Goal: Communication & Community: Answer question/provide support

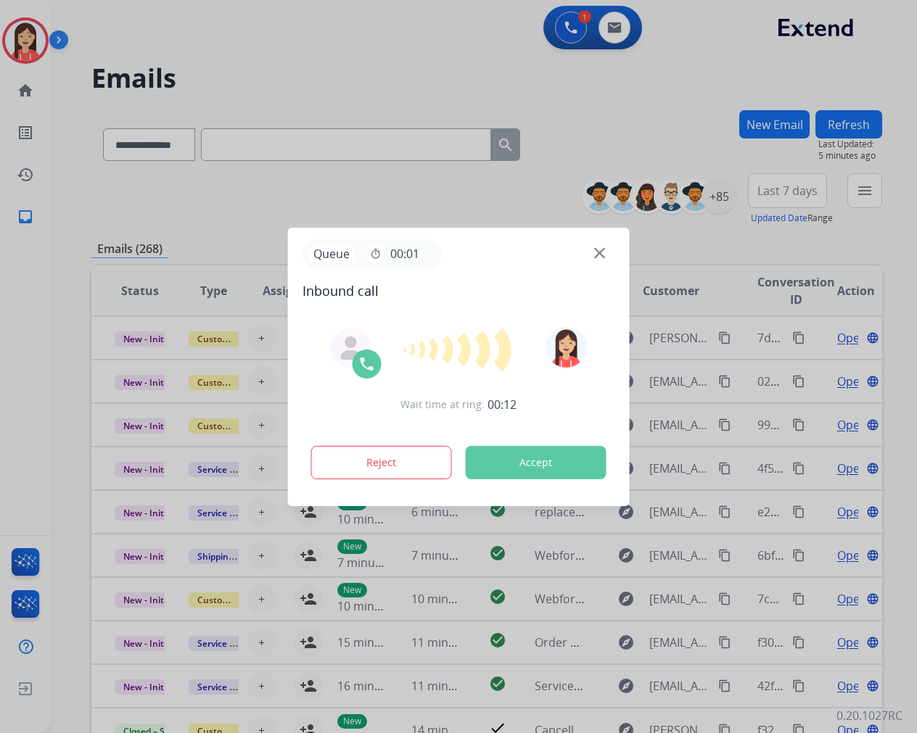
select select "**********"
click at [601, 255] on img at bounding box center [599, 252] width 11 height 11
click at [553, 461] on button "Accept" at bounding box center [536, 462] width 141 height 33
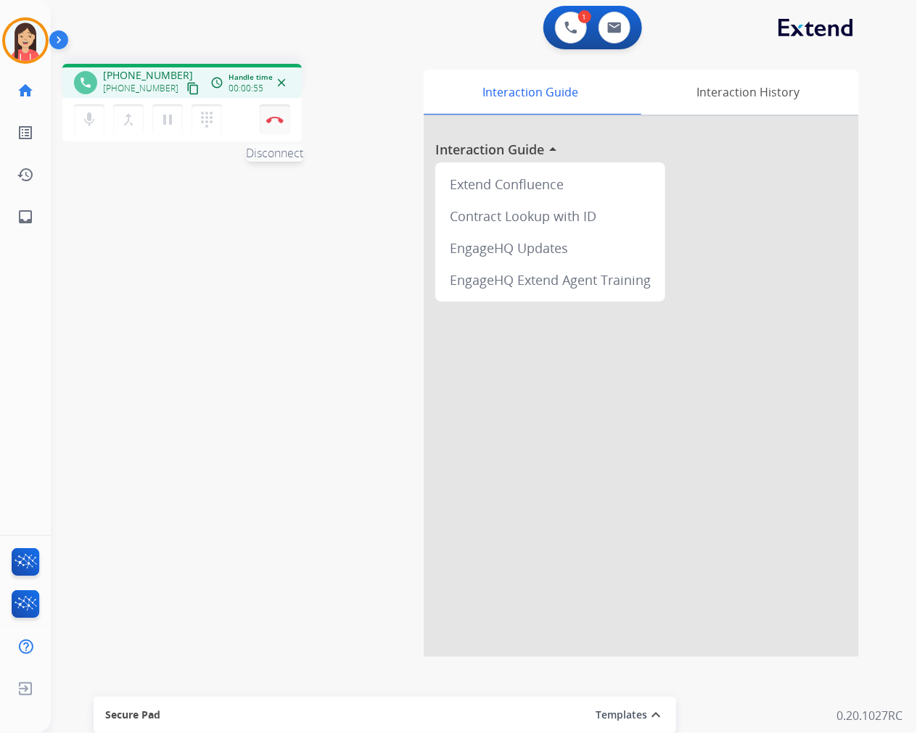
click at [287, 124] on button "Disconnect" at bounding box center [275, 119] width 30 height 30
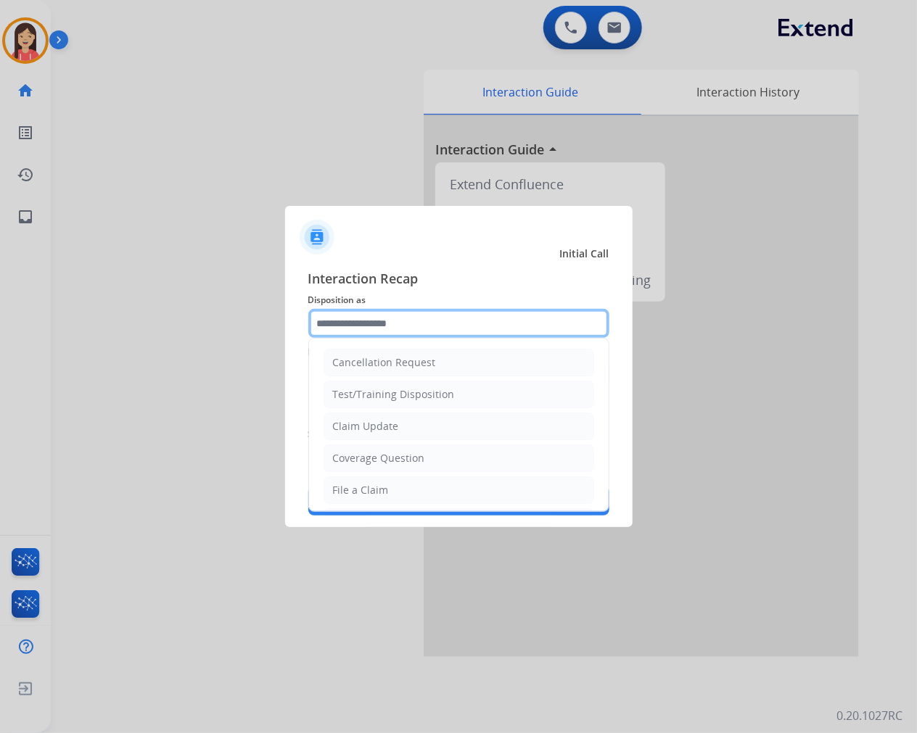
click at [415, 329] on input "text" at bounding box center [458, 323] width 301 height 29
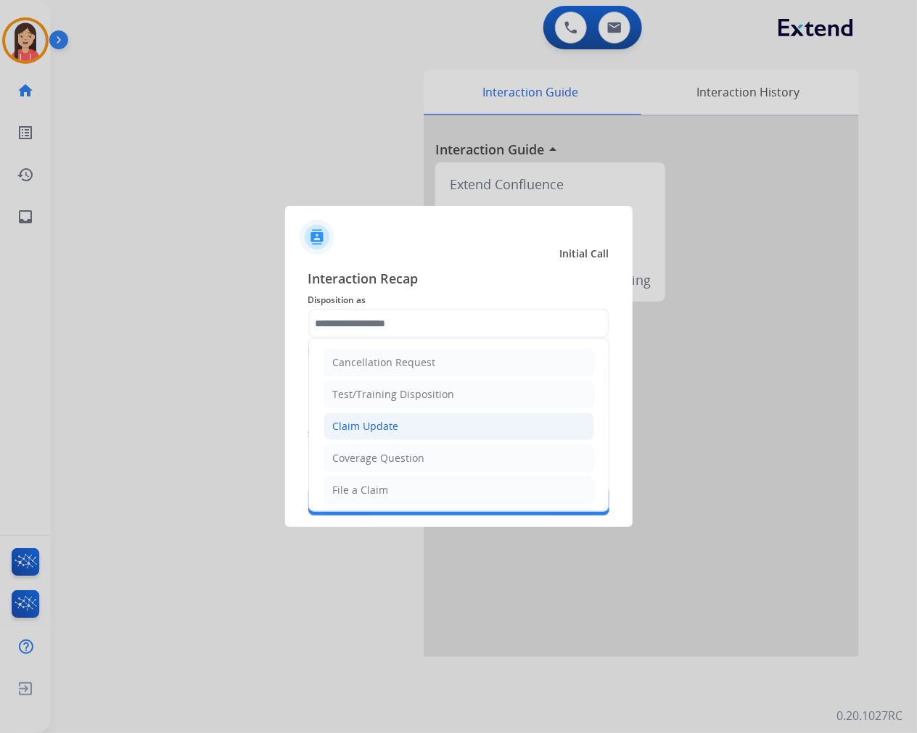
click at [413, 418] on li "Claim Update" at bounding box center [458, 427] width 271 height 28
type input "**********"
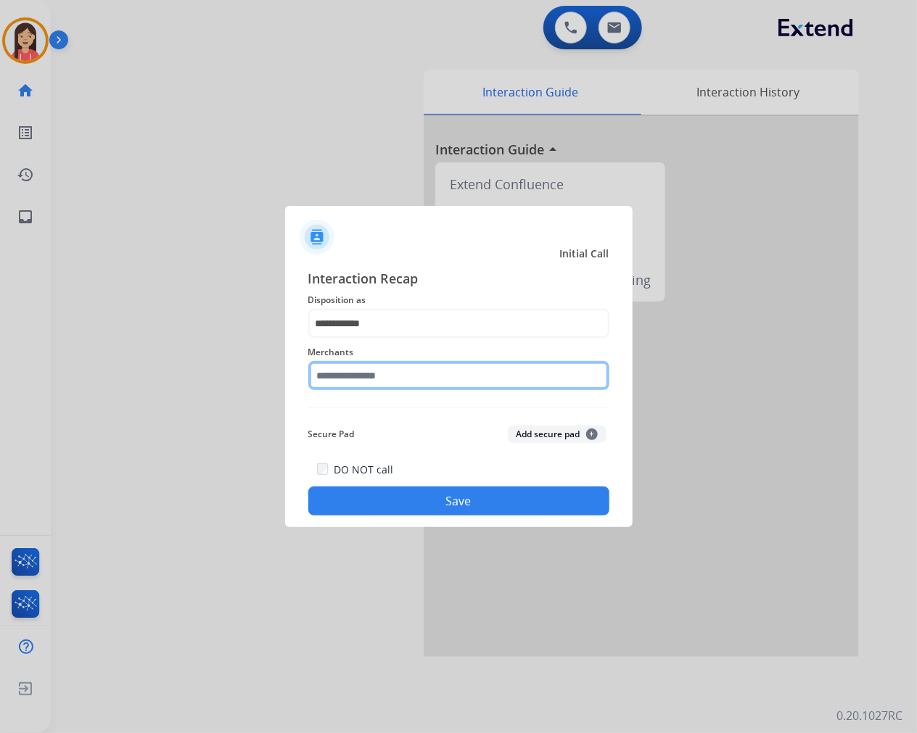
click at [387, 380] on input "text" at bounding box center [458, 375] width 301 height 29
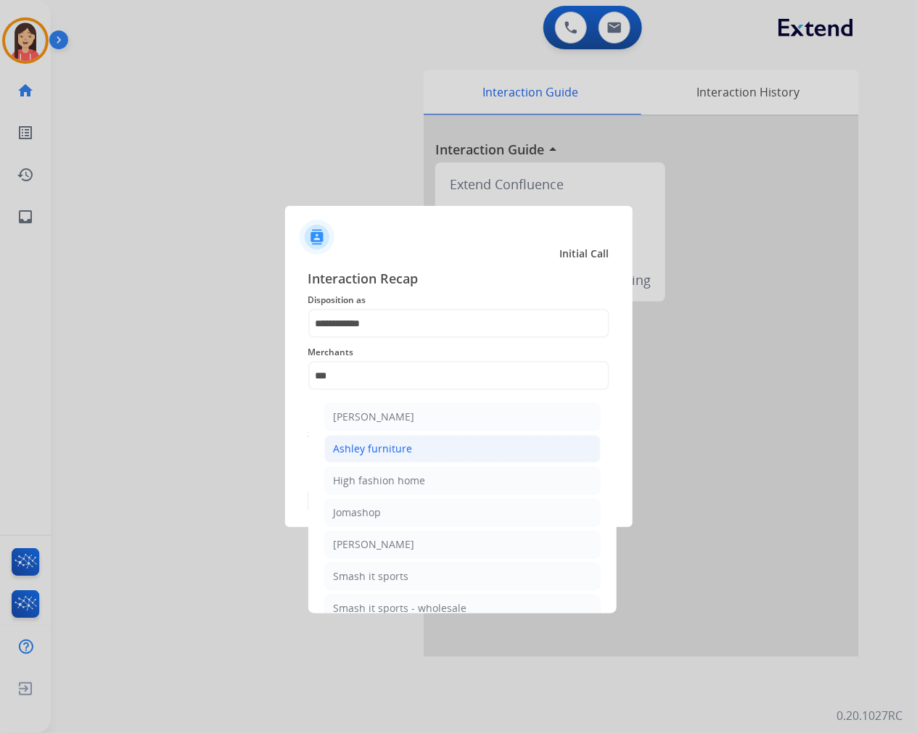
click at [375, 447] on div "Ashley furniture" at bounding box center [373, 449] width 79 height 15
type input "**********"
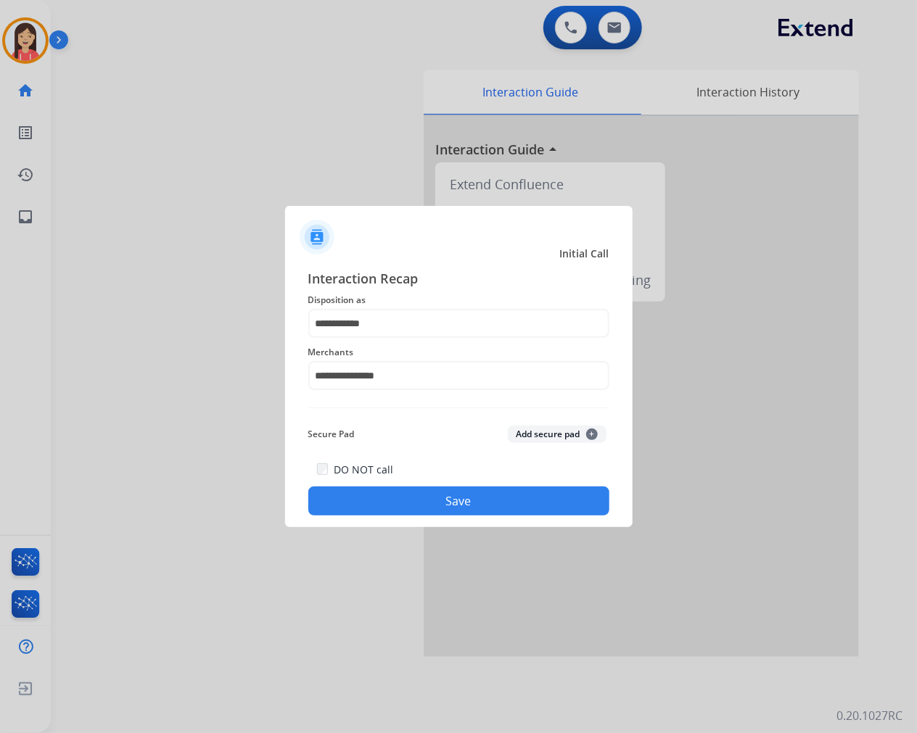
click at [410, 499] on button "Save" at bounding box center [458, 501] width 301 height 29
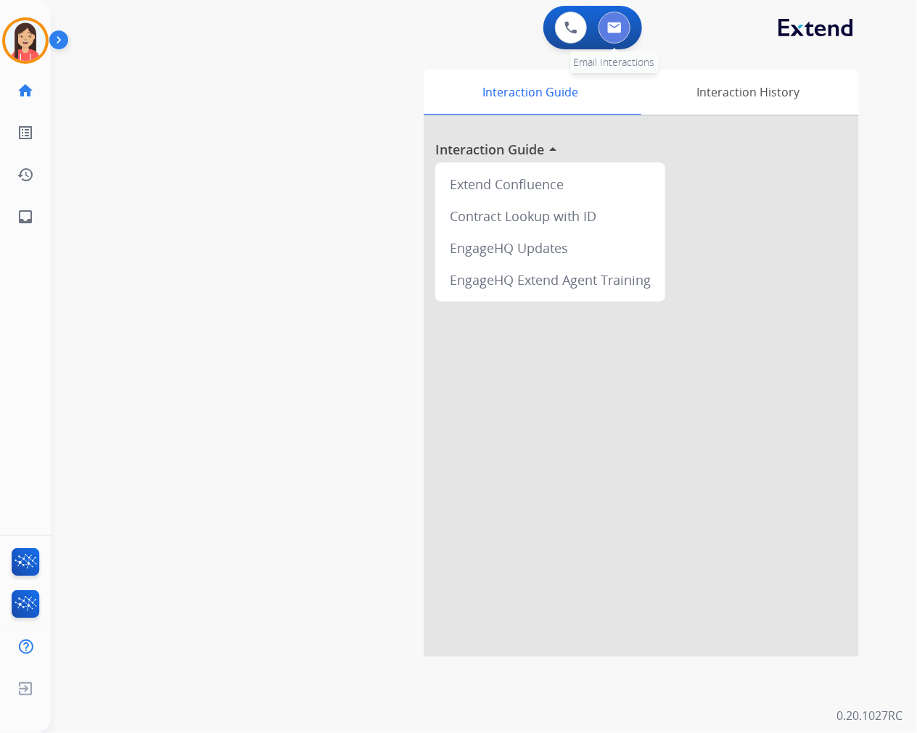
click at [614, 38] on button at bounding box center [614, 28] width 32 height 32
select select "**********"
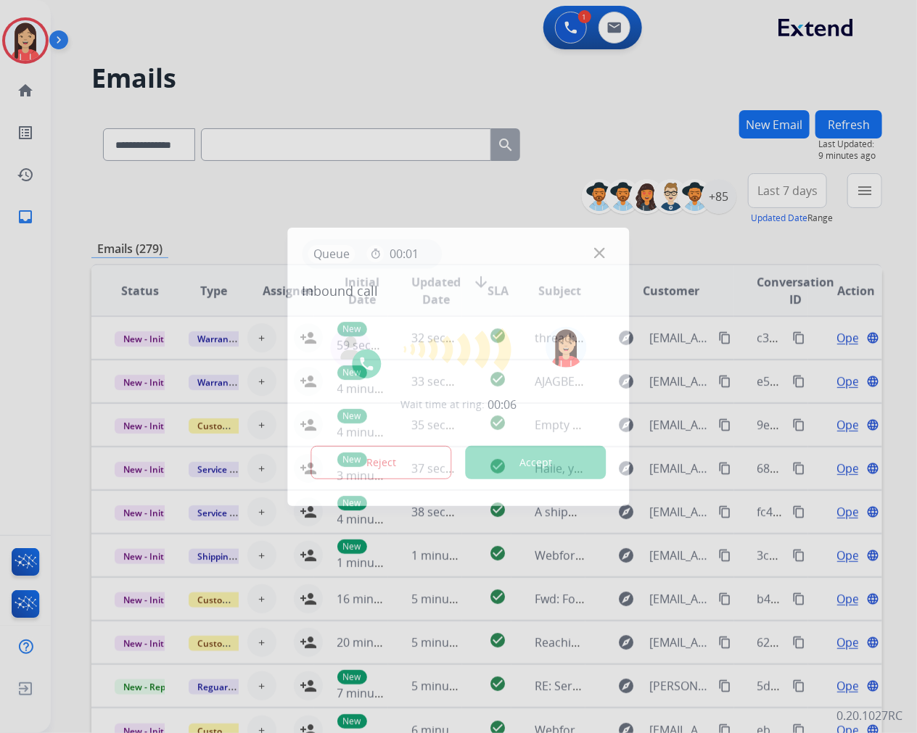
click at [550, 462] on button "Accept" at bounding box center [536, 462] width 141 height 33
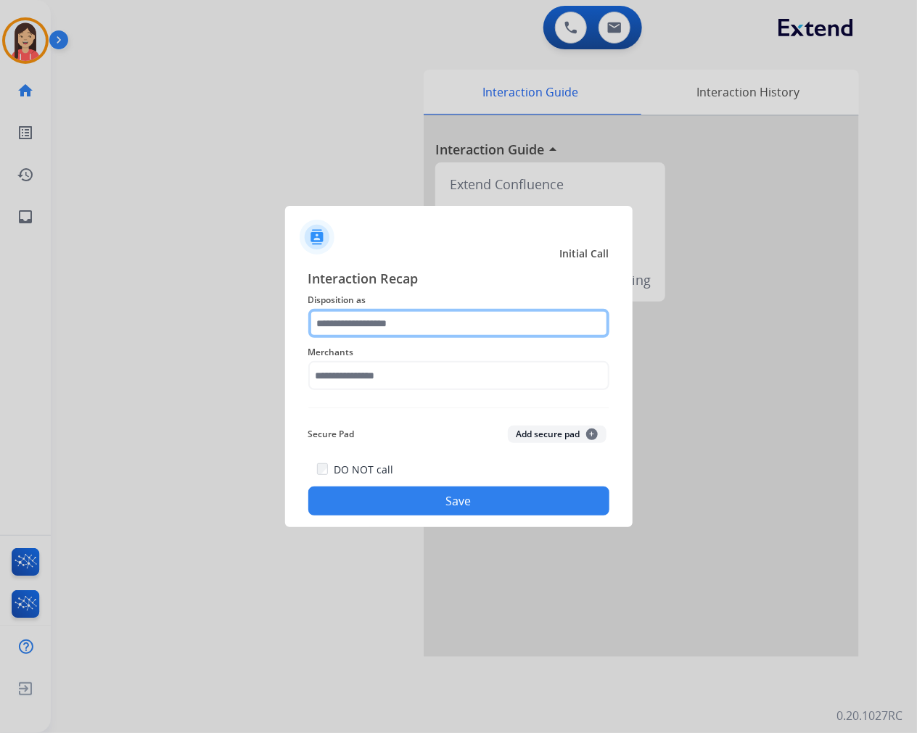
click at [337, 319] on input "text" at bounding box center [458, 323] width 301 height 29
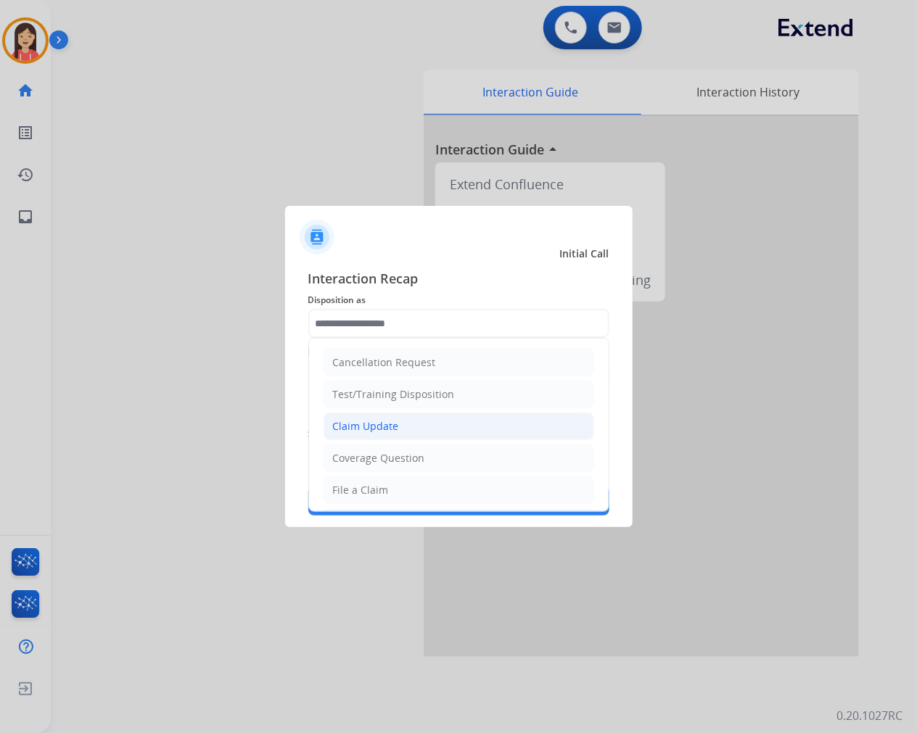
click at [335, 416] on li "Claim Update" at bounding box center [458, 427] width 271 height 28
type input "**********"
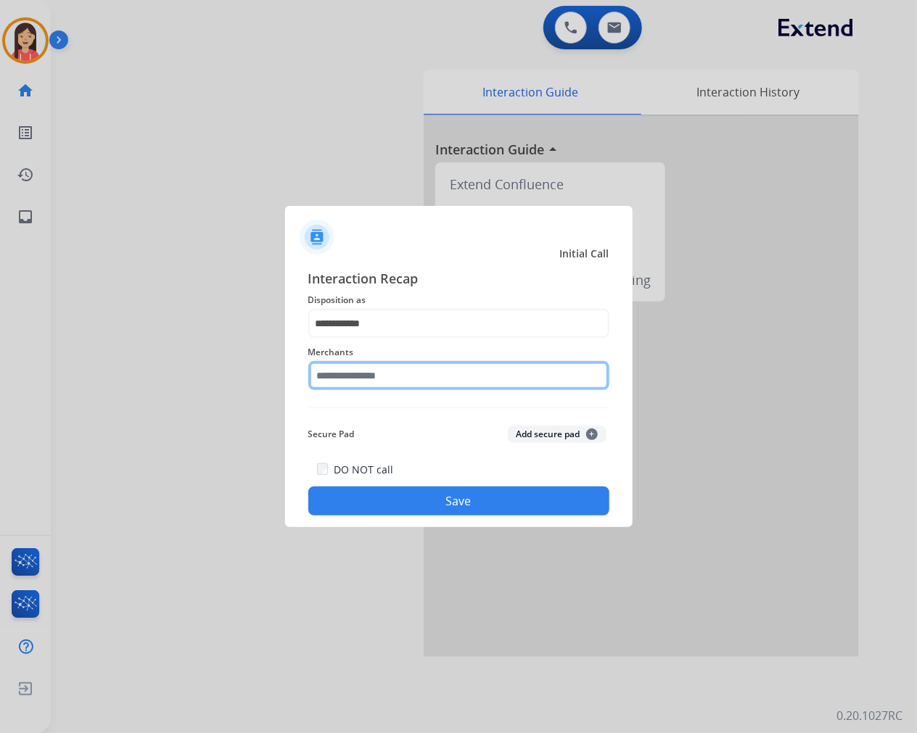
click at [342, 368] on input "text" at bounding box center [458, 375] width 301 height 29
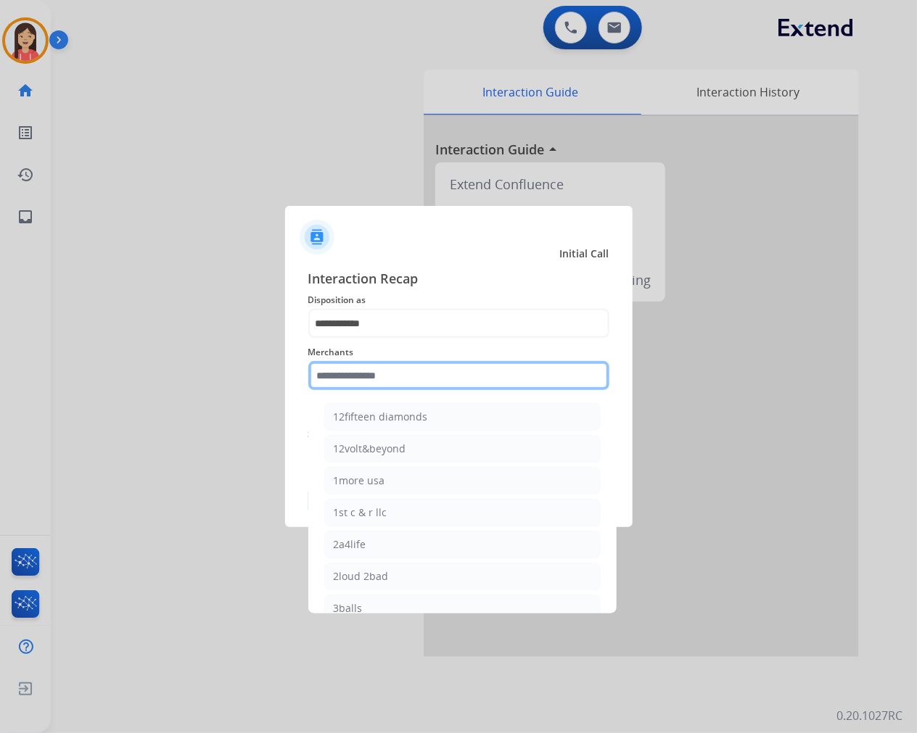
type input "*"
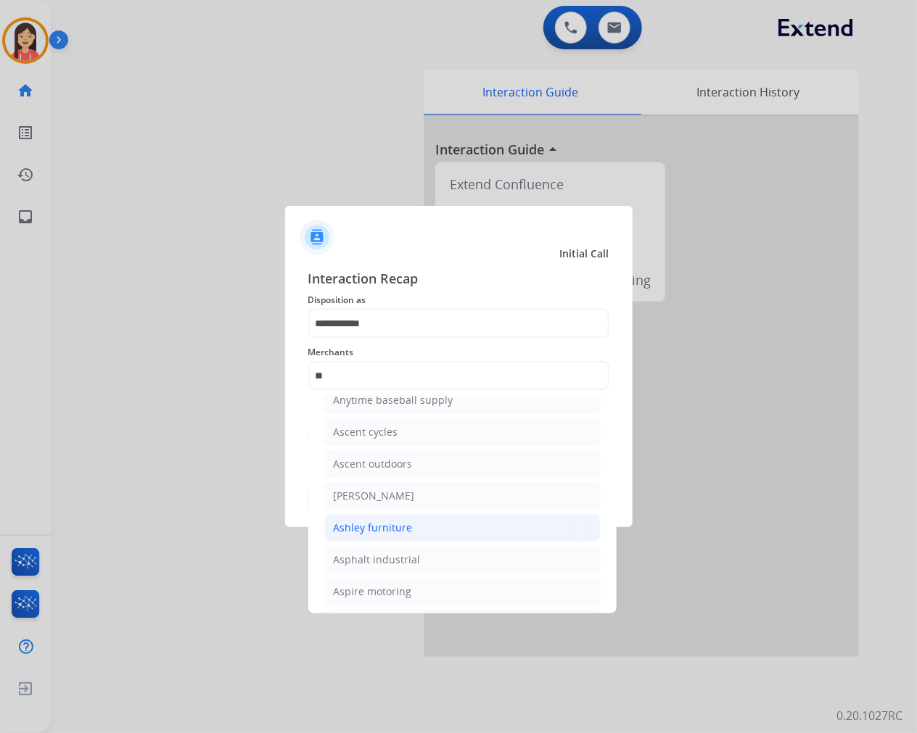
click at [403, 529] on div "Ashley furniture" at bounding box center [373, 528] width 79 height 15
type input "**********"
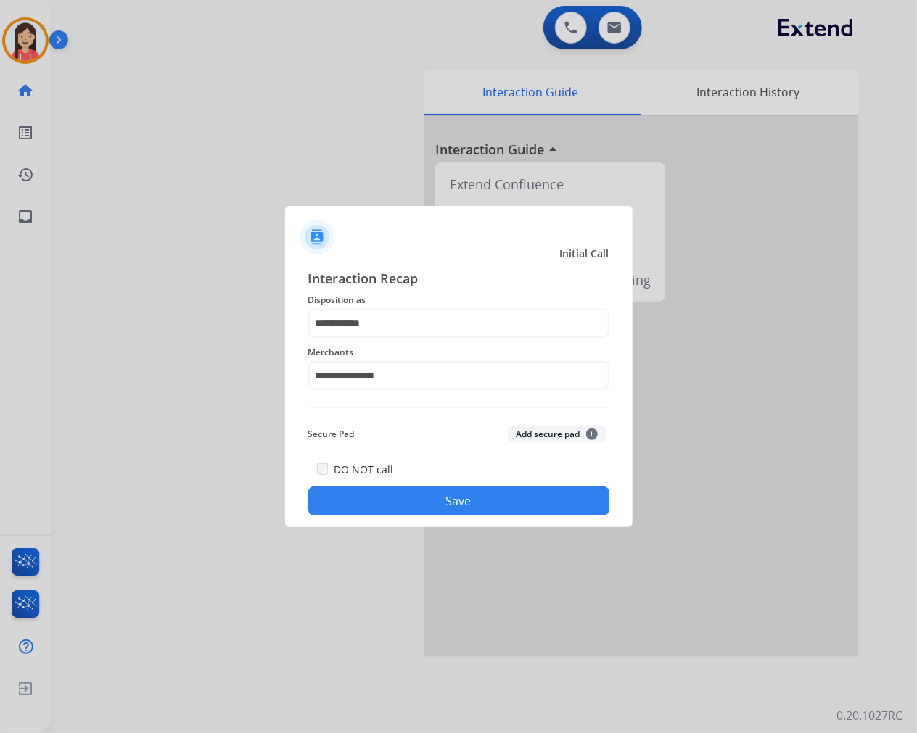
click at [466, 499] on button "Save" at bounding box center [458, 501] width 301 height 29
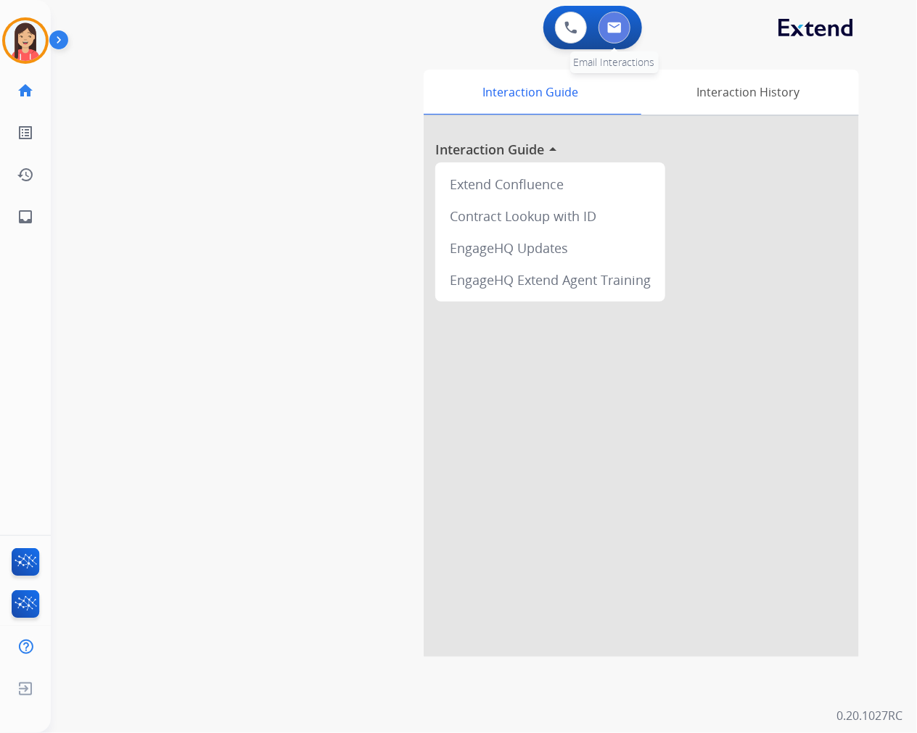
click at [617, 32] on img at bounding box center [614, 28] width 15 height 12
select select "**********"
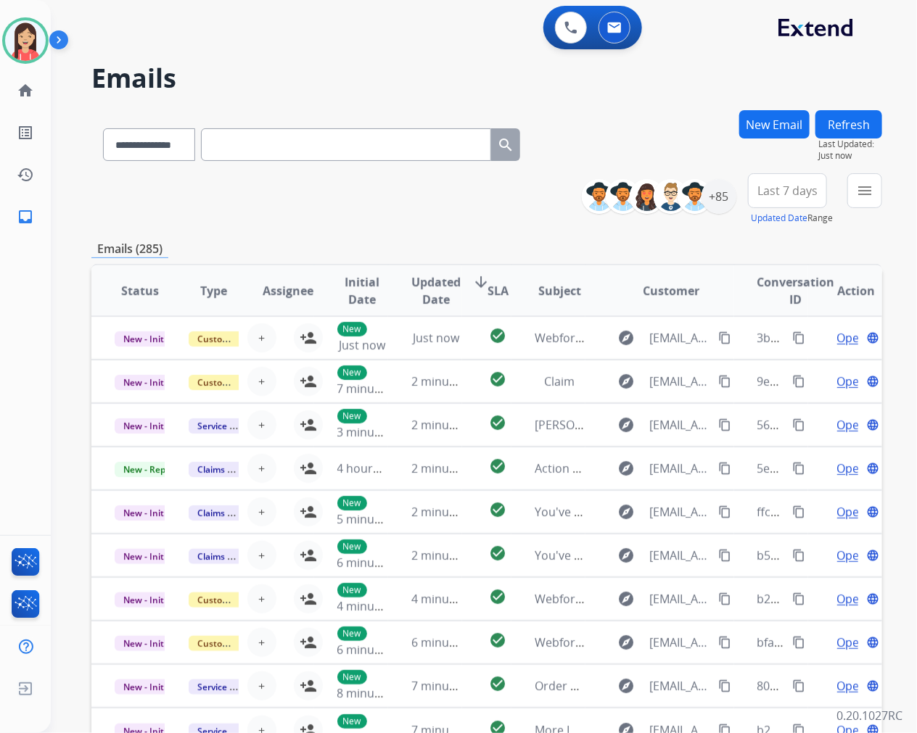
click at [446, 235] on div "**********" at bounding box center [486, 467] width 791 height 715
drag, startPoint x: 859, startPoint y: 191, endPoint x: 817, endPoint y: 234, distance: 59.5
click at [860, 191] on mat-icon "menu" at bounding box center [864, 190] width 17 height 17
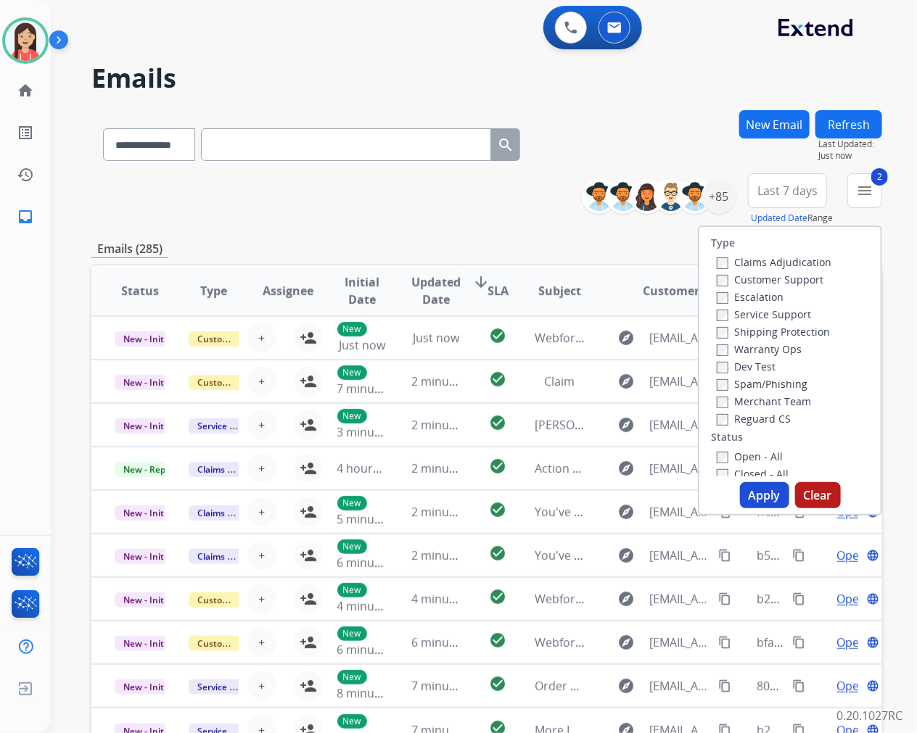
click at [769, 495] on button "Apply" at bounding box center [764, 495] width 49 height 26
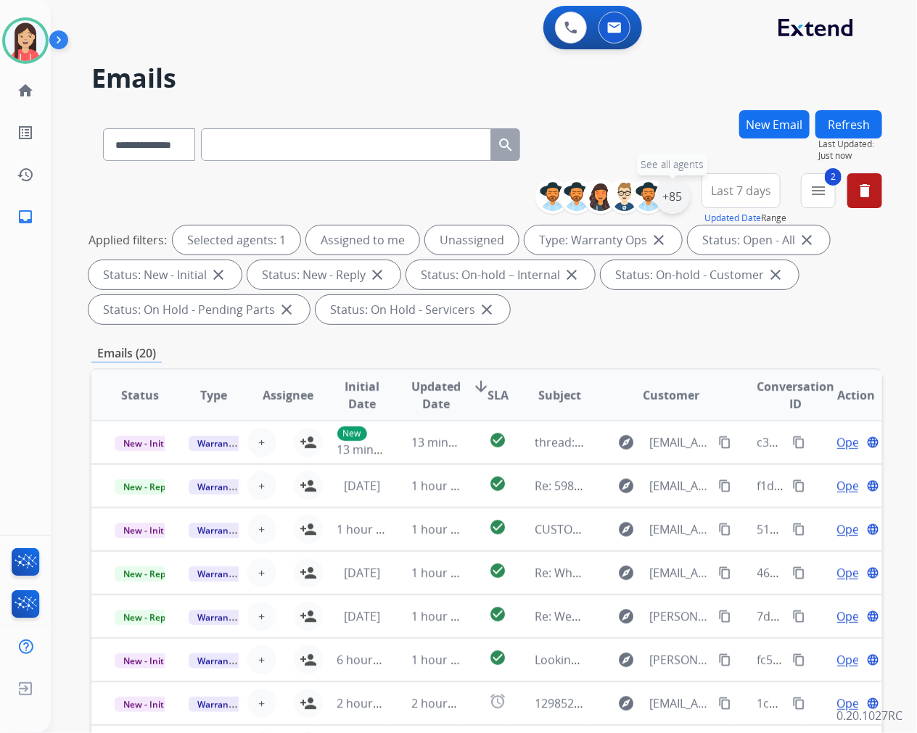
click at [673, 196] on div "+85" at bounding box center [672, 196] width 35 height 35
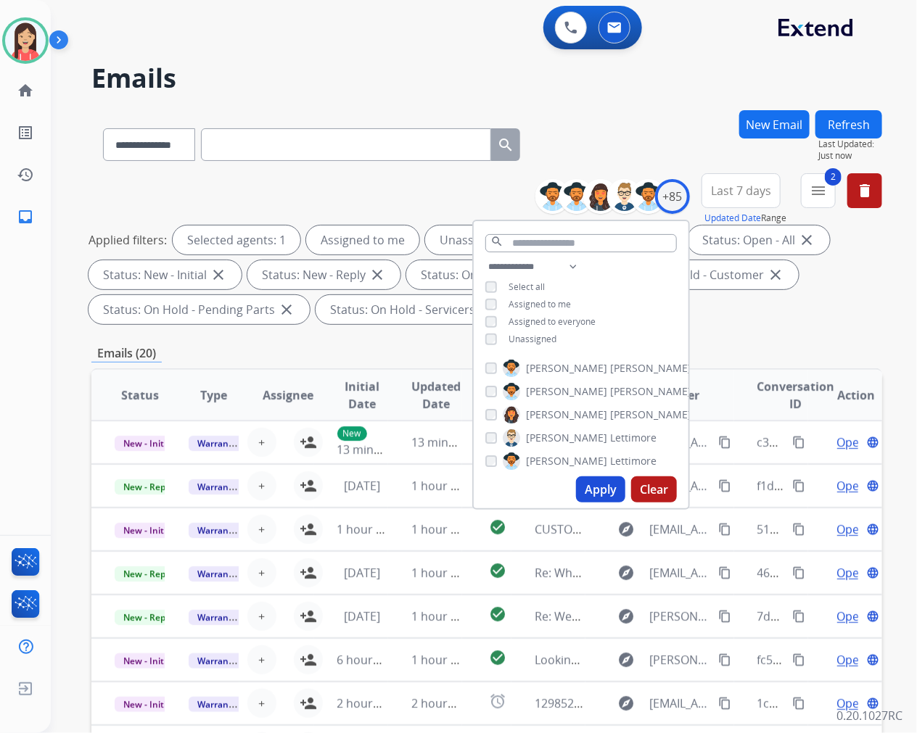
click at [521, 341] on span "Unassigned" at bounding box center [532, 339] width 48 height 12
click at [608, 494] on button "Apply" at bounding box center [600, 490] width 49 height 26
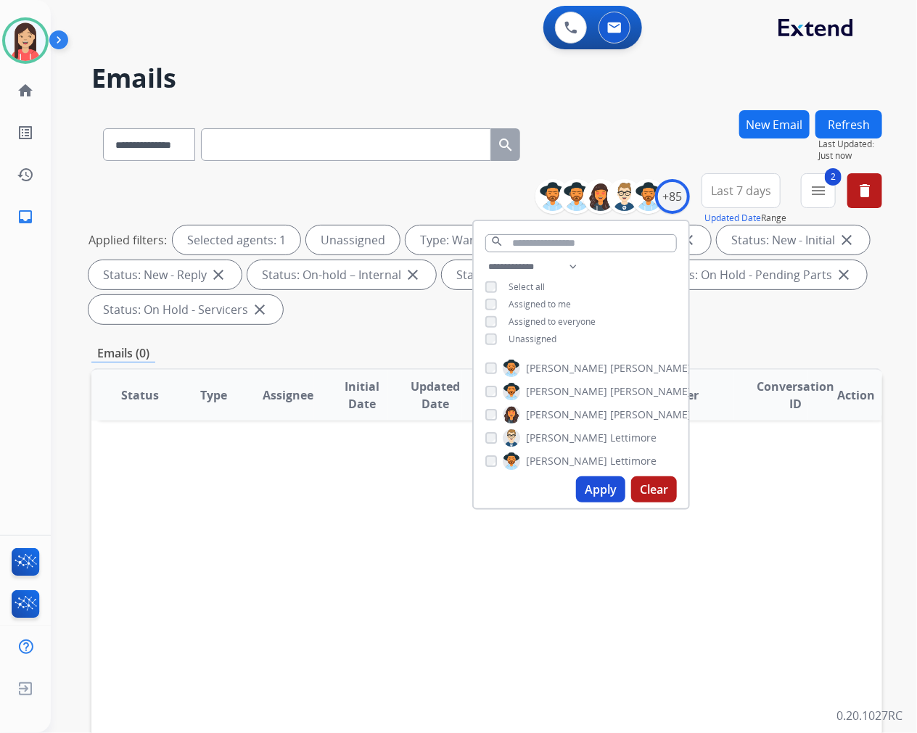
click at [603, 492] on button "Apply" at bounding box center [600, 490] width 49 height 26
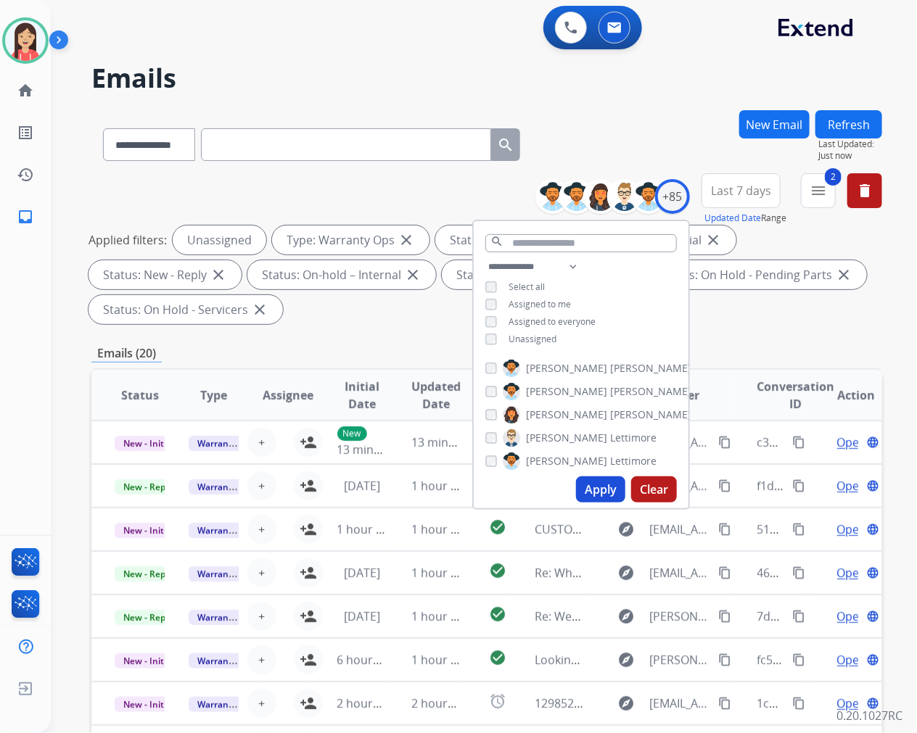
click at [417, 334] on div "**********" at bounding box center [486, 520] width 791 height 820
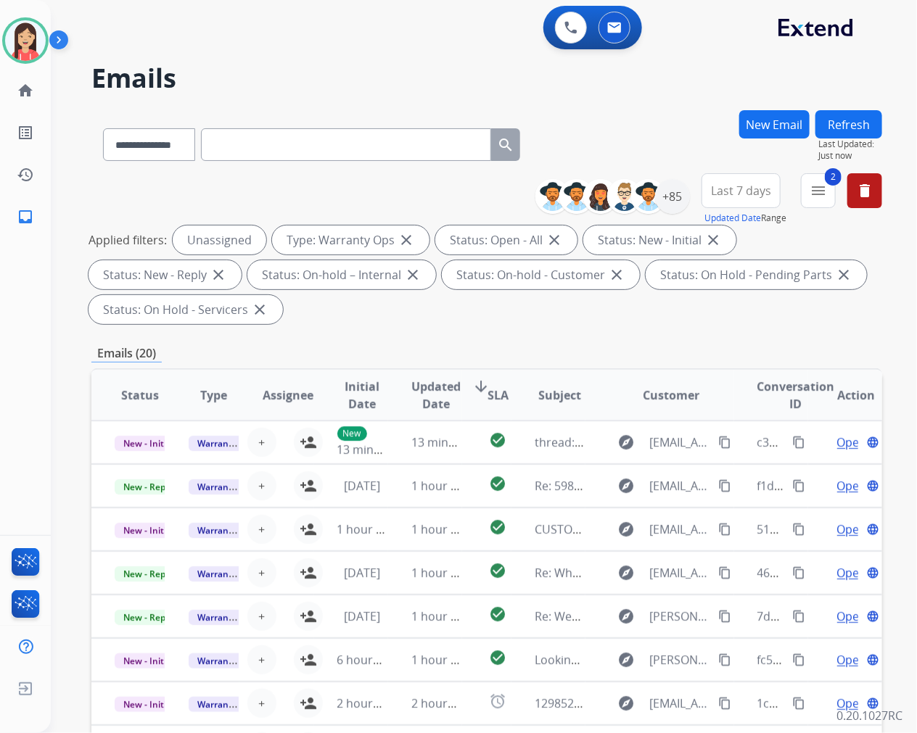
click at [445, 392] on span "Updated Date" at bounding box center [435, 395] width 49 height 35
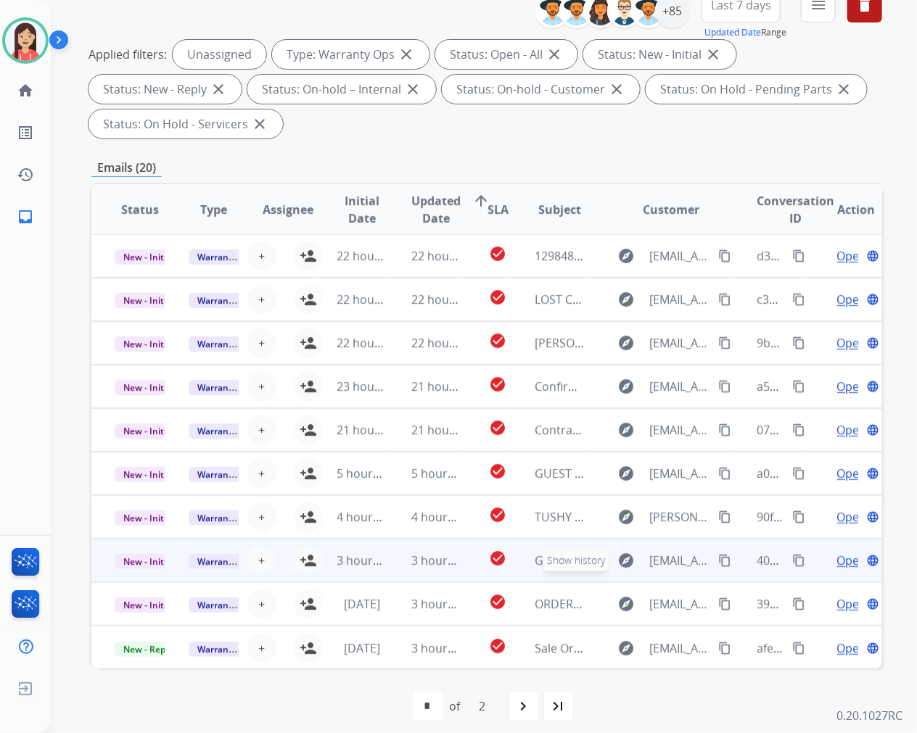
scroll to position [197, 0]
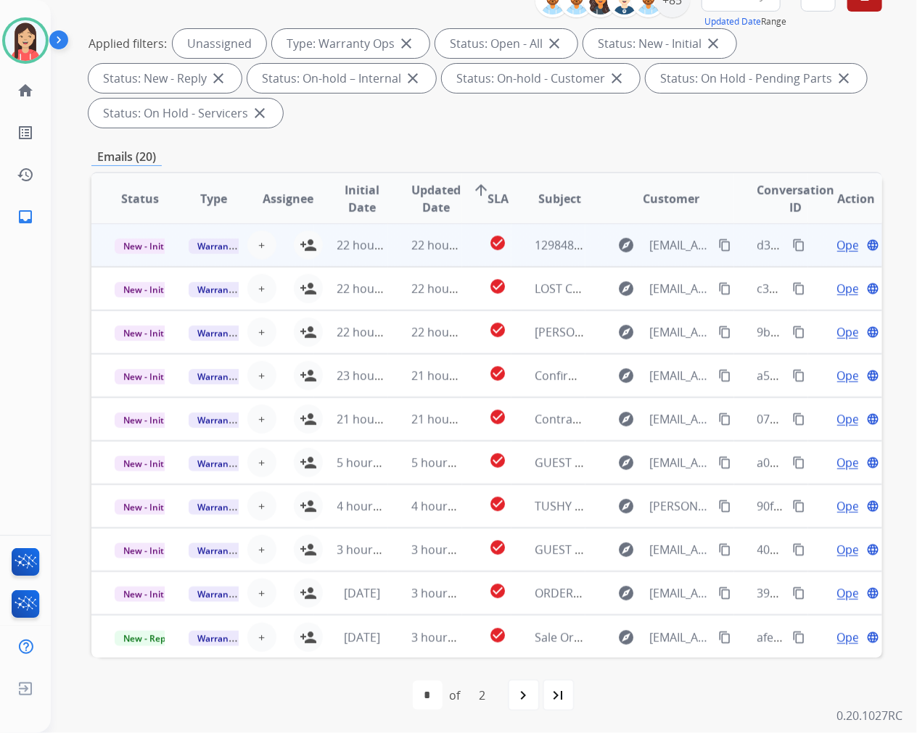
click at [314, 244] on td "22 hours ago" at bounding box center [351, 245] width 74 height 44
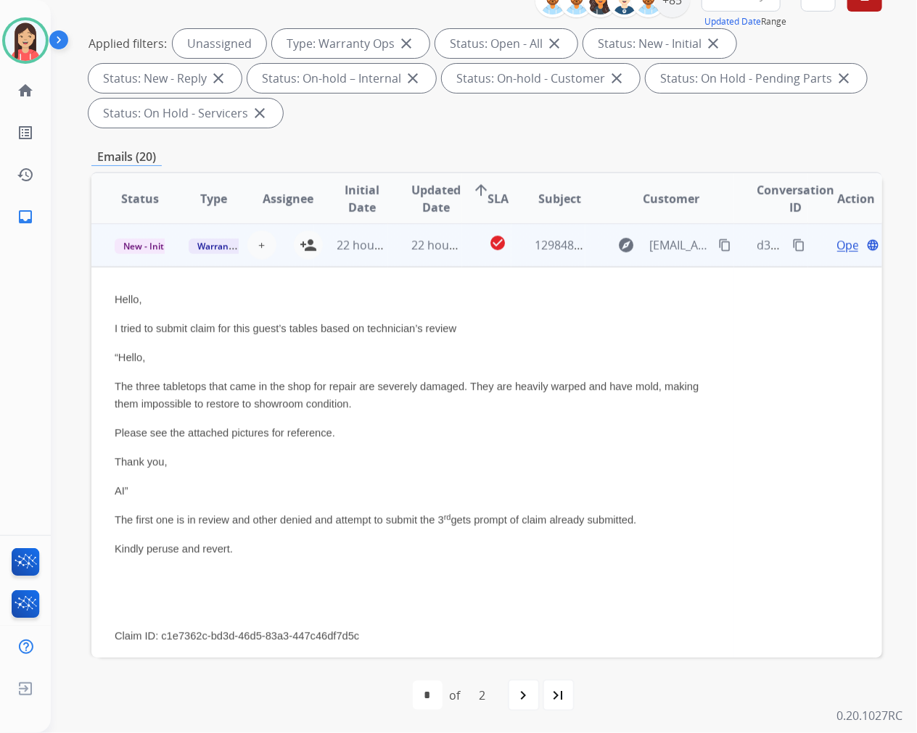
scroll to position [0, 0]
click at [308, 247] on mat-icon "person_add" at bounding box center [308, 245] width 17 height 17
click at [328, 264] on td "22 hours ago" at bounding box center [351, 246] width 74 height 44
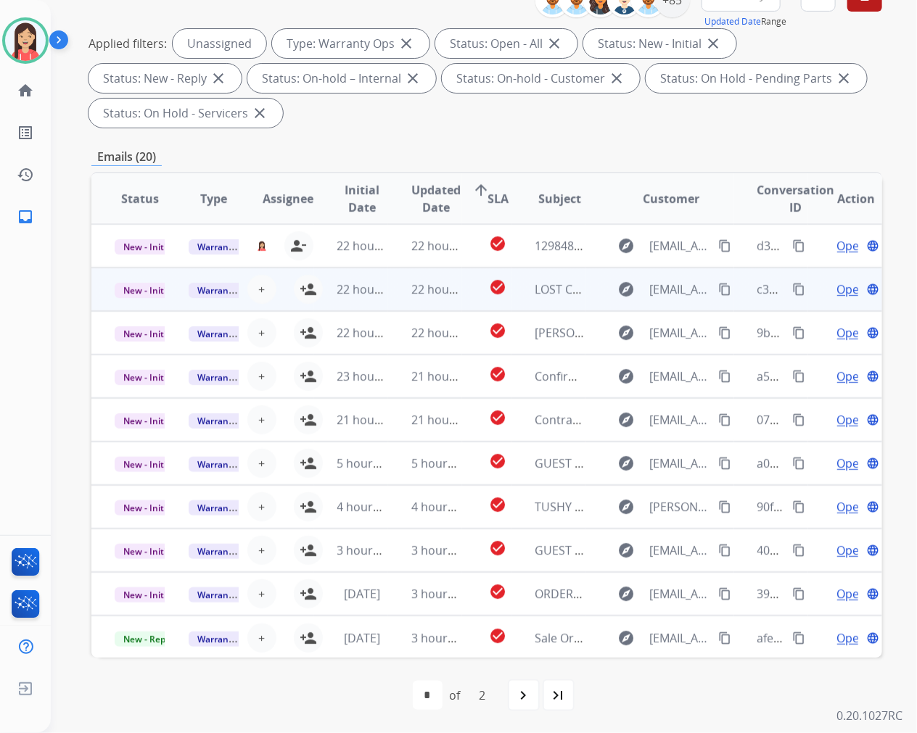
click at [314, 294] on td "22 hours ago" at bounding box center [351, 290] width 74 height 44
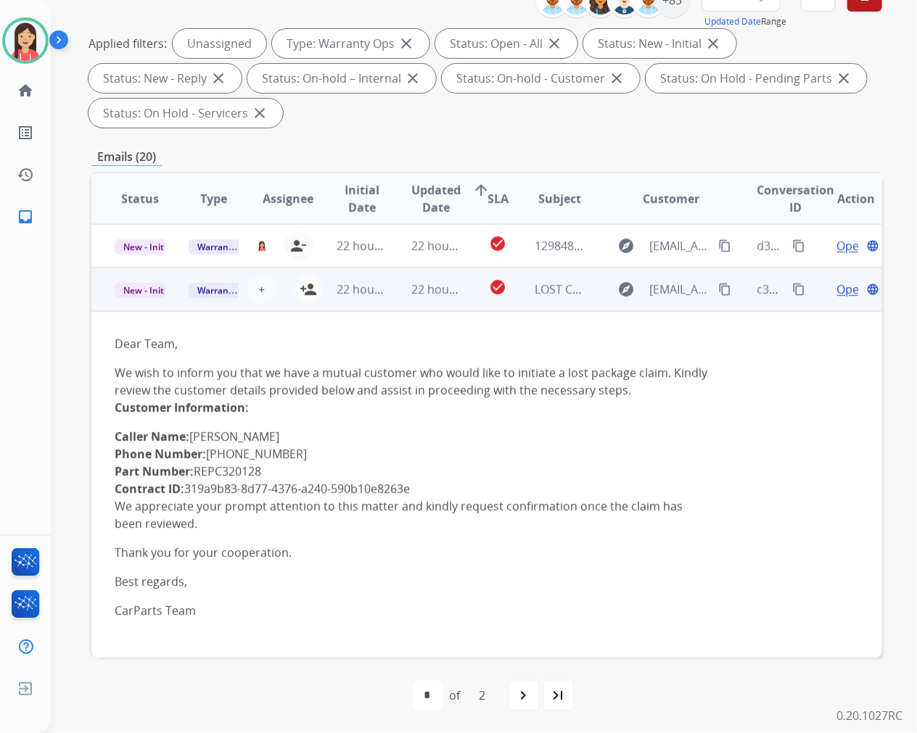
scroll to position [44, 0]
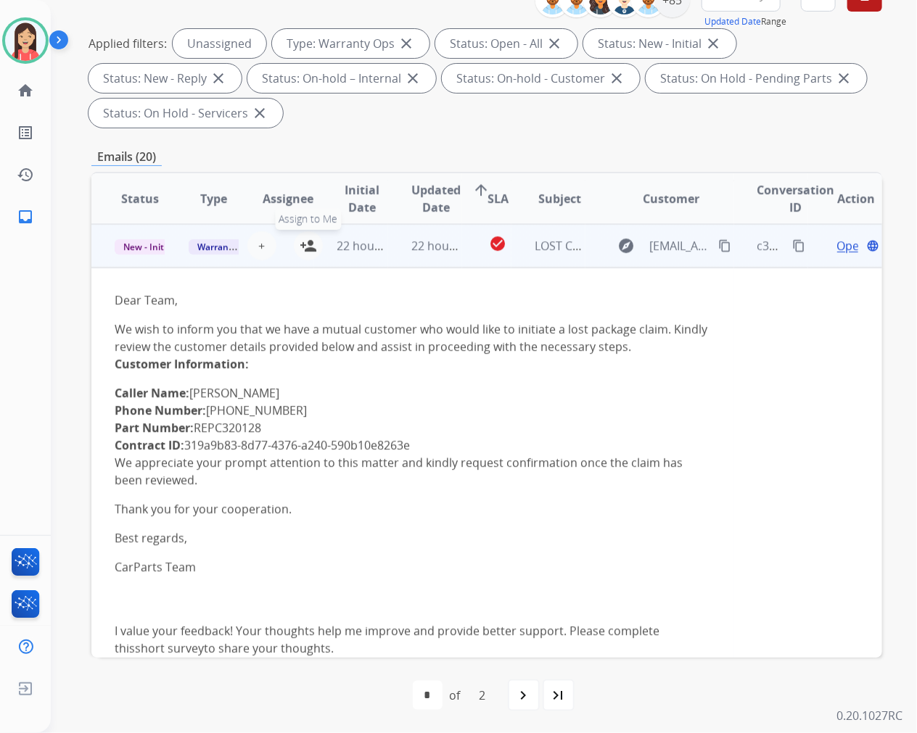
click at [308, 245] on mat-icon "person_add" at bounding box center [308, 245] width 17 height 17
click at [343, 263] on td "22 hours ago" at bounding box center [351, 246] width 74 height 44
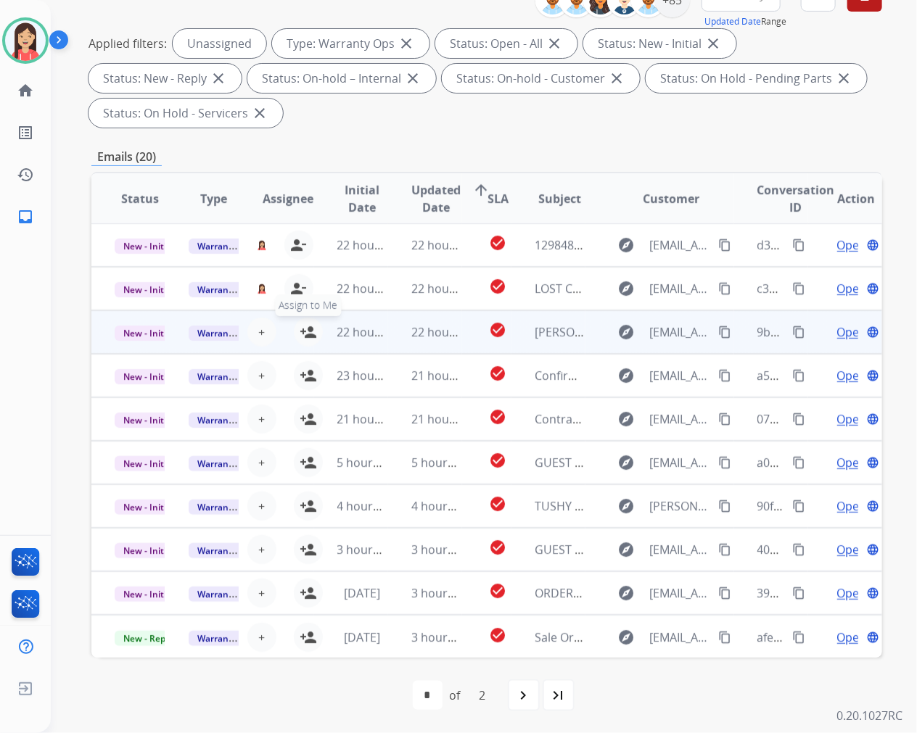
click at [306, 330] on mat-icon "person_add" at bounding box center [308, 331] width 17 height 17
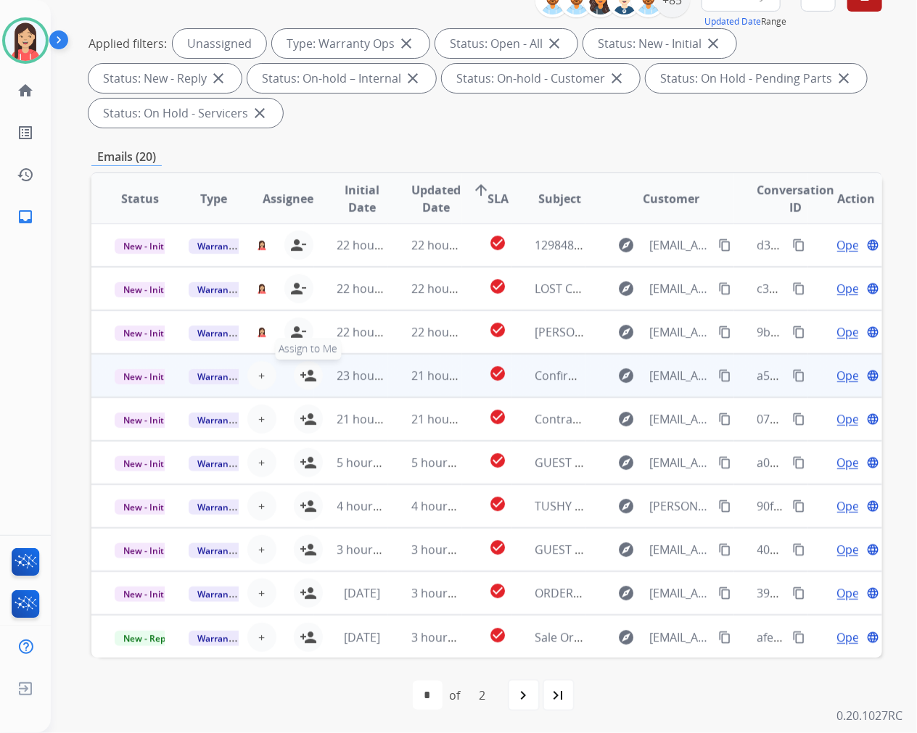
click at [305, 370] on mat-icon "person_add" at bounding box center [308, 375] width 17 height 17
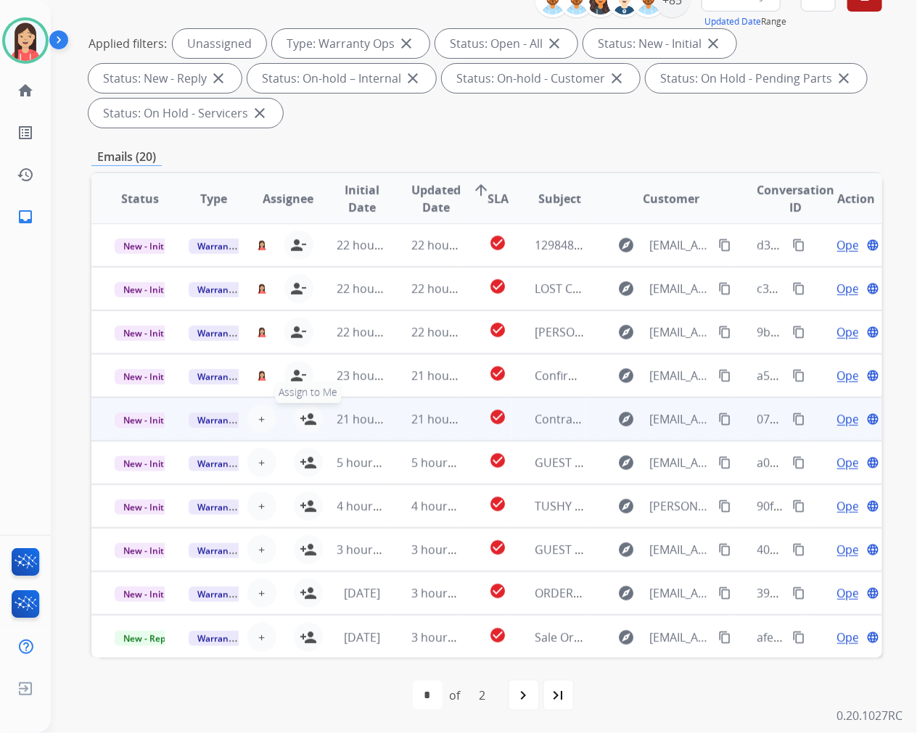
click at [305, 424] on mat-icon "person_add" at bounding box center [308, 419] width 17 height 17
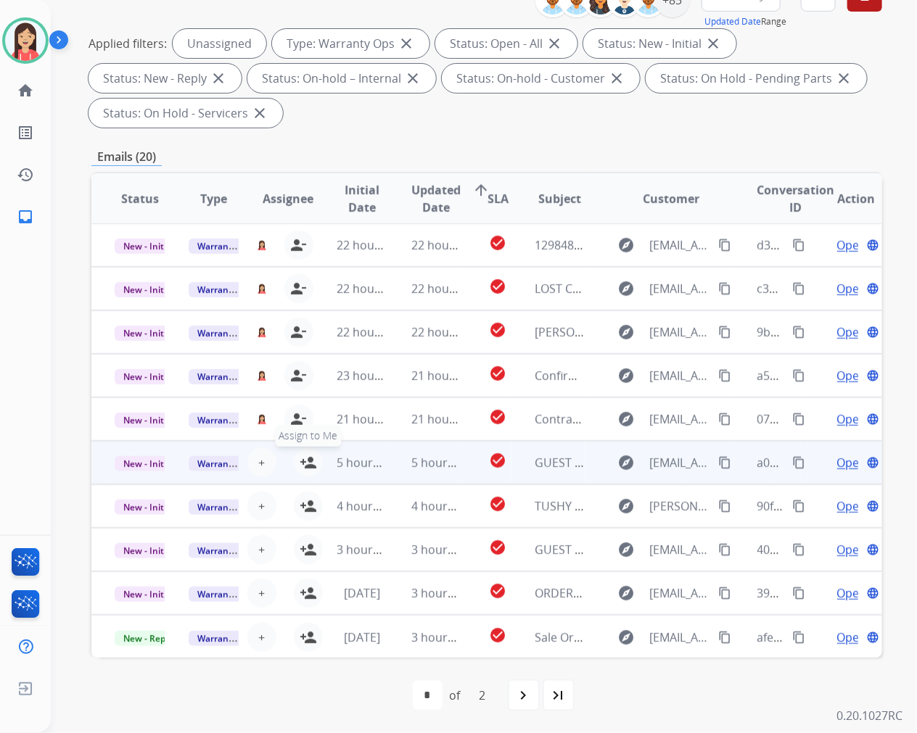
click at [308, 459] on mat-icon "person_add" at bounding box center [308, 462] width 17 height 17
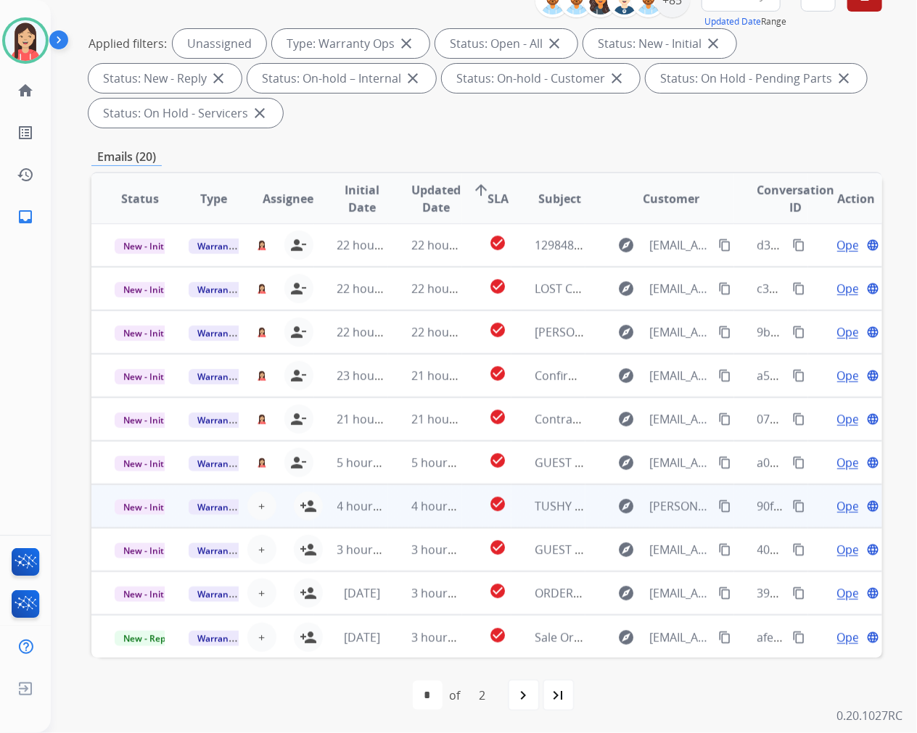
click at [316, 506] on td "4 hours ago" at bounding box center [351, 507] width 74 height 44
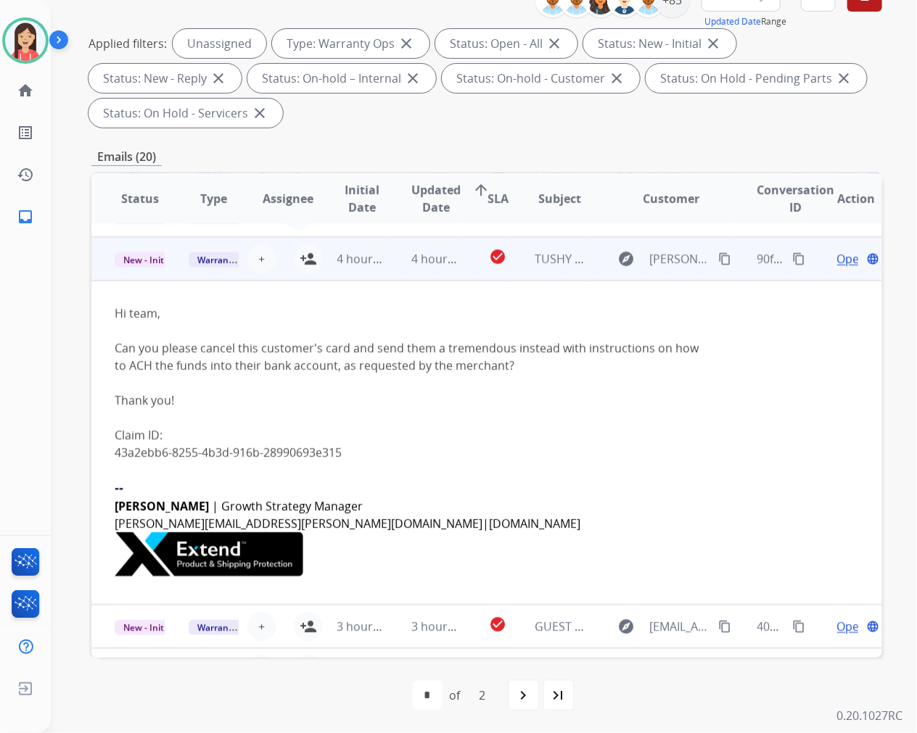
scroll to position [261, 0]
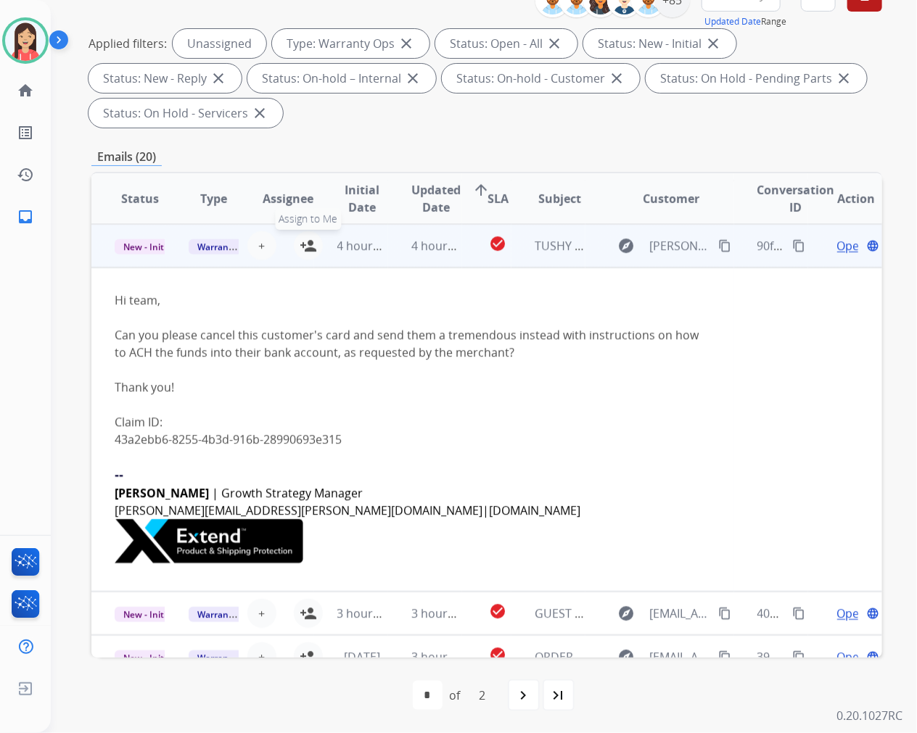
click at [305, 244] on mat-icon "person_add" at bounding box center [308, 245] width 17 height 17
click at [382, 263] on td "4 hours ago" at bounding box center [351, 246] width 74 height 44
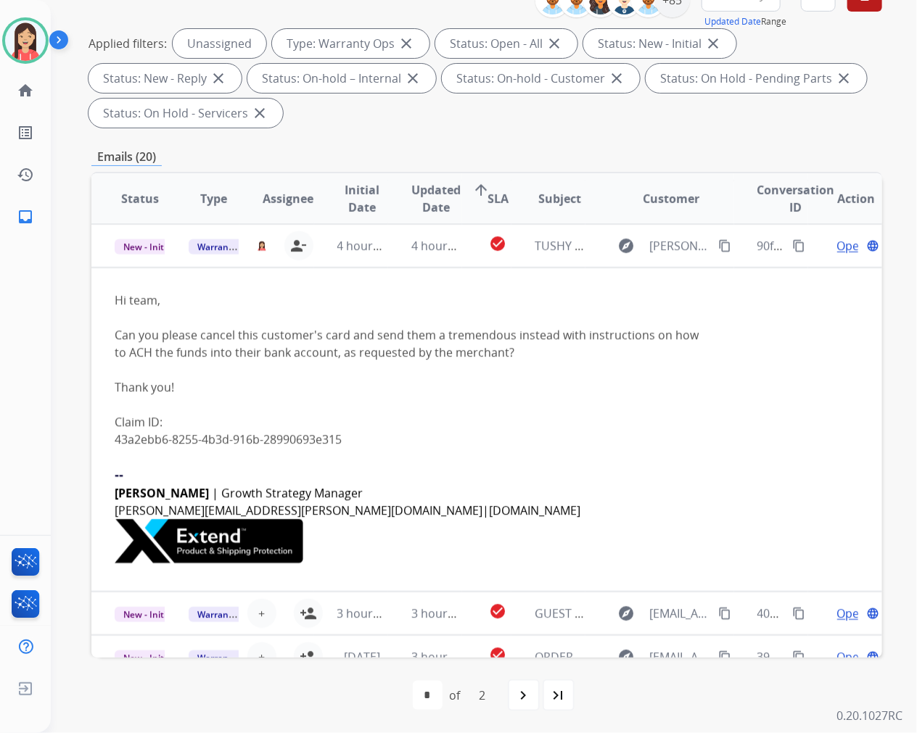
scroll to position [1, 0]
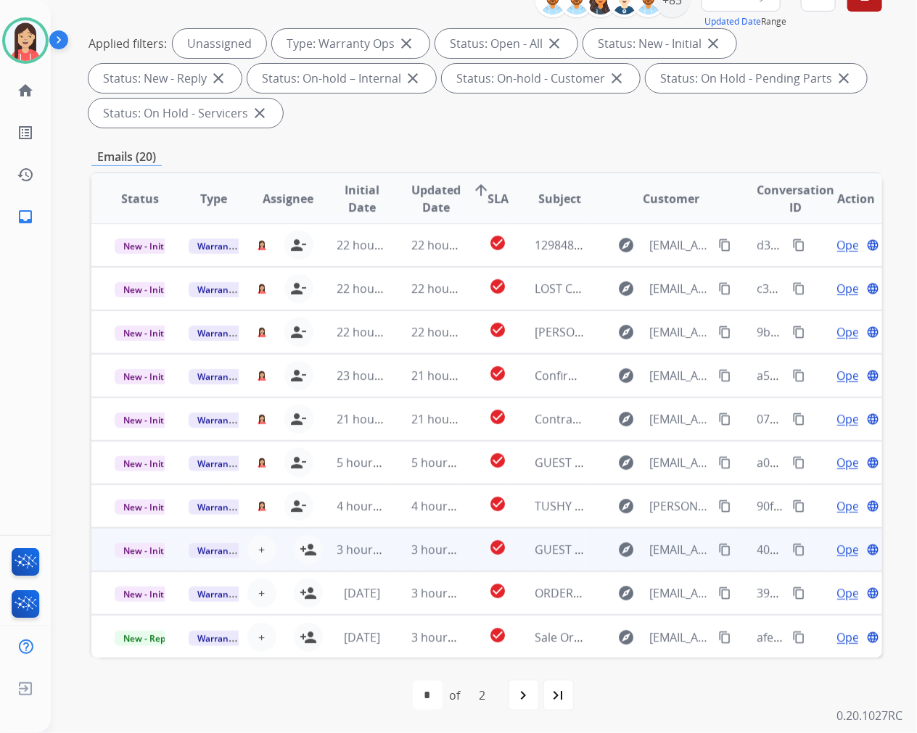
click at [314, 553] on td "3 hours ago" at bounding box center [351, 550] width 74 height 44
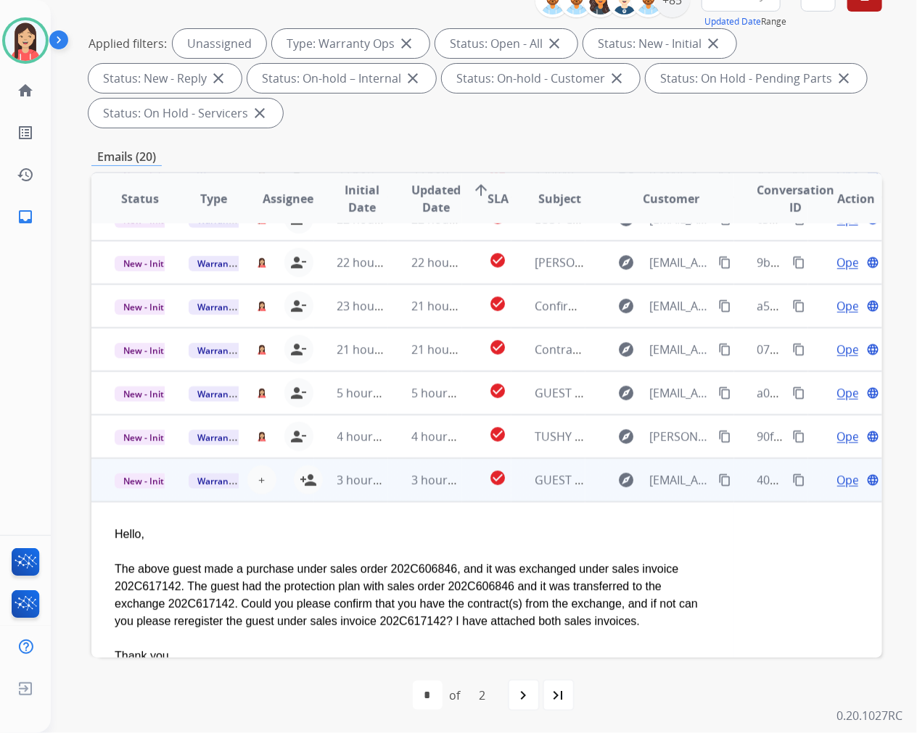
scroll to position [222, 0]
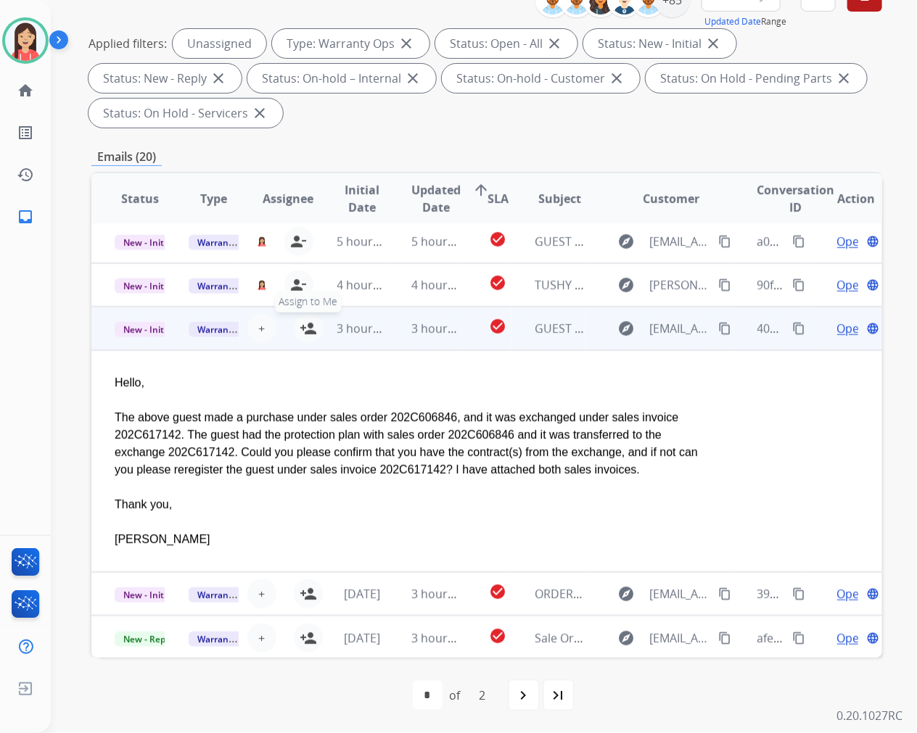
click at [302, 320] on mat-icon "person_add" at bounding box center [308, 328] width 17 height 17
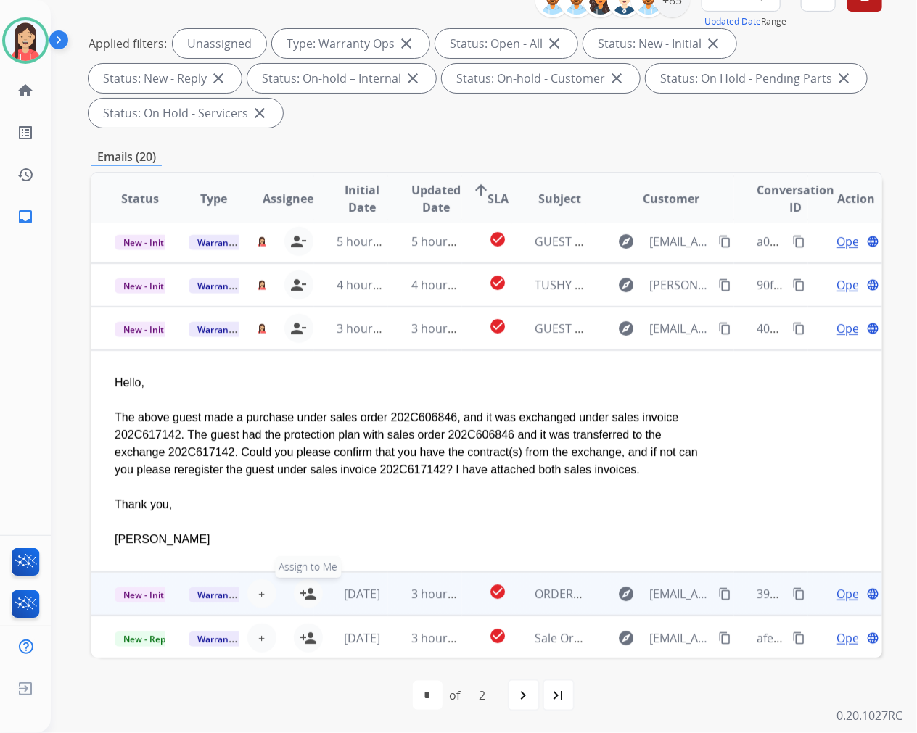
click at [302, 591] on mat-icon "person_add" at bounding box center [308, 593] width 17 height 17
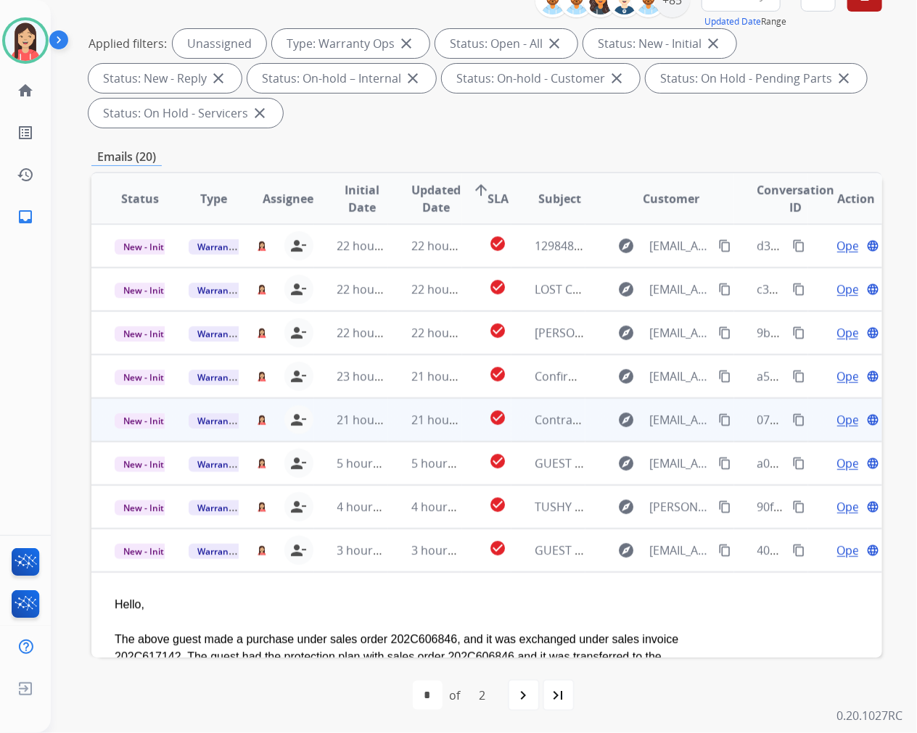
scroll to position [0, 0]
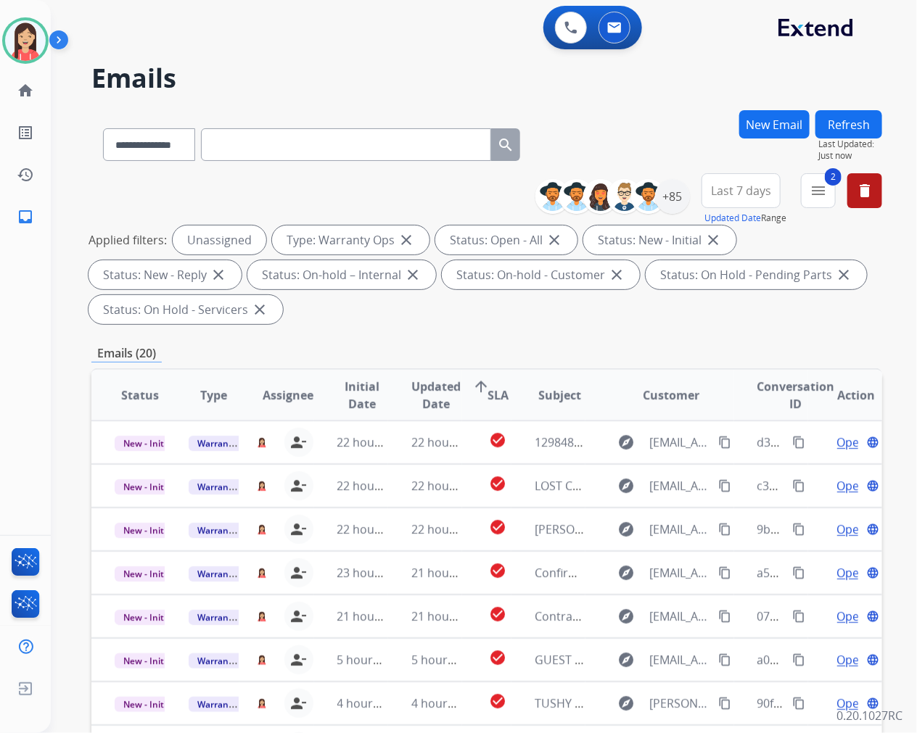
click at [837, 127] on button "Refresh" at bounding box center [848, 124] width 67 height 28
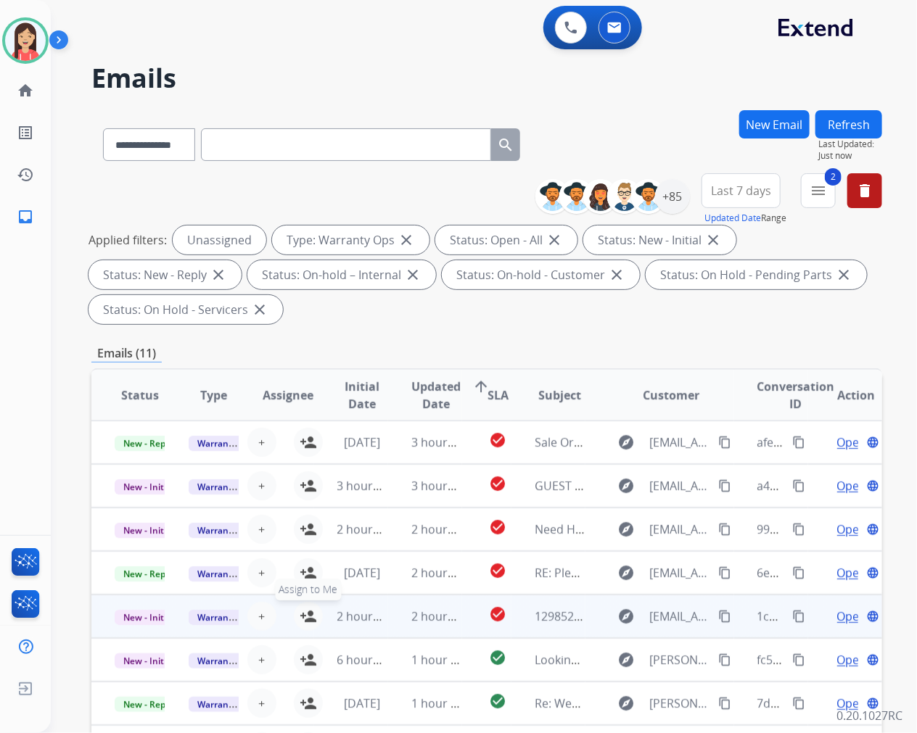
click at [308, 614] on mat-icon "person_add" at bounding box center [308, 616] width 17 height 17
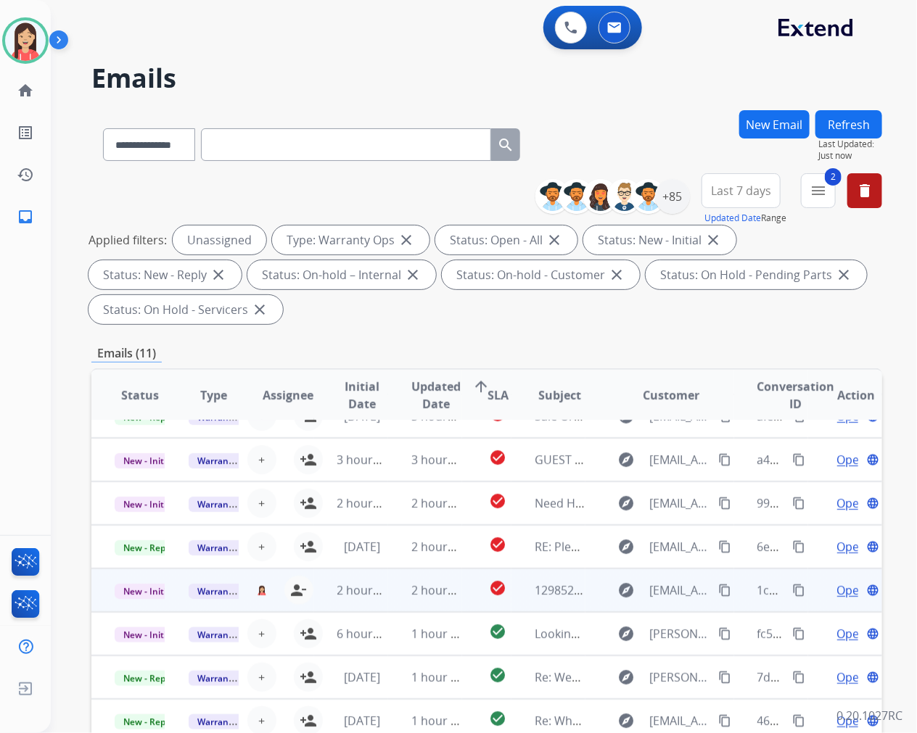
scroll to position [48, 0]
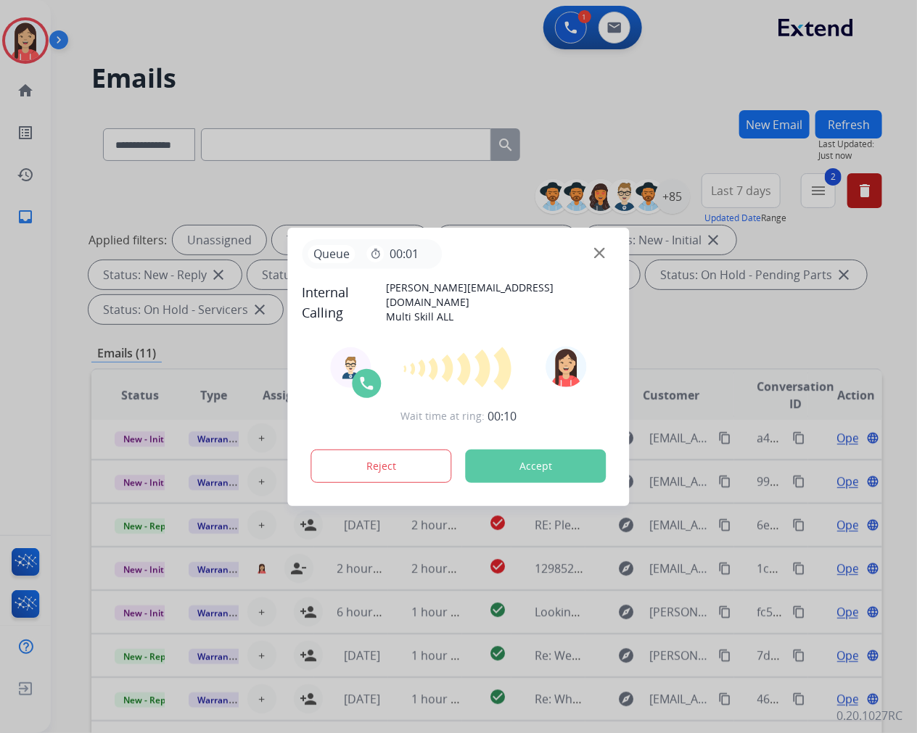
click at [558, 470] on button "Accept" at bounding box center [536, 466] width 141 height 33
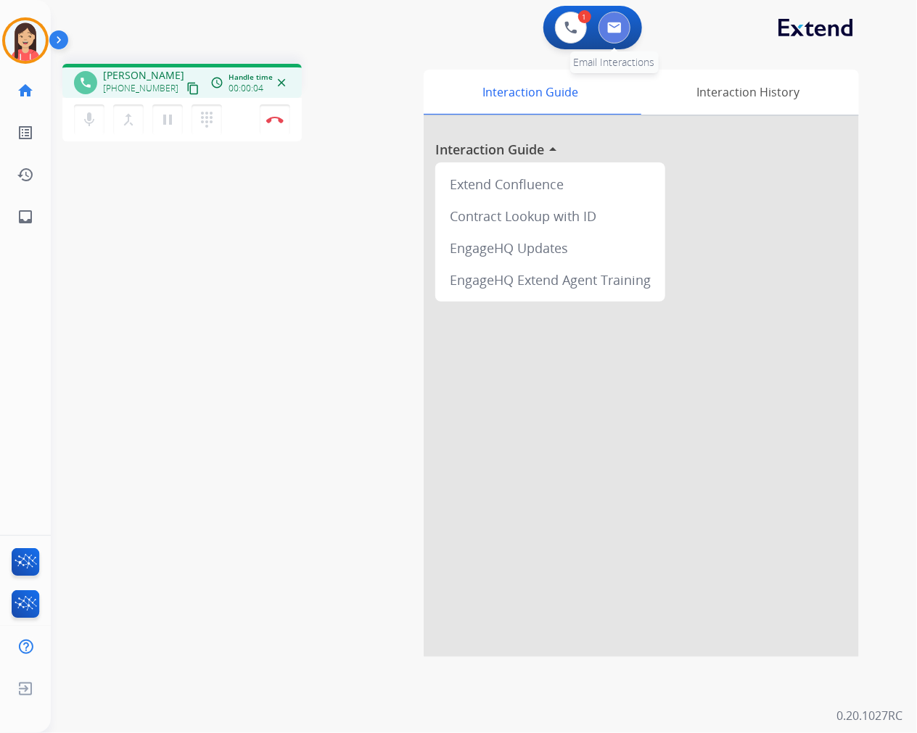
click at [617, 30] on img at bounding box center [614, 28] width 15 height 12
select select "**********"
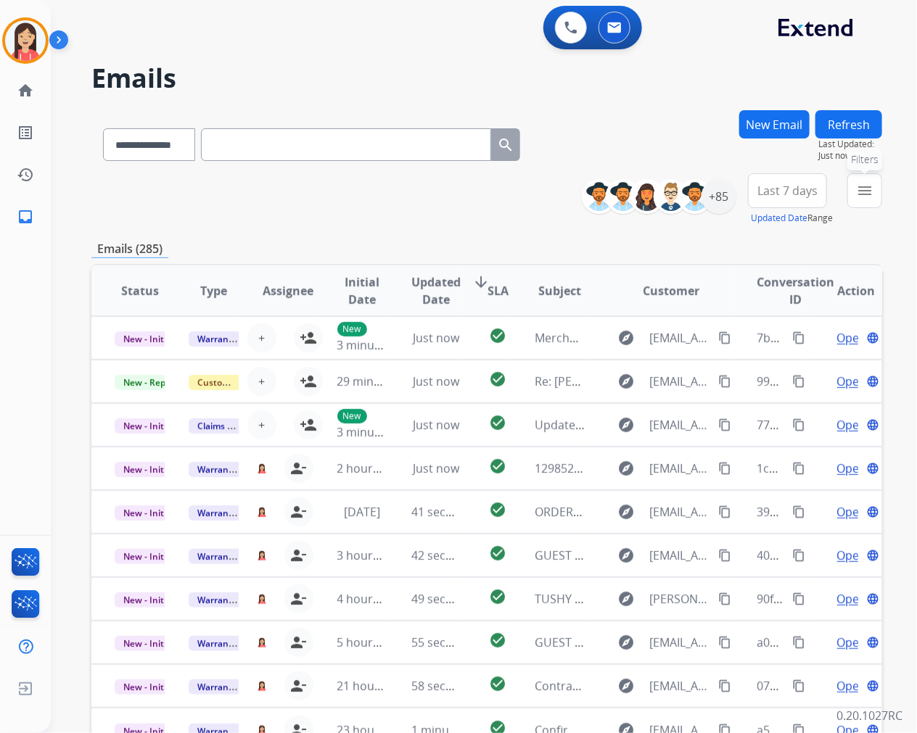
click at [863, 189] on mat-icon "menu" at bounding box center [864, 190] width 17 height 17
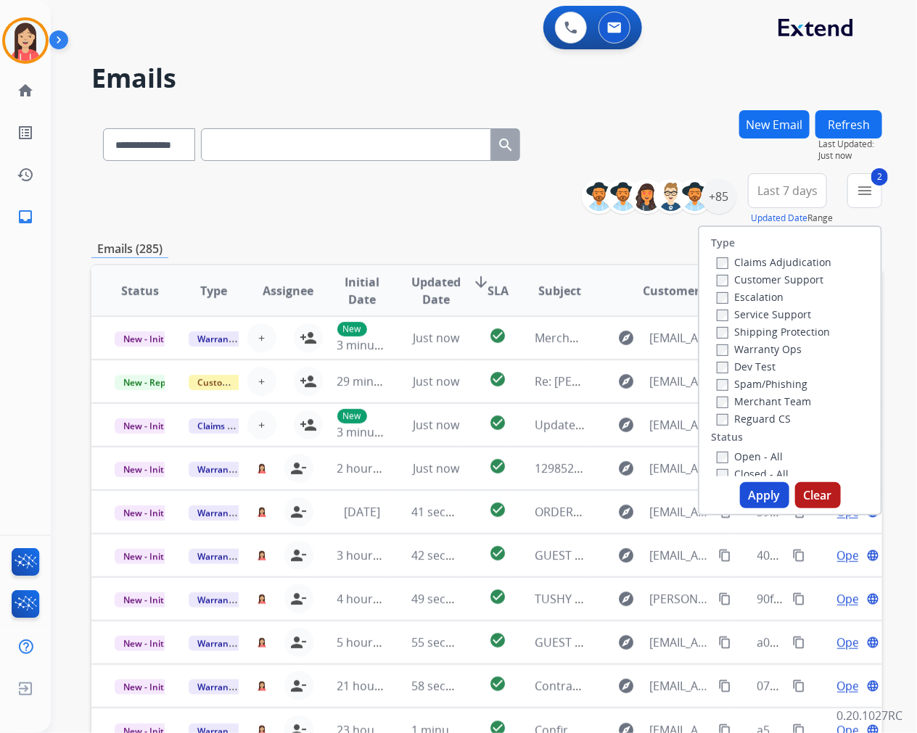
click at [749, 496] on button "Apply" at bounding box center [764, 495] width 49 height 26
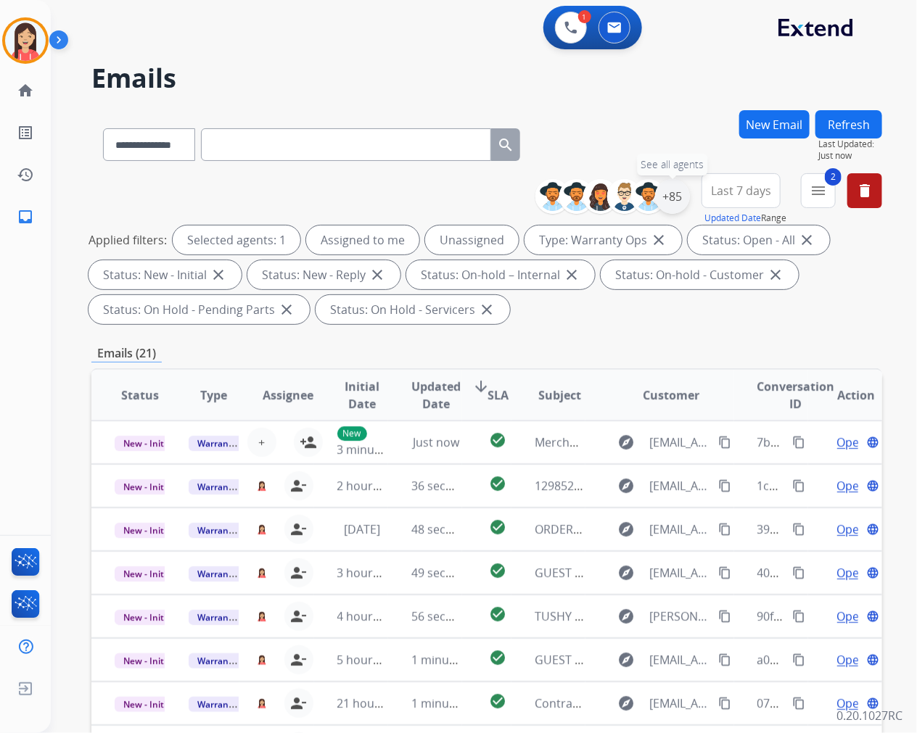
click at [675, 207] on div "+85" at bounding box center [672, 196] width 35 height 35
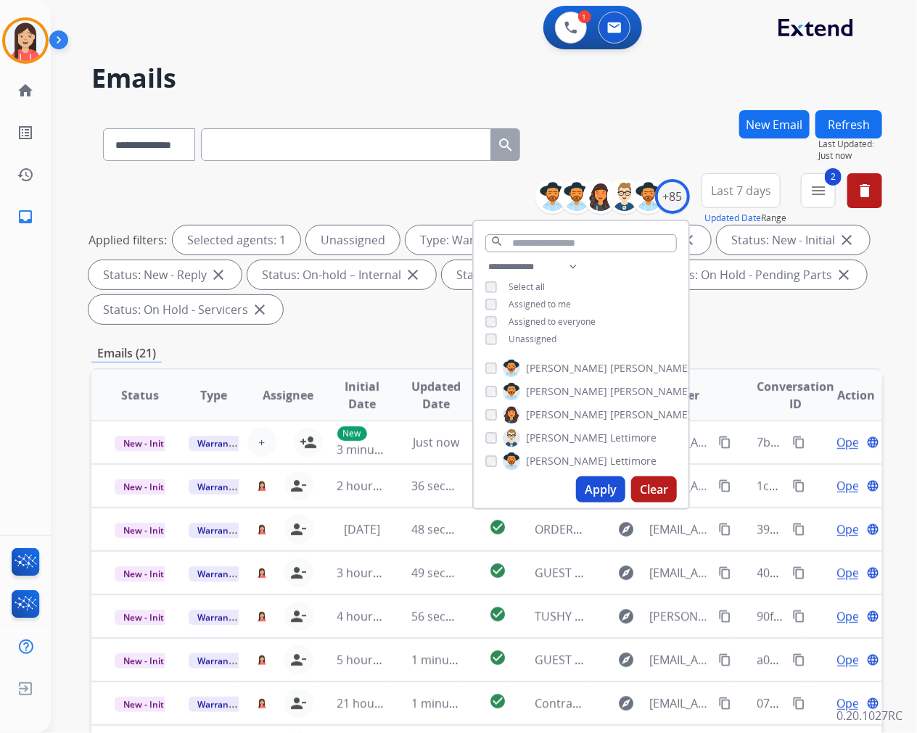
click at [598, 493] on button "Apply" at bounding box center [600, 490] width 49 height 26
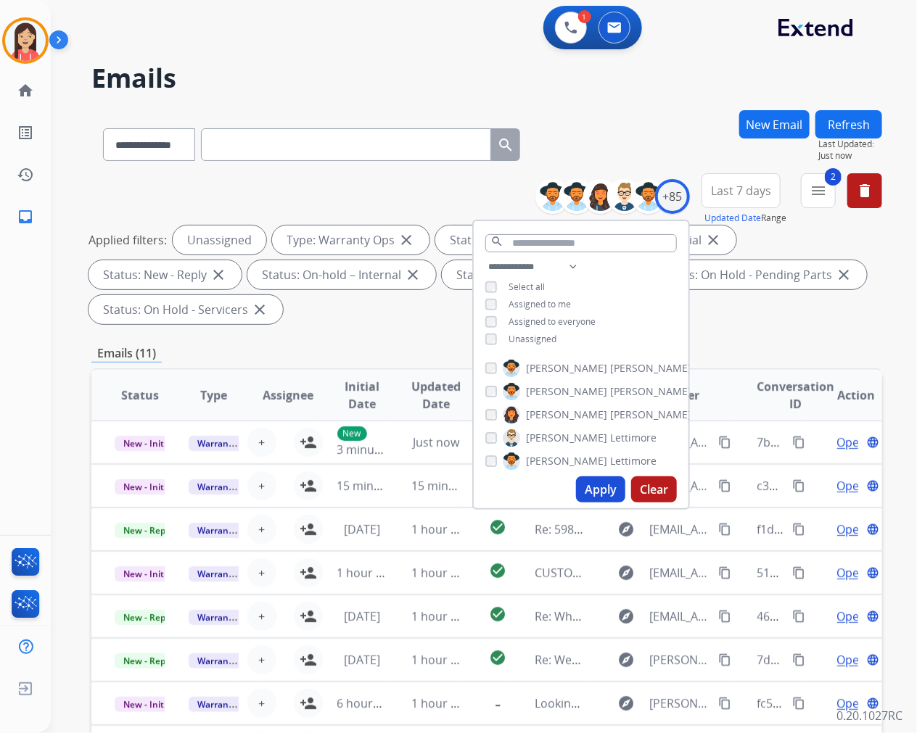
click at [400, 345] on div "Emails (11)" at bounding box center [486, 354] width 791 height 18
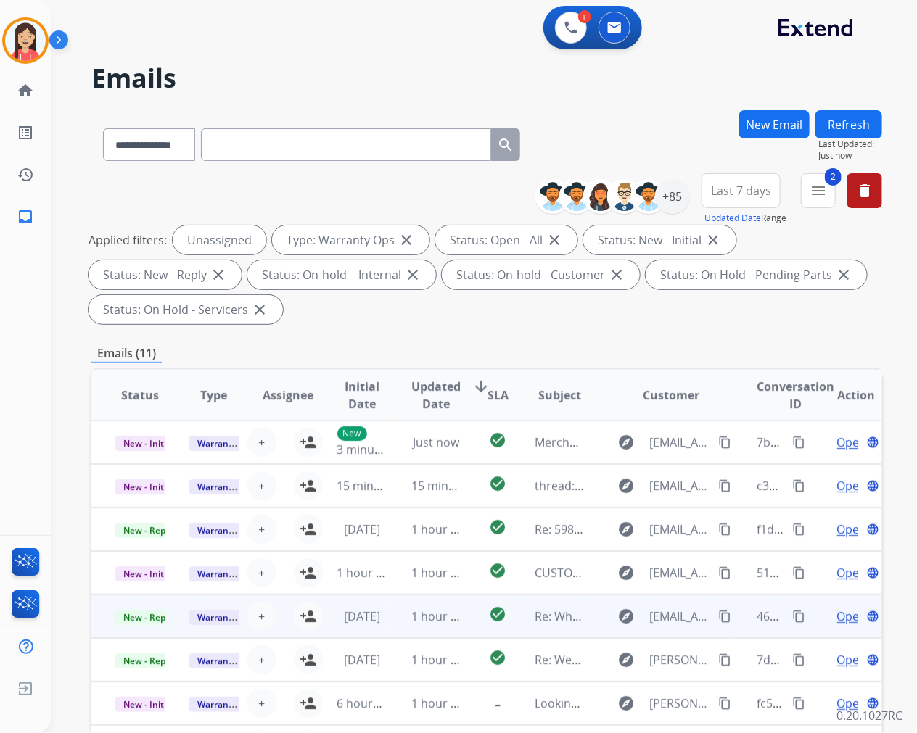
scroll to position [1, 0]
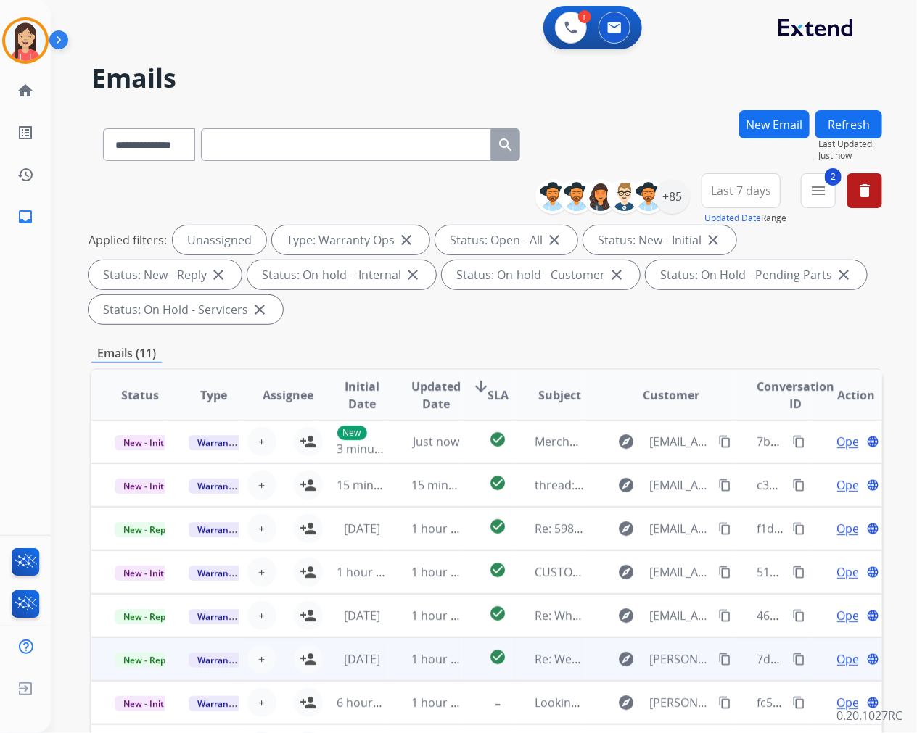
click at [462, 675] on td "check_circle" at bounding box center [486, 660] width 49 height 44
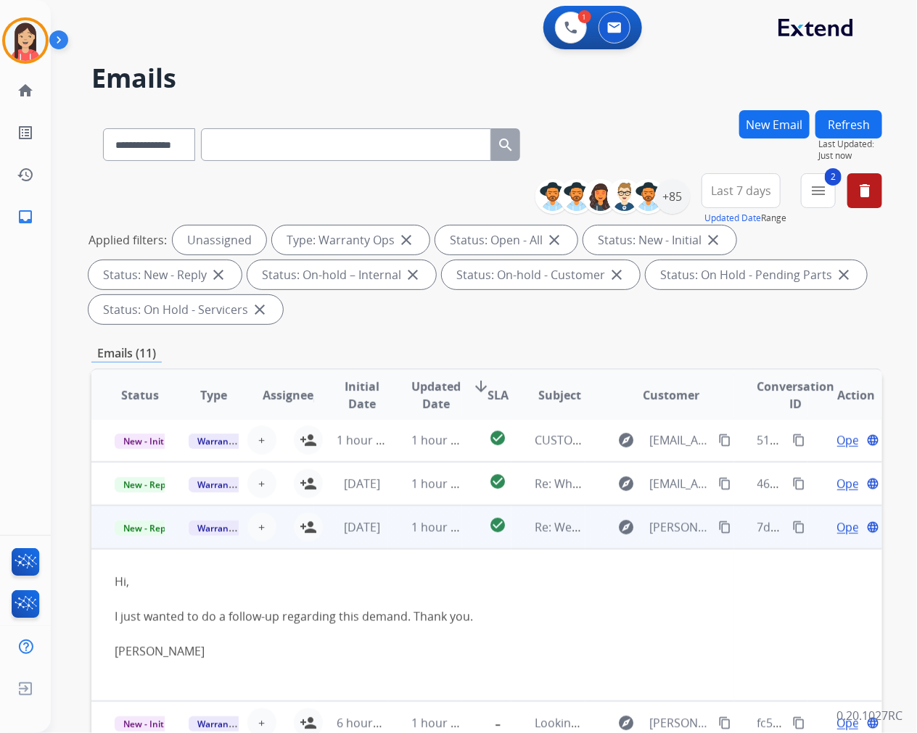
scroll to position [152, 0]
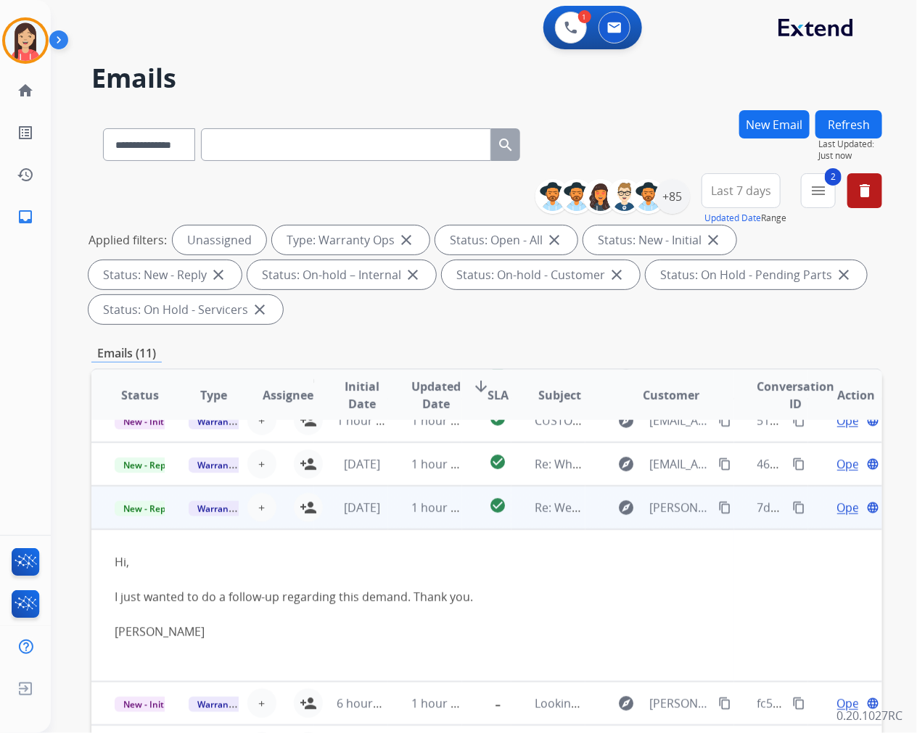
click at [837, 504] on span "Open" at bounding box center [852, 507] width 30 height 17
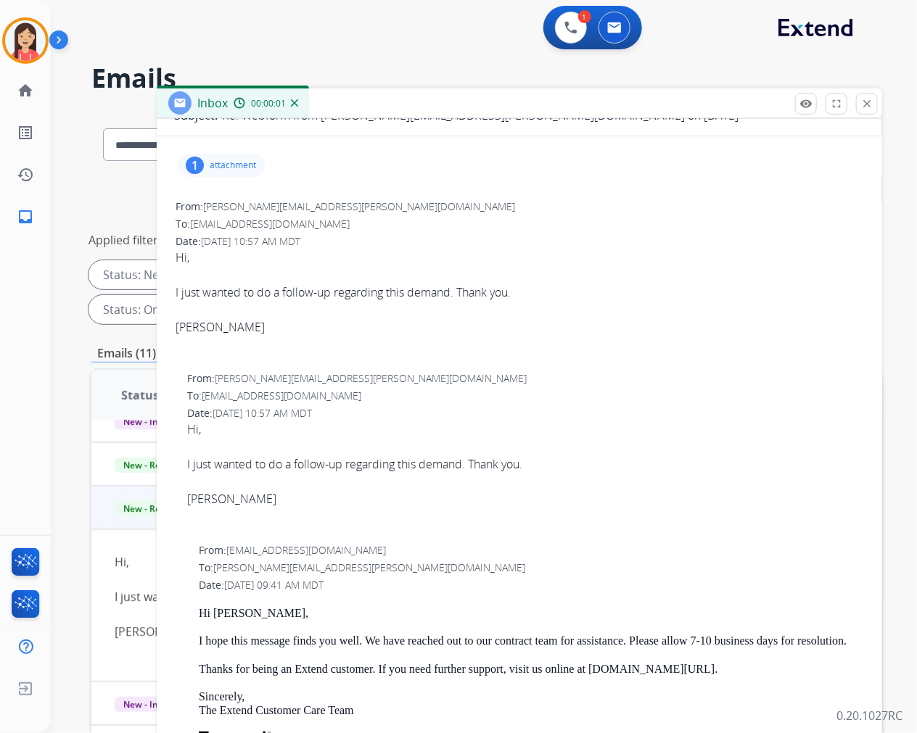
scroll to position [161, 0]
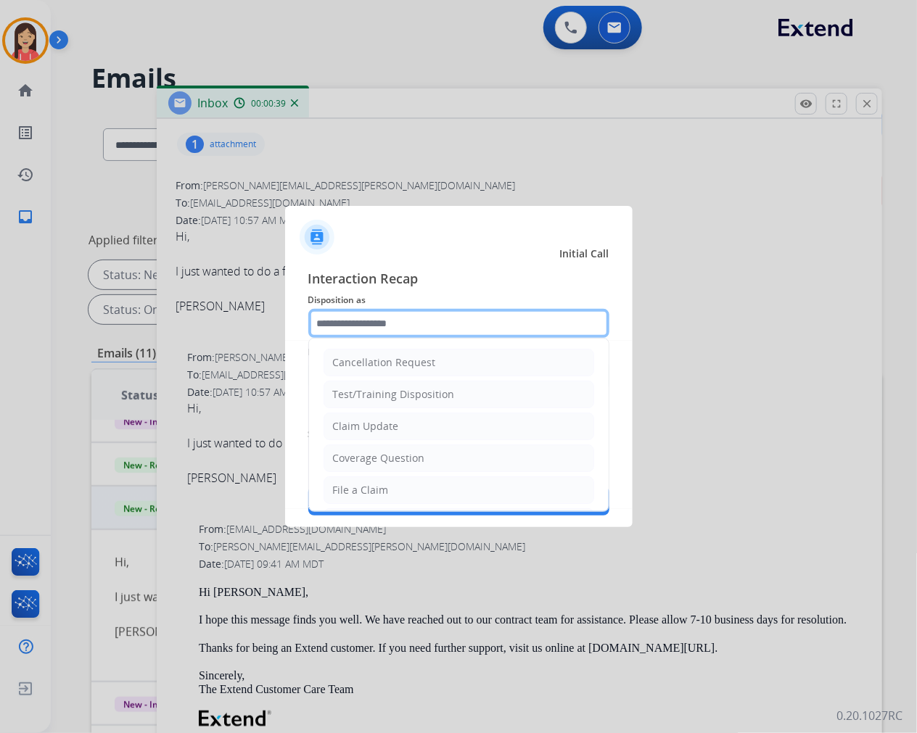
click at [445, 324] on input "text" at bounding box center [458, 323] width 301 height 29
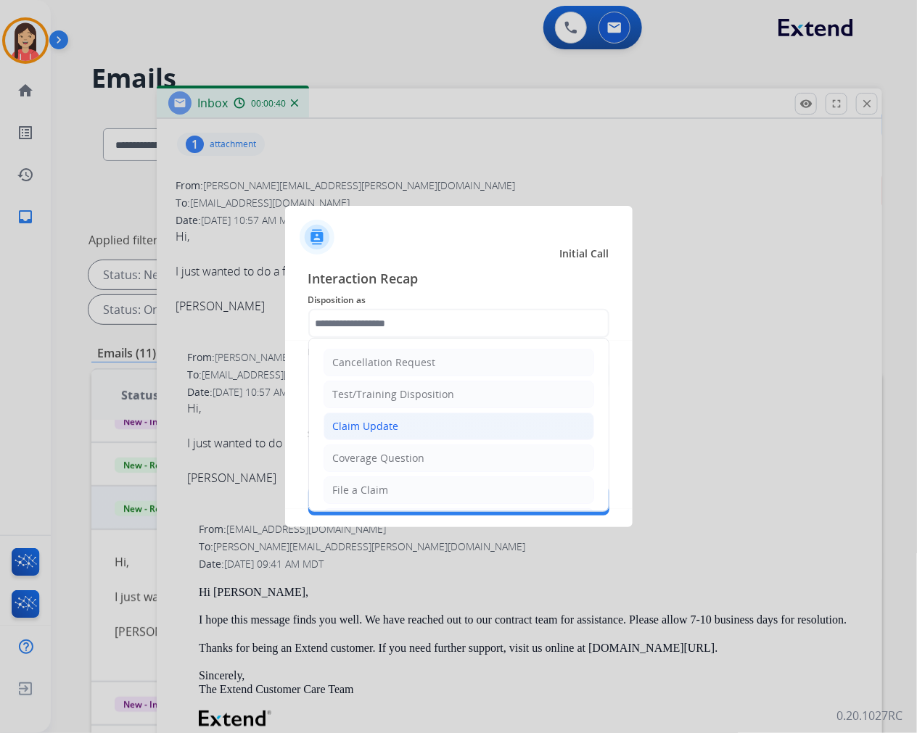
click at [395, 429] on div "Claim Update" at bounding box center [366, 426] width 66 height 15
type input "**********"
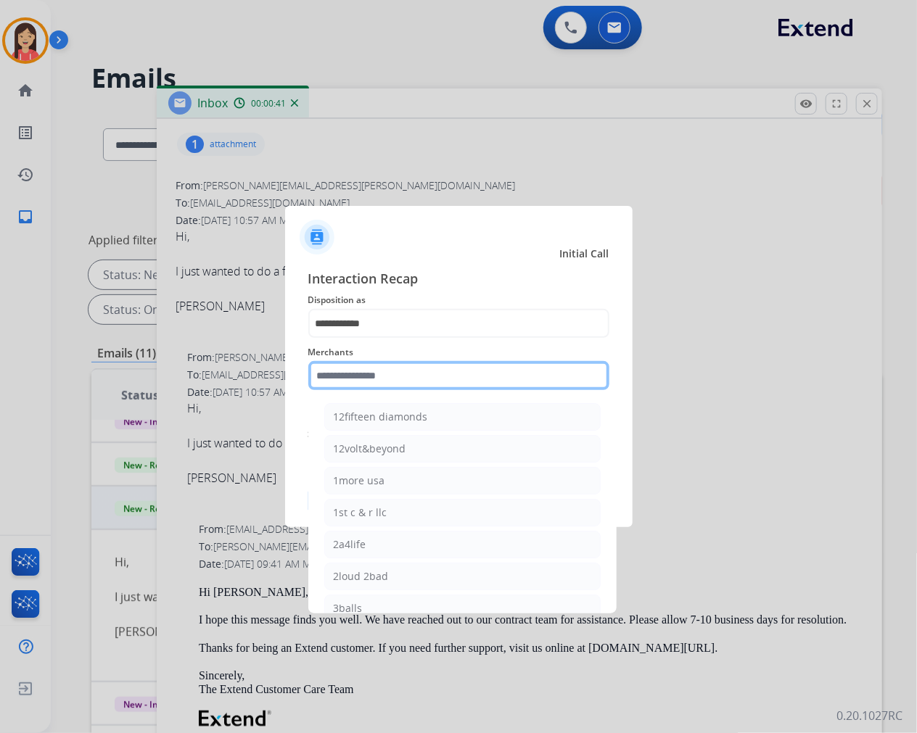
click at [424, 366] on input "text" at bounding box center [458, 375] width 301 height 29
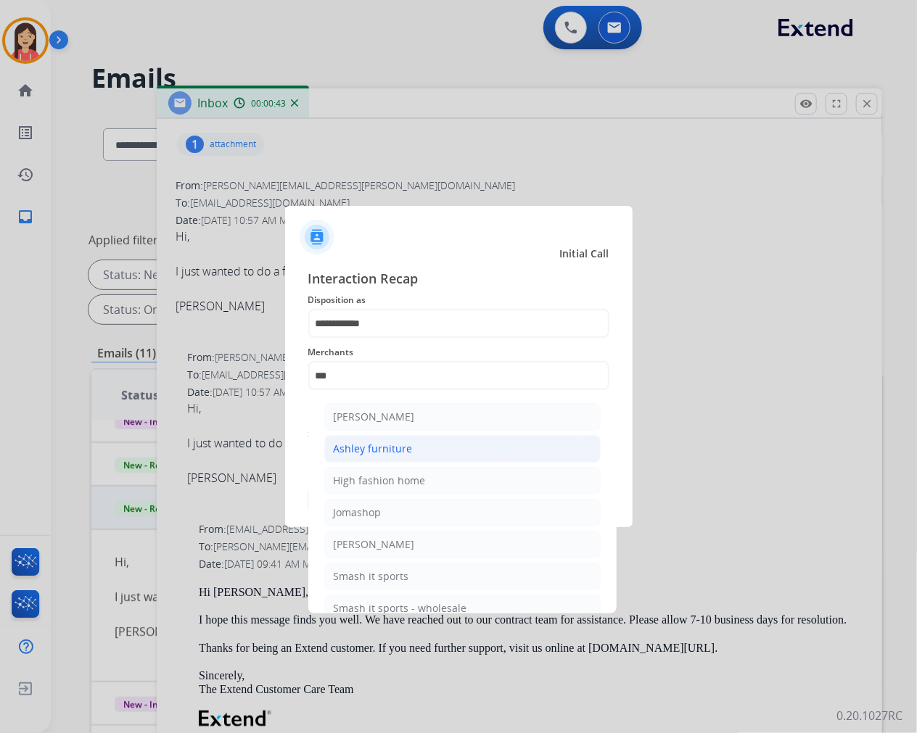
click at [388, 451] on div "Ashley furniture" at bounding box center [373, 449] width 79 height 15
type input "**********"
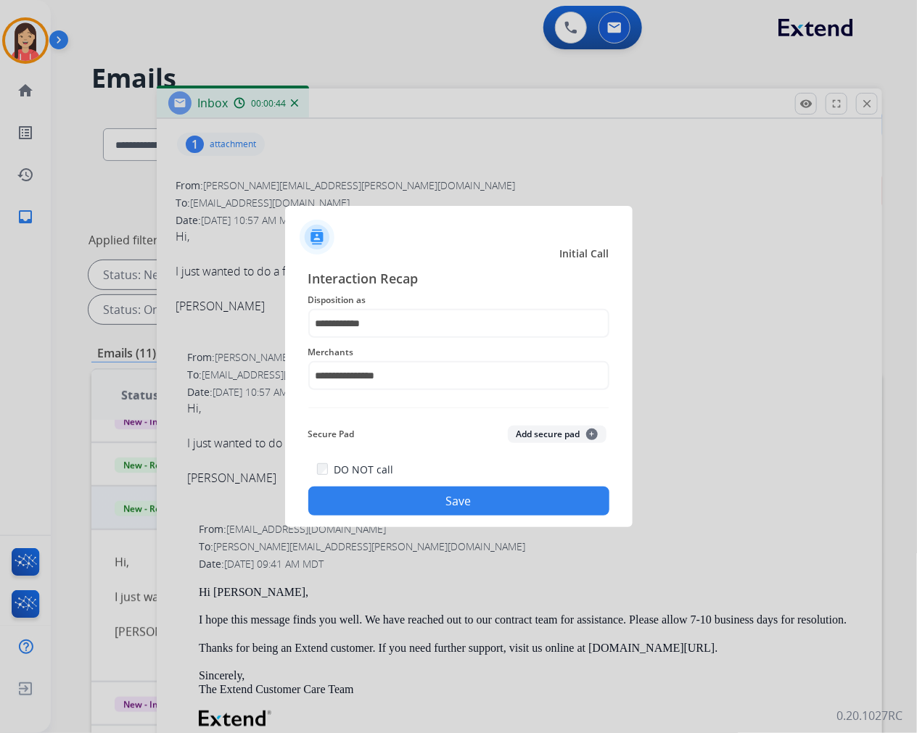
click at [450, 495] on button "Save" at bounding box center [458, 501] width 301 height 29
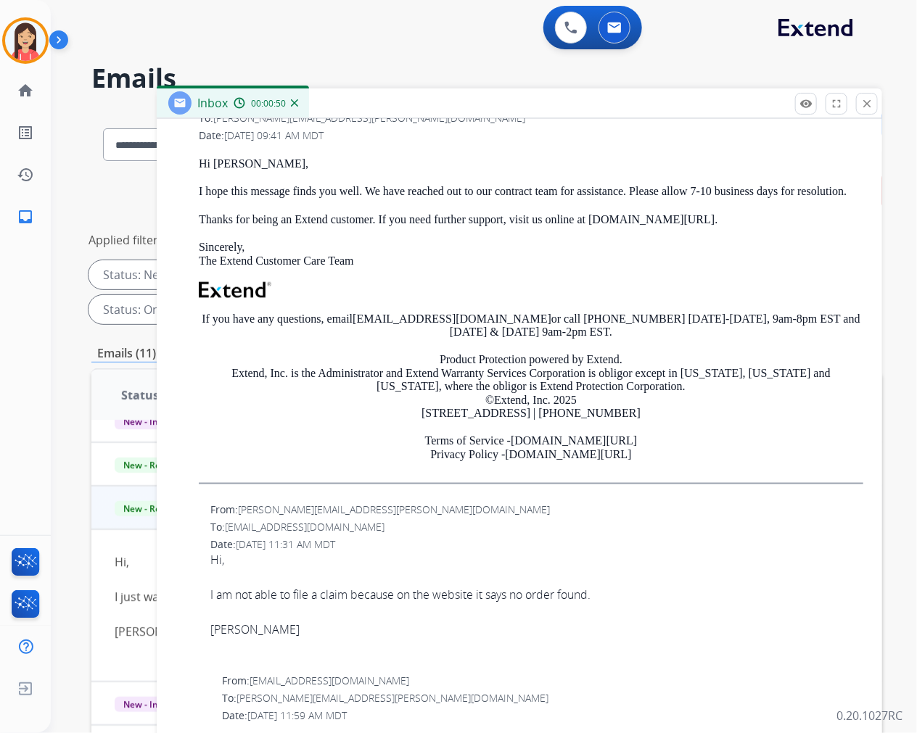
scroll to position [564, 0]
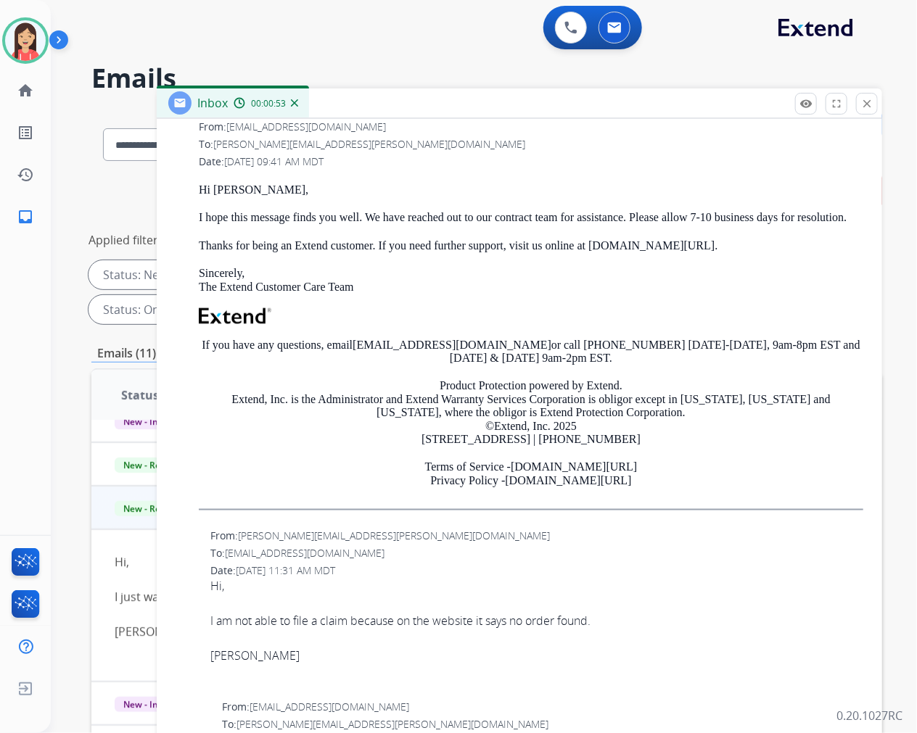
drag, startPoint x: 197, startPoint y: 186, endPoint x: 727, endPoint y: 244, distance: 534.1
click at [727, 244] on div "From: [EMAIL_ADDRESS][DOMAIN_NAME] To: [PERSON_NAME][EMAIL_ADDRESS][PERSON_NAME…" at bounding box center [519, 320] width 691 height 405
copy div "Hi [PERSON_NAME], I hope this message finds you well. We have reached out to ou…"
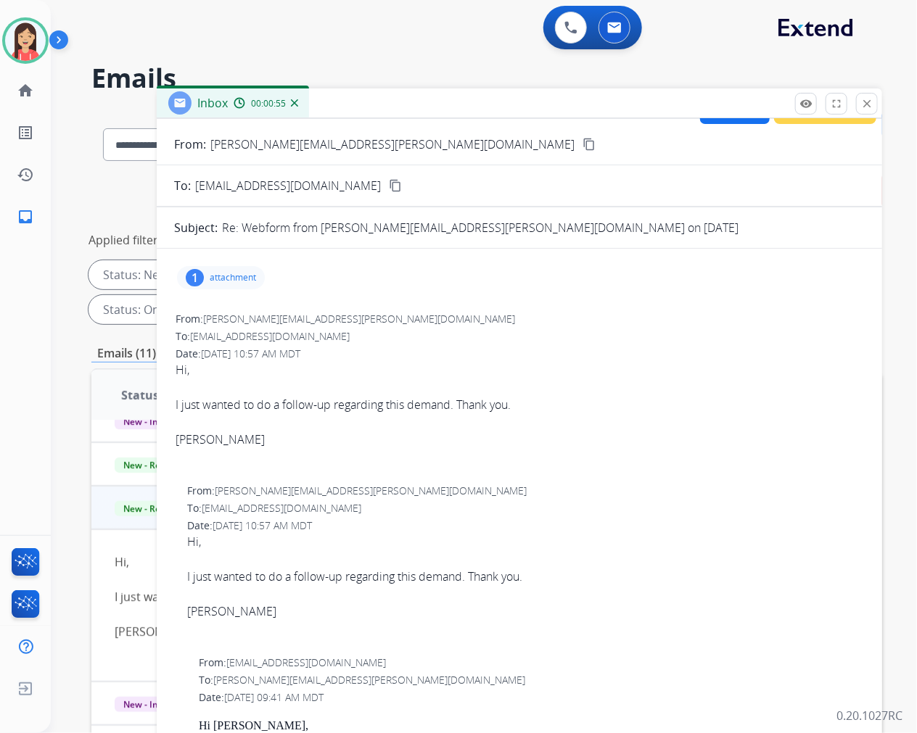
scroll to position [0, 0]
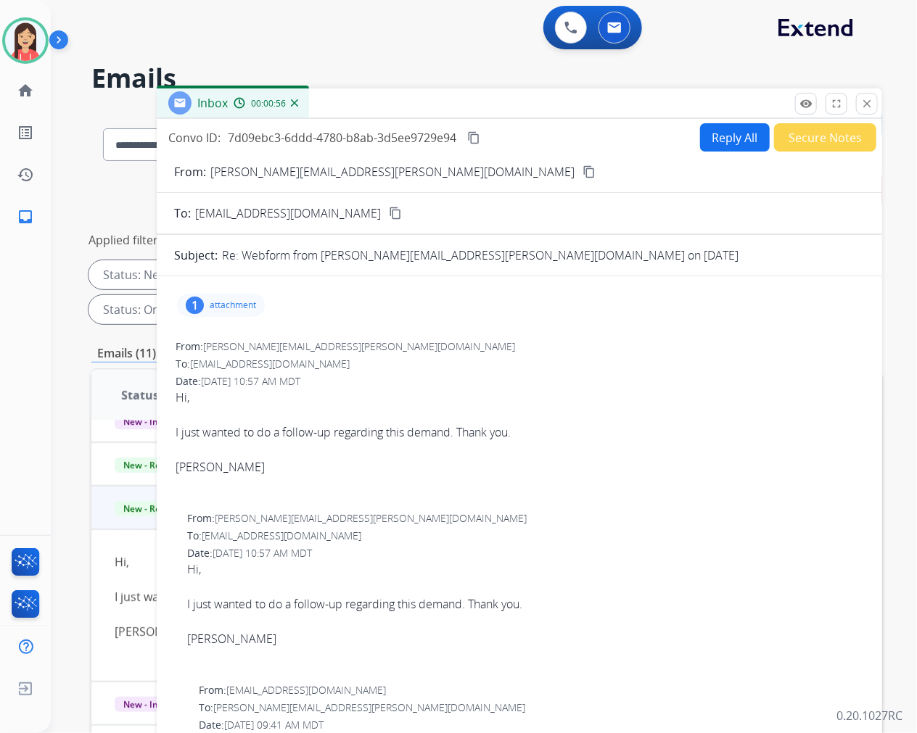
click at [724, 141] on button "Reply All" at bounding box center [735, 137] width 70 height 28
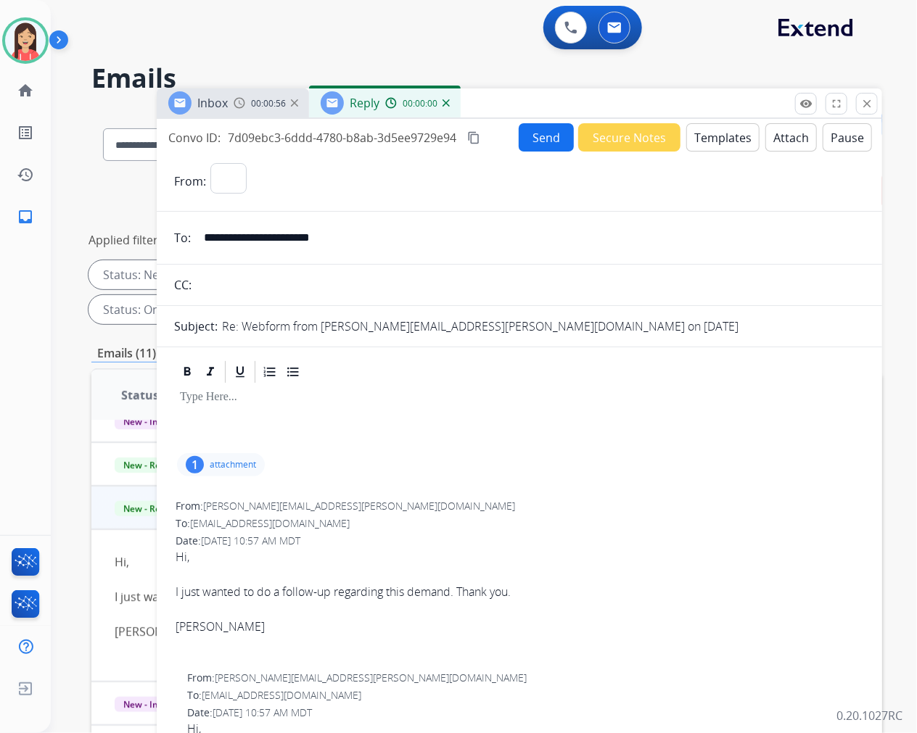
click at [724, 141] on button "Templates" at bounding box center [722, 137] width 73 height 28
select select "**********"
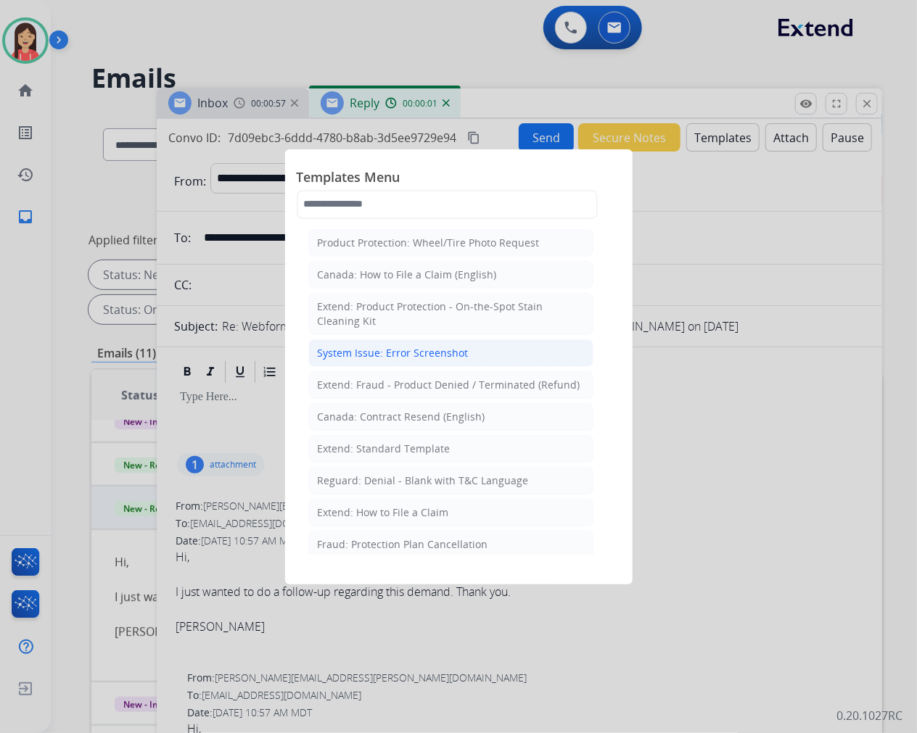
click at [377, 349] on div "System Issue: Error Screenshot" at bounding box center [393, 353] width 151 height 15
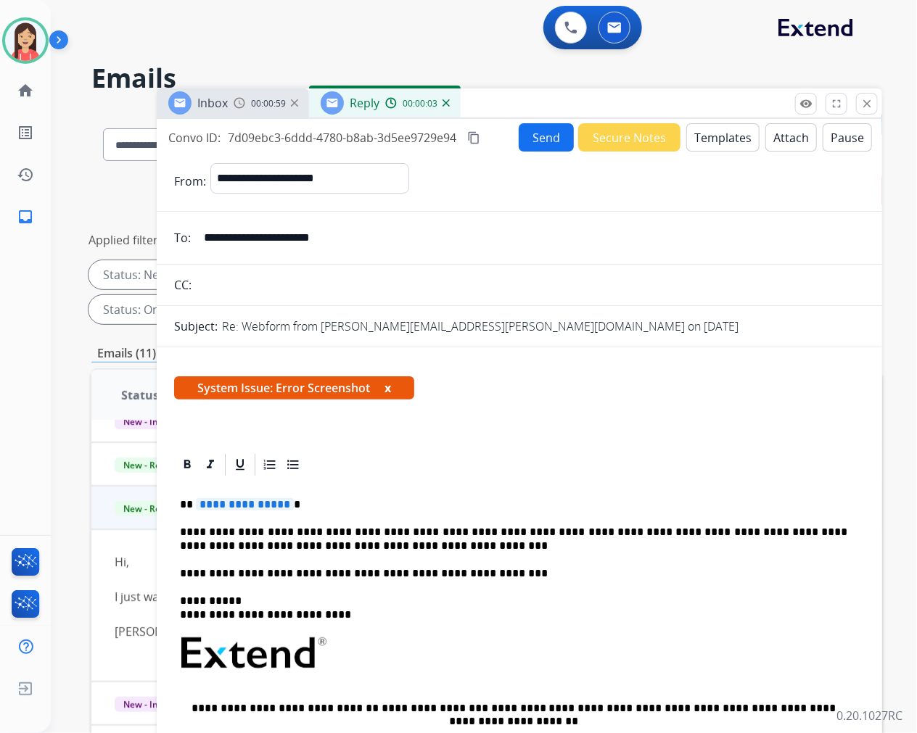
click at [396, 387] on span "System Issue: Error Screenshot x" at bounding box center [294, 387] width 240 height 23
click at [387, 388] on button "x" at bounding box center [387, 387] width 7 height 17
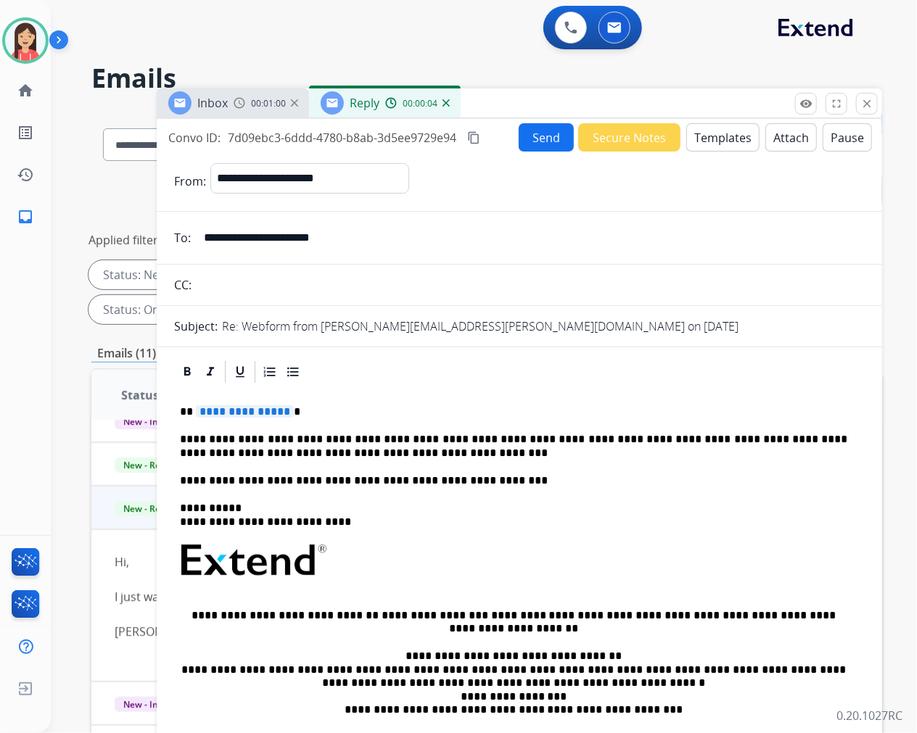
click at [716, 141] on button "Templates" at bounding box center [722, 137] width 73 height 28
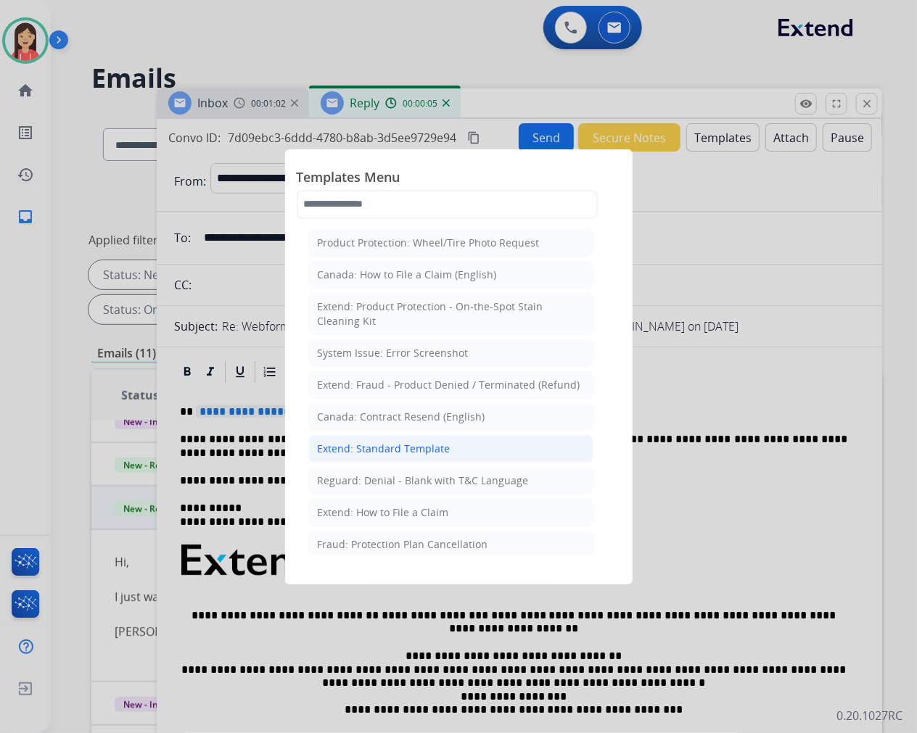
click at [357, 445] on div "Extend: Standard Template" at bounding box center [384, 449] width 133 height 15
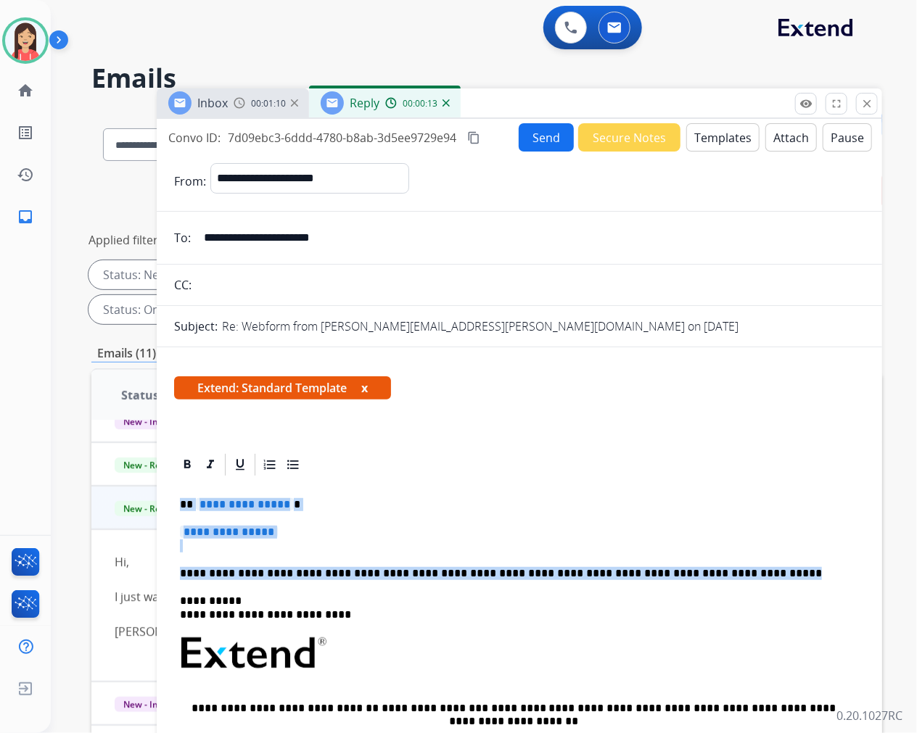
drag, startPoint x: 175, startPoint y: 500, endPoint x: 707, endPoint y: 568, distance: 536.6
click at [707, 568] on div "**********" at bounding box center [519, 687] width 691 height 419
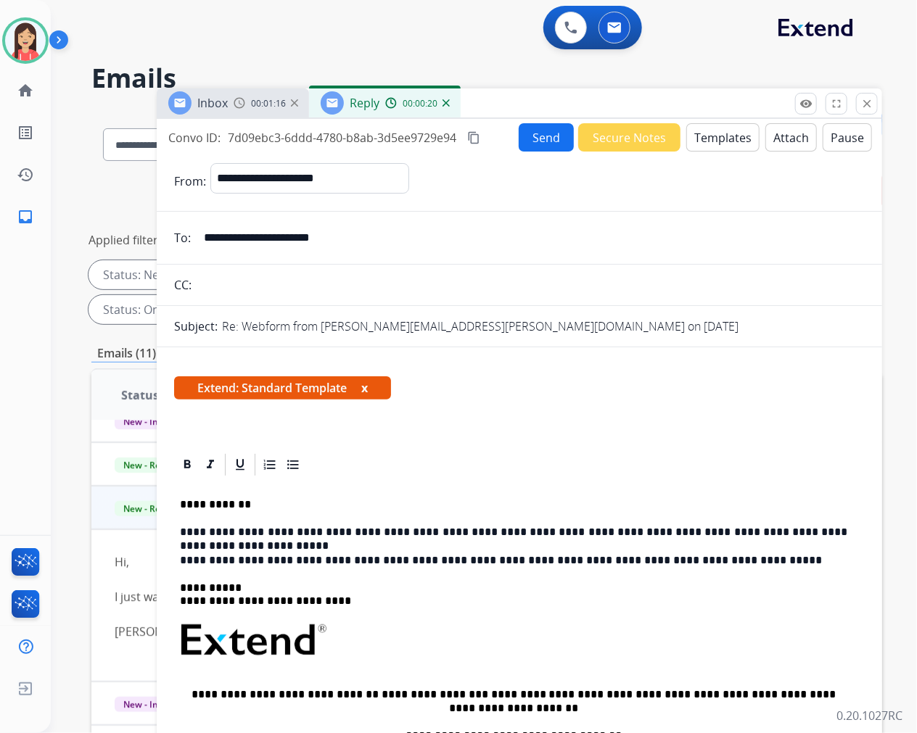
click at [534, 139] on button "Send" at bounding box center [546, 137] width 55 height 28
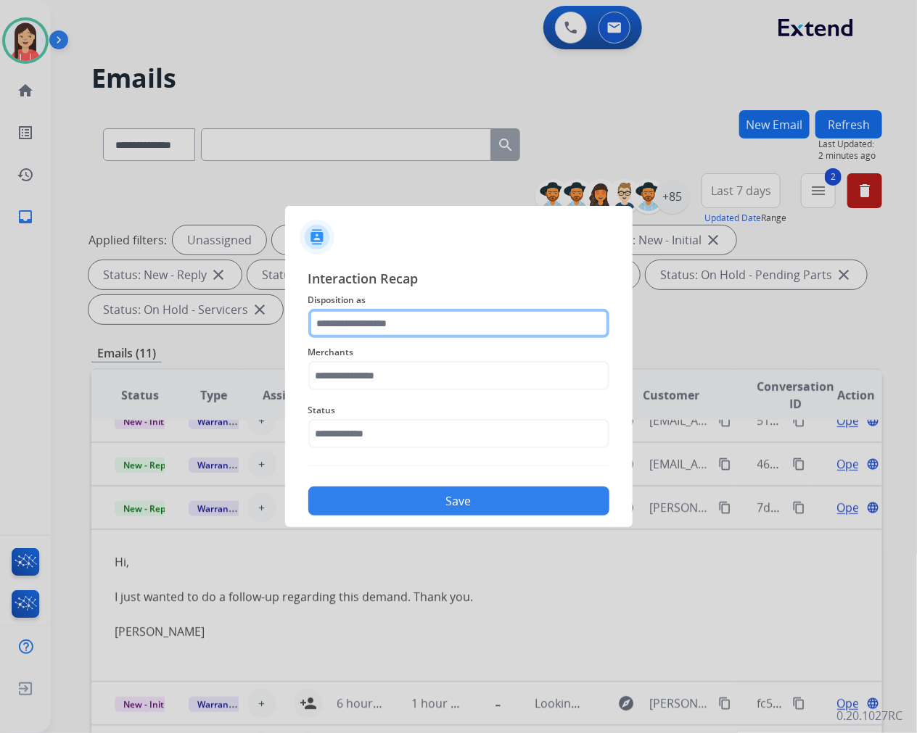
click at [539, 326] on input "text" at bounding box center [458, 323] width 301 height 29
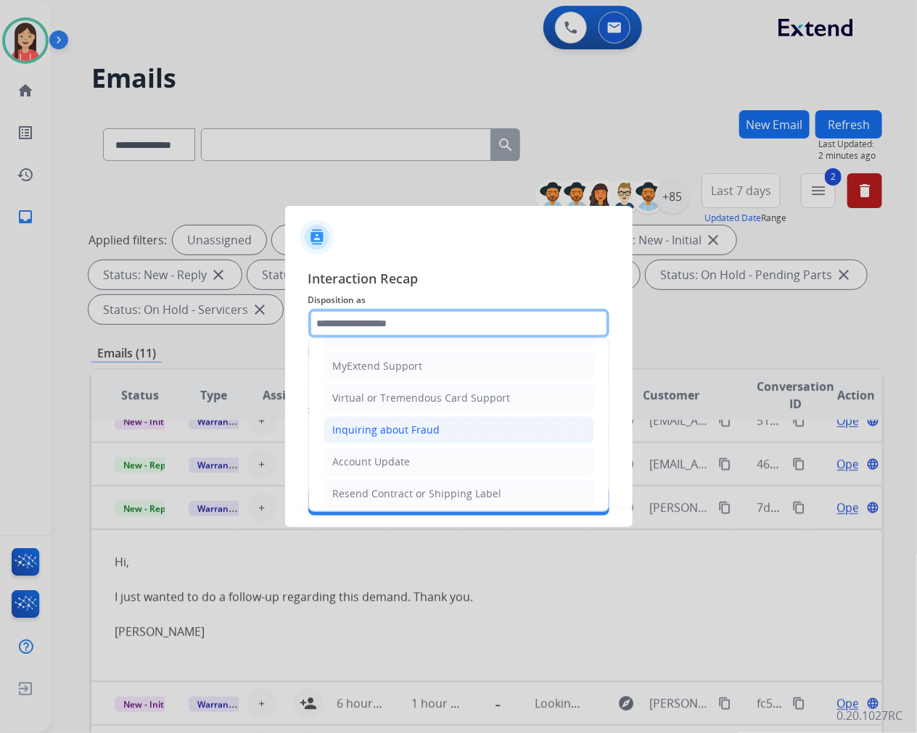
scroll to position [161, 0]
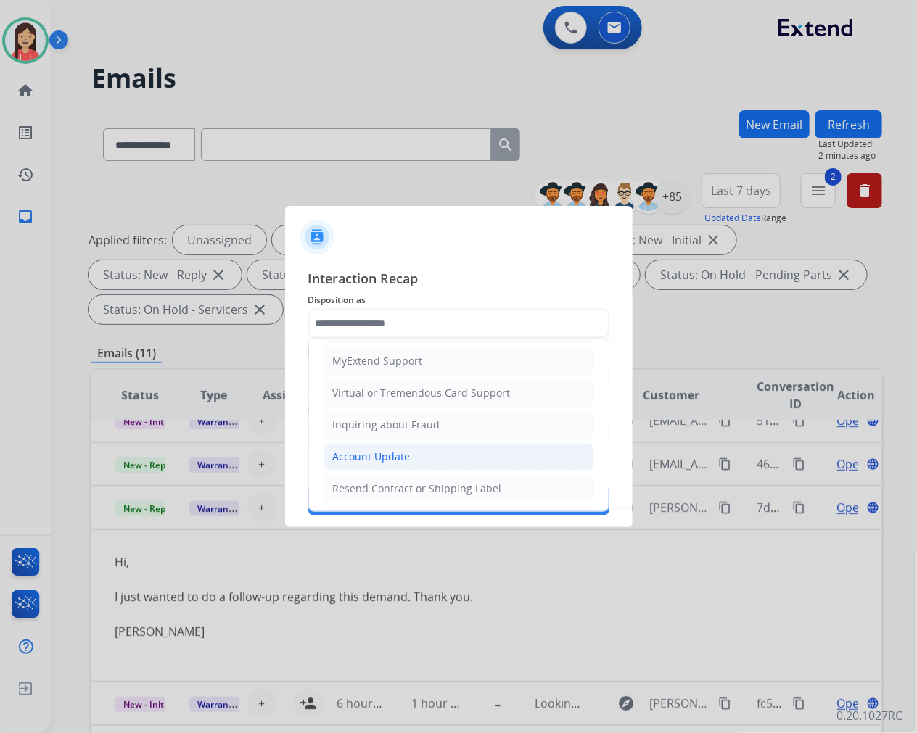
click at [376, 450] on div "Account Update" at bounding box center [372, 457] width 78 height 15
type input "**********"
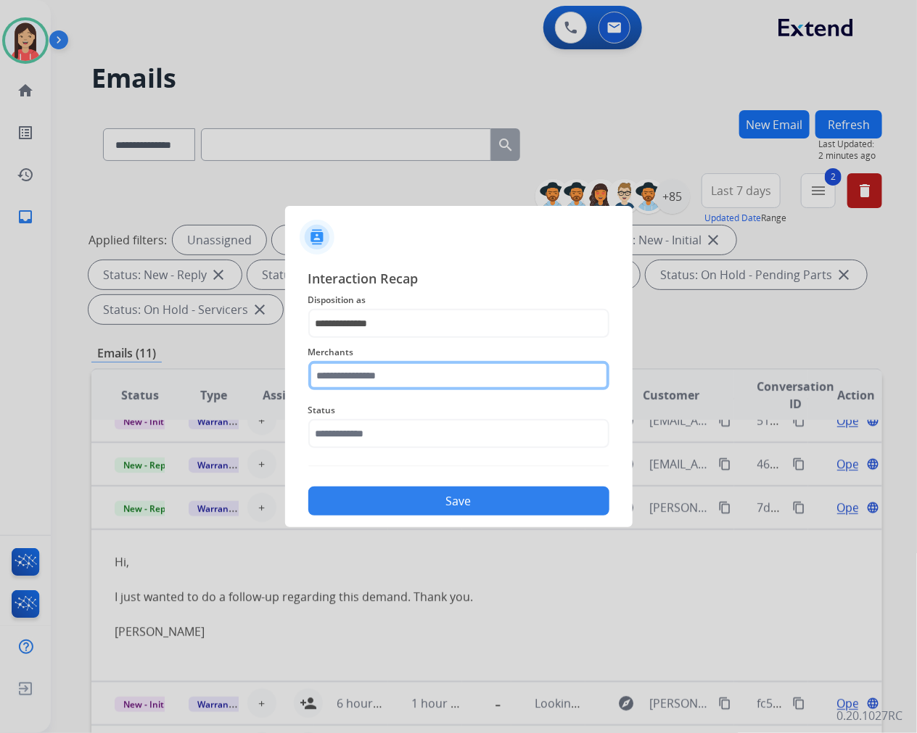
click at [424, 378] on input "text" at bounding box center [458, 375] width 301 height 29
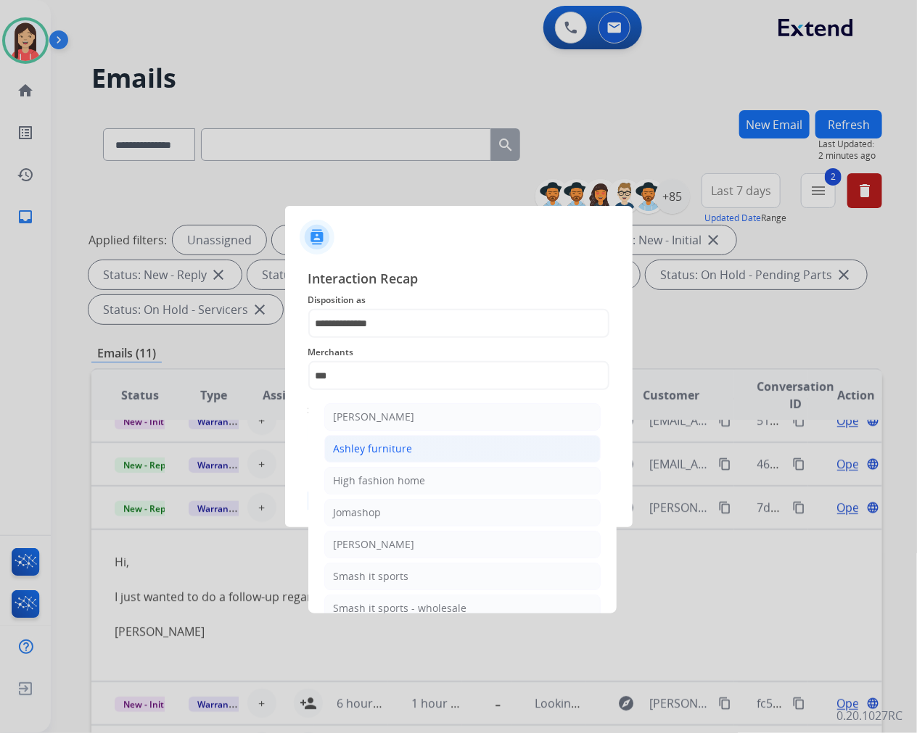
click at [374, 445] on div "Ashley furniture" at bounding box center [373, 449] width 79 height 15
type input "**********"
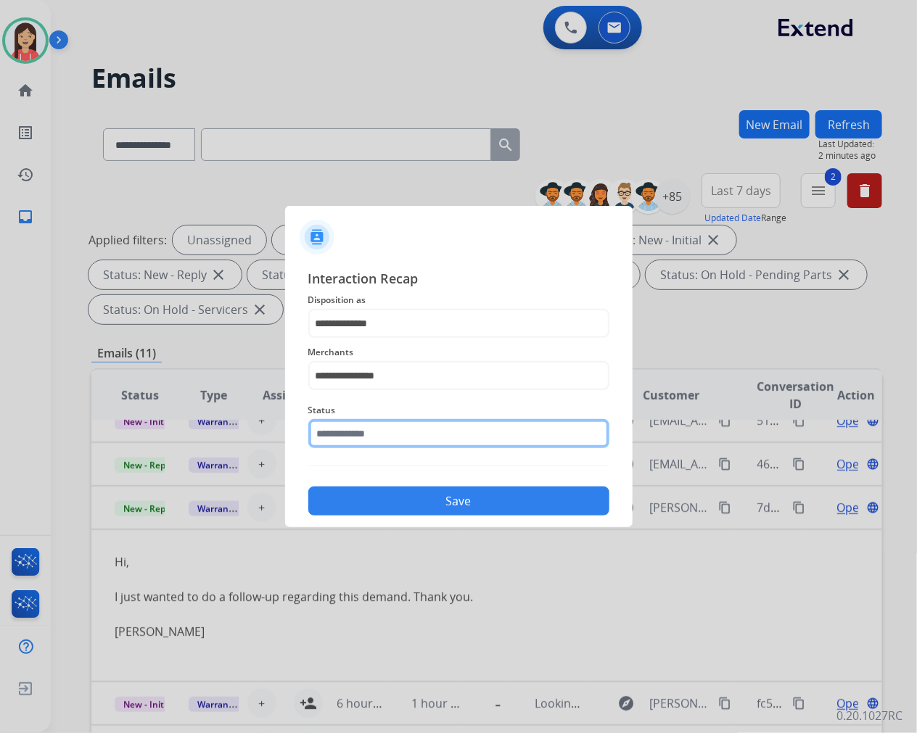
click at [374, 445] on input "text" at bounding box center [458, 433] width 301 height 29
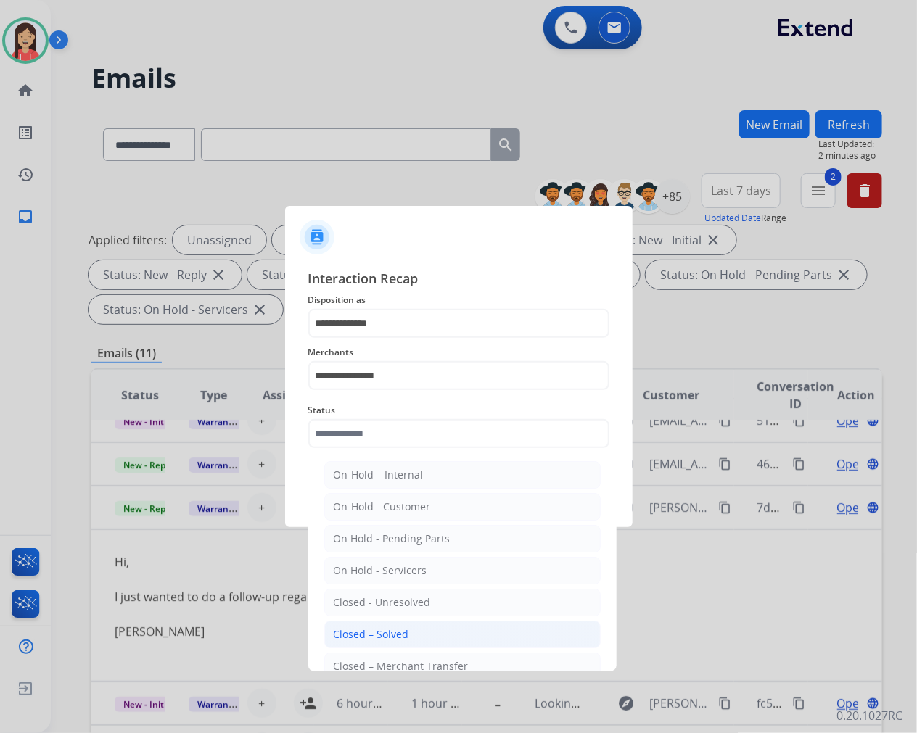
click at [397, 626] on li "Closed – Solved" at bounding box center [462, 635] width 276 height 28
type input "**********"
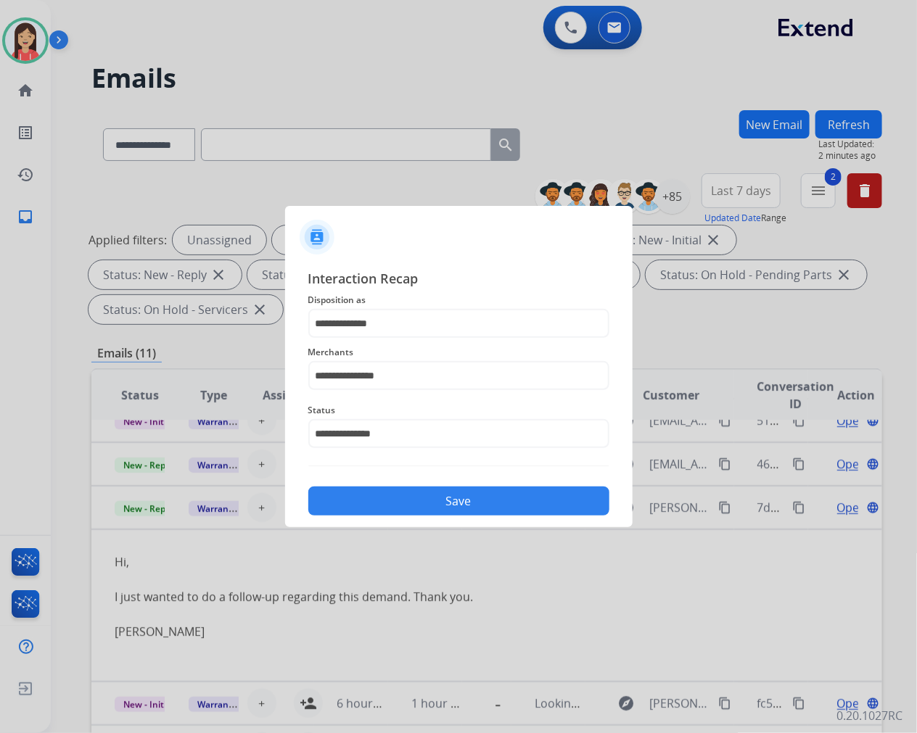
click at [443, 483] on div "Save" at bounding box center [458, 497] width 301 height 38
click at [441, 495] on button "Save" at bounding box center [458, 501] width 301 height 29
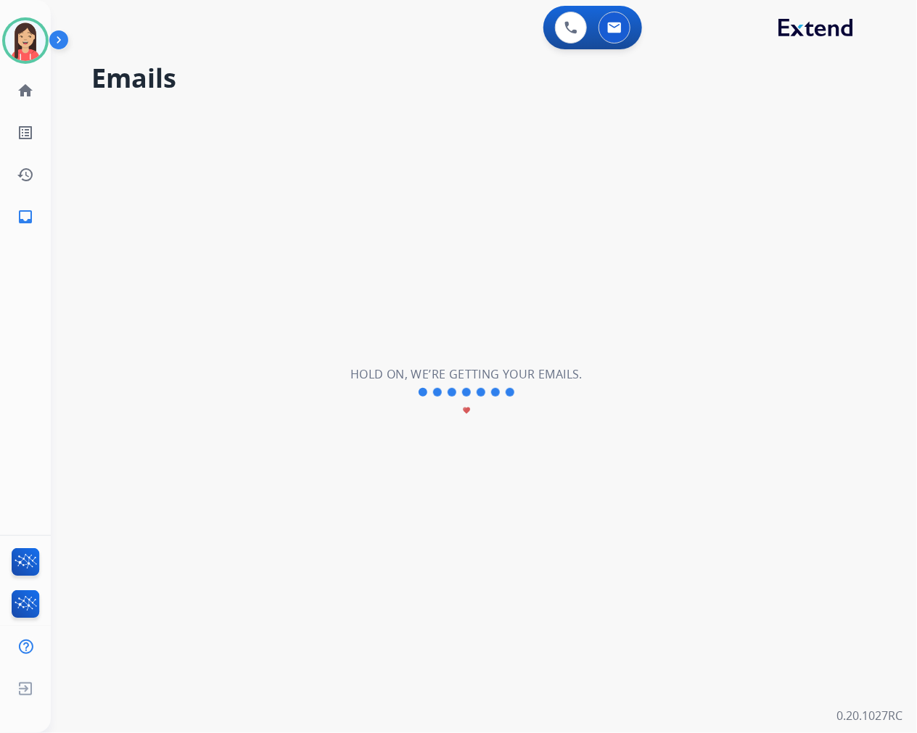
scroll to position [48, 0]
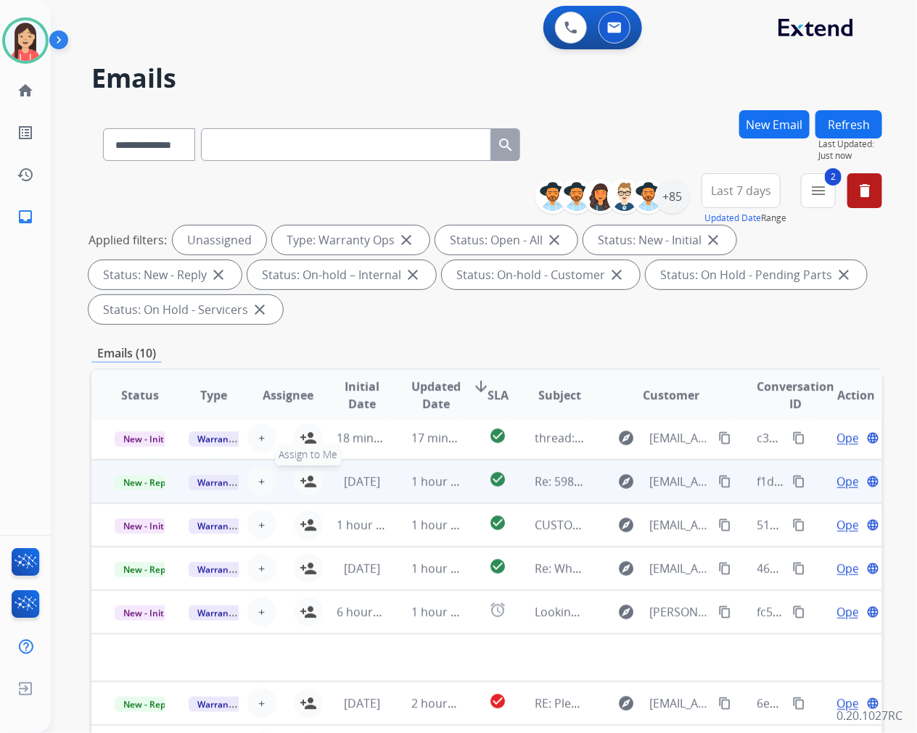
click at [302, 481] on mat-icon "person_add" at bounding box center [308, 481] width 17 height 17
click at [381, 488] on div "[DATE]" at bounding box center [362, 481] width 50 height 17
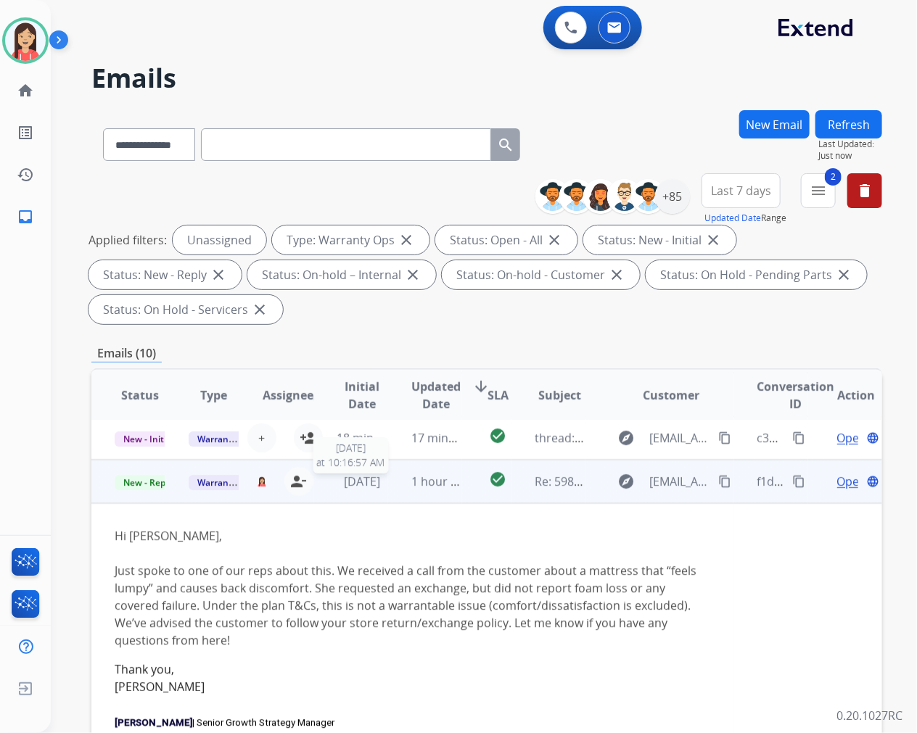
scroll to position [87, 0]
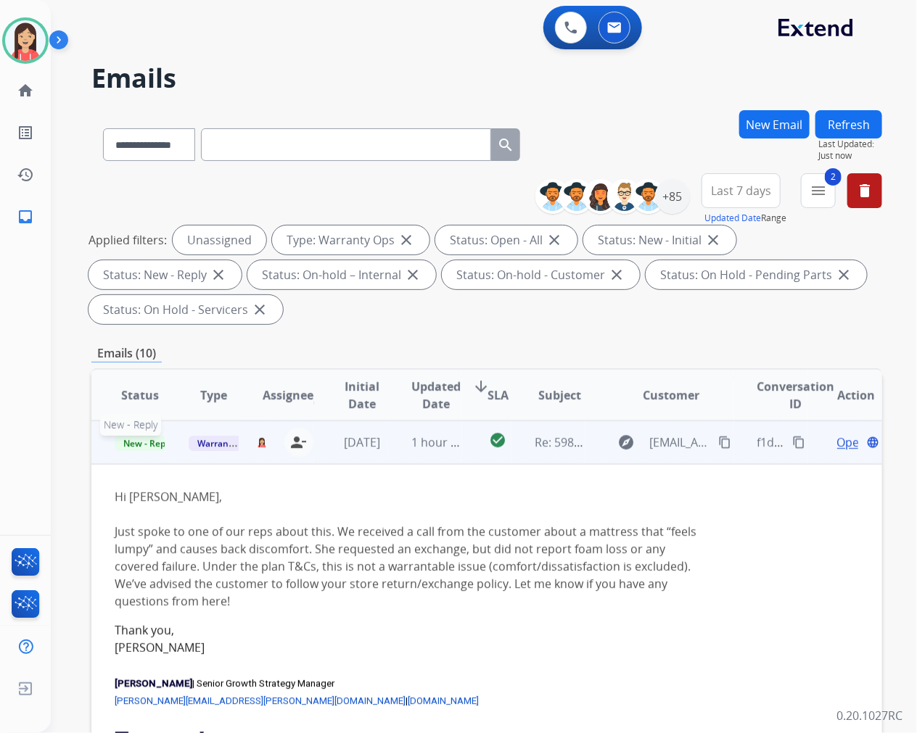
click at [153, 442] on span "New - Reply" at bounding box center [148, 443] width 66 height 15
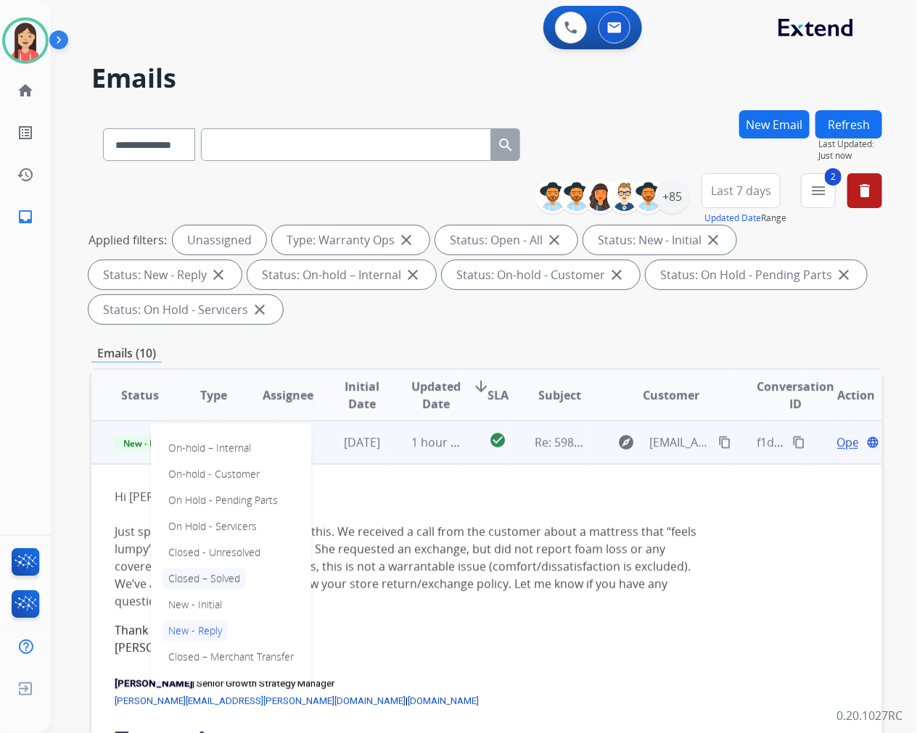
click at [230, 572] on p "Closed – Solved" at bounding box center [203, 579] width 83 height 20
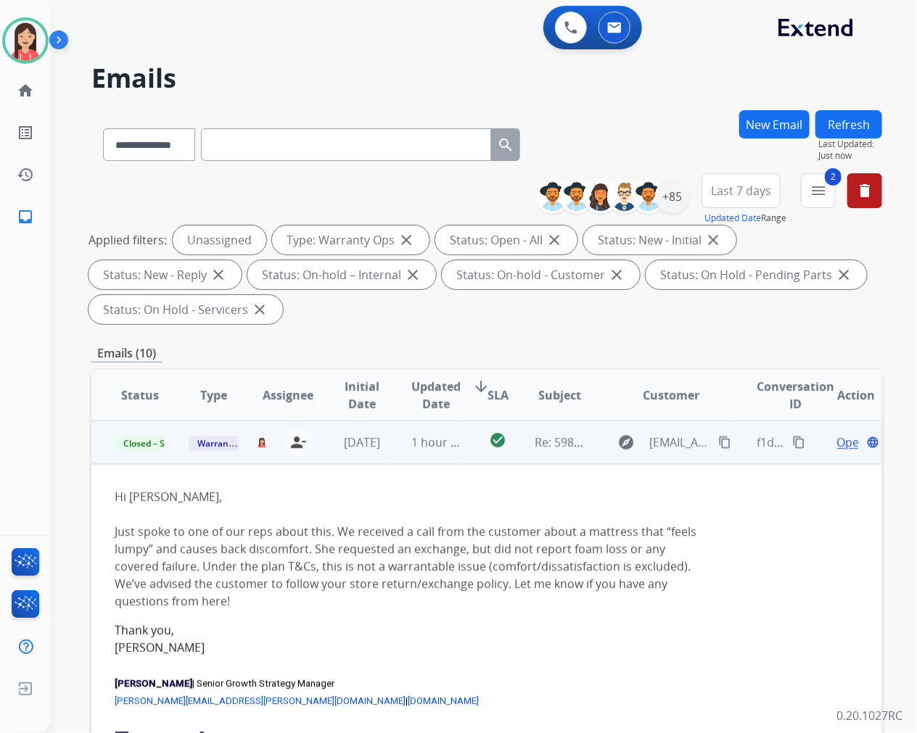
click at [388, 451] on td "1 hour ago" at bounding box center [425, 443] width 74 height 44
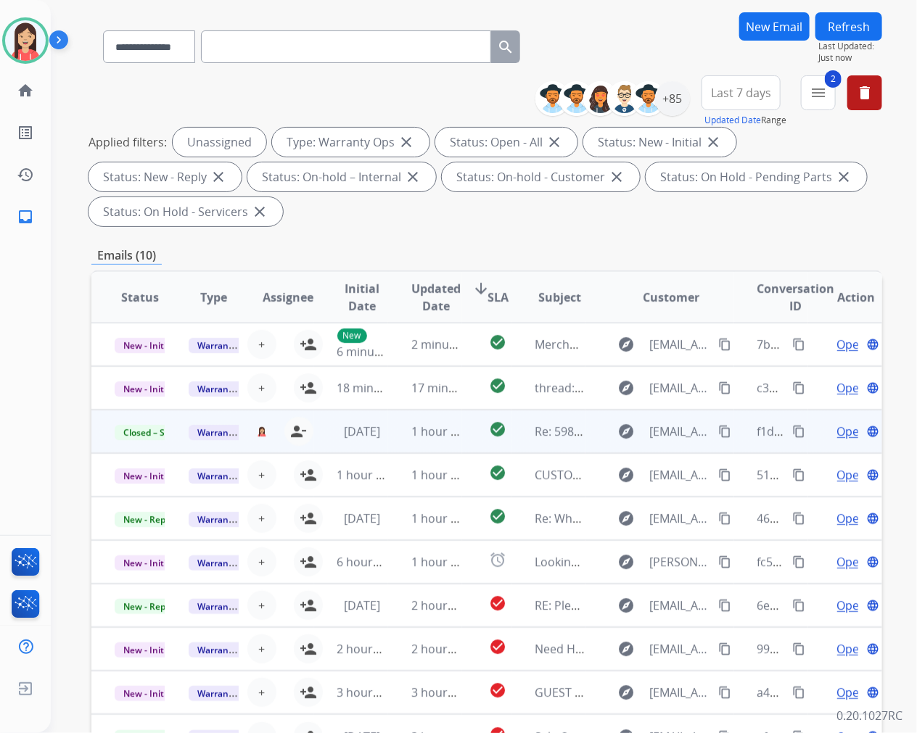
scroll to position [0, 0]
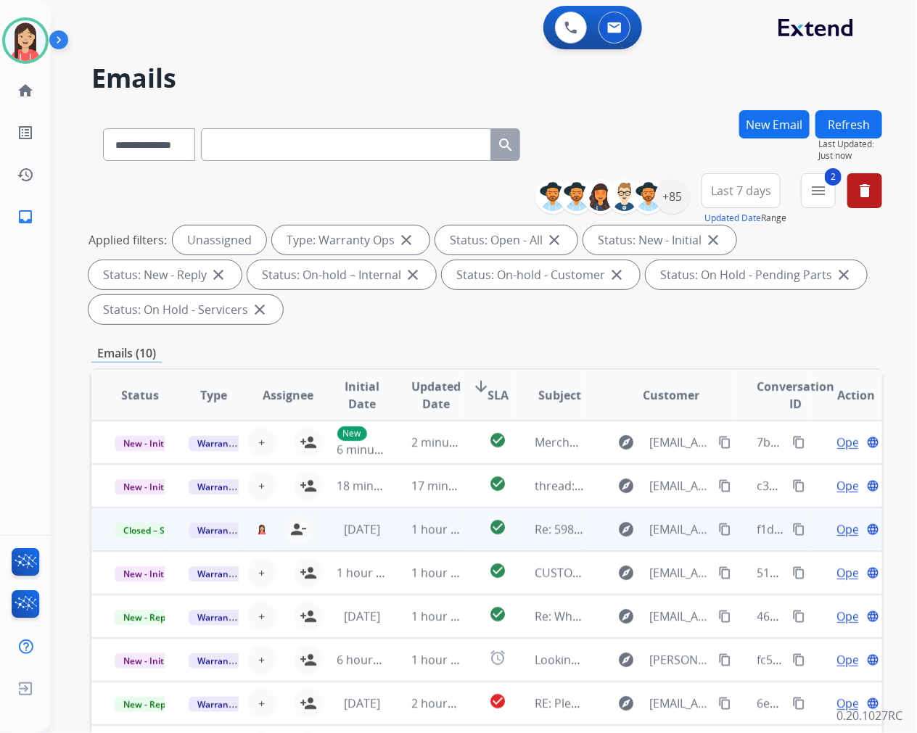
click at [843, 127] on button "Refresh" at bounding box center [848, 124] width 67 height 28
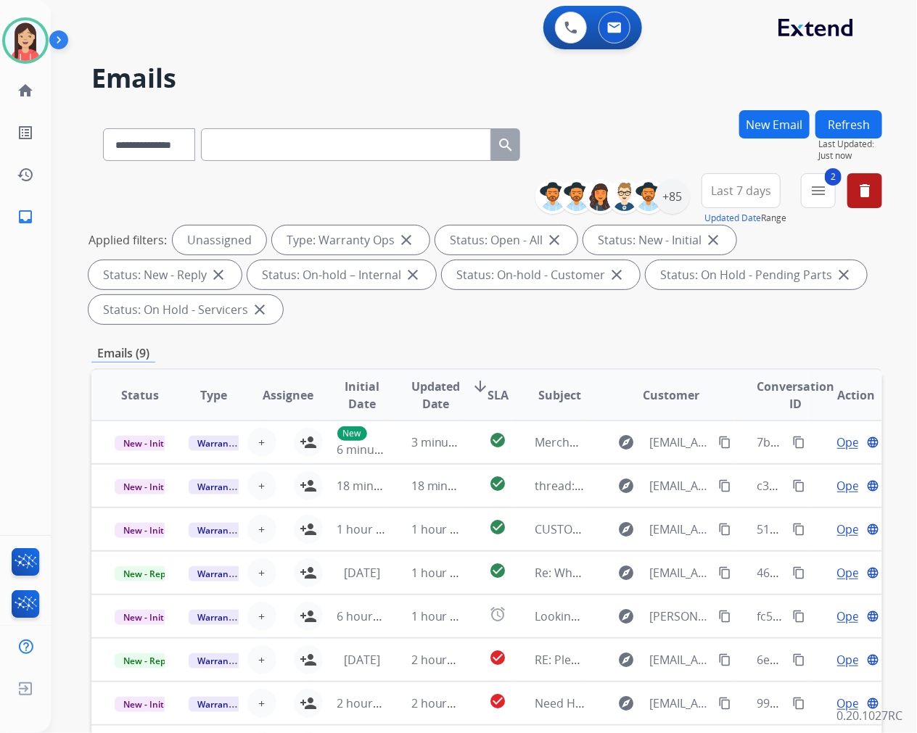
click at [442, 408] on span "Updated Date" at bounding box center [435, 395] width 49 height 35
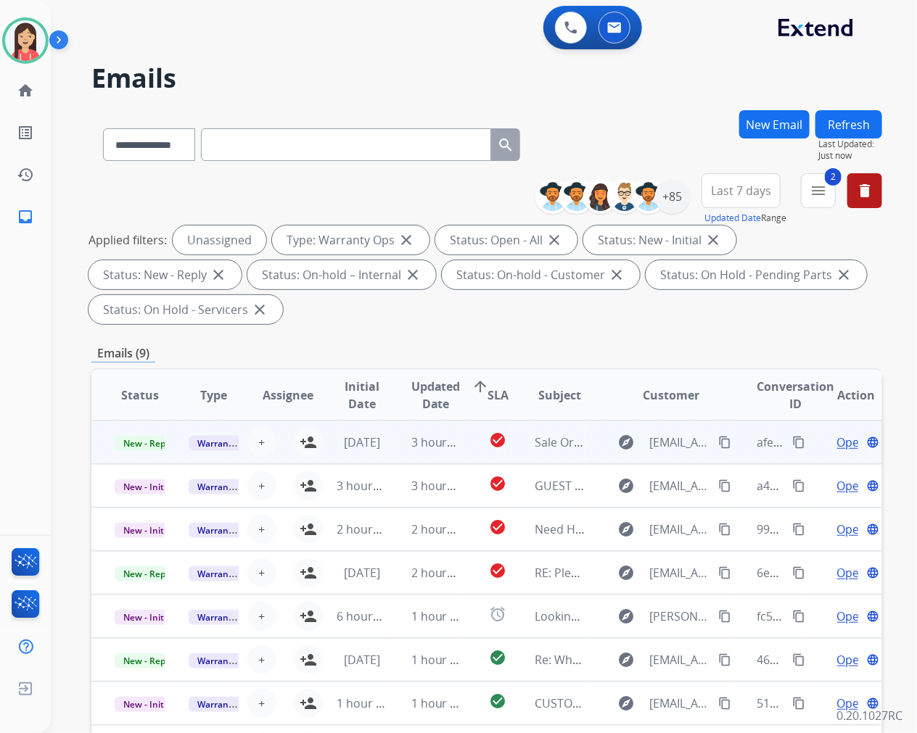
click at [314, 443] on td "[DATE]" at bounding box center [351, 443] width 74 height 44
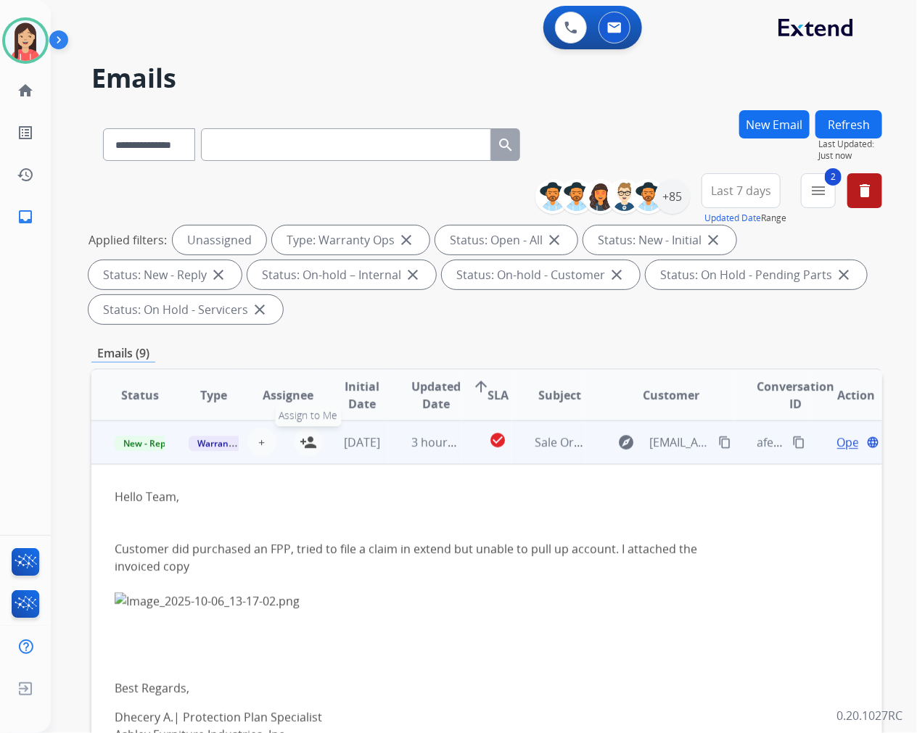
click at [303, 443] on mat-icon "person_add" at bounding box center [308, 442] width 17 height 17
click at [320, 453] on td "[DATE]" at bounding box center [351, 443] width 74 height 44
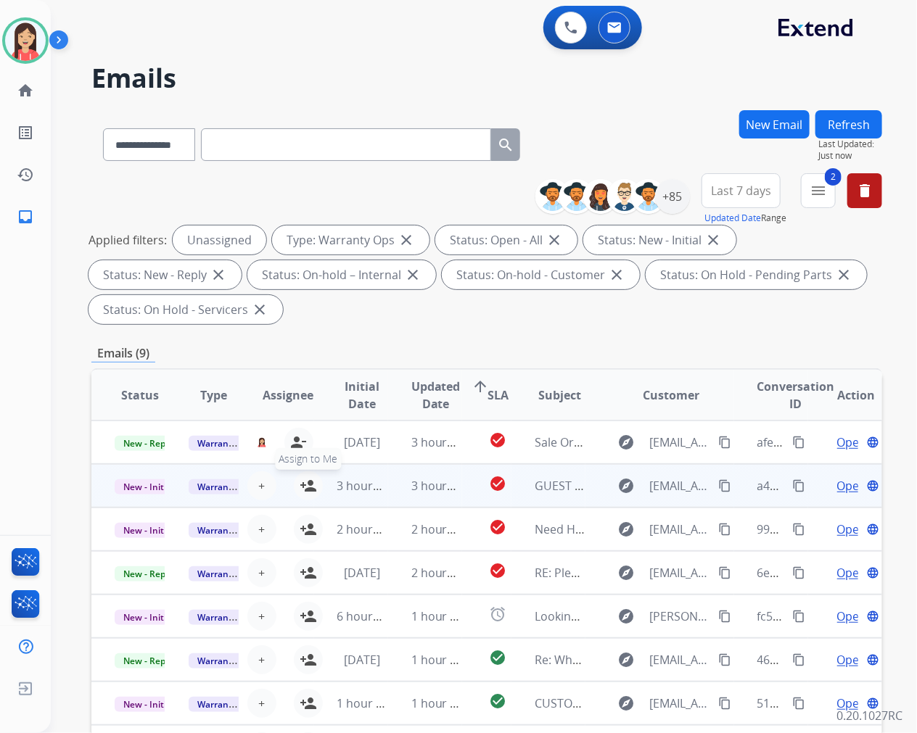
click at [307, 482] on mat-icon "person_add" at bounding box center [308, 485] width 17 height 17
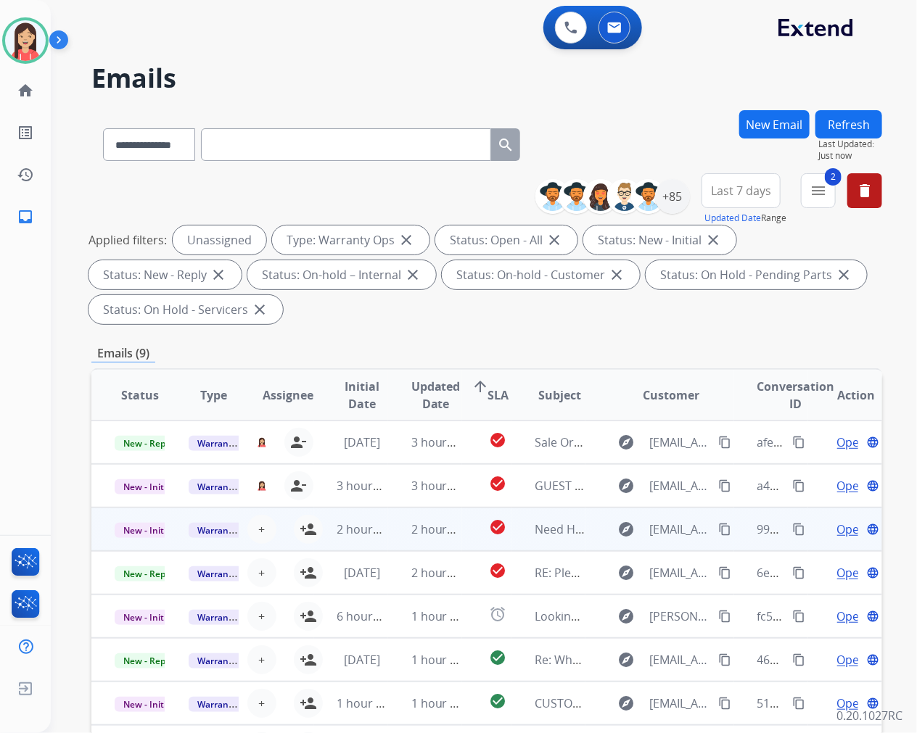
click at [314, 532] on td "2 hours ago" at bounding box center [351, 530] width 74 height 44
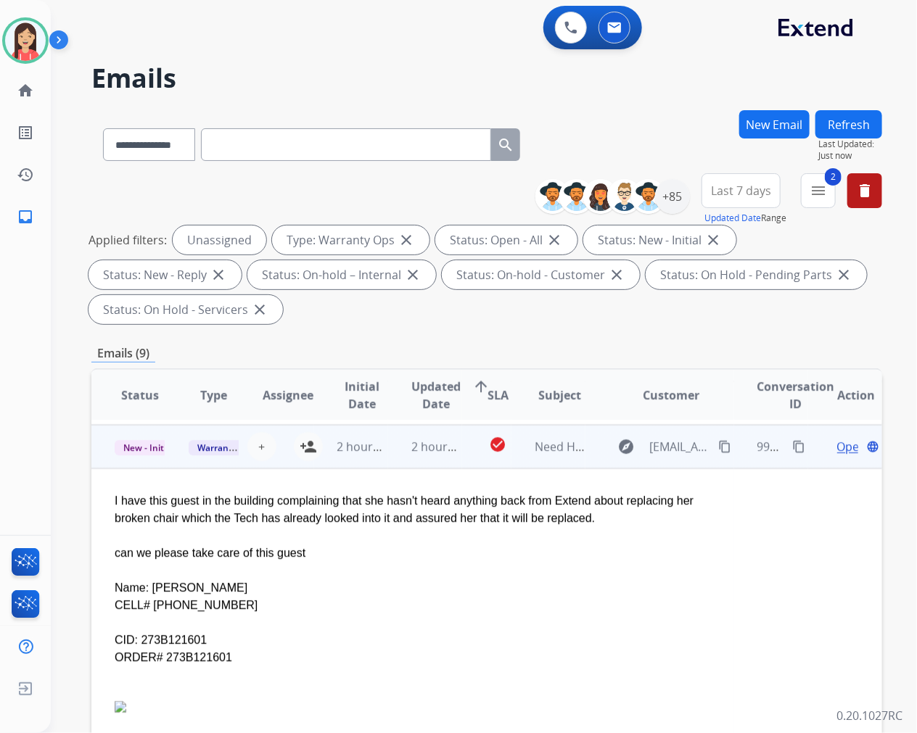
scroll to position [87, 0]
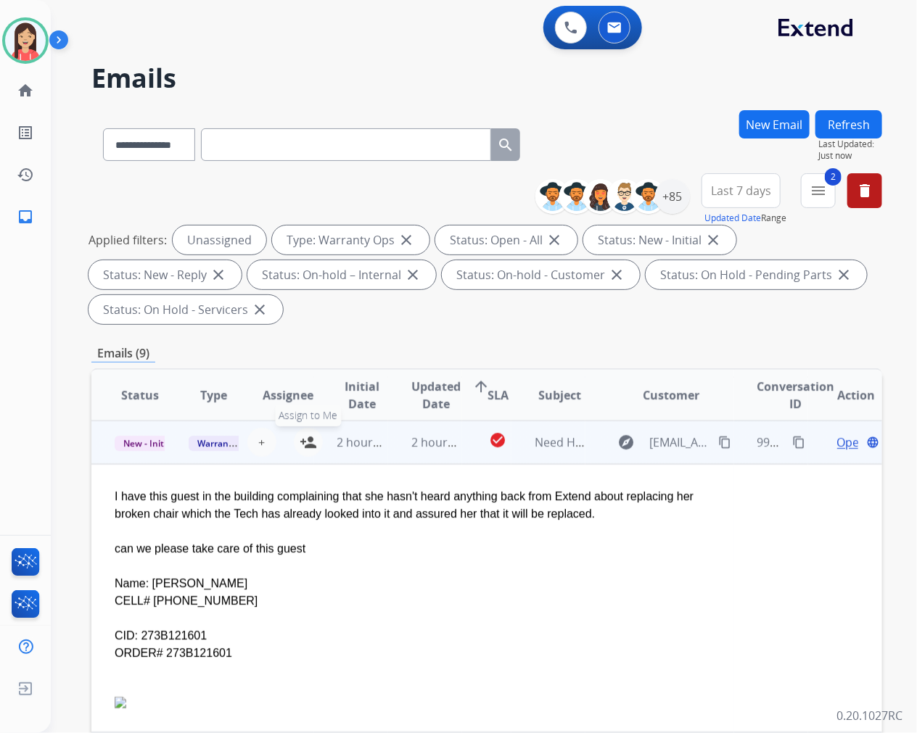
click at [305, 440] on mat-icon "person_add" at bounding box center [308, 442] width 17 height 17
click at [403, 459] on td "2 hours ago" at bounding box center [425, 443] width 74 height 44
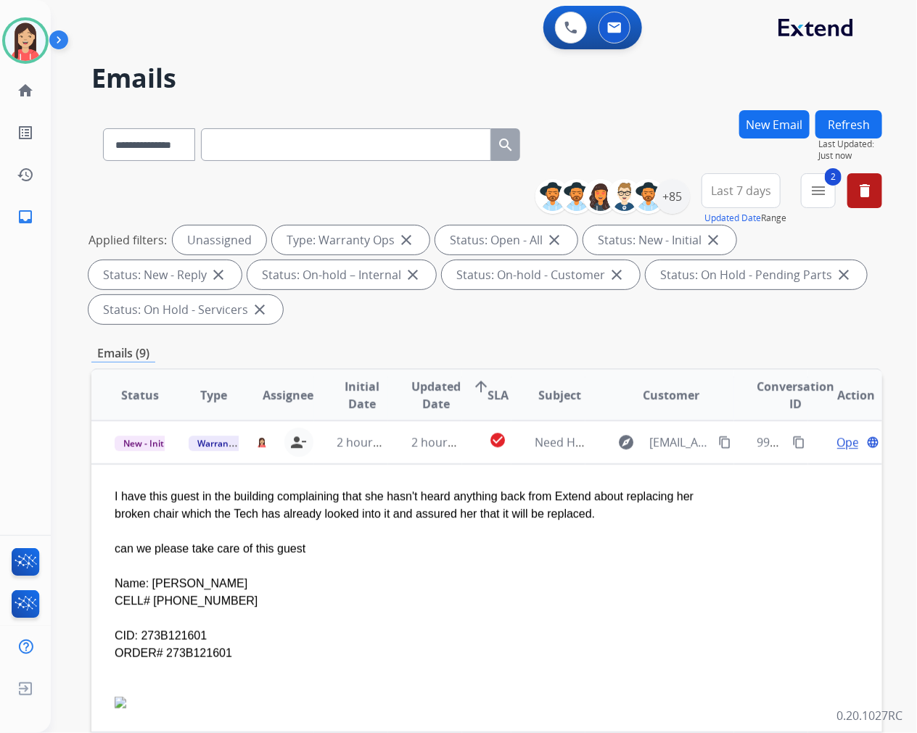
scroll to position [0, 0]
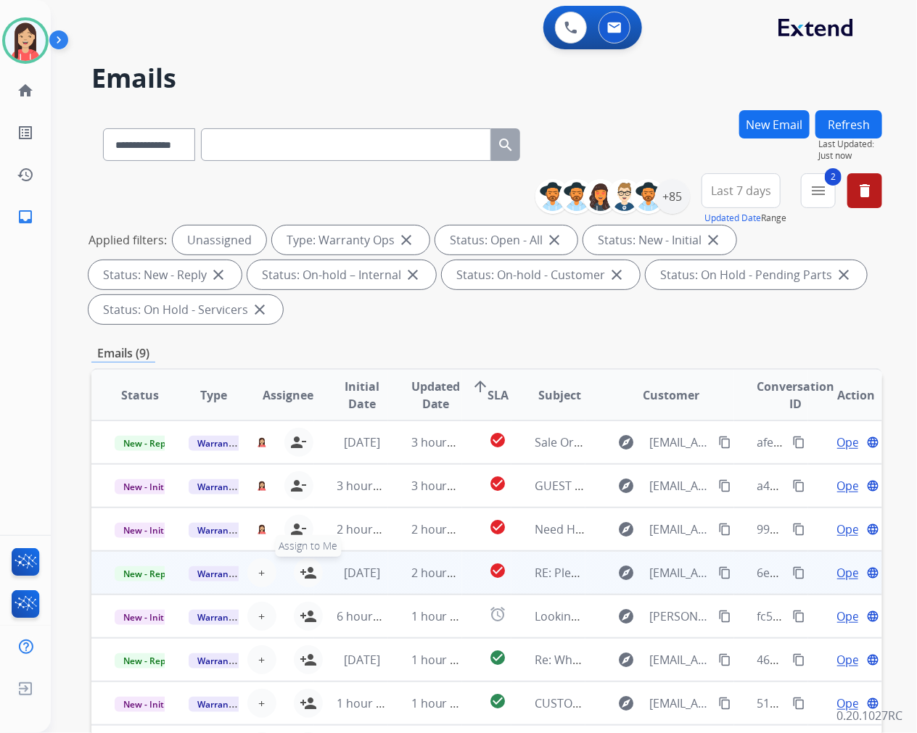
click at [301, 564] on mat-icon "person_add" at bounding box center [308, 572] width 17 height 17
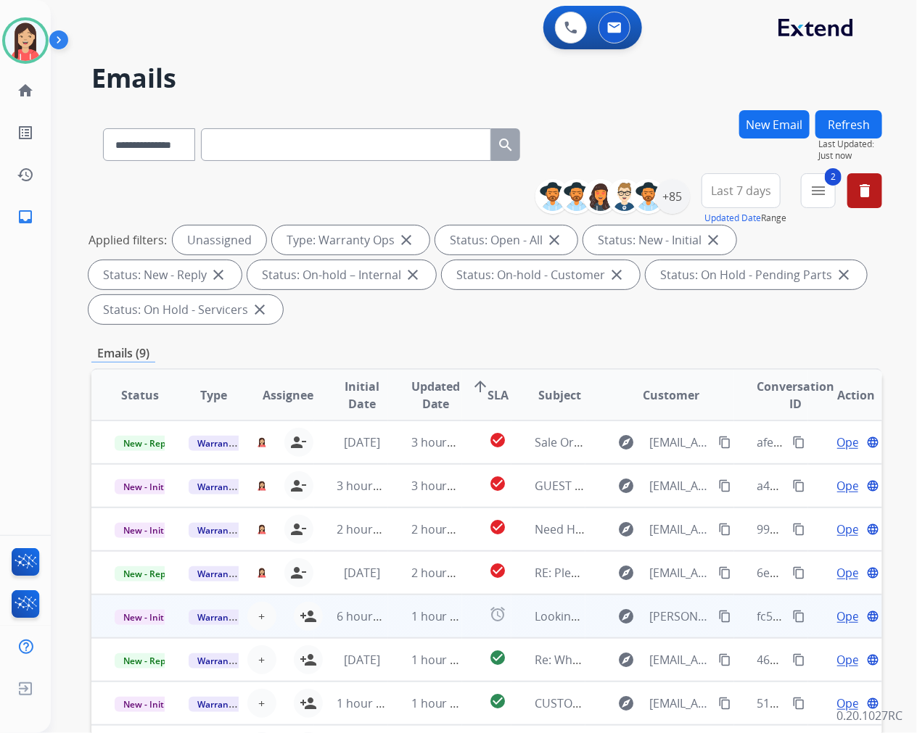
click at [471, 628] on td "alarm" at bounding box center [486, 617] width 49 height 44
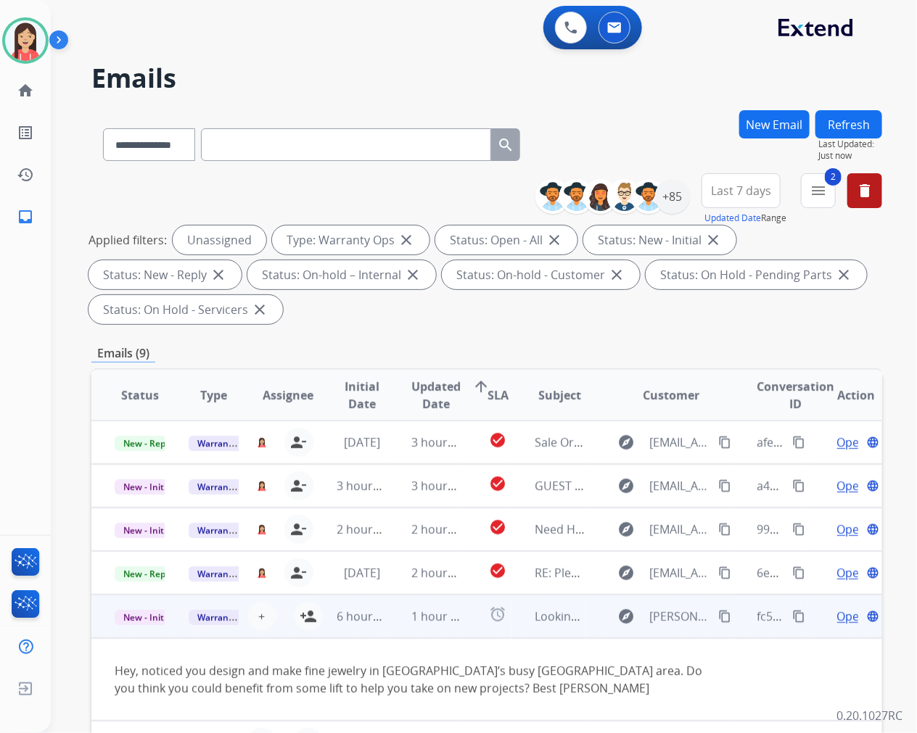
scroll to position [39, 0]
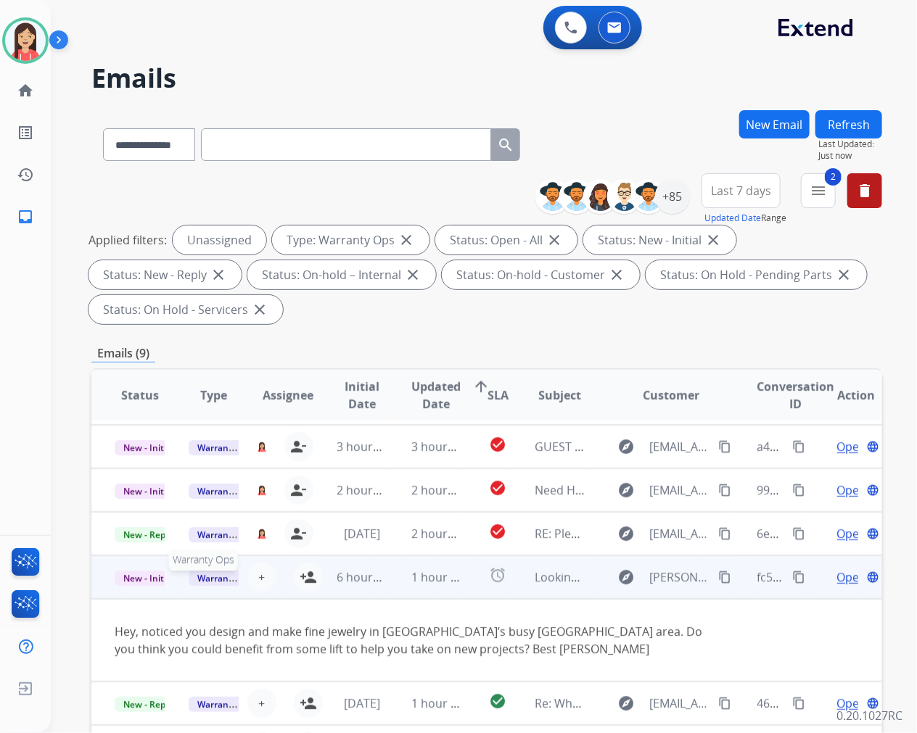
click at [218, 583] on span "Warranty Ops" at bounding box center [226, 578] width 75 height 15
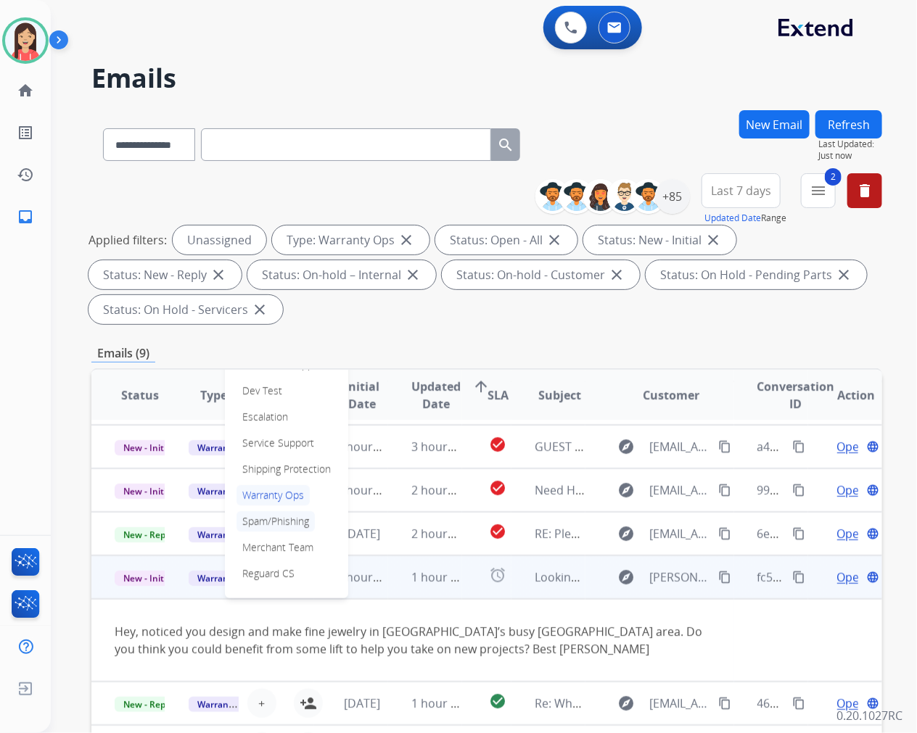
click at [291, 518] on p "Spam/Phishing" at bounding box center [275, 521] width 78 height 20
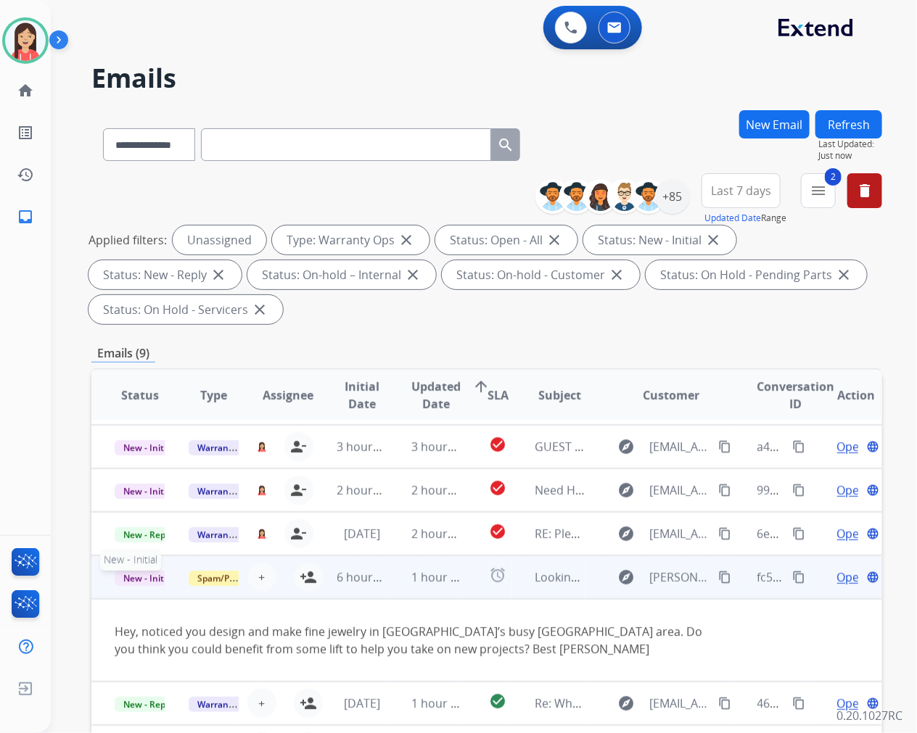
click at [145, 577] on span "New - Initial" at bounding box center [148, 578] width 67 height 15
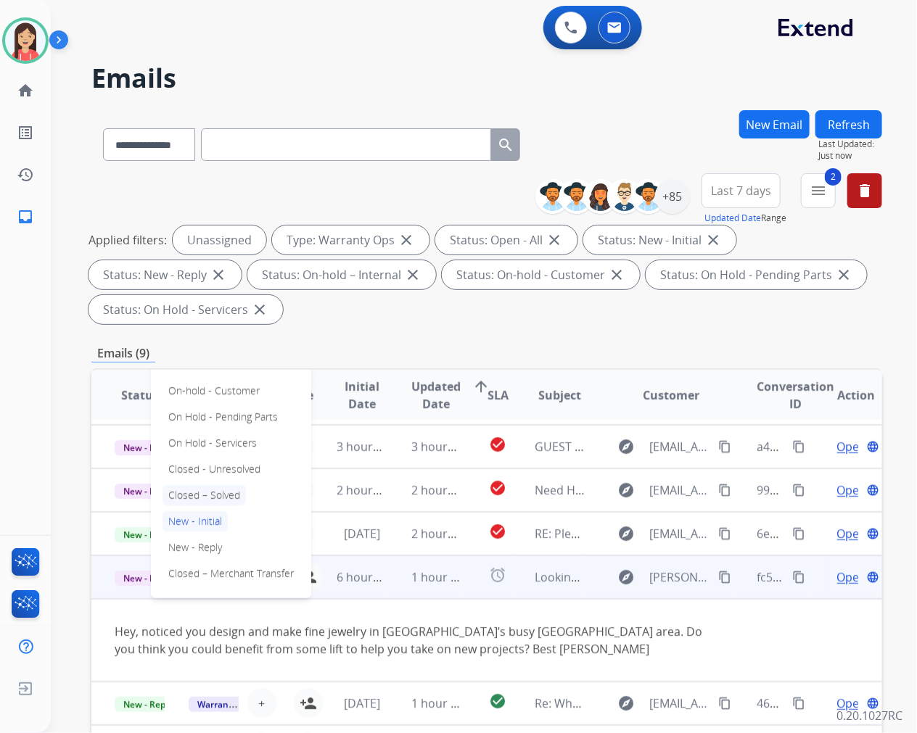
click at [207, 494] on p "Closed – Solved" at bounding box center [203, 495] width 83 height 20
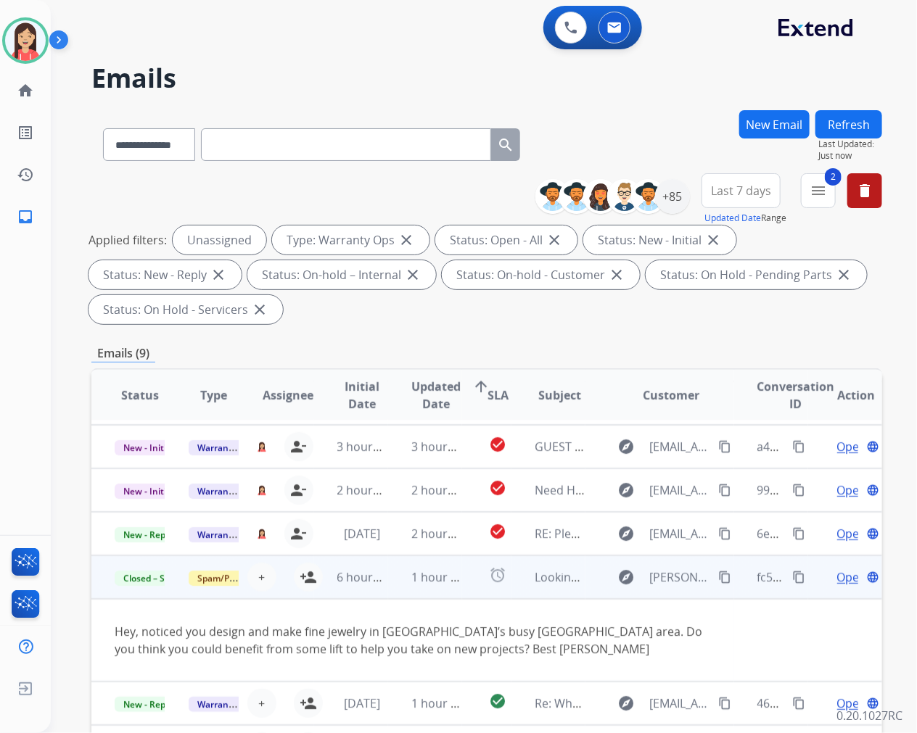
click at [388, 590] on td "1 hour ago" at bounding box center [425, 578] width 74 height 44
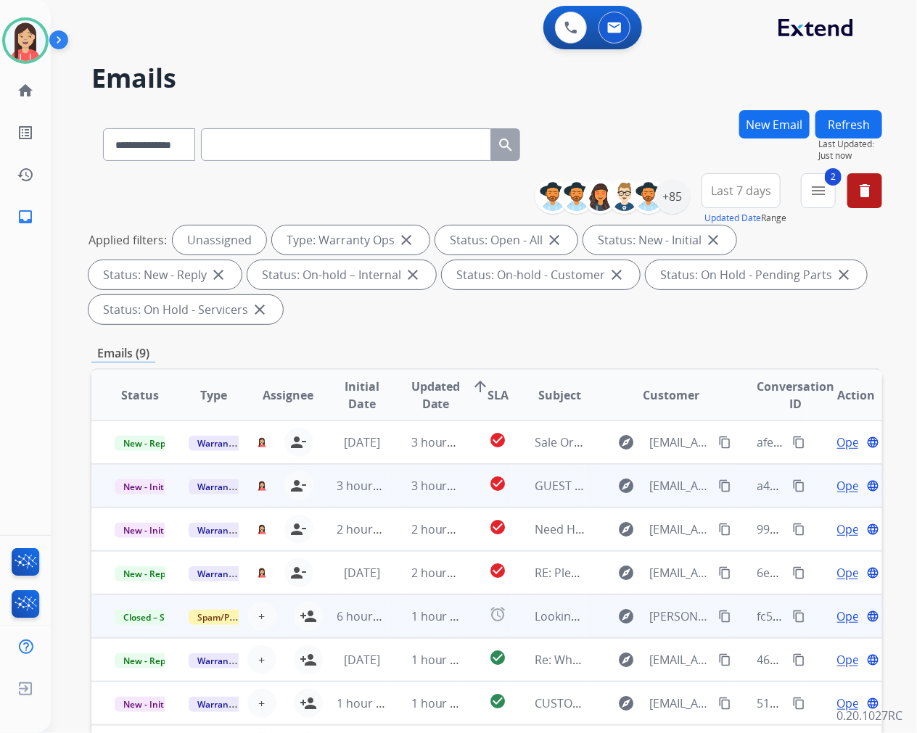
scroll to position [0, 0]
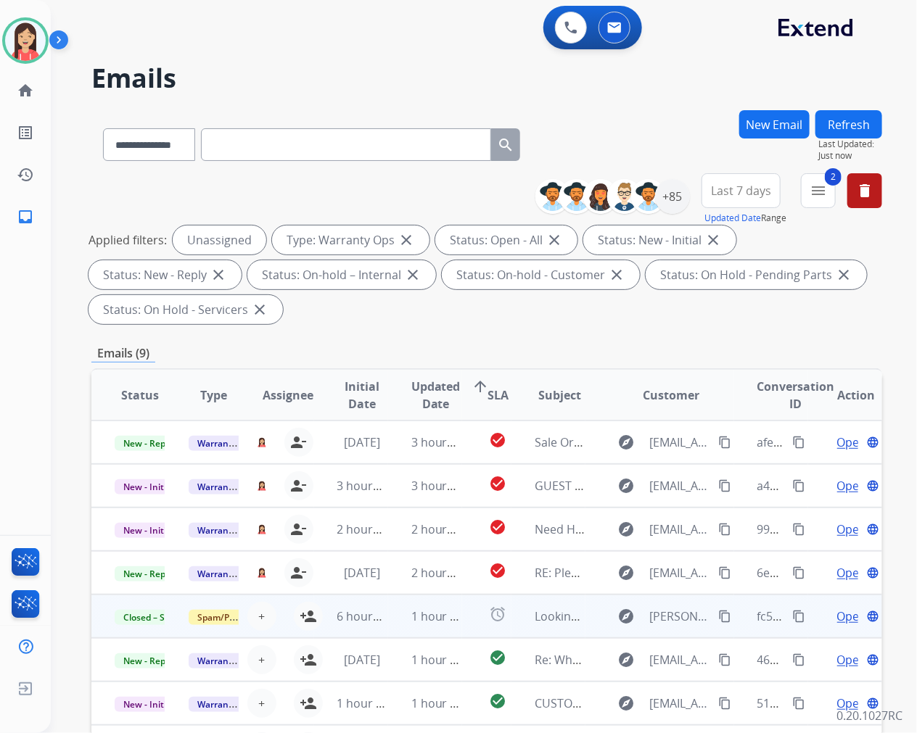
click at [837, 124] on button "Refresh" at bounding box center [848, 124] width 67 height 28
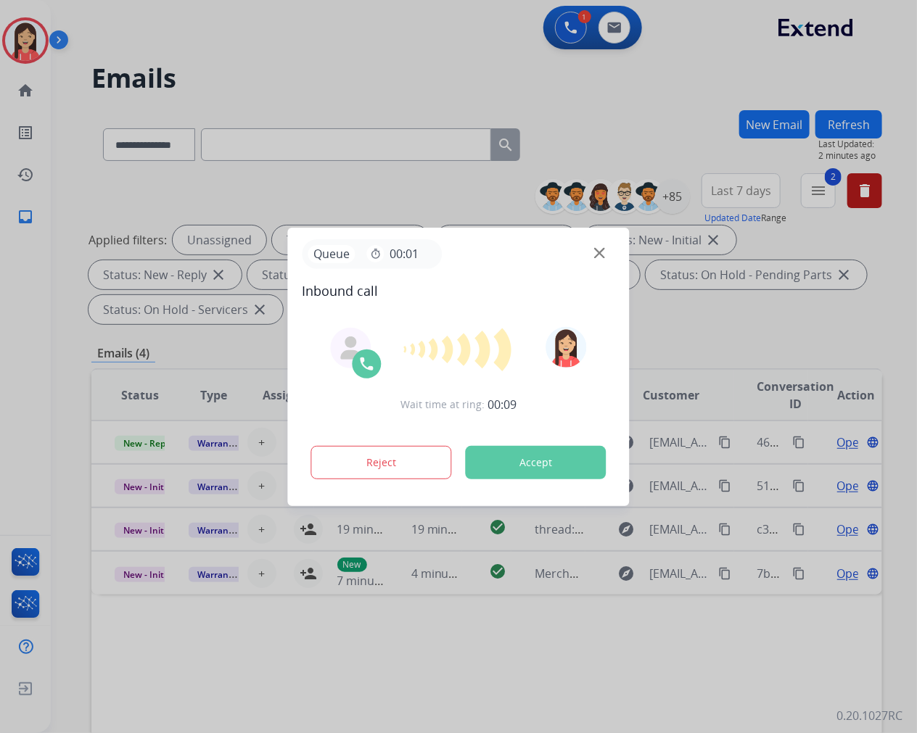
click at [537, 474] on button "Accept" at bounding box center [536, 462] width 141 height 33
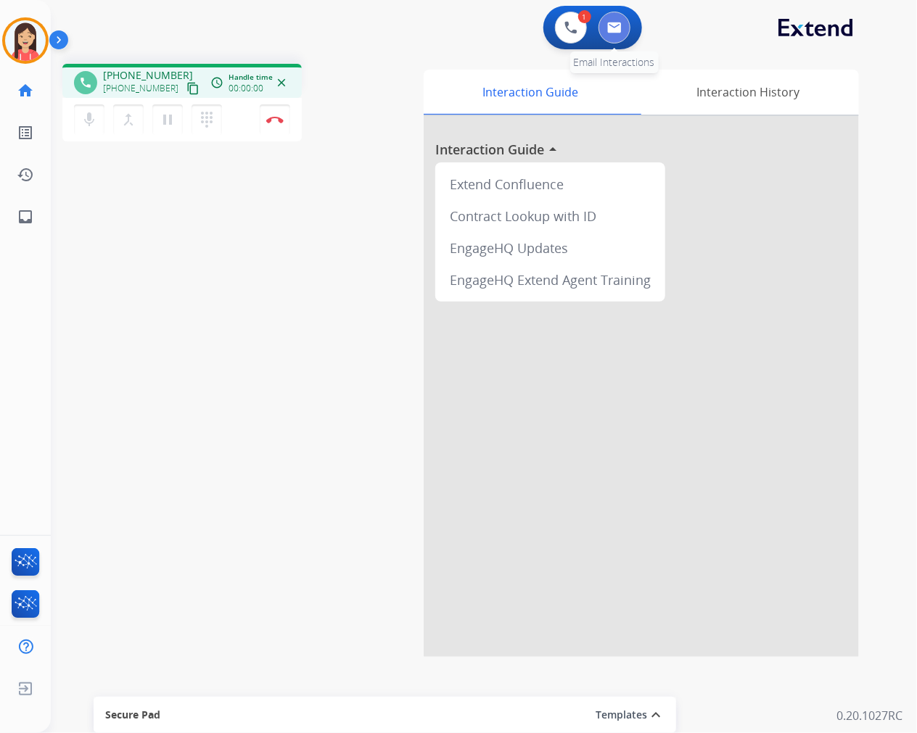
click at [611, 29] on img at bounding box center [614, 28] width 15 height 12
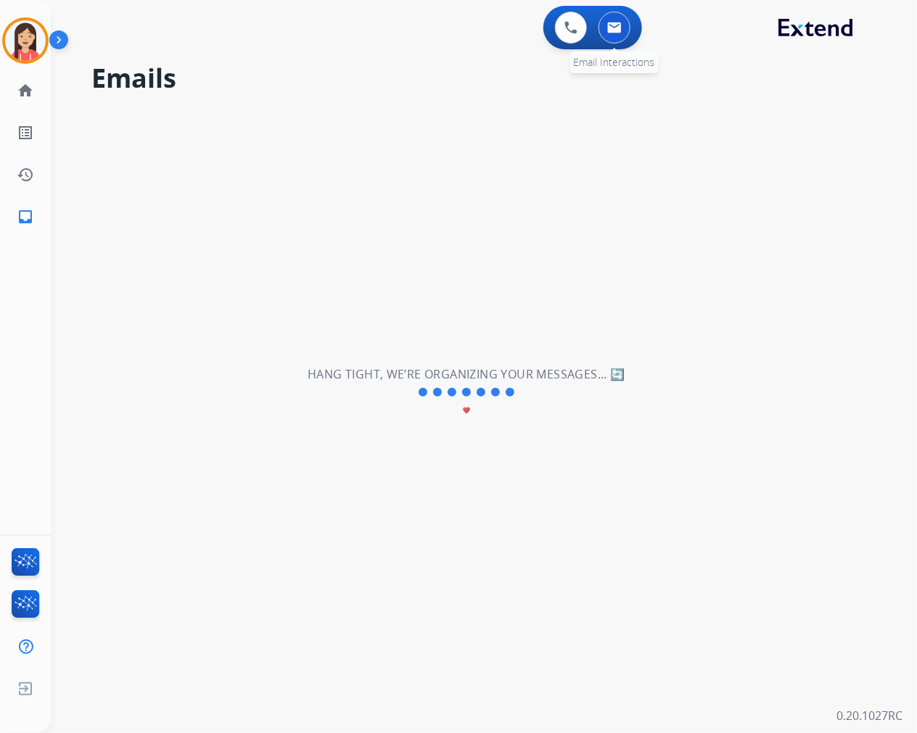
click at [621, 20] on button at bounding box center [614, 28] width 32 height 32
click at [571, 27] on img at bounding box center [570, 27] width 13 height 13
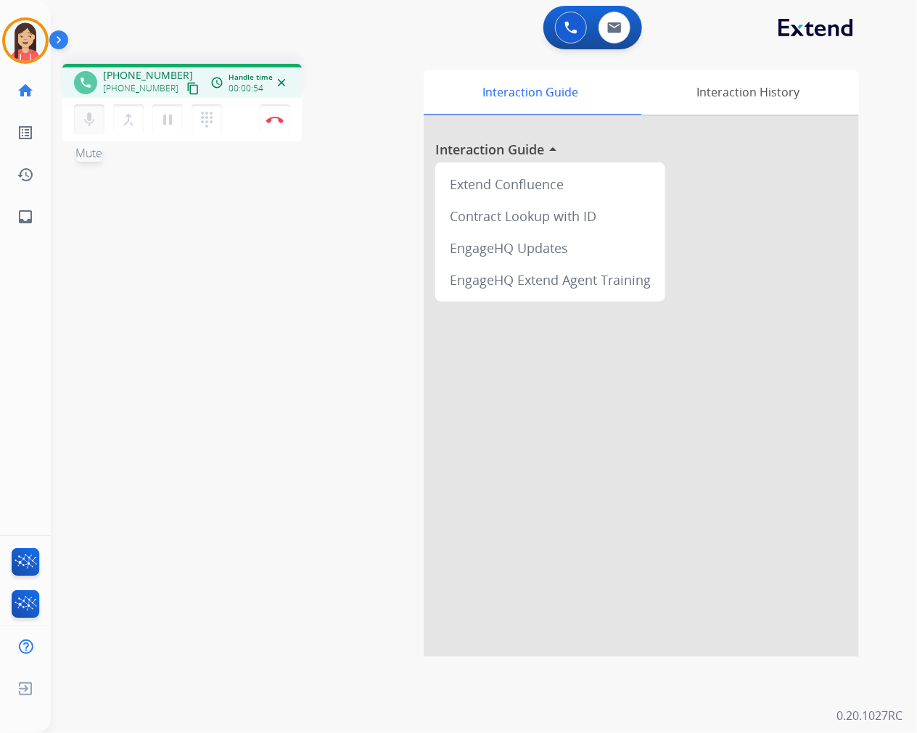
click at [85, 119] on mat-icon "mic" at bounding box center [89, 119] width 17 height 17
click at [81, 124] on mat-icon "mic_off" at bounding box center [89, 119] width 17 height 17
click at [291, 123] on div "mic Mute merge_type Bridge pause Hold dialpad Dialpad Disconnect" at bounding box center [181, 120] width 239 height 44
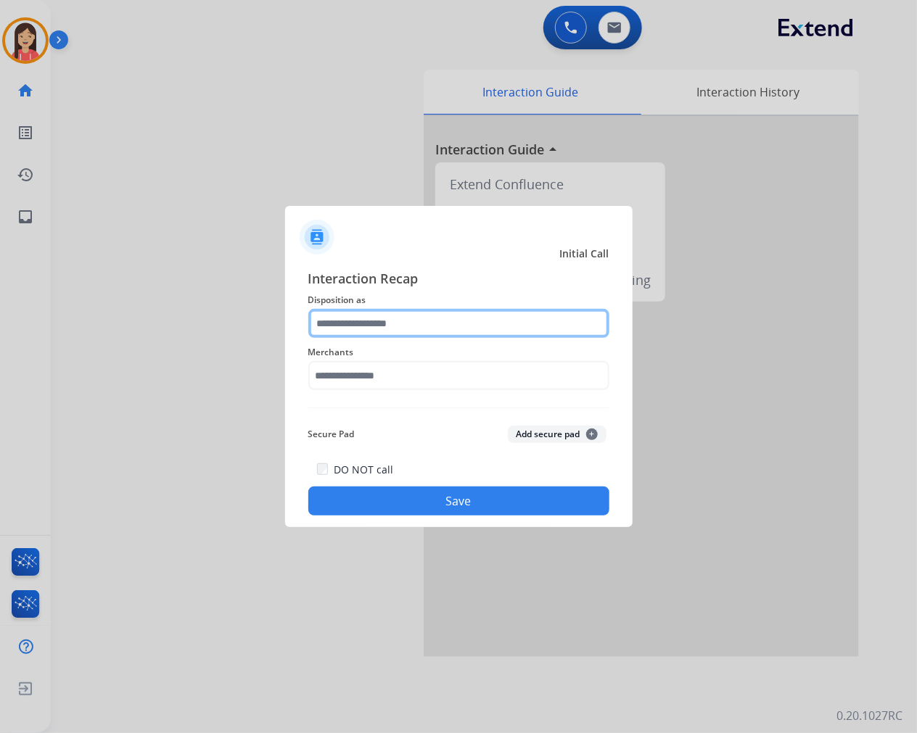
click at [366, 334] on input "text" at bounding box center [458, 323] width 301 height 29
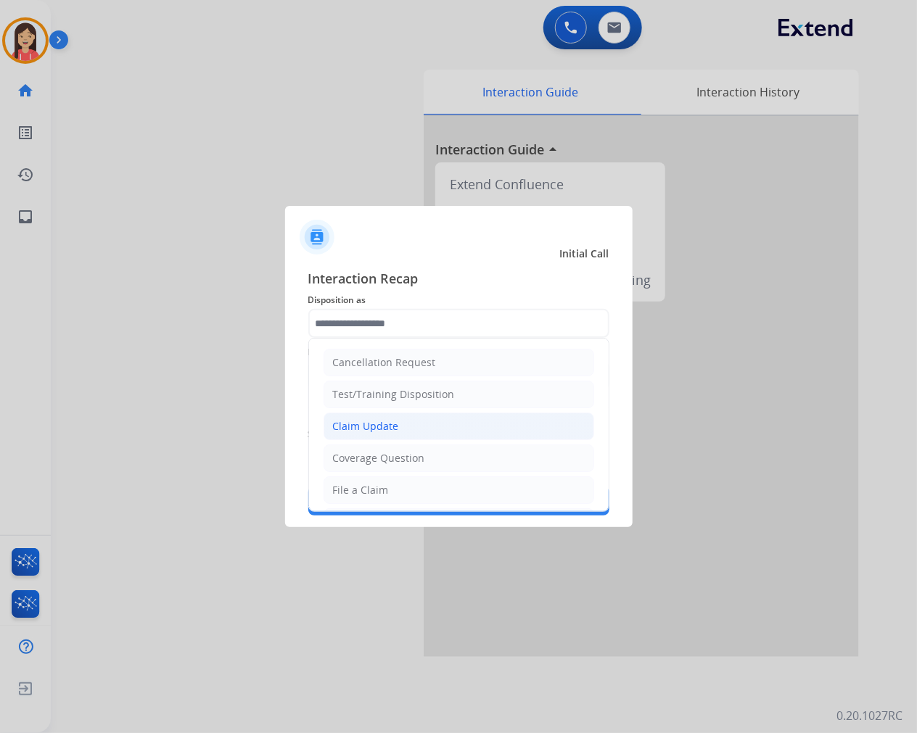
click at [380, 425] on div "Claim Update" at bounding box center [366, 426] width 66 height 15
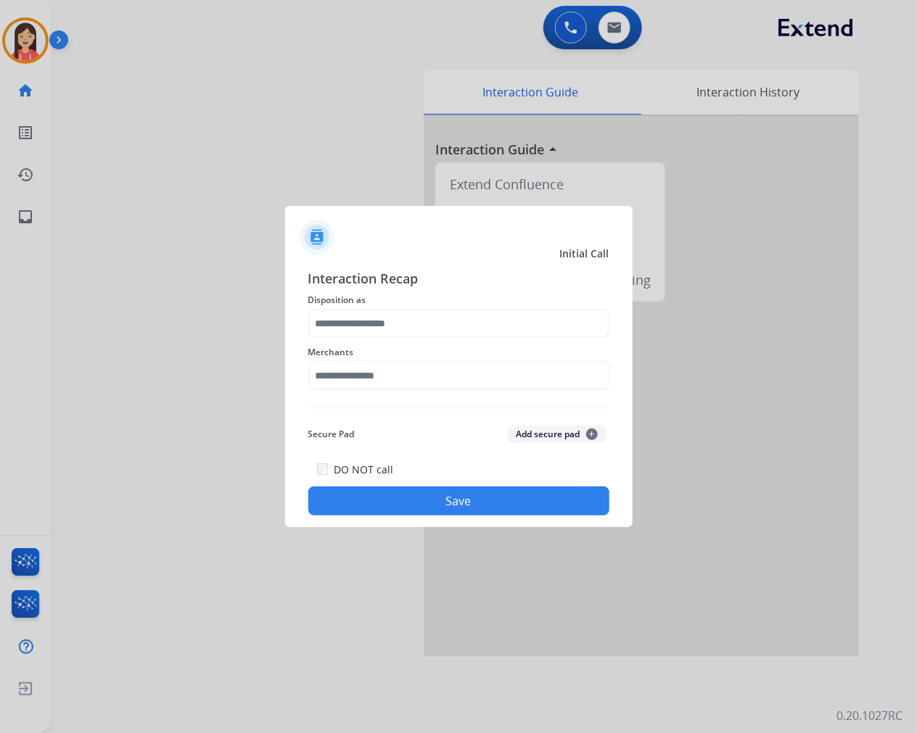
type input "**********"
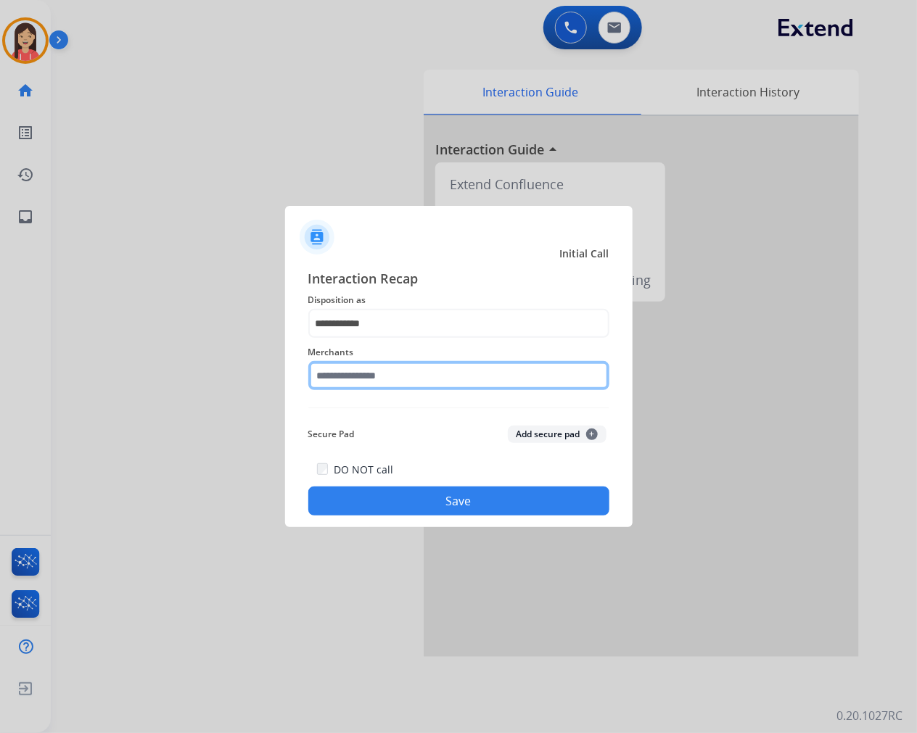
click at [421, 363] on input "text" at bounding box center [458, 375] width 301 height 29
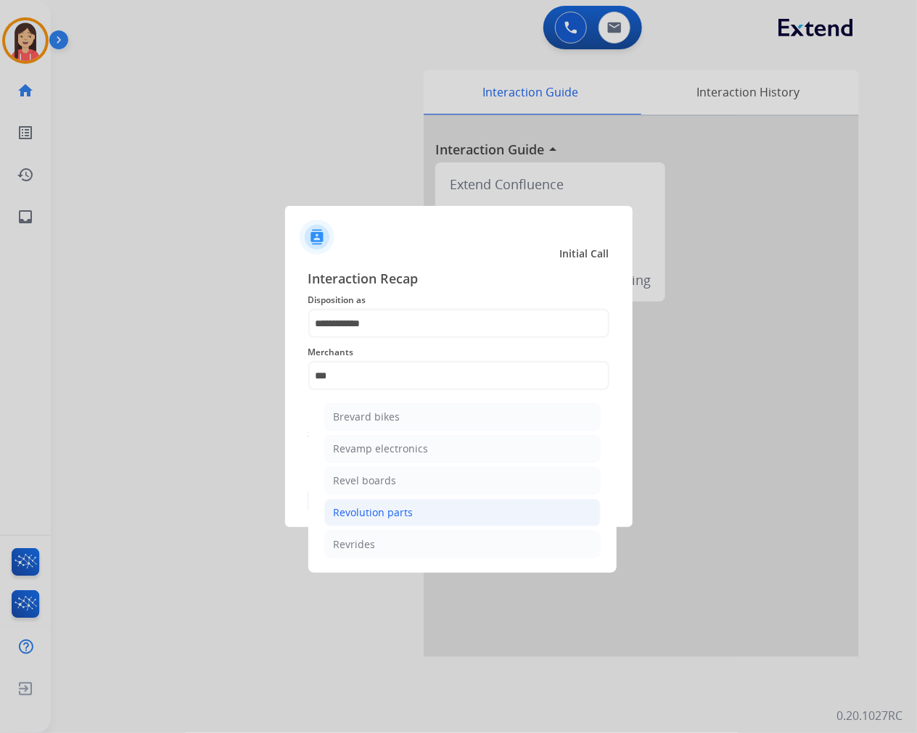
click at [396, 514] on div "Revolution parts" at bounding box center [374, 513] width 80 height 15
type input "**********"
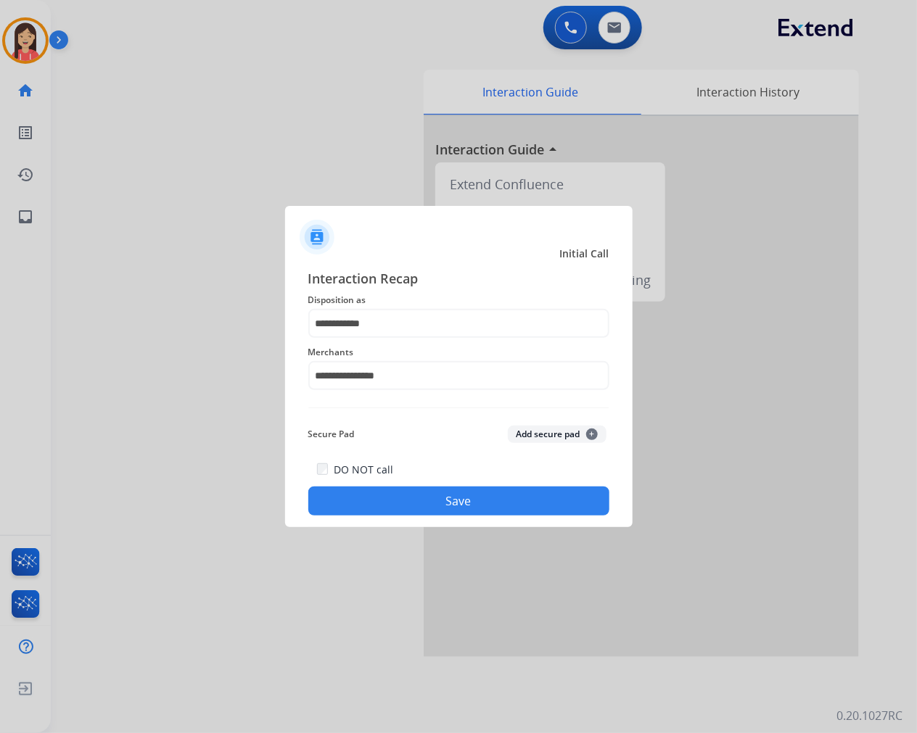
click at [429, 495] on button "Save" at bounding box center [458, 501] width 301 height 29
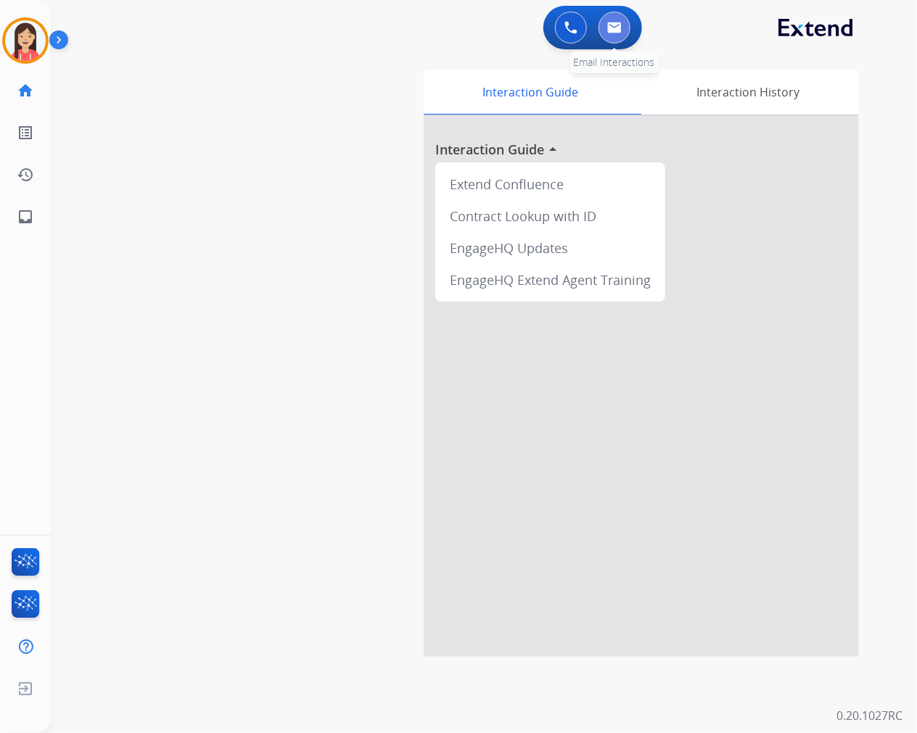
click at [613, 38] on button at bounding box center [614, 28] width 32 height 32
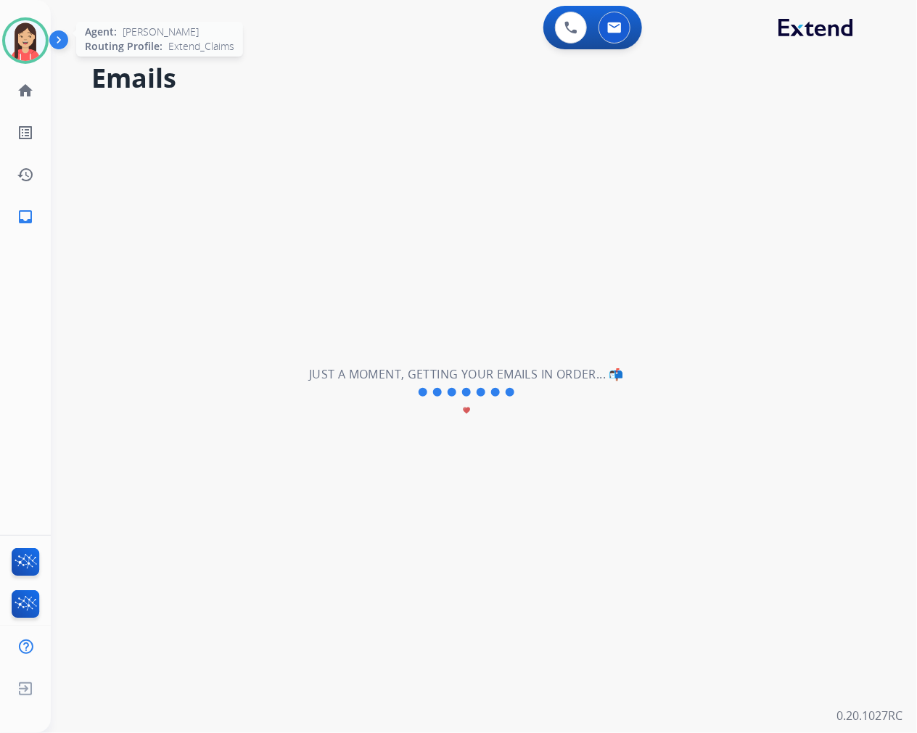
click at [20, 44] on img at bounding box center [25, 40] width 41 height 41
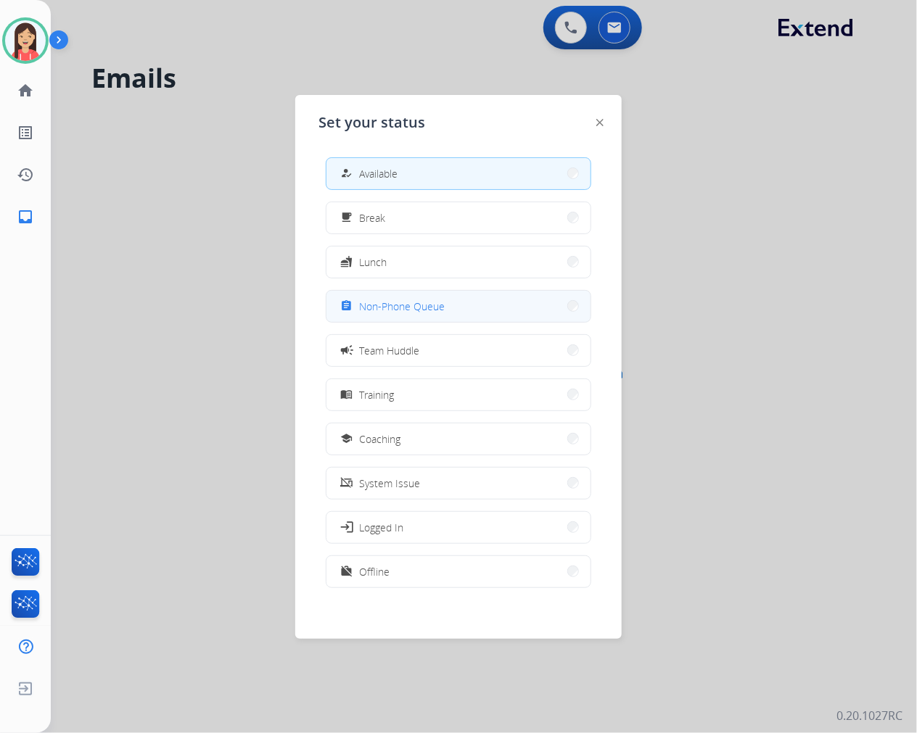
click at [395, 312] on span "Non-Phone Queue" at bounding box center [402, 306] width 86 height 15
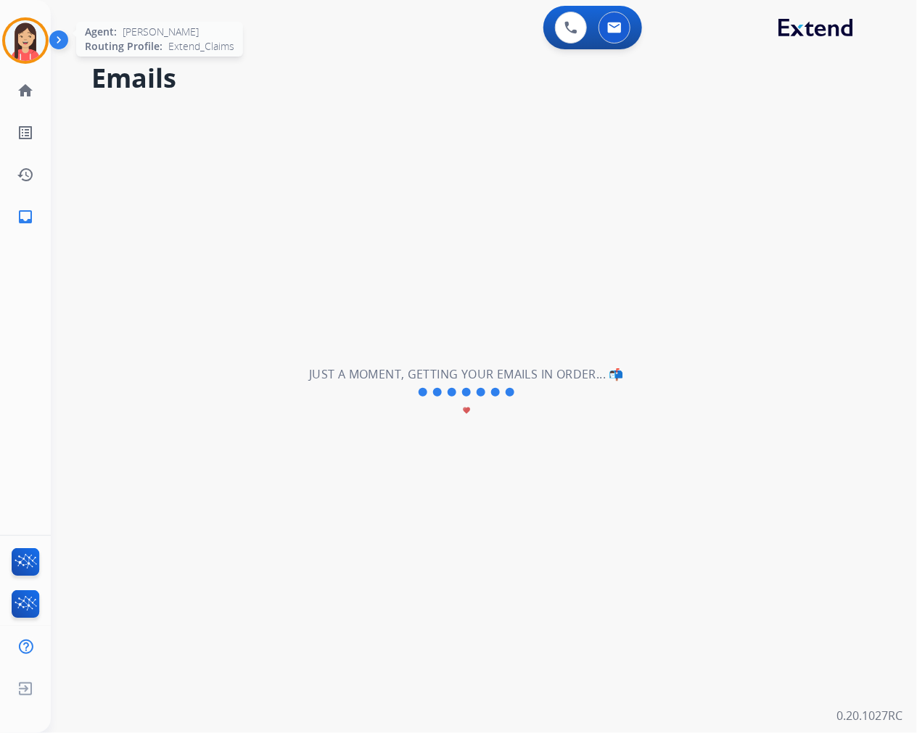
click at [25, 51] on img at bounding box center [25, 40] width 41 height 41
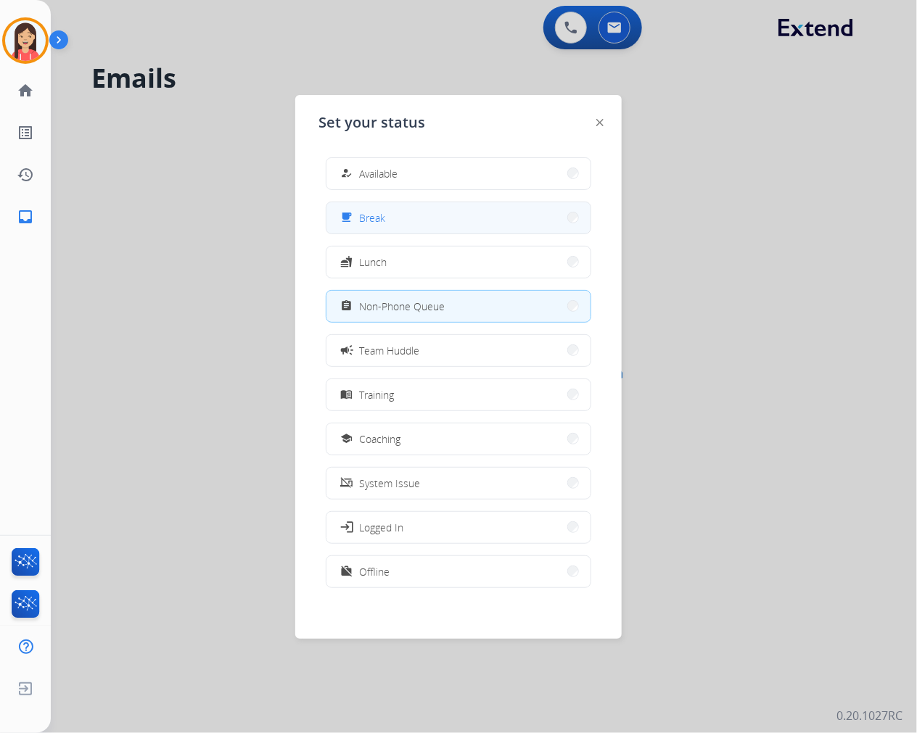
click at [413, 227] on button "free_breakfast Break" at bounding box center [458, 217] width 264 height 31
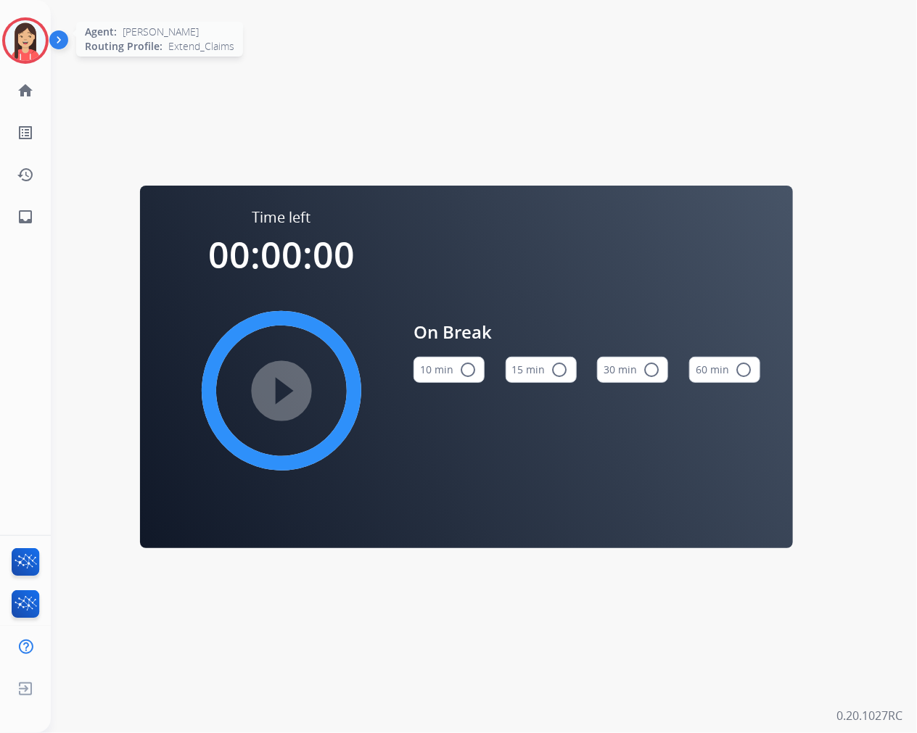
click at [22, 52] on img at bounding box center [25, 40] width 41 height 41
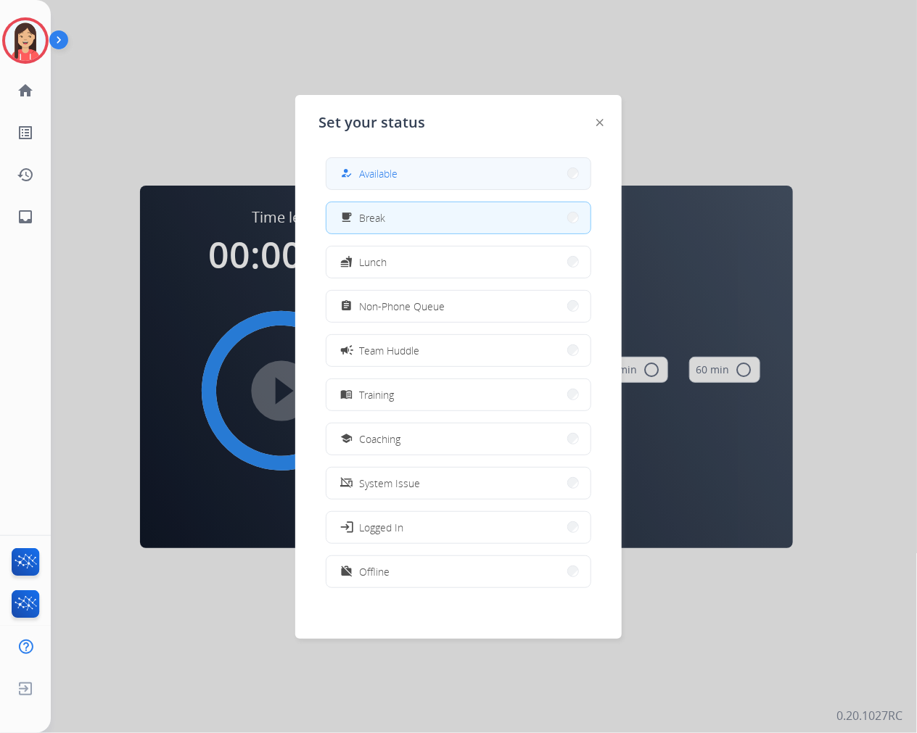
click at [407, 179] on button "how_to_reg Available" at bounding box center [458, 173] width 264 height 31
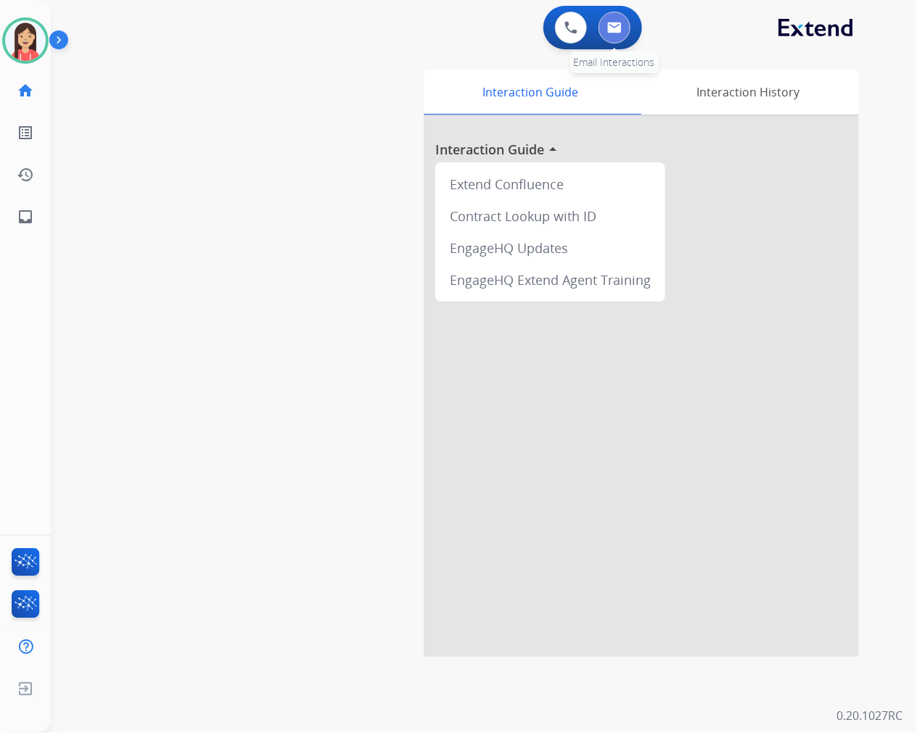
click at [622, 30] on button at bounding box center [614, 28] width 32 height 32
select select "**********"
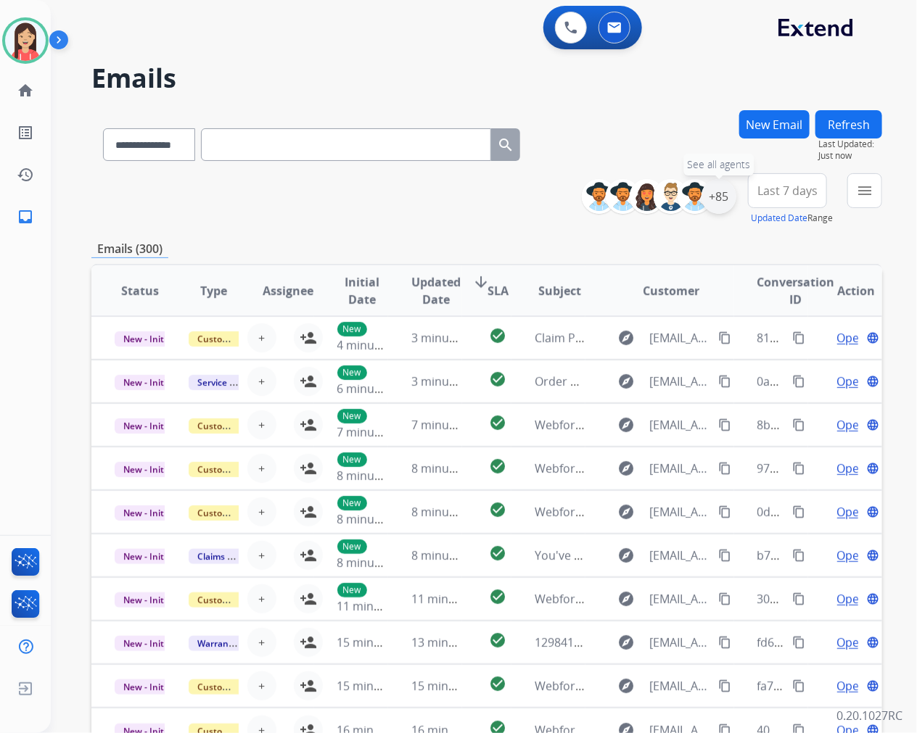
click at [720, 194] on div "+85" at bounding box center [718, 196] width 35 height 35
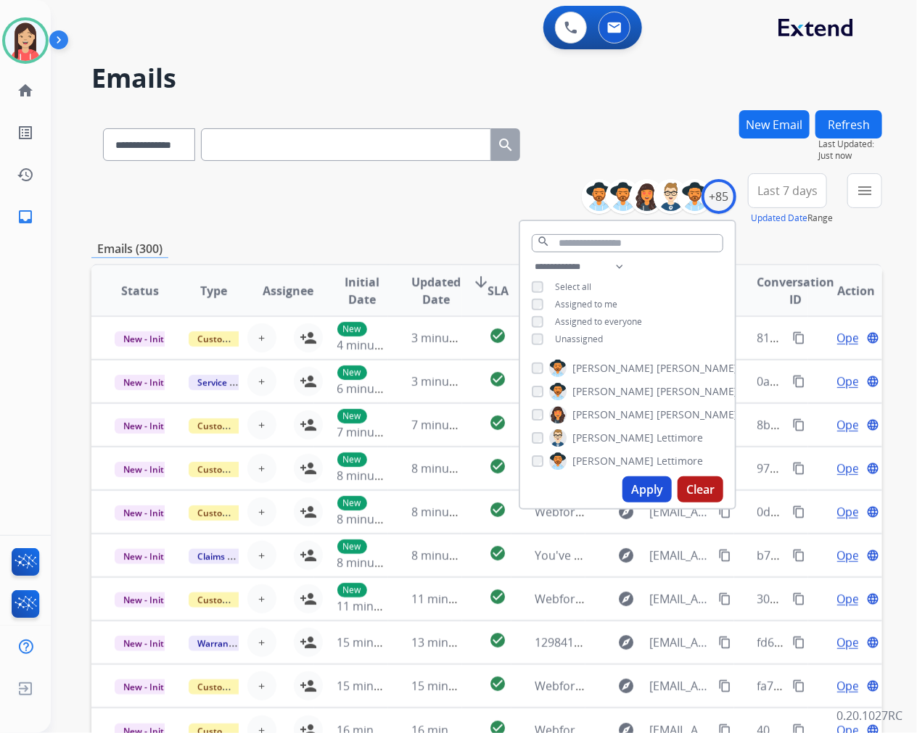
click at [578, 342] on span "Unassigned" at bounding box center [579, 339] width 48 height 12
click at [640, 487] on button "Apply" at bounding box center [646, 490] width 49 height 26
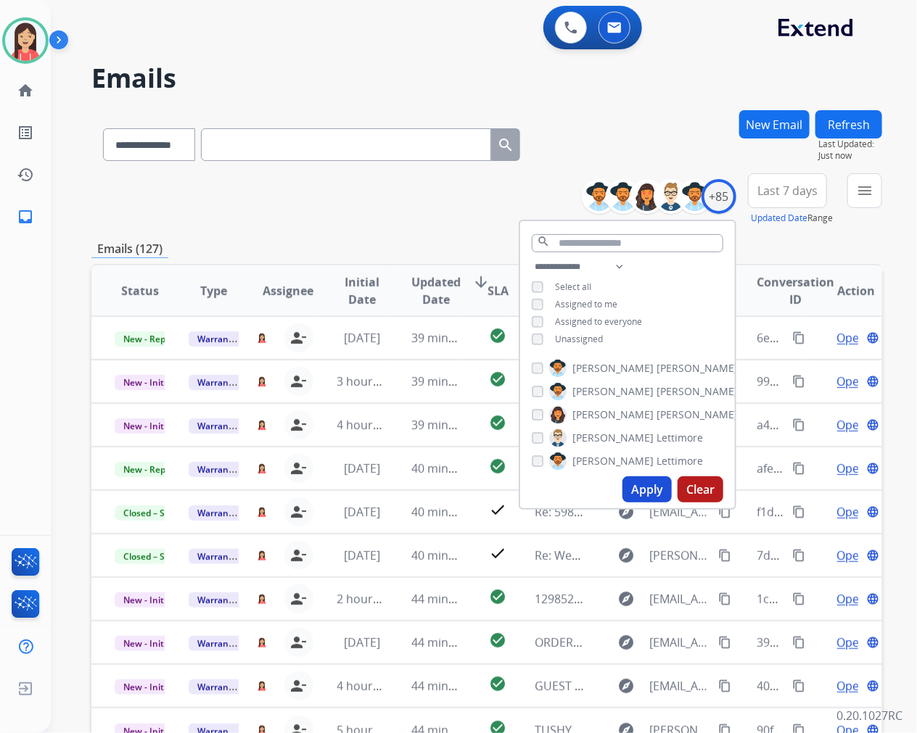
click at [455, 212] on div "**********" at bounding box center [486, 199] width 791 height 52
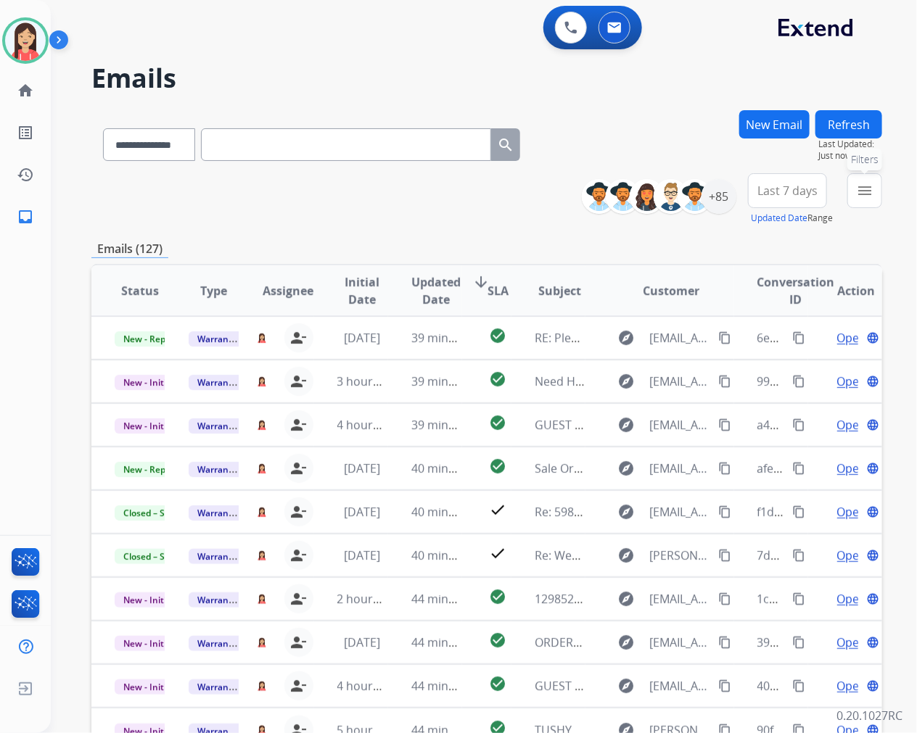
click at [857, 201] on button "menu Filters" at bounding box center [864, 190] width 35 height 35
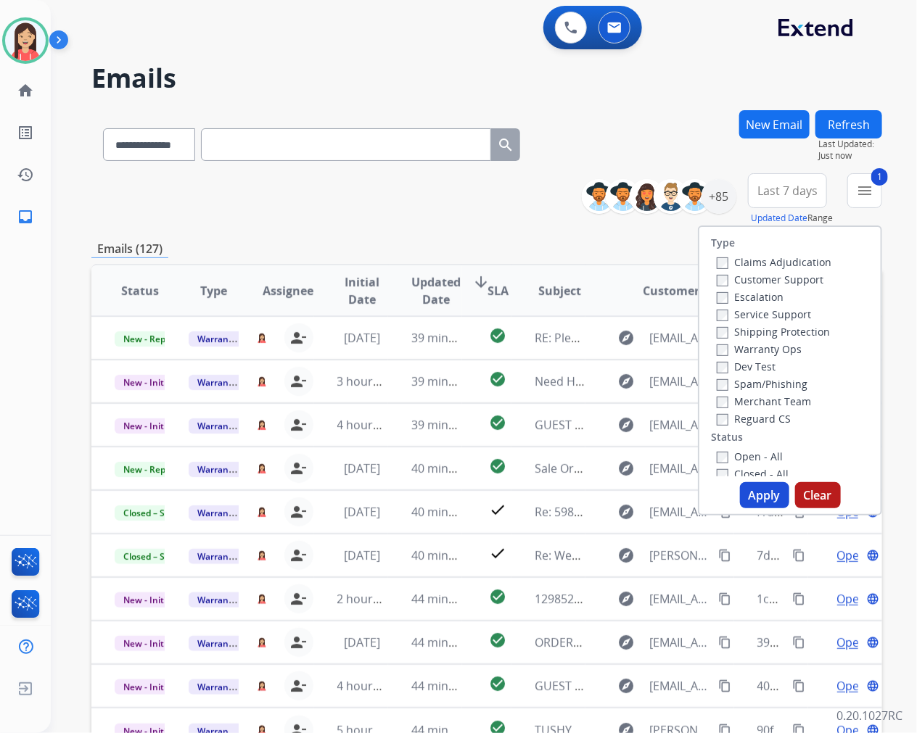
click at [769, 500] on button "Apply" at bounding box center [764, 495] width 49 height 26
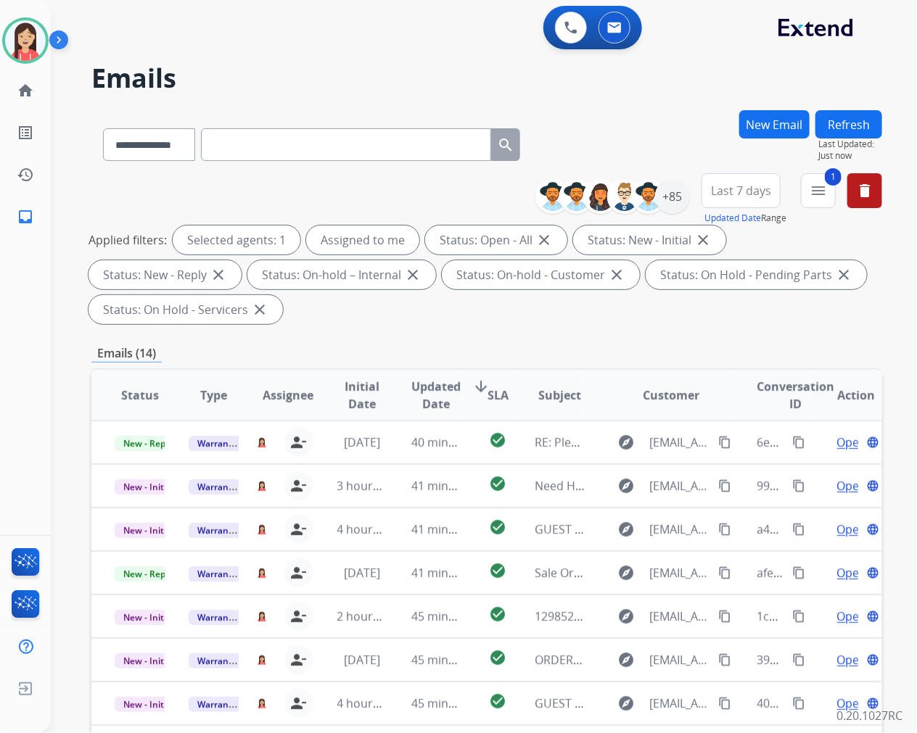
click at [432, 385] on span "Updated Date" at bounding box center [435, 395] width 49 height 35
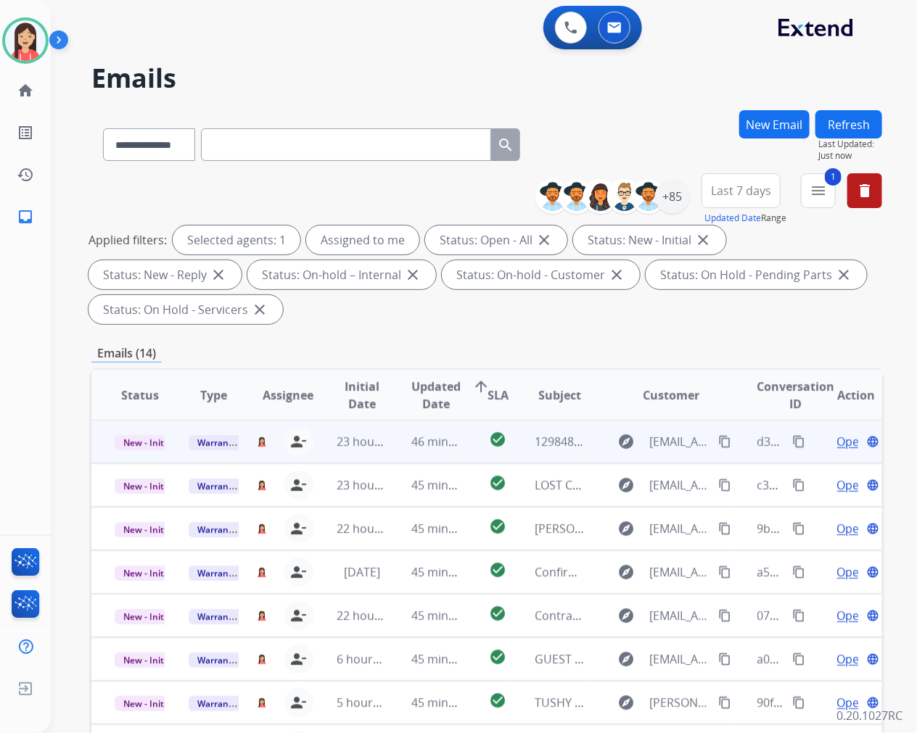
click at [462, 450] on td "check_circle" at bounding box center [486, 442] width 49 height 44
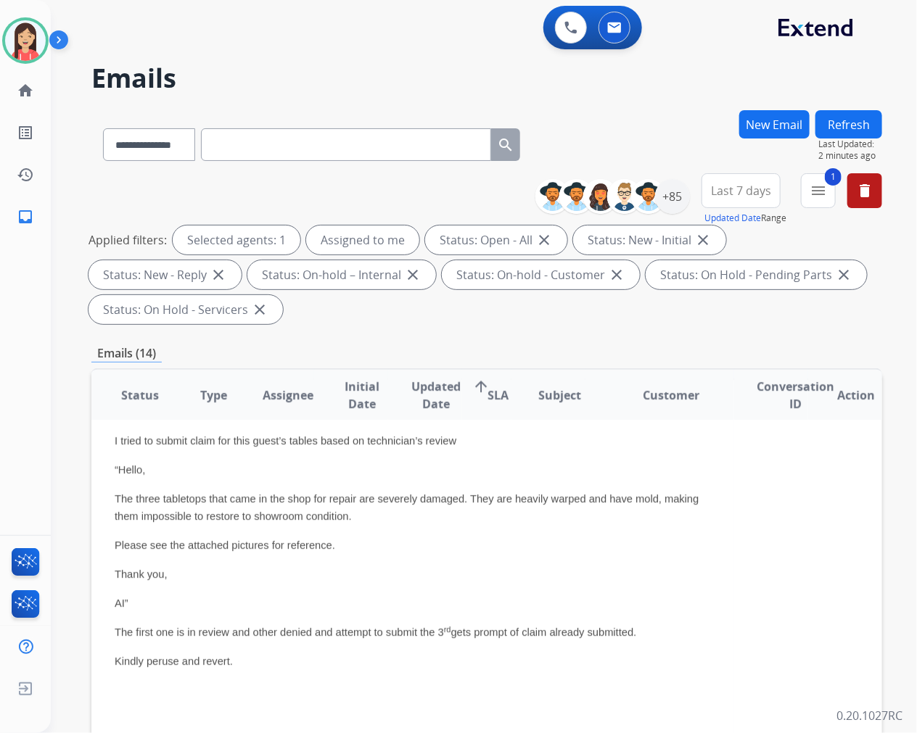
scroll to position [113, 0]
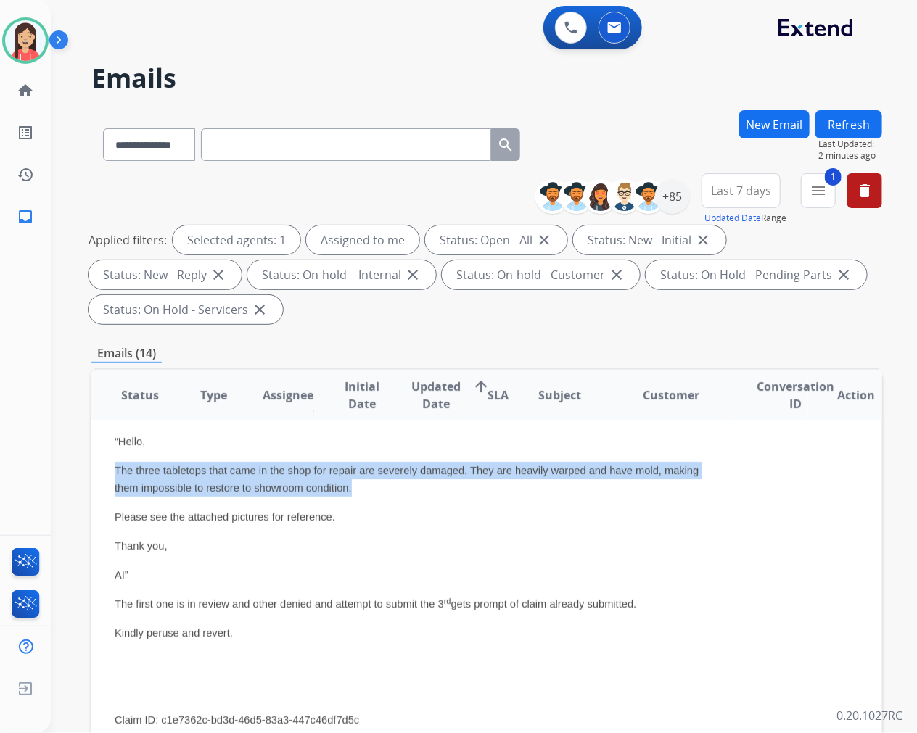
drag, startPoint x: 113, startPoint y: 468, endPoint x: 382, endPoint y: 495, distance: 269.7
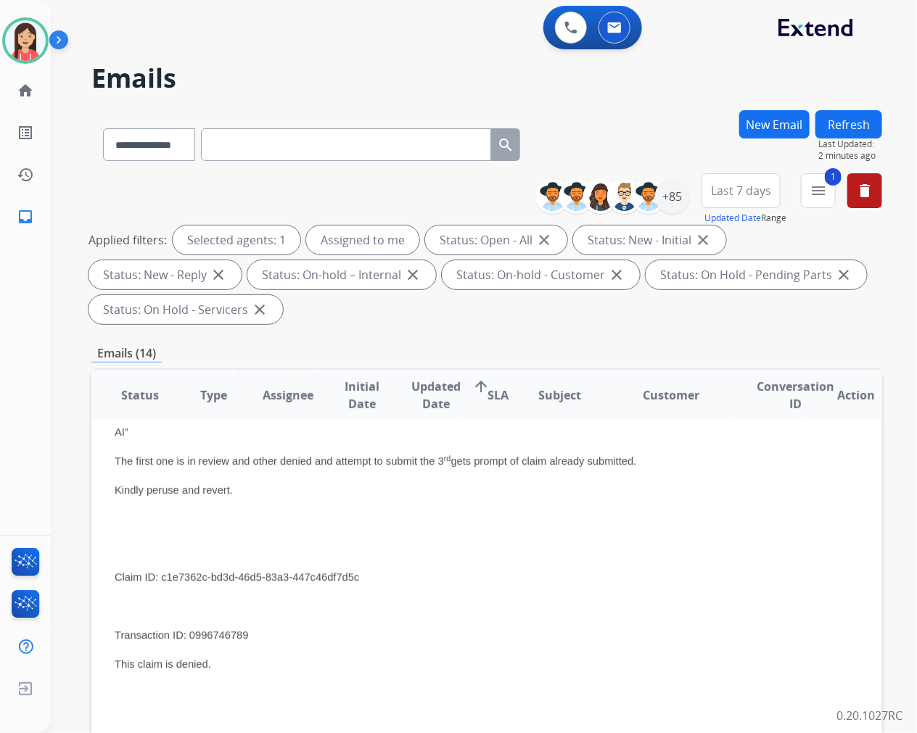
scroll to position [274, 0]
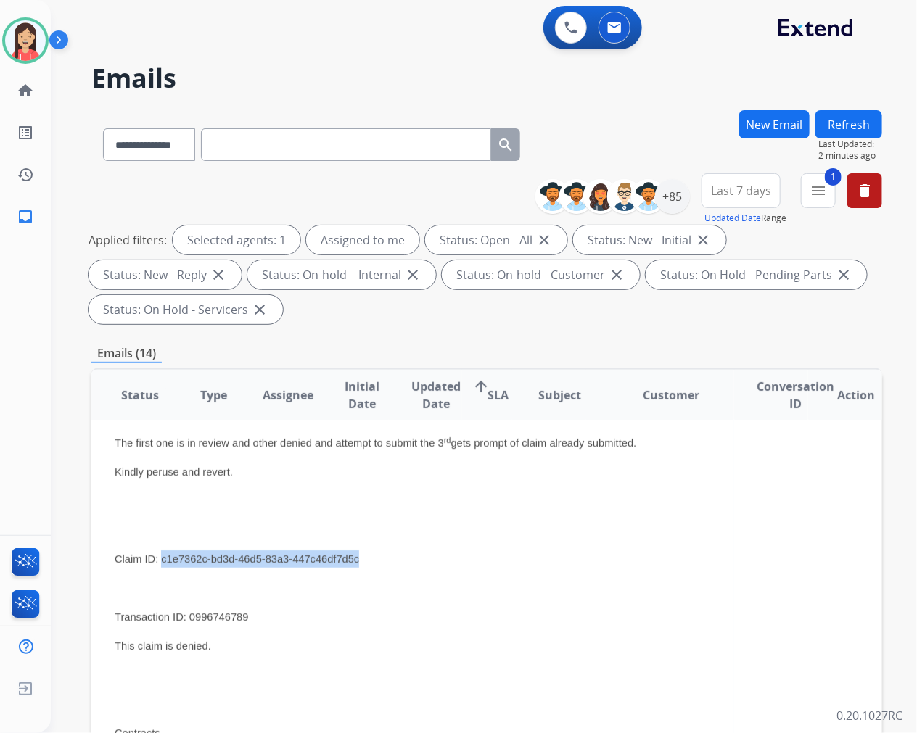
drag, startPoint x: 366, startPoint y: 555, endPoint x: 161, endPoint y: 561, distance: 204.6
click at [161, 561] on p "Claim ID: c1e7362c-bd3d-46d5-83a3-447c46df7d5c" at bounding box center [413, 559] width 596 height 17
copy span "c1e7362c-bd3d-46d5-83a3-447c46df7d5c"
click at [392, 537] on div "Hello, I tried to submit claim for this guest’s tables based on technician’s re…" at bounding box center [413, 724] width 596 height 1021
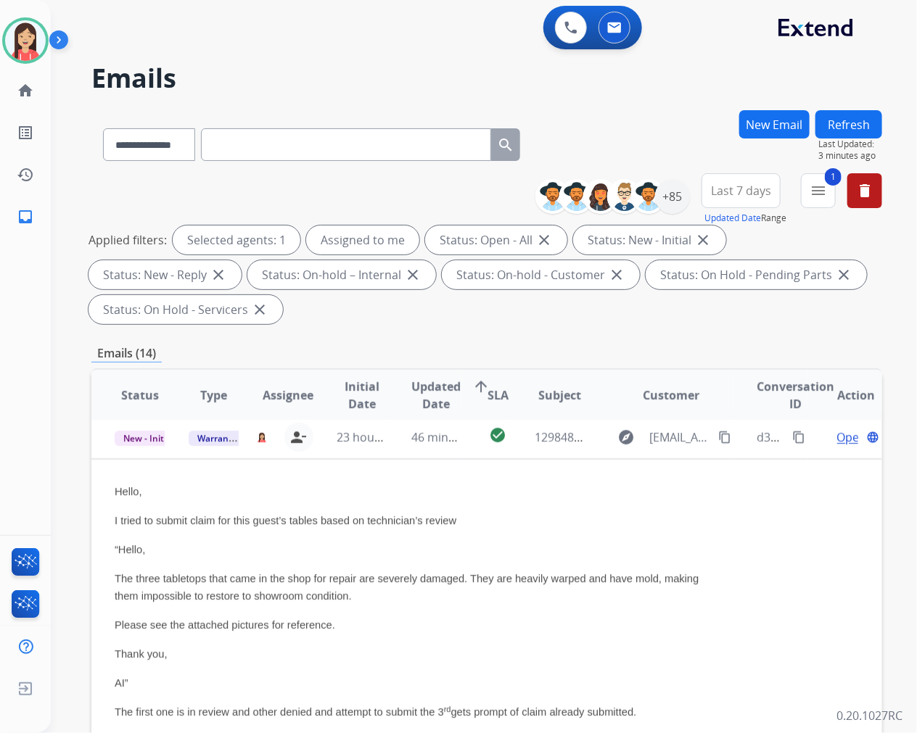
scroll to position [0, 0]
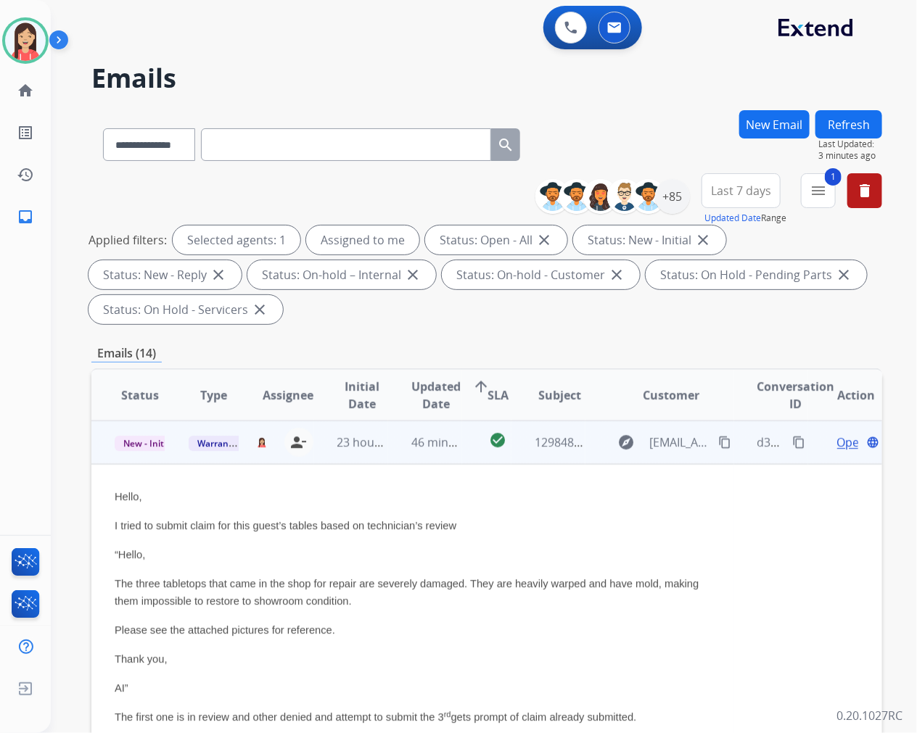
click at [837, 440] on span "Open" at bounding box center [852, 442] width 30 height 17
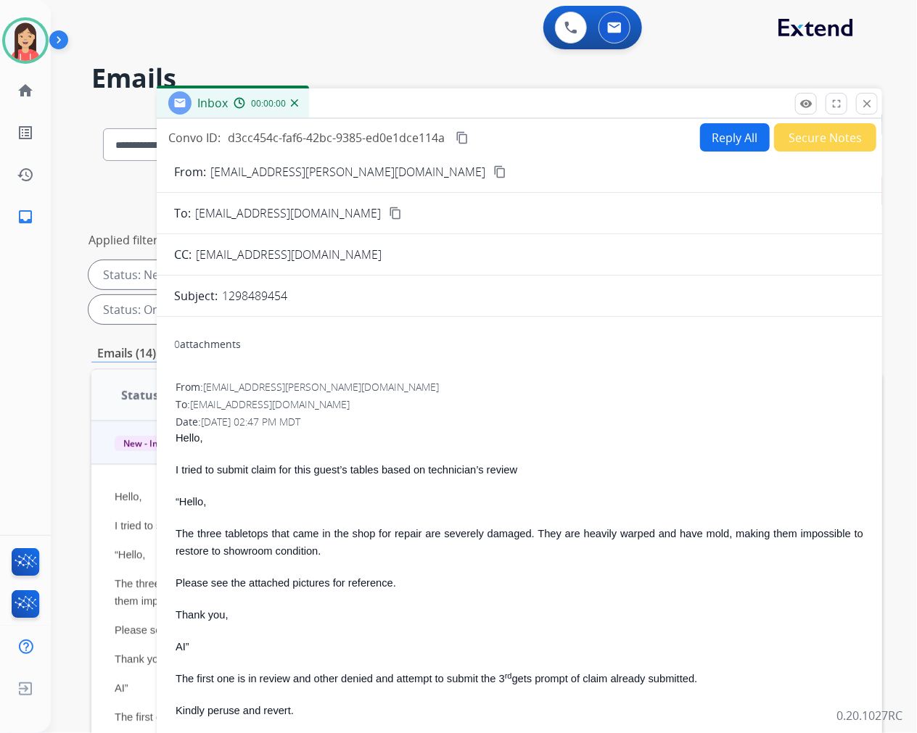
click at [718, 128] on button "Reply All" at bounding box center [735, 137] width 70 height 28
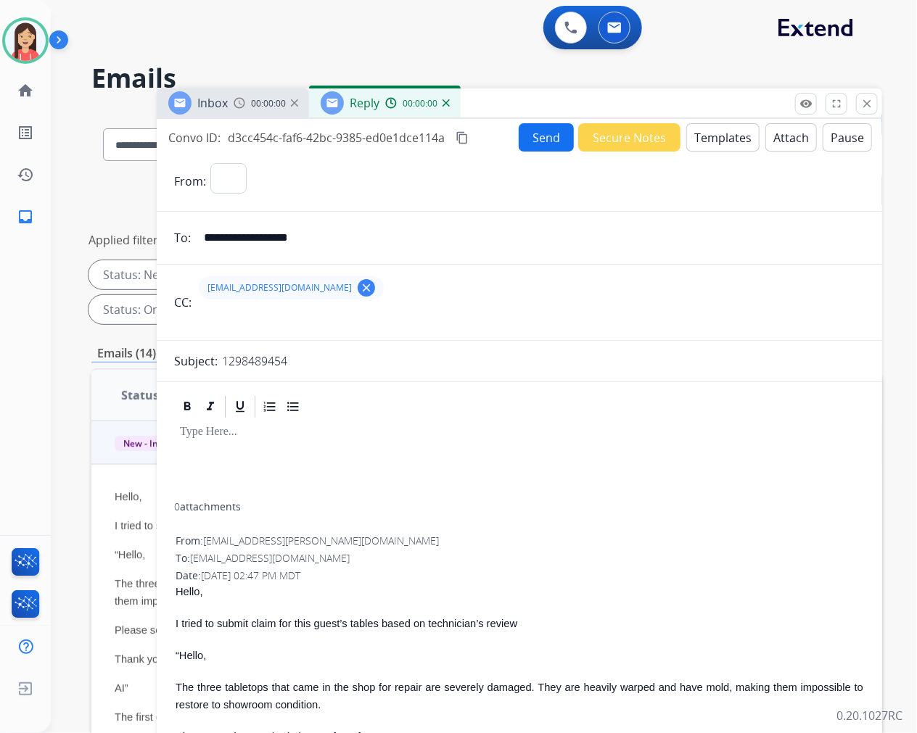
select select "**********"
click at [718, 136] on button "Templates" at bounding box center [722, 137] width 73 height 28
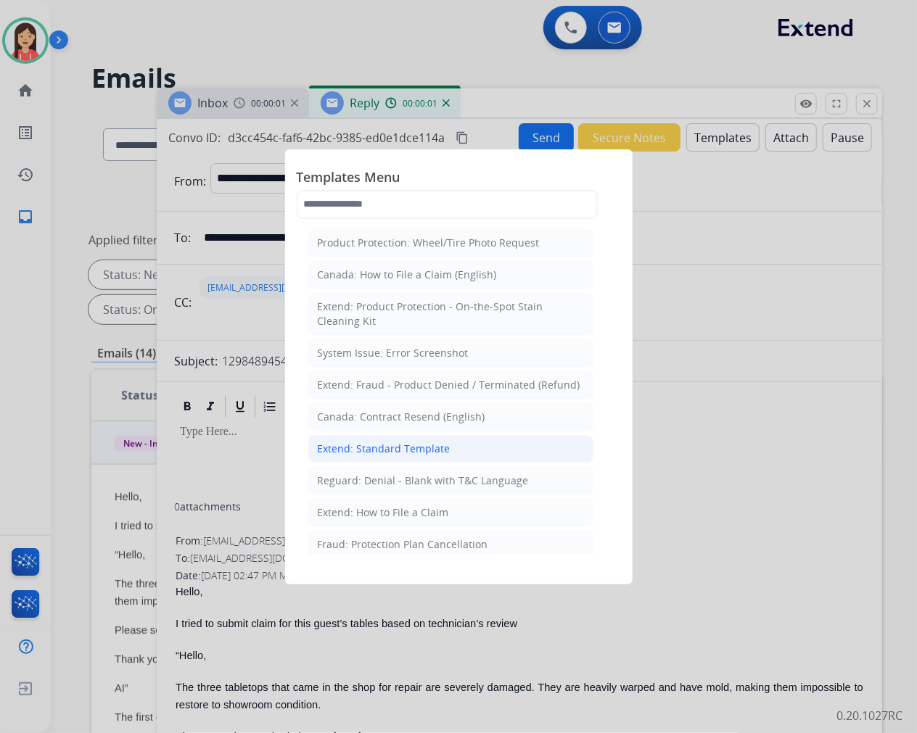
click at [421, 445] on div "Extend: Standard Template" at bounding box center [384, 449] width 133 height 15
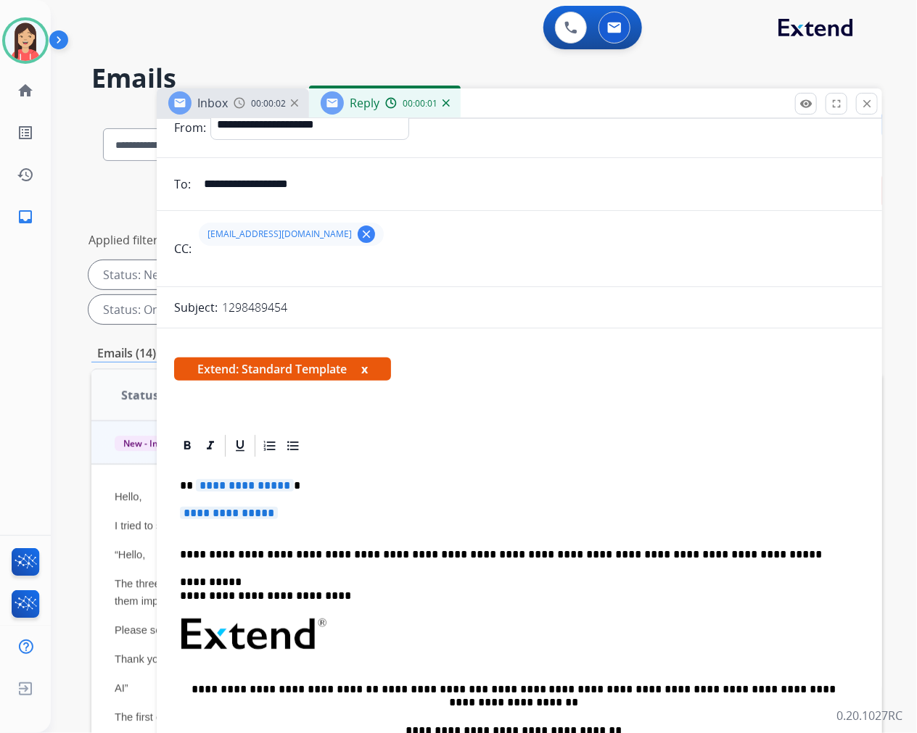
scroll to position [81, 0]
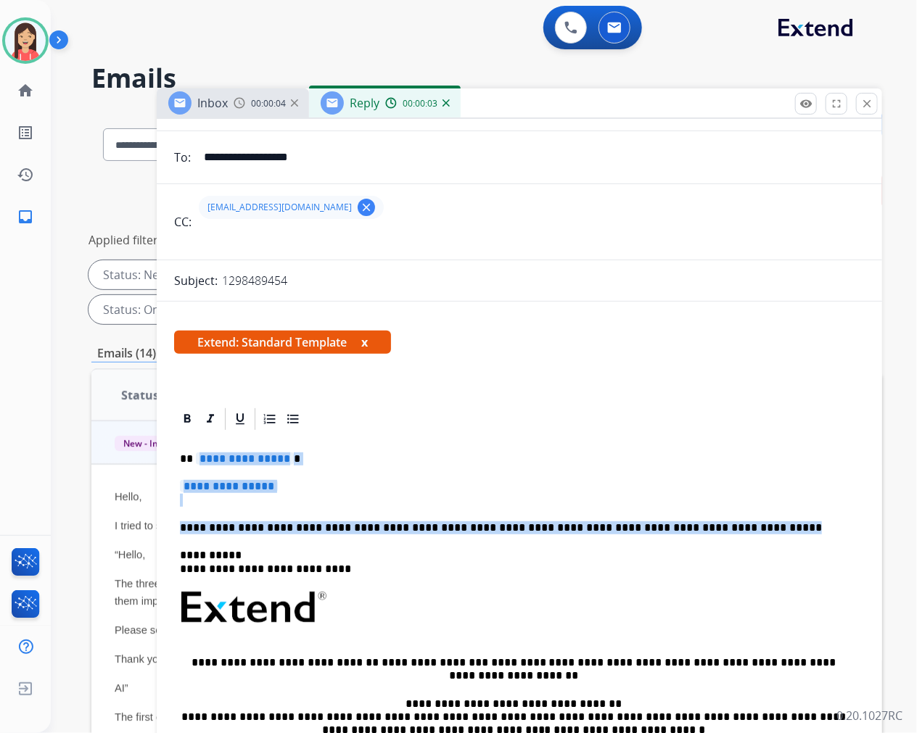
drag, startPoint x: 194, startPoint y: 453, endPoint x: 735, endPoint y: 524, distance: 545.6
click at [735, 524] on div "**********" at bounding box center [519, 650] width 691 height 437
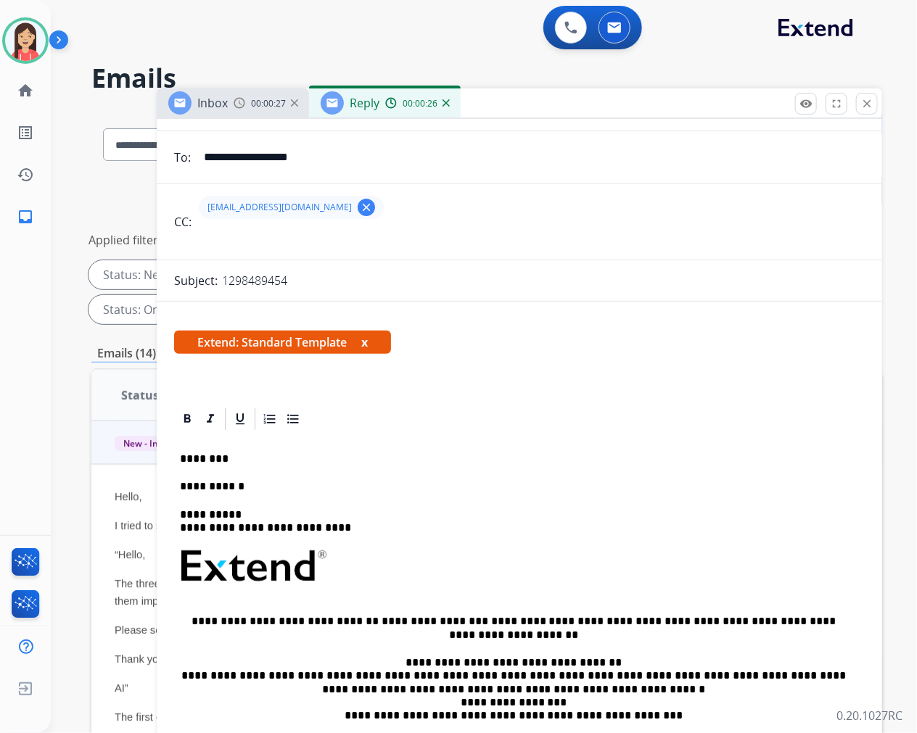
click at [360, 201] on mat-icon "clear" at bounding box center [366, 207] width 13 height 13
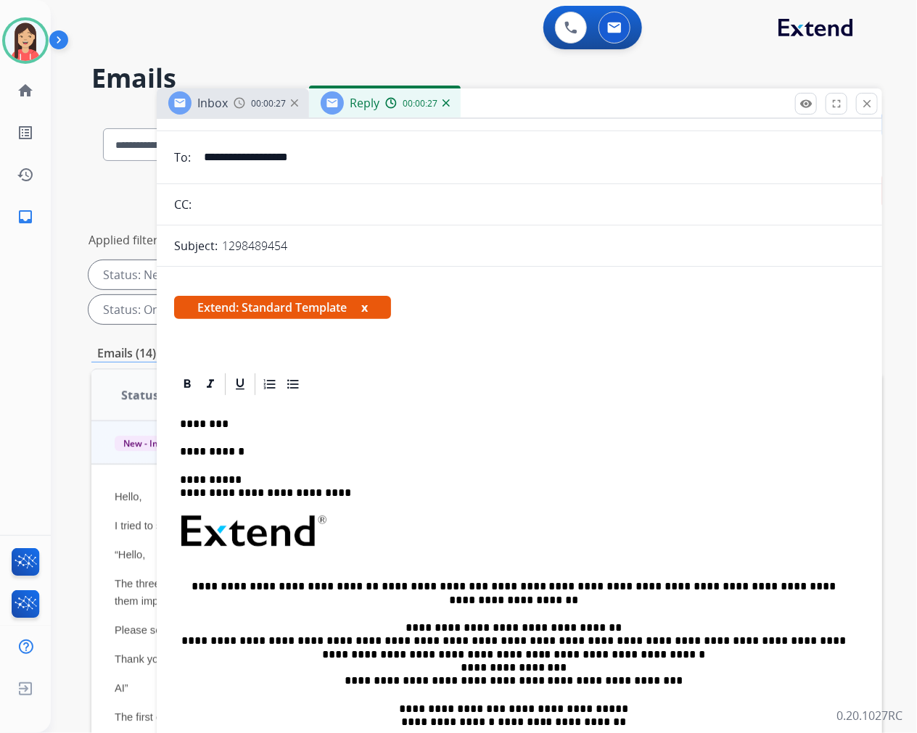
click at [279, 455] on p "**********" at bounding box center [513, 451] width 667 height 13
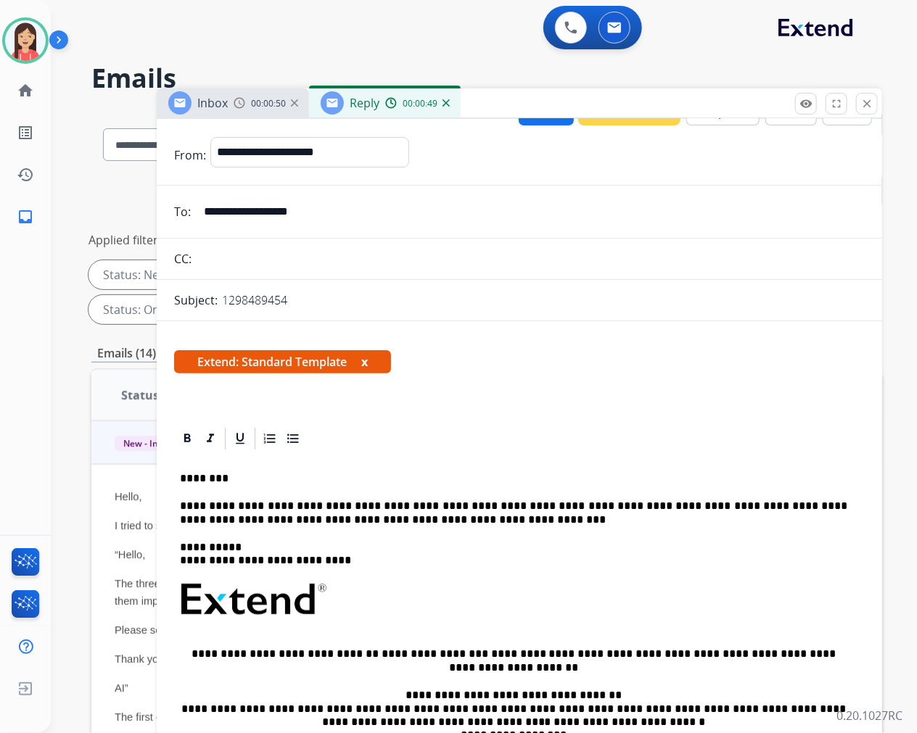
scroll to position [0, 0]
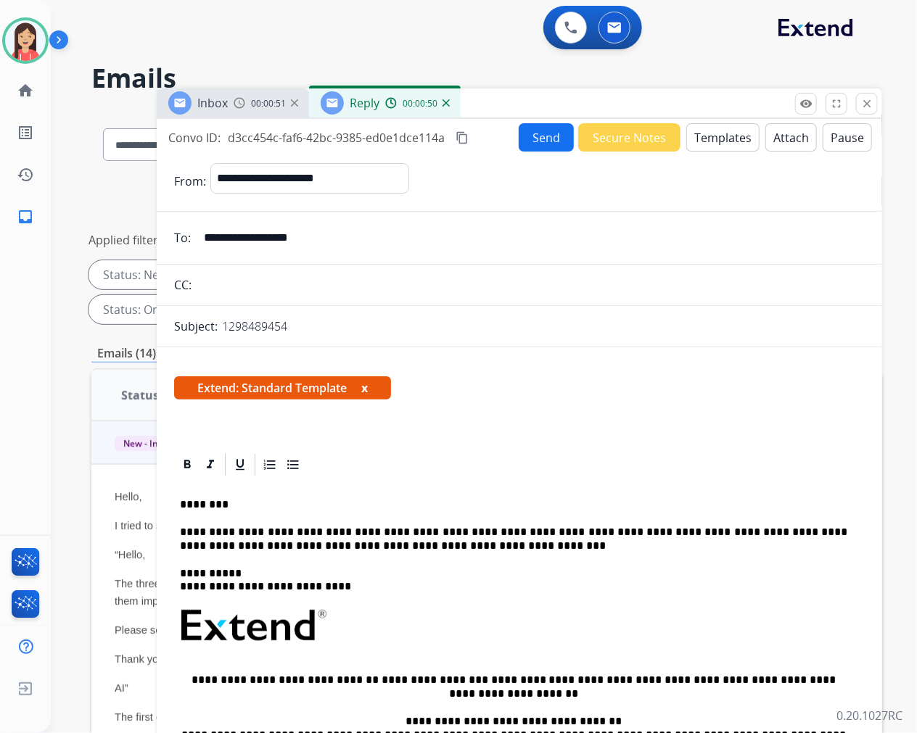
click at [522, 135] on button "Send" at bounding box center [546, 137] width 55 height 28
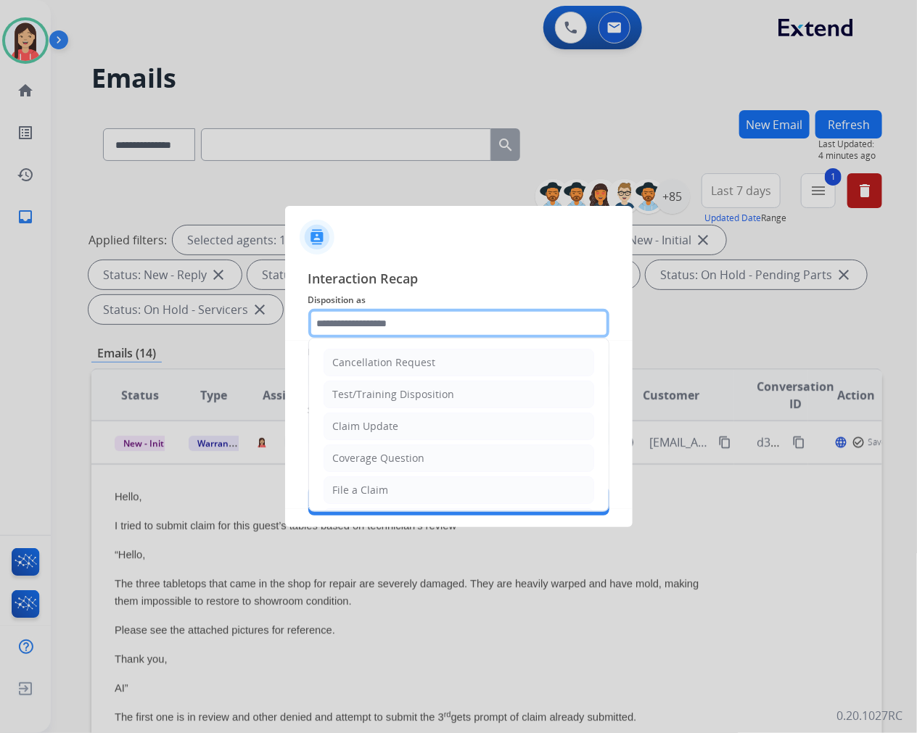
click at [403, 323] on input "text" at bounding box center [458, 323] width 301 height 29
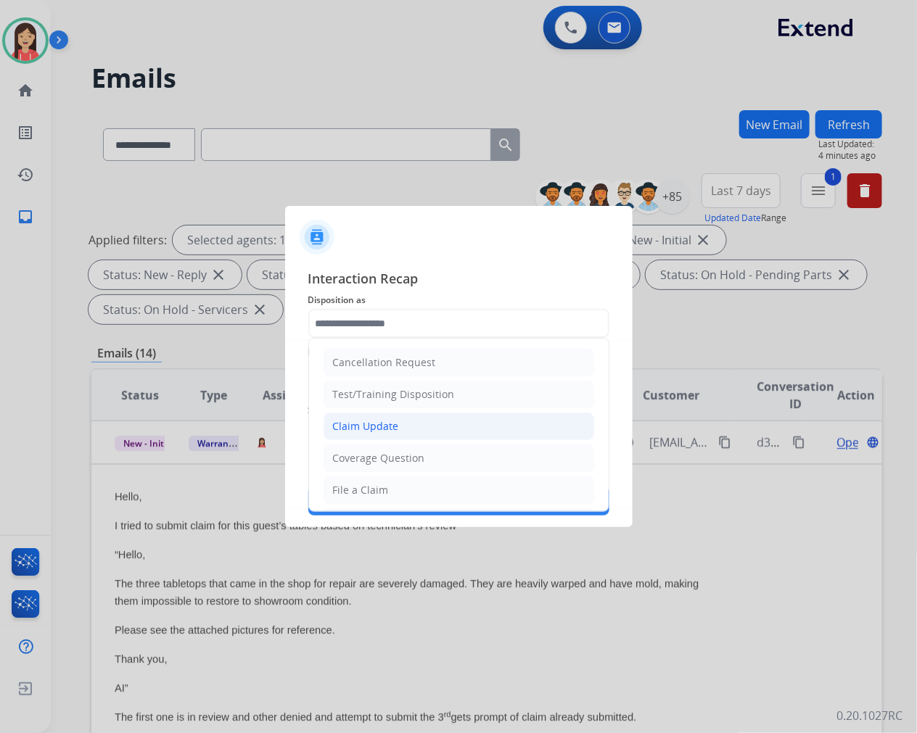
click at [392, 426] on div "Claim Update" at bounding box center [366, 426] width 66 height 15
type input "**********"
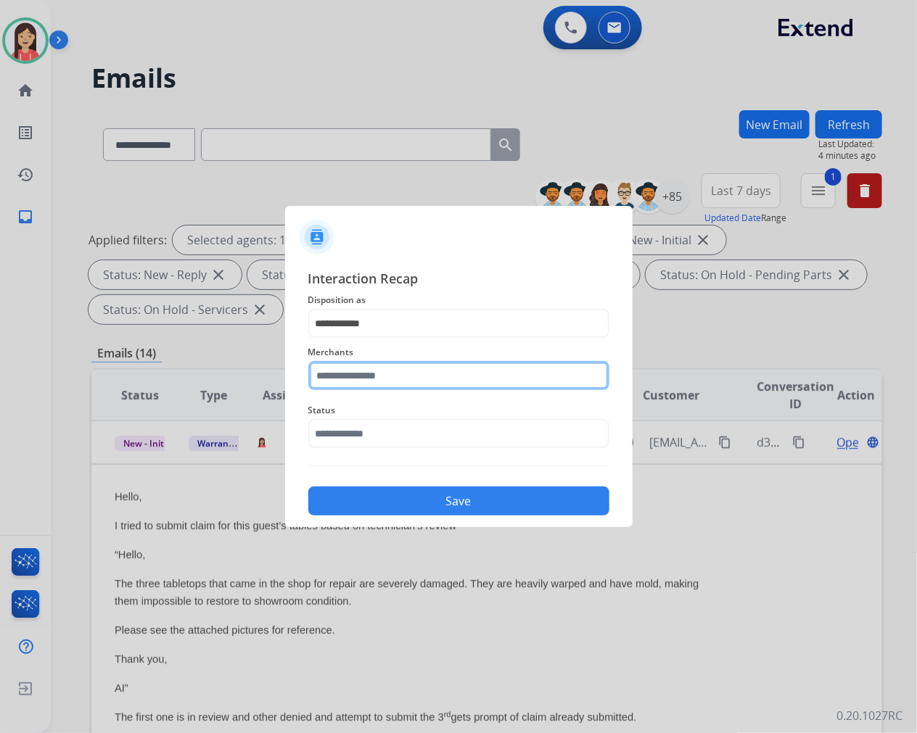
click at [392, 374] on input "text" at bounding box center [458, 375] width 301 height 29
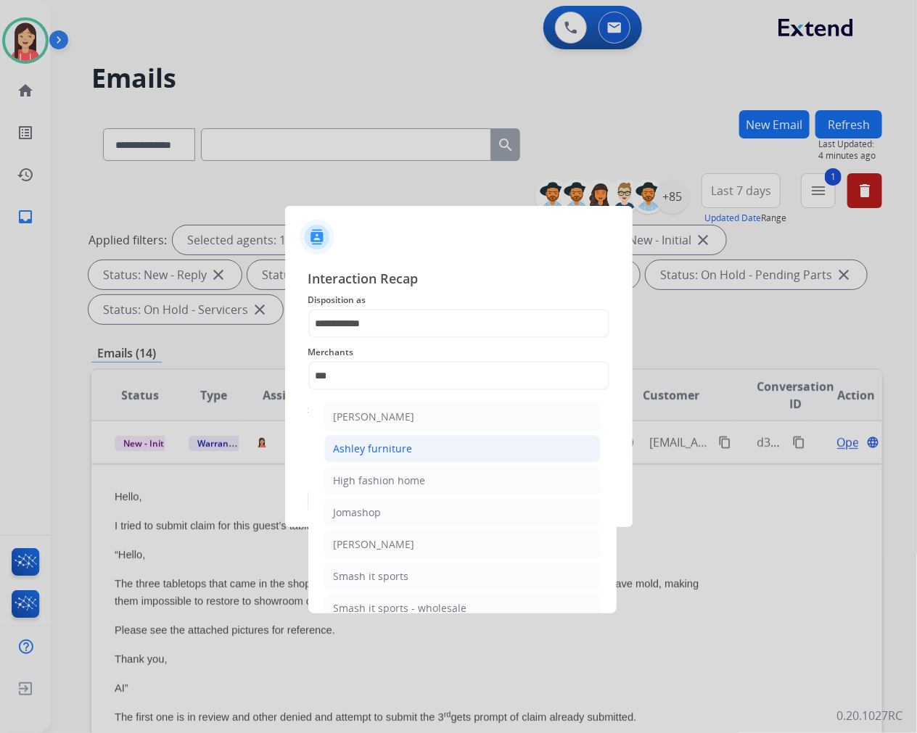
click at [392, 445] on div "Ashley furniture" at bounding box center [373, 449] width 79 height 15
type input "**********"
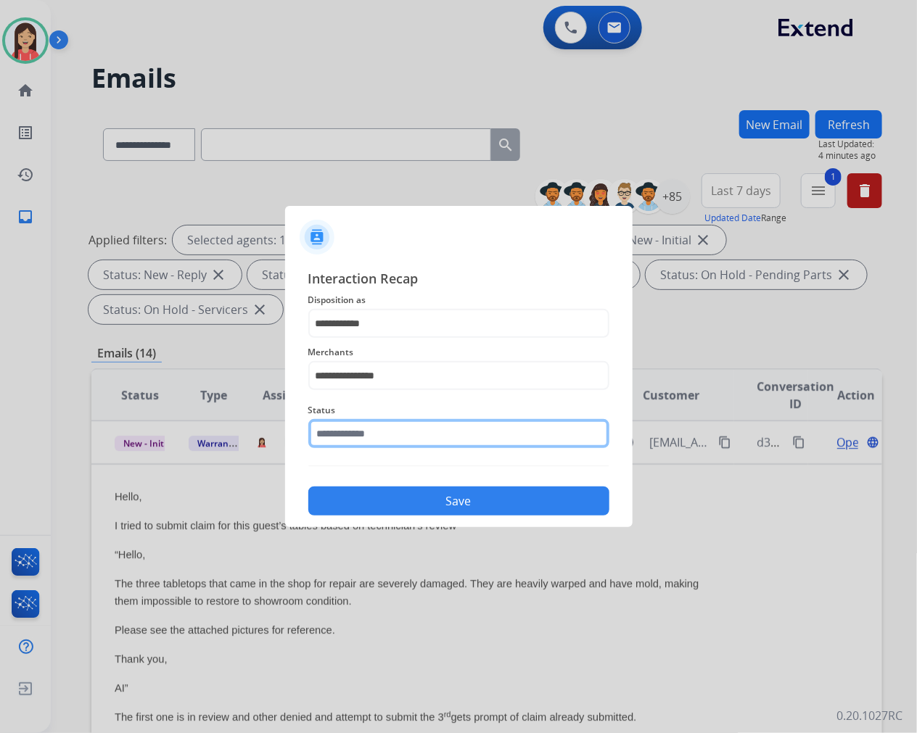
click at [392, 445] on input "text" at bounding box center [458, 433] width 301 height 29
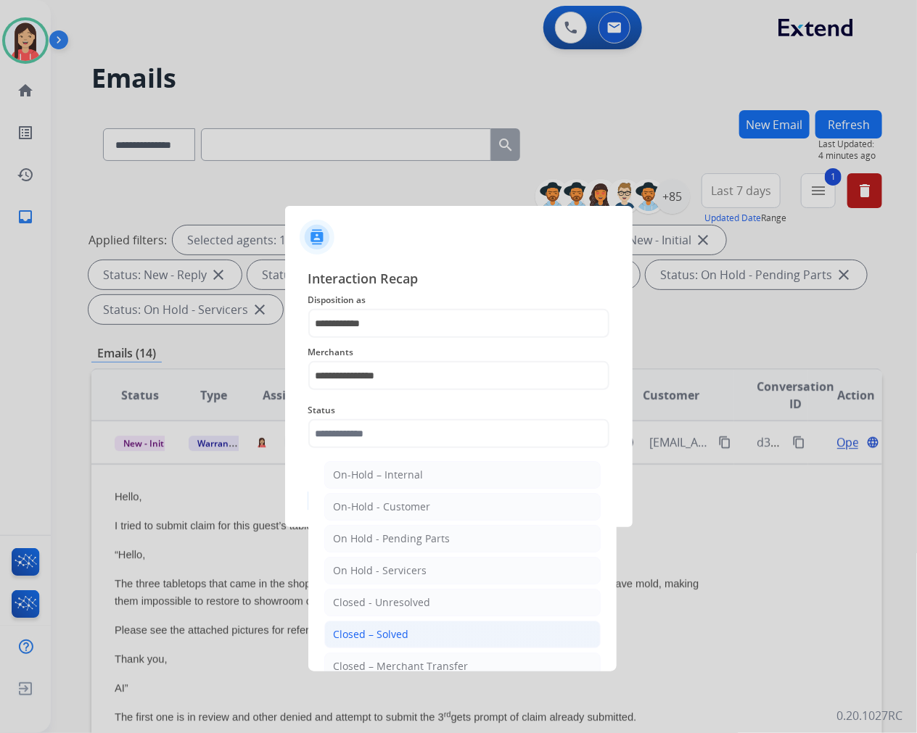
click at [401, 625] on li "Closed – Solved" at bounding box center [462, 635] width 276 height 28
type input "**********"
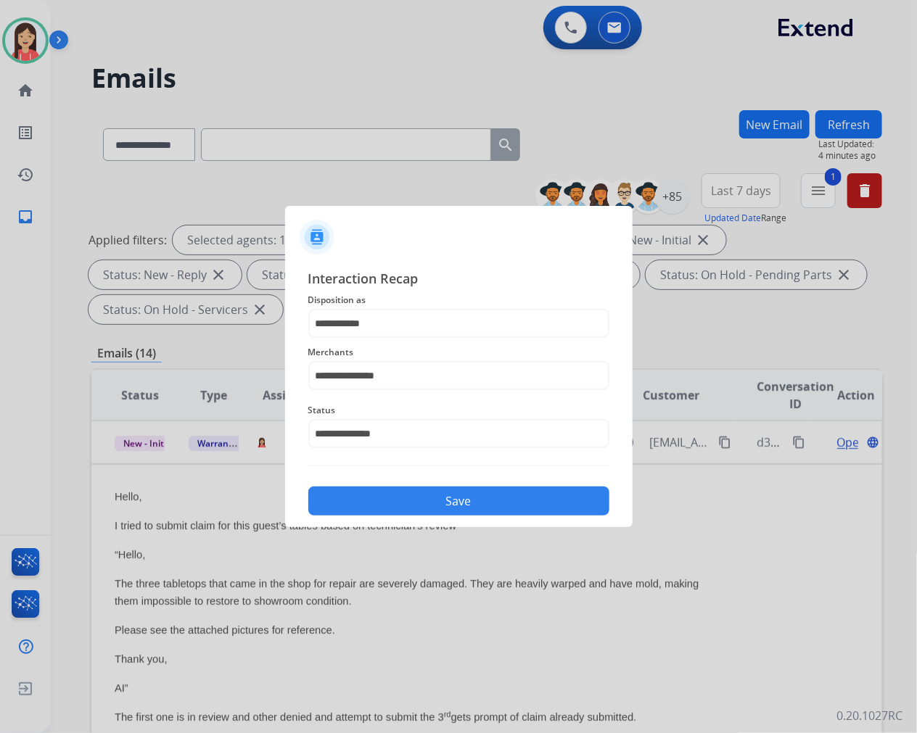
click at [472, 495] on button "Save" at bounding box center [458, 501] width 301 height 29
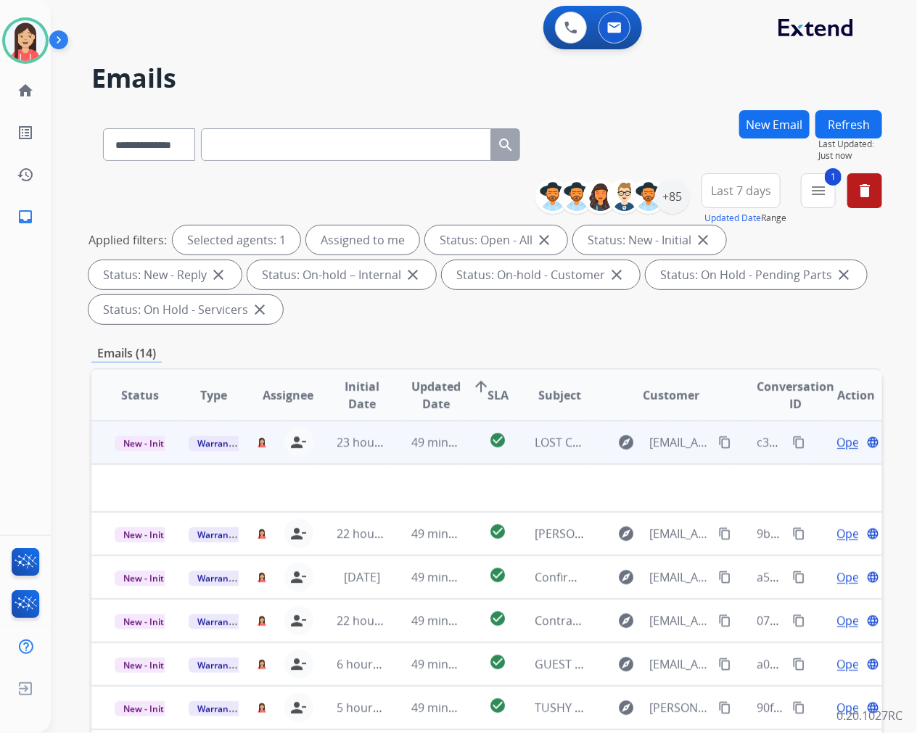
click at [388, 461] on td "49 minutes ago" at bounding box center [425, 443] width 74 height 44
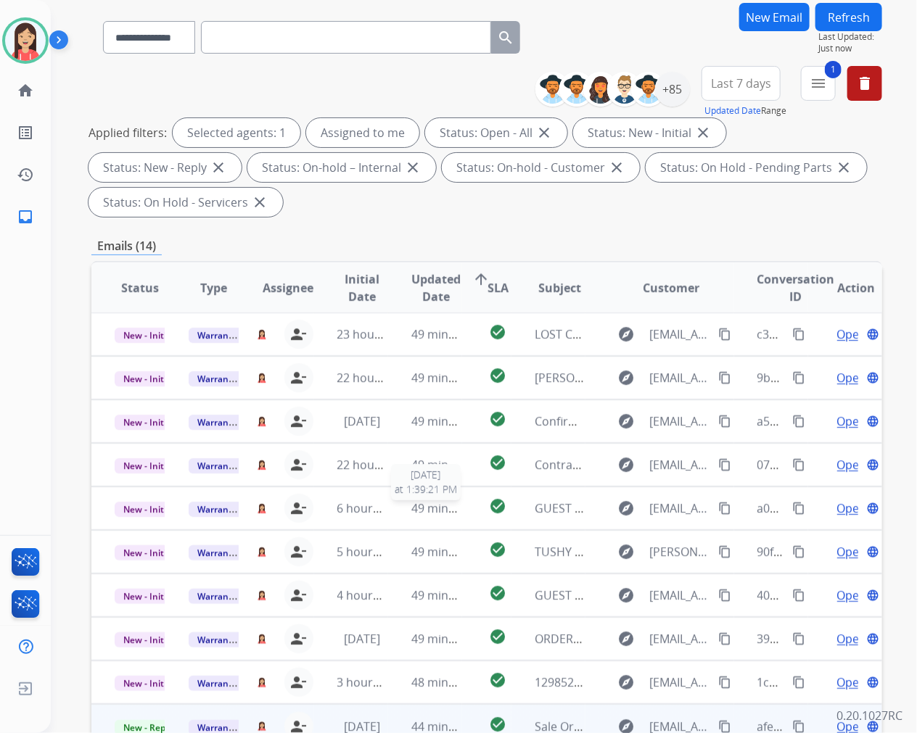
scroll to position [197, 0]
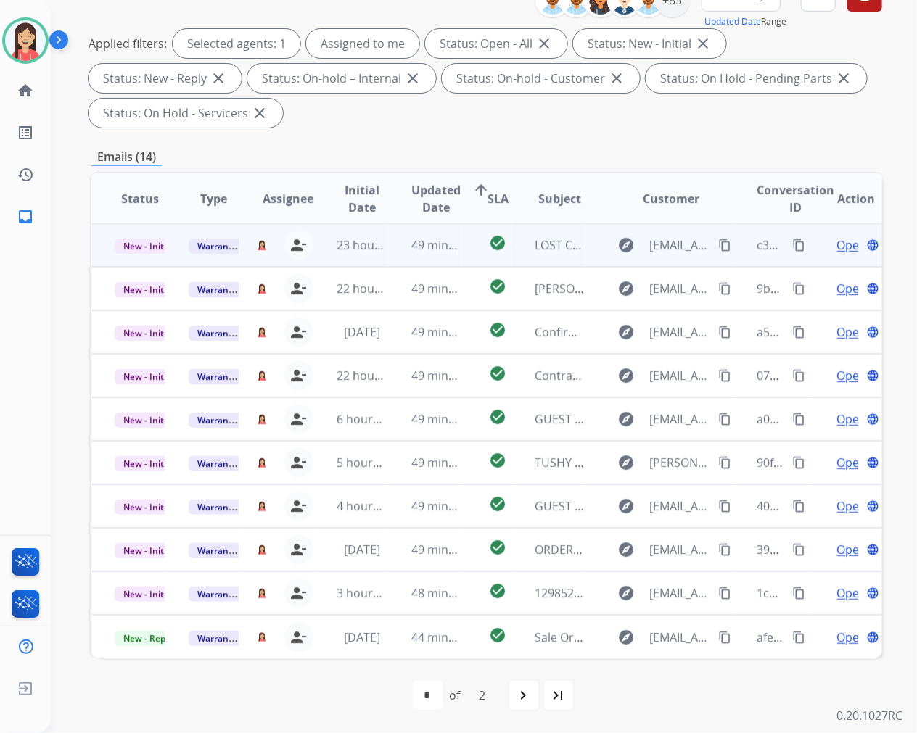
click at [392, 265] on td "49 minutes ago" at bounding box center [425, 245] width 74 height 44
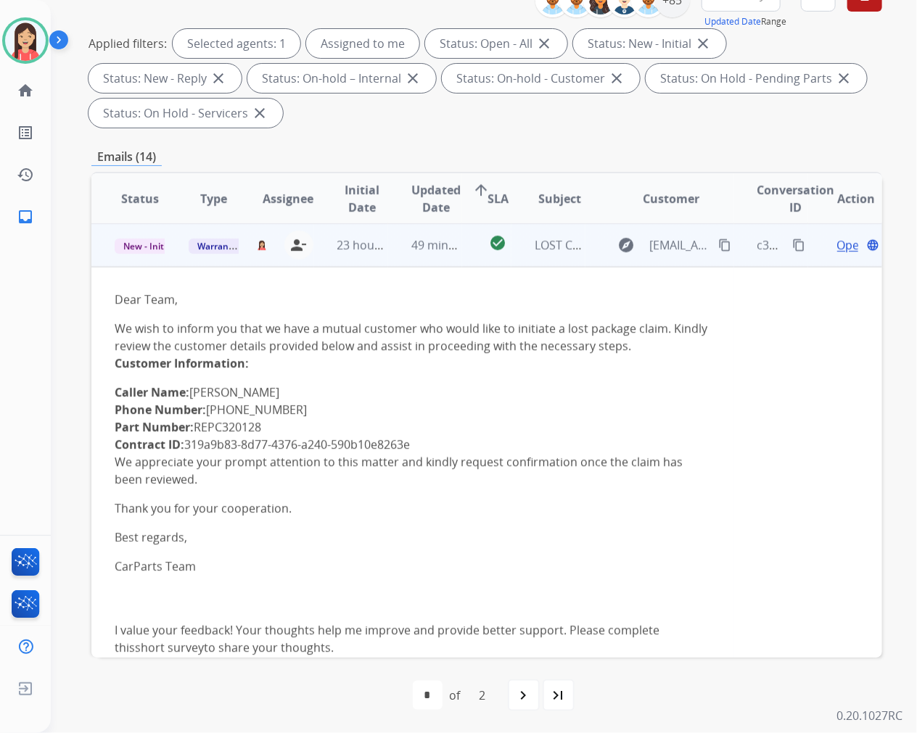
scroll to position [0, 0]
drag, startPoint x: 288, startPoint y: 403, endPoint x: 207, endPoint y: 410, distance: 81.5
click at [207, 410] on li "Phone Number: [PHONE_NUMBER]" at bounding box center [413, 410] width 596 height 17
copy li "[PHONE_NUMBER]"
drag, startPoint x: 424, startPoint y: 447, endPoint x: 189, endPoint y: 448, distance: 234.3
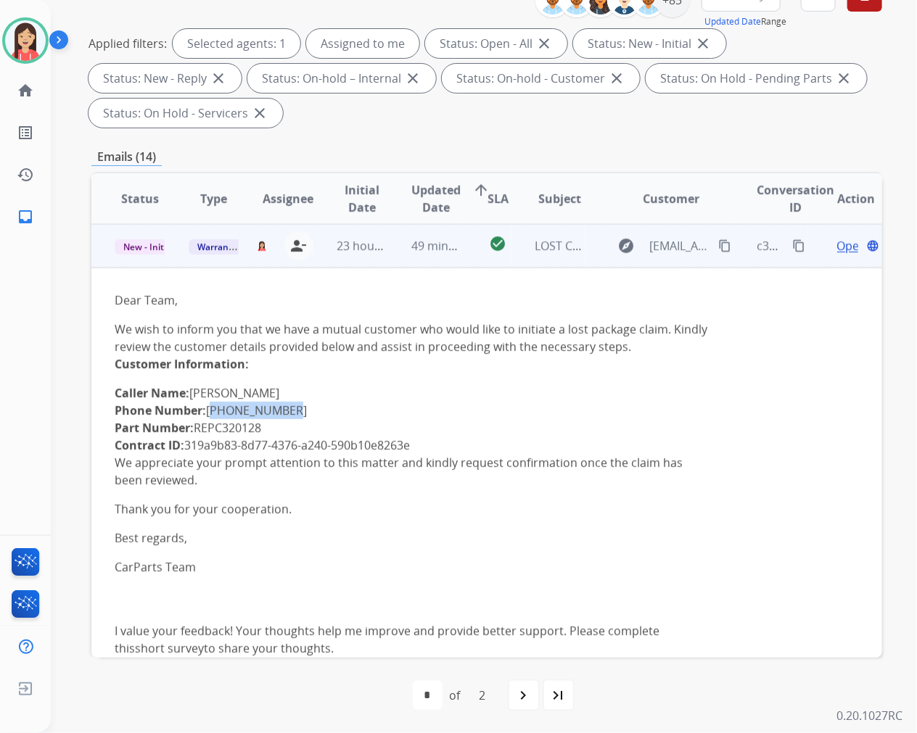
click at [189, 448] on li "Contract ID: 319a9b83-8d77-4376-a240-590b10e8263e" at bounding box center [413, 445] width 596 height 17
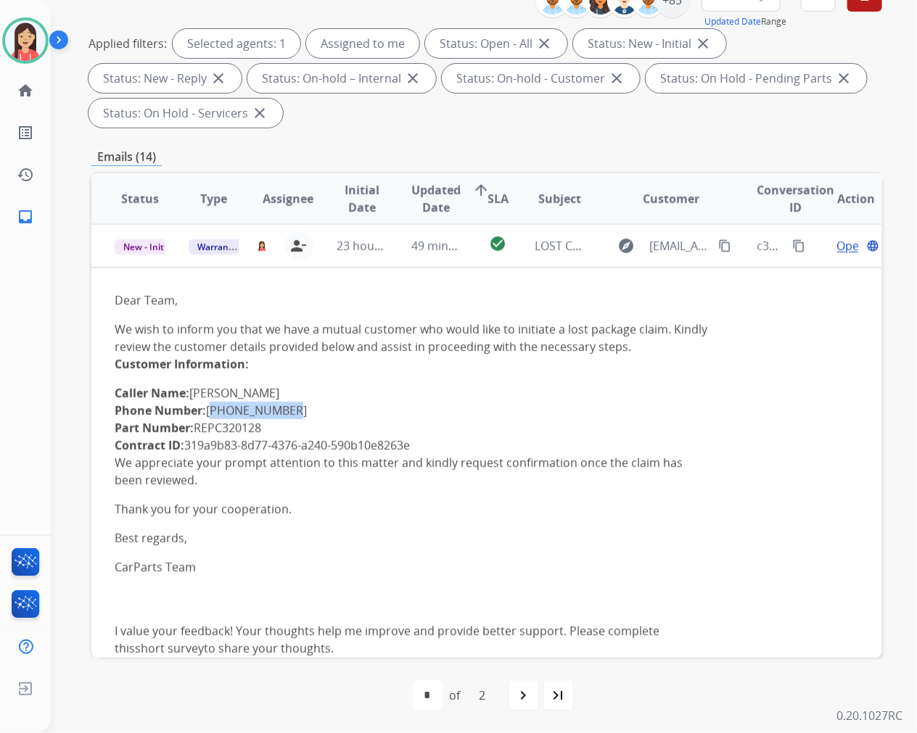
copy li "319a9b83-8d77-4376-a240-590b10e8263e"
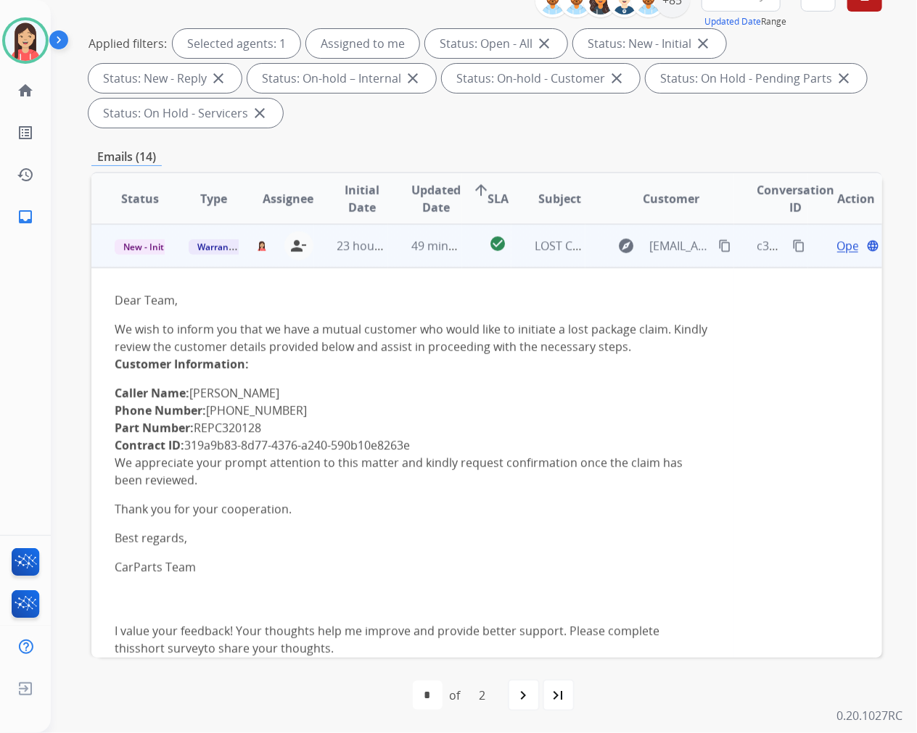
click at [535, 421] on li "Part Number: REPC320128" at bounding box center [413, 427] width 596 height 17
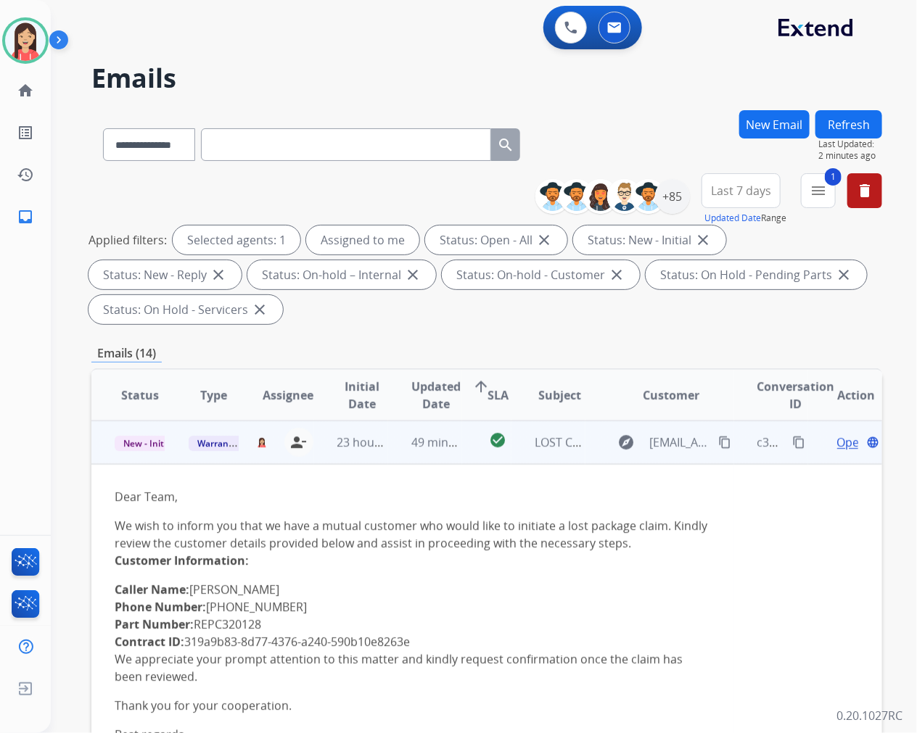
click at [837, 440] on span "Open" at bounding box center [852, 442] width 30 height 17
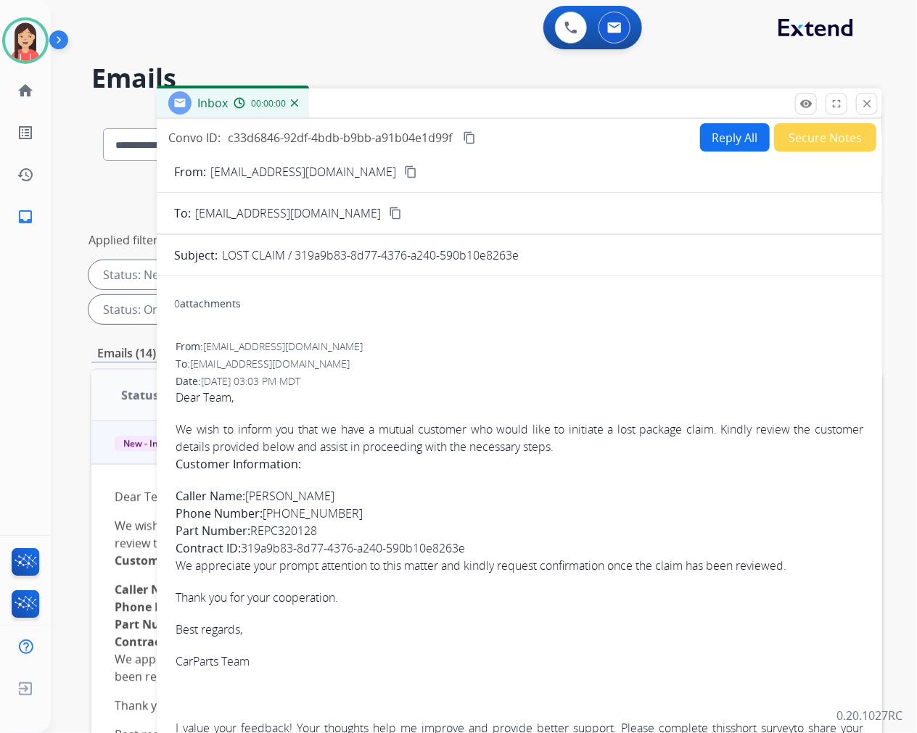
click at [720, 148] on button "Reply All" at bounding box center [735, 137] width 70 height 28
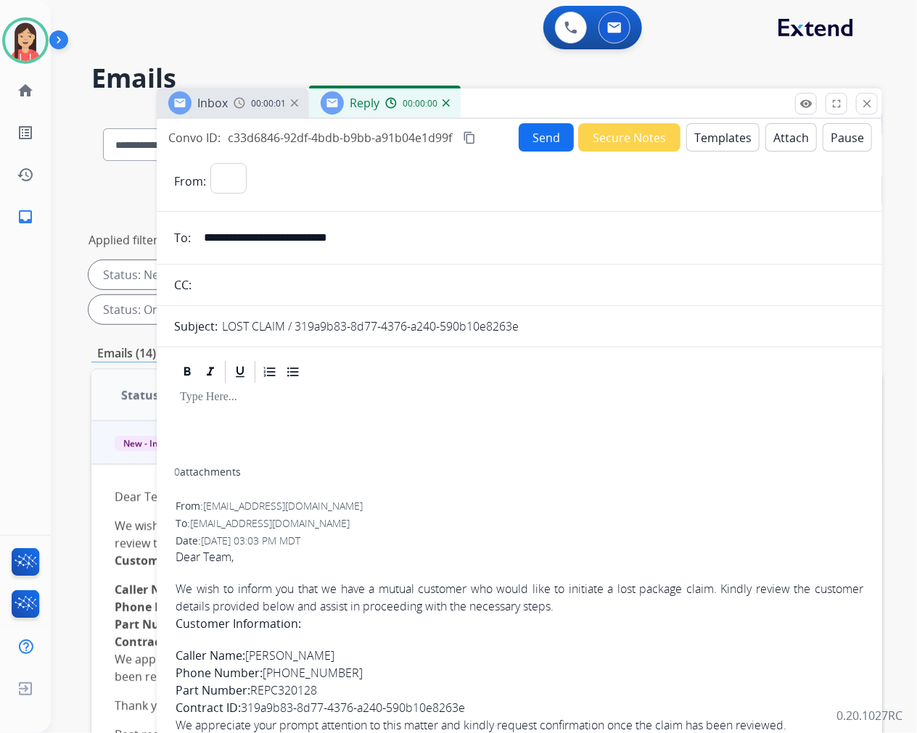
select select "**********"
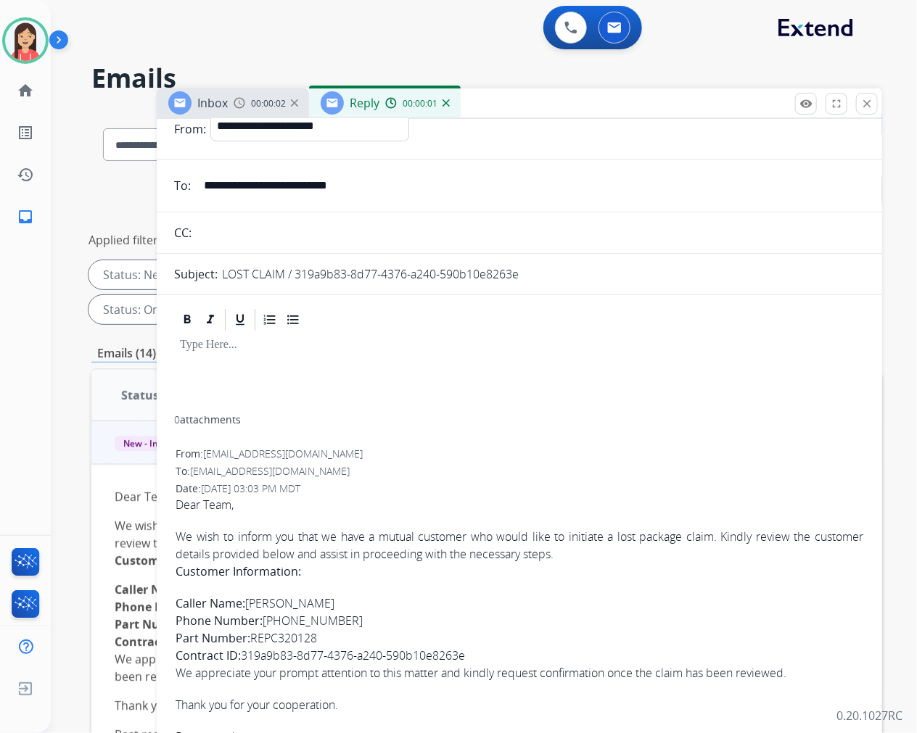
scroll to position [81, 0]
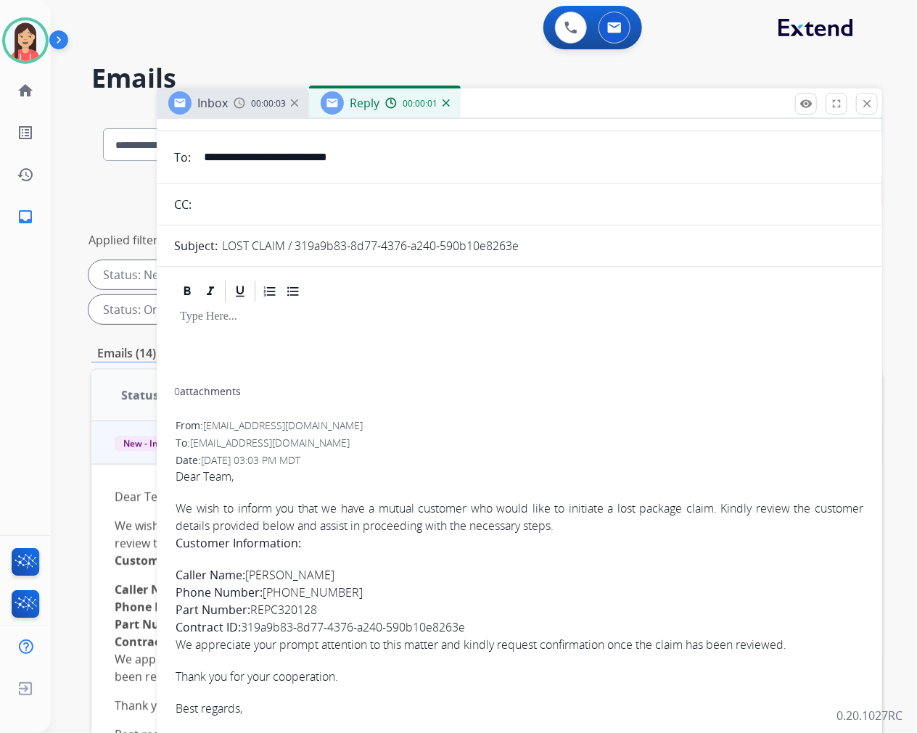
click at [440, 360] on div at bounding box center [519, 346] width 691 height 83
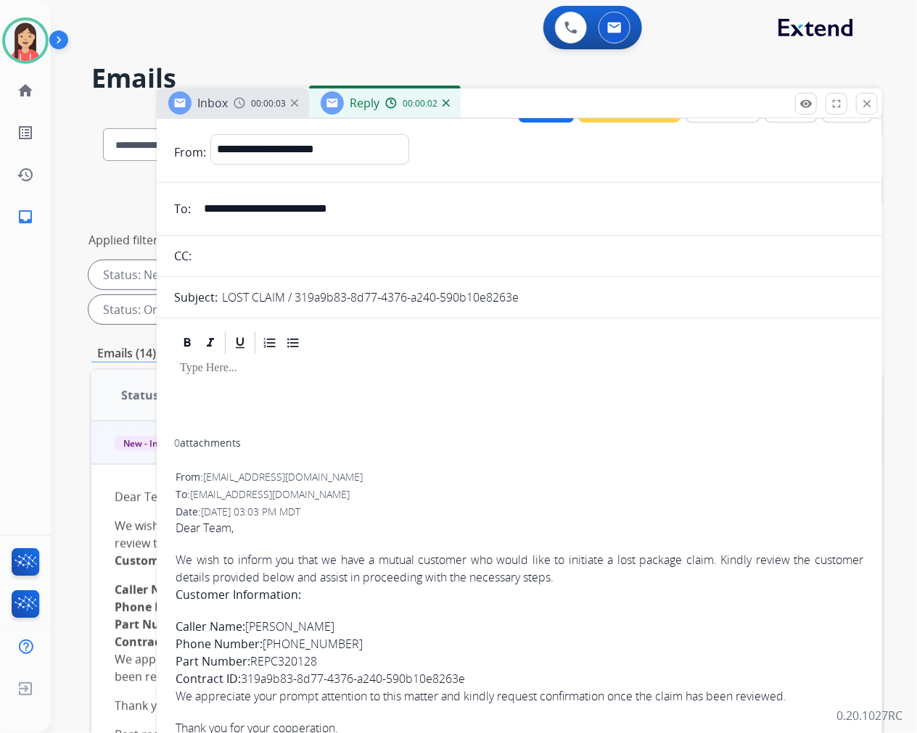
scroll to position [0, 0]
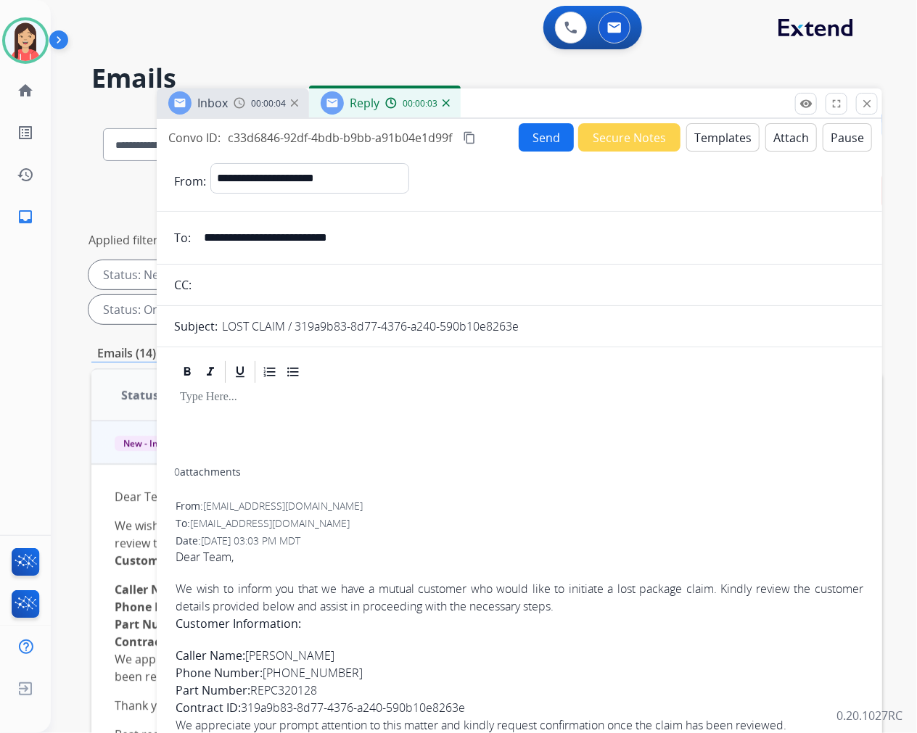
click at [727, 147] on button "Templates" at bounding box center [722, 137] width 73 height 28
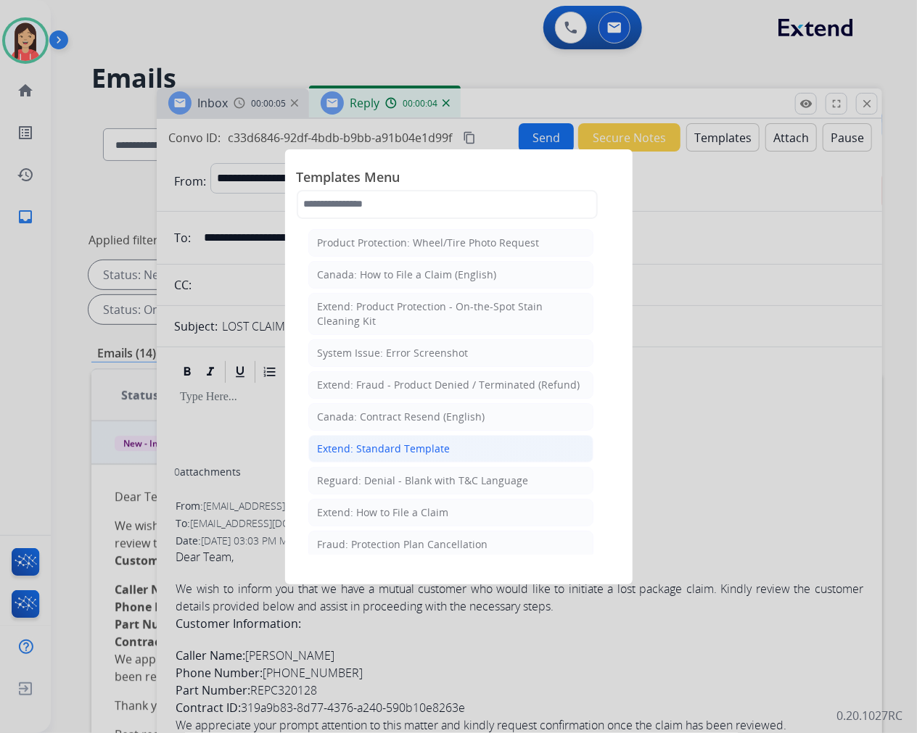
click at [419, 444] on div "Extend: Standard Template" at bounding box center [384, 449] width 133 height 15
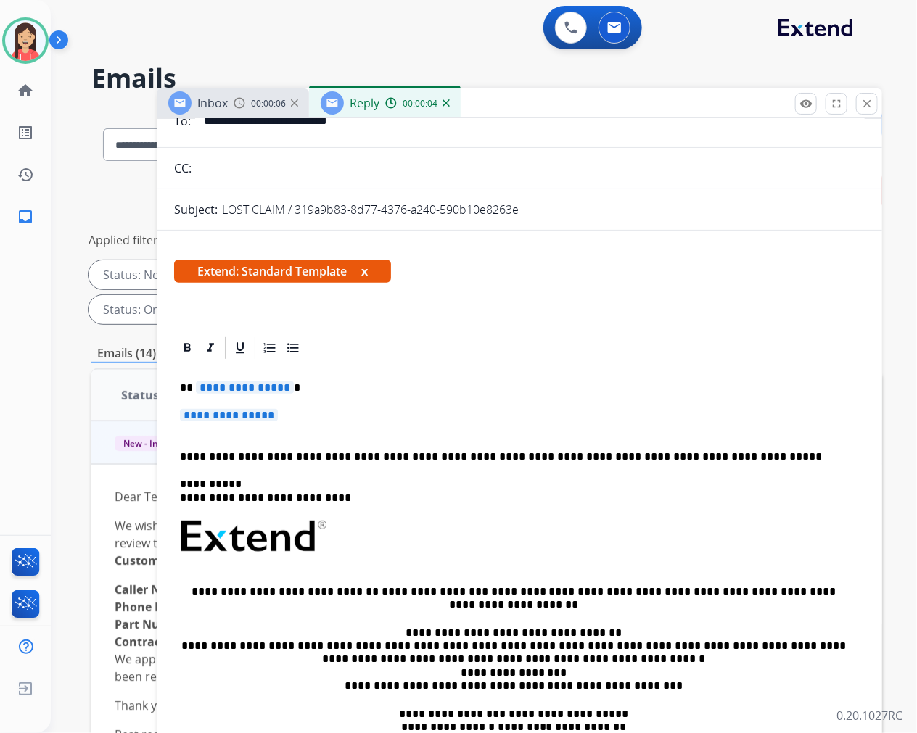
scroll to position [161, 0]
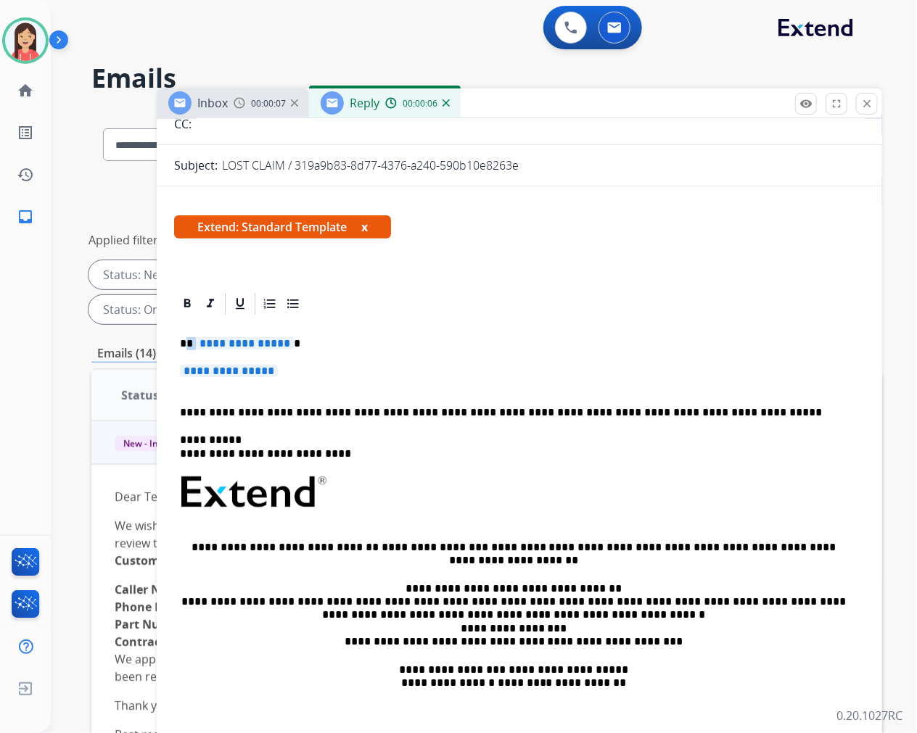
drag, startPoint x: 187, startPoint y: 342, endPoint x: 227, endPoint y: 344, distance: 39.9
click at [227, 344] on p "**********" at bounding box center [513, 343] width 667 height 13
click at [228, 344] on span "**********" at bounding box center [245, 343] width 98 height 12
click at [196, 344] on span "**********" at bounding box center [245, 343] width 98 height 12
click at [524, 395] on div "**********" at bounding box center [519, 535] width 691 height 437
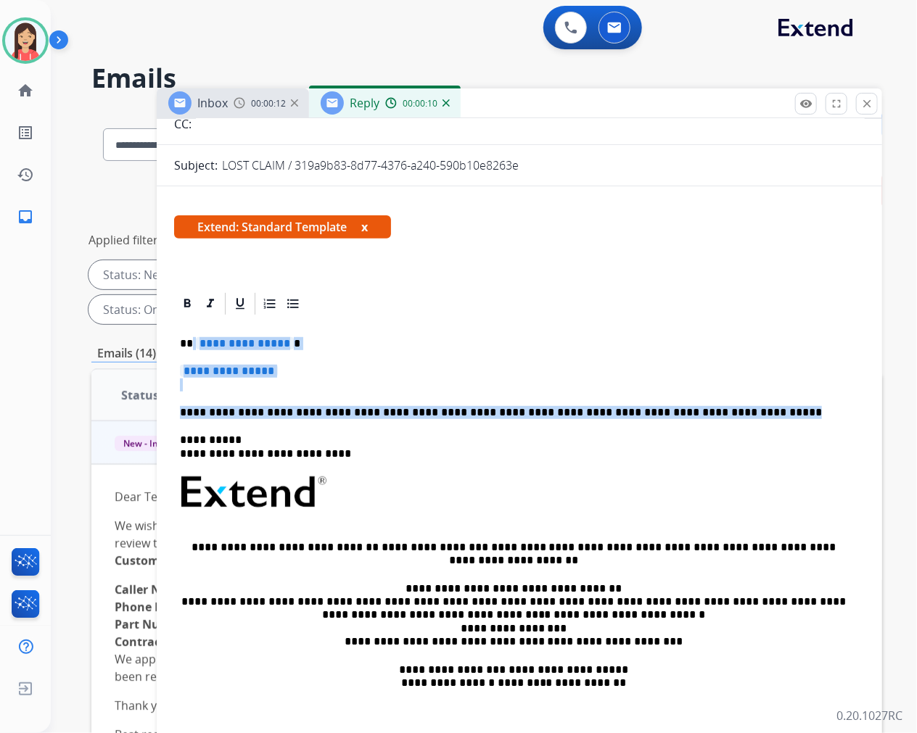
drag, startPoint x: 709, startPoint y: 411, endPoint x: 190, endPoint y: 344, distance: 523.0
click at [190, 344] on div "**********" at bounding box center [519, 535] width 691 height 437
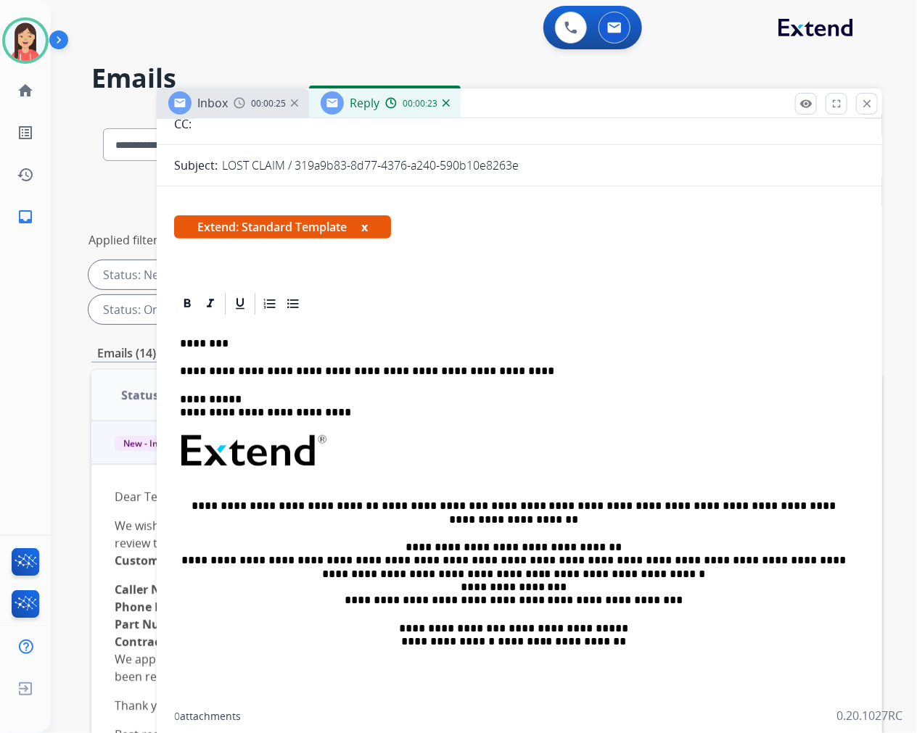
scroll to position [0, 0]
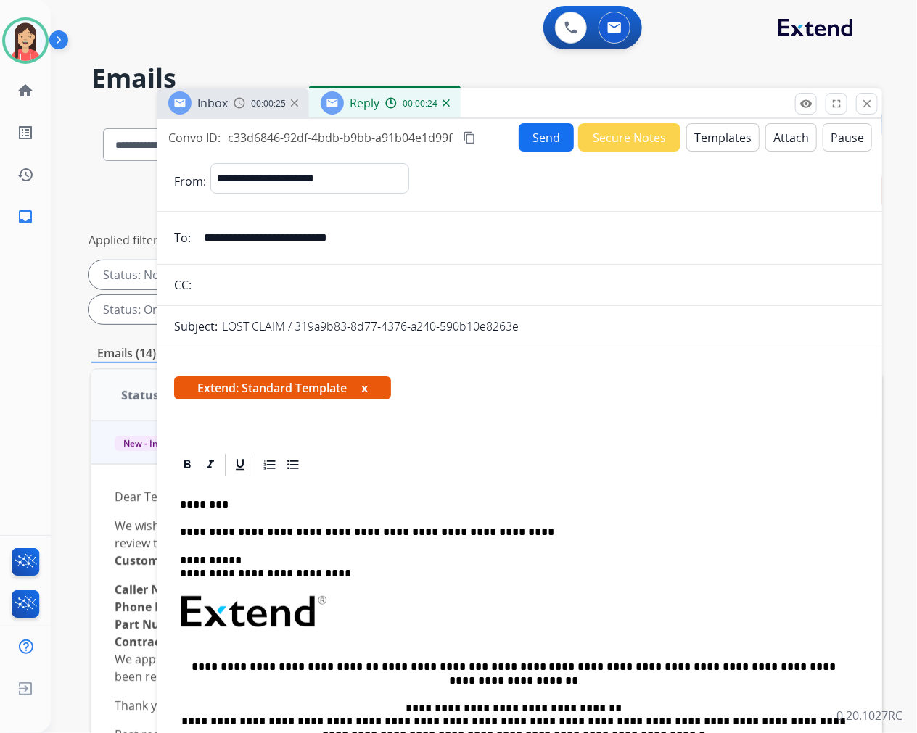
click at [530, 143] on button "Send" at bounding box center [546, 137] width 55 height 28
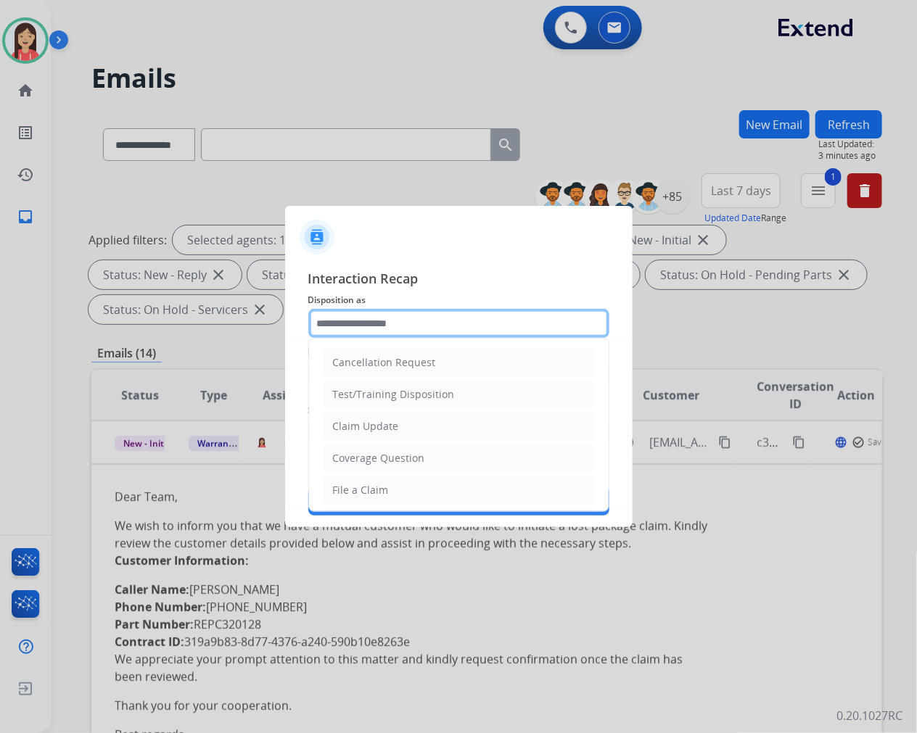
click at [412, 330] on input "text" at bounding box center [458, 323] width 301 height 29
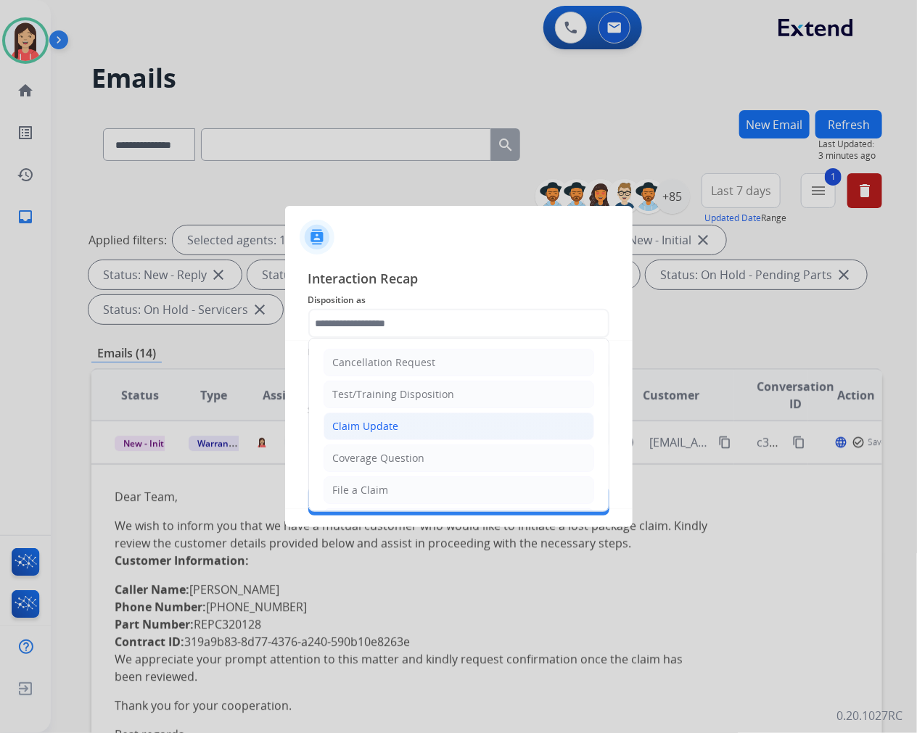
click at [417, 426] on li "Claim Update" at bounding box center [458, 427] width 271 height 28
type input "**********"
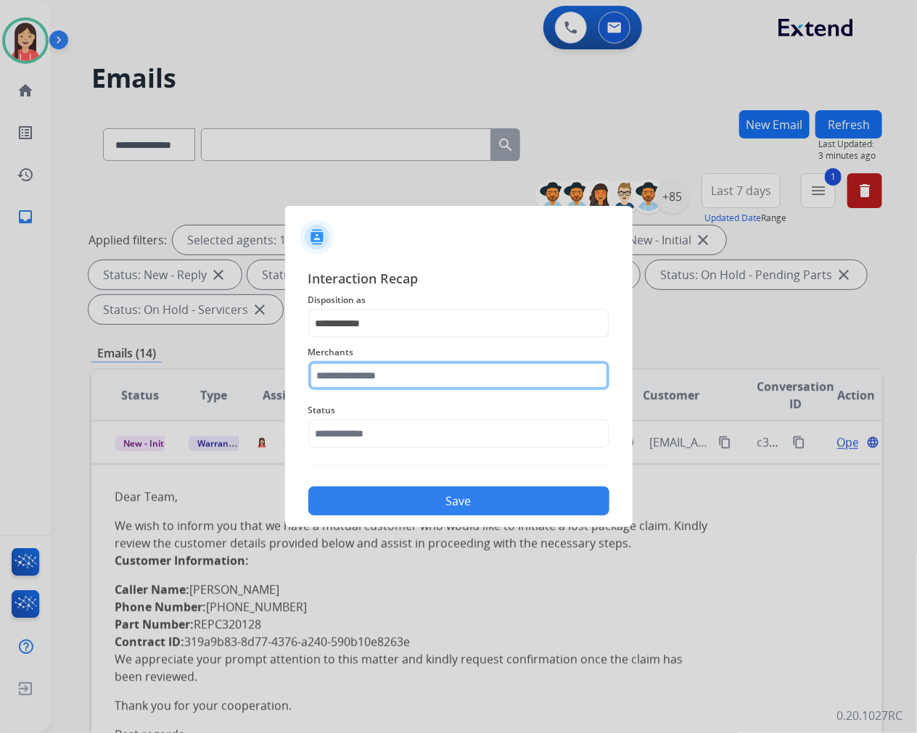
click at [397, 367] on input "text" at bounding box center [458, 375] width 301 height 29
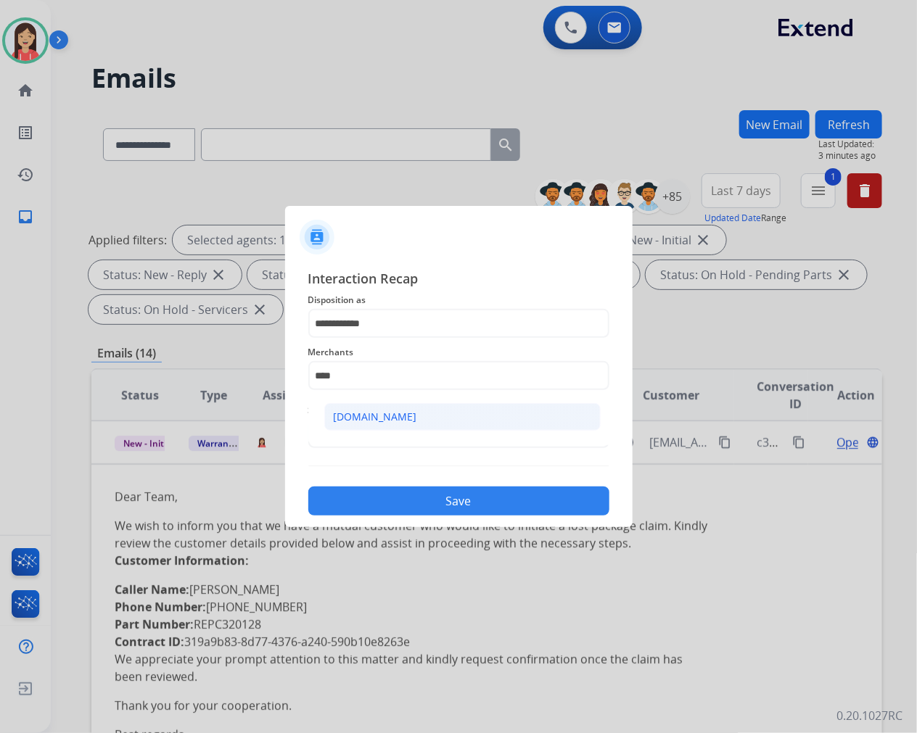
click at [440, 416] on li "[DOMAIN_NAME]" at bounding box center [462, 417] width 276 height 28
type input "**********"
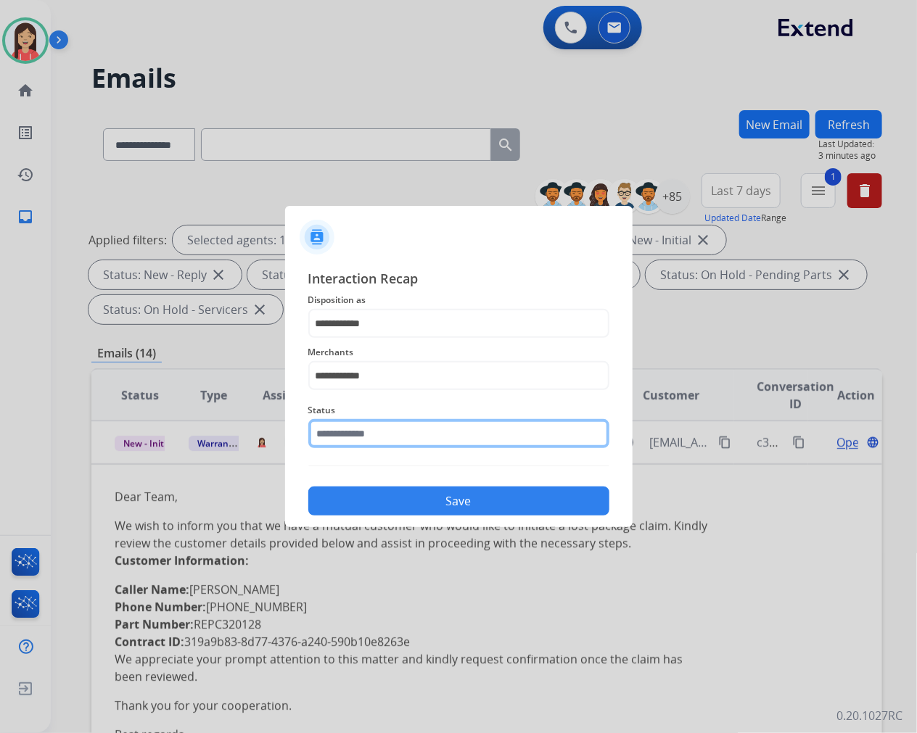
click at [408, 433] on input "text" at bounding box center [458, 433] width 301 height 29
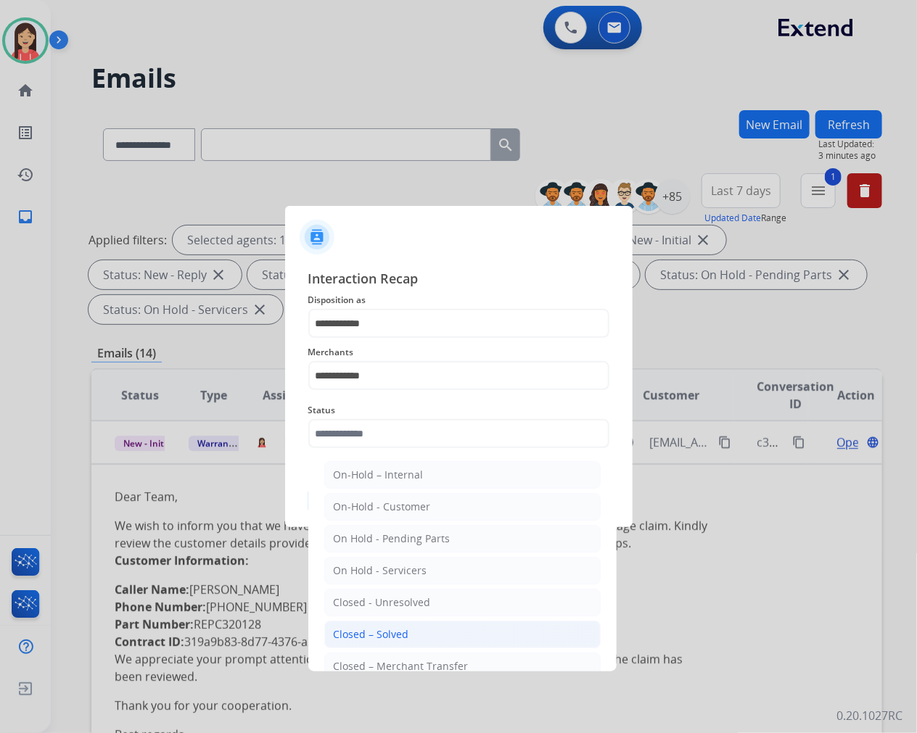
click at [392, 627] on li "Closed – Solved" at bounding box center [462, 635] width 276 height 28
type input "**********"
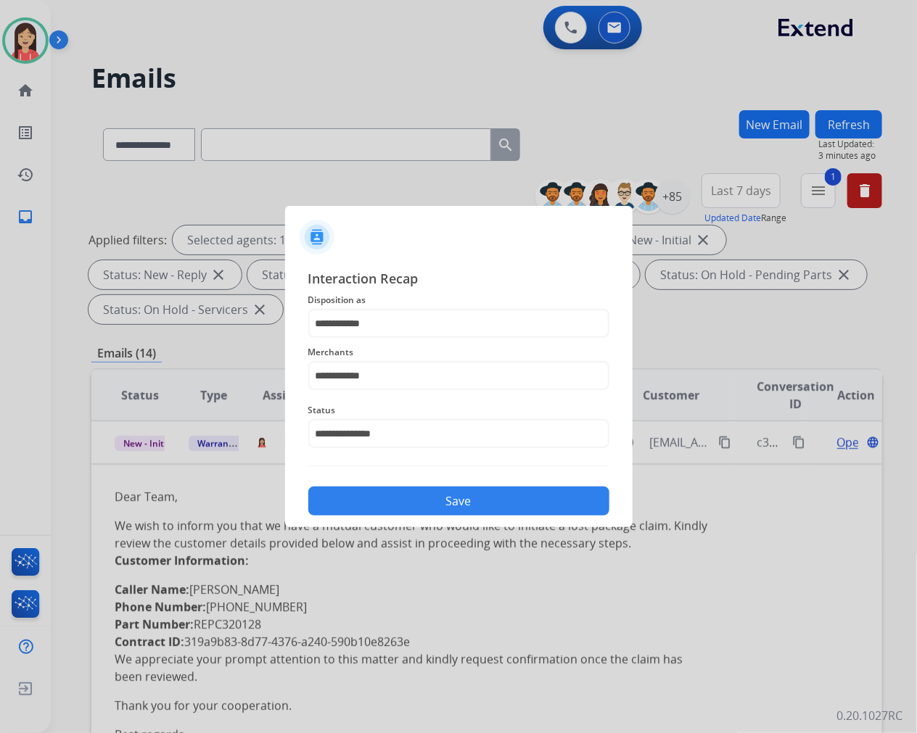
click at [423, 495] on button "Save" at bounding box center [458, 501] width 301 height 29
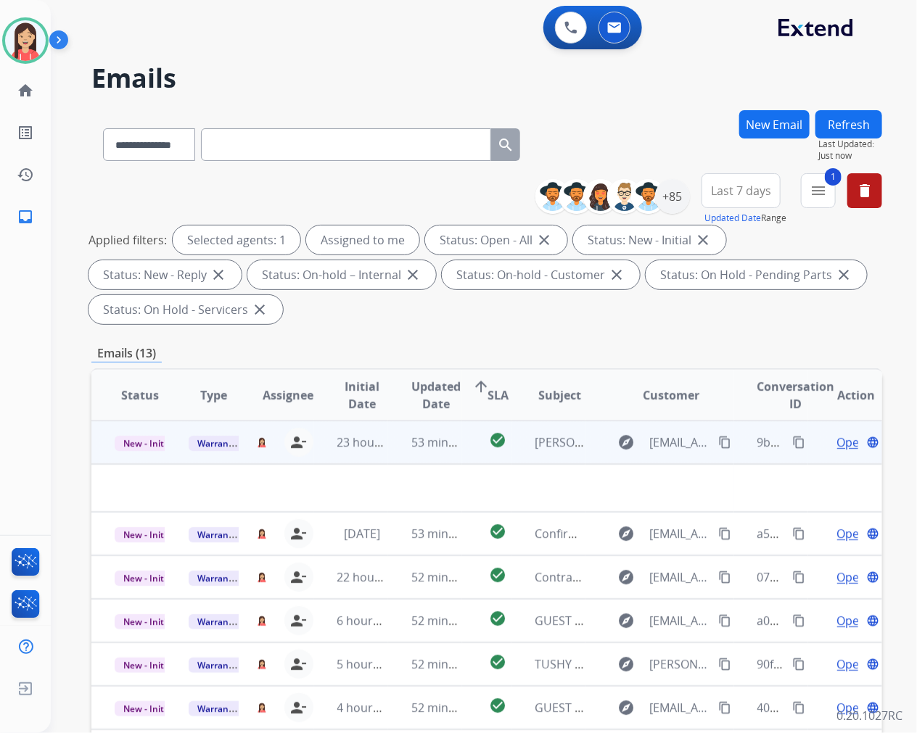
click at [404, 457] on td "53 minutes ago" at bounding box center [425, 443] width 74 height 44
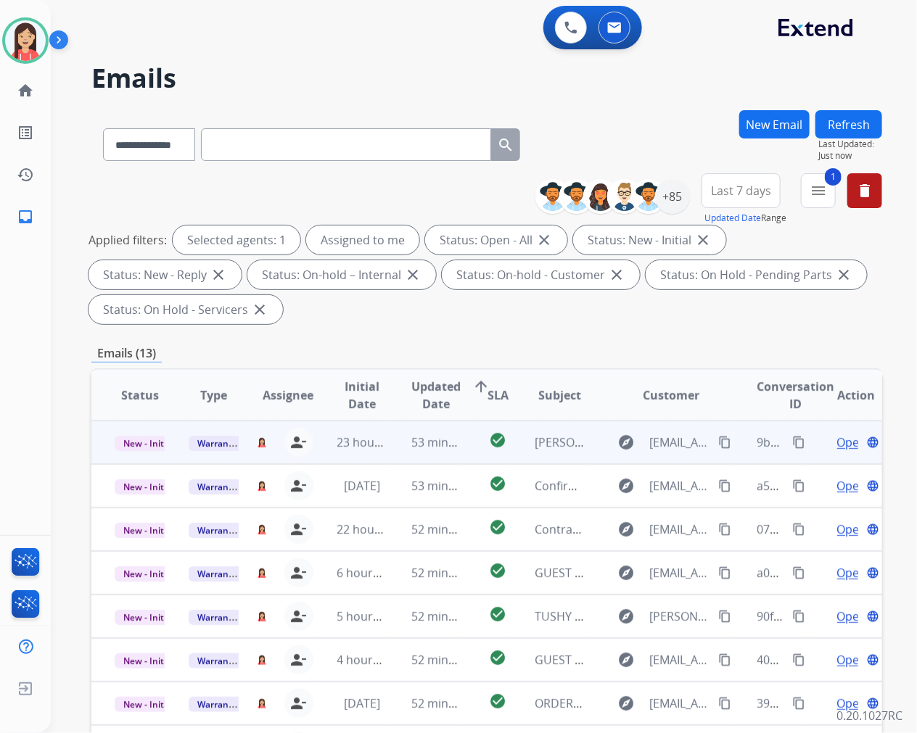
click at [394, 457] on td "53 minutes ago" at bounding box center [425, 443] width 74 height 44
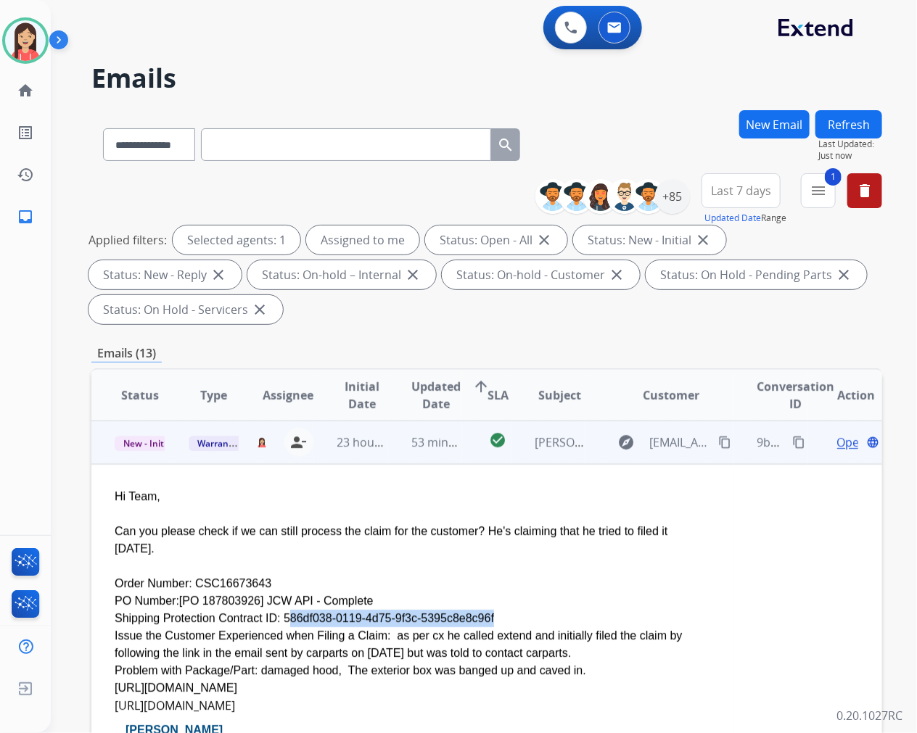
drag, startPoint x: 270, startPoint y: 598, endPoint x: 455, endPoint y: 596, distance: 185.7
click at [455, 610] on div "Shipping Protection Contract ID: 586df038-0119-4d75-9f3c-5395c8e8c96f" at bounding box center [413, 618] width 596 height 17
click at [479, 593] on div "PO Number:[PO 187803926] JCW API - Complete" at bounding box center [413, 601] width 596 height 17
drag, startPoint x: 469, startPoint y: 597, endPoint x: 267, endPoint y: 599, distance: 202.4
click at [267, 610] on div "Shipping Protection Contract ID: 586df038-0119-4d75-9f3c-5395c8e8c96f" at bounding box center [413, 618] width 596 height 17
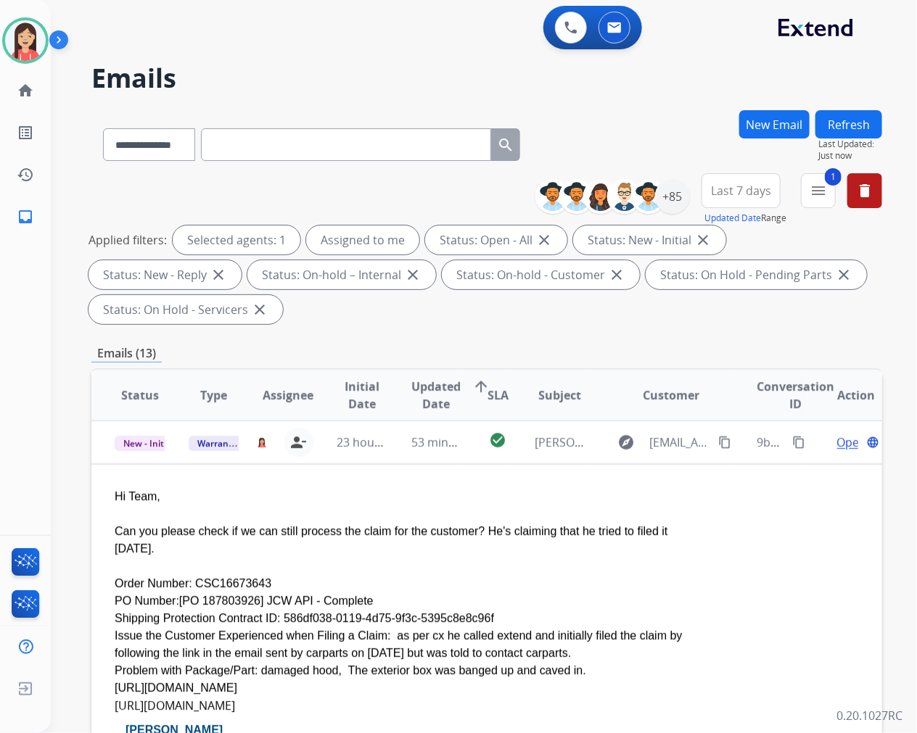
copy div "586df038-0119-4d75-9f3c-5395c8e8c96f"
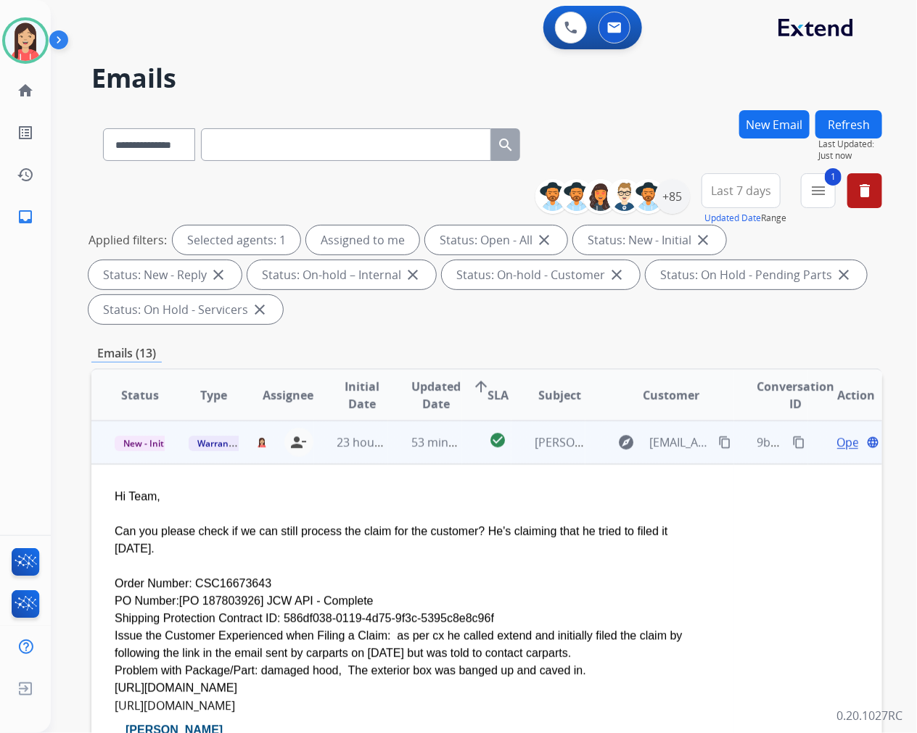
click at [543, 575] on div "Order Number: CSC16673643" at bounding box center [413, 583] width 596 height 17
click at [837, 443] on span "Open" at bounding box center [852, 442] width 30 height 17
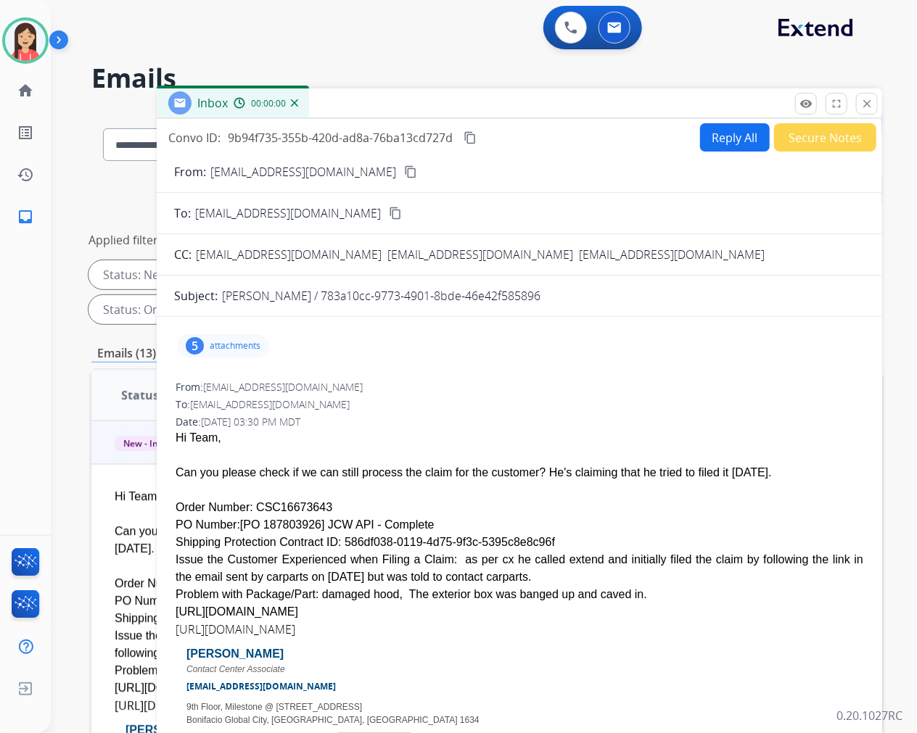
click at [709, 129] on button "Reply All" at bounding box center [735, 137] width 70 height 28
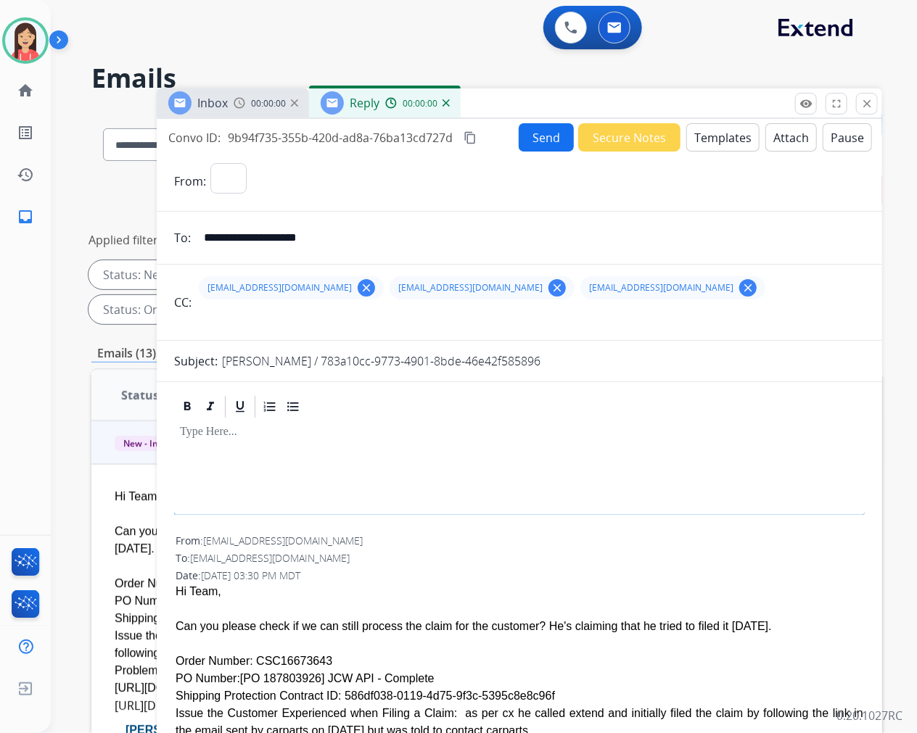
select select "**********"
click at [717, 147] on button "Templates" at bounding box center [722, 137] width 73 height 28
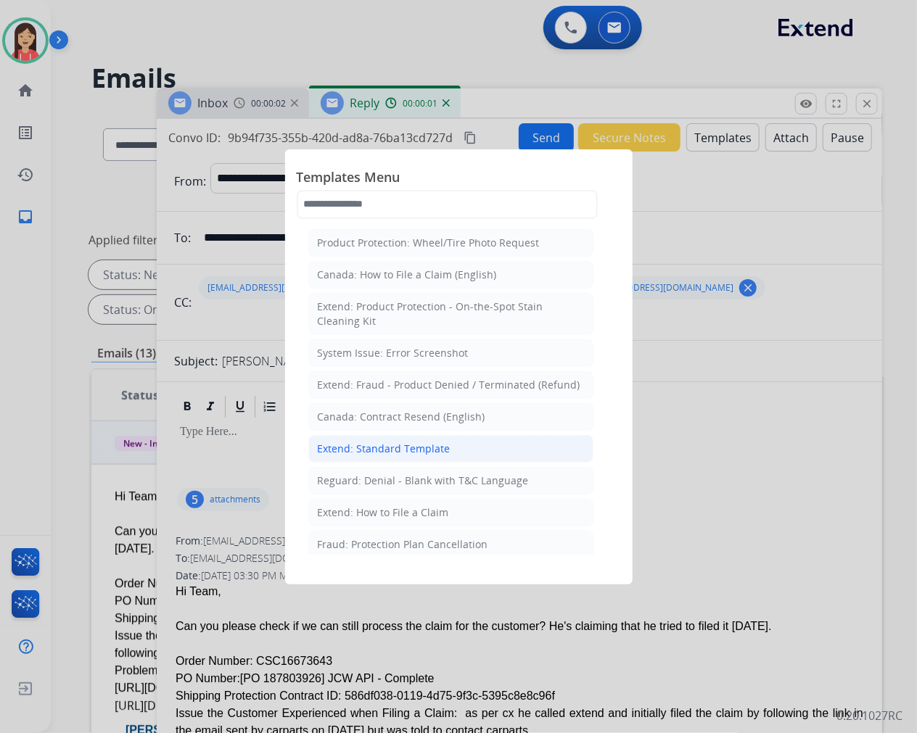
click at [379, 453] on div "Extend: Standard Template" at bounding box center [384, 449] width 133 height 15
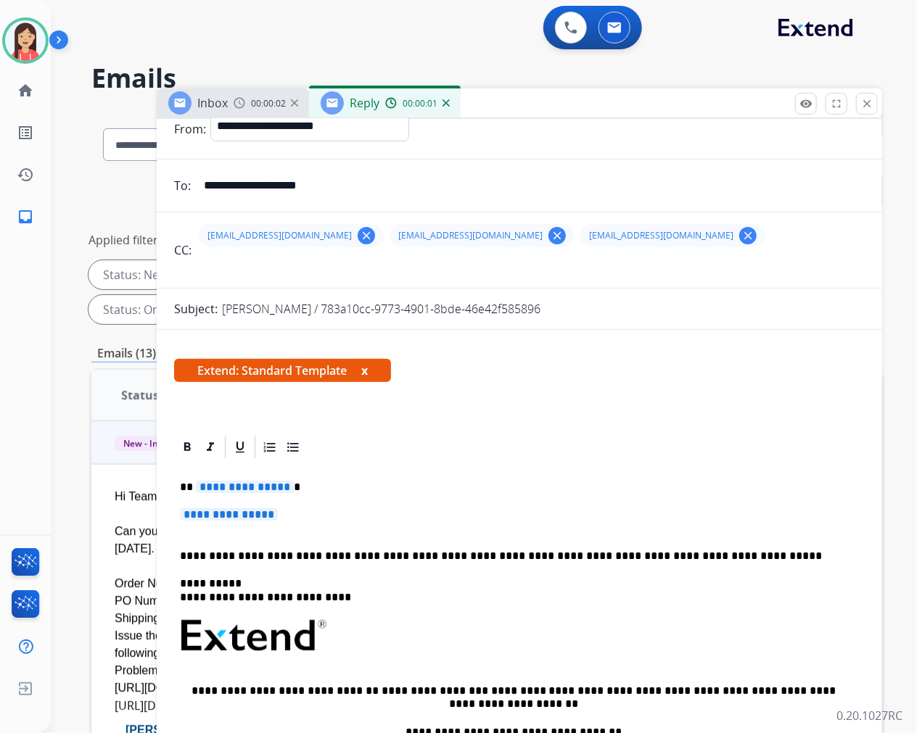
scroll to position [81, 0]
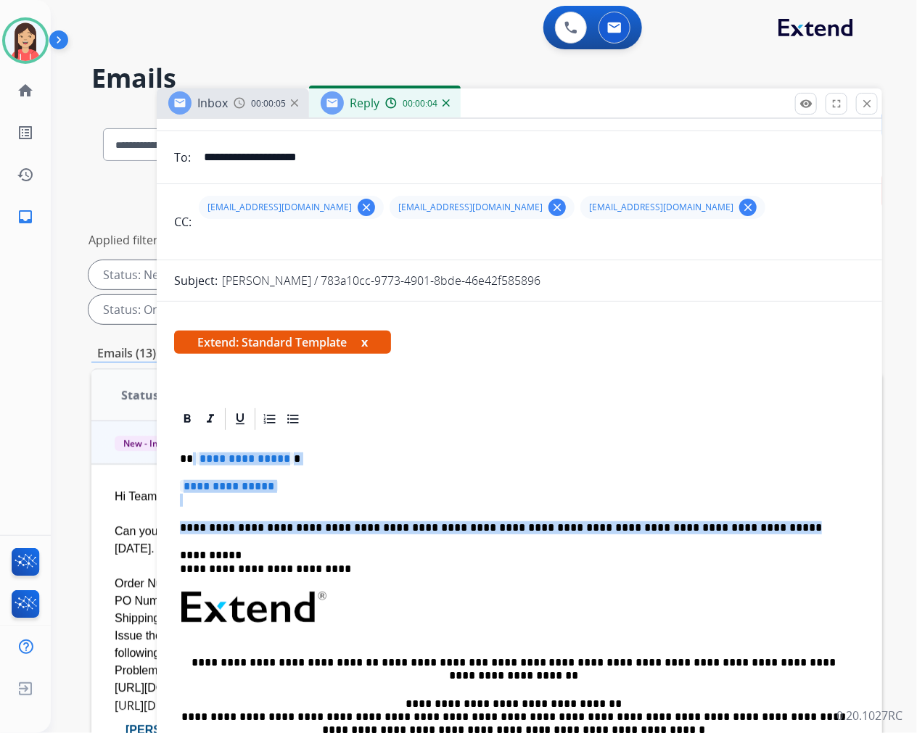
drag, startPoint x: 190, startPoint y: 454, endPoint x: 744, endPoint y: 528, distance: 559.1
click at [744, 528] on div "**********" at bounding box center [519, 641] width 691 height 419
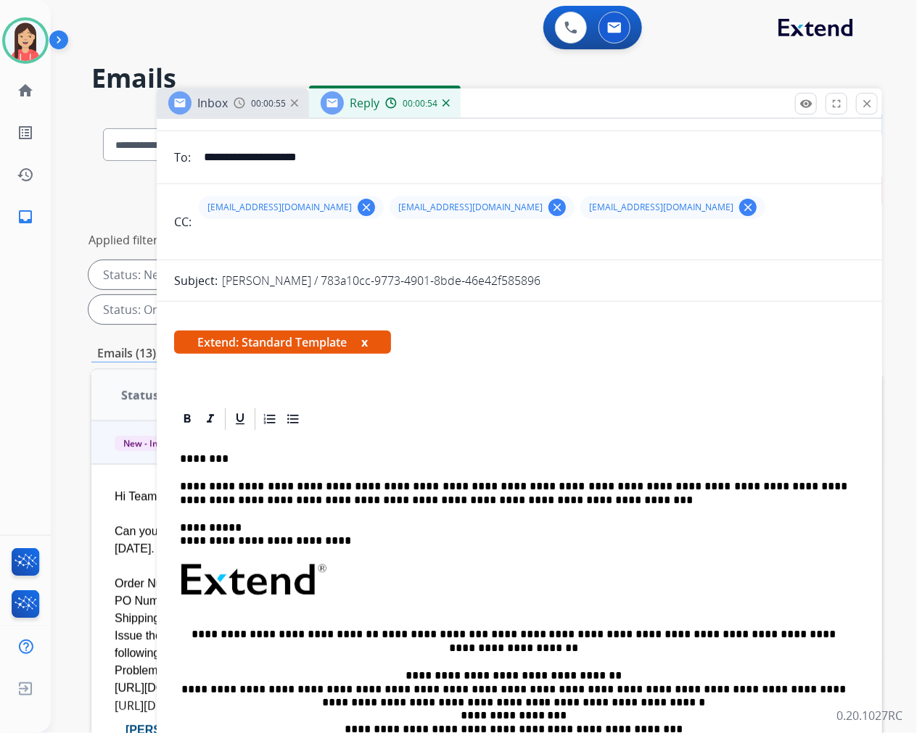
scroll to position [0, 0]
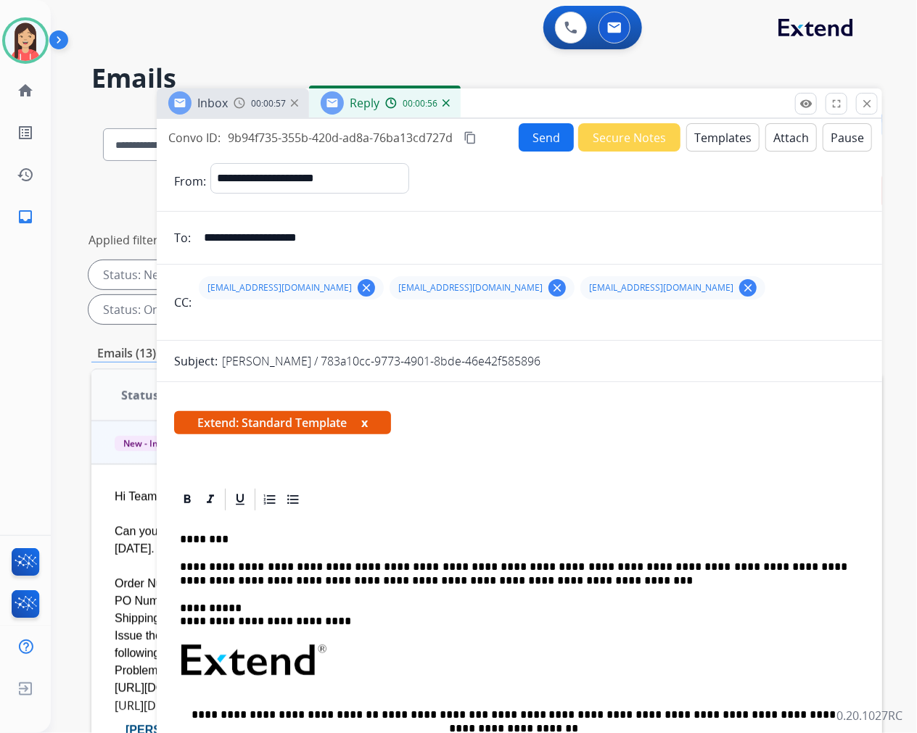
click at [537, 140] on button "Send" at bounding box center [546, 137] width 55 height 28
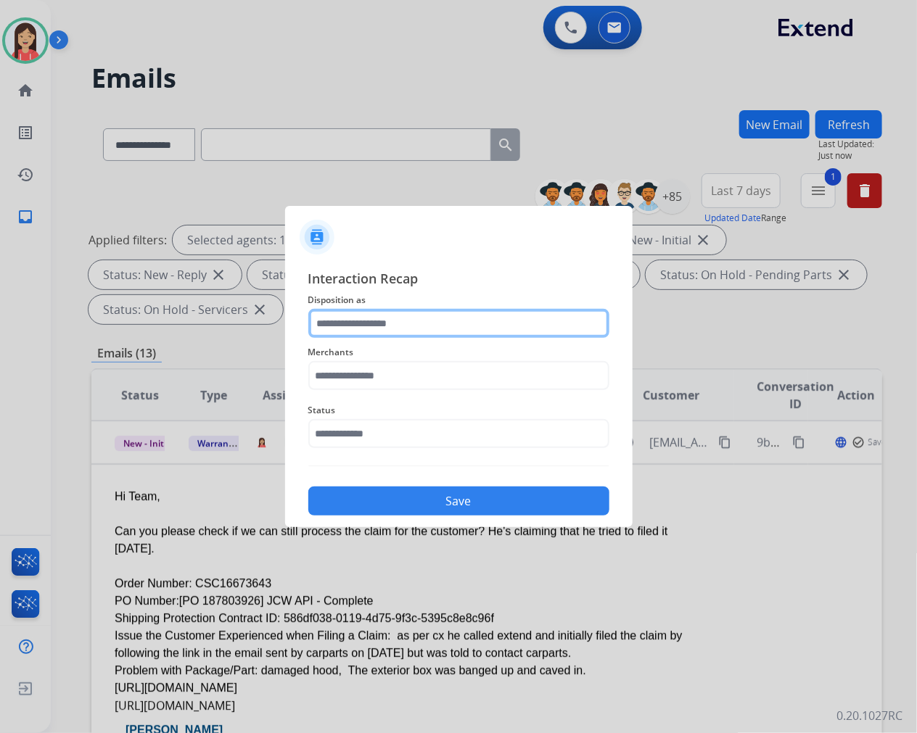
click at [440, 322] on input "text" at bounding box center [458, 323] width 301 height 29
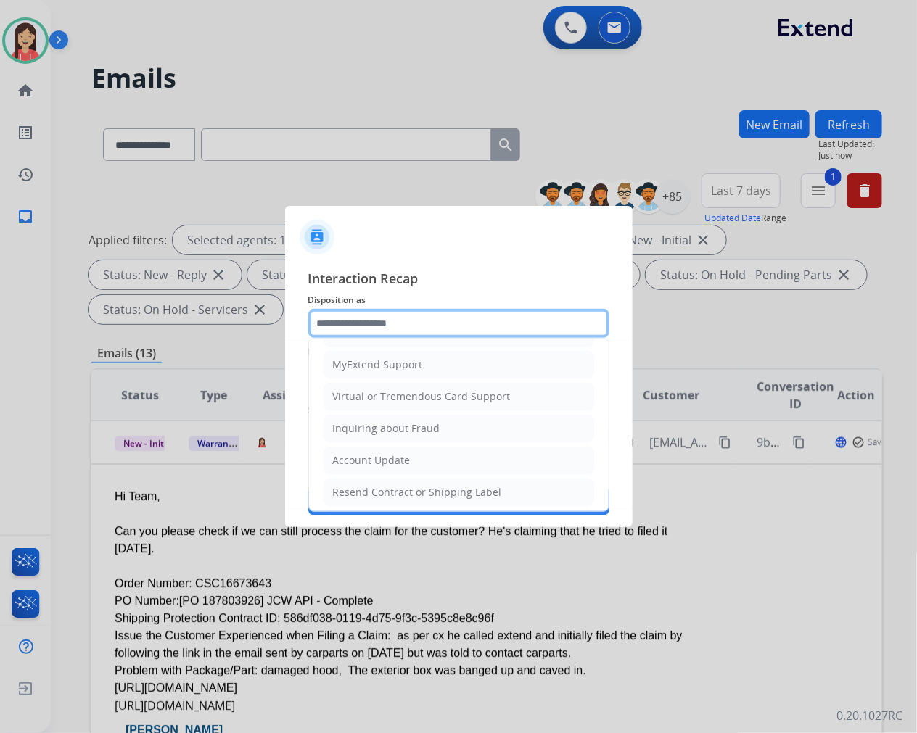
scroll to position [161, 0]
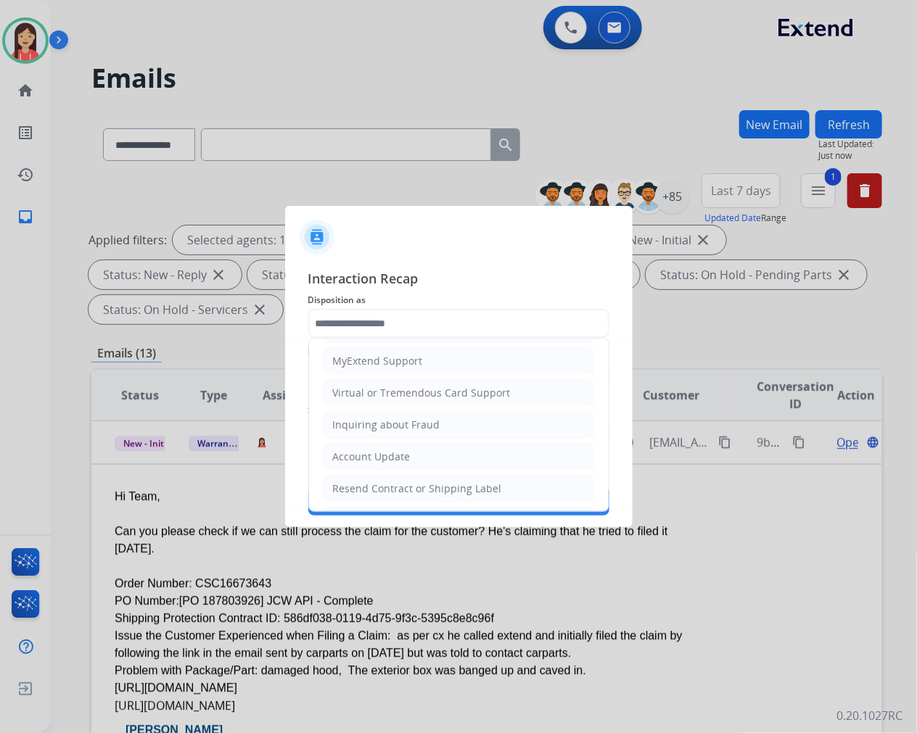
click at [416, 460] on li "Account Update" at bounding box center [458, 457] width 271 height 28
type input "**********"
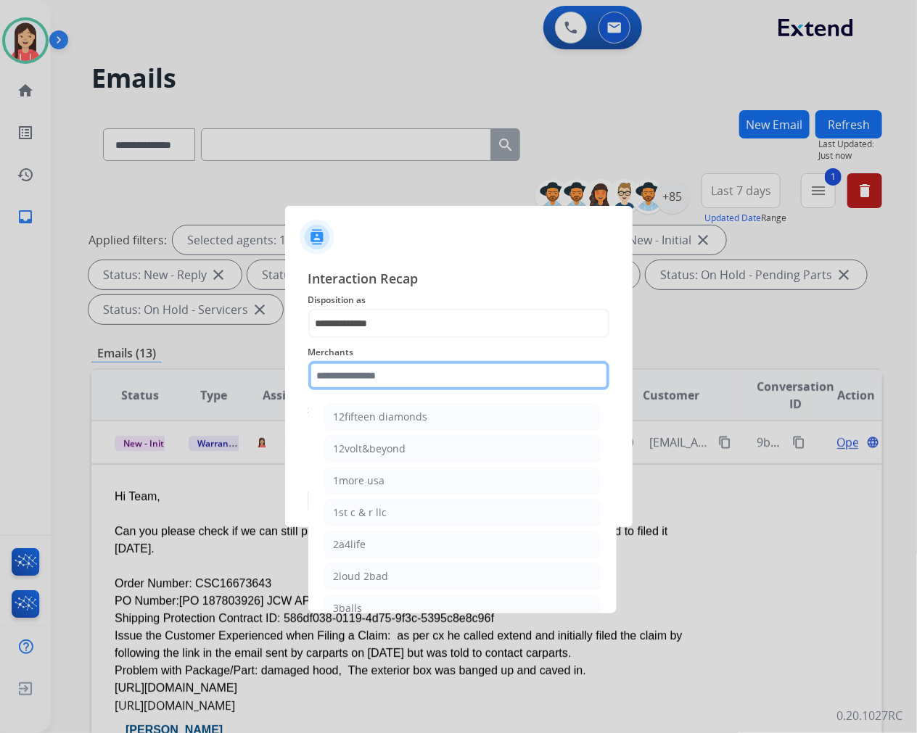
click at [430, 381] on input "text" at bounding box center [458, 375] width 301 height 29
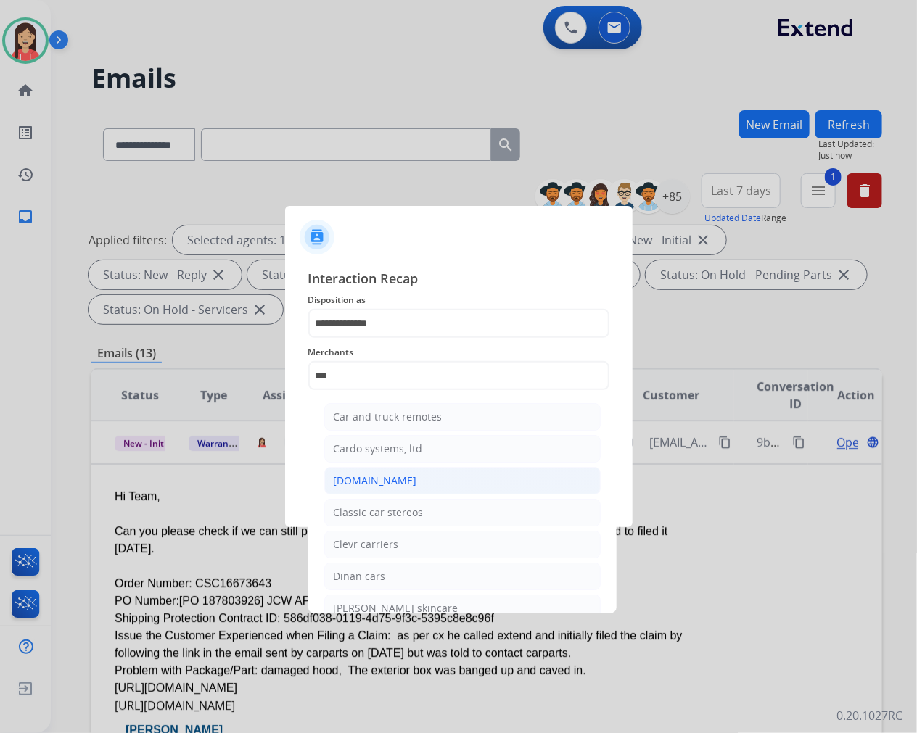
click at [387, 486] on div "[DOMAIN_NAME]" at bounding box center [375, 481] width 83 height 15
type input "**********"
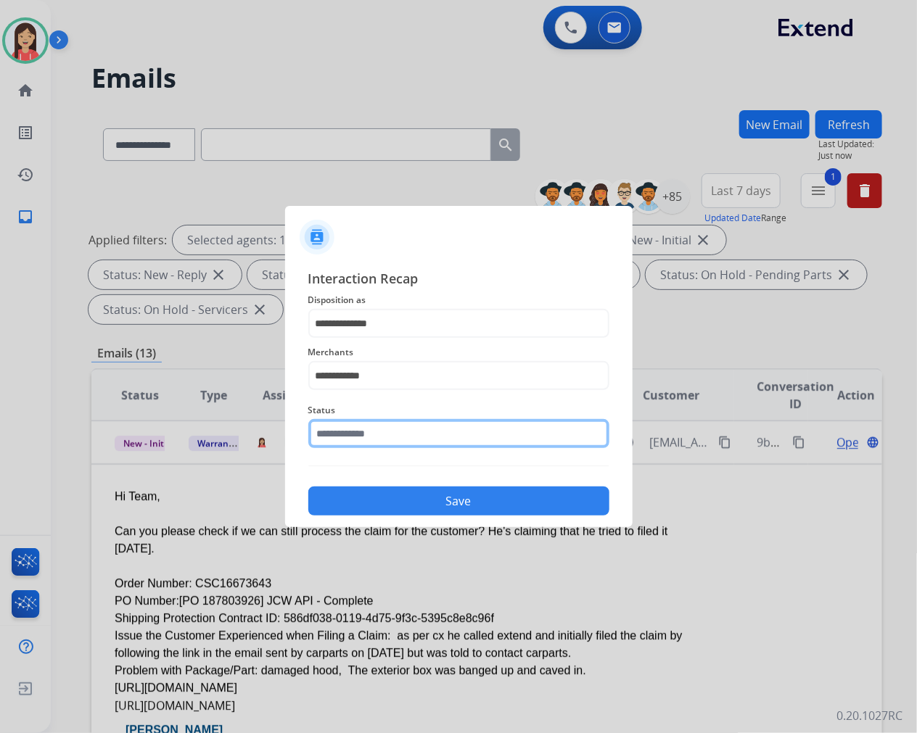
click at [423, 432] on input "text" at bounding box center [458, 433] width 301 height 29
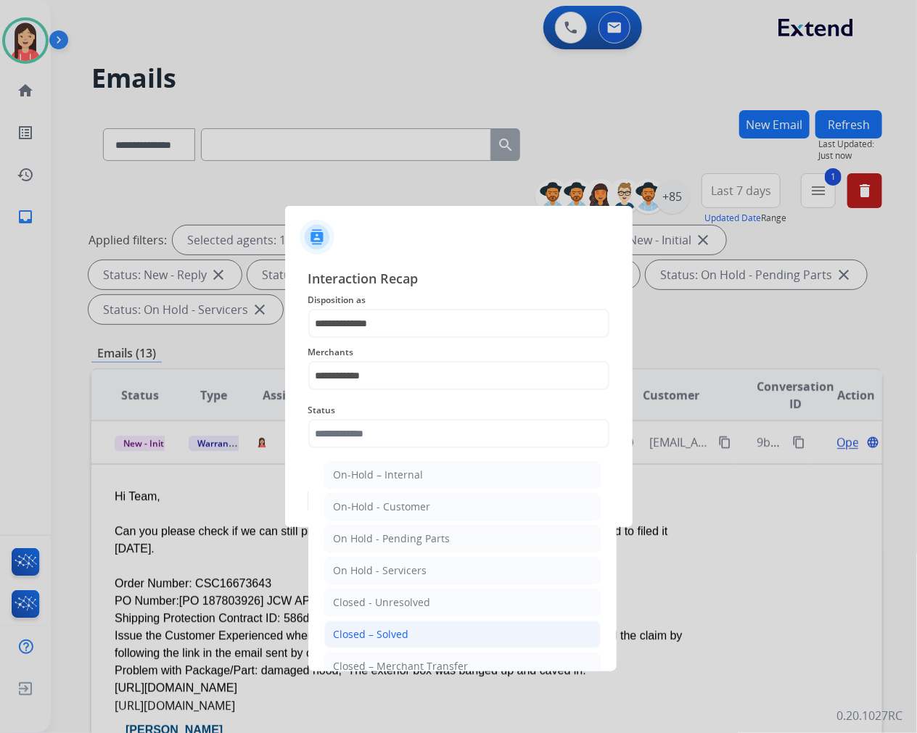
click at [416, 632] on li "Closed – Solved" at bounding box center [462, 635] width 276 height 28
type input "**********"
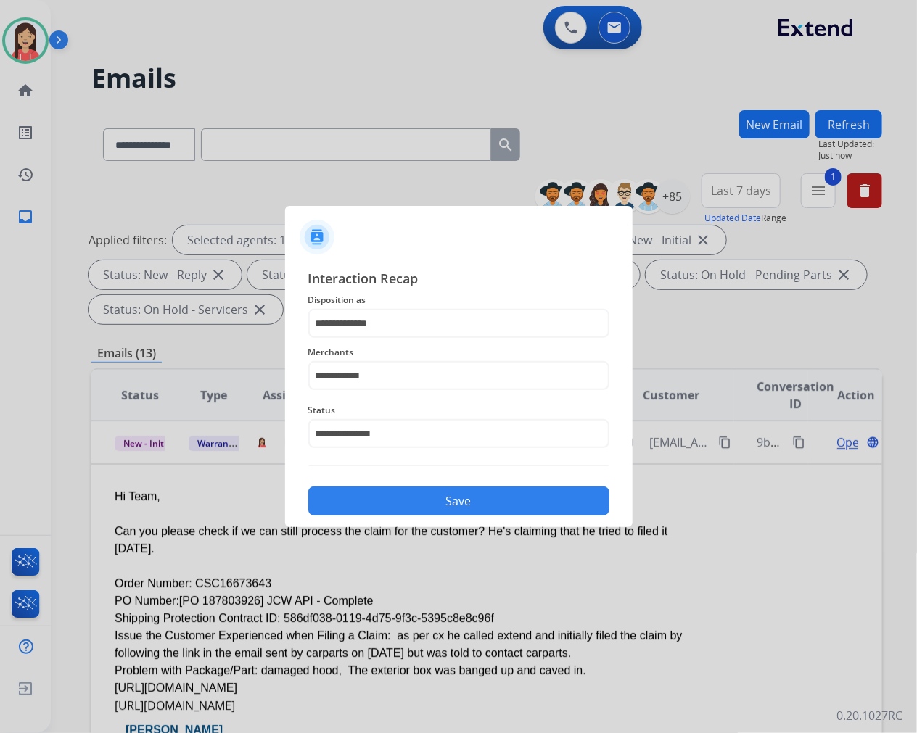
click at [494, 497] on button "Save" at bounding box center [458, 501] width 301 height 29
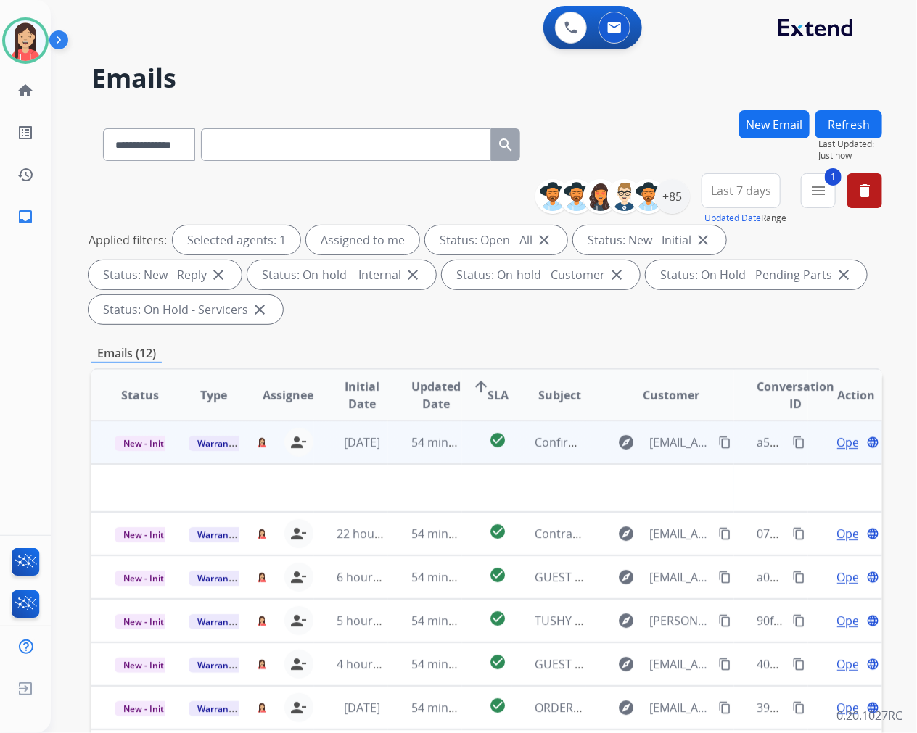
click at [445, 455] on td "54 minutes ago" at bounding box center [425, 443] width 74 height 44
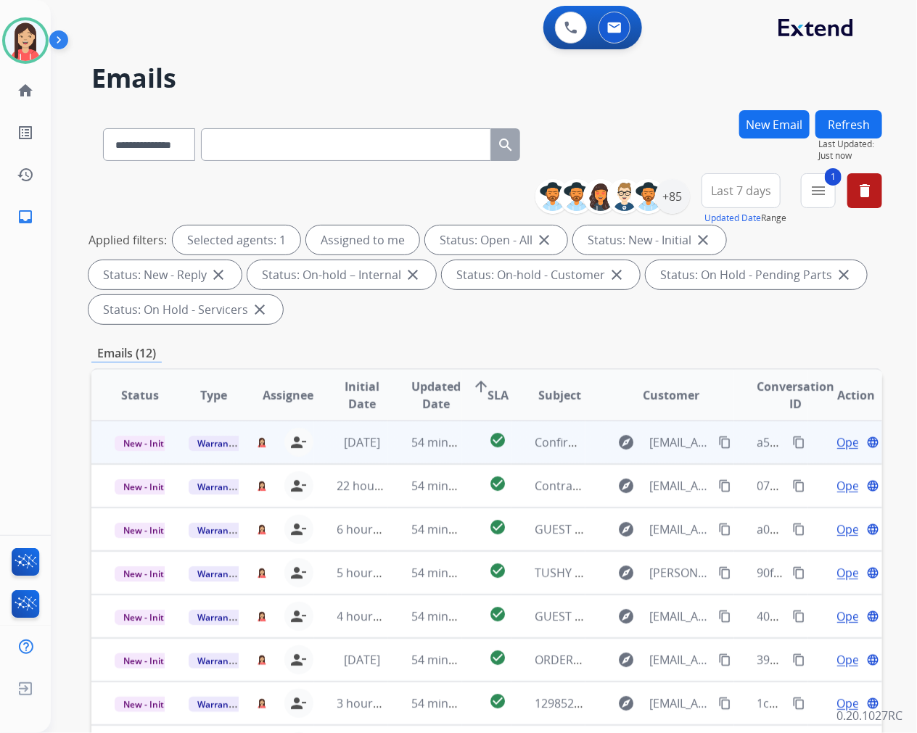
click at [445, 455] on td "54 minutes ago" at bounding box center [425, 443] width 74 height 44
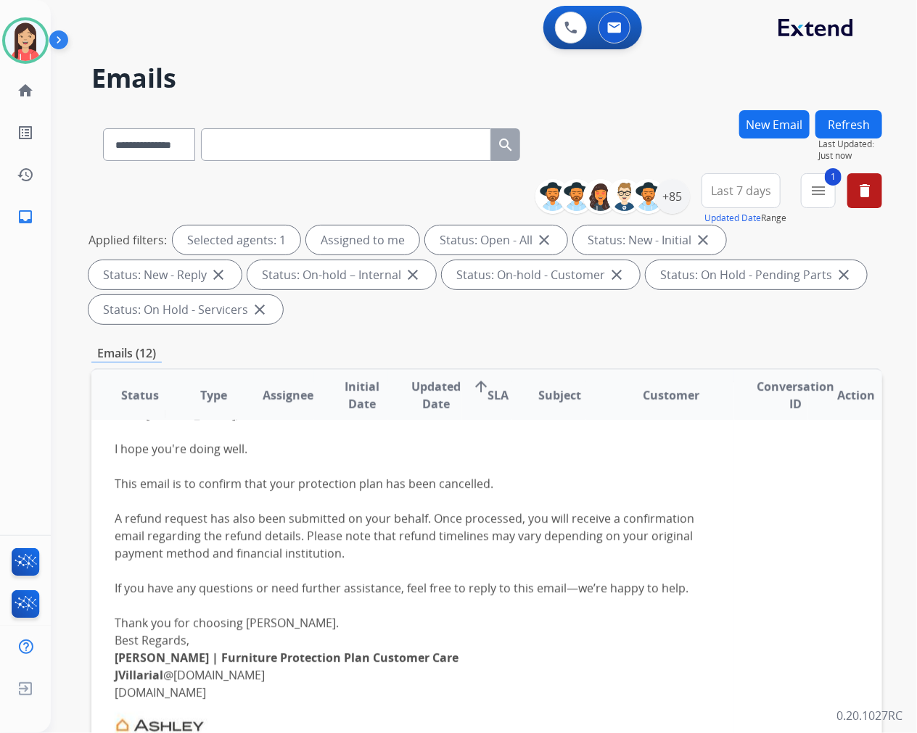
scroll to position [0, 0]
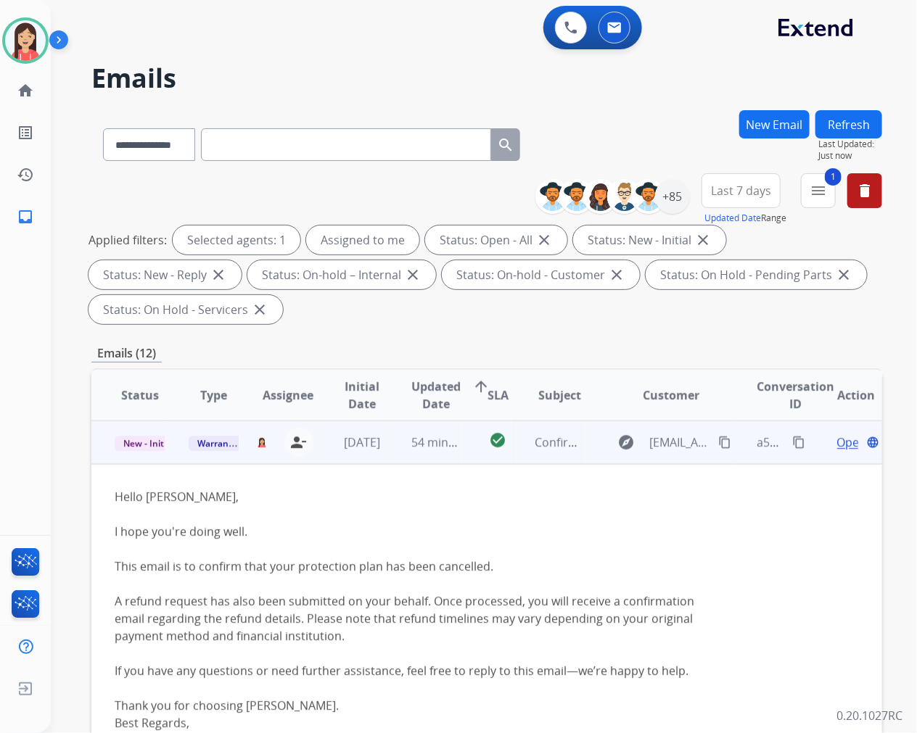
click at [837, 443] on span "Open" at bounding box center [852, 442] width 30 height 17
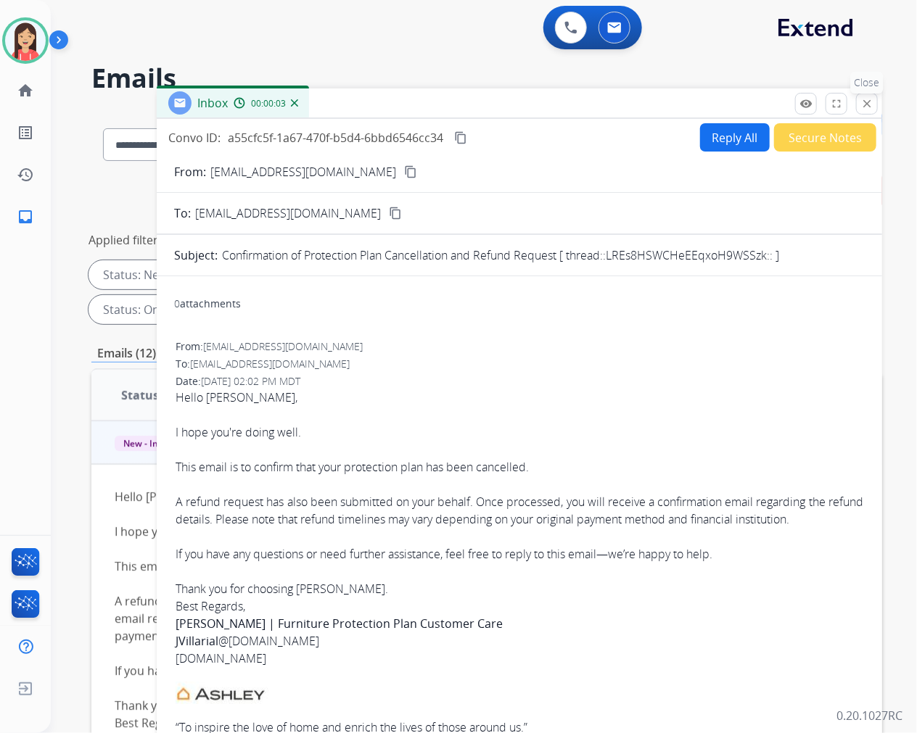
click at [868, 99] on mat-icon "close" at bounding box center [866, 103] width 13 height 13
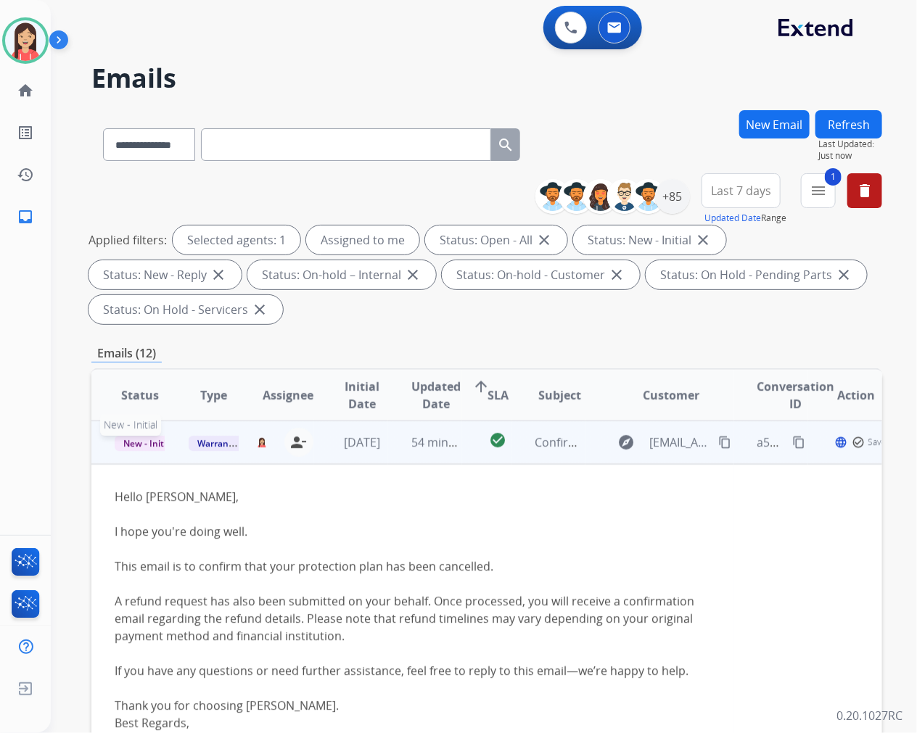
click at [139, 444] on span "New - Initial" at bounding box center [148, 443] width 67 height 15
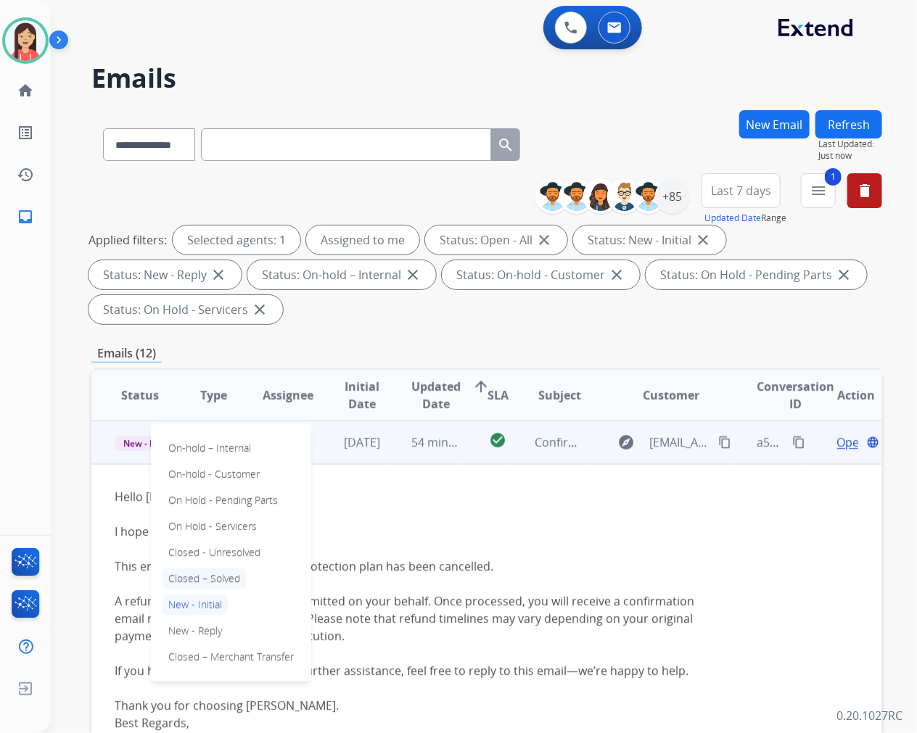
click at [212, 579] on p "Closed – Solved" at bounding box center [203, 579] width 83 height 20
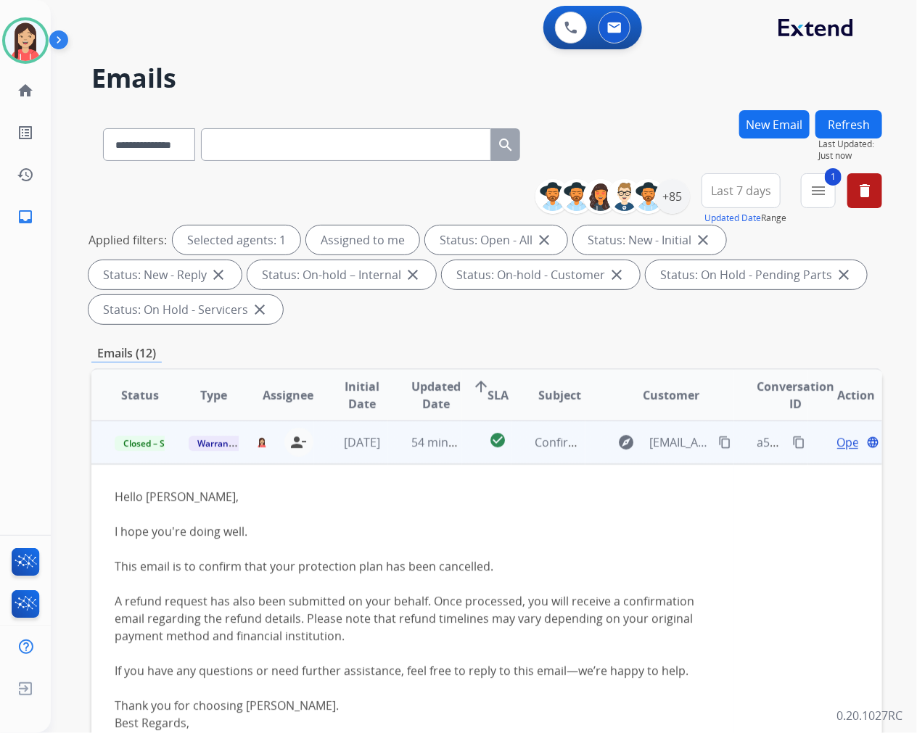
click at [375, 464] on td "Hello [PERSON_NAME], I hope you're doing well. This email is to confirm that yo…" at bounding box center [412, 740] width 643 height 553
click at [388, 458] on td "54 minutes ago" at bounding box center [425, 443] width 74 height 44
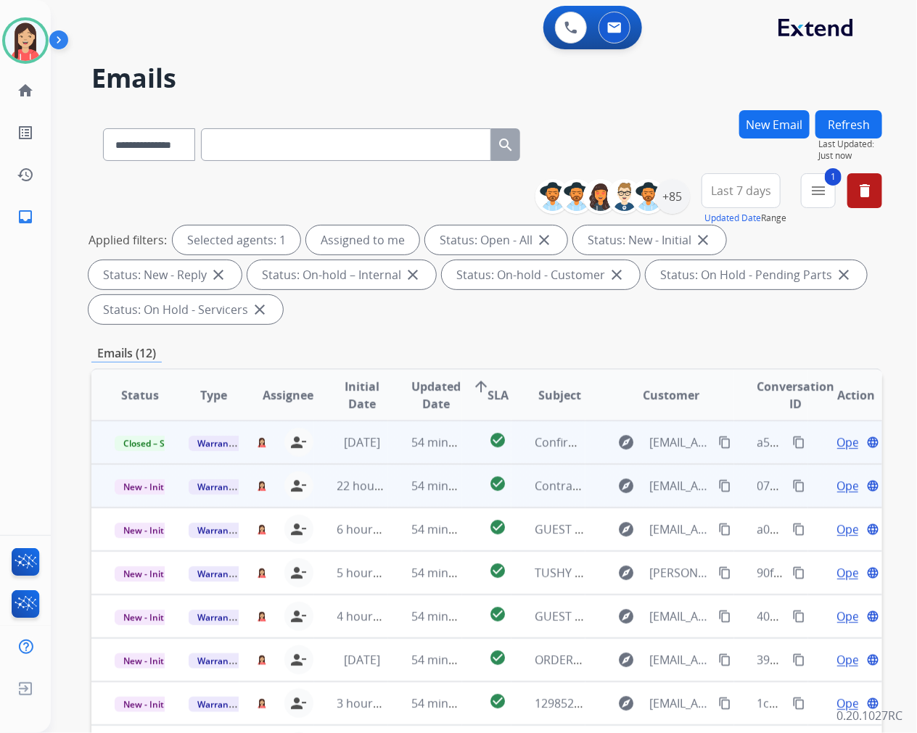
click at [462, 498] on td "check_circle" at bounding box center [486, 486] width 49 height 44
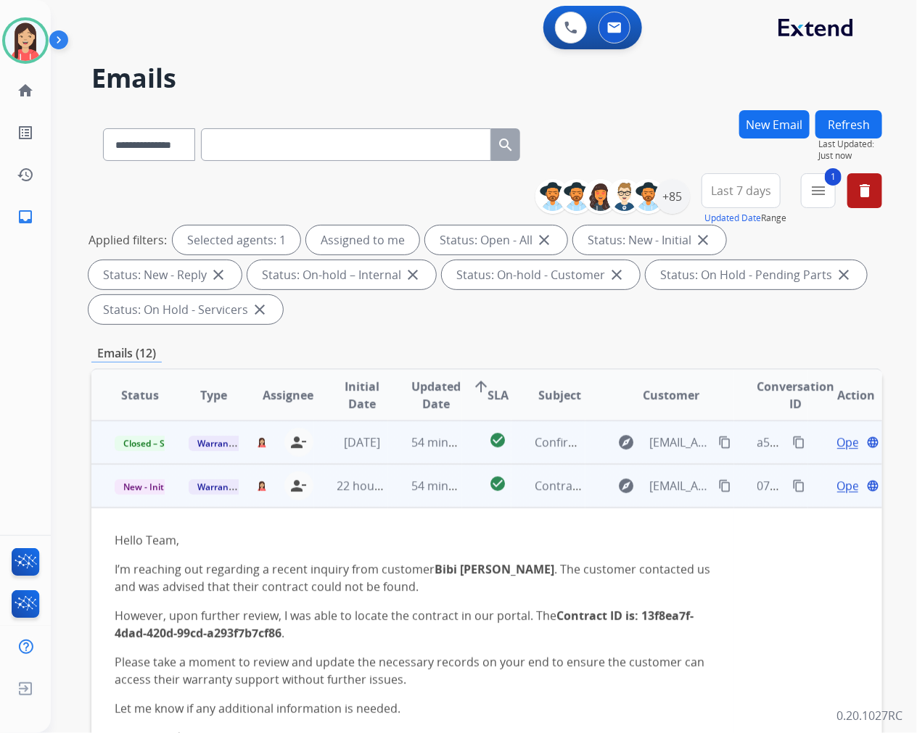
click at [837, 491] on span "Open" at bounding box center [852, 485] width 30 height 17
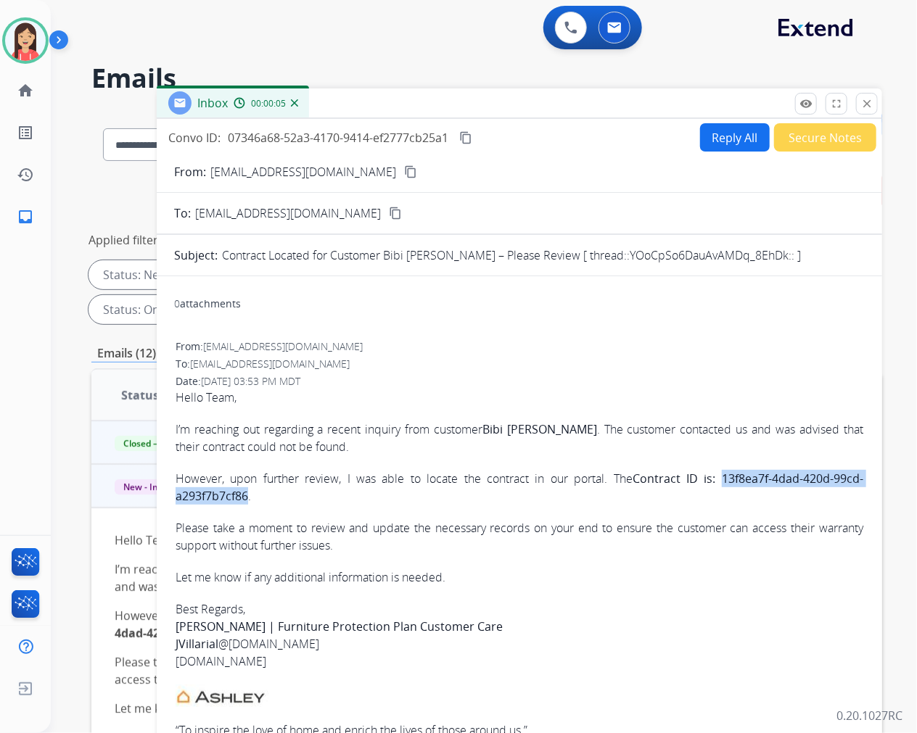
drag, startPoint x: 711, startPoint y: 479, endPoint x: 247, endPoint y: 495, distance: 463.8
click at [247, 495] on strong "Contract ID is: 13f8ea7f-4dad-420d-99cd-a293f7b7cf86" at bounding box center [520, 487] width 688 height 33
copy strong "13f8ea7f-4dad-420d-99cd-a293f7b7cf86"
click at [524, 374] on div "Date: [DATE] 03:53 PM MDT" at bounding box center [520, 381] width 688 height 15
click at [714, 147] on button "Reply All" at bounding box center [735, 137] width 70 height 28
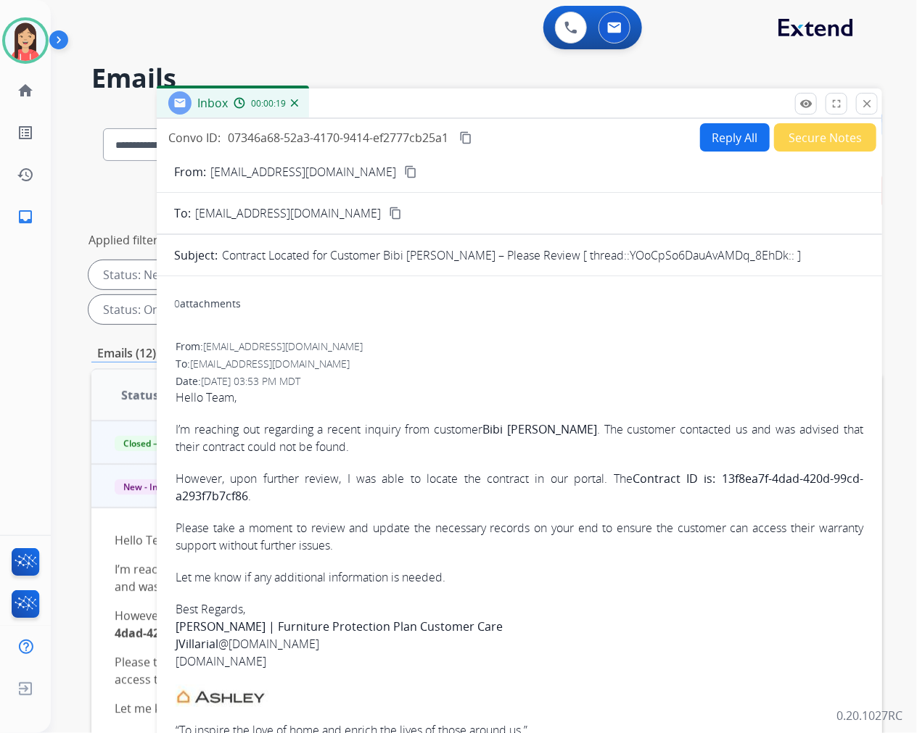
select select "**********"
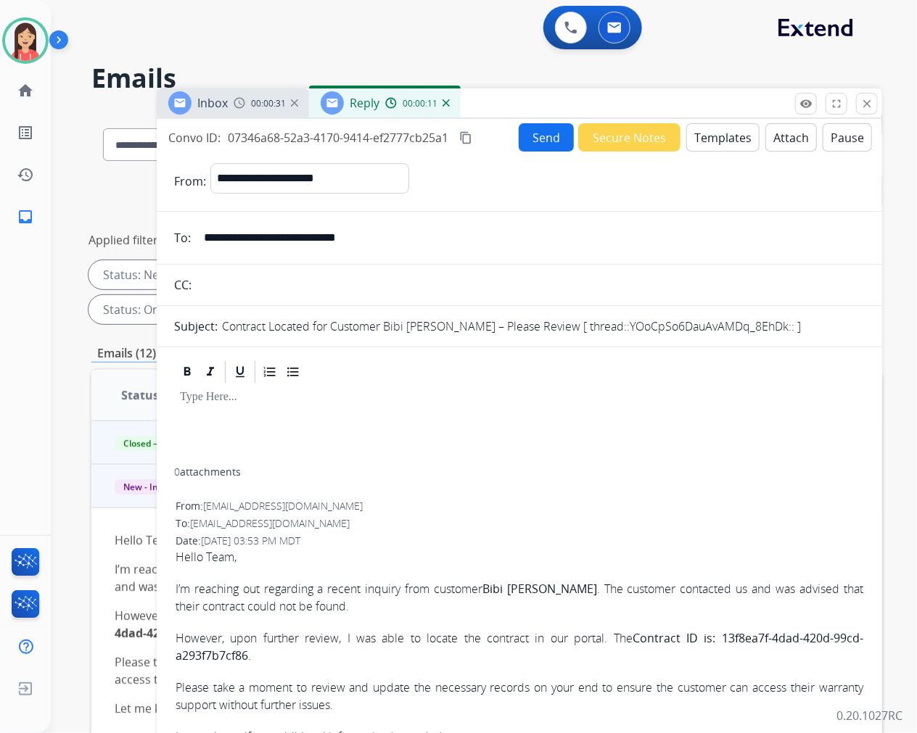
click at [464, 411] on div at bounding box center [519, 426] width 691 height 83
click at [711, 143] on button "Templates" at bounding box center [722, 137] width 73 height 28
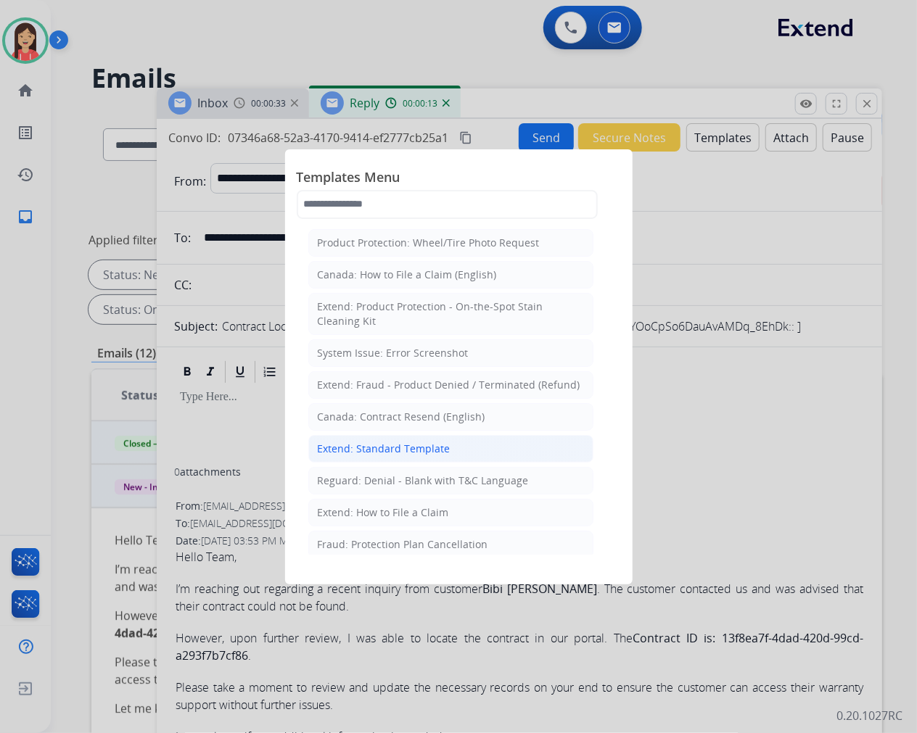
click at [355, 438] on li "Extend: Standard Template" at bounding box center [450, 449] width 285 height 28
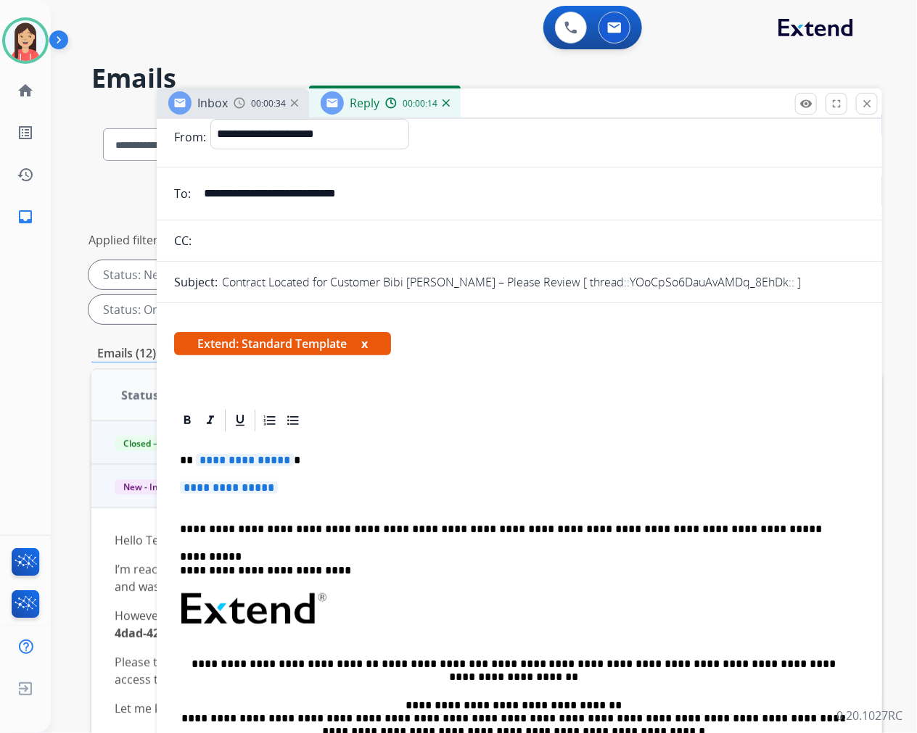
scroll to position [81, 0]
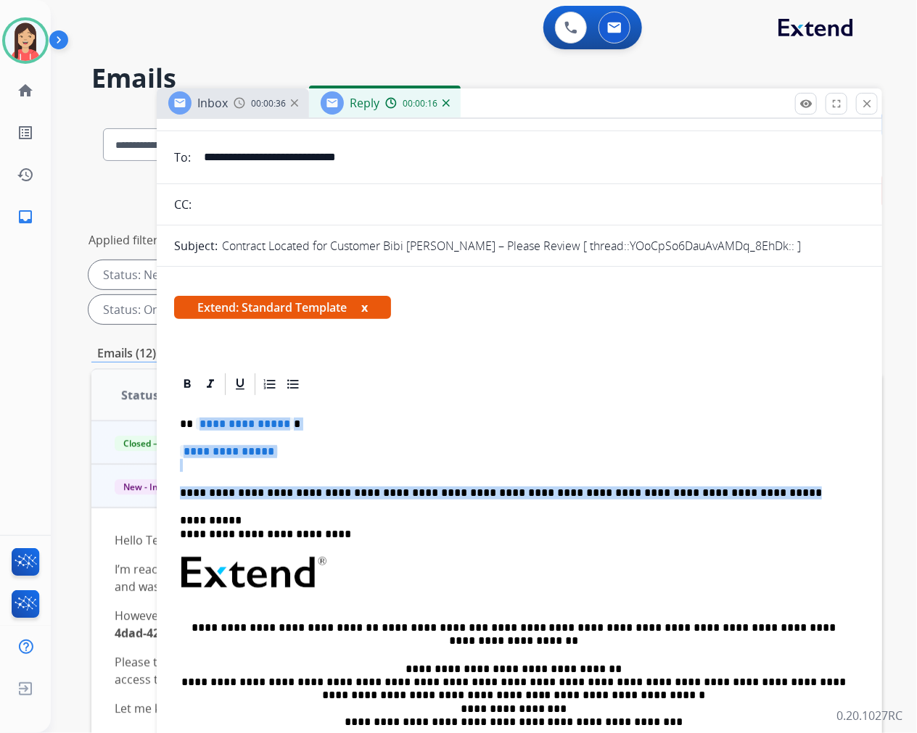
drag, startPoint x: 197, startPoint y: 418, endPoint x: 779, endPoint y: 482, distance: 585.2
click at [779, 482] on div "**********" at bounding box center [519, 615] width 691 height 437
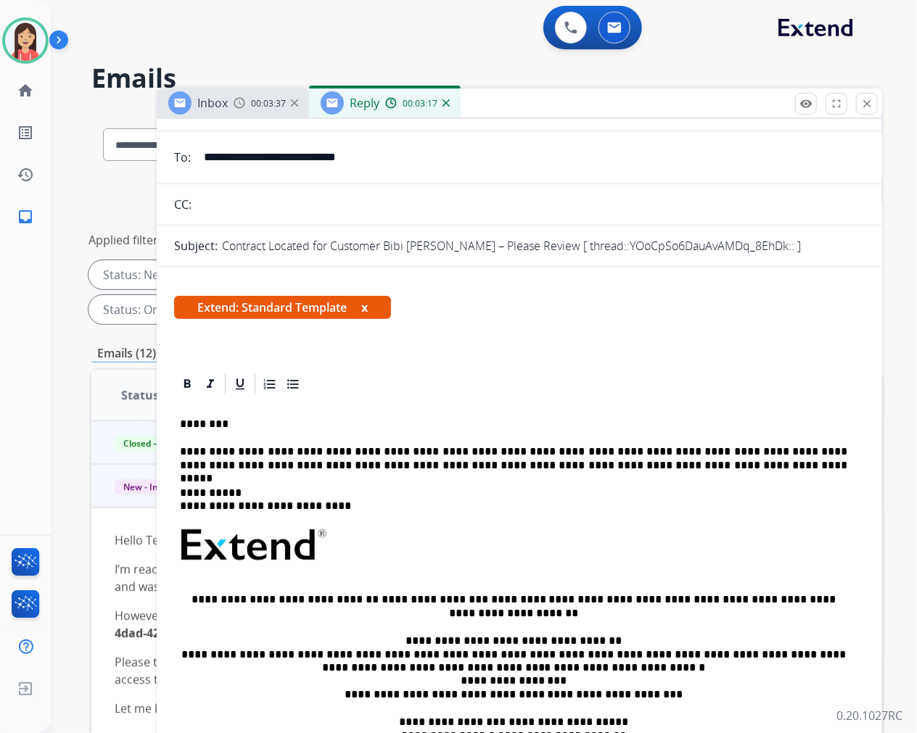
click at [603, 466] on p "**********" at bounding box center [513, 458] width 667 height 27
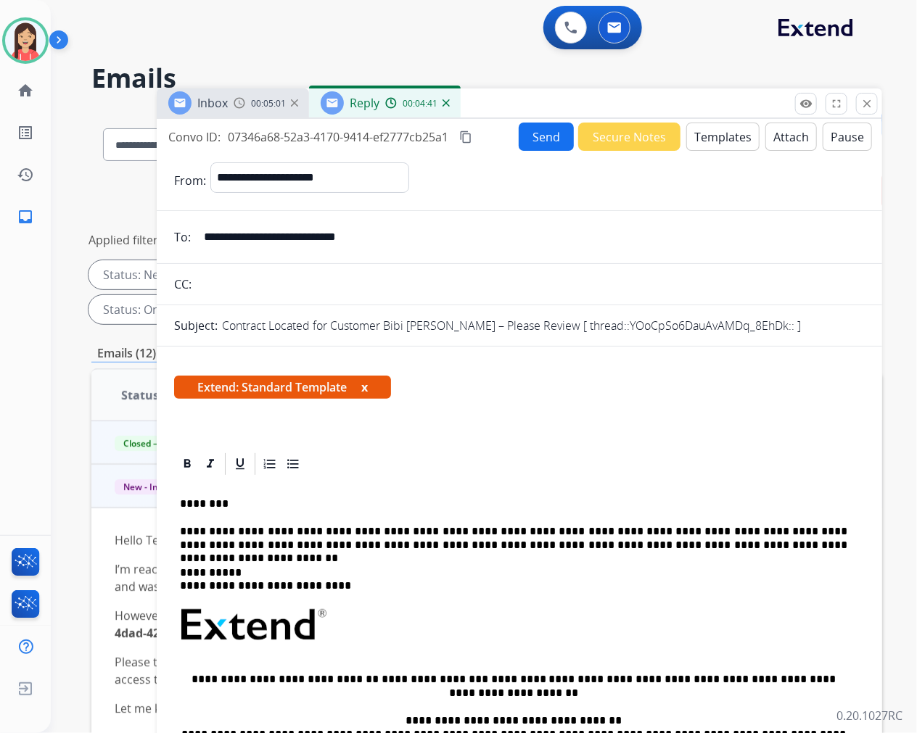
scroll to position [0, 0]
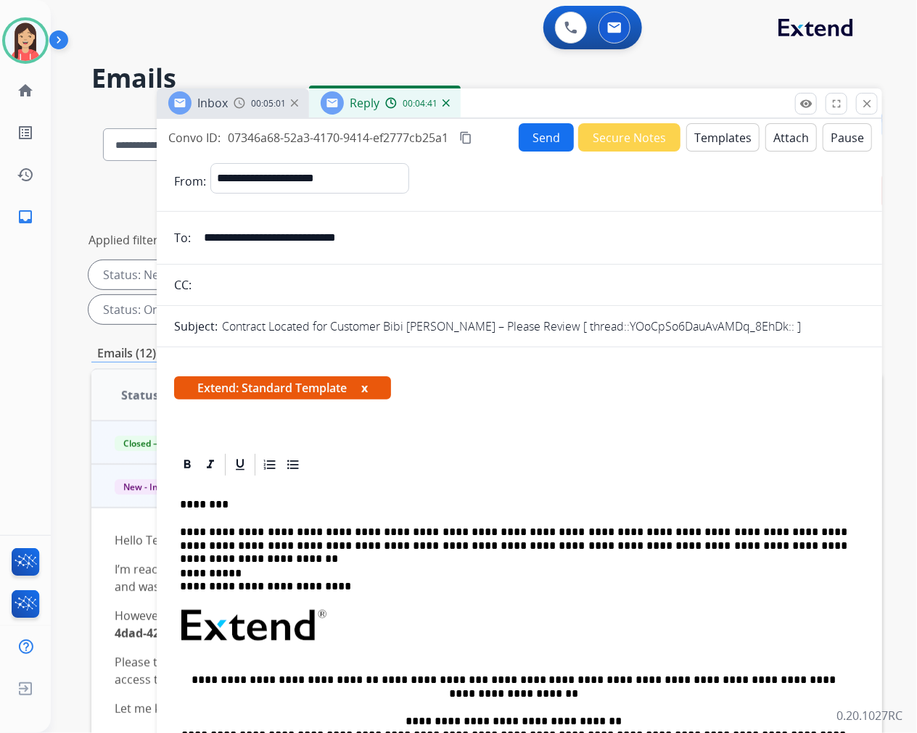
click at [545, 147] on button "Send" at bounding box center [546, 137] width 55 height 28
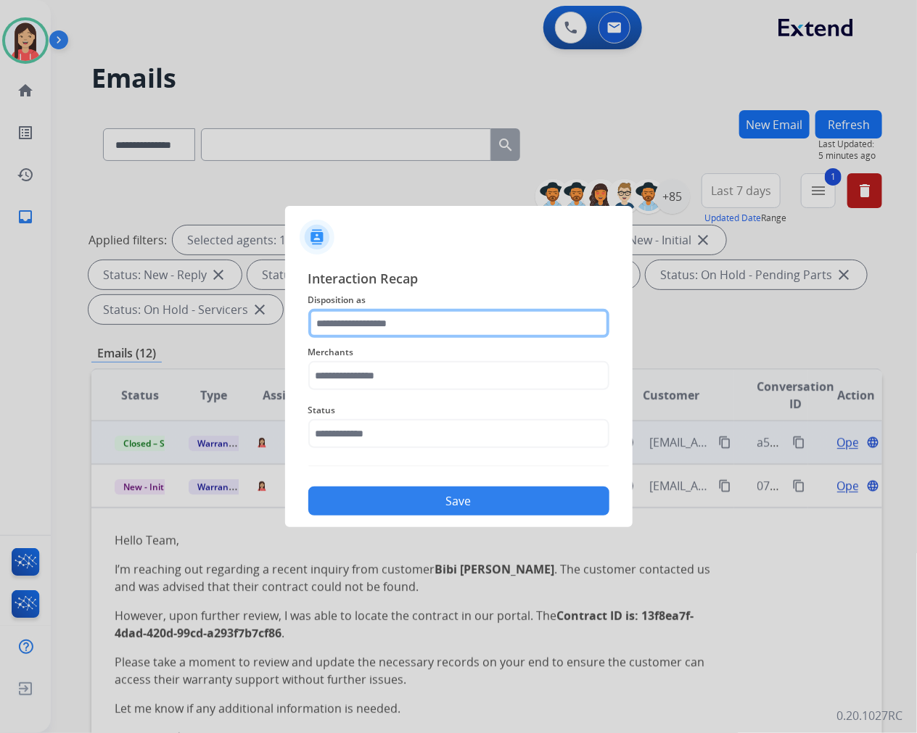
click at [411, 320] on input "text" at bounding box center [458, 323] width 301 height 29
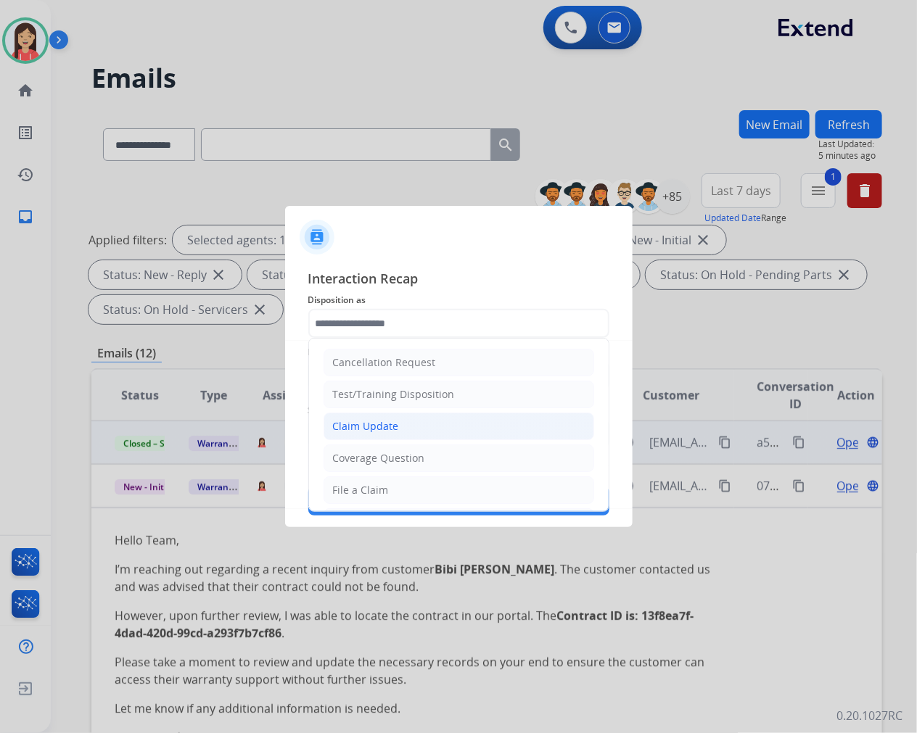
click at [401, 430] on li "Claim Update" at bounding box center [458, 427] width 271 height 28
type input "**********"
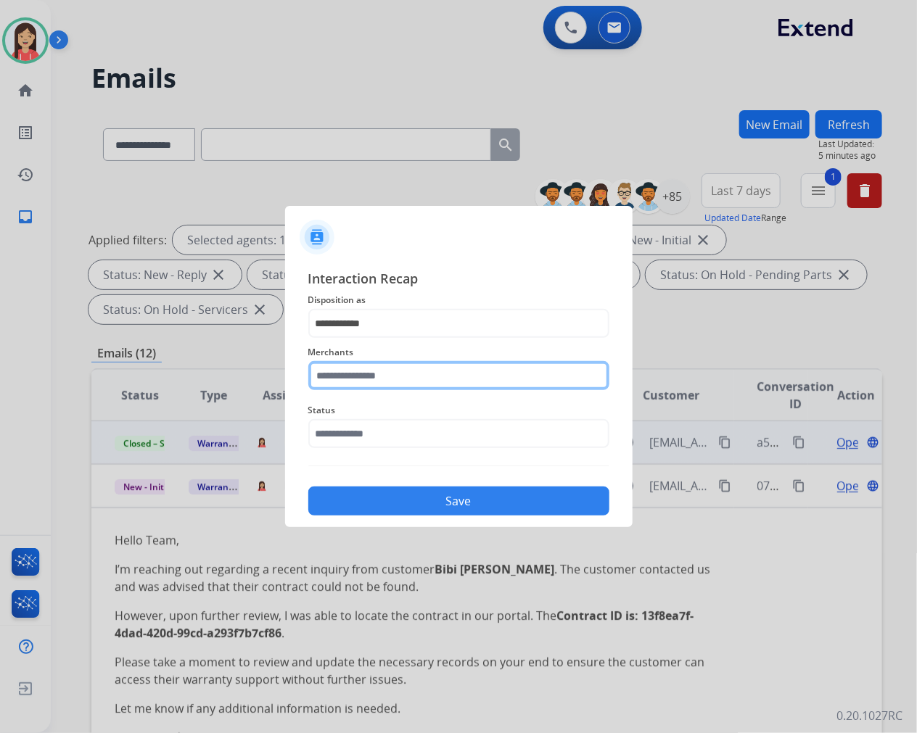
click at [399, 383] on input "text" at bounding box center [458, 375] width 301 height 29
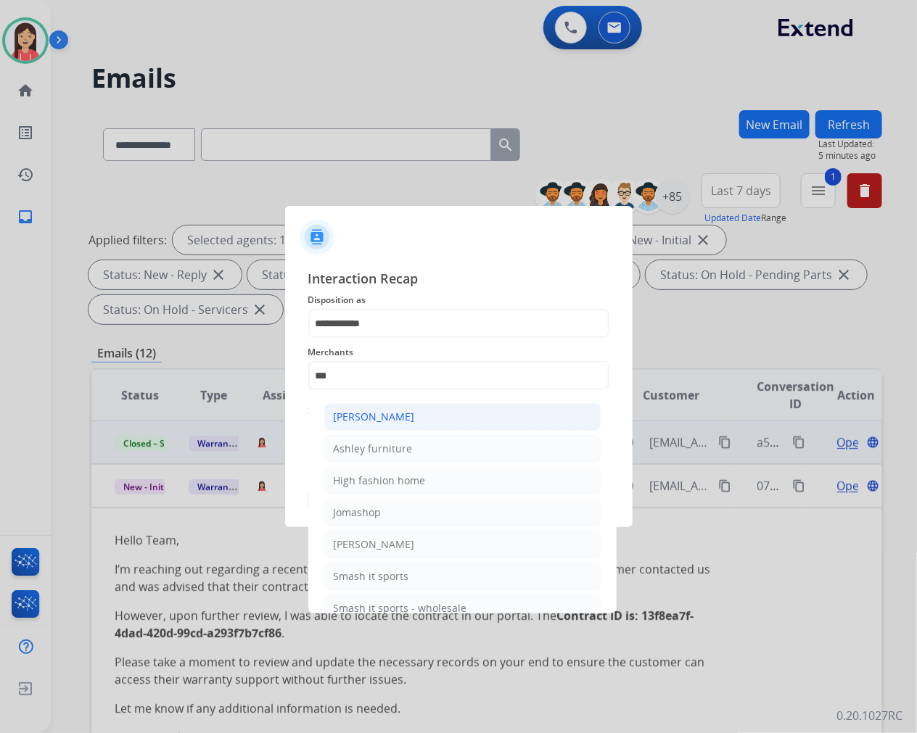
click at [408, 421] on div "[PERSON_NAME]" at bounding box center [374, 417] width 81 height 15
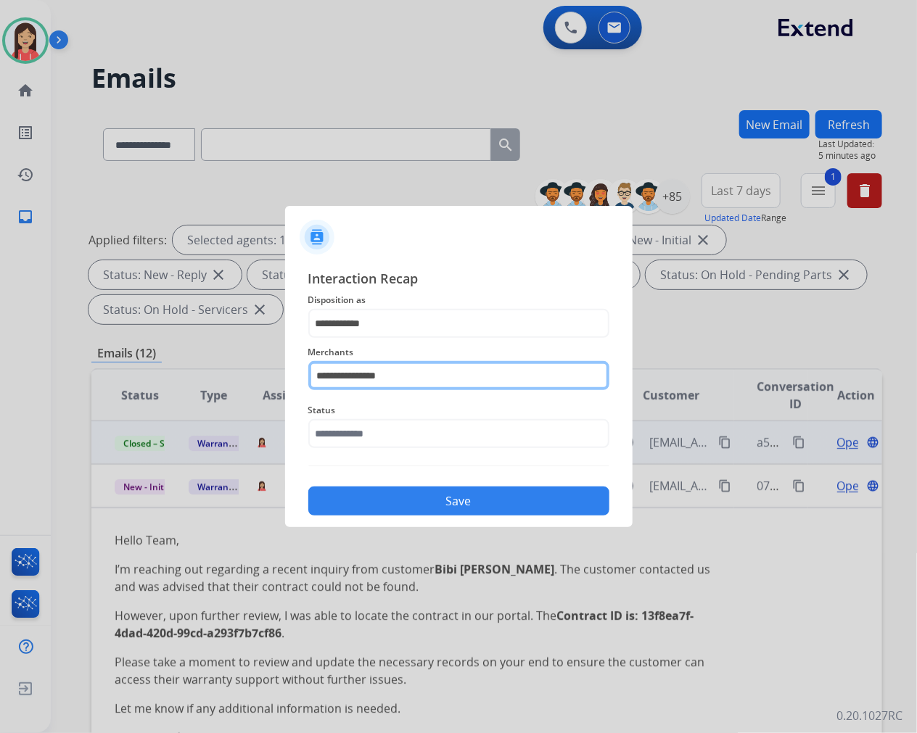
click at [426, 378] on input "**********" at bounding box center [458, 375] width 301 height 29
click at [434, 382] on input "**********" at bounding box center [458, 375] width 301 height 29
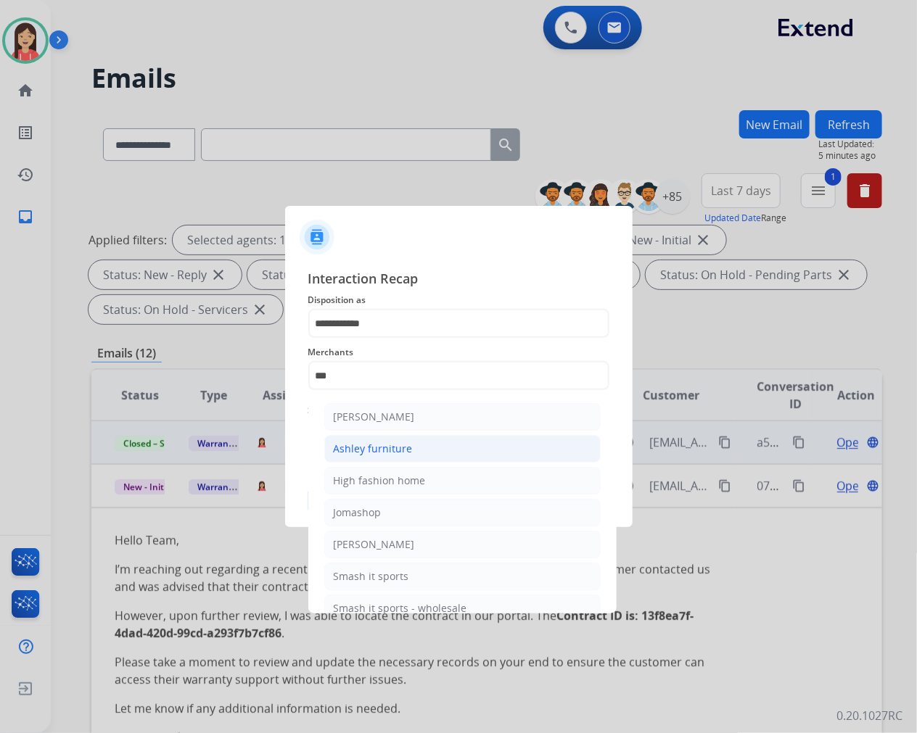
click at [417, 450] on li "Ashley furniture" at bounding box center [462, 449] width 276 height 28
type input "**********"
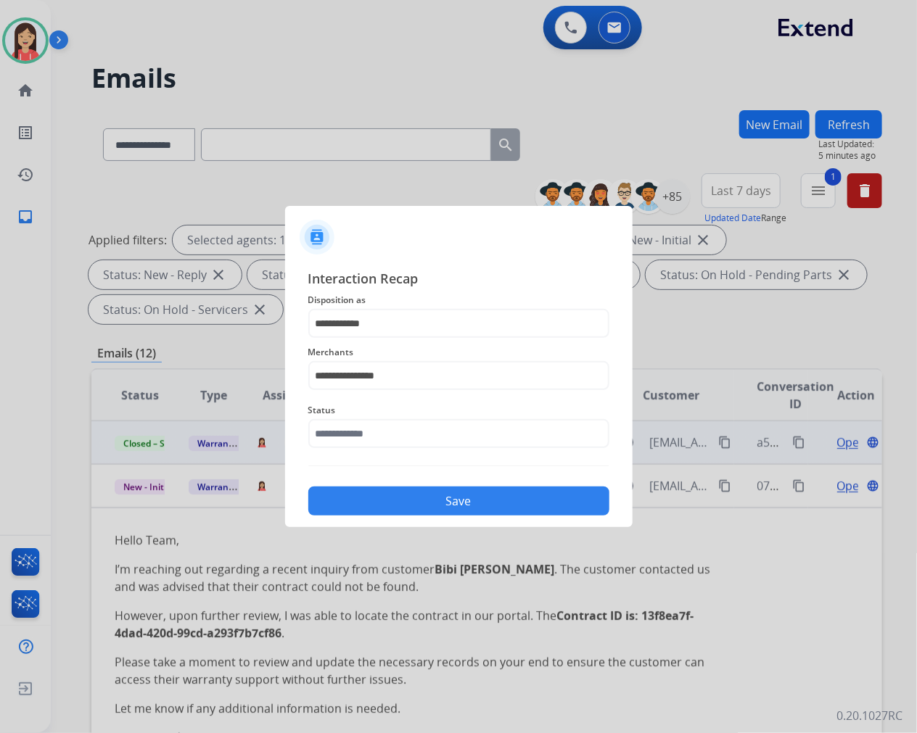
click at [366, 450] on div "Status" at bounding box center [458, 425] width 301 height 58
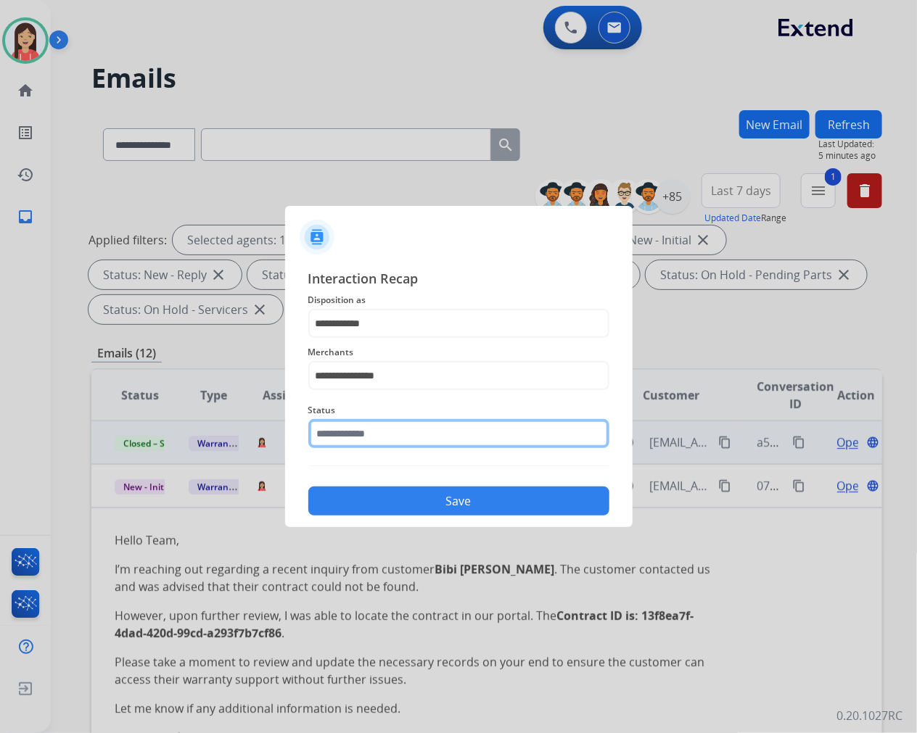
click at [367, 439] on input "text" at bounding box center [458, 433] width 301 height 29
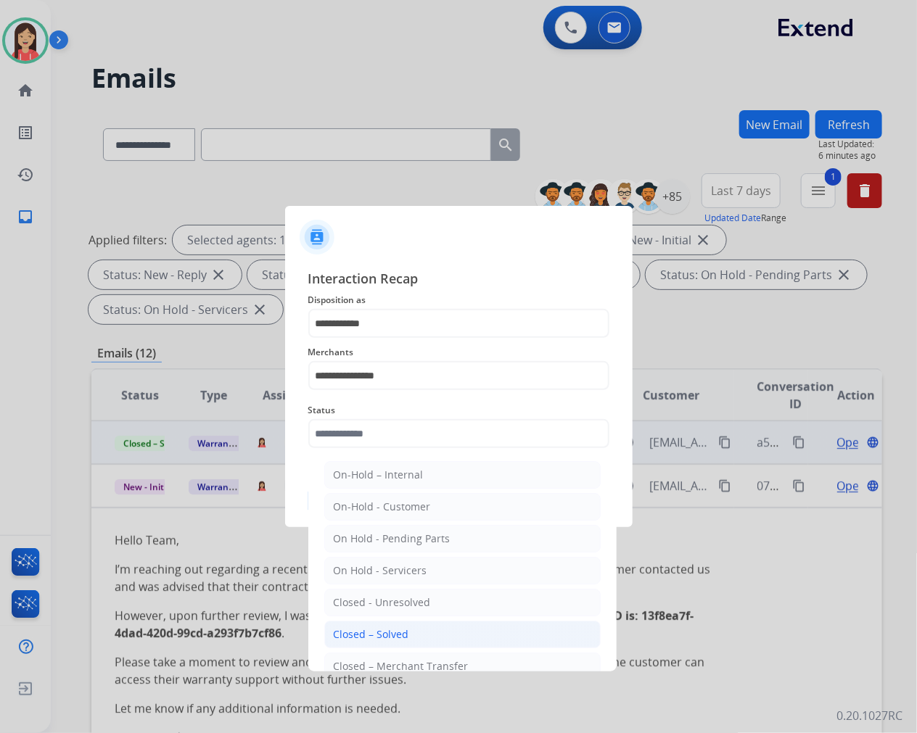
click at [353, 627] on li "Closed – Solved" at bounding box center [462, 635] width 276 height 28
type input "**********"
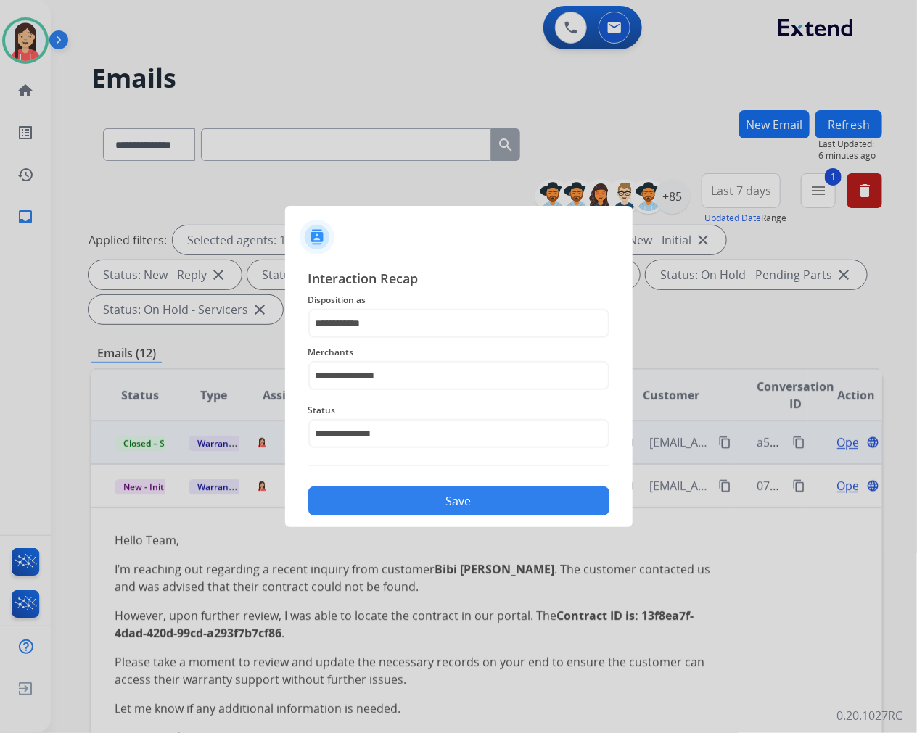
click at [410, 509] on button "Save" at bounding box center [458, 501] width 301 height 29
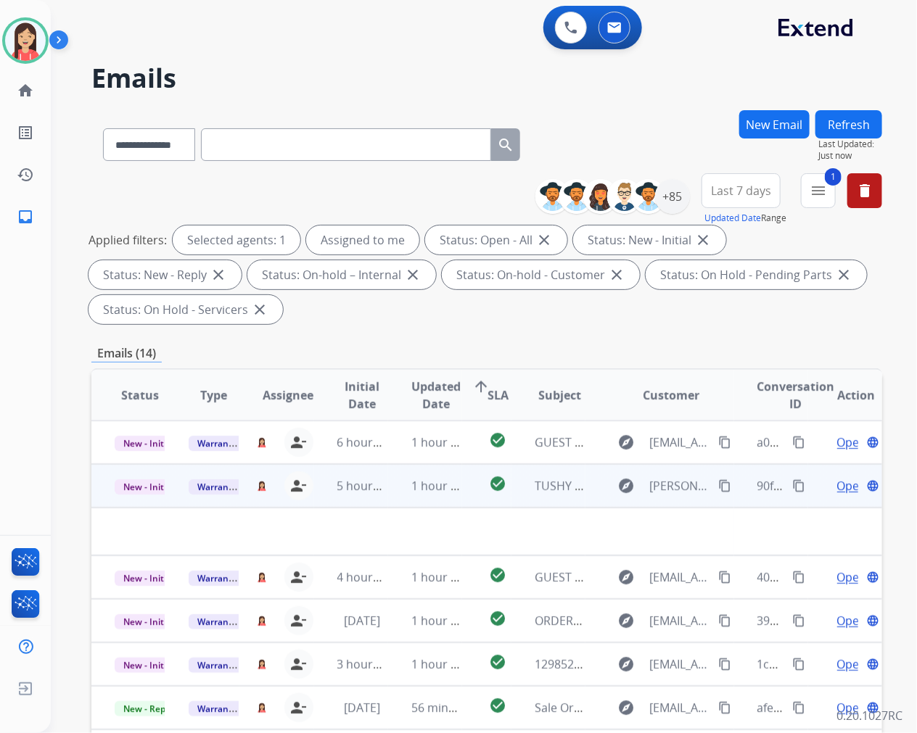
click at [377, 497] on td "5 hours ago" at bounding box center [351, 486] width 74 height 44
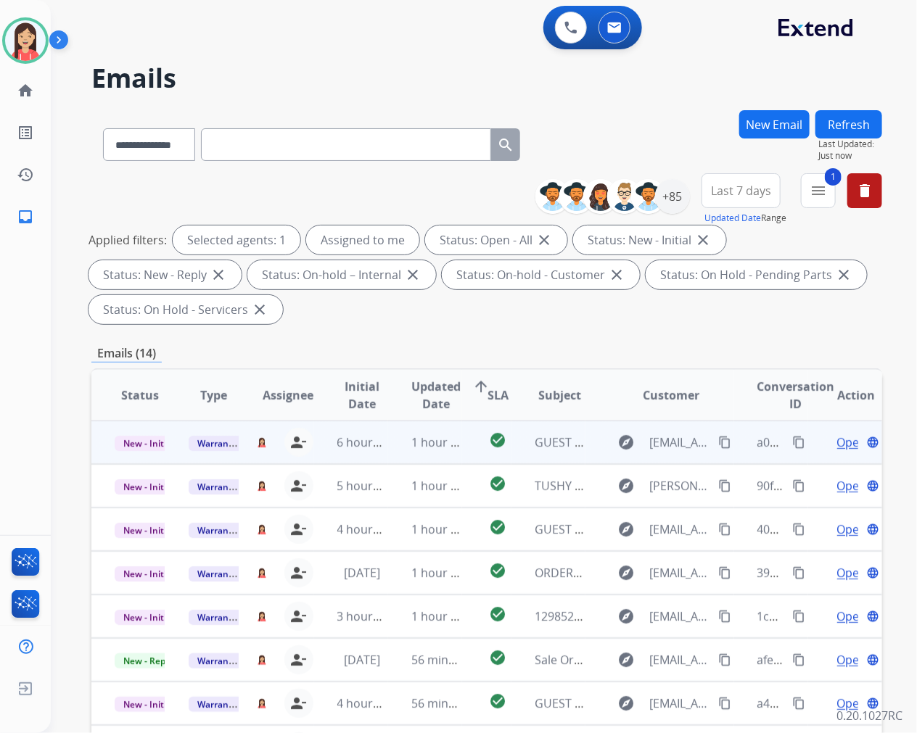
click at [396, 453] on td "1 hour ago" at bounding box center [425, 443] width 74 height 44
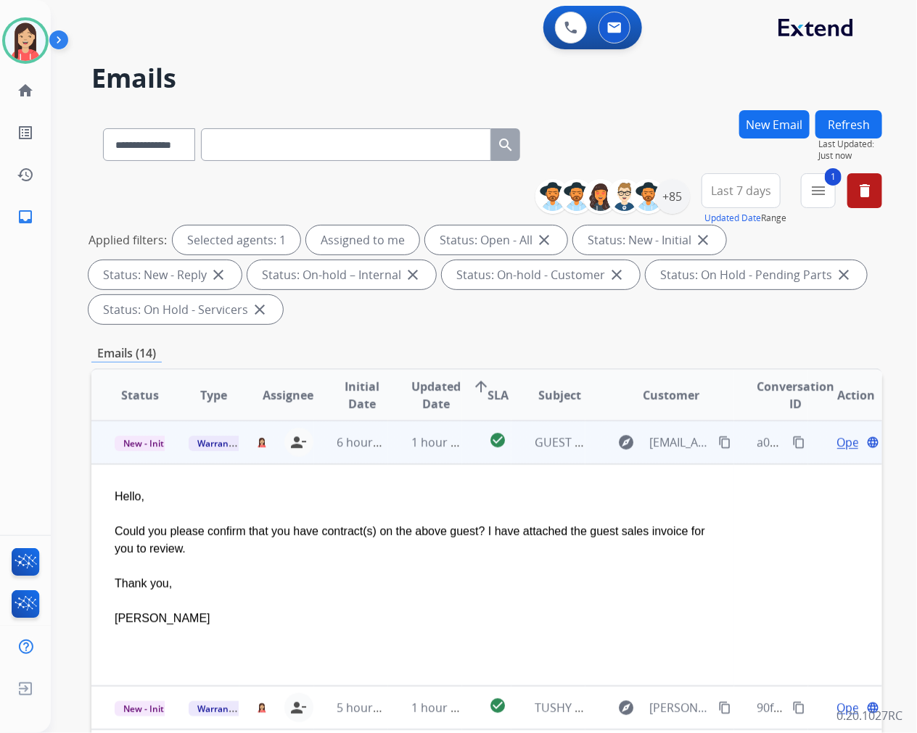
click at [837, 444] on span "Open" at bounding box center [852, 442] width 30 height 17
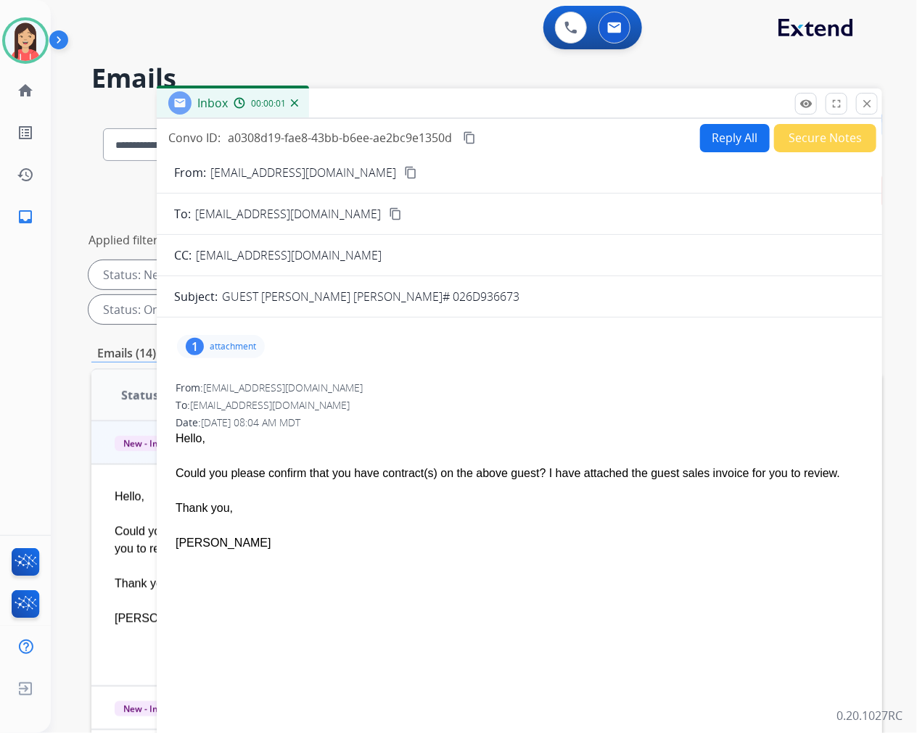
click at [235, 339] on div "1 attachment" at bounding box center [221, 346] width 88 height 23
click at [453, 384] on mat-icon "download" at bounding box center [446, 380] width 13 height 13
click at [714, 139] on button "Reply All" at bounding box center [735, 138] width 70 height 28
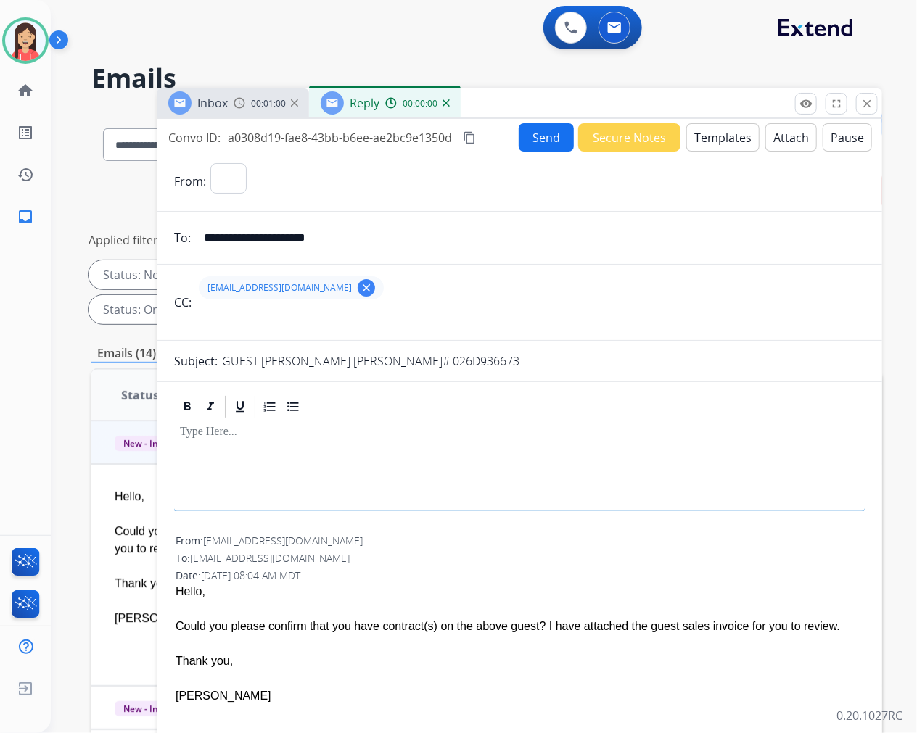
select select "**********"
click at [726, 144] on button "Templates" at bounding box center [722, 137] width 73 height 28
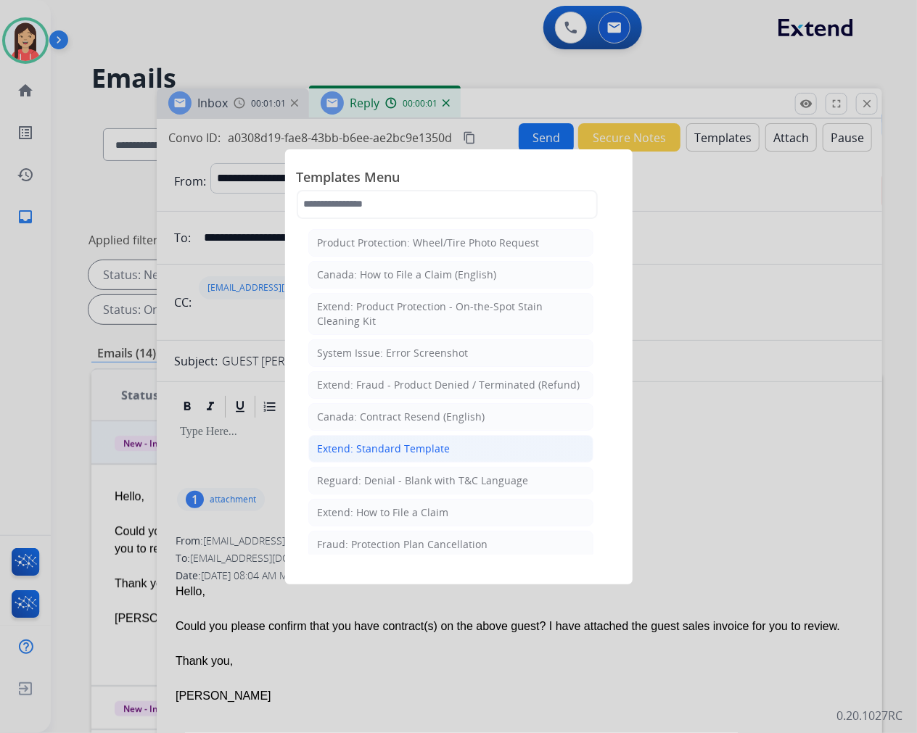
click at [380, 445] on div "Extend: Standard Template" at bounding box center [384, 449] width 133 height 15
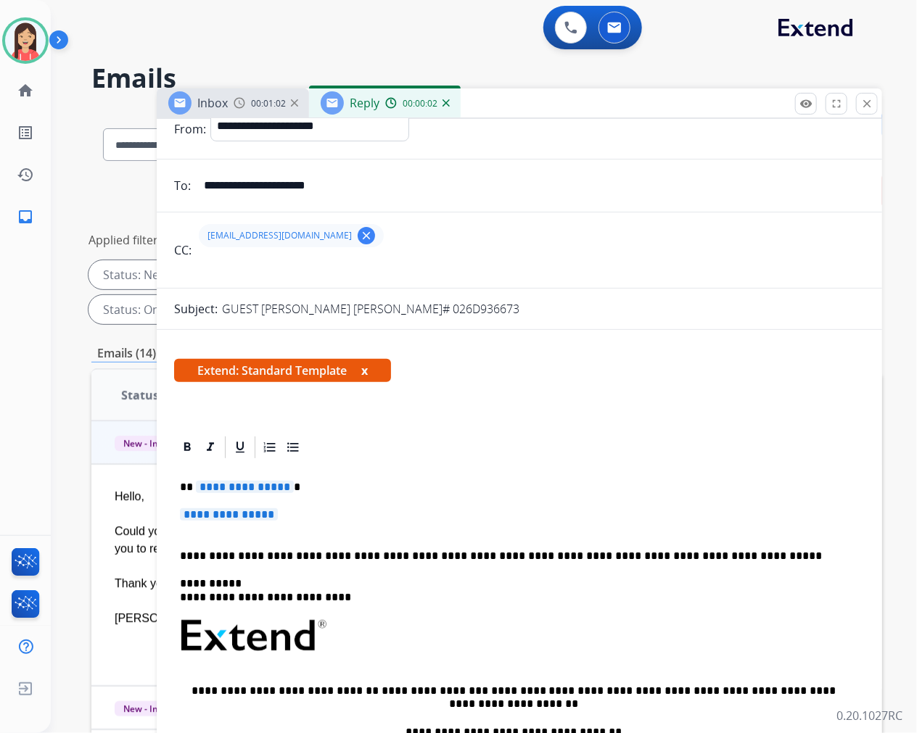
scroll to position [81, 0]
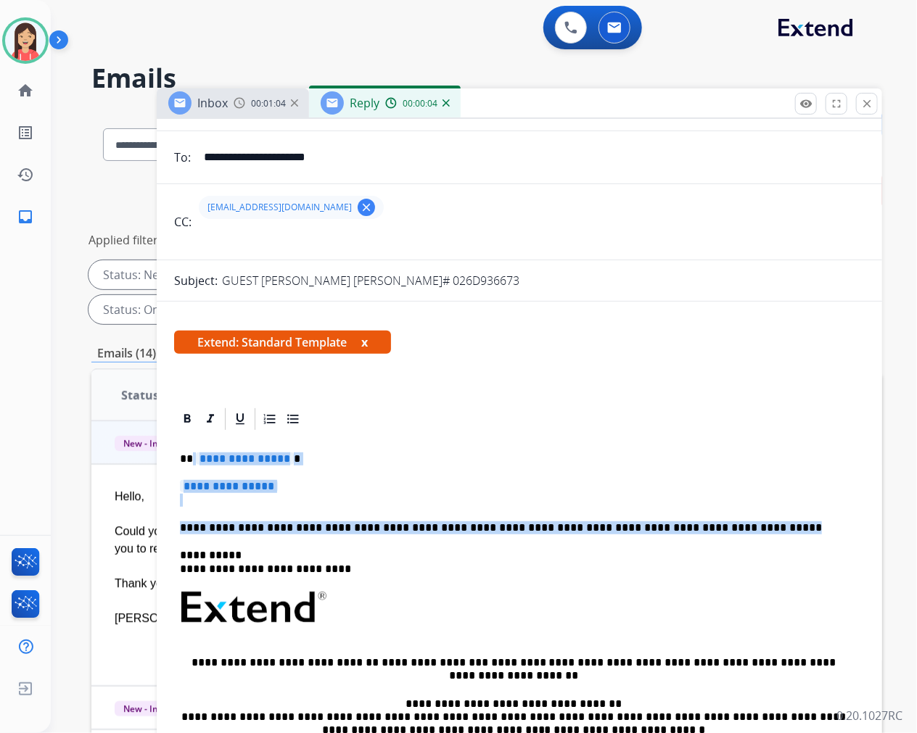
drag, startPoint x: 192, startPoint y: 453, endPoint x: 719, endPoint y: 529, distance: 532.1
click at [719, 529] on div "**********" at bounding box center [519, 641] width 691 height 419
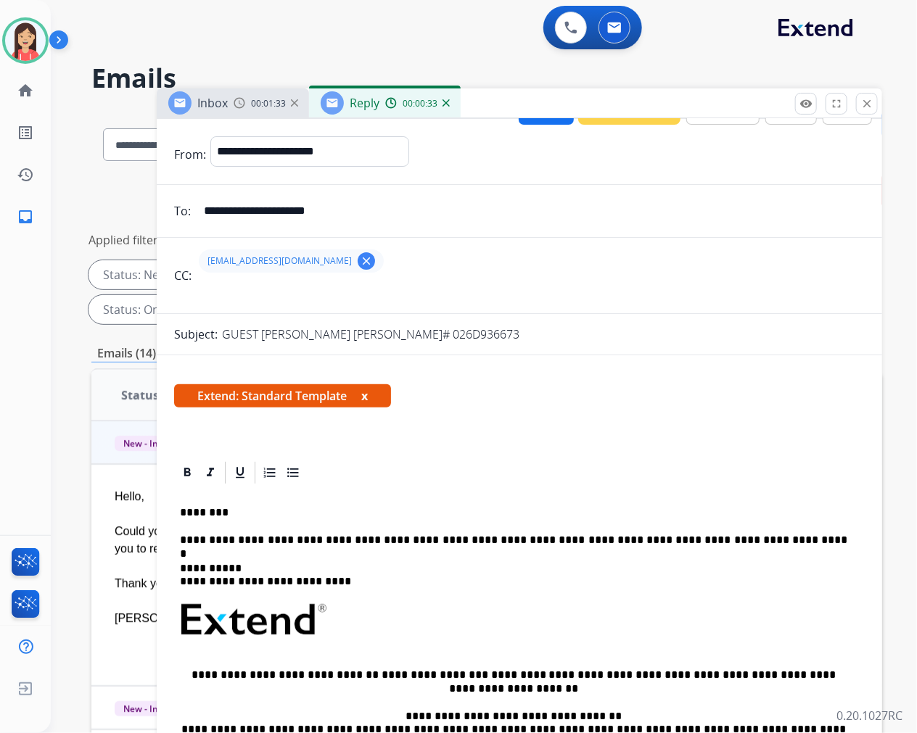
scroll to position [0, 0]
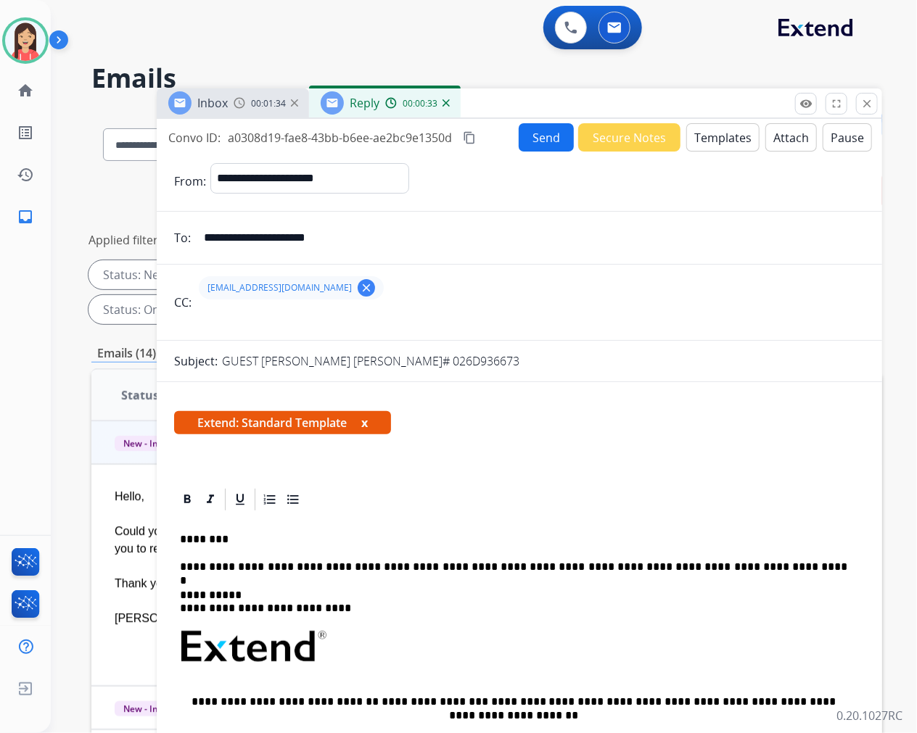
click at [547, 134] on button "Send" at bounding box center [546, 137] width 55 height 28
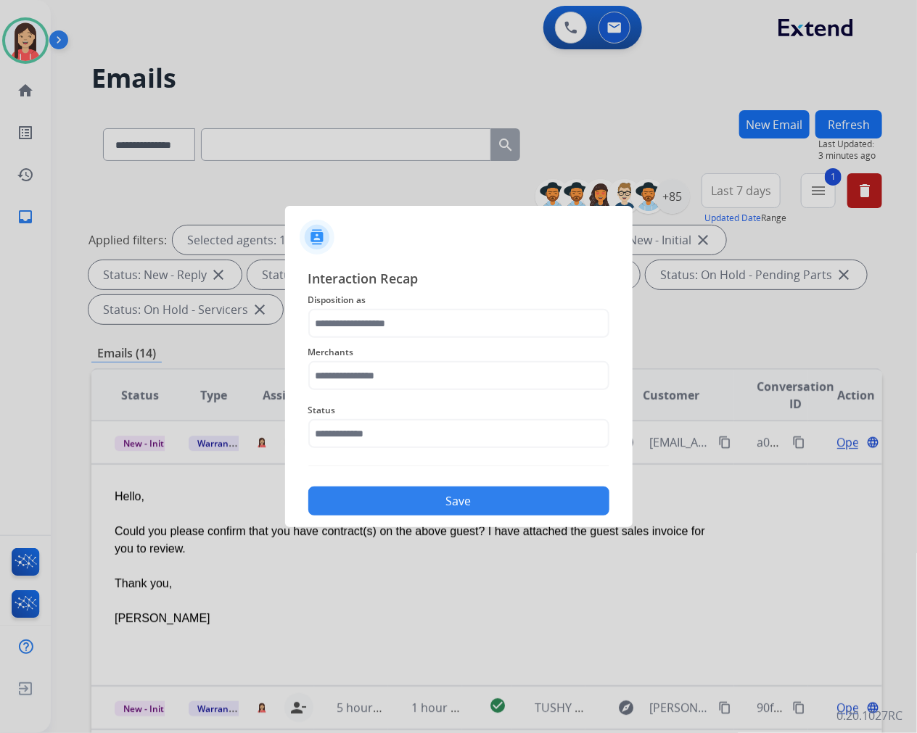
click at [346, 308] on span "Disposition as" at bounding box center [458, 300] width 301 height 17
click at [352, 329] on input "text" at bounding box center [458, 323] width 301 height 29
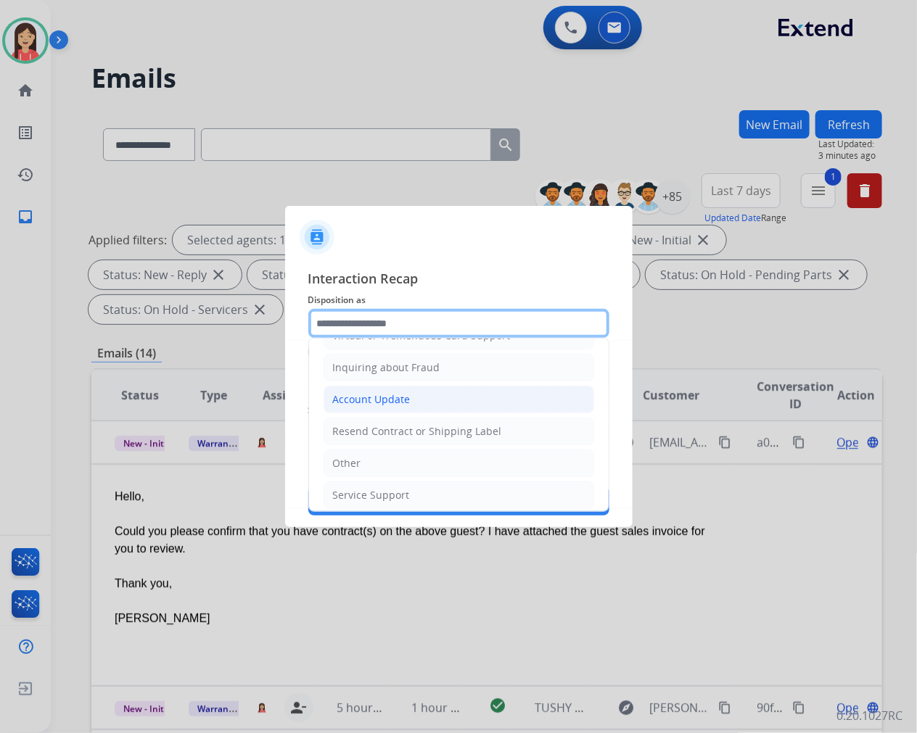
scroll to position [227, 0]
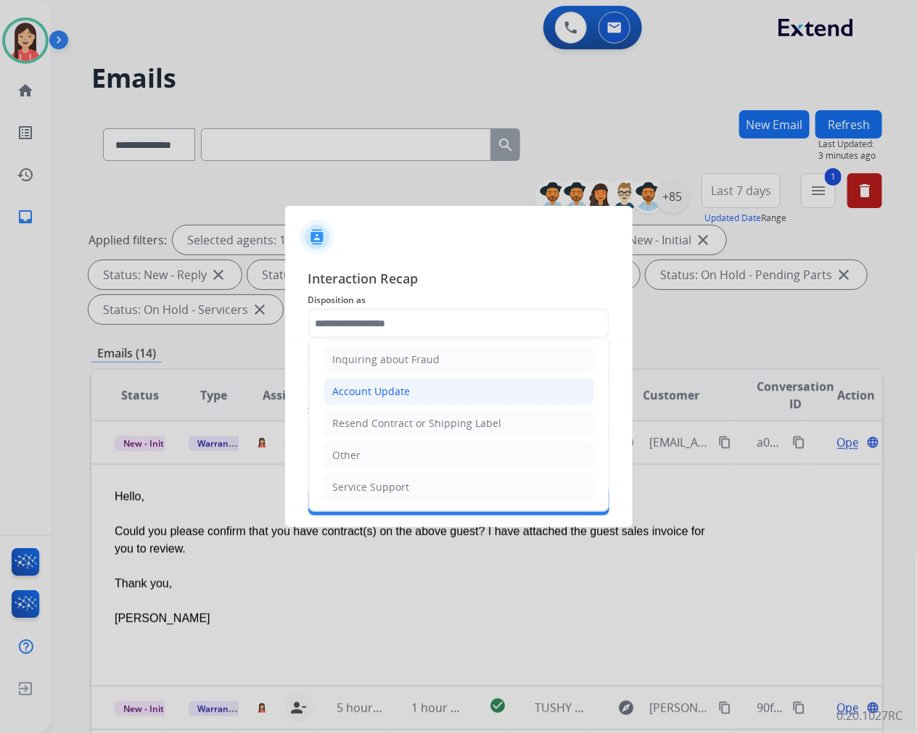
click at [407, 393] on div "Account Update" at bounding box center [372, 391] width 78 height 15
type input "**********"
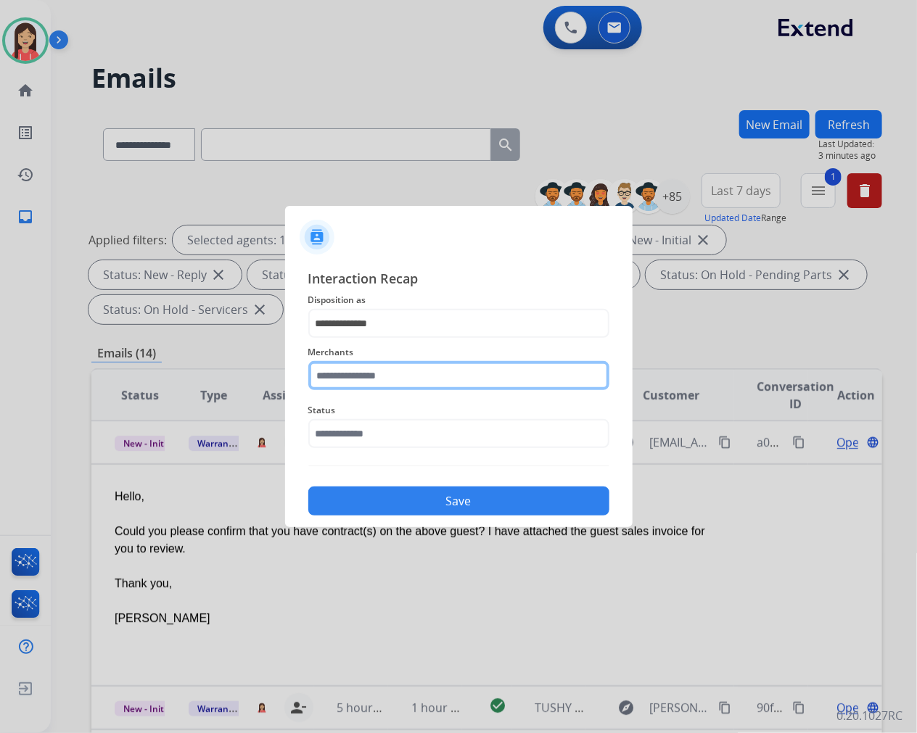
click at [377, 376] on input "text" at bounding box center [458, 375] width 301 height 29
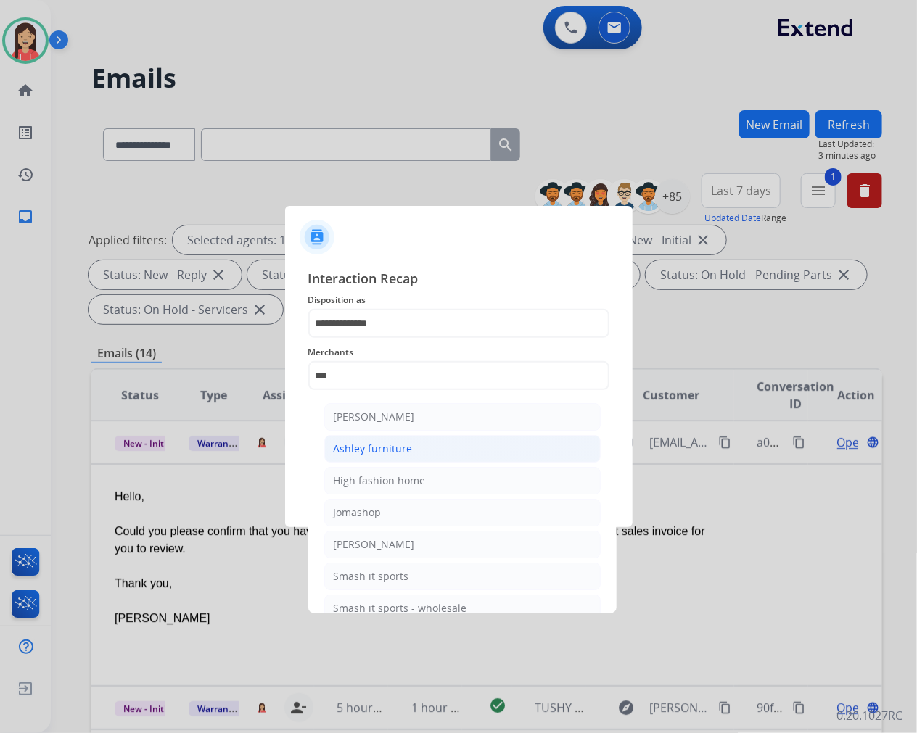
click at [382, 445] on div "Ashley furniture" at bounding box center [373, 449] width 79 height 15
type input "**********"
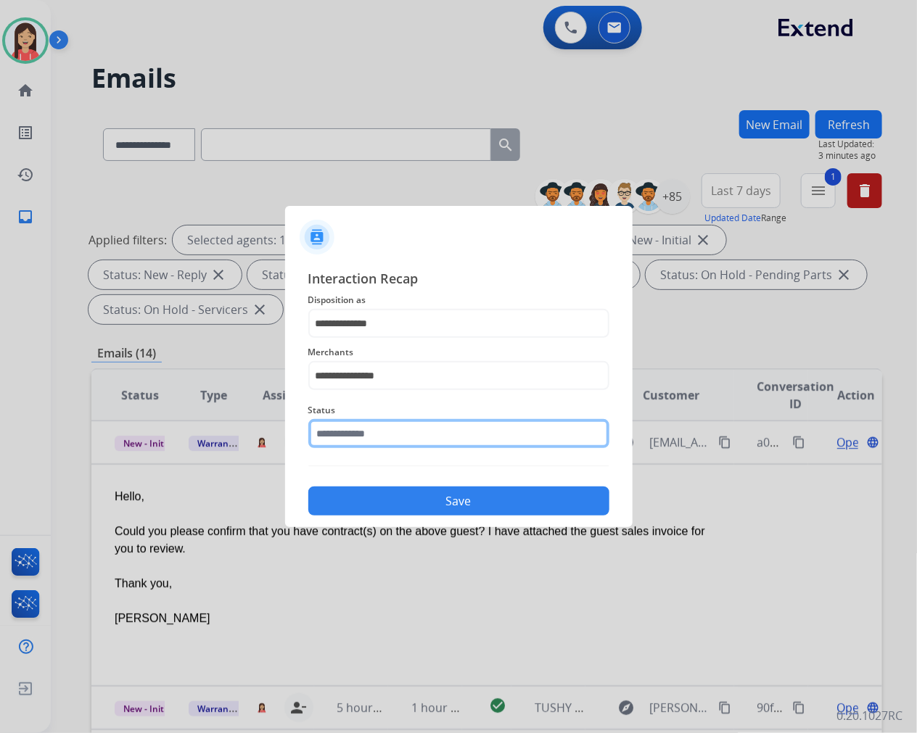
click at [382, 435] on input "text" at bounding box center [458, 433] width 301 height 29
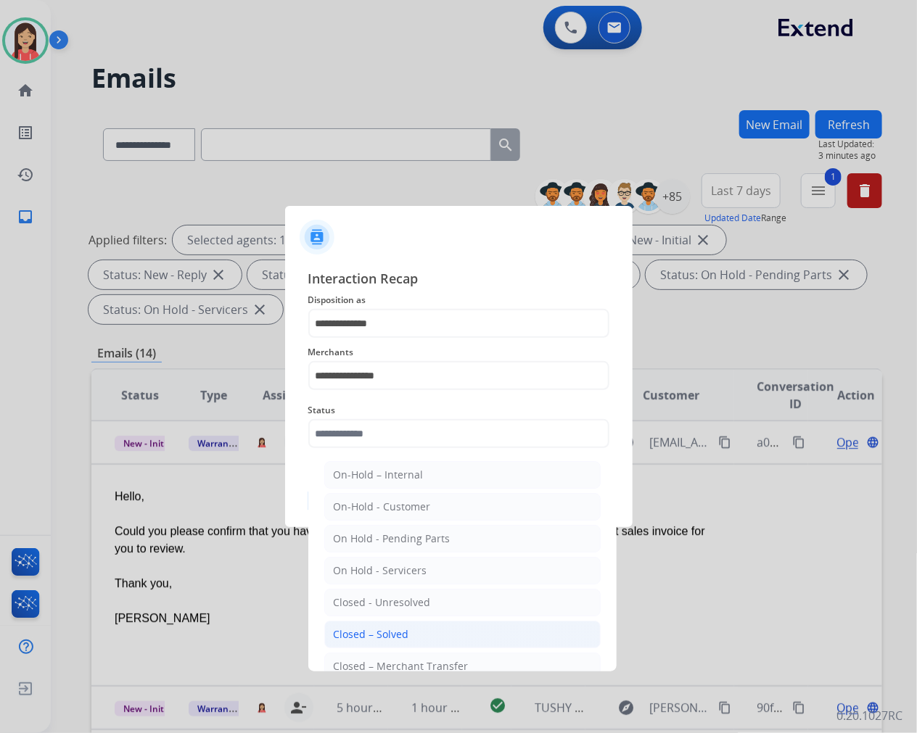
click at [405, 627] on li "Closed – Solved" at bounding box center [462, 635] width 276 height 28
type input "**********"
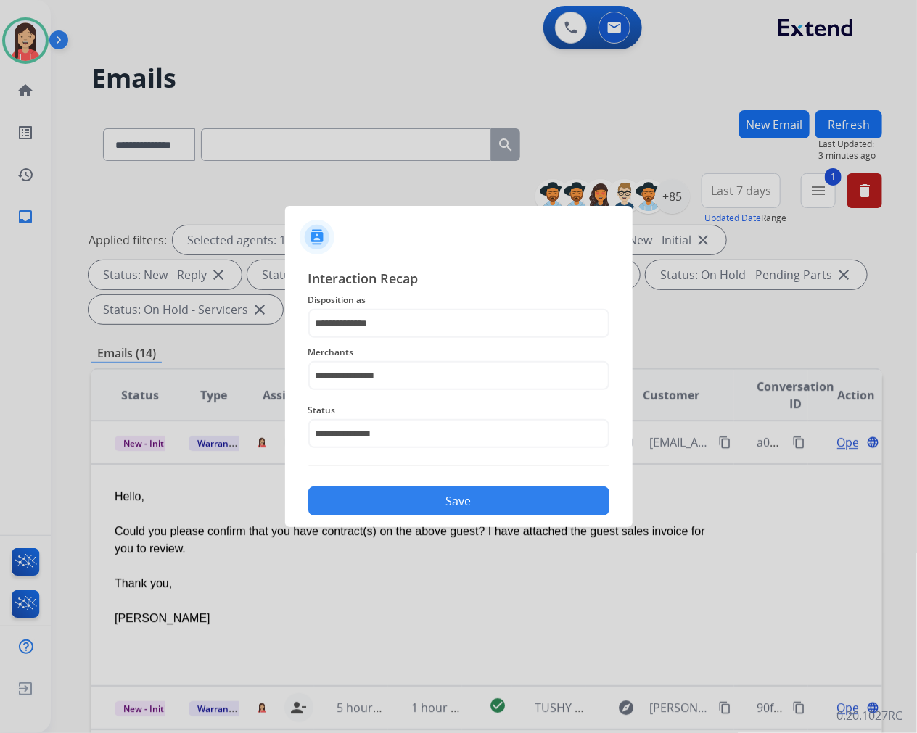
click at [462, 494] on button "Save" at bounding box center [458, 501] width 301 height 29
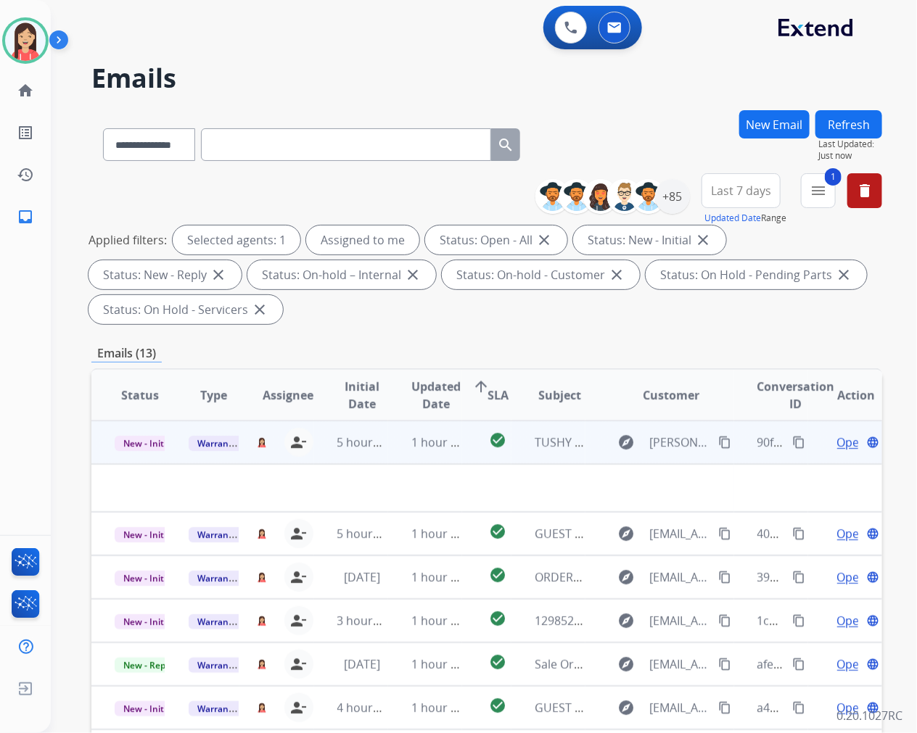
click at [373, 457] on td "5 hours ago" at bounding box center [351, 443] width 74 height 44
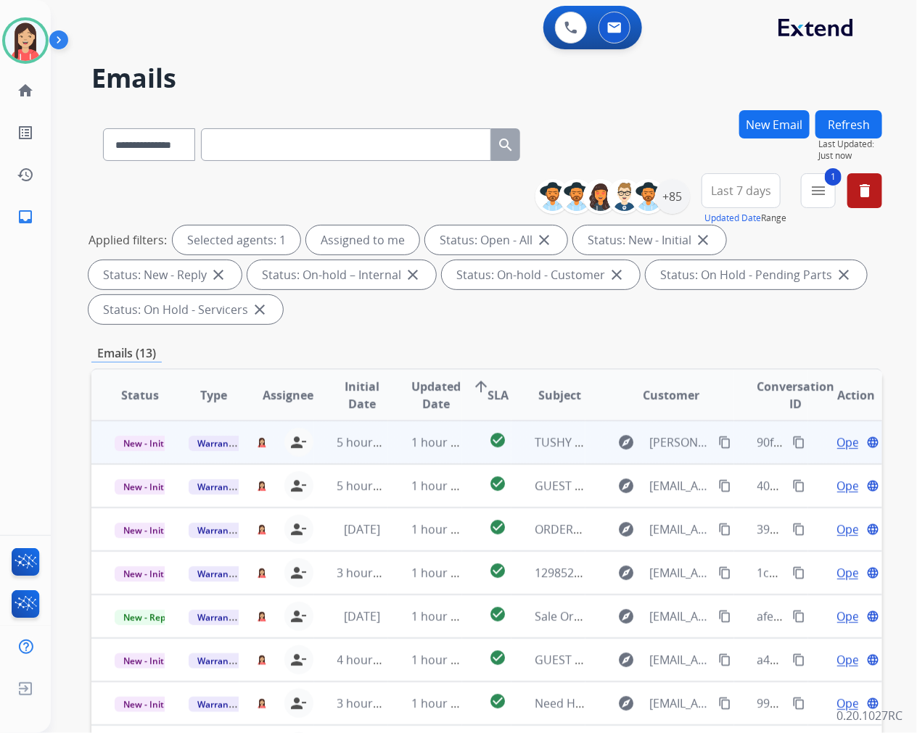
click at [392, 453] on td "1 hour ago" at bounding box center [425, 443] width 74 height 44
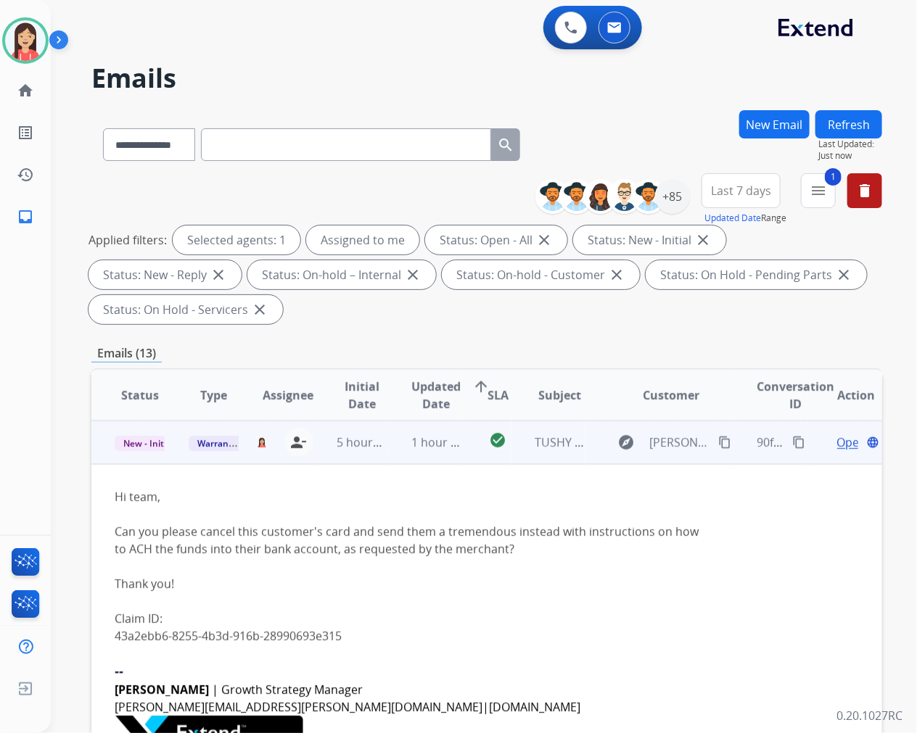
click at [336, 634] on link "43a2ebb6-8255-4b3d-916b-28990693e315" at bounding box center [228, 636] width 227 height 16
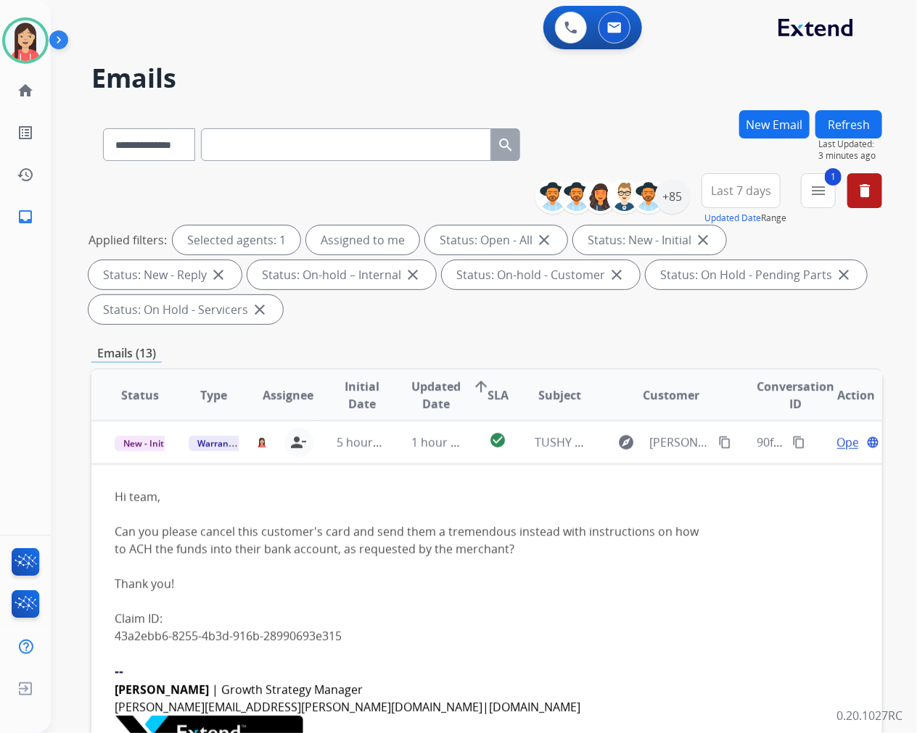
click at [780, 115] on button "New Email" at bounding box center [774, 124] width 70 height 28
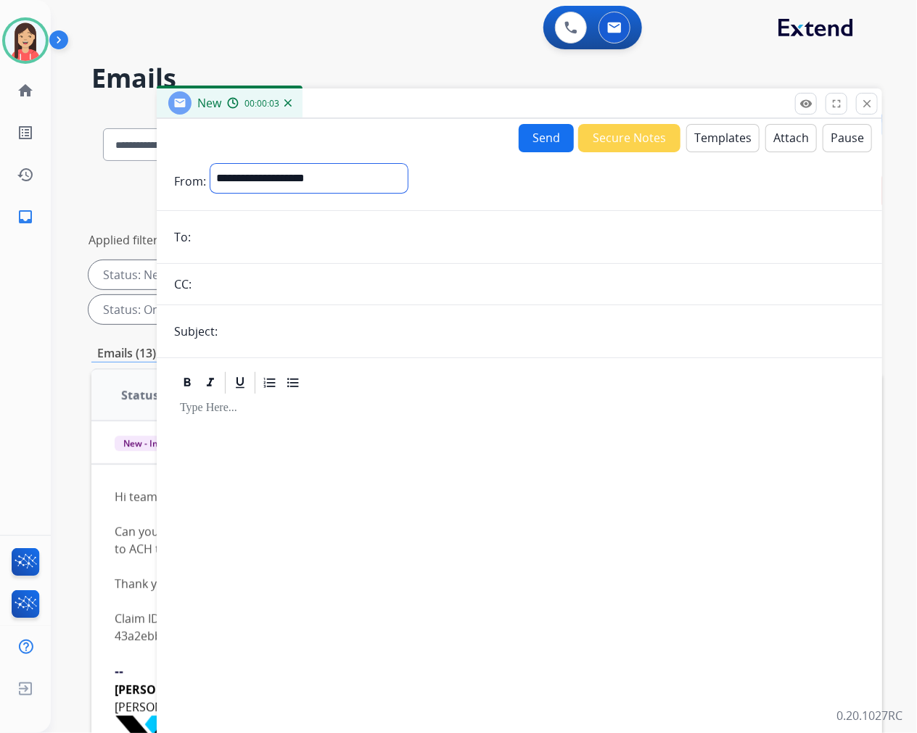
click at [291, 172] on select "**********" at bounding box center [308, 178] width 197 height 29
select select "**********"
click at [210, 164] on select "**********" at bounding box center [308, 178] width 197 height 29
click at [279, 240] on input "email" at bounding box center [529, 238] width 669 height 29
paste input "**********"
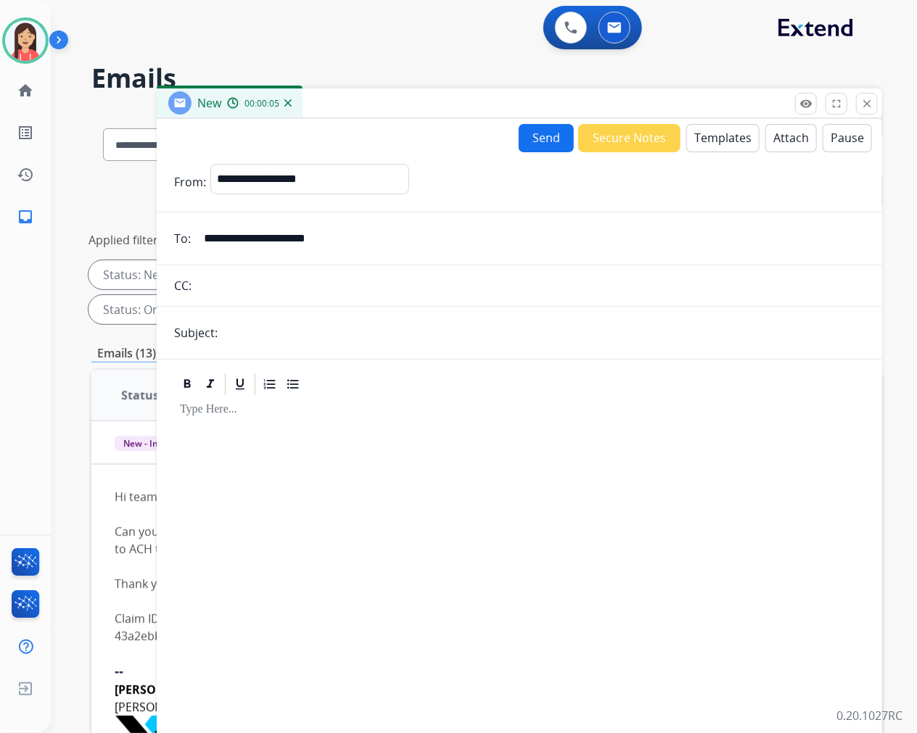
type input "**********"
click at [262, 332] on input "text" at bounding box center [543, 332] width 643 height 29
type input "**********"
click at [705, 135] on button "Templates" at bounding box center [722, 138] width 73 height 28
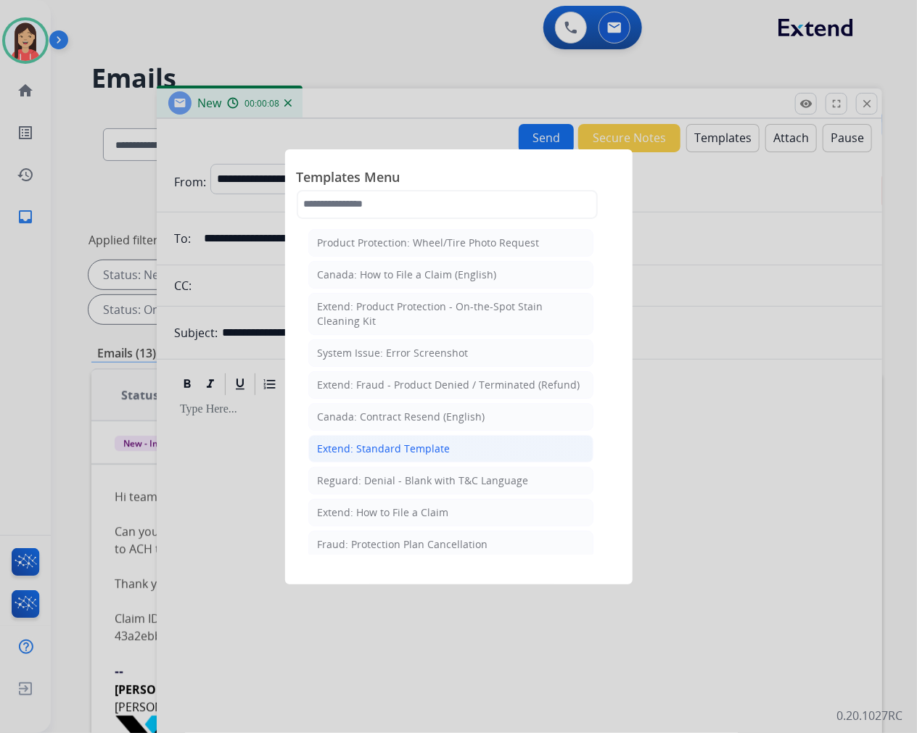
click at [403, 454] on div "Extend: Standard Template" at bounding box center [384, 449] width 133 height 15
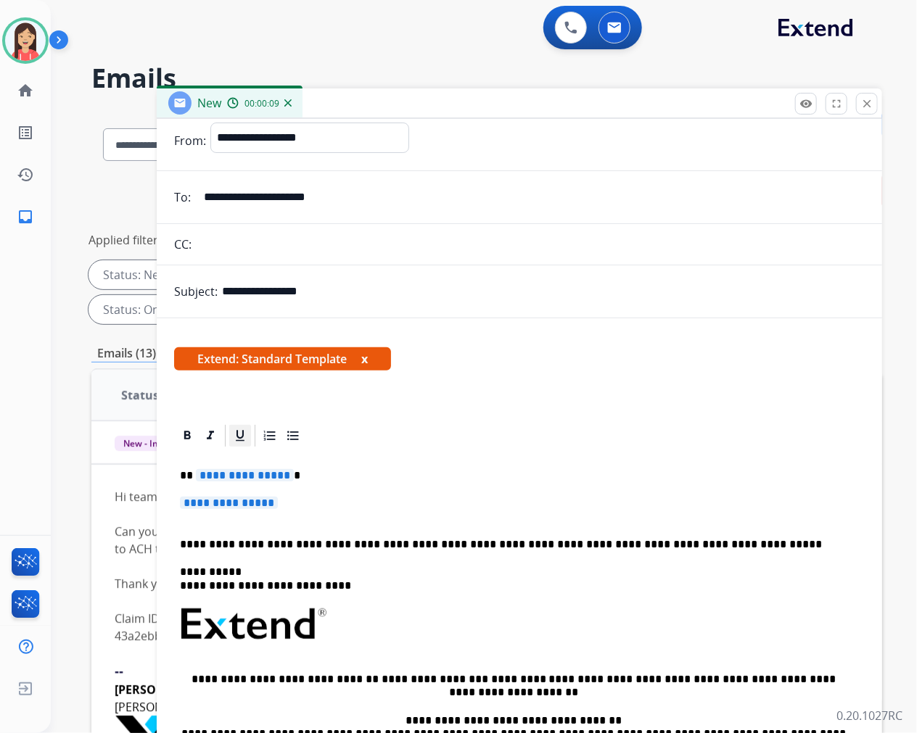
scroll to position [81, 0]
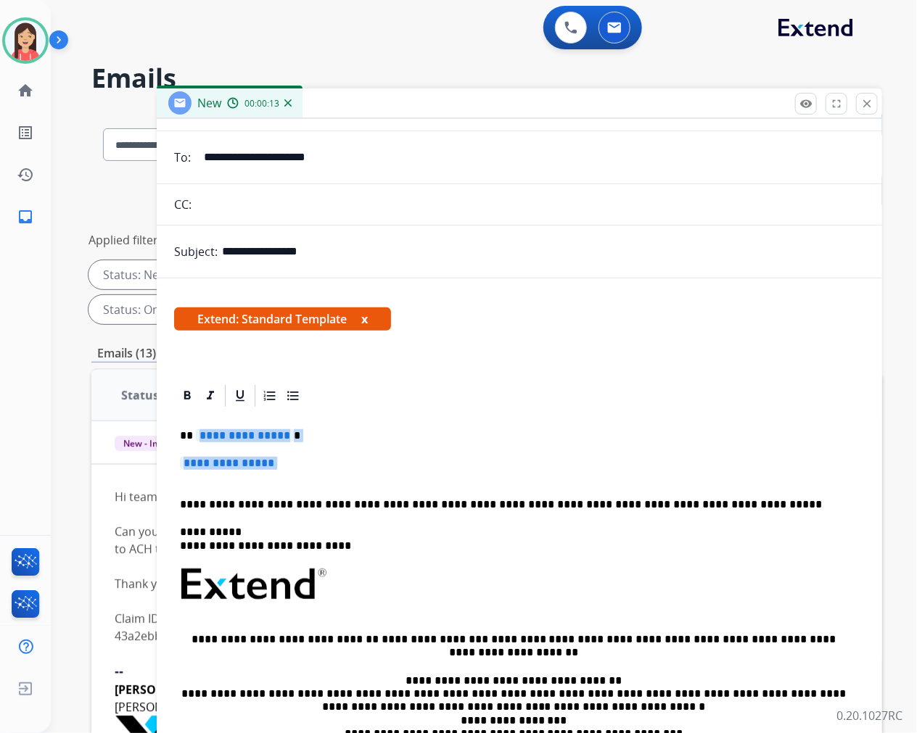
drag, startPoint x: 198, startPoint y: 431, endPoint x: 706, endPoint y: 477, distance: 510.5
click at [706, 477] on div "**********" at bounding box center [519, 618] width 691 height 419
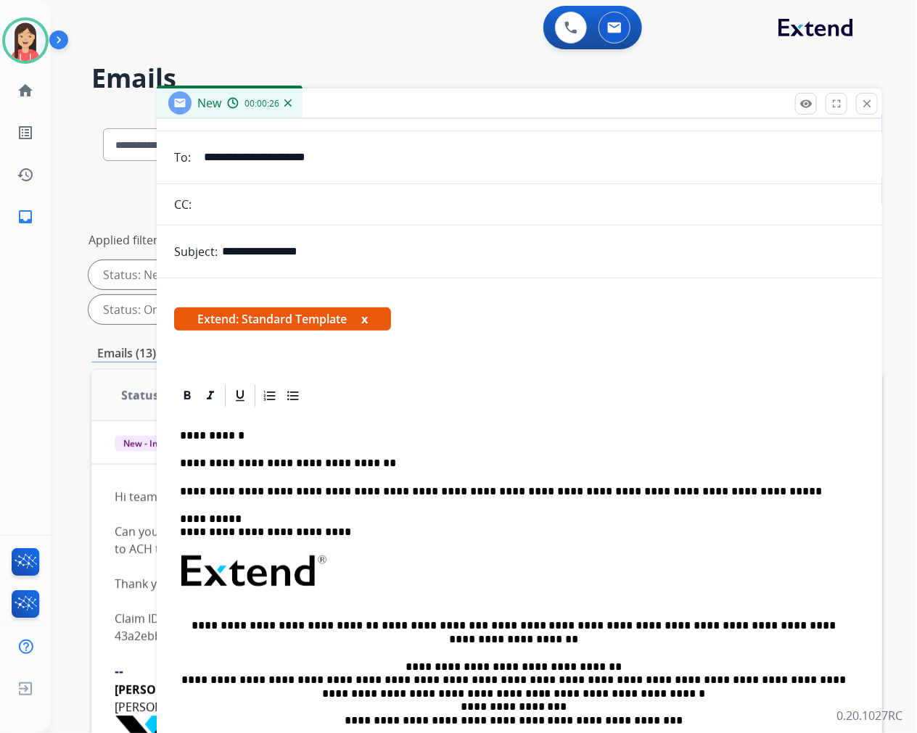
click at [379, 460] on p "**********" at bounding box center [513, 463] width 667 height 13
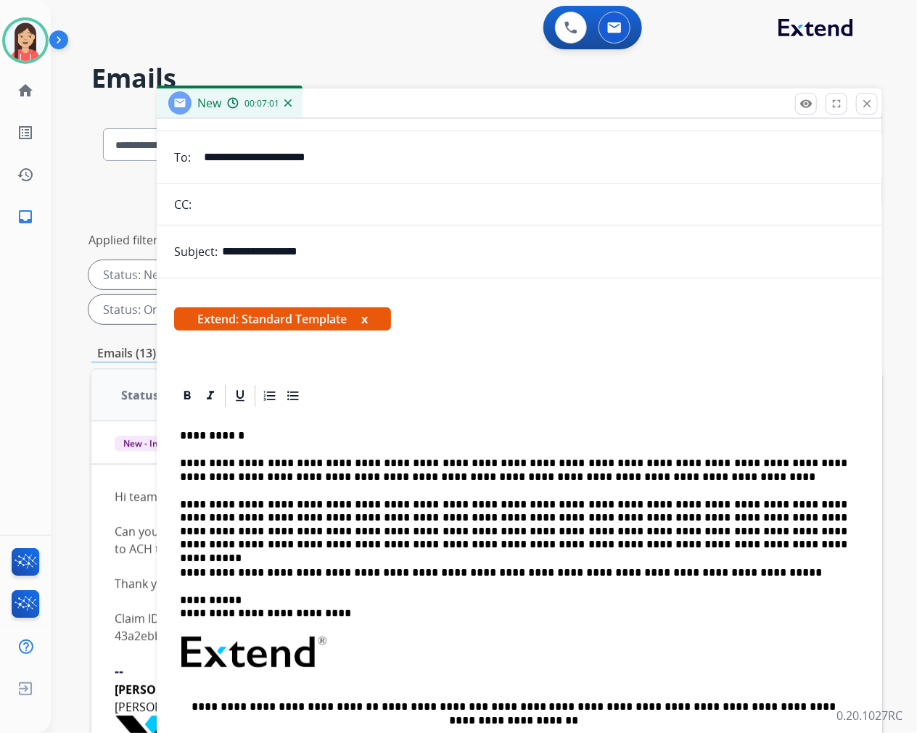
click at [412, 545] on p "**********" at bounding box center [513, 525] width 667 height 54
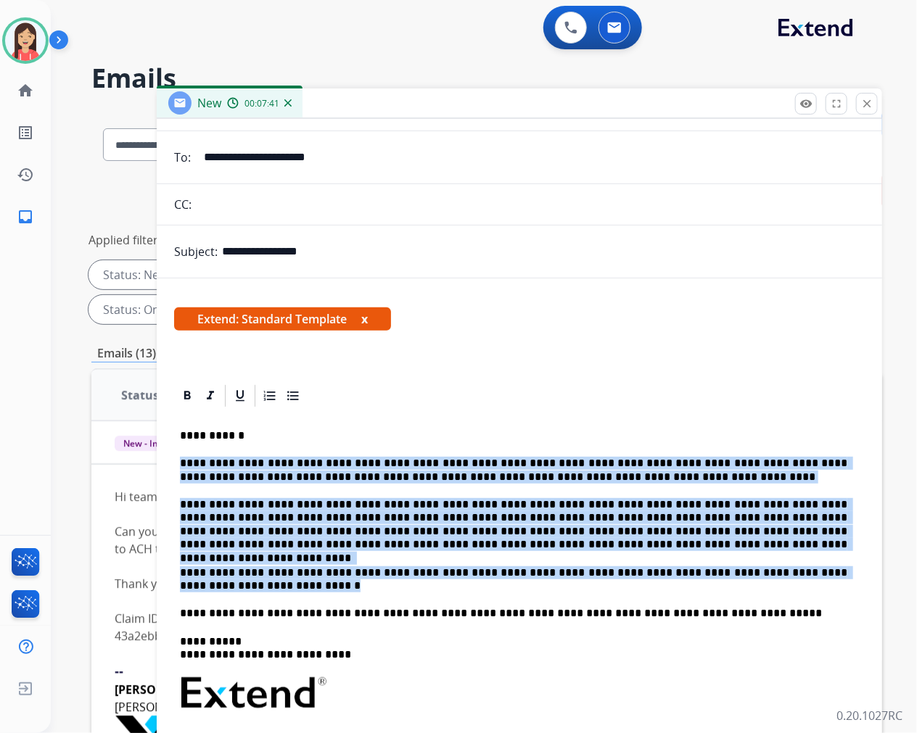
drag, startPoint x: 177, startPoint y: 462, endPoint x: 302, endPoint y: 584, distance: 174.4
click at [302, 584] on div "**********" at bounding box center [519, 673] width 691 height 528
copy div "**********"
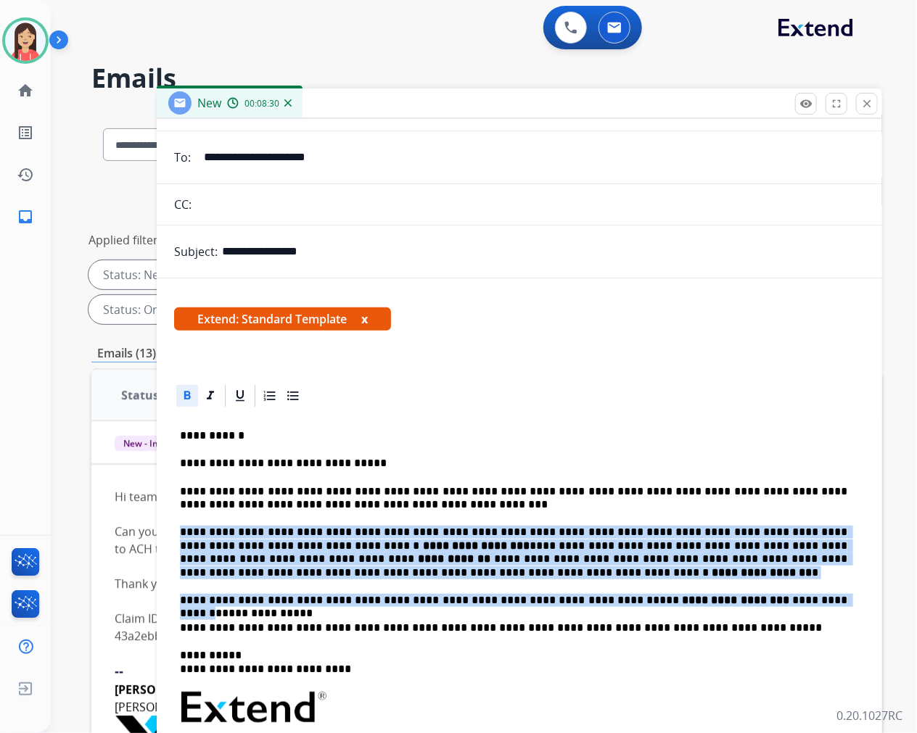
drag, startPoint x: 179, startPoint y: 524, endPoint x: 750, endPoint y: 599, distance: 575.7
click at [750, 599] on div "**********" at bounding box center [519, 680] width 691 height 543
click at [611, 540] on p "**********" at bounding box center [513, 553] width 667 height 54
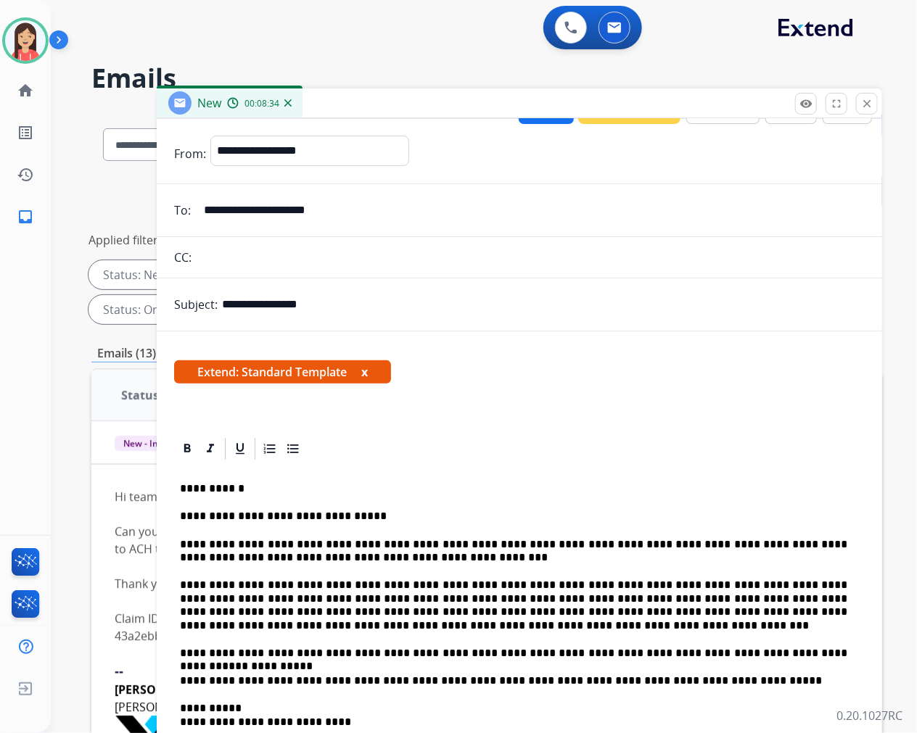
scroll to position [0, 0]
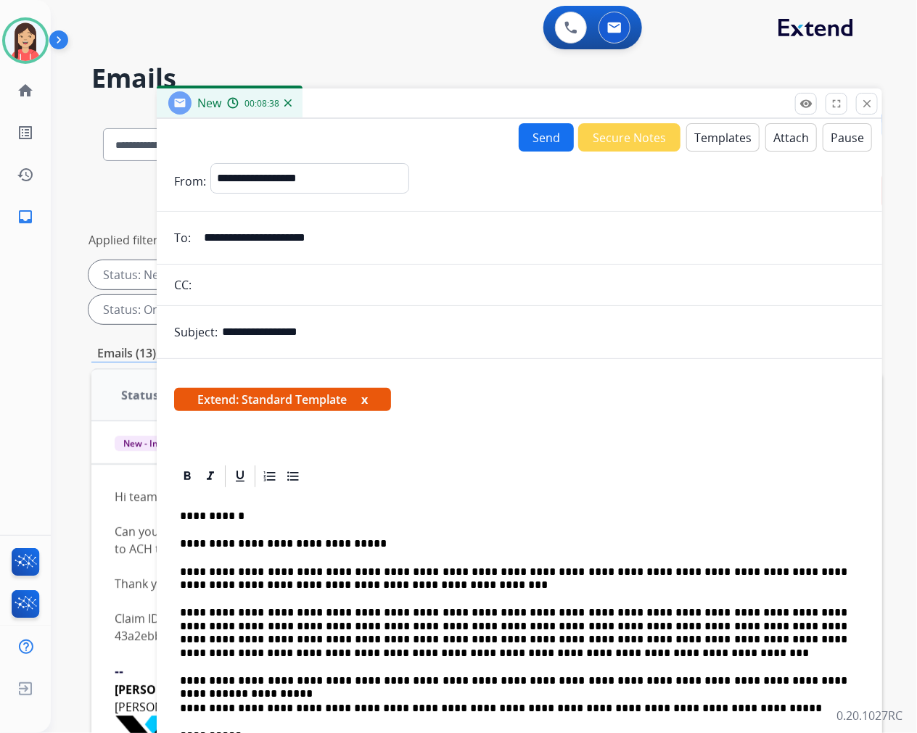
click at [528, 141] on button "Send" at bounding box center [546, 137] width 55 height 28
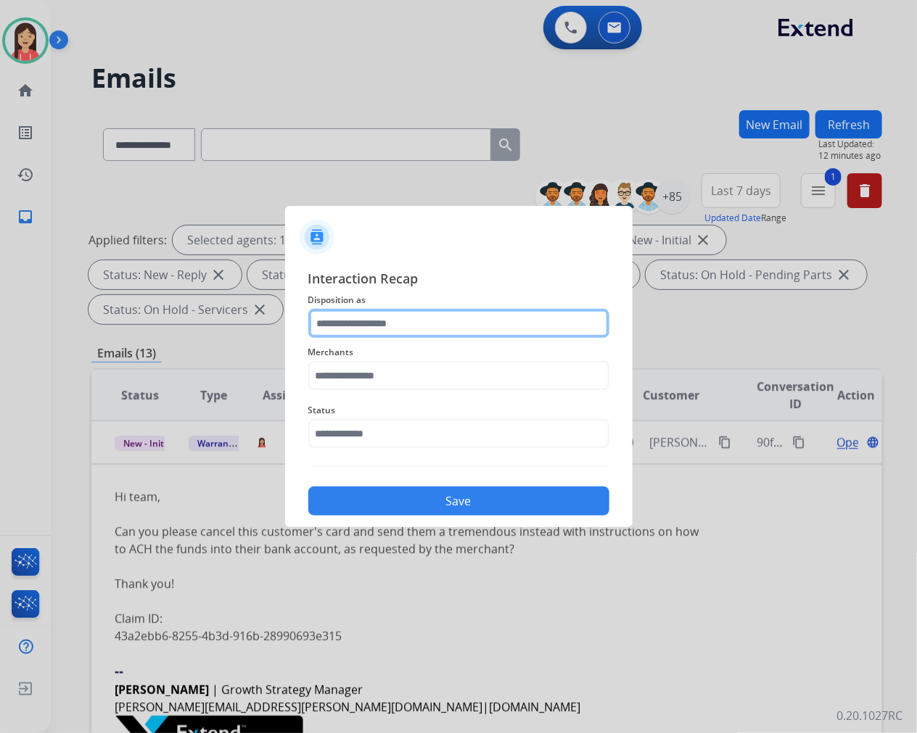
click at [421, 313] on input "text" at bounding box center [458, 323] width 301 height 29
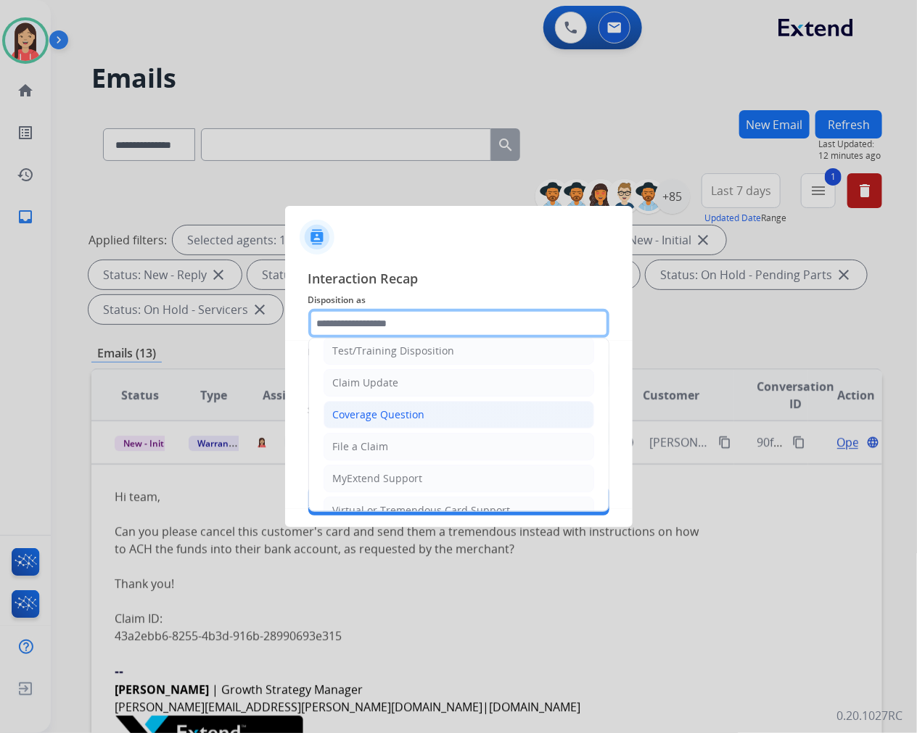
scroll to position [81, 0]
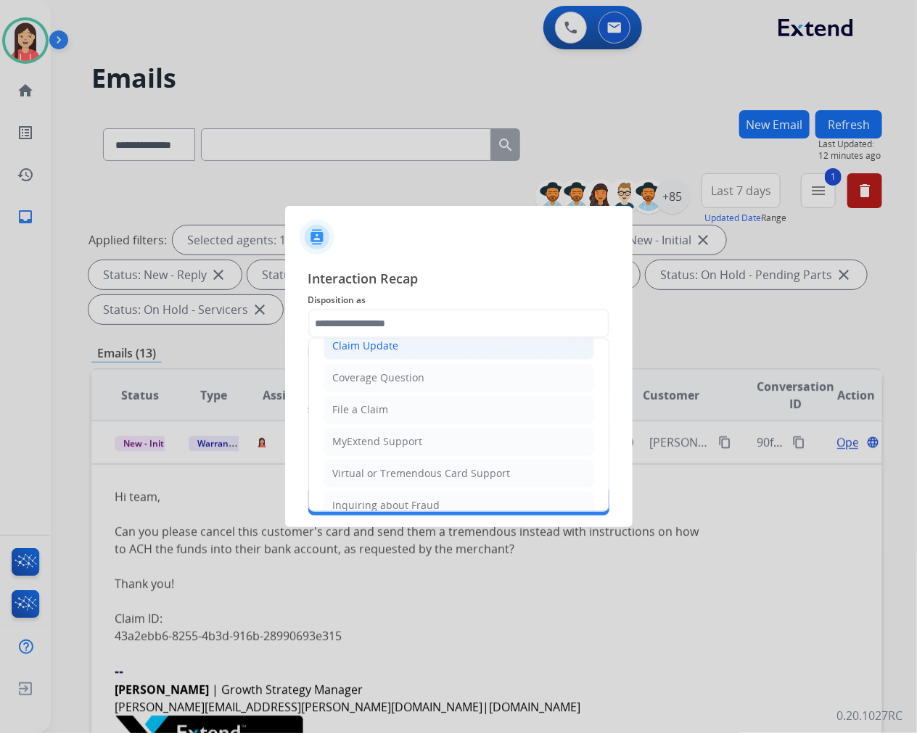
click at [404, 353] on li "Claim Update" at bounding box center [458, 346] width 271 height 28
type input "**********"
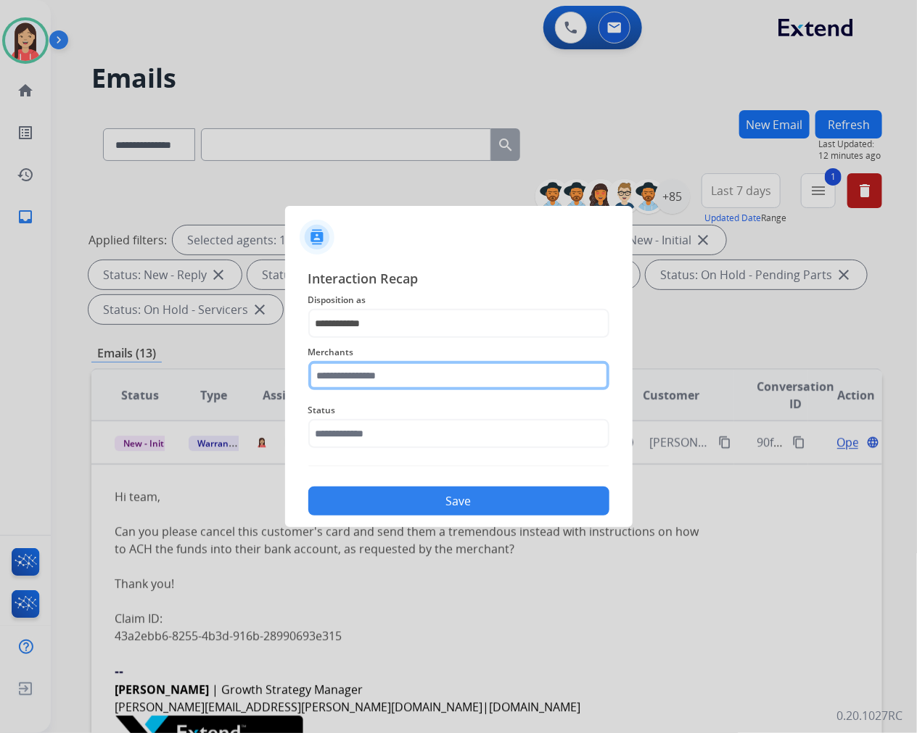
click at [394, 381] on input "text" at bounding box center [458, 375] width 301 height 29
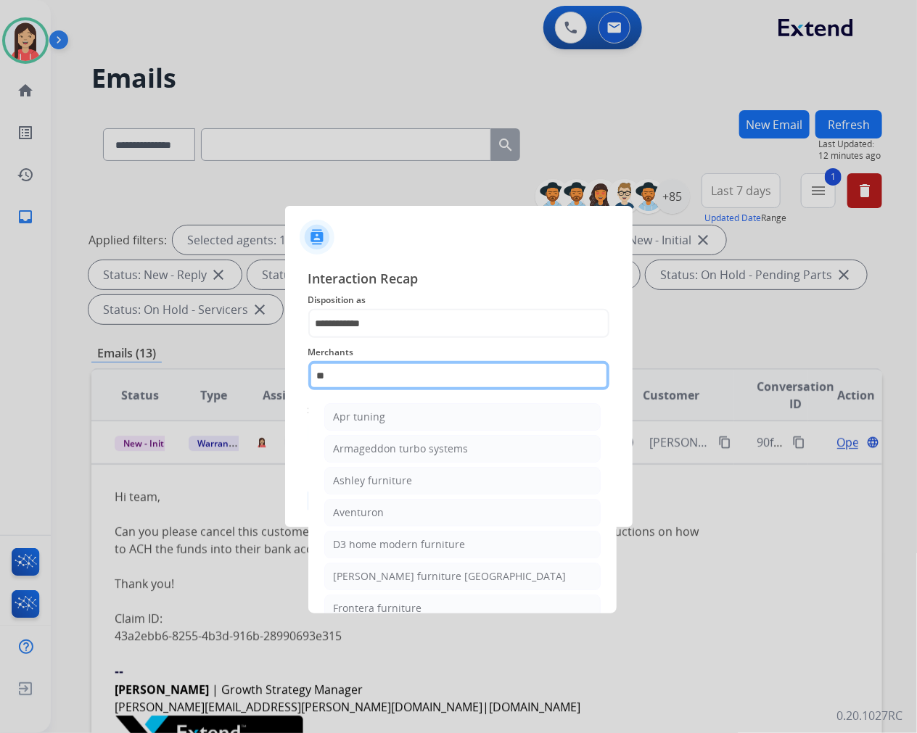
type input "*"
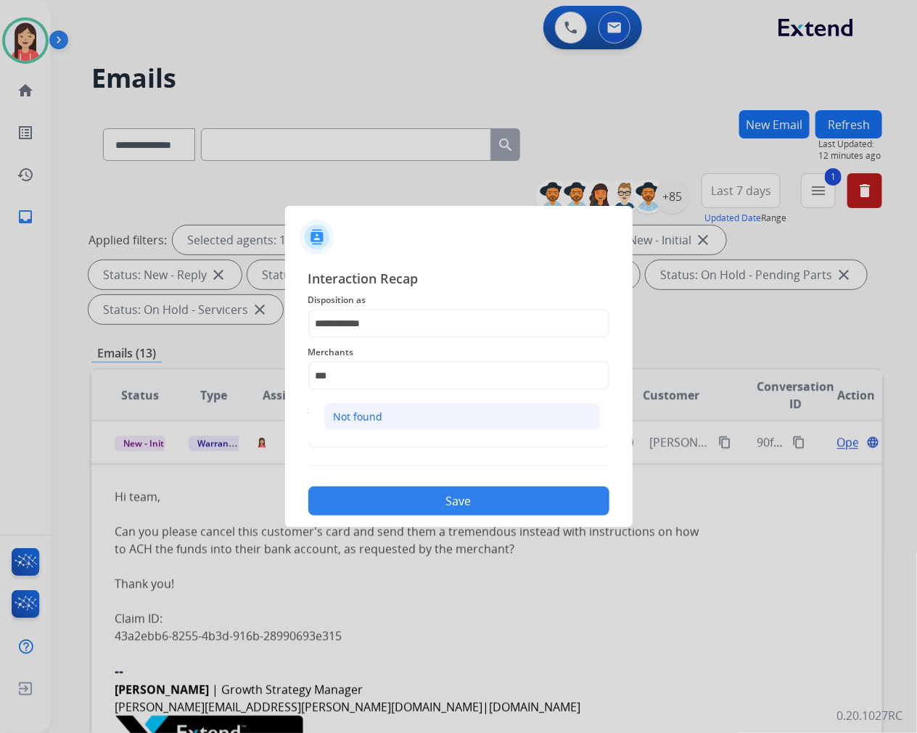
click at [395, 417] on li "Not found" at bounding box center [462, 417] width 276 height 28
type input "*********"
click at [355, 452] on div "Status" at bounding box center [458, 425] width 301 height 58
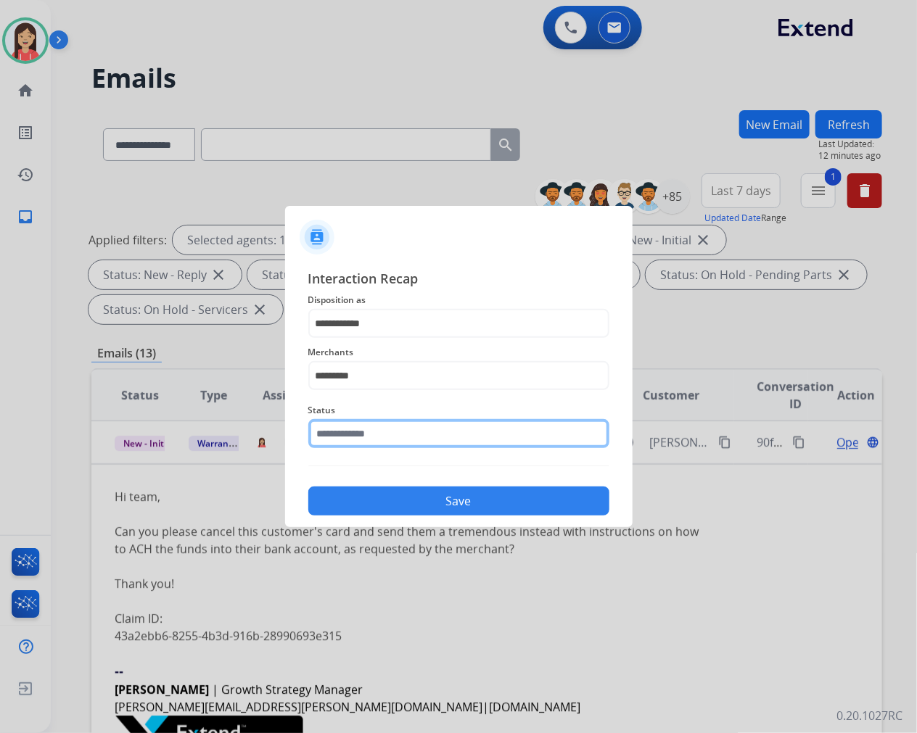
click at [357, 441] on input "text" at bounding box center [458, 433] width 301 height 29
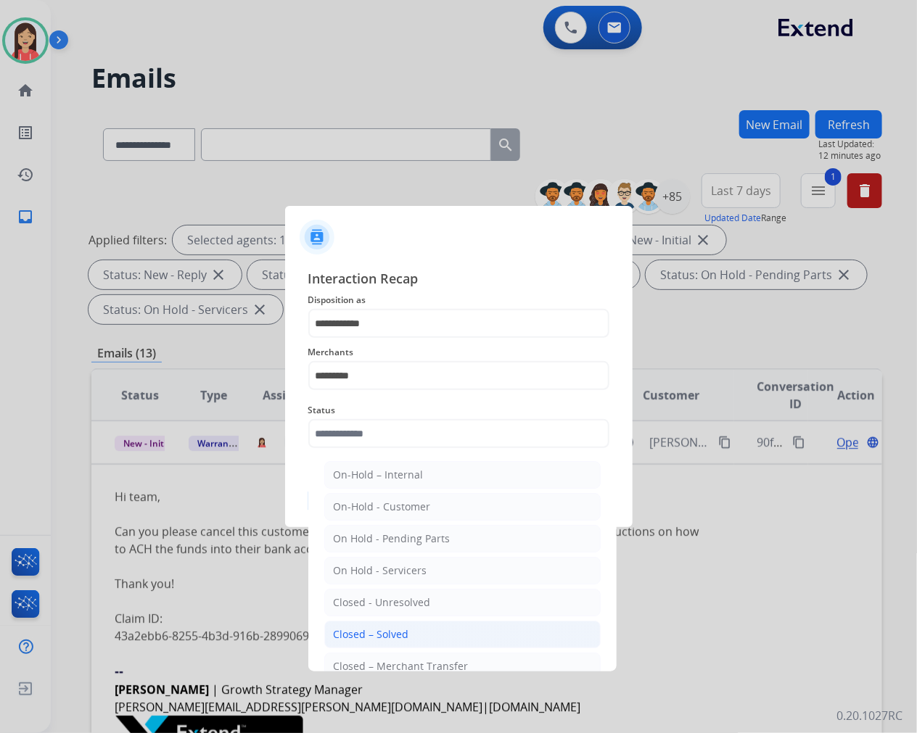
click at [351, 629] on div "Closed – Solved" at bounding box center [371, 634] width 75 height 15
type input "**********"
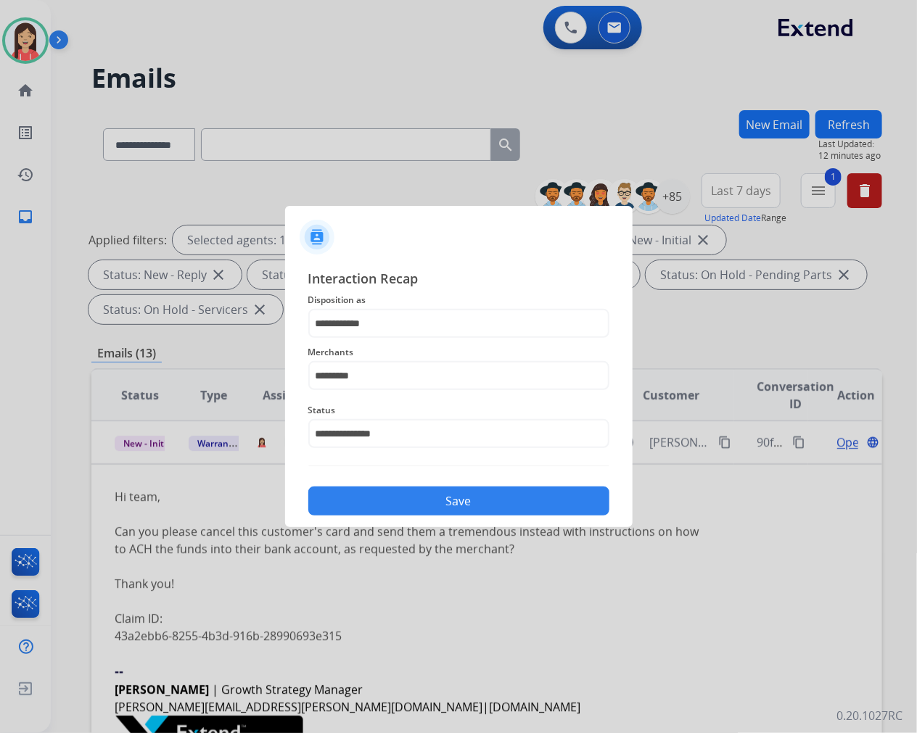
click at [451, 506] on button "Save" at bounding box center [458, 501] width 301 height 29
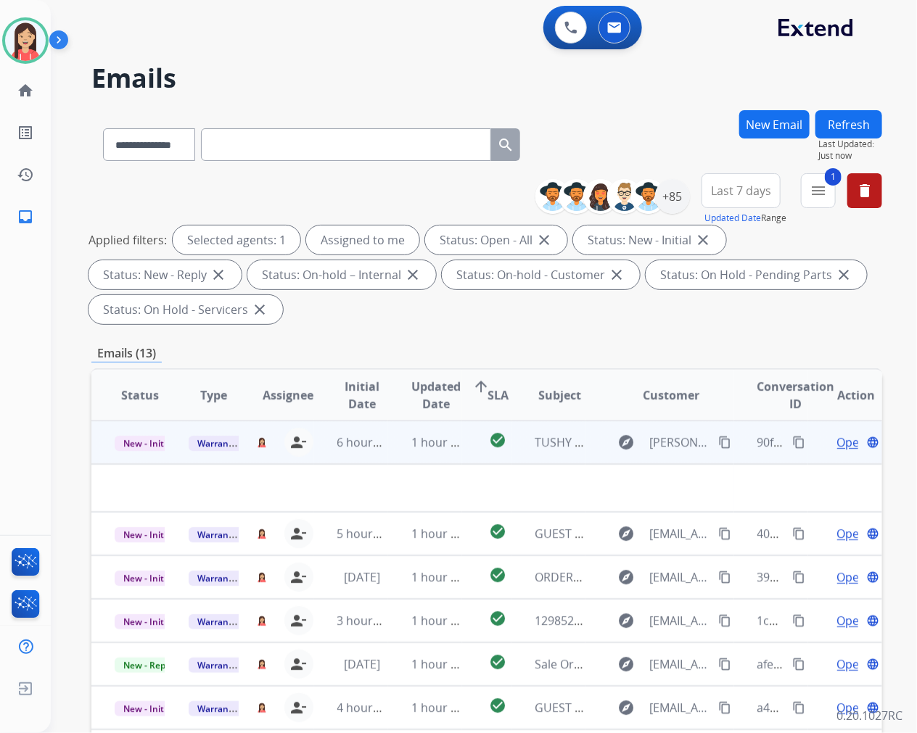
click at [837, 440] on span "Open" at bounding box center [852, 442] width 30 height 17
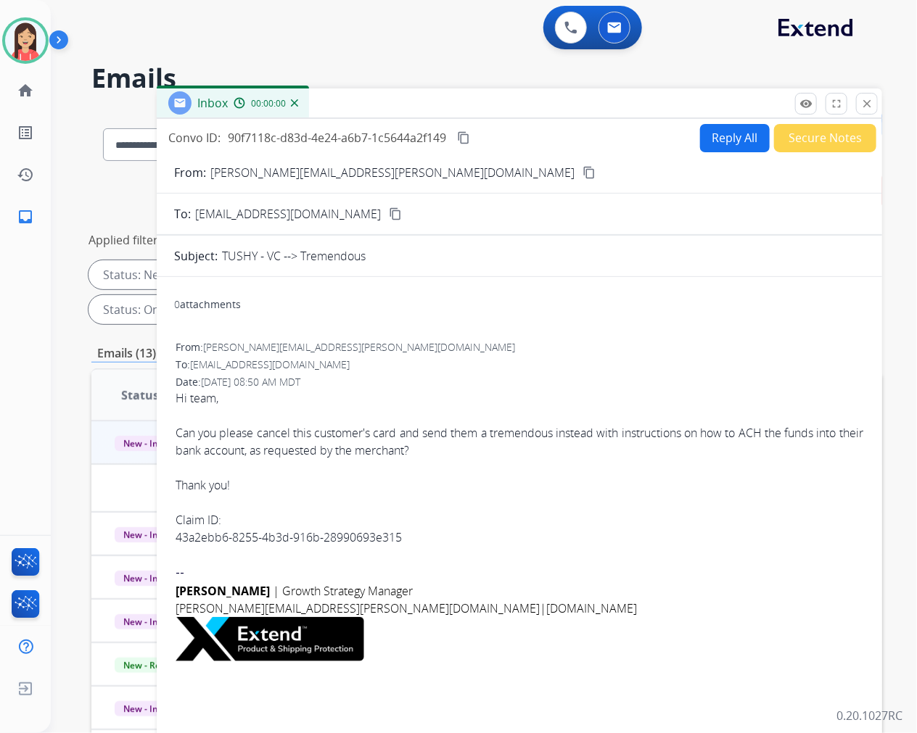
click at [715, 139] on button "Reply All" at bounding box center [735, 138] width 70 height 28
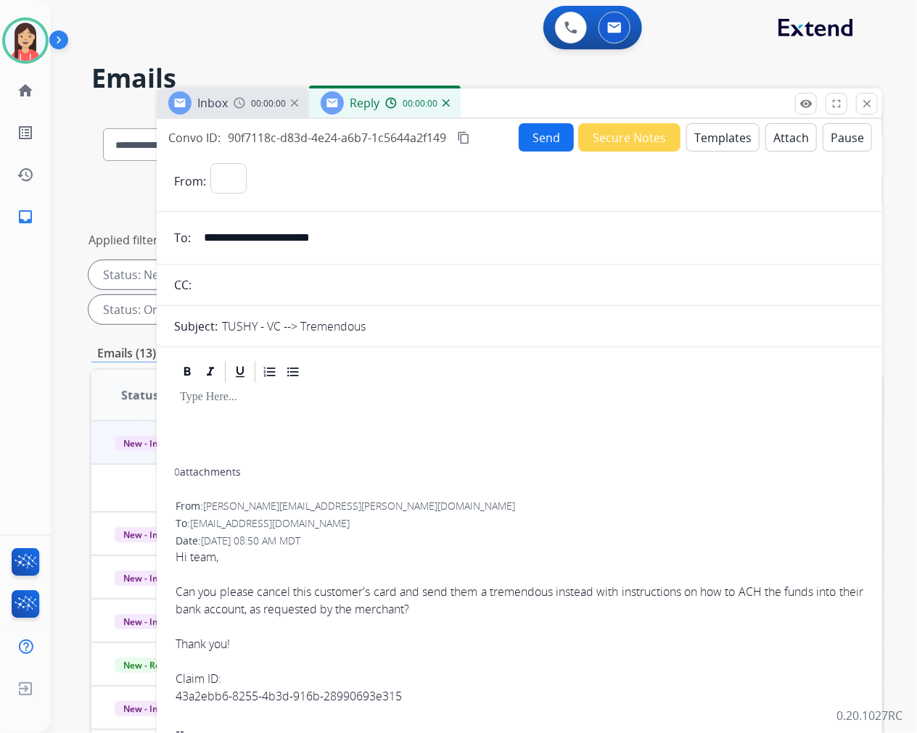
select select "**********"
click at [738, 146] on button "Templates" at bounding box center [722, 137] width 73 height 28
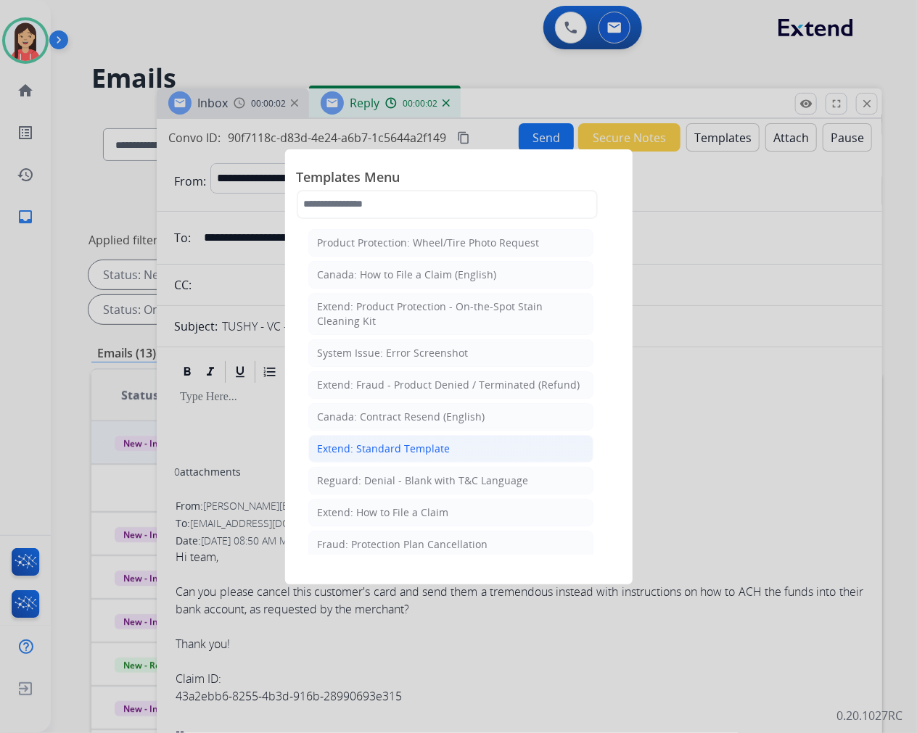
click at [380, 452] on div "Extend: Standard Template" at bounding box center [384, 449] width 133 height 15
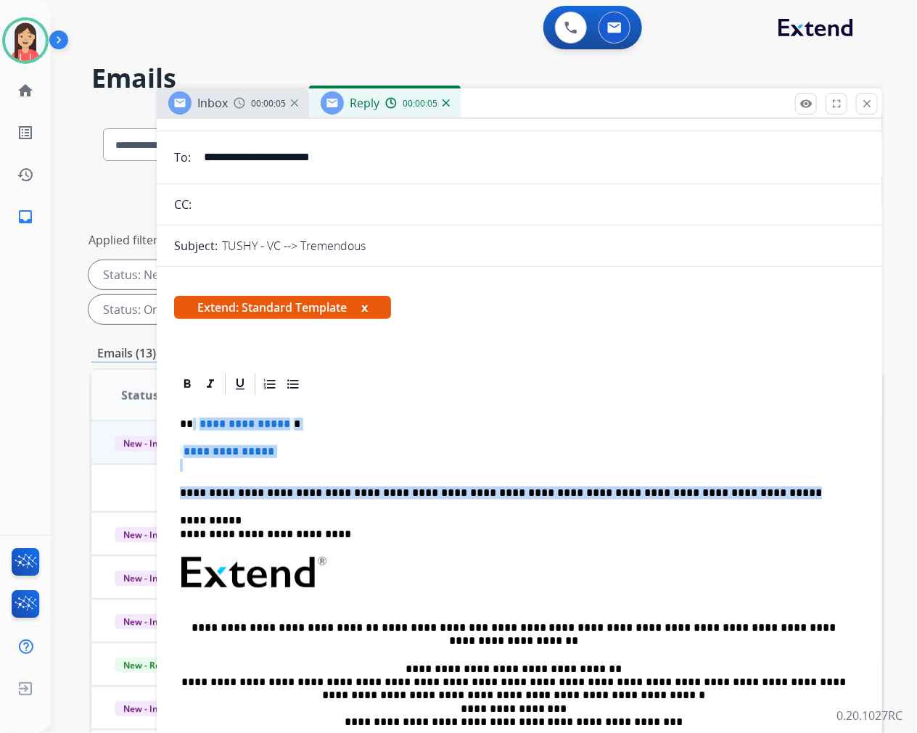
drag, startPoint x: 192, startPoint y: 419, endPoint x: 772, endPoint y: 477, distance: 582.5
click at [772, 477] on div "**********" at bounding box center [519, 615] width 691 height 436
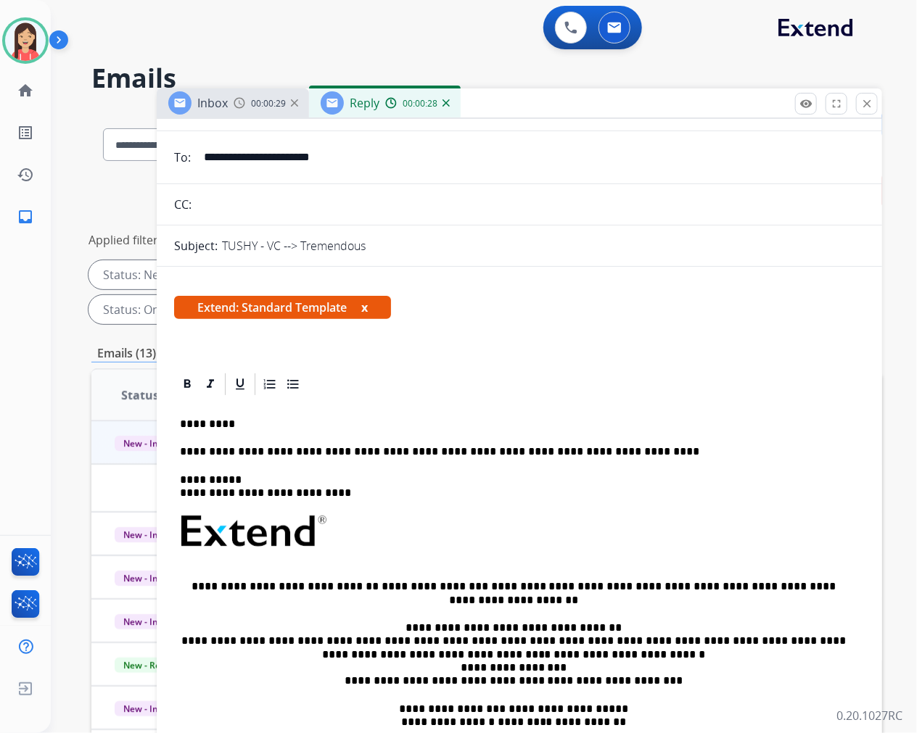
click at [622, 444] on div "**********" at bounding box center [519, 594] width 691 height 395
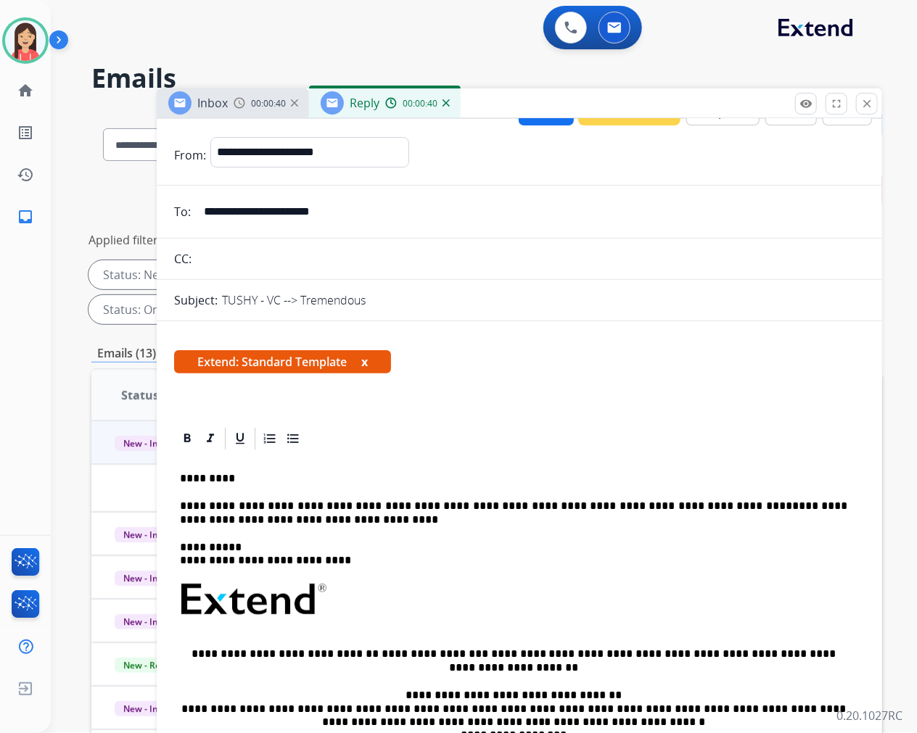
scroll to position [0, 0]
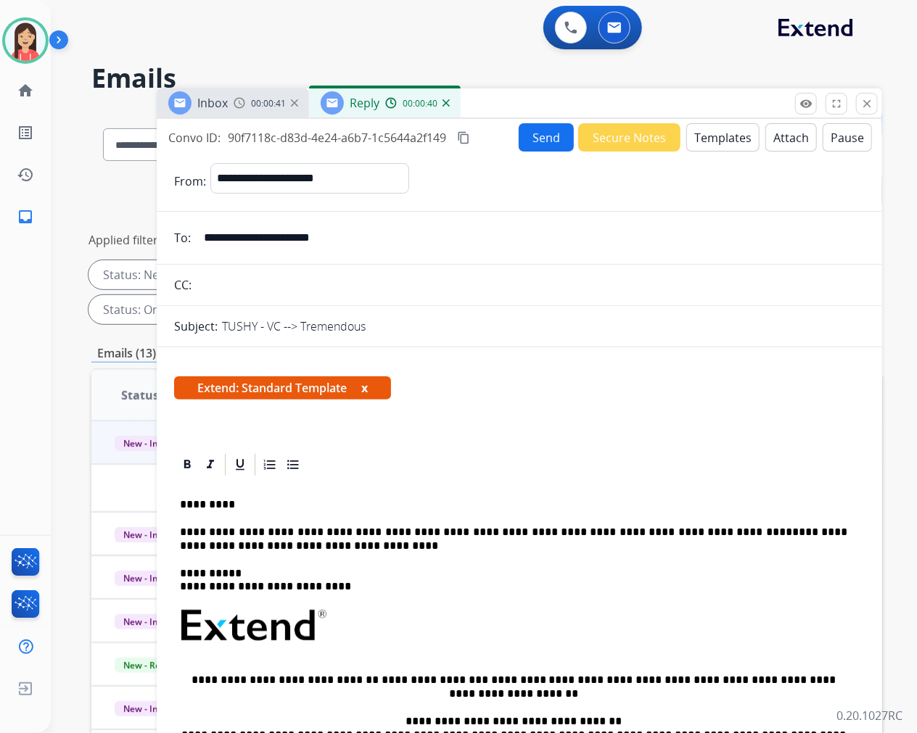
click at [527, 139] on button "Send" at bounding box center [546, 137] width 55 height 28
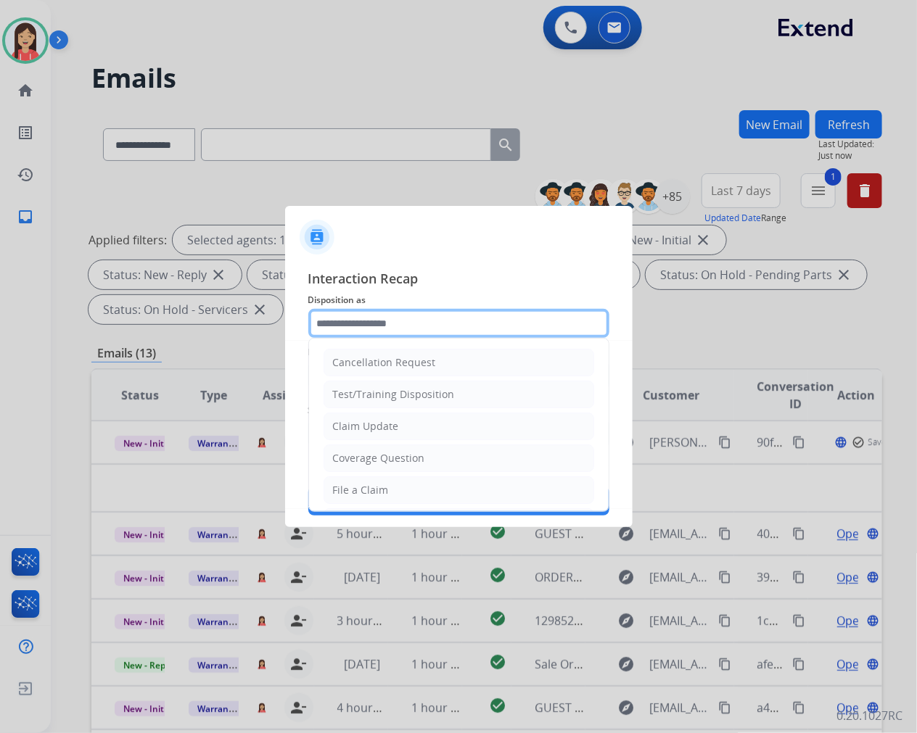
click at [454, 326] on input "text" at bounding box center [458, 323] width 301 height 29
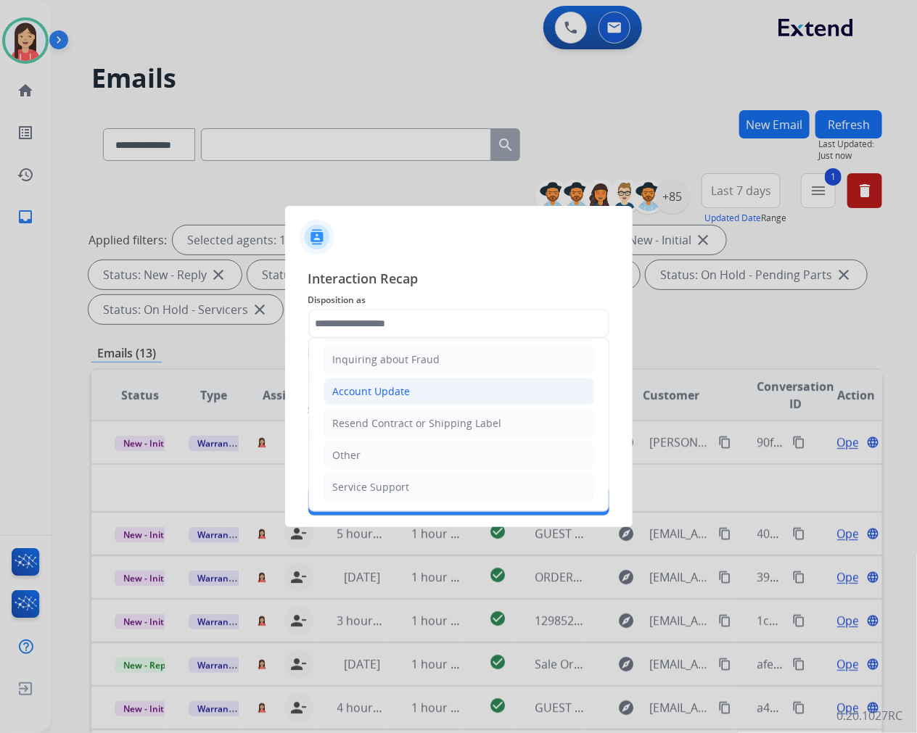
click at [411, 397] on li "Account Update" at bounding box center [458, 392] width 271 height 28
type input "**********"
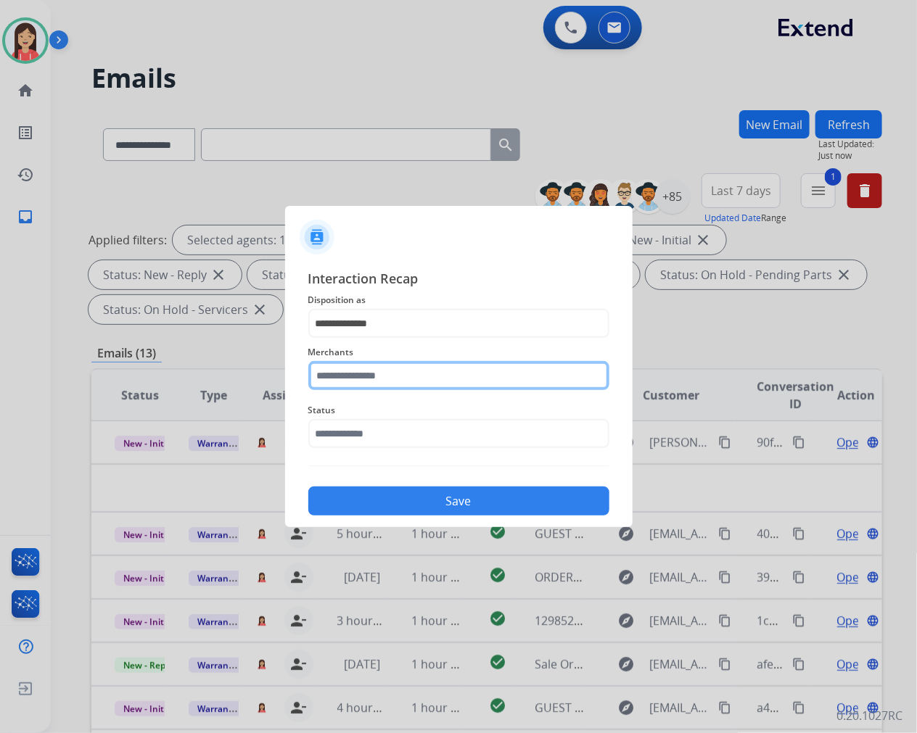
click at [374, 374] on input "text" at bounding box center [458, 375] width 301 height 29
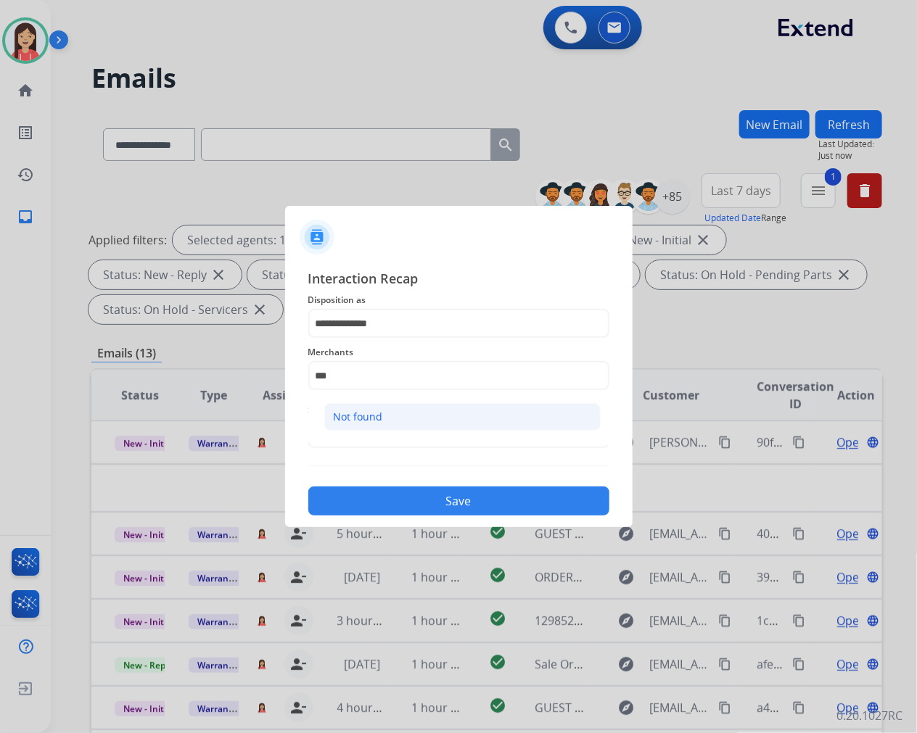
click at [372, 412] on div "Not found" at bounding box center [358, 417] width 49 height 15
type input "*********"
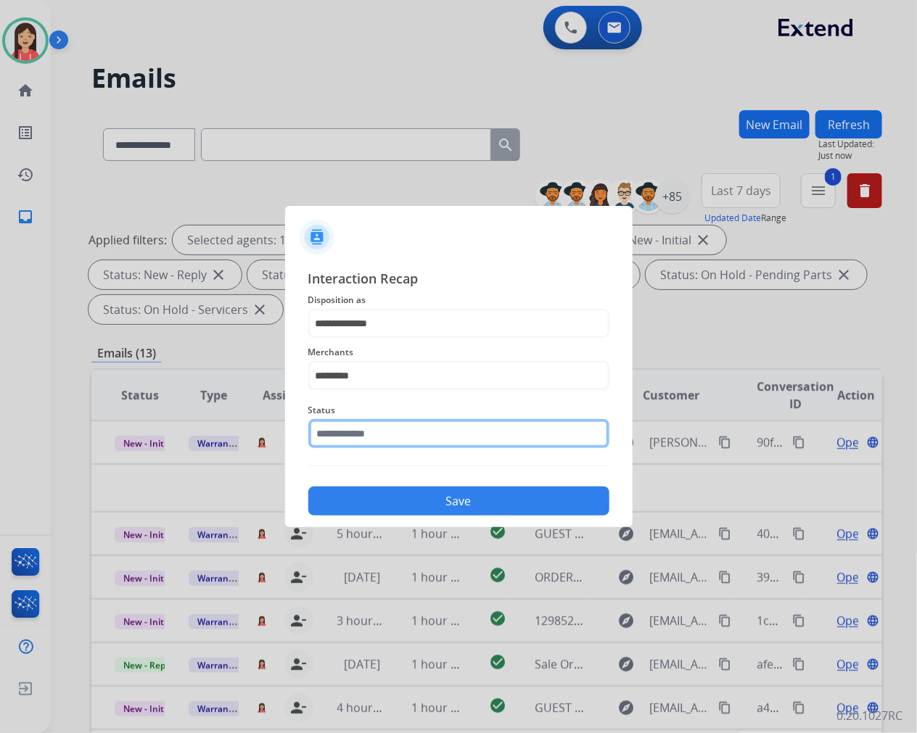
drag, startPoint x: 358, startPoint y: 421, endPoint x: 358, endPoint y: 442, distance: 21.8
click at [358, 421] on input "text" at bounding box center [458, 433] width 301 height 29
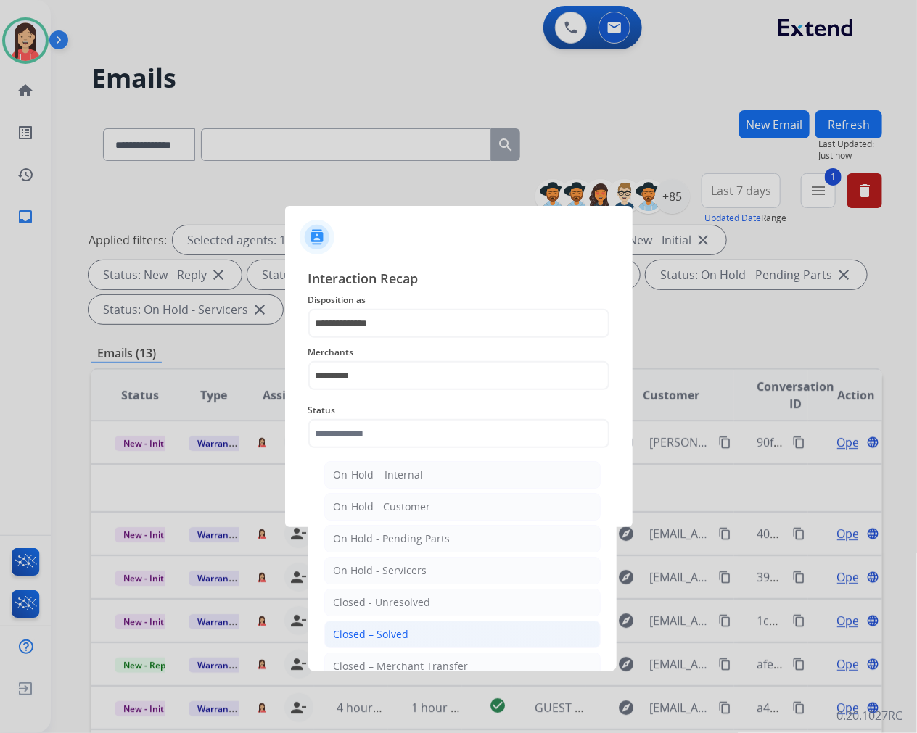
click at [337, 627] on li "Closed – Solved" at bounding box center [462, 635] width 276 height 28
type input "**********"
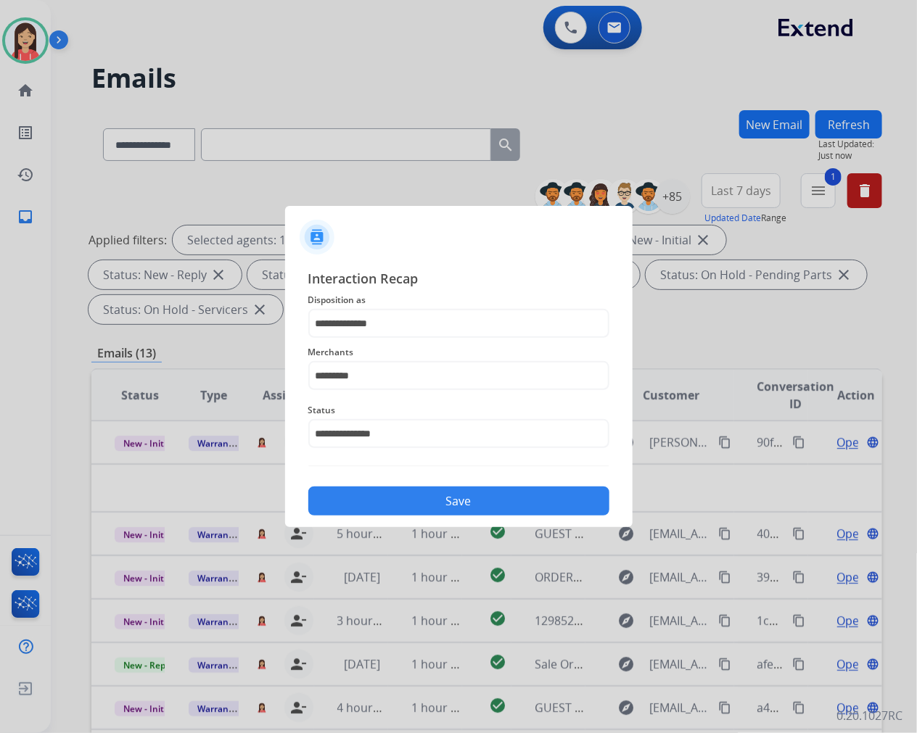
click at [395, 493] on button "Save" at bounding box center [458, 501] width 301 height 29
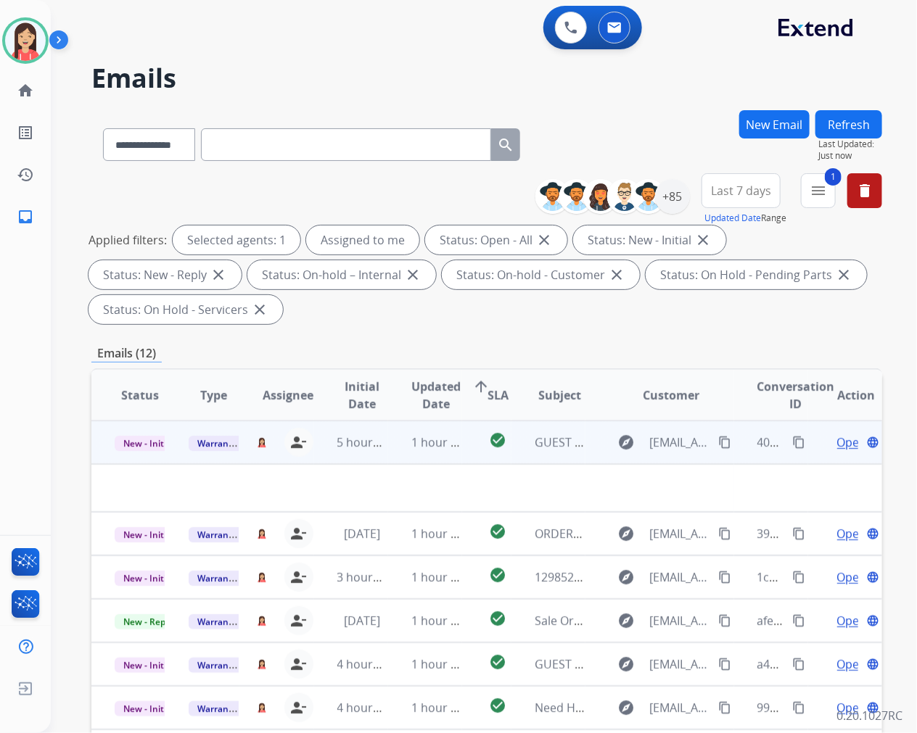
click at [375, 454] on td "5 hours ago" at bounding box center [351, 443] width 74 height 44
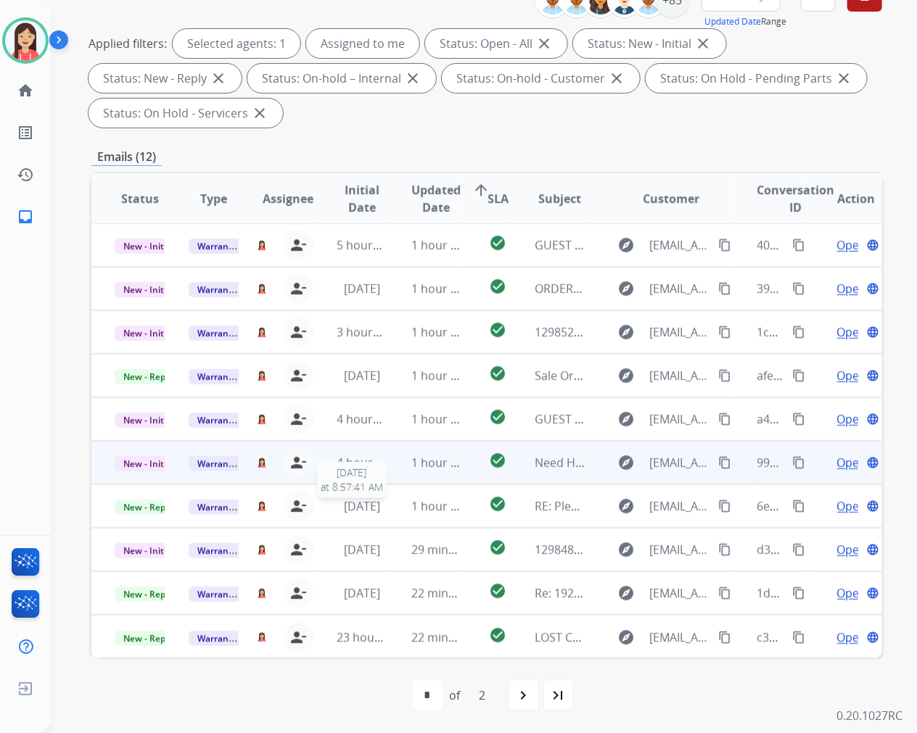
scroll to position [0, 0]
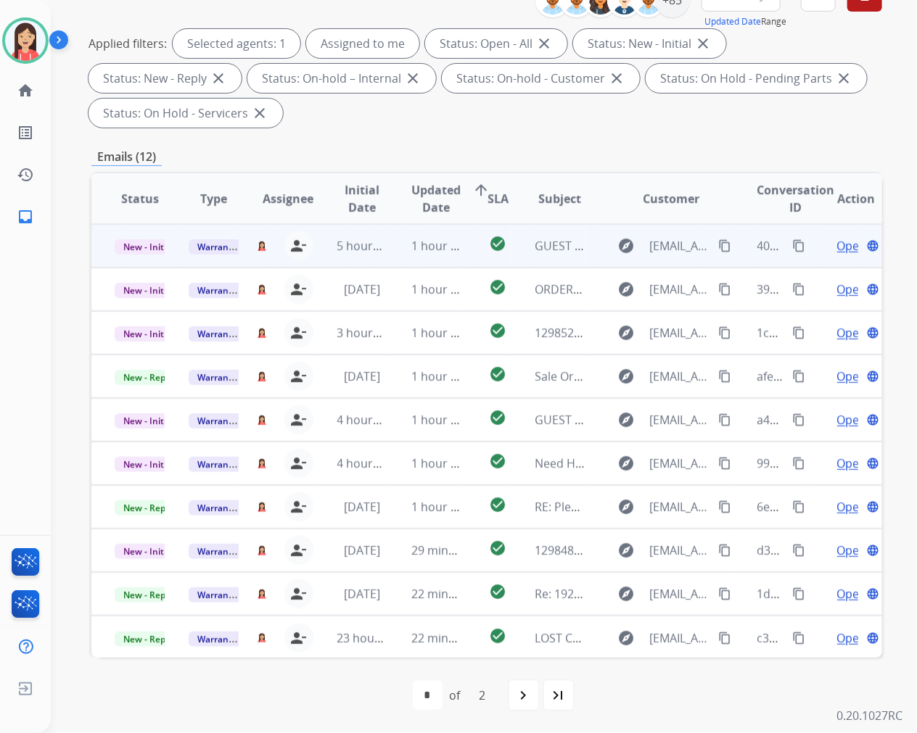
click at [404, 264] on td "1 hour ago" at bounding box center [425, 246] width 74 height 44
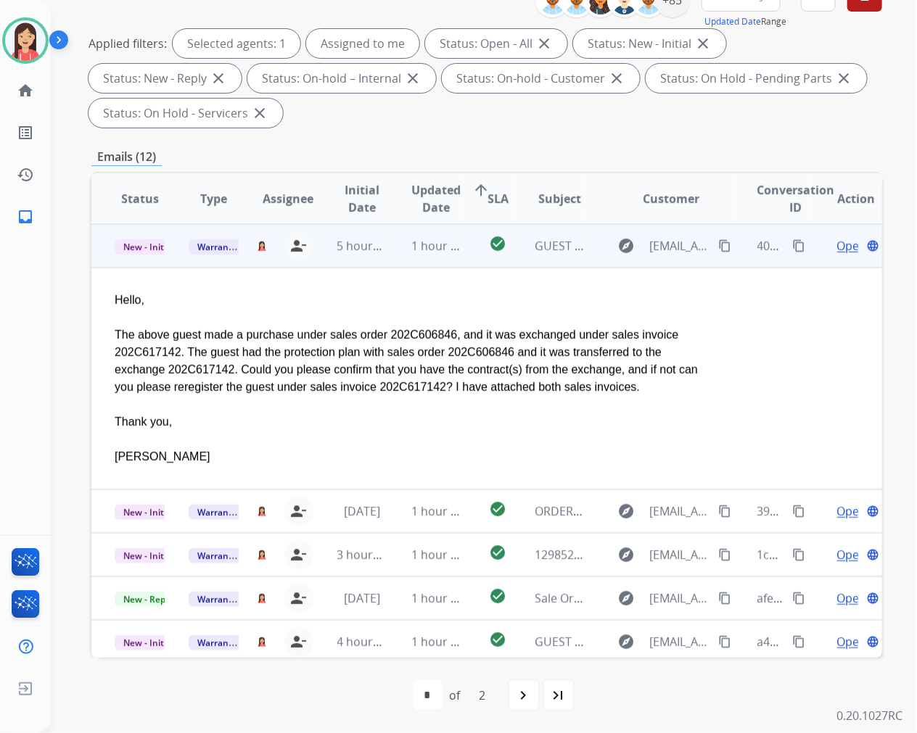
click at [837, 242] on span "Open" at bounding box center [852, 245] width 30 height 17
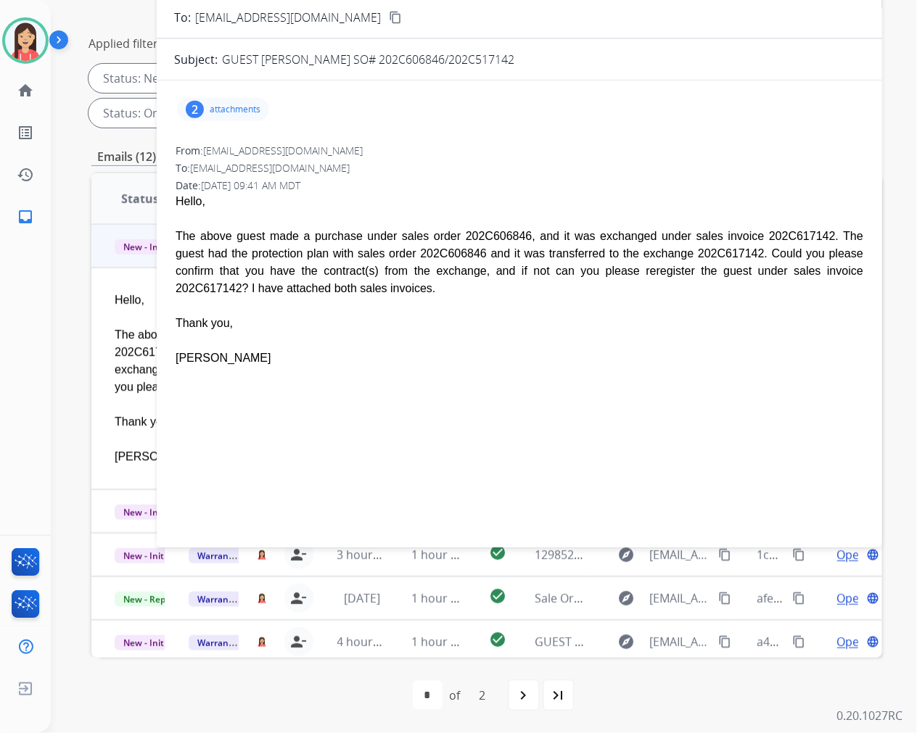
click at [244, 107] on p "attachments" at bounding box center [235, 110] width 51 height 12
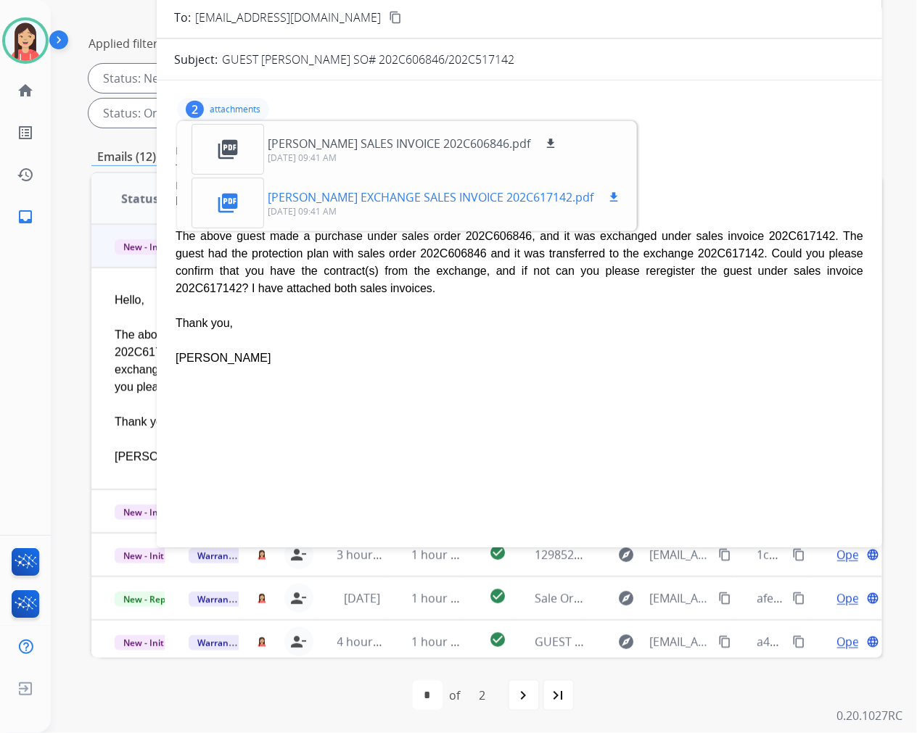
click at [448, 199] on p "[PERSON_NAME] EXCHANGE SALES INVOICE 202C617142.pdf" at bounding box center [431, 197] width 326 height 17
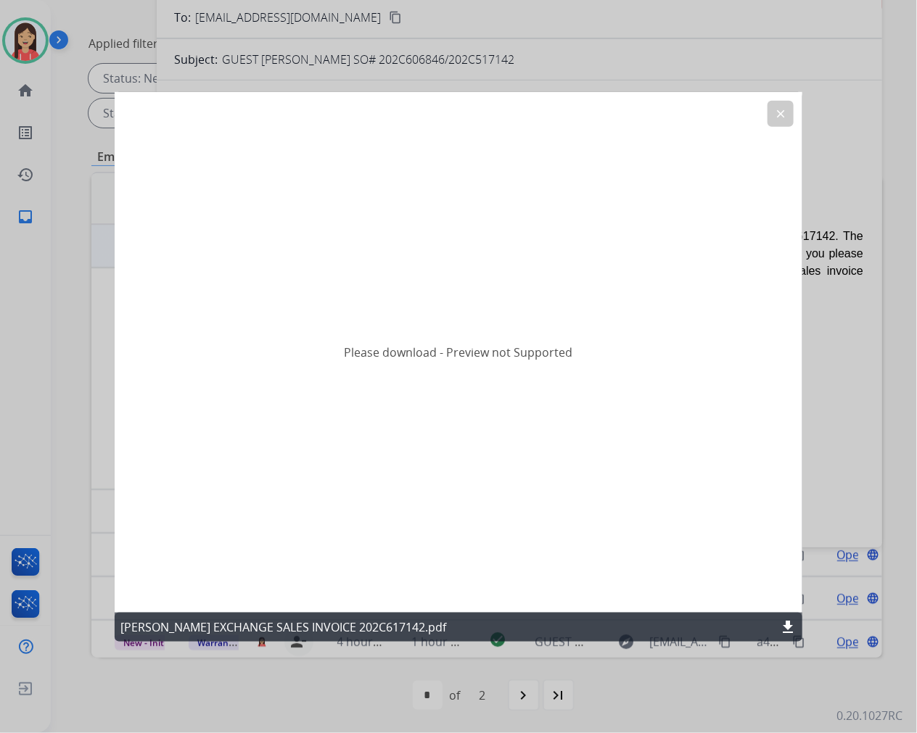
click at [780, 624] on mat-icon "download" at bounding box center [787, 627] width 17 height 17
click at [784, 112] on mat-icon "clear" at bounding box center [780, 113] width 13 height 13
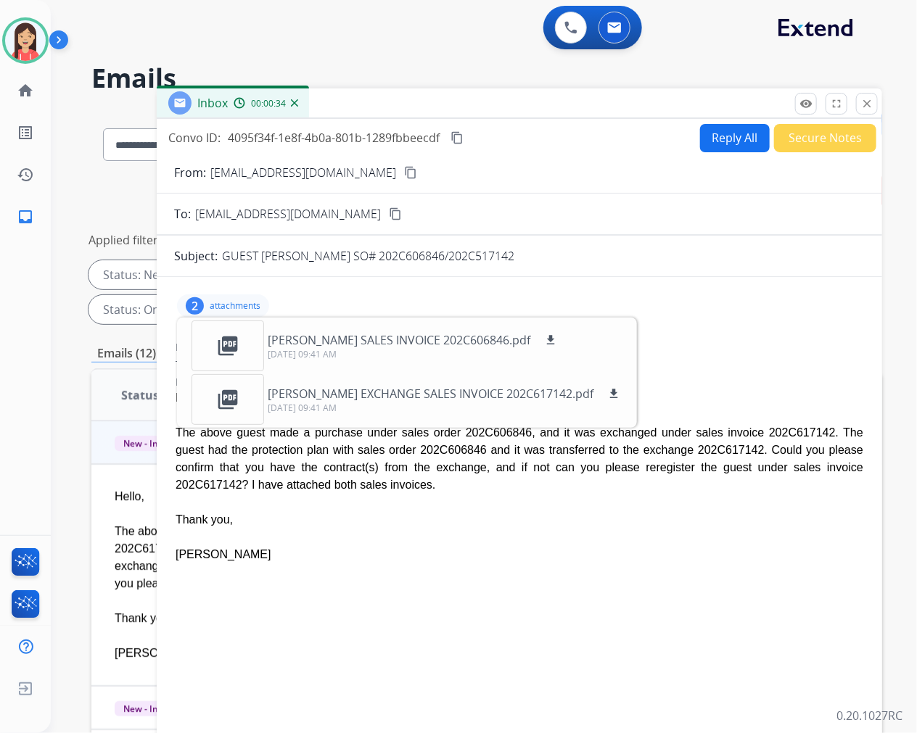
click at [823, 146] on button "Secure Notes" at bounding box center [825, 138] width 102 height 28
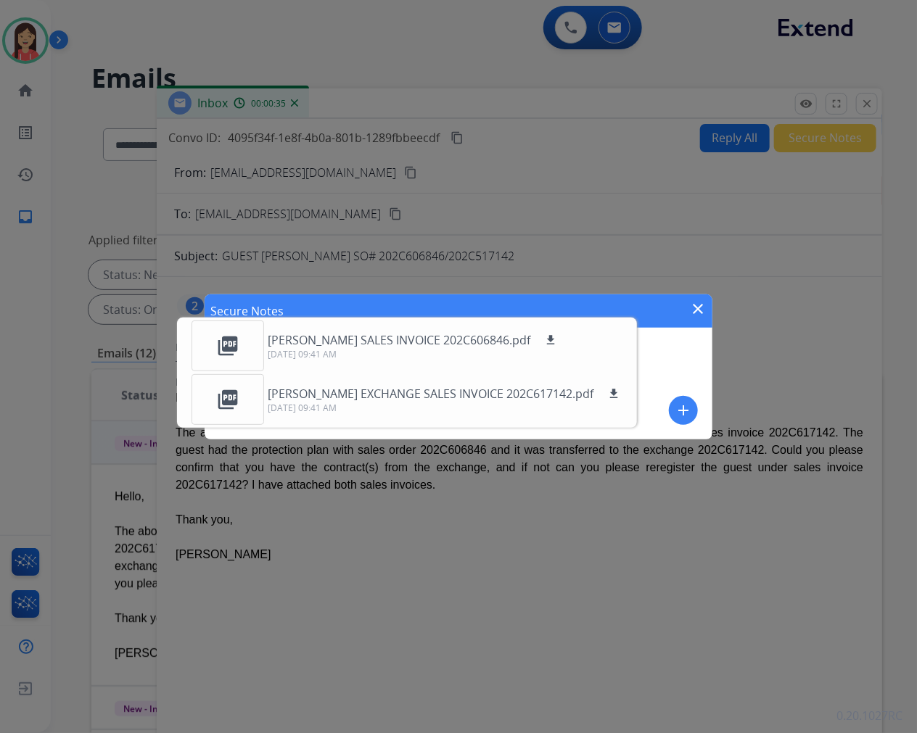
click at [676, 405] on mat-icon "add" at bounding box center [683, 410] width 17 height 17
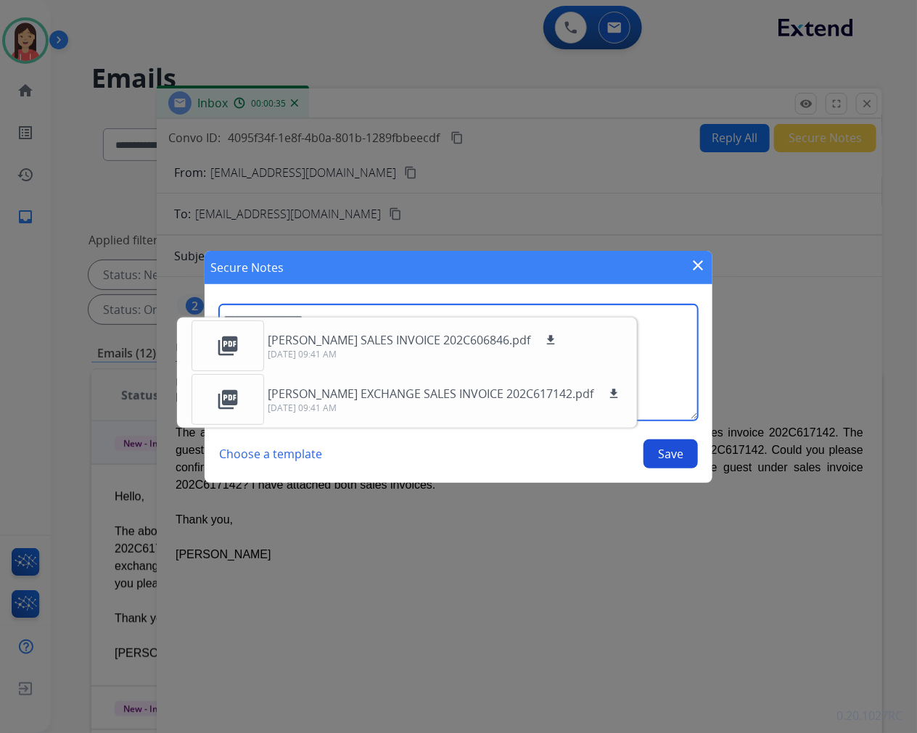
click at [657, 363] on textarea at bounding box center [458, 363] width 479 height 116
type textarea "*"
type textarea "**********"
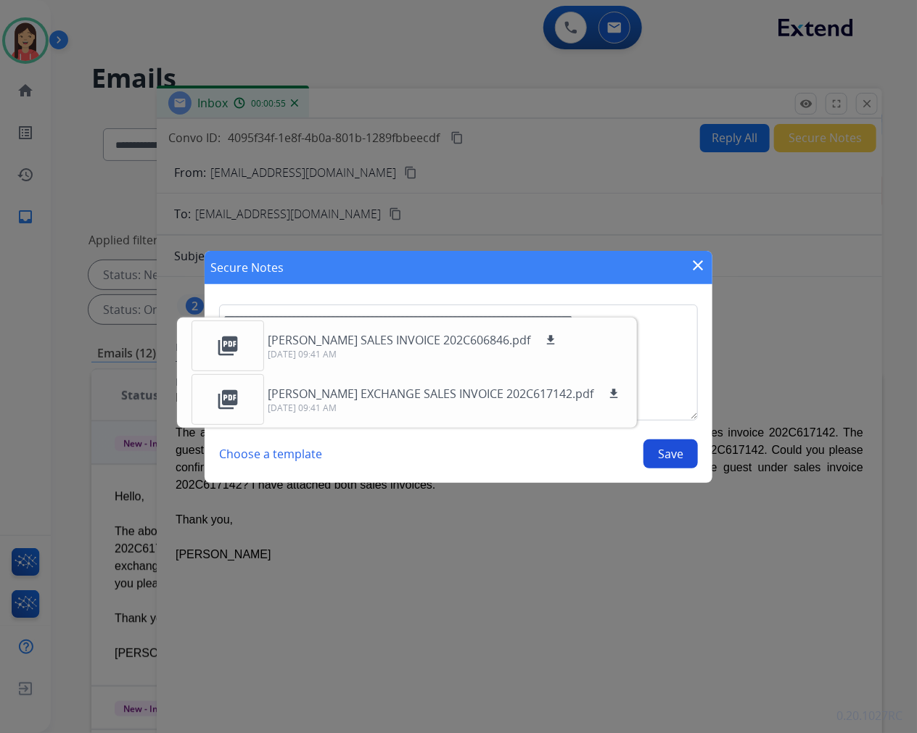
click at [680, 462] on button "Save" at bounding box center [670, 454] width 54 height 29
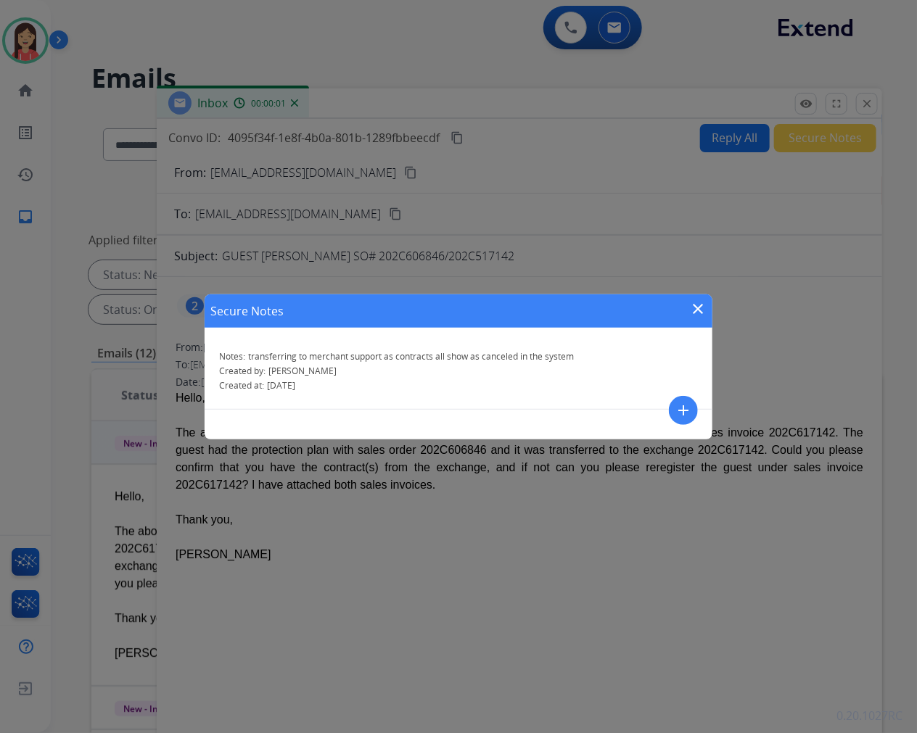
click at [701, 309] on mat-icon "close" at bounding box center [697, 308] width 17 height 17
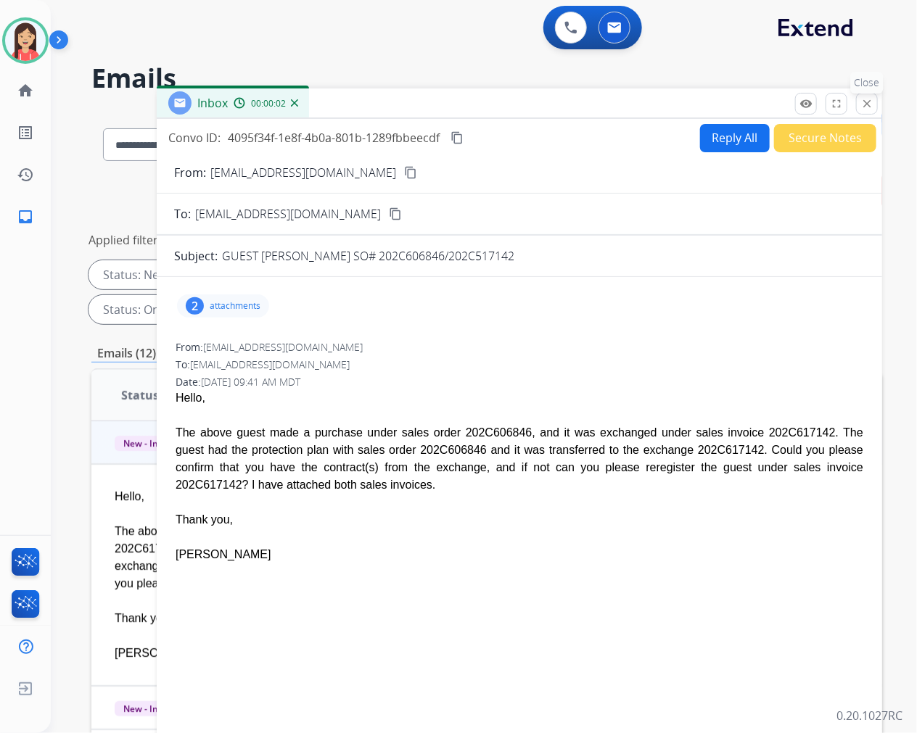
click at [870, 104] on mat-icon "close" at bounding box center [866, 103] width 13 height 13
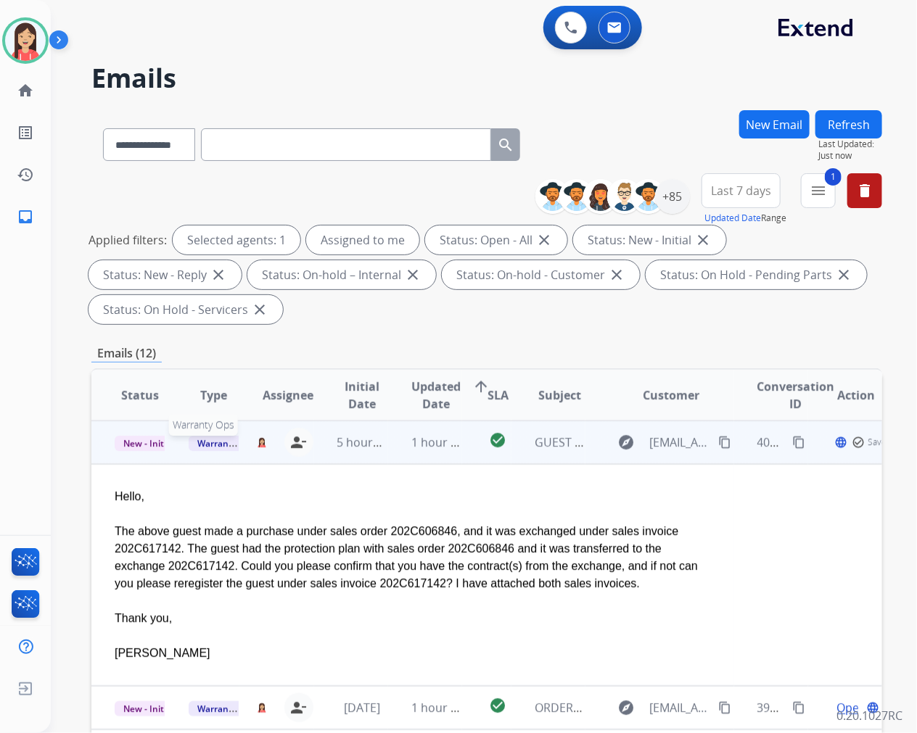
click at [212, 439] on span "Warranty Ops" at bounding box center [226, 443] width 75 height 15
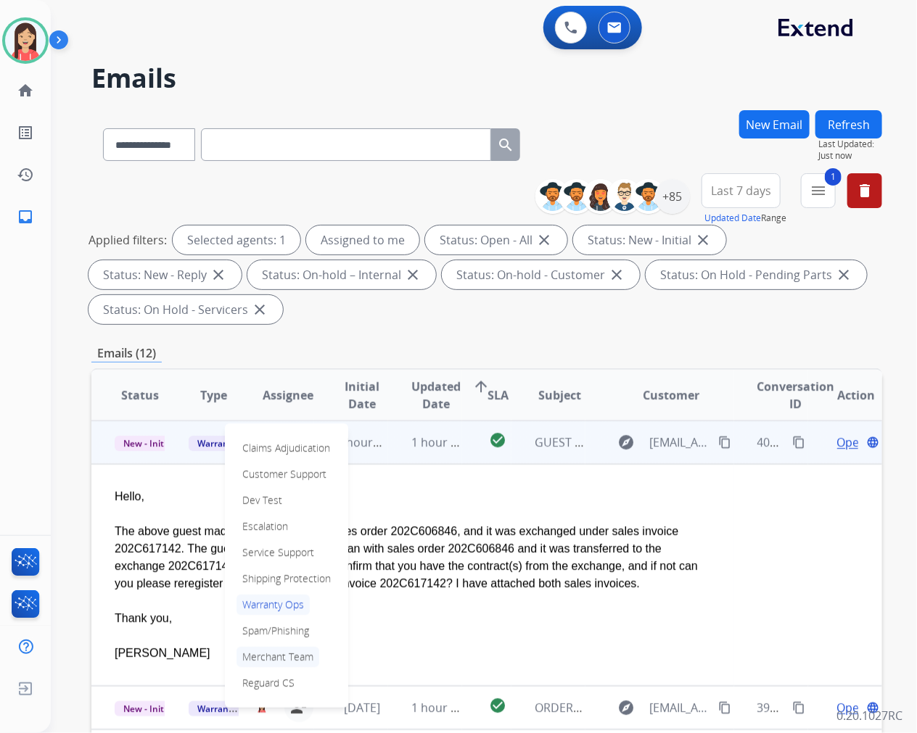
click at [276, 656] on p "Merchant Team" at bounding box center [277, 657] width 83 height 20
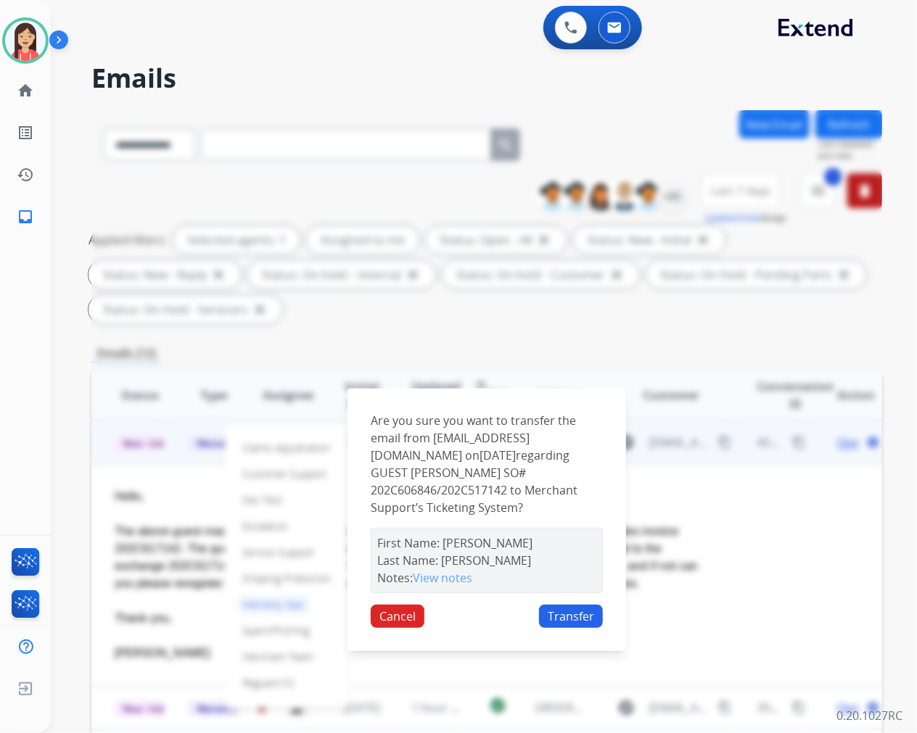
drag, startPoint x: 583, startPoint y: 603, endPoint x: 571, endPoint y: 602, distance: 12.4
click at [584, 605] on button "Transfer" at bounding box center [571, 616] width 64 height 23
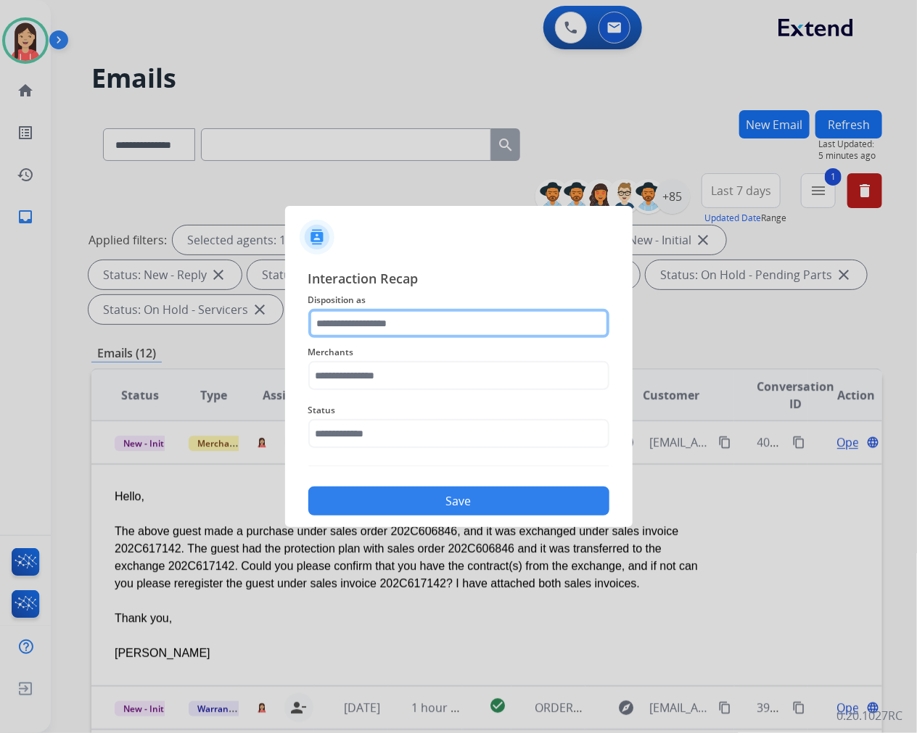
click at [487, 315] on input "text" at bounding box center [458, 323] width 301 height 29
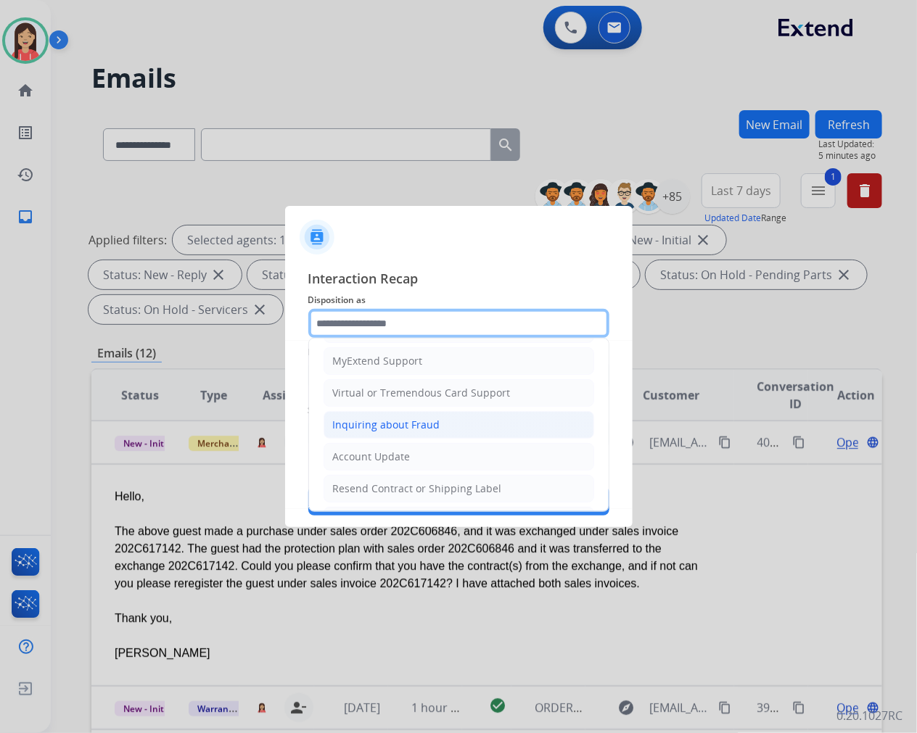
scroll to position [227, 0]
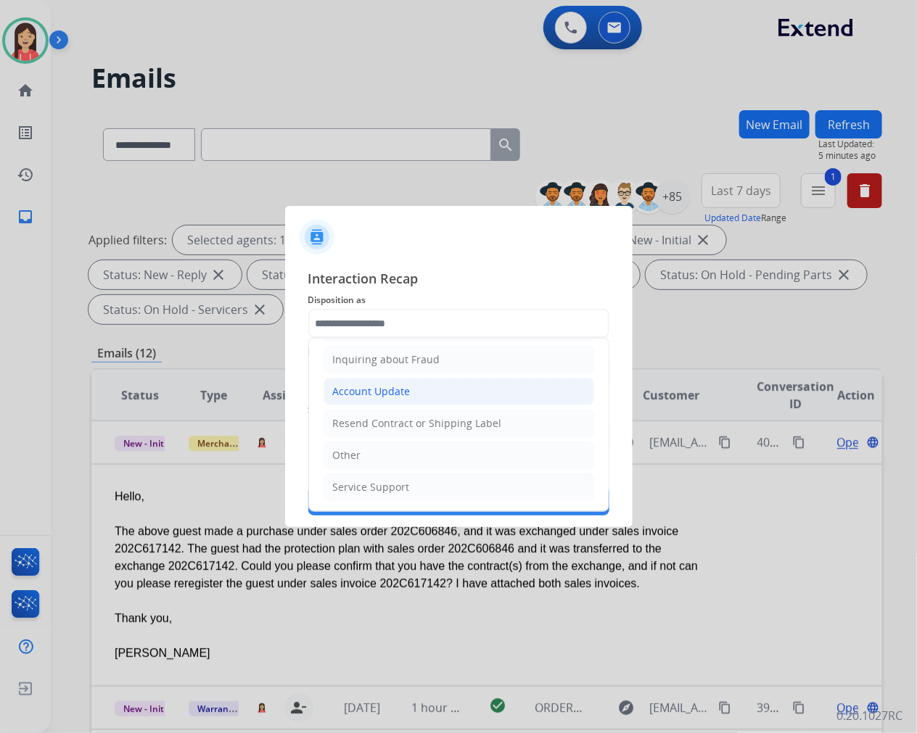
click at [414, 394] on li "Account Update" at bounding box center [458, 392] width 271 height 28
type input "**********"
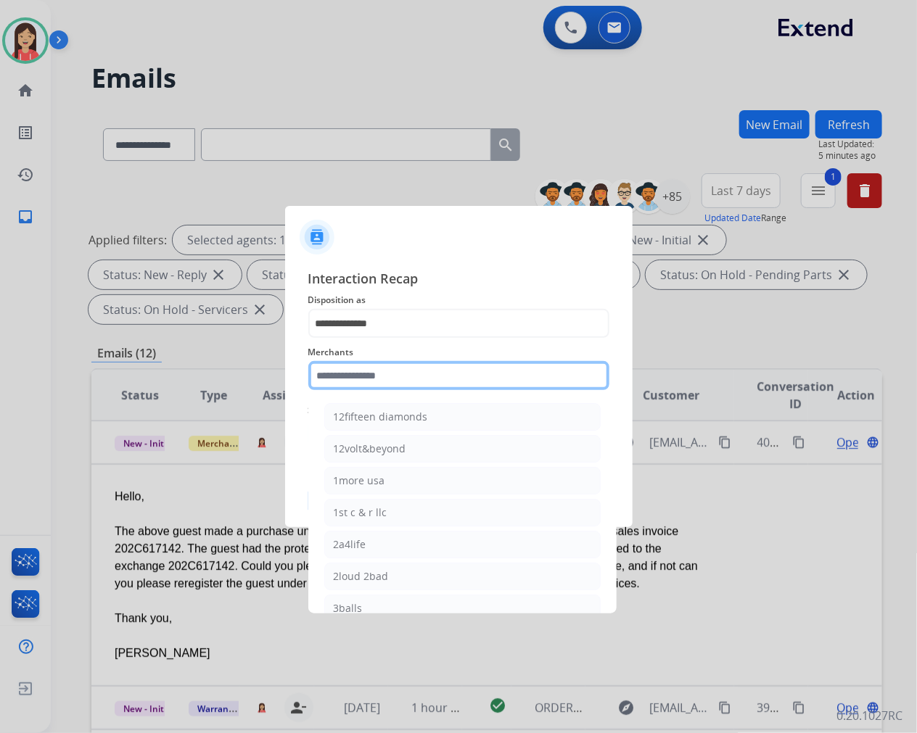
click at [409, 387] on input "text" at bounding box center [458, 375] width 301 height 29
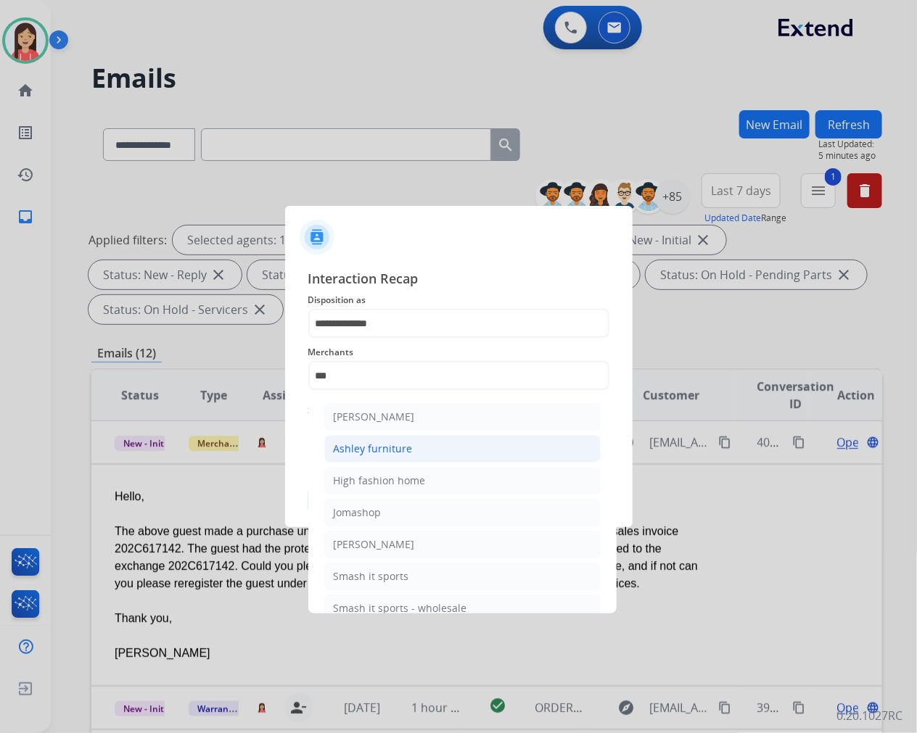
click at [402, 443] on div "Ashley furniture" at bounding box center [373, 449] width 79 height 15
type input "**********"
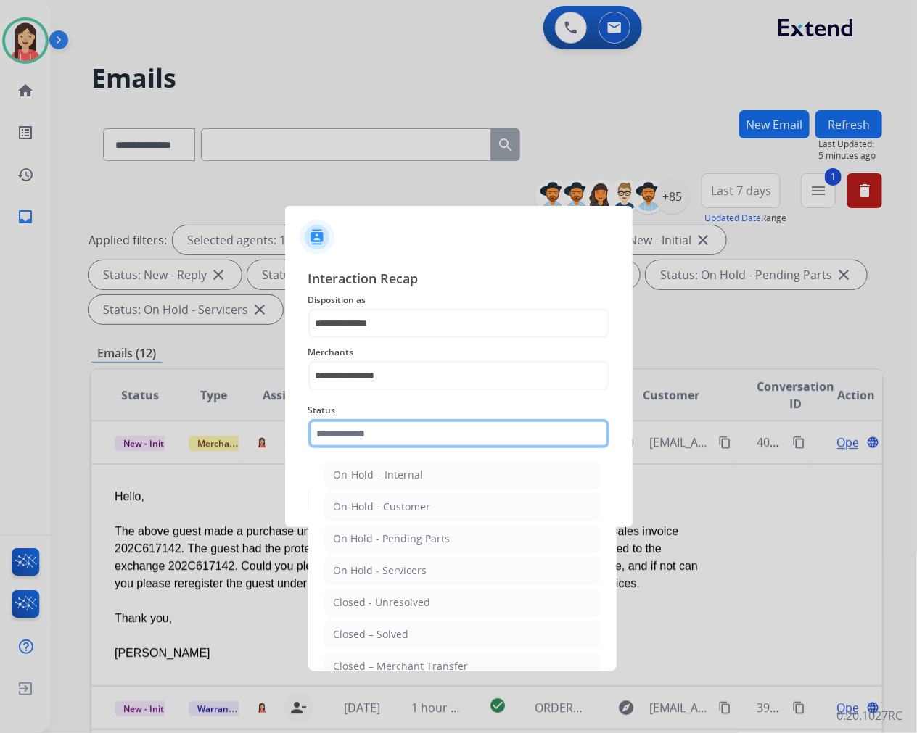
click at [400, 439] on input "text" at bounding box center [458, 433] width 301 height 29
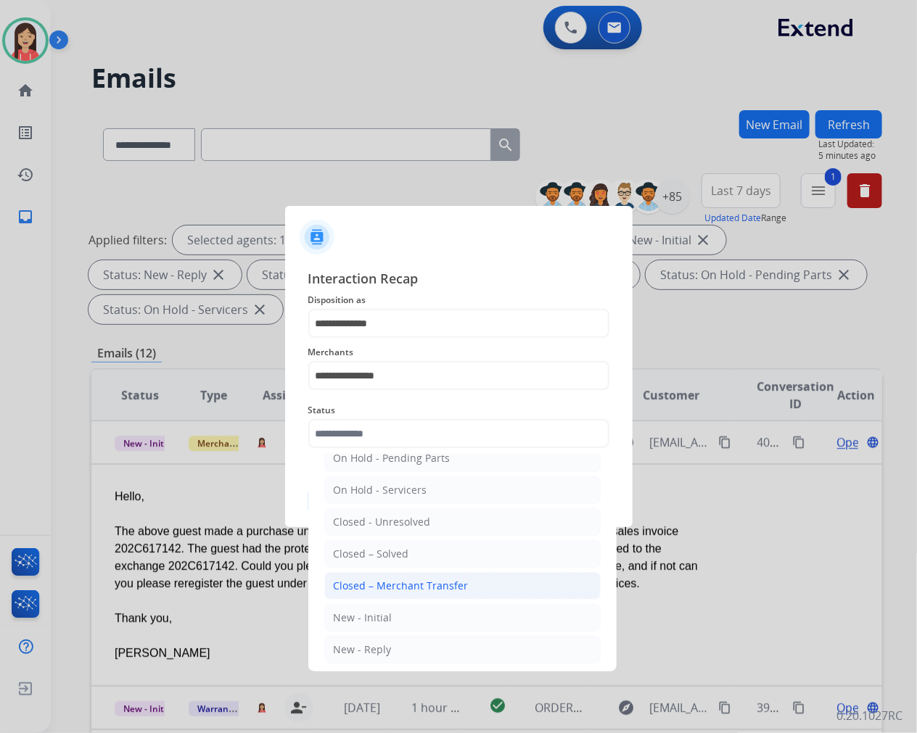
click at [421, 588] on div "Closed – Merchant Transfer" at bounding box center [401, 586] width 135 height 15
type input "**********"
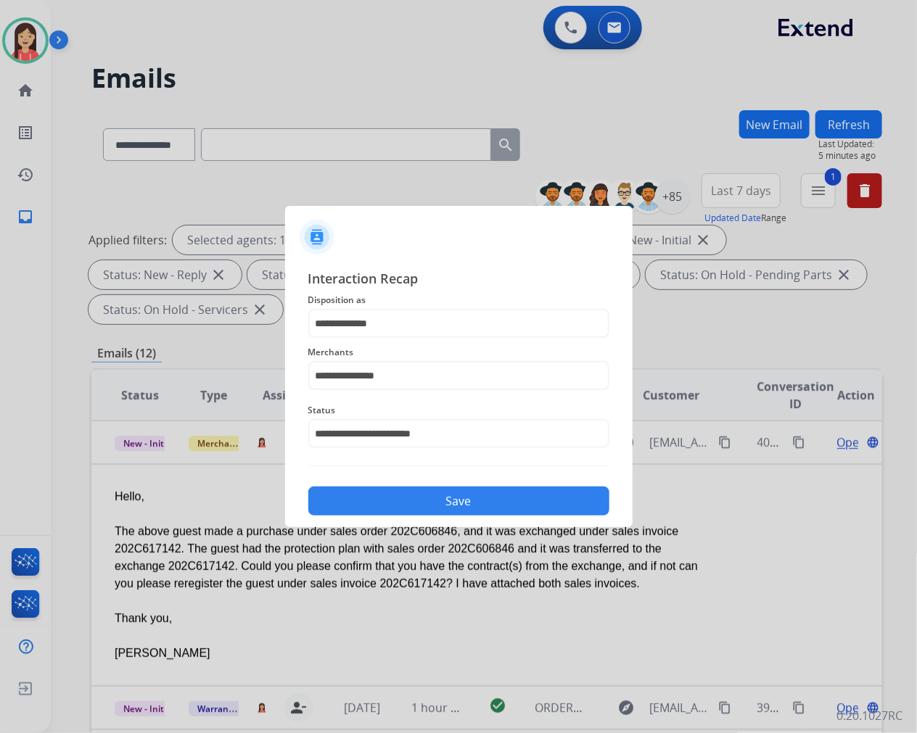
click at [460, 519] on div "**********" at bounding box center [458, 392] width 347 height 271
click at [471, 504] on button "Save" at bounding box center [458, 501] width 301 height 29
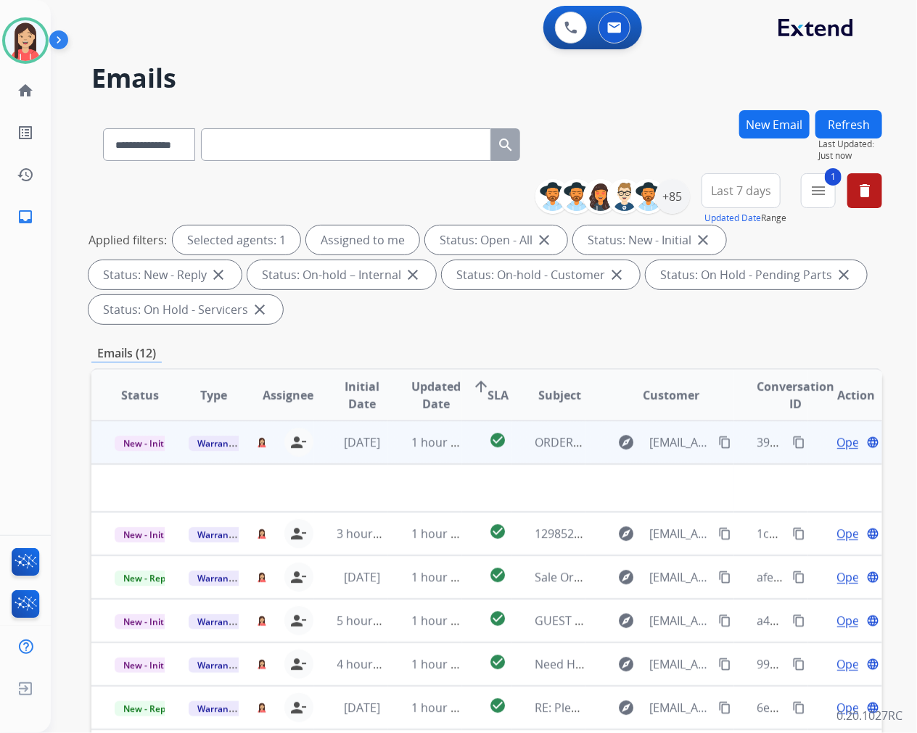
click at [403, 458] on td "1 hour ago" at bounding box center [425, 443] width 74 height 44
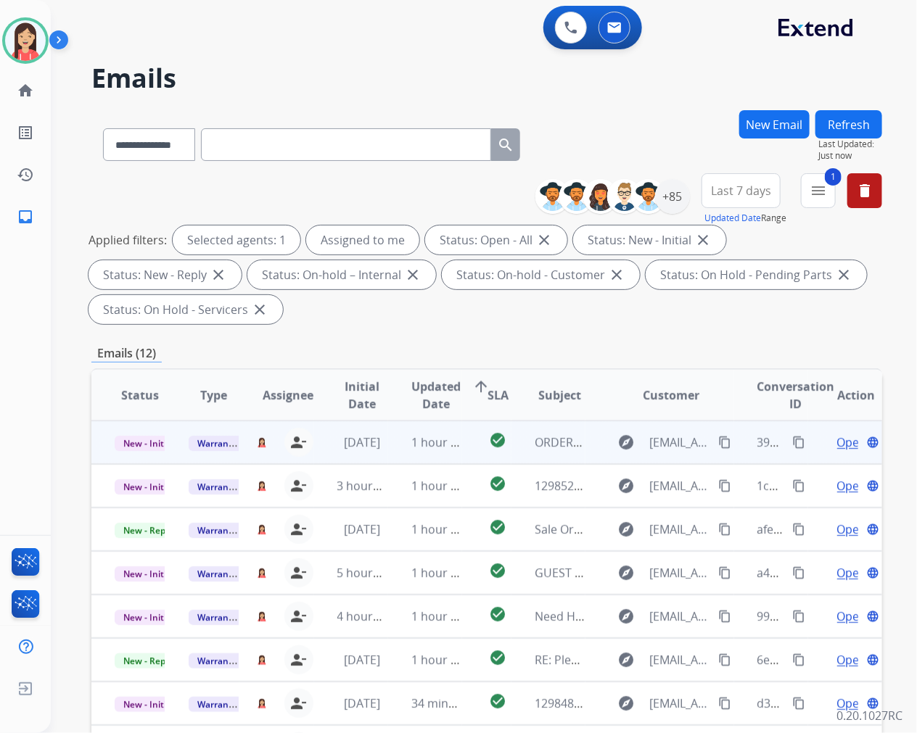
click at [403, 458] on td "1 hour ago" at bounding box center [425, 443] width 74 height 44
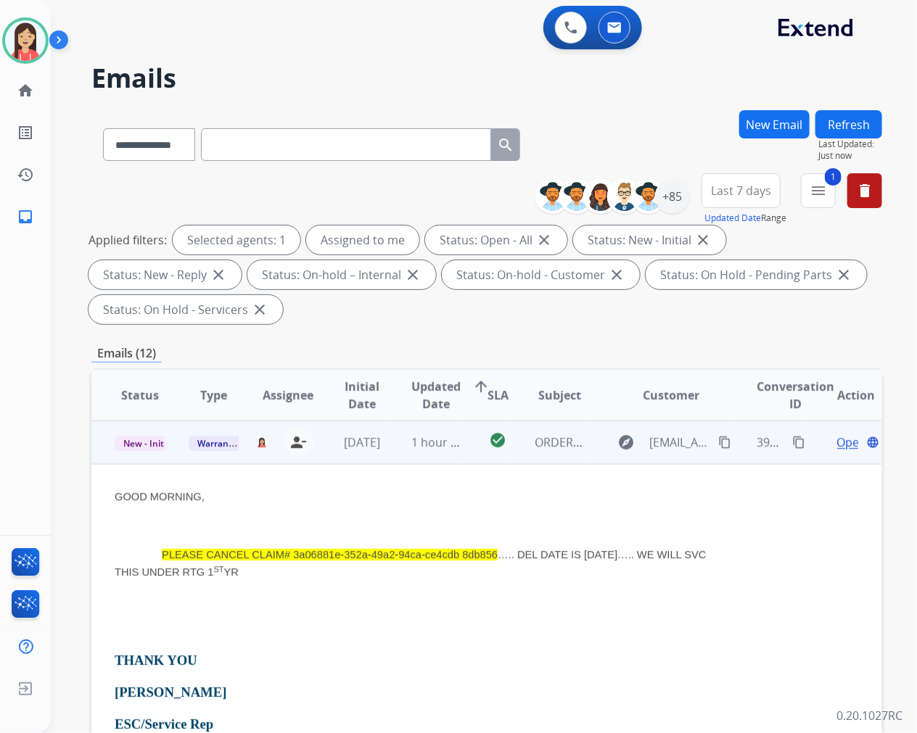
click at [297, 560] on p "PLEASE CANCEL CLAIM# 3a06881e-352a-49a2-94ca-ce4cdb 8db856 ….. DEL DATE IS [DAT…" at bounding box center [413, 563] width 596 height 35
click at [291, 558] on span "PLEASE CANCEL CLAIM# 3a06881e-352a-49a2-94ca-ce4cdb 8db856" at bounding box center [330, 555] width 336 height 12
drag, startPoint x: 295, startPoint y: 553, endPoint x: 498, endPoint y: 553, distance: 203.1
click at [498, 553] on span "PLEASE CANCEL CLAIM# 3a06881e-352a-49a2-94ca-ce4cdb 8db856 ….. DEL DATE IS [DAT…" at bounding box center [411, 563] width 592 height 29
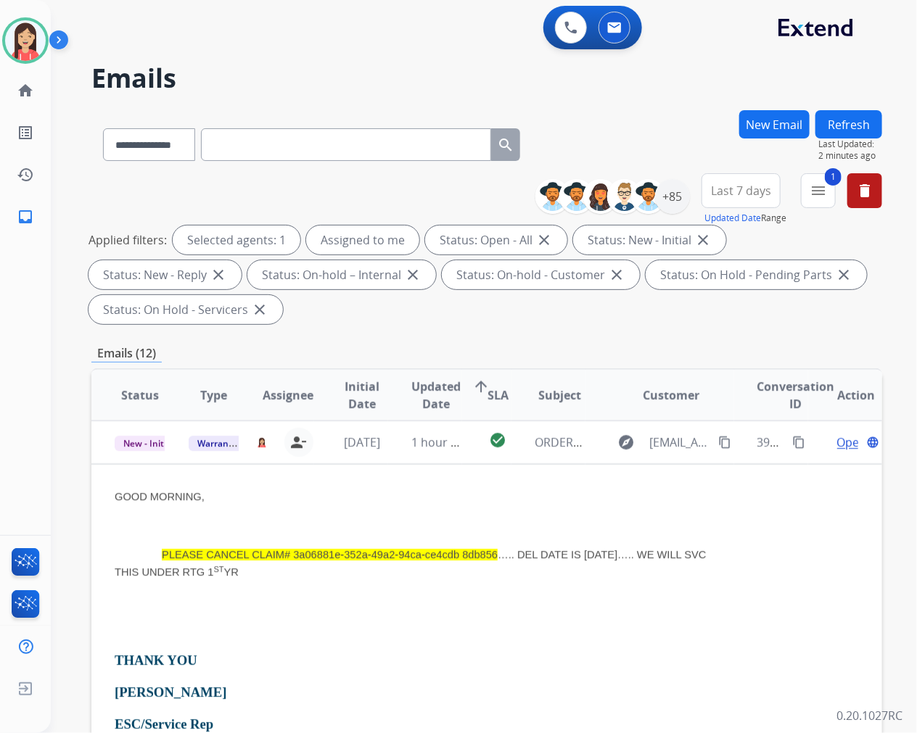
copy span "3a06881e-352a-49a2-94ca-ce4cdb 8db856"
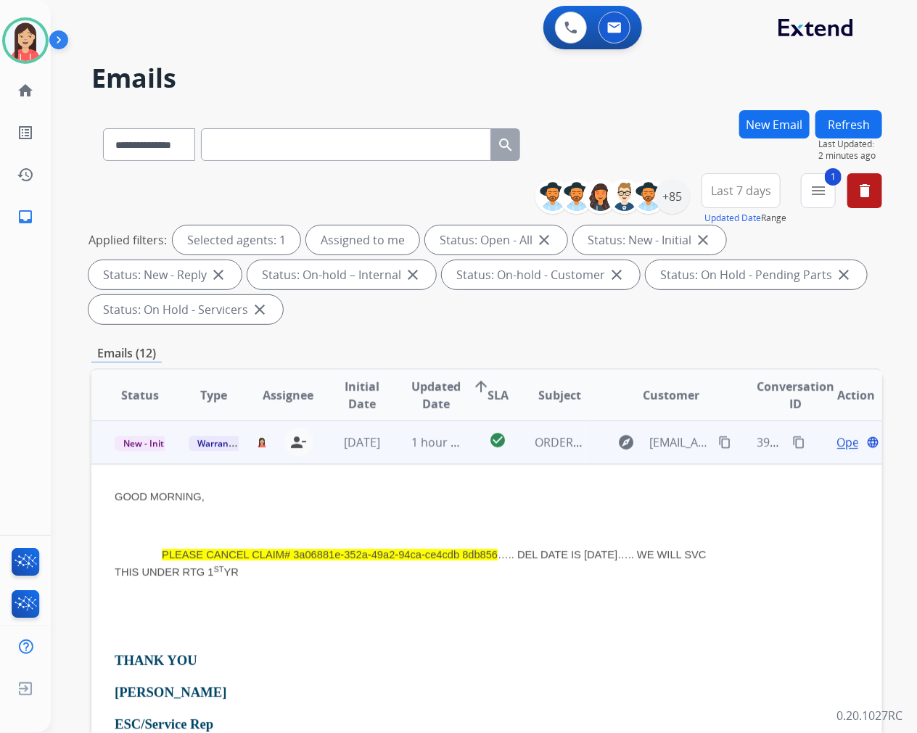
click at [419, 492] on p "GOOD MORNING," at bounding box center [413, 496] width 596 height 17
click at [837, 442] on span "Open" at bounding box center [852, 442] width 30 height 17
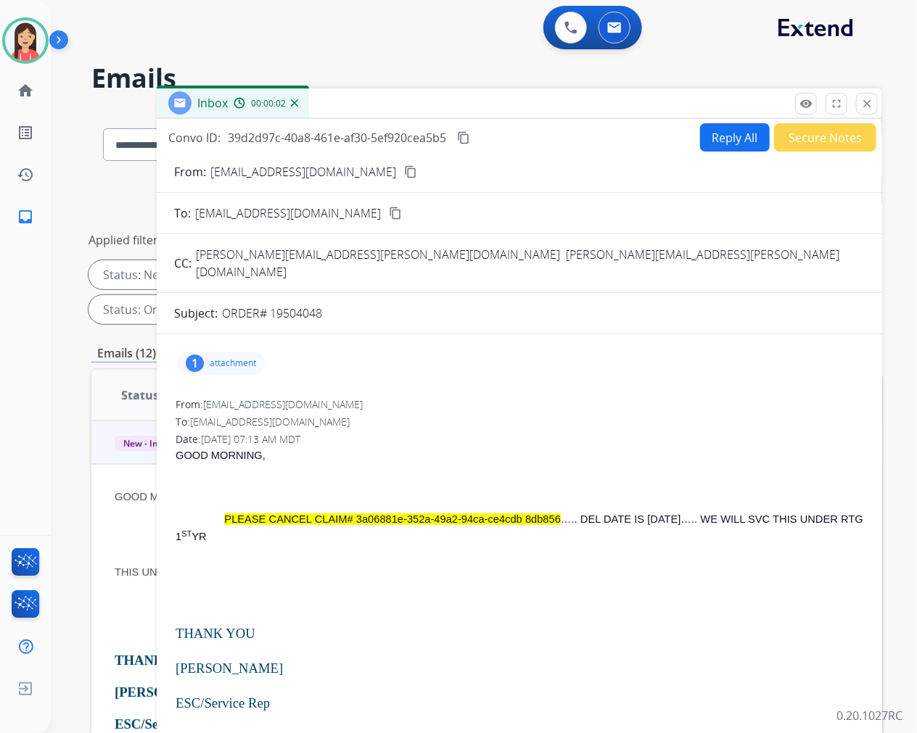
drag, startPoint x: 326, startPoint y: 301, endPoint x: 272, endPoint y: 306, distance: 54.6
click at [272, 306] on form "From: [EMAIL_ADDRESS][DOMAIN_NAME] content_copy To: [EMAIL_ADDRESS][DOMAIN_NAME…" at bounding box center [519, 575] width 725 height 847
copy p "19504048"
click at [543, 448] on div "GOOD MORNING, PLEASE CANCEL CLAIM# 3a06881e-352a-49a2-94ca-ce4cdb 8db856 ….. DE…" at bounding box center [520, 709] width 688 height 524
click at [723, 146] on button "Reply All" at bounding box center [735, 137] width 70 height 28
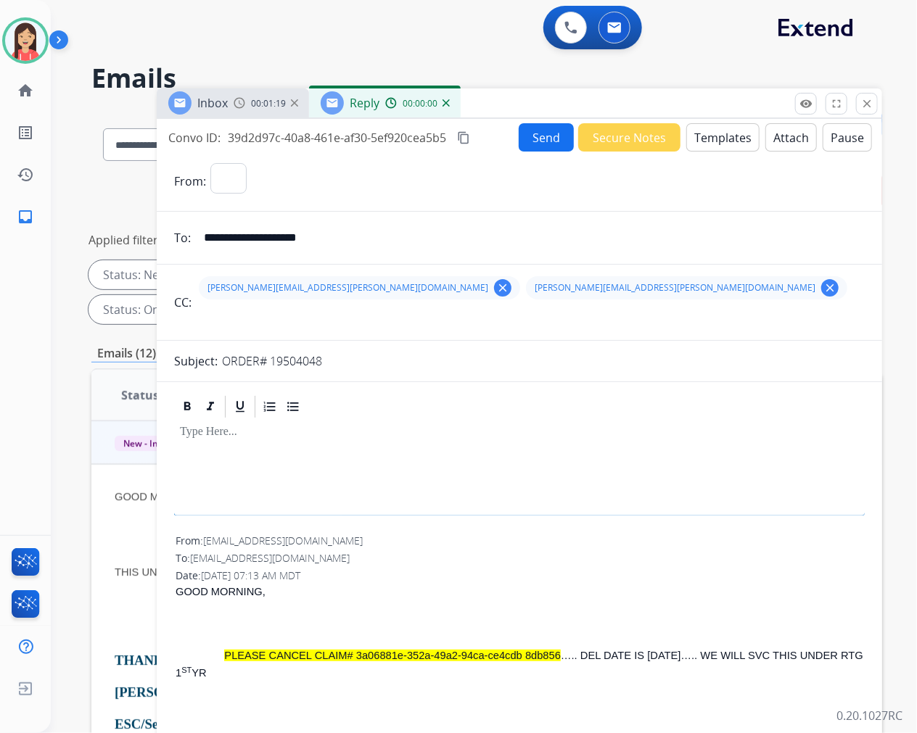
select select "**********"
click at [723, 145] on button "Templates" at bounding box center [722, 137] width 73 height 28
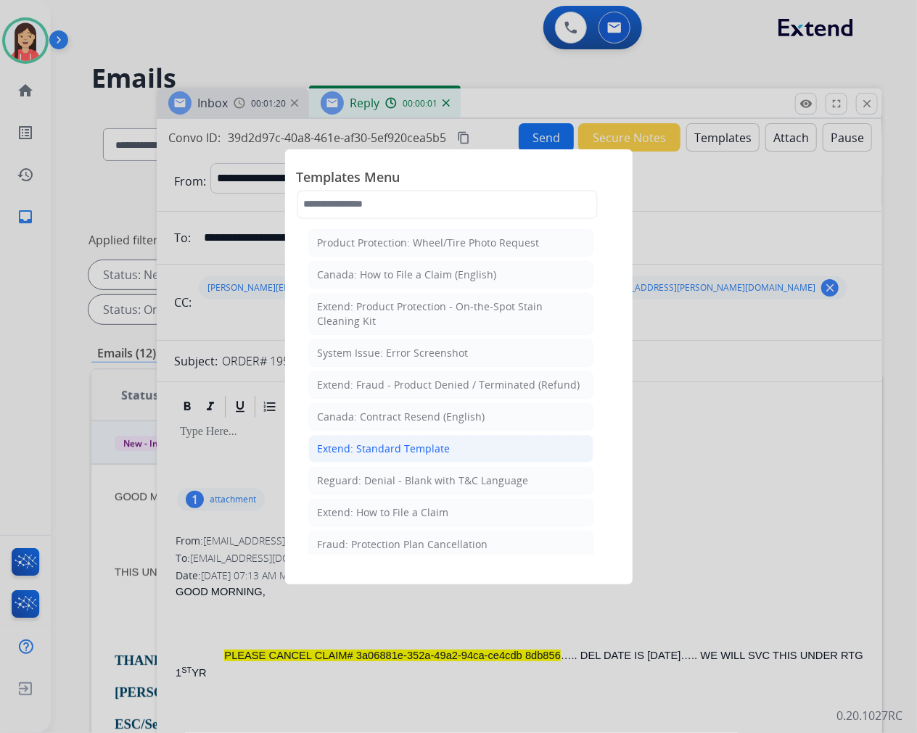
click at [424, 450] on div "Extend: Standard Template" at bounding box center [384, 449] width 133 height 15
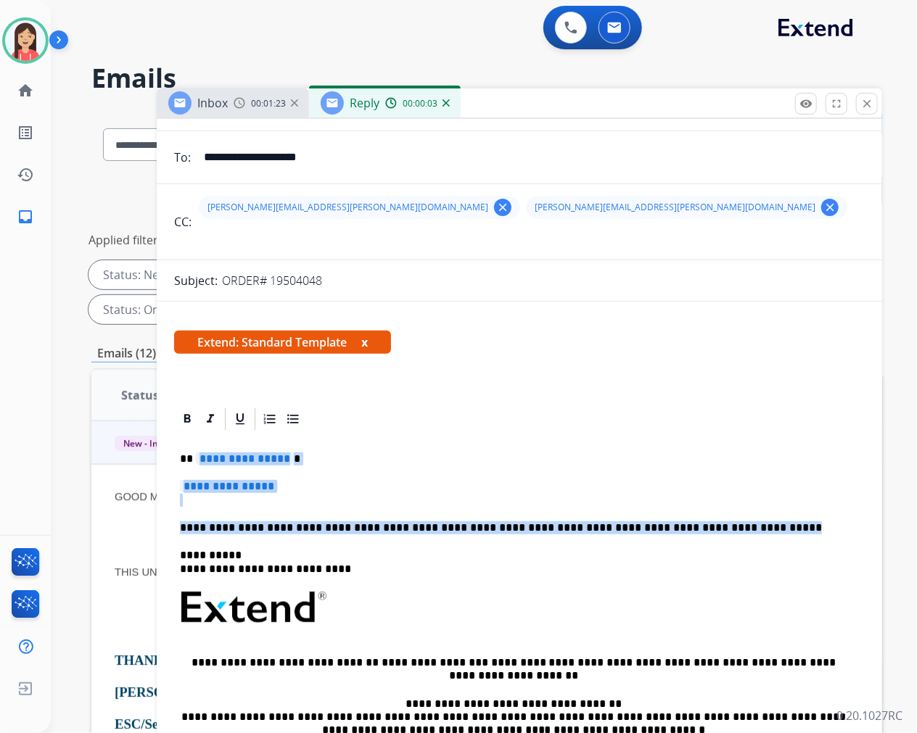
drag, startPoint x: 194, startPoint y: 460, endPoint x: 714, endPoint y: 522, distance: 524.5
click at [714, 522] on div "**********" at bounding box center [519, 641] width 691 height 419
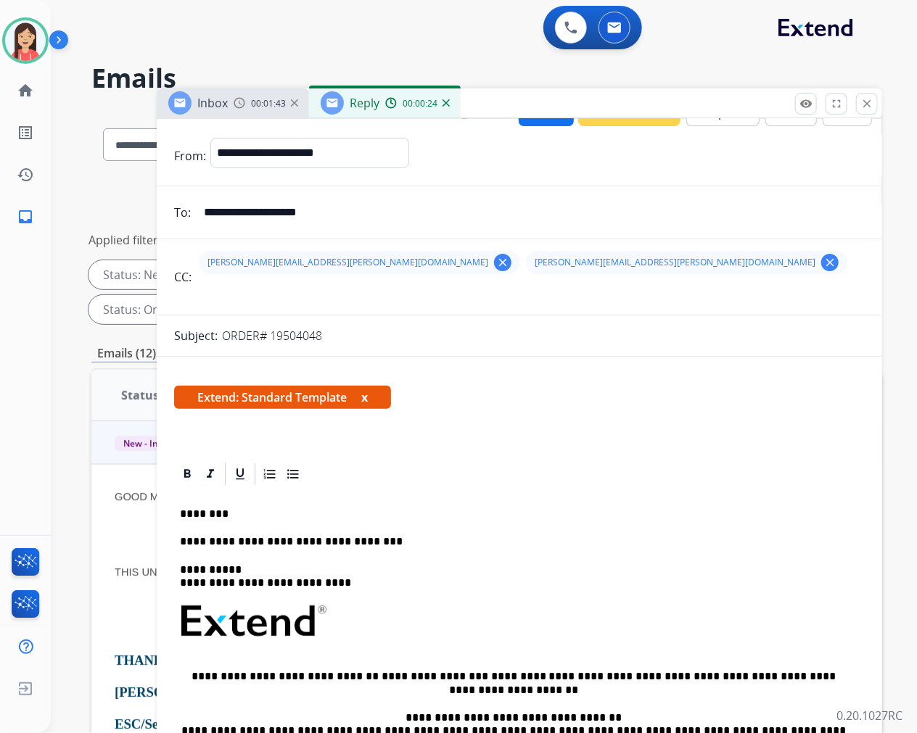
scroll to position [0, 0]
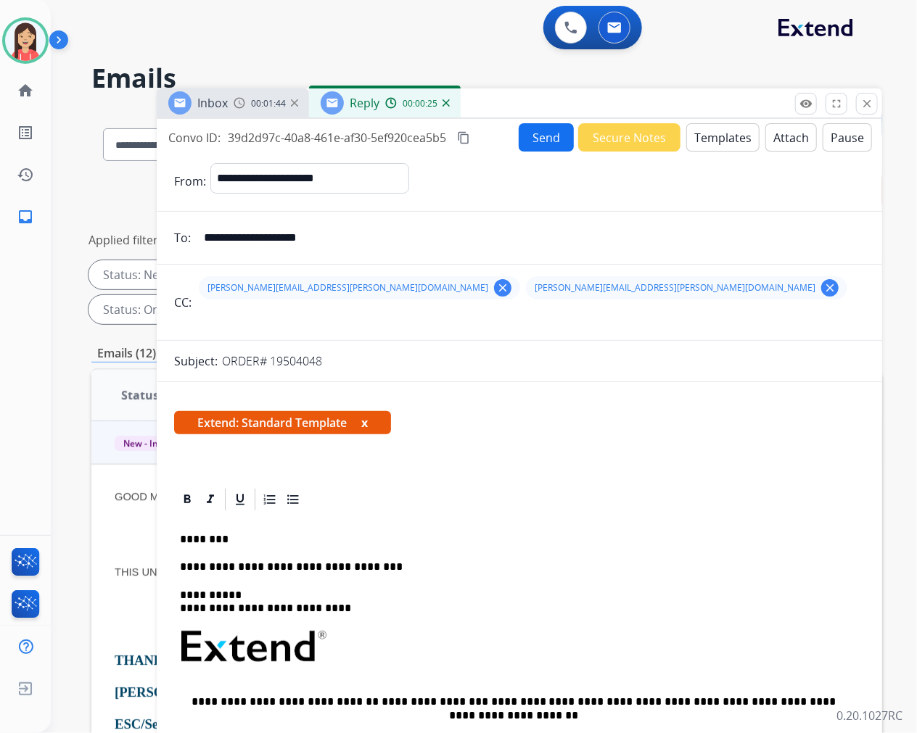
click at [526, 140] on button "Send" at bounding box center [546, 137] width 55 height 28
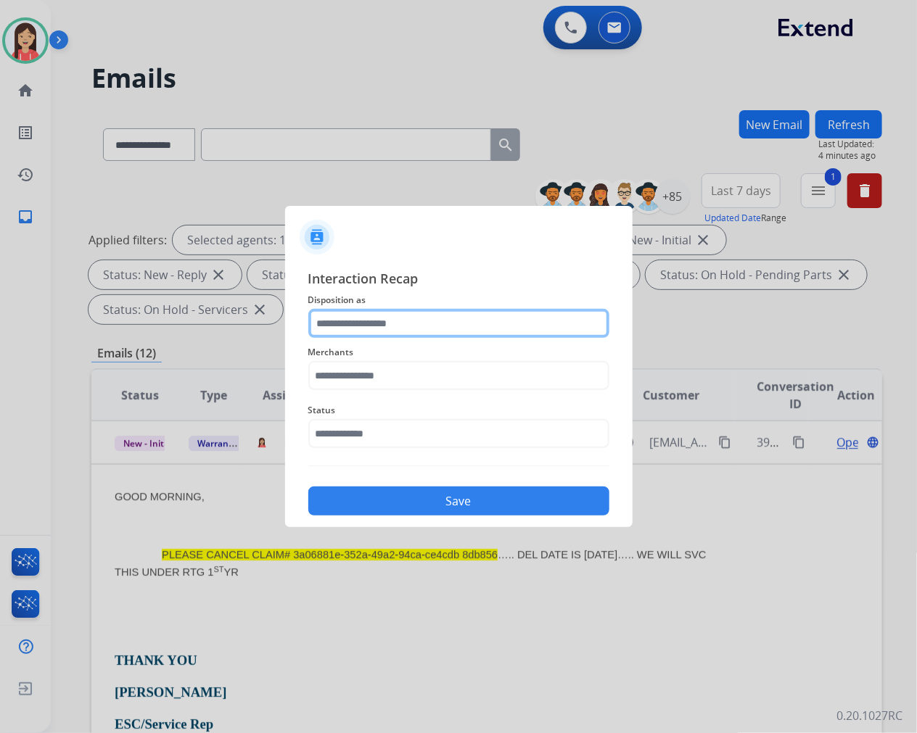
click at [377, 328] on input "text" at bounding box center [458, 323] width 301 height 29
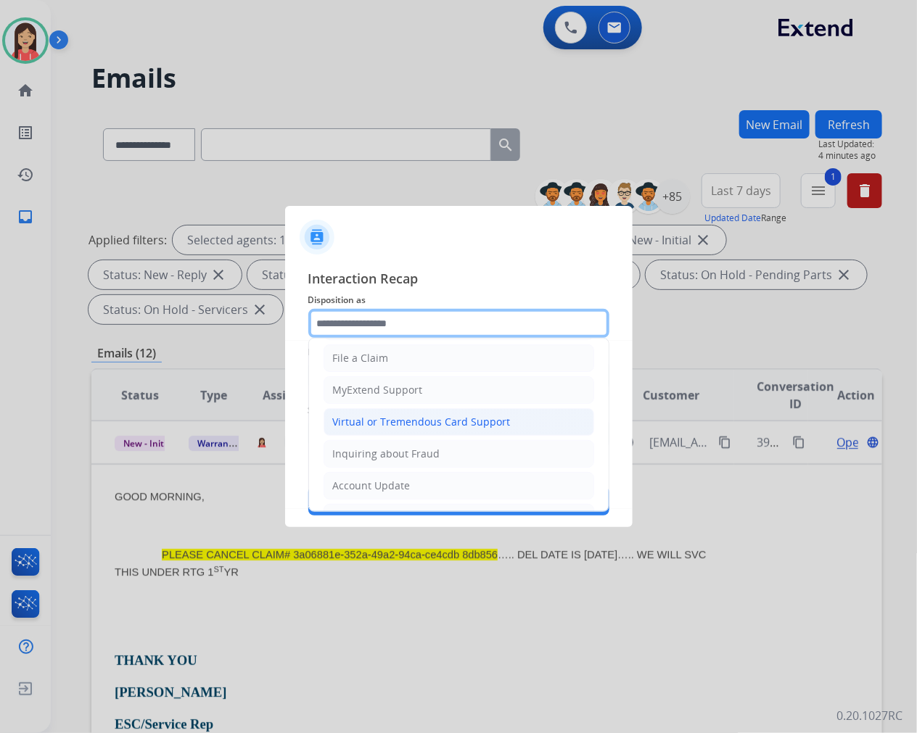
scroll to position [161, 0]
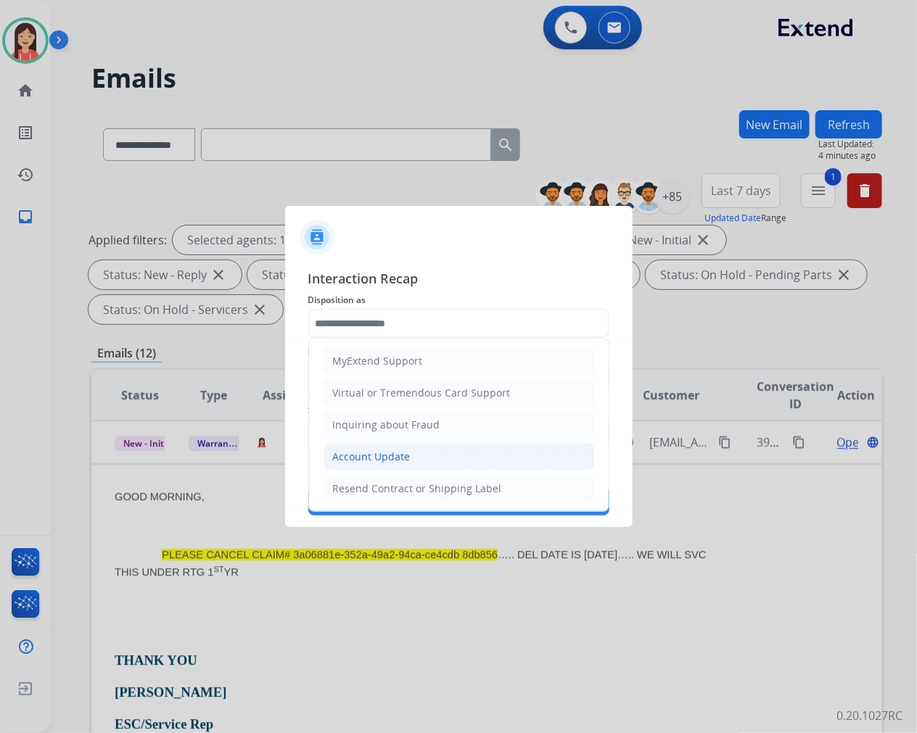
click at [379, 461] on div "Account Update" at bounding box center [372, 457] width 78 height 15
type input "**********"
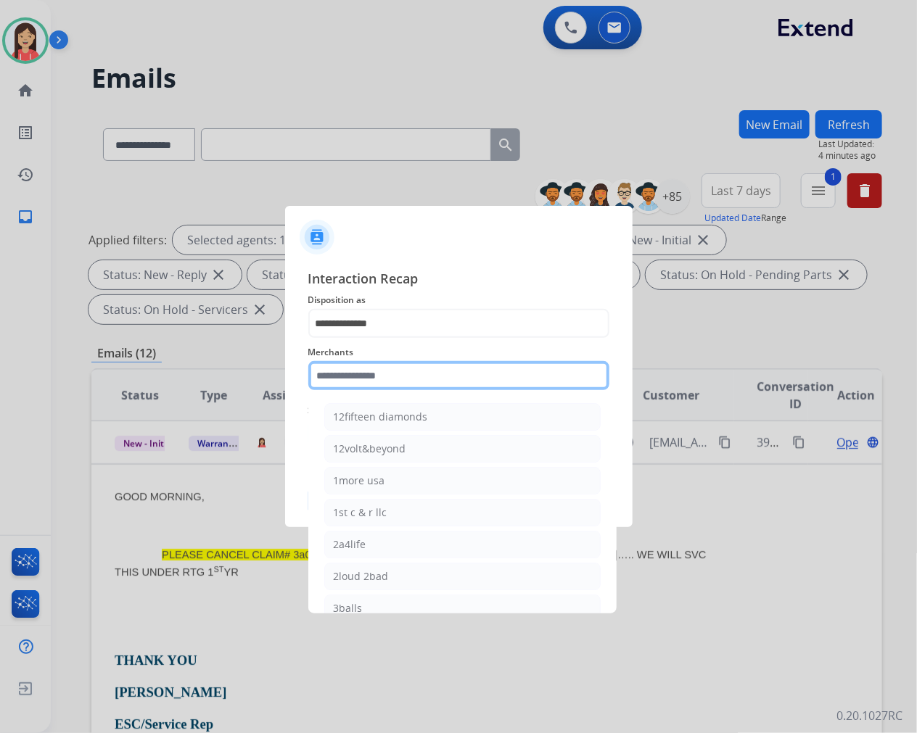
click at [377, 387] on input "text" at bounding box center [458, 375] width 301 height 29
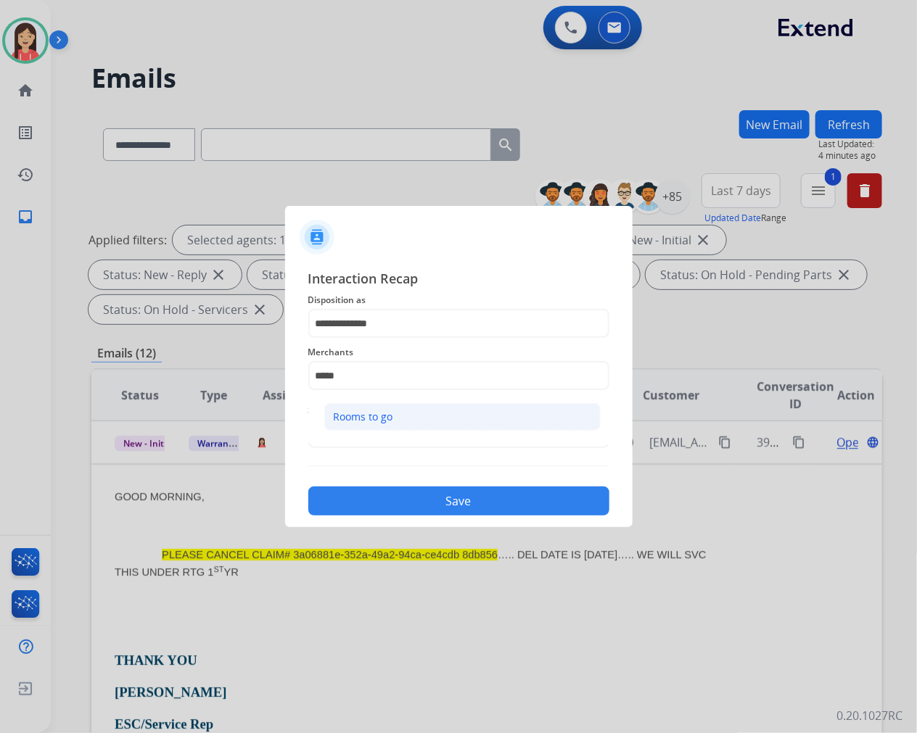
click at [397, 407] on li "Rooms to go" at bounding box center [462, 417] width 276 height 28
type input "**********"
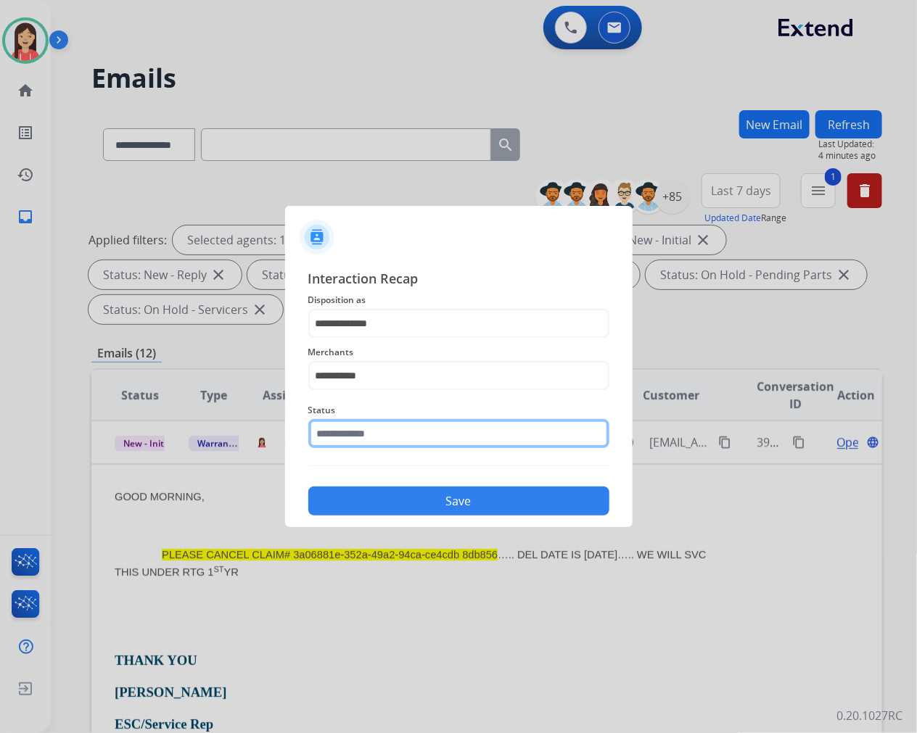
click at [392, 430] on input "text" at bounding box center [458, 433] width 301 height 29
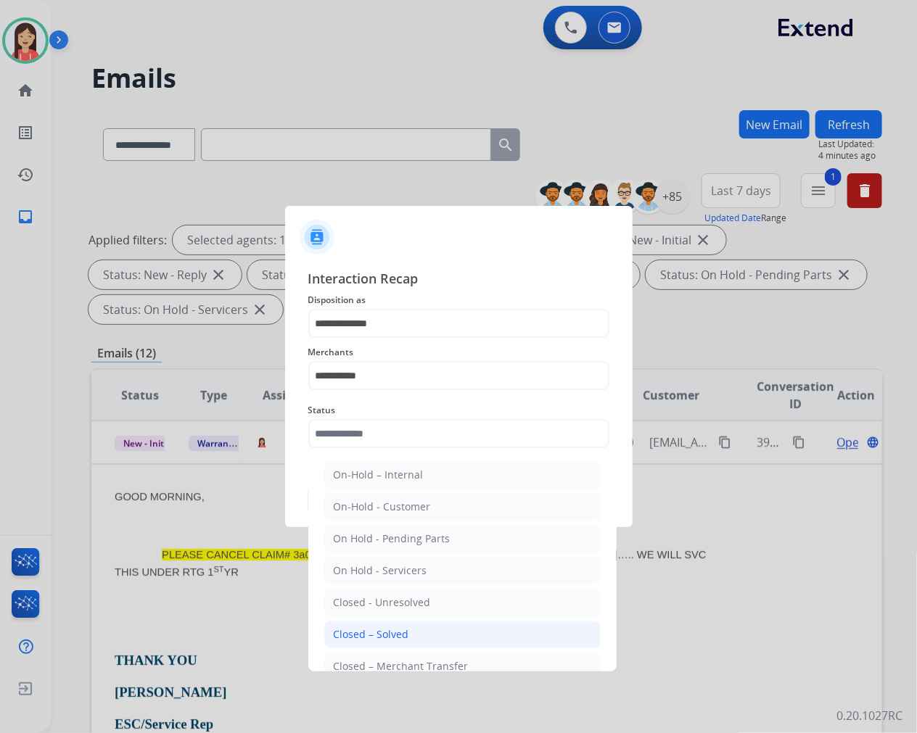
click at [382, 637] on div "Closed – Solved" at bounding box center [371, 634] width 75 height 15
type input "**********"
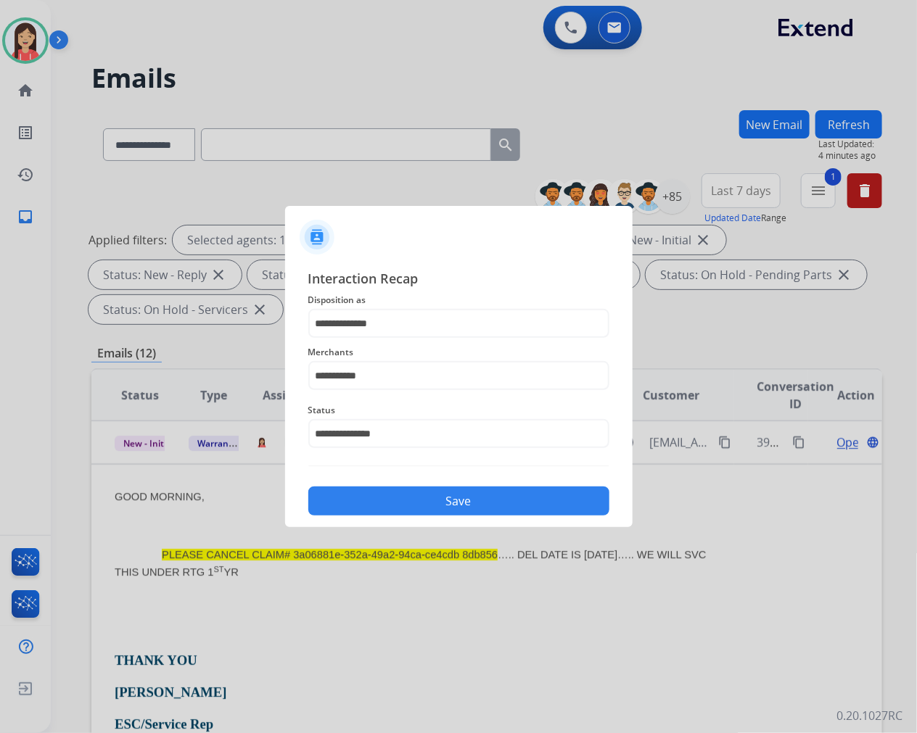
click at [405, 515] on button "Save" at bounding box center [458, 501] width 301 height 29
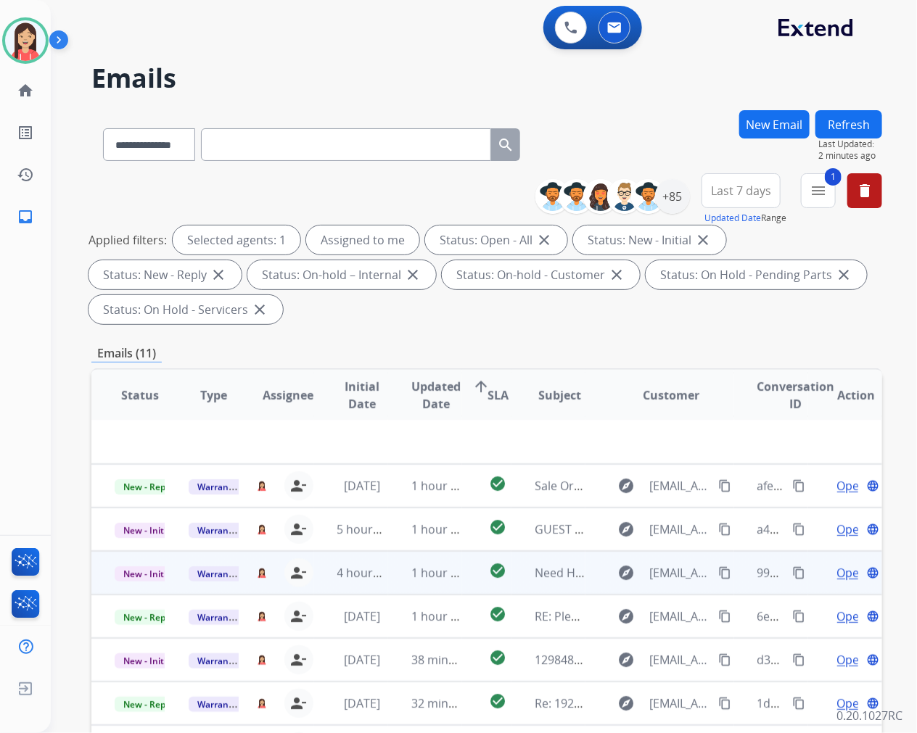
scroll to position [0, 0]
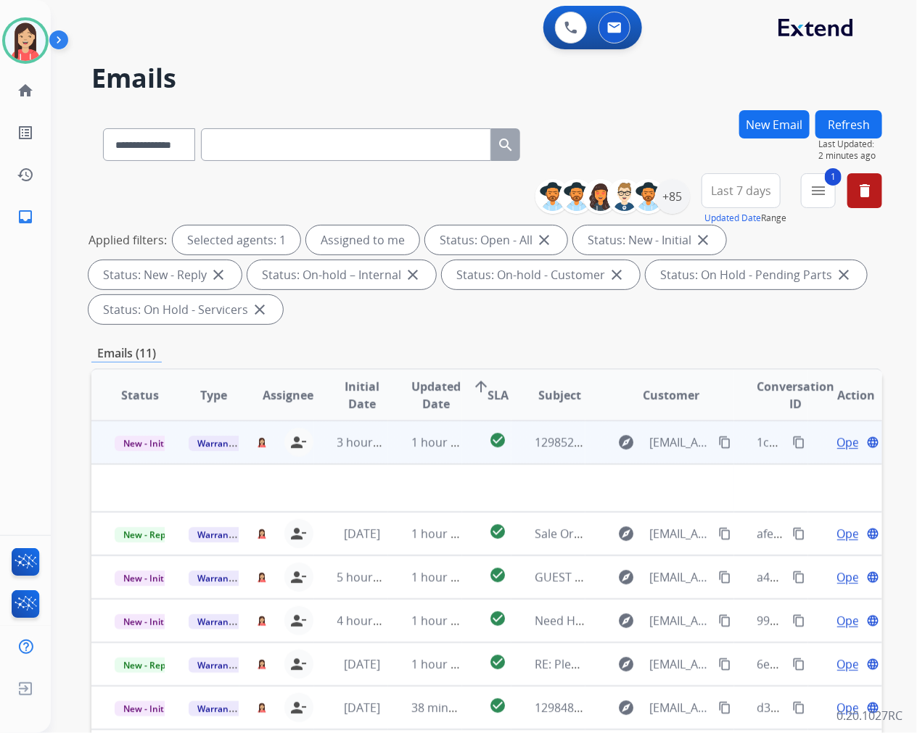
click at [395, 459] on td "1 hour ago" at bounding box center [425, 443] width 74 height 44
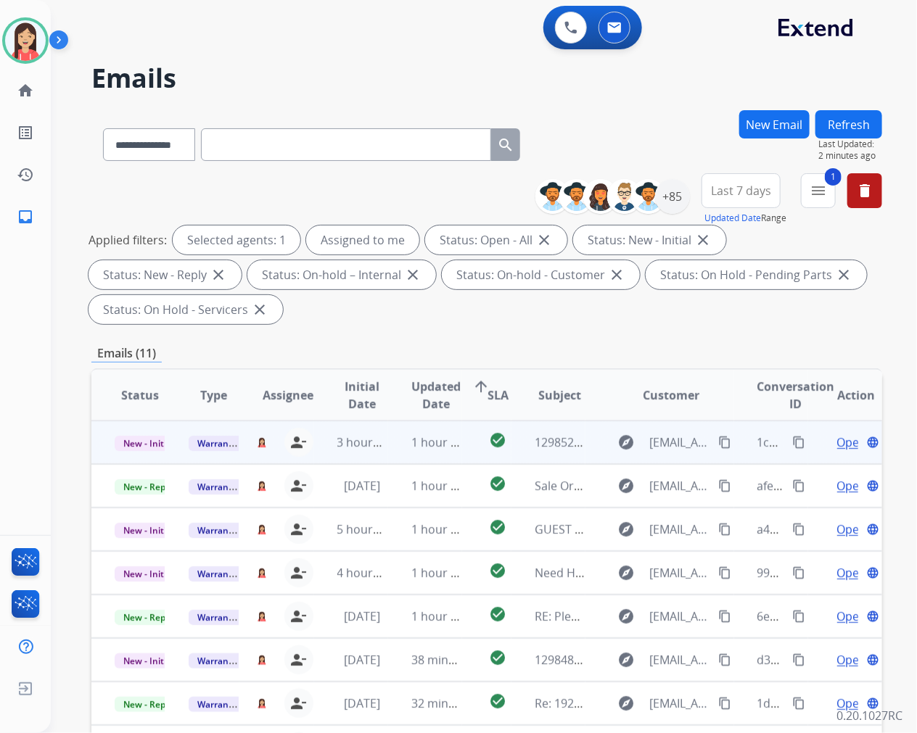
click at [388, 458] on td "1 hour ago" at bounding box center [425, 443] width 74 height 44
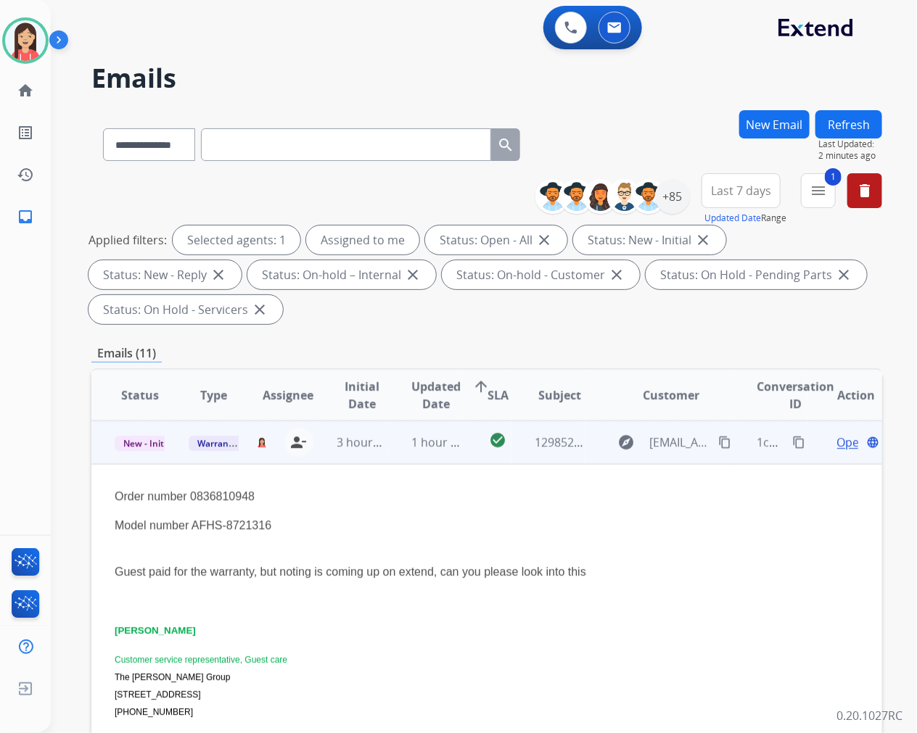
click at [837, 440] on span "Open" at bounding box center [852, 442] width 30 height 17
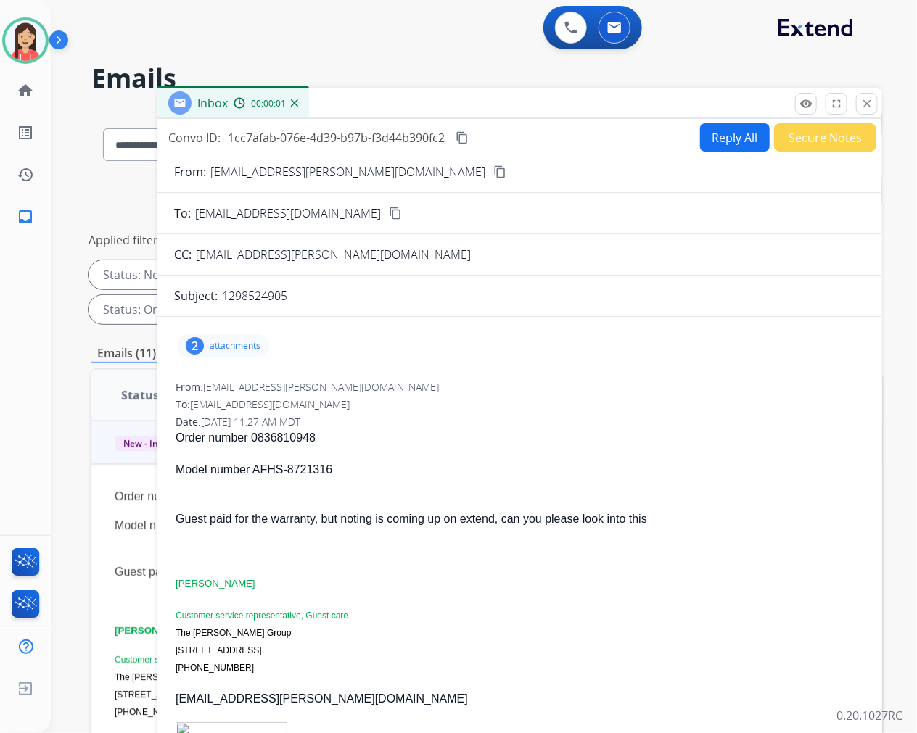
click at [226, 344] on p "attachments" at bounding box center [235, 346] width 51 height 12
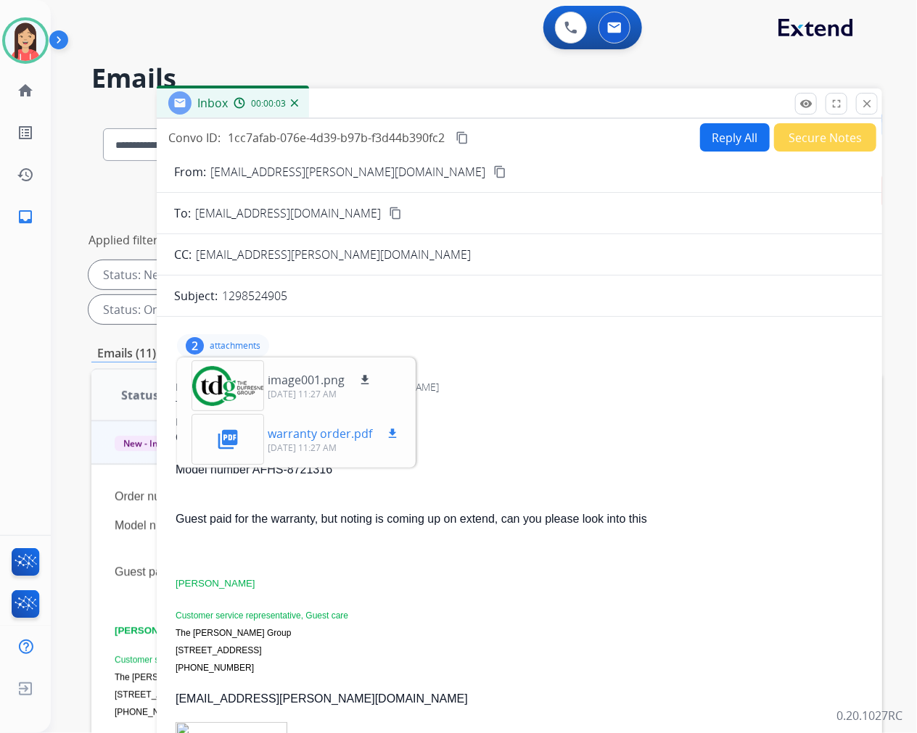
click at [388, 433] on mat-icon "download" at bounding box center [392, 433] width 13 height 13
click at [758, 133] on div "Reply All Secure Notes" at bounding box center [786, 137] width 181 height 28
click at [726, 132] on button "Reply All" at bounding box center [735, 137] width 70 height 28
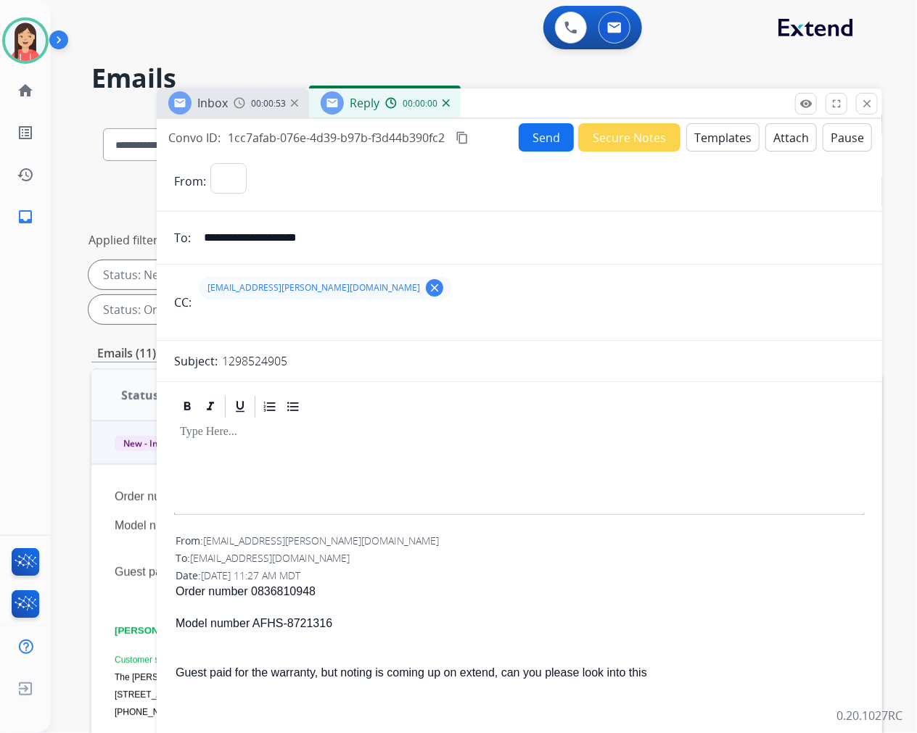
select select "**********"
click at [714, 125] on button "Templates" at bounding box center [722, 137] width 73 height 28
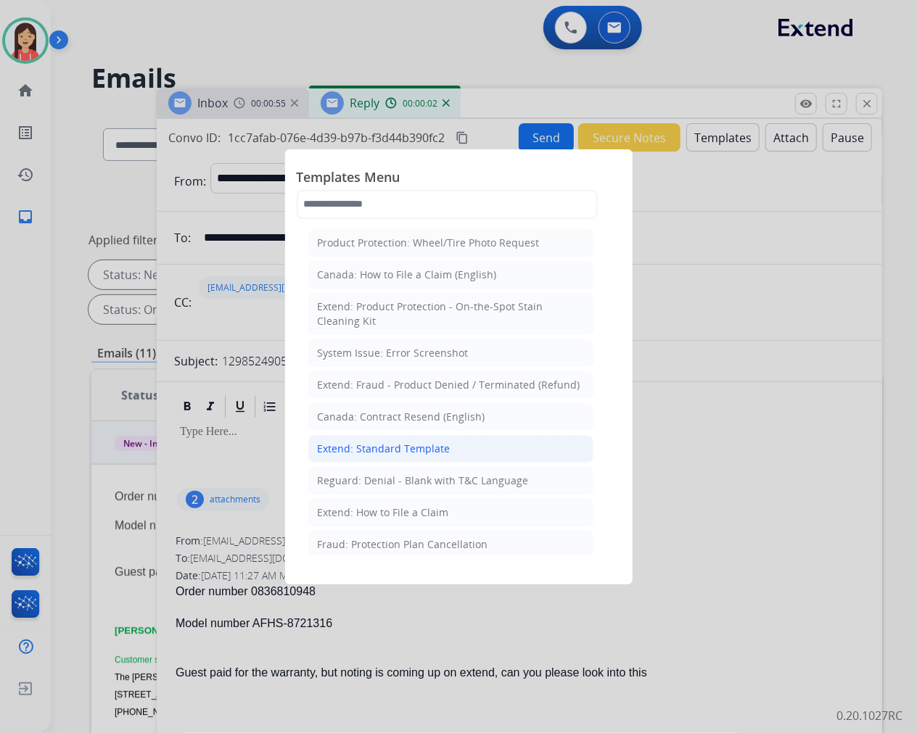
click at [388, 451] on div "Extend: Standard Template" at bounding box center [384, 449] width 133 height 15
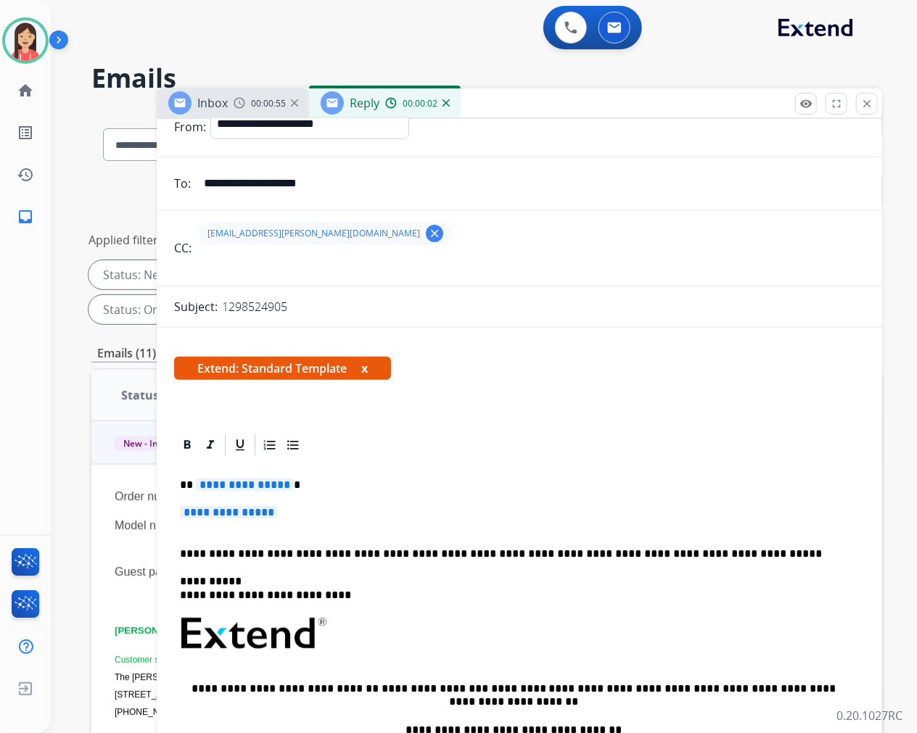
scroll to position [81, 0]
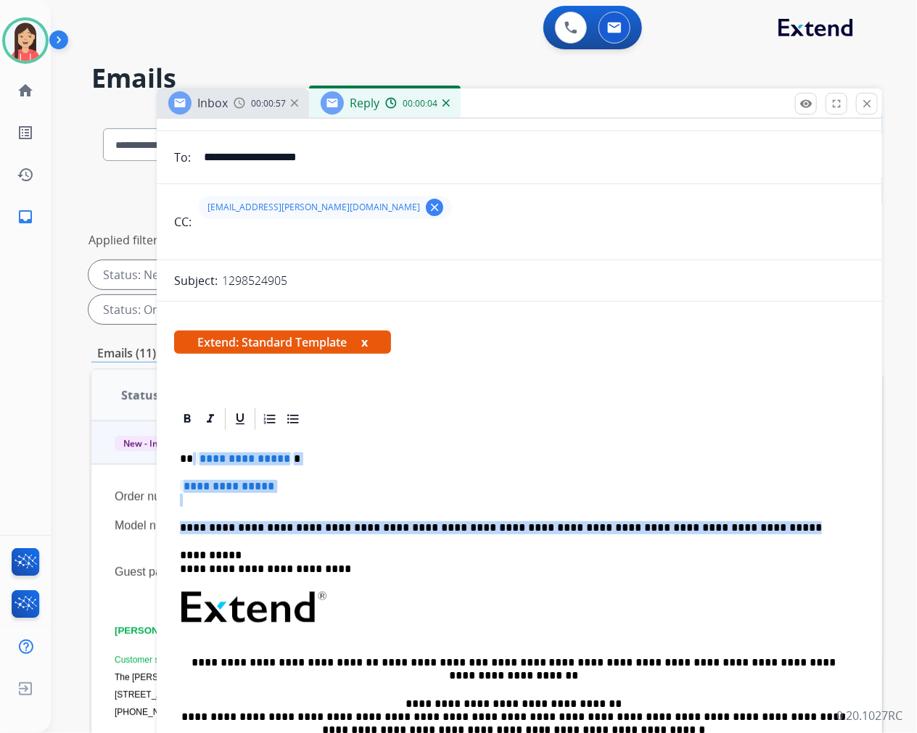
drag, startPoint x: 191, startPoint y: 453, endPoint x: 772, endPoint y: 524, distance: 585.4
click at [772, 524] on div "**********" at bounding box center [519, 641] width 691 height 419
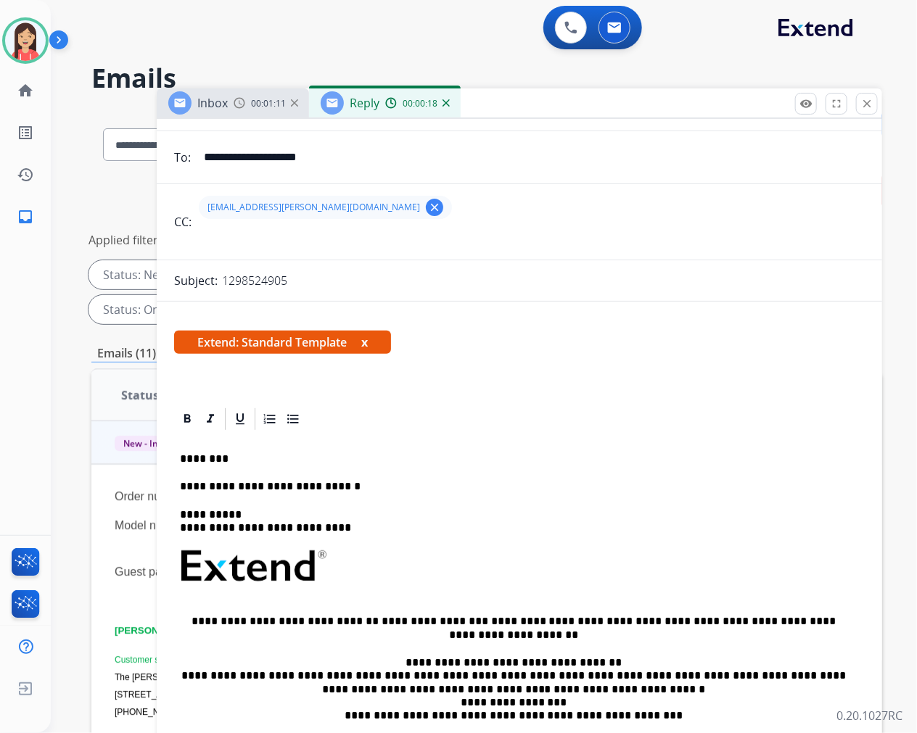
click at [357, 489] on p "**********" at bounding box center [513, 486] width 667 height 13
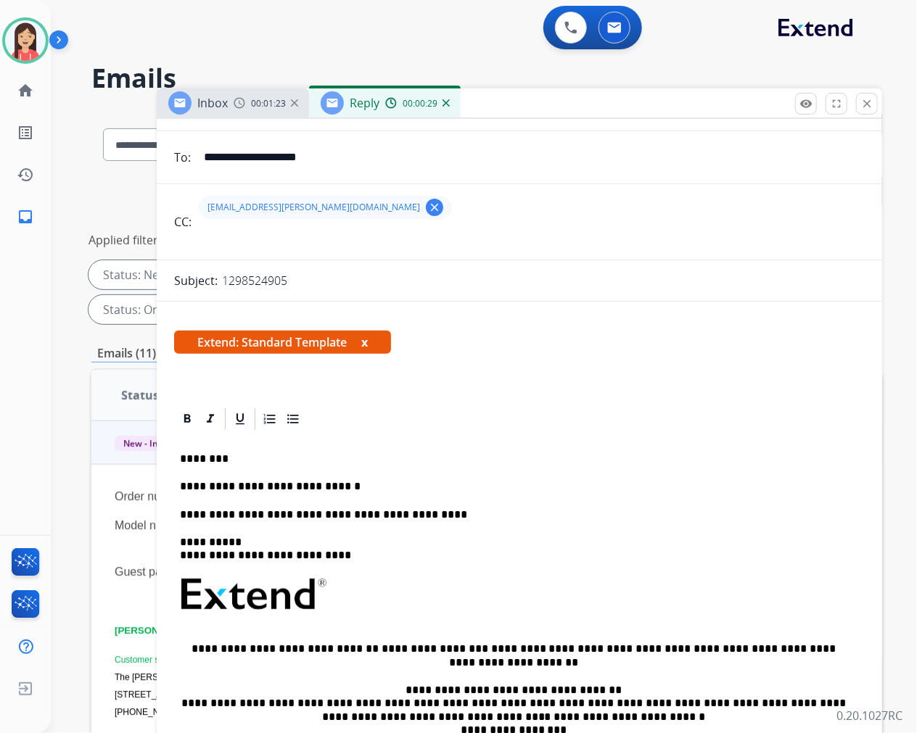
click at [466, 523] on div "**********" at bounding box center [519, 635] width 691 height 406
click at [465, 506] on div "**********" at bounding box center [519, 635] width 691 height 406
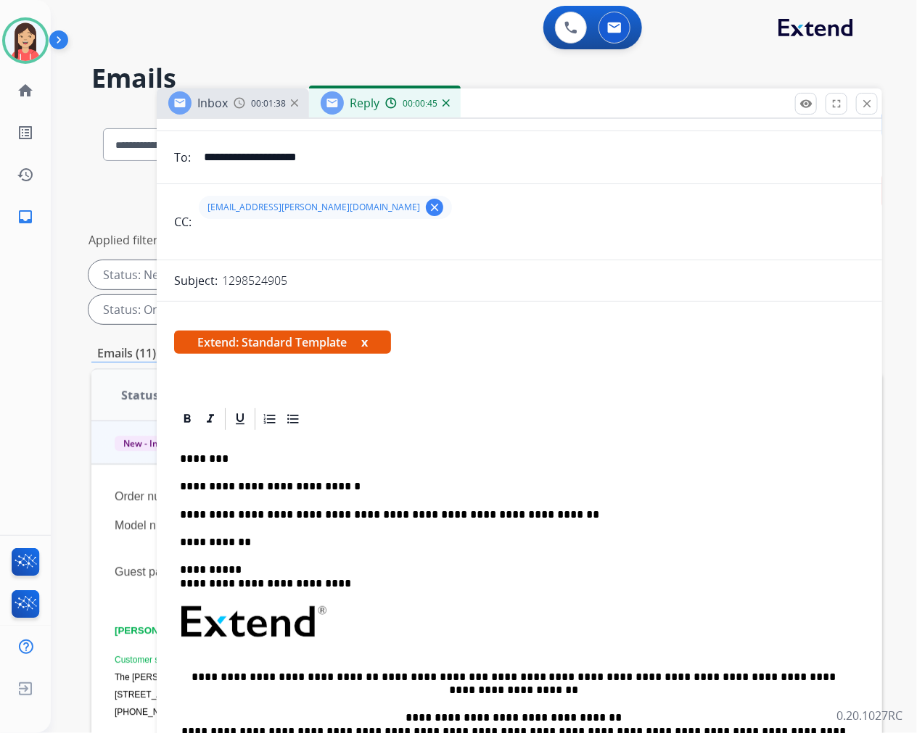
click at [257, 540] on p "**********" at bounding box center [513, 542] width 667 height 13
click at [503, 542] on p "**********" at bounding box center [513, 542] width 667 height 13
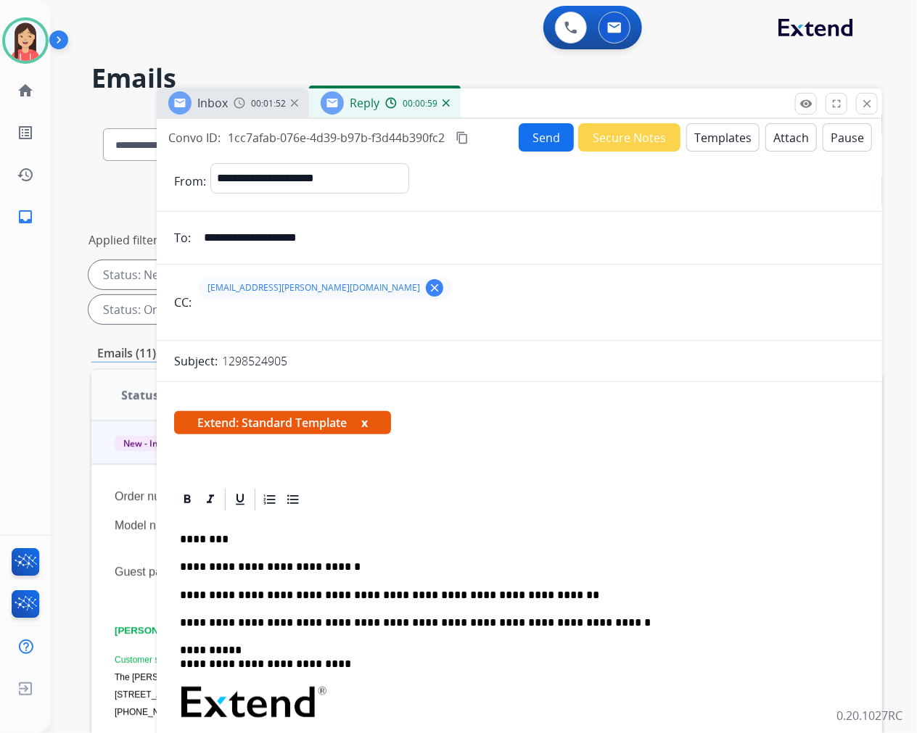
click at [532, 133] on button "Send" at bounding box center [546, 137] width 55 height 28
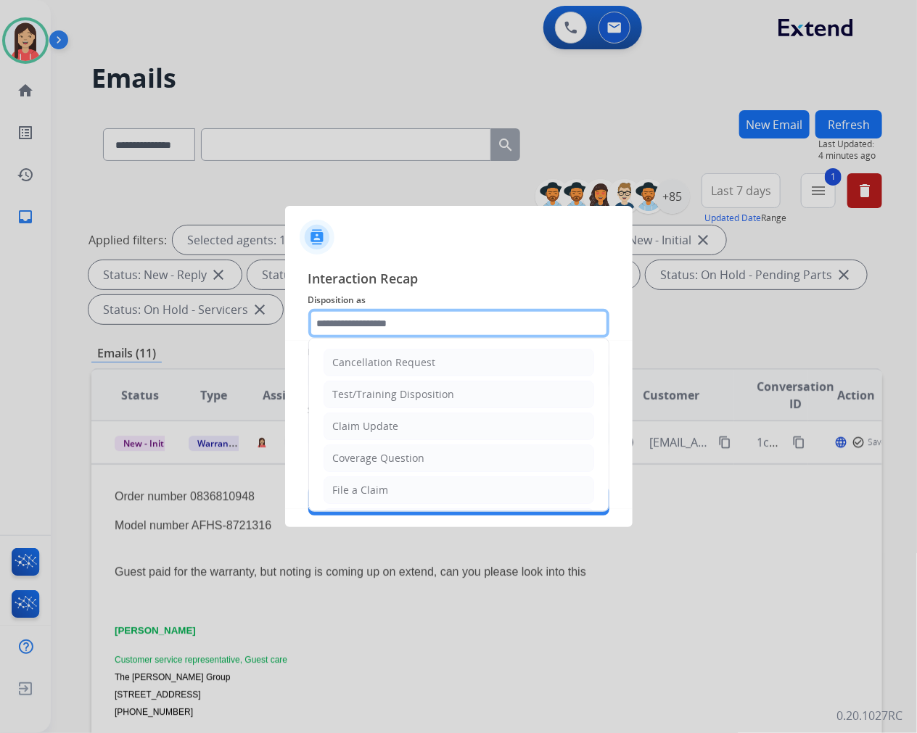
click at [375, 334] on input "text" at bounding box center [458, 323] width 301 height 29
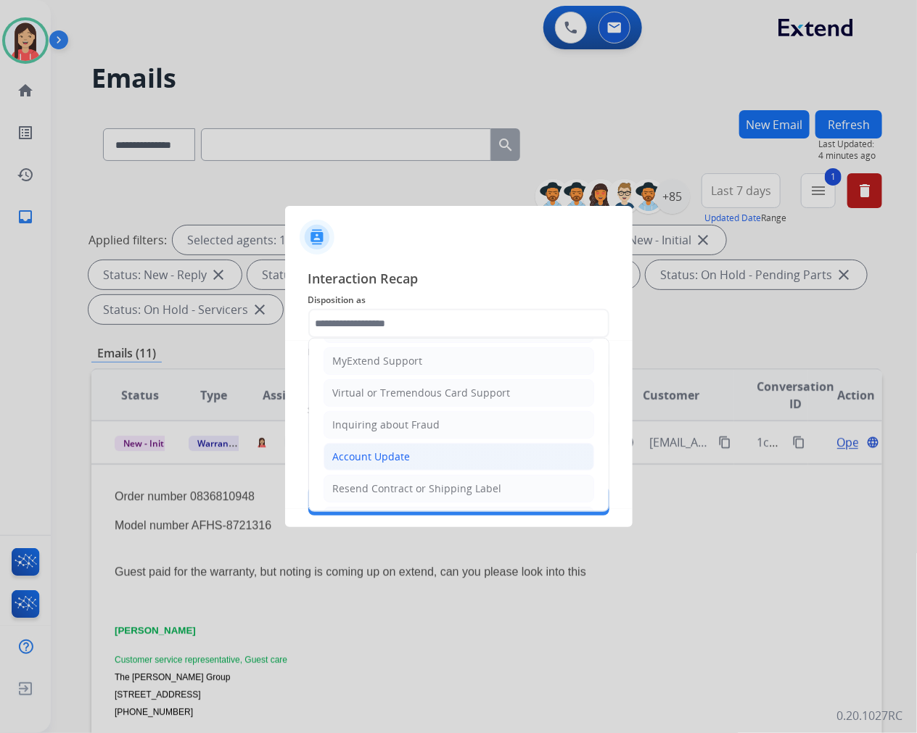
click at [359, 455] on div "Account Update" at bounding box center [372, 457] width 78 height 15
type input "**********"
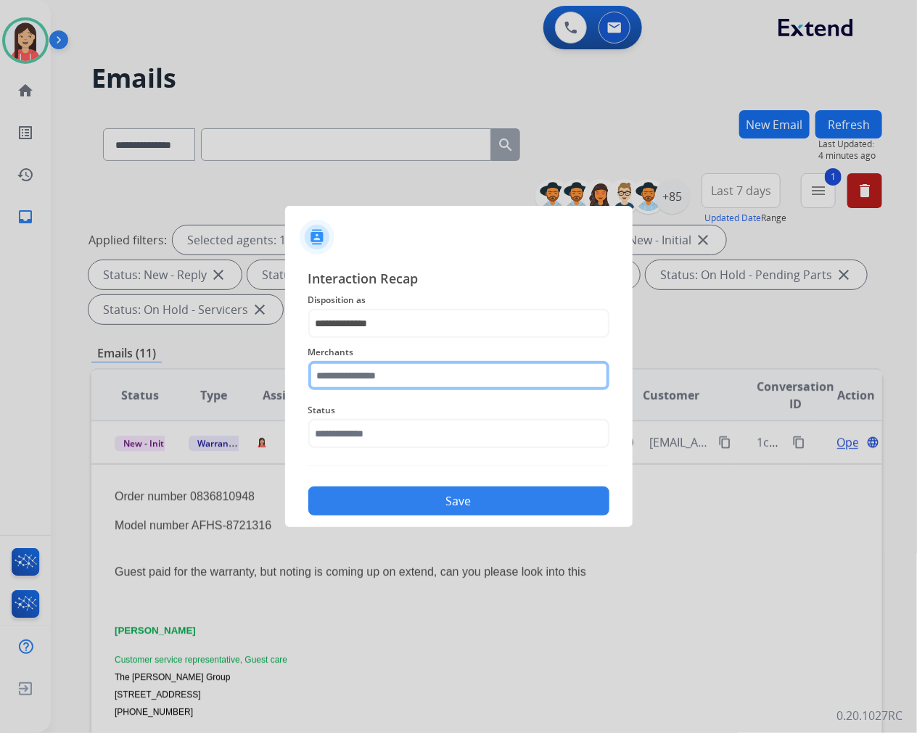
click at [389, 375] on input "text" at bounding box center [458, 375] width 301 height 29
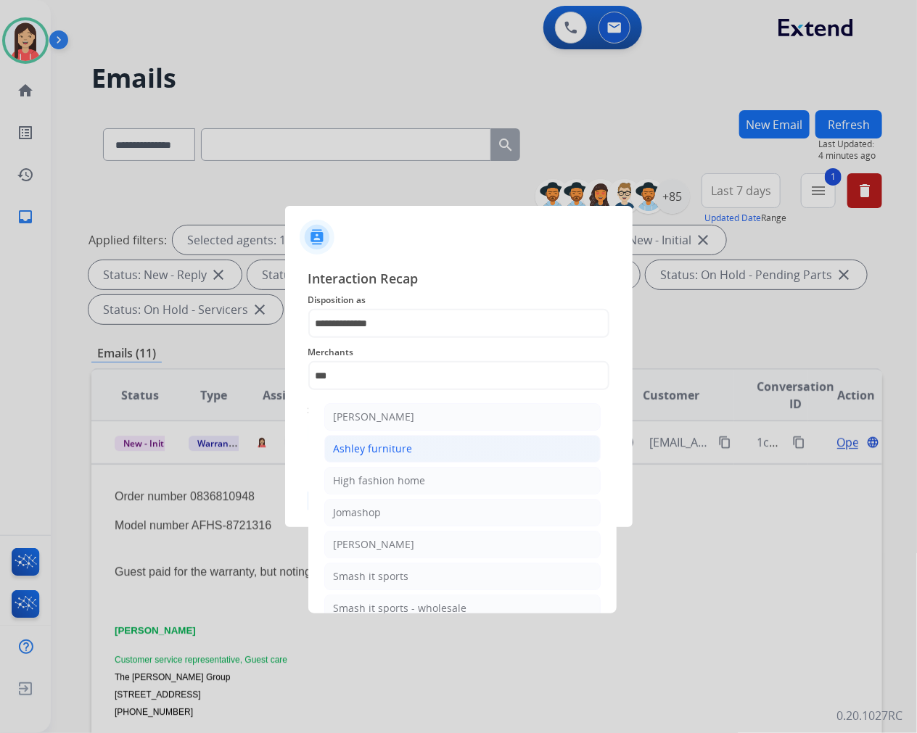
click at [402, 446] on div "Ashley furniture" at bounding box center [373, 449] width 79 height 15
type input "**********"
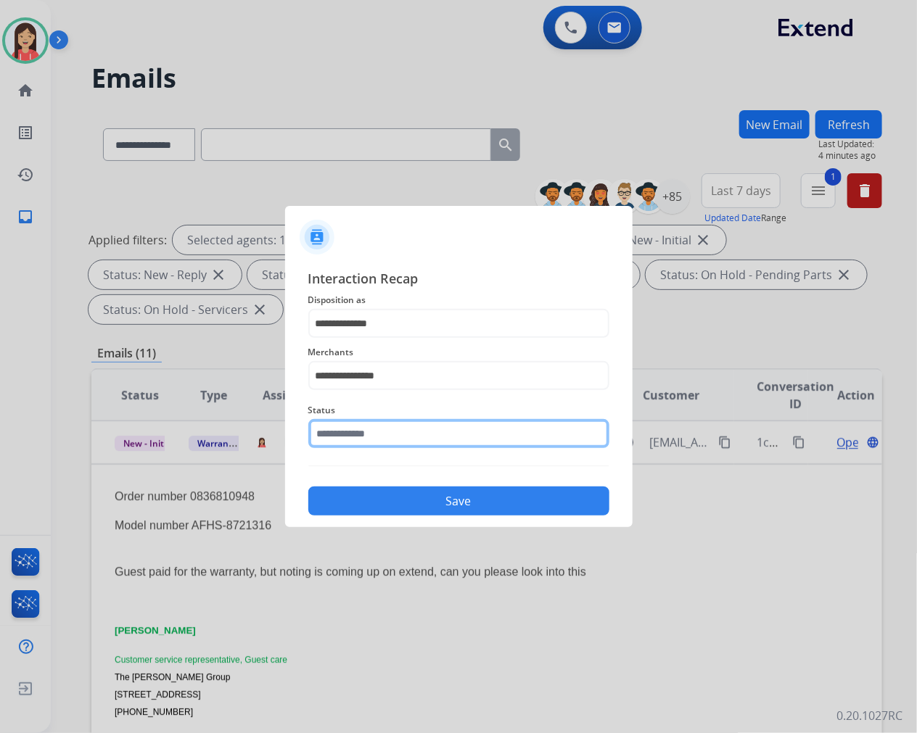
click at [402, 444] on input "text" at bounding box center [458, 433] width 301 height 29
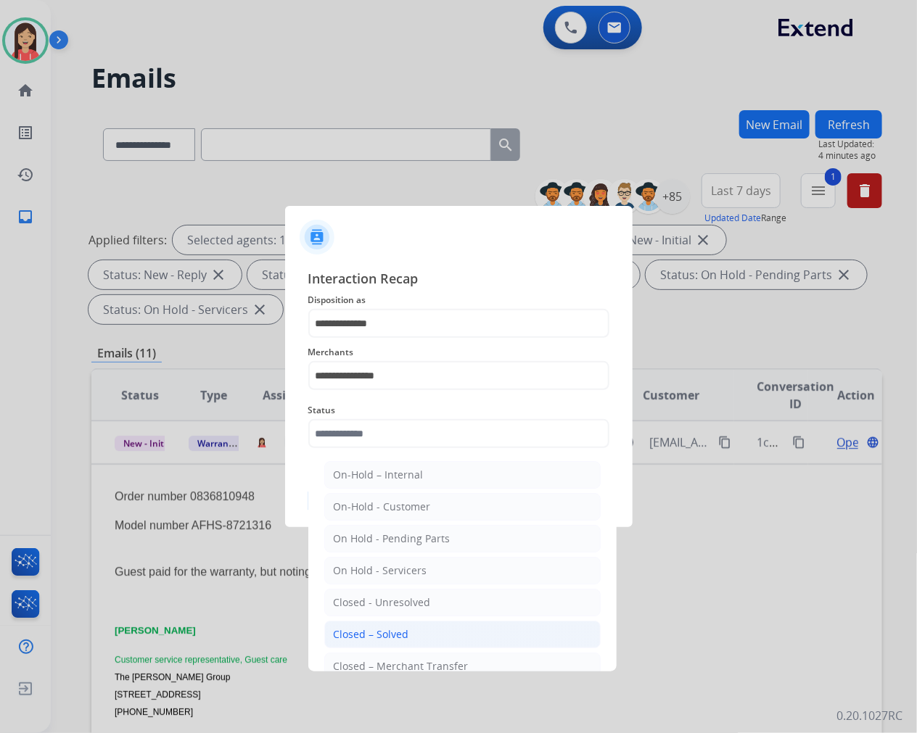
click at [403, 627] on div "Closed – Solved" at bounding box center [371, 634] width 75 height 15
type input "**********"
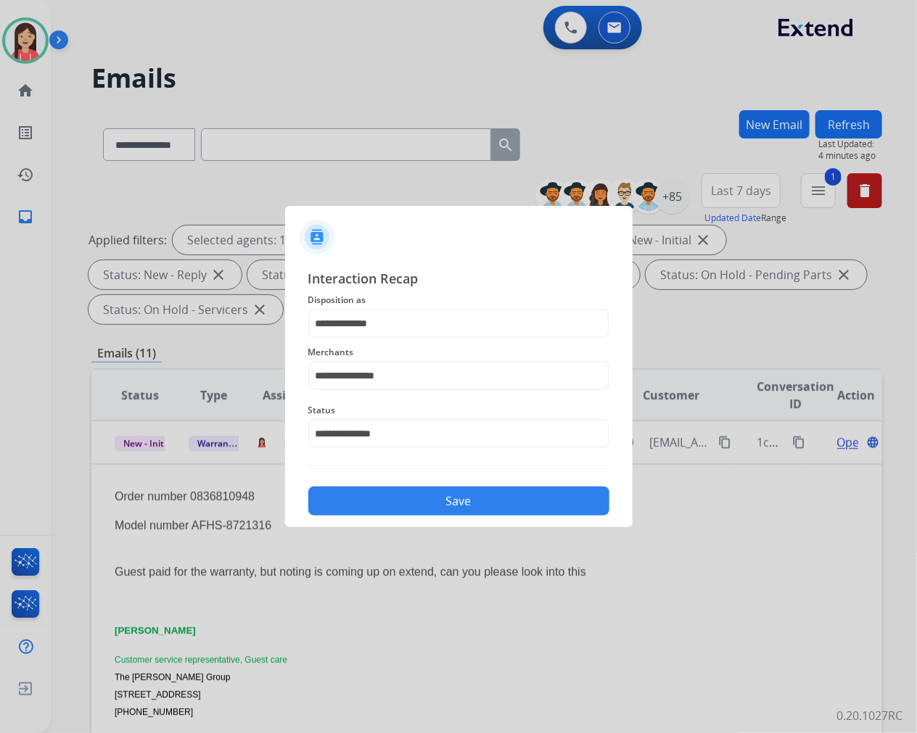
click at [448, 499] on button "Save" at bounding box center [458, 501] width 301 height 29
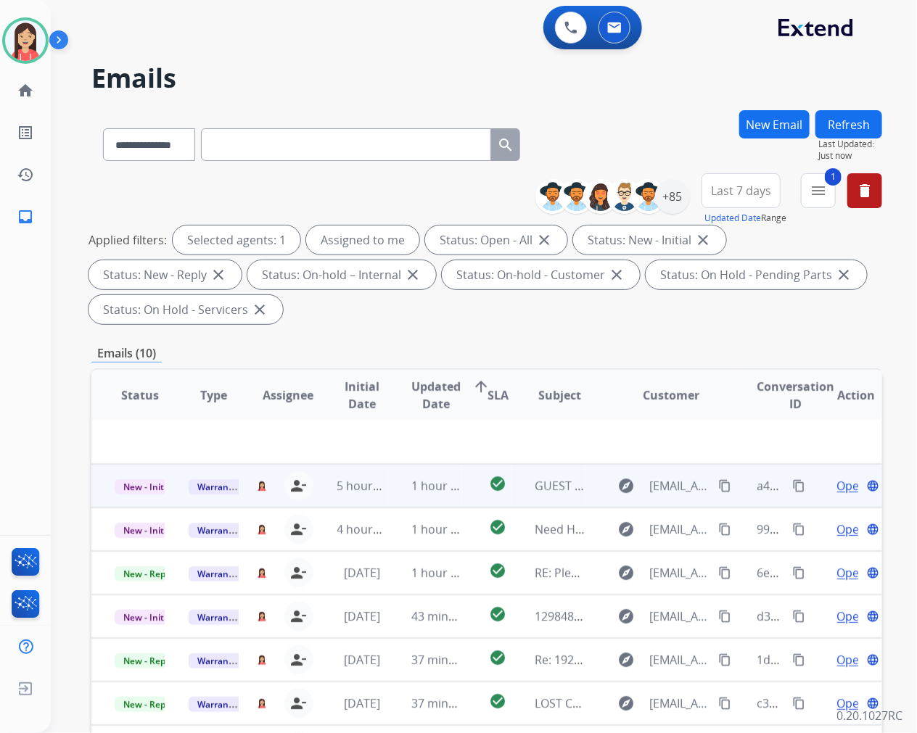
scroll to position [0, 0]
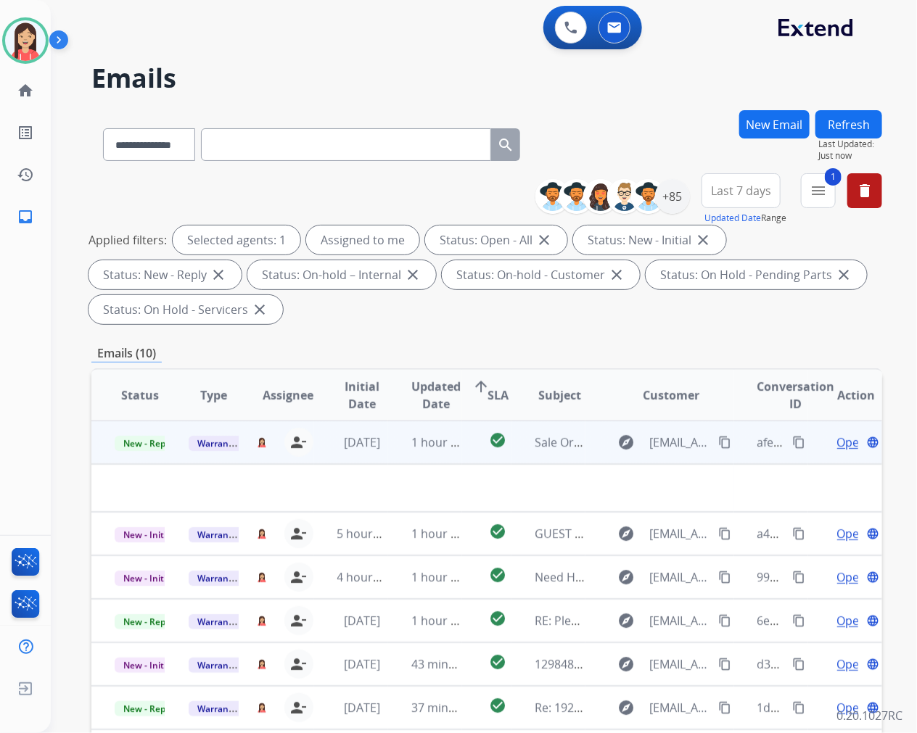
click at [397, 455] on td "1 hour ago" at bounding box center [425, 443] width 74 height 44
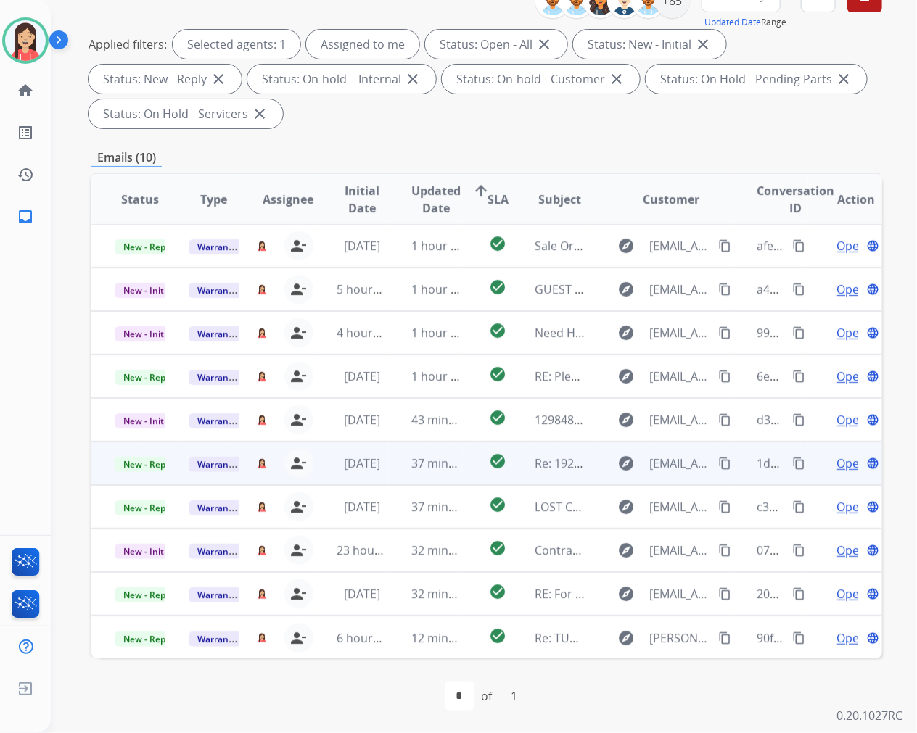
scroll to position [197, 0]
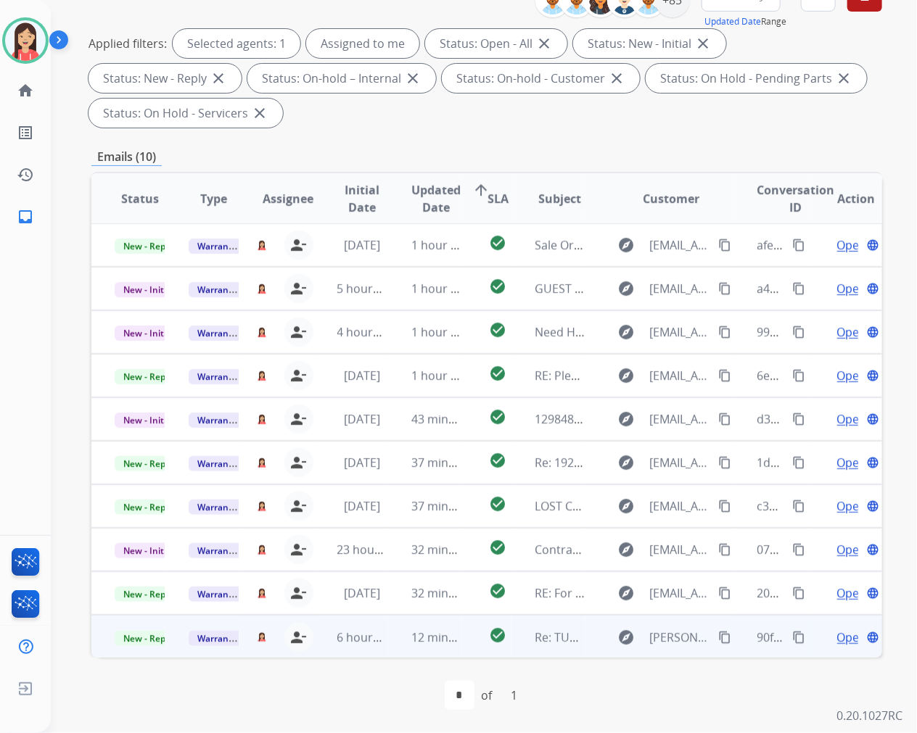
click at [395, 654] on td "12 minutes ago" at bounding box center [425, 637] width 74 height 44
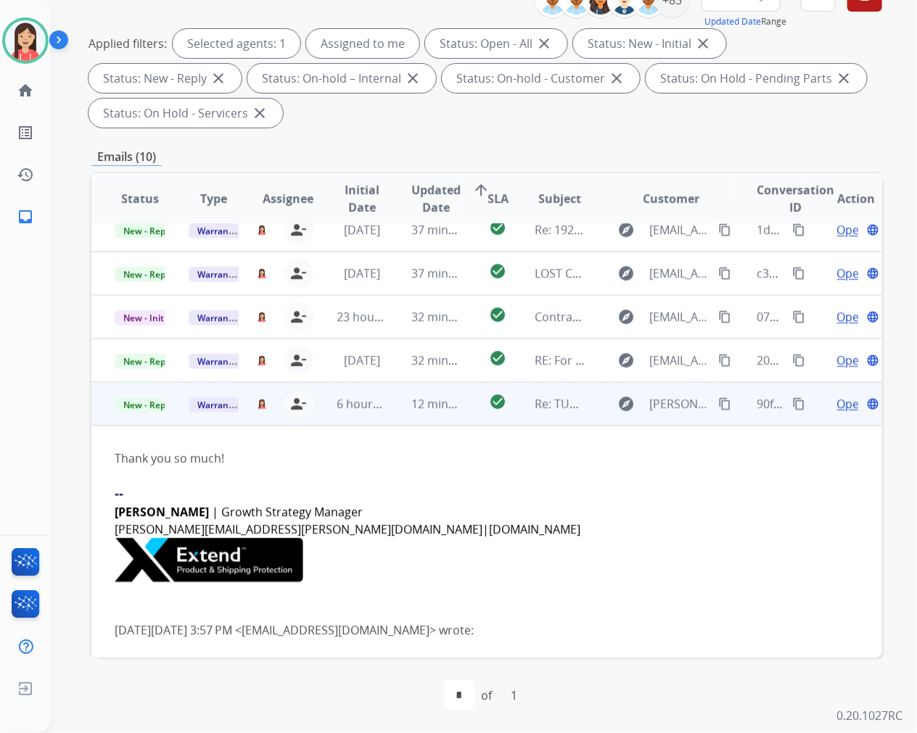
scroll to position [236, 0]
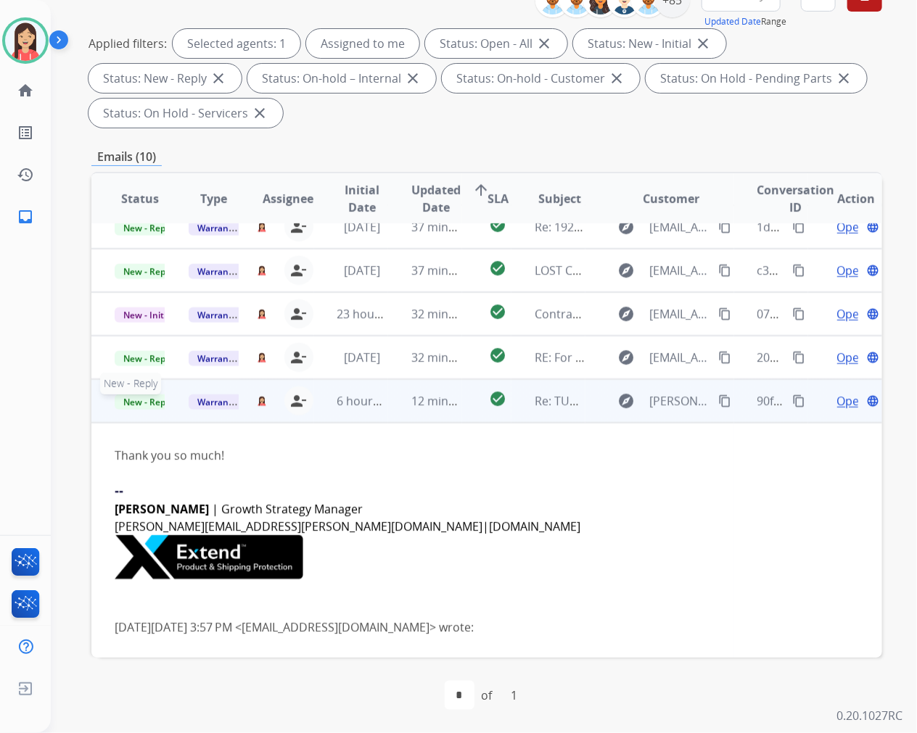
click at [150, 397] on span "New - Reply" at bounding box center [148, 402] width 66 height 15
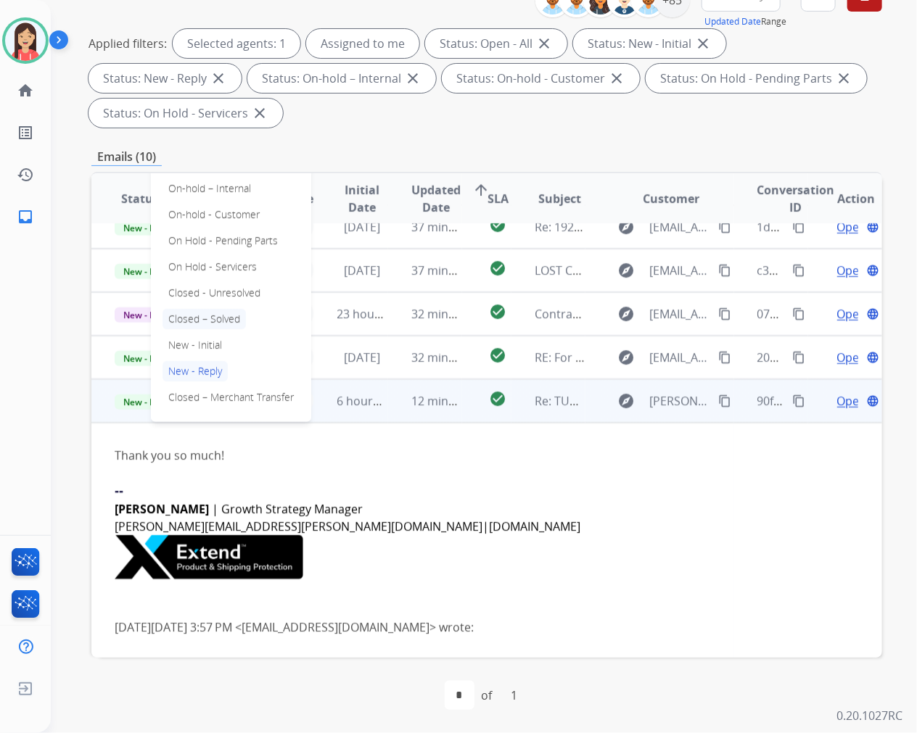
click at [221, 314] on p "Closed – Solved" at bounding box center [203, 319] width 83 height 20
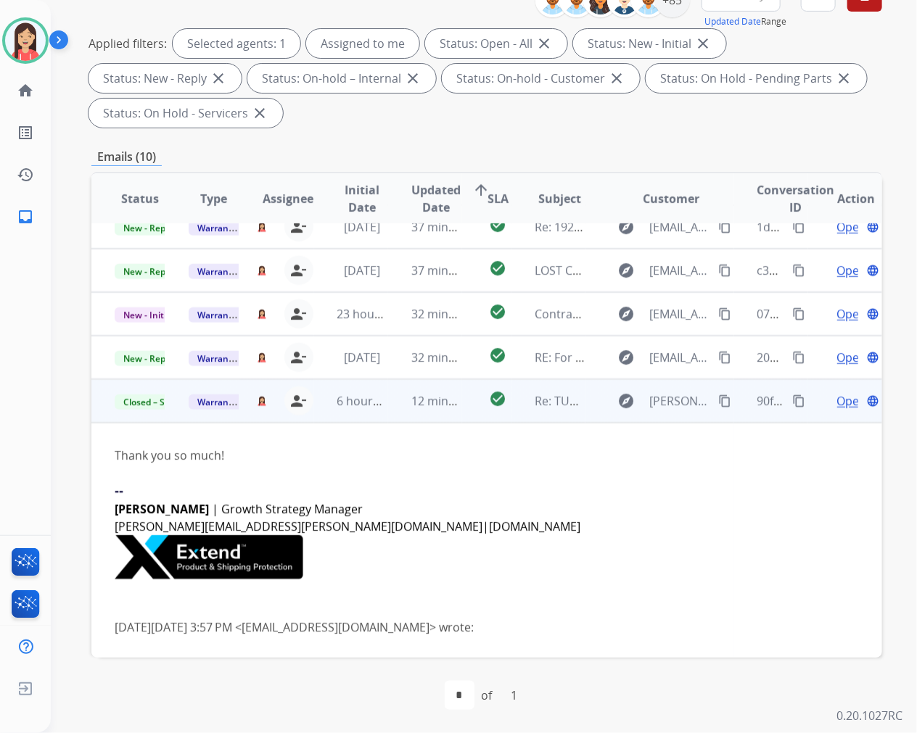
click at [466, 413] on td "check_circle" at bounding box center [486, 401] width 49 height 44
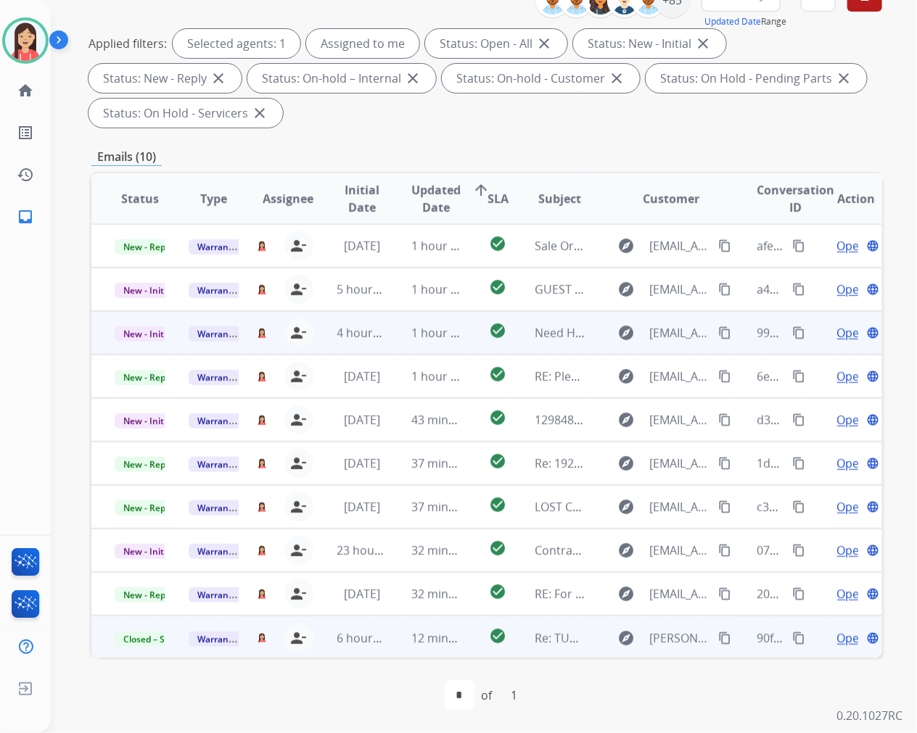
scroll to position [1, 0]
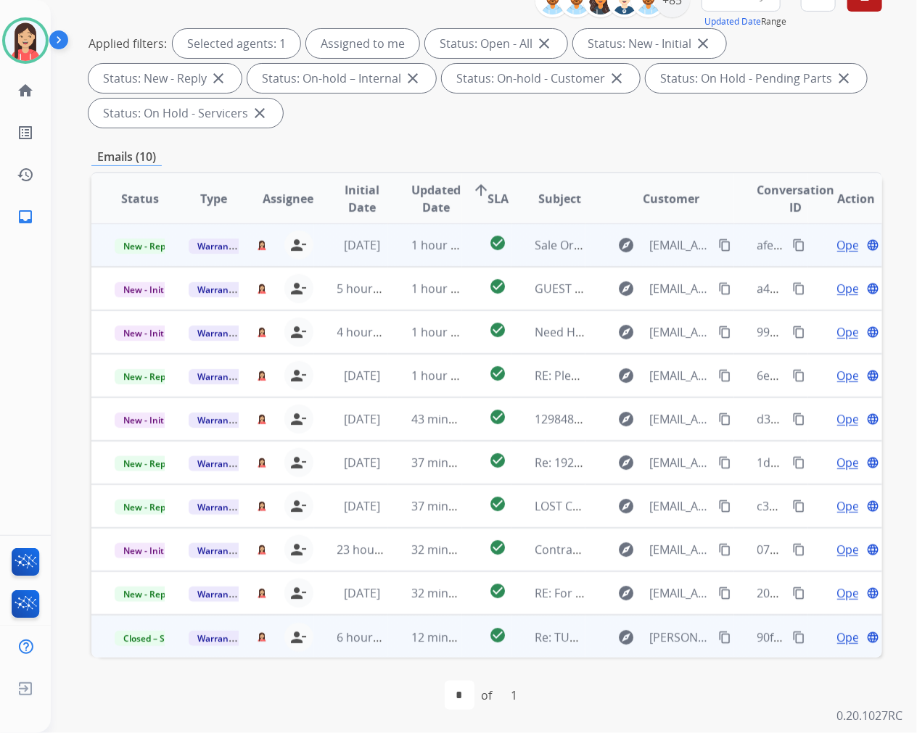
click at [392, 260] on td "1 hour ago" at bounding box center [425, 245] width 74 height 44
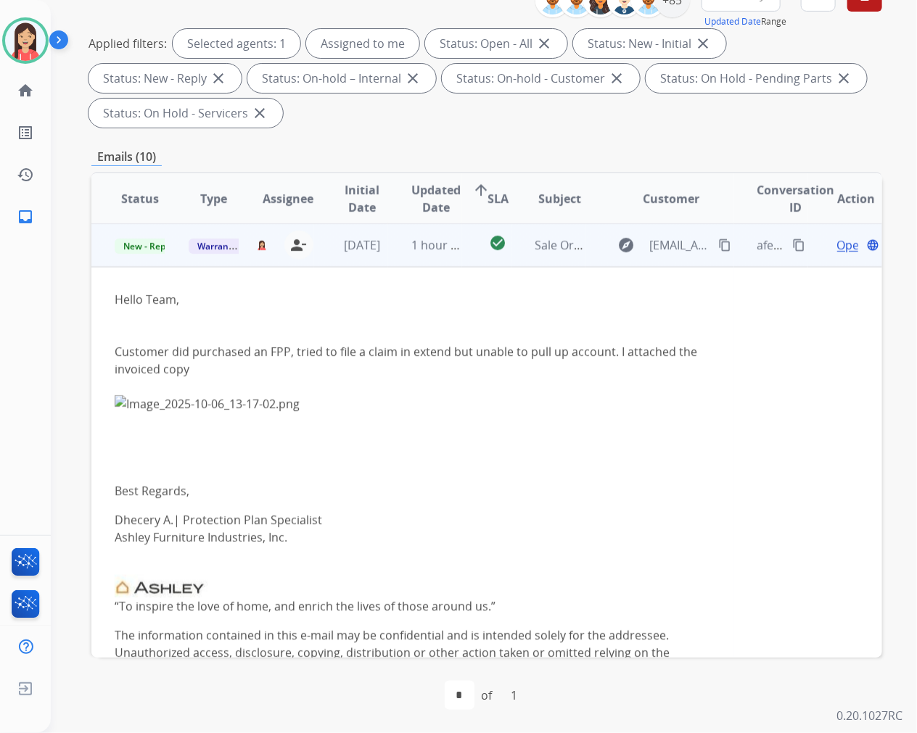
scroll to position [0, 0]
click at [837, 242] on span "Open" at bounding box center [852, 245] width 30 height 17
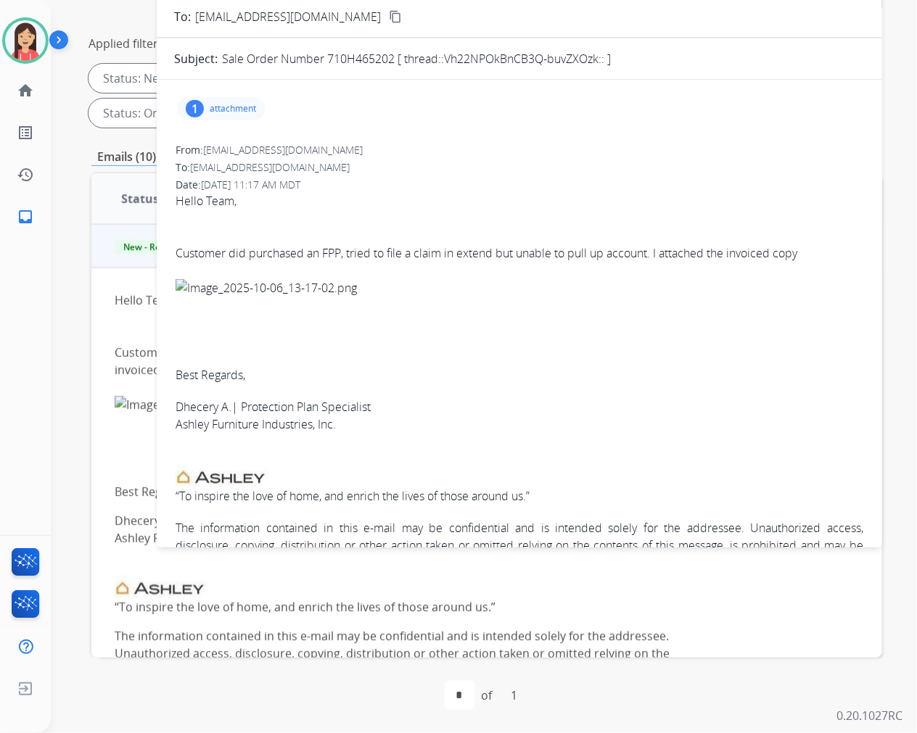
click at [245, 116] on div "1 attachment" at bounding box center [221, 108] width 88 height 23
click at [458, 143] on mat-icon "download" at bounding box center [461, 142] width 13 height 13
drag, startPoint x: 329, startPoint y: 59, endPoint x: 394, endPoint y: 59, distance: 65.3
click at [394, 59] on p "Sale Order Number 710H465202 [ thread::Vh22NPOkBnCB3Q-buvZXOzk:: ]" at bounding box center [416, 58] width 389 height 17
copy p "710H465202"
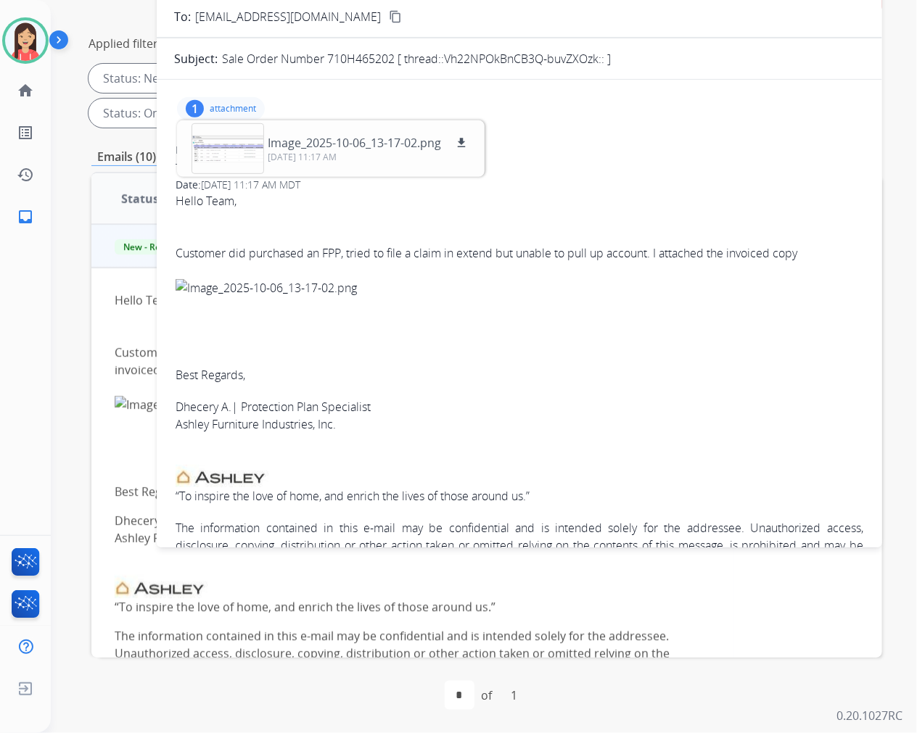
click at [527, 329] on span "Hello Team, Customer did purchased an FPP, tried to file a claim in extend but …" at bounding box center [520, 406] width 688 height 429
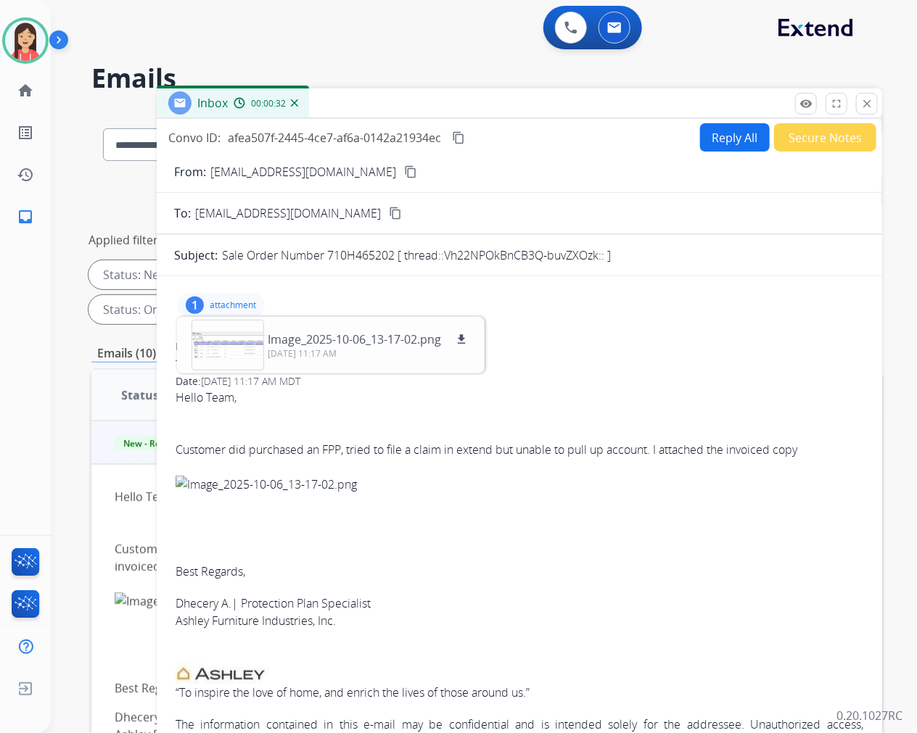
click at [712, 144] on button "Reply All" at bounding box center [735, 137] width 70 height 28
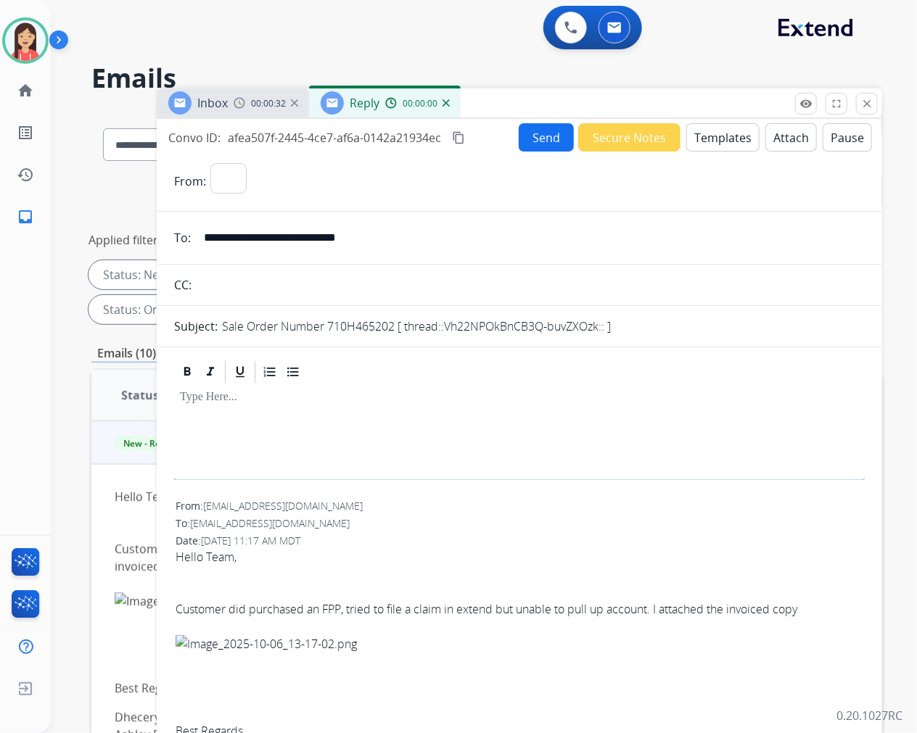
click at [712, 144] on button "Templates" at bounding box center [722, 137] width 73 height 28
select select "**********"
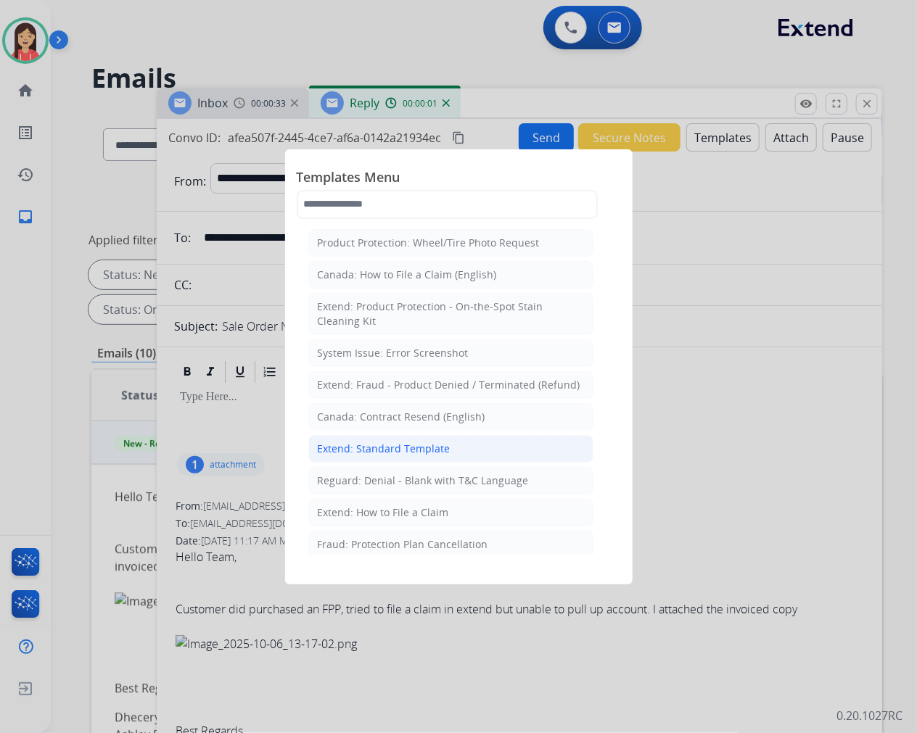
click at [433, 444] on div "Extend: Standard Template" at bounding box center [384, 449] width 133 height 15
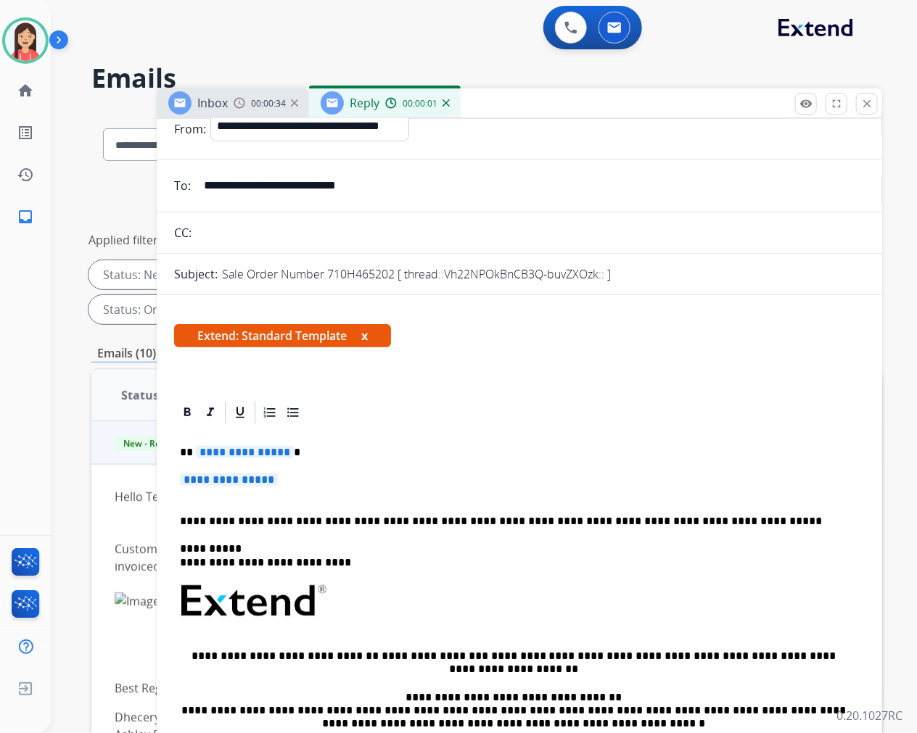
scroll to position [81, 0]
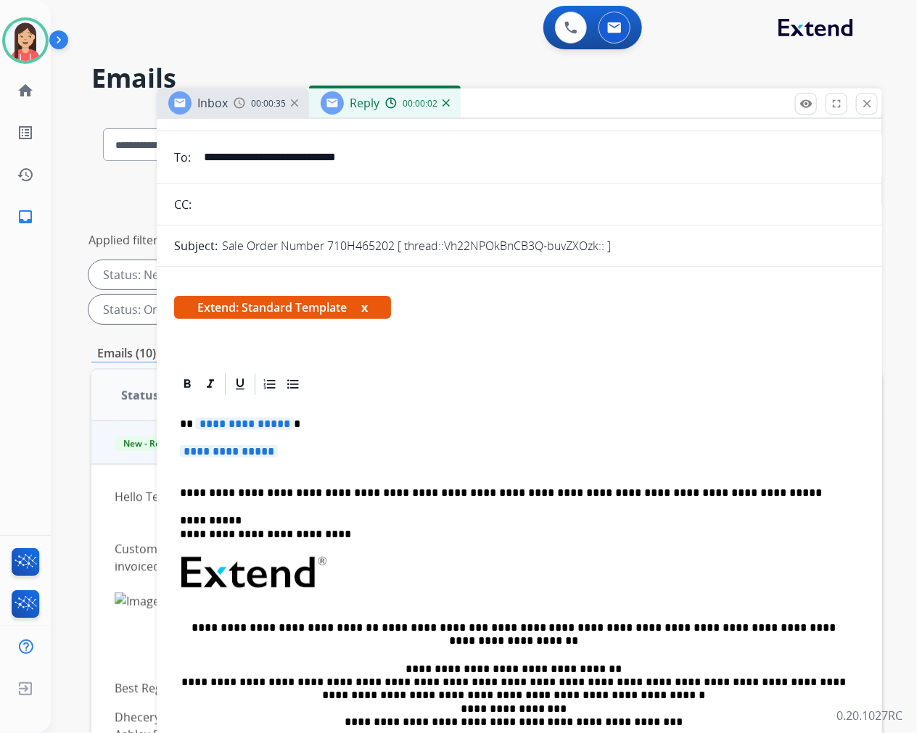
click at [190, 424] on p "**********" at bounding box center [513, 424] width 667 height 13
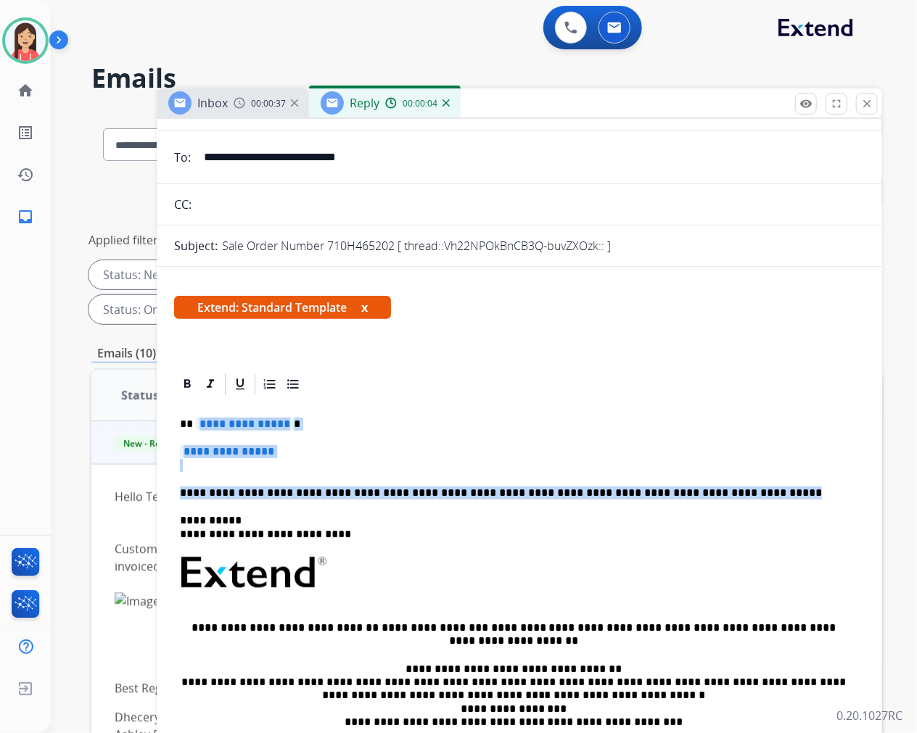
drag, startPoint x: 197, startPoint y: 424, endPoint x: 751, endPoint y: 490, distance: 558.1
click at [751, 490] on div "**********" at bounding box center [519, 606] width 691 height 419
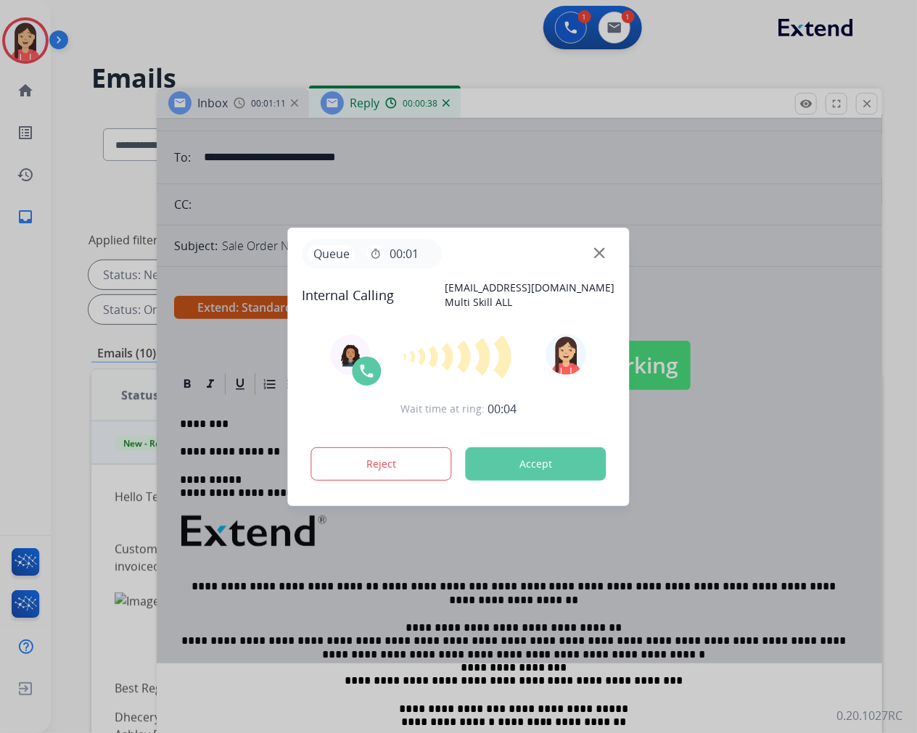
click at [527, 461] on button "Accept" at bounding box center [536, 464] width 141 height 33
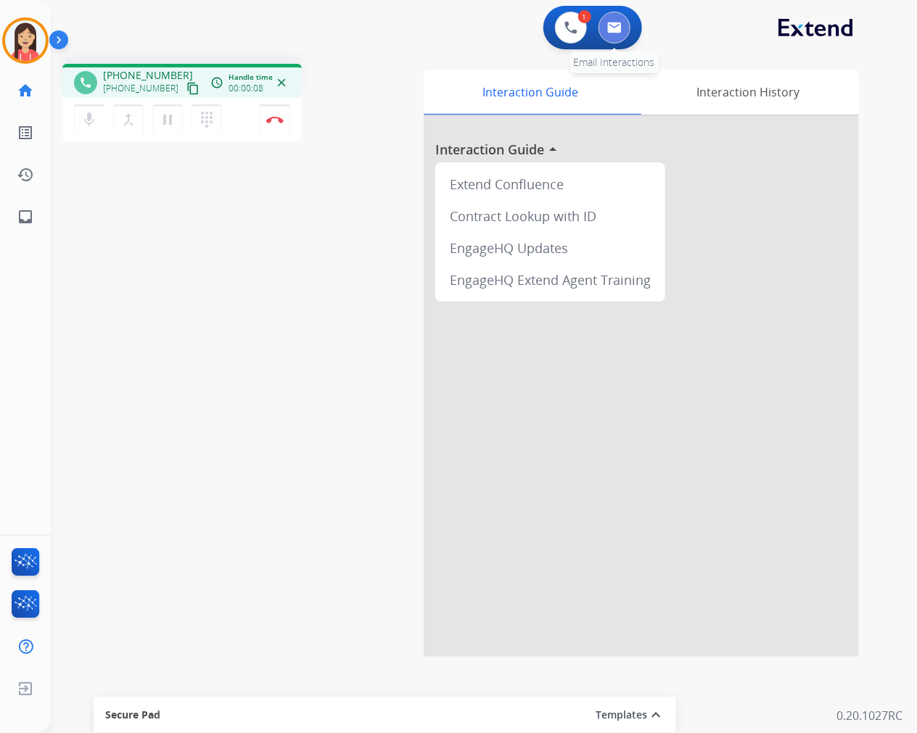
click at [614, 40] on button at bounding box center [614, 28] width 32 height 32
select select "**********"
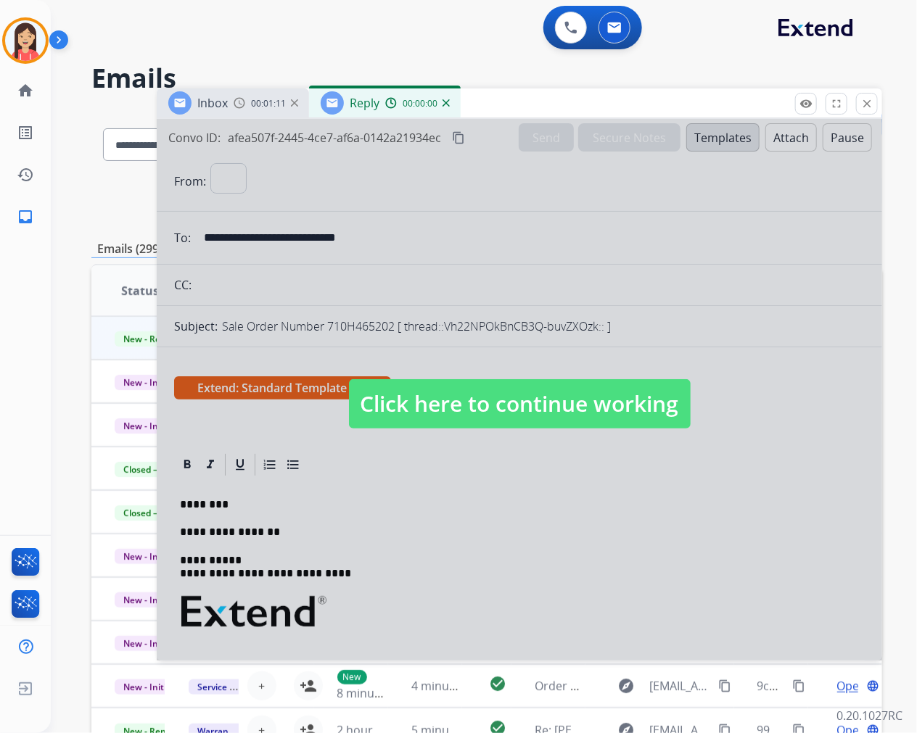
select select "**********"
click at [531, 547] on div at bounding box center [519, 390] width 725 height 542
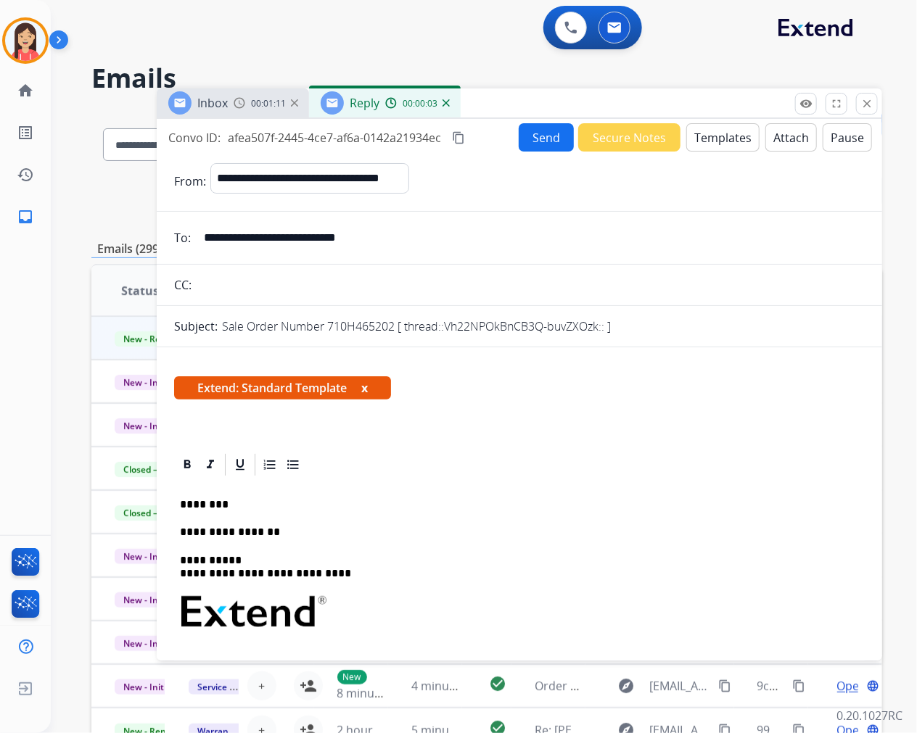
click at [284, 517] on div "**********" at bounding box center [519, 667] width 691 height 378
click at [577, 526] on p "**********" at bounding box center [513, 532] width 667 height 13
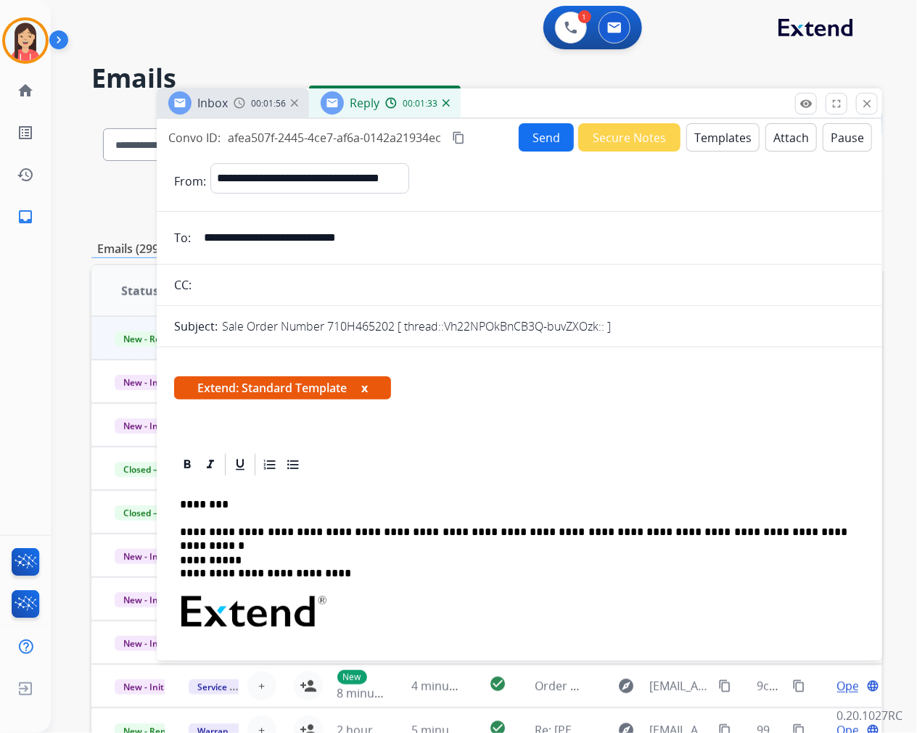
click at [542, 136] on button "Send" at bounding box center [546, 137] width 55 height 28
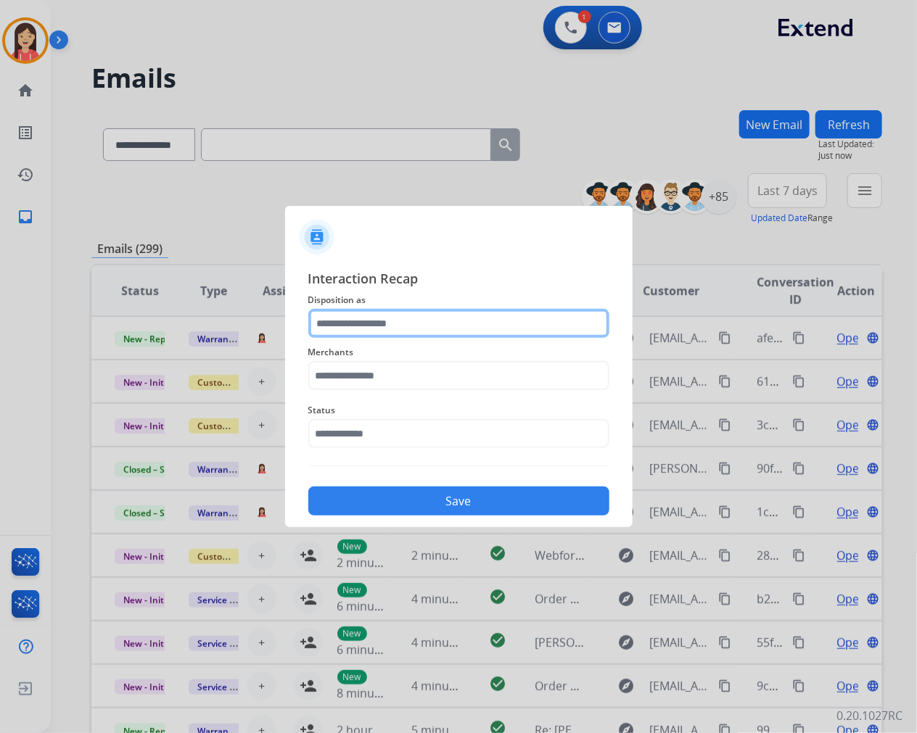
click at [455, 324] on input "text" at bounding box center [458, 323] width 301 height 29
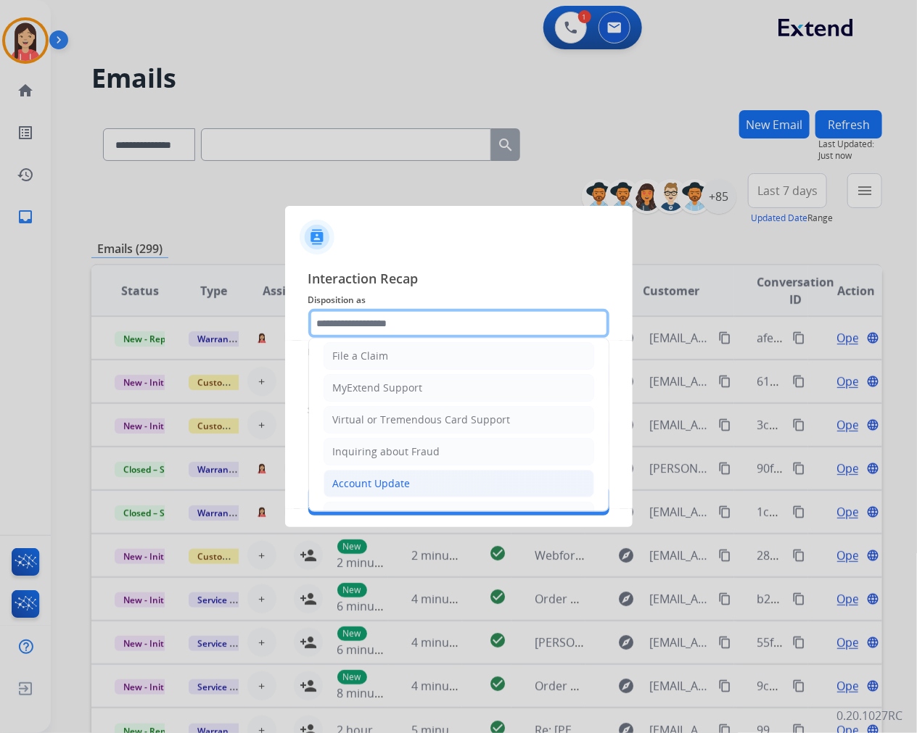
scroll to position [161, 0]
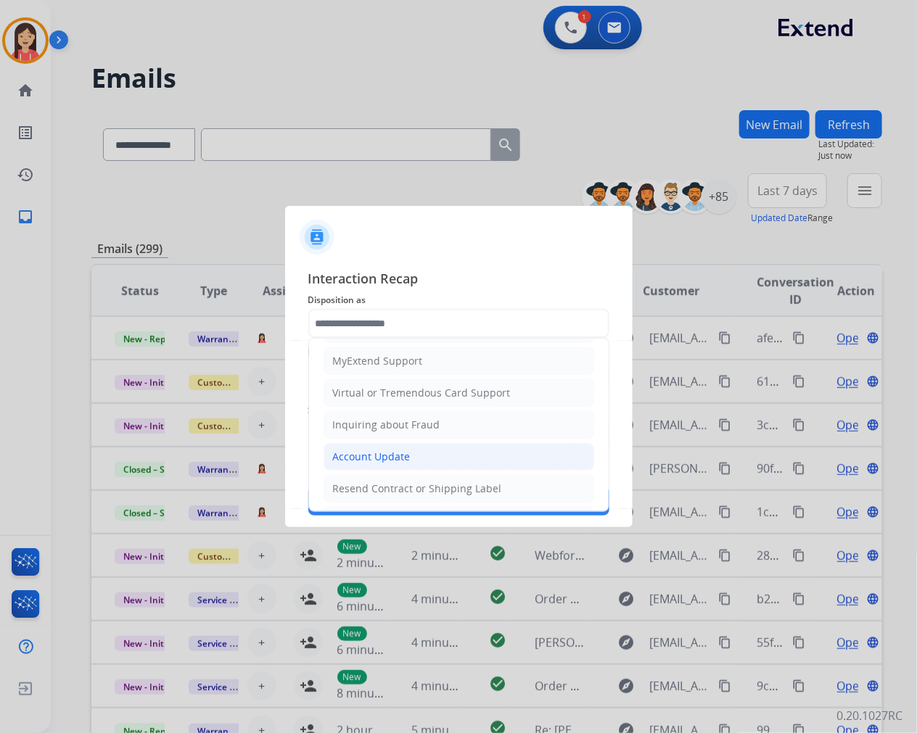
click at [382, 455] on div "Account Update" at bounding box center [372, 457] width 78 height 15
type input "**********"
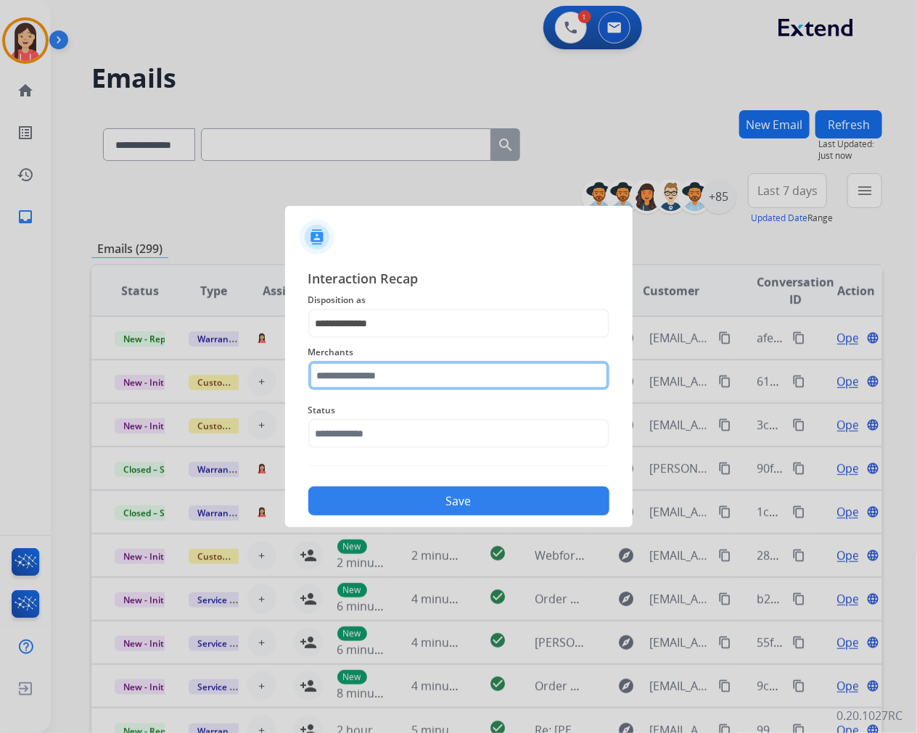
click at [396, 361] on input "text" at bounding box center [458, 375] width 301 height 29
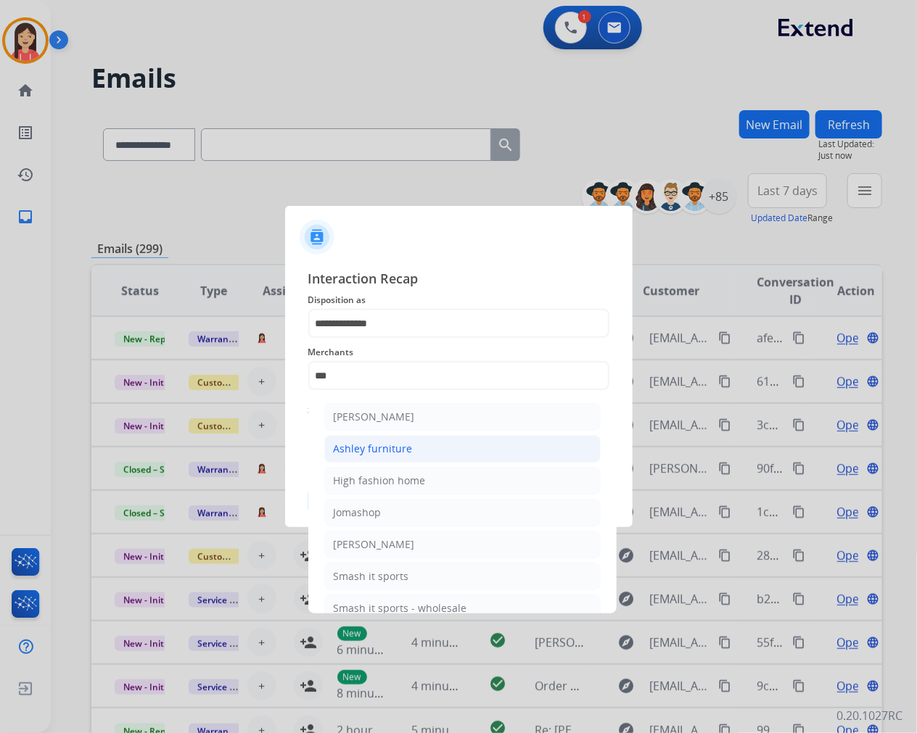
click at [395, 438] on li "Ashley furniture" at bounding box center [462, 449] width 276 height 28
type input "**********"
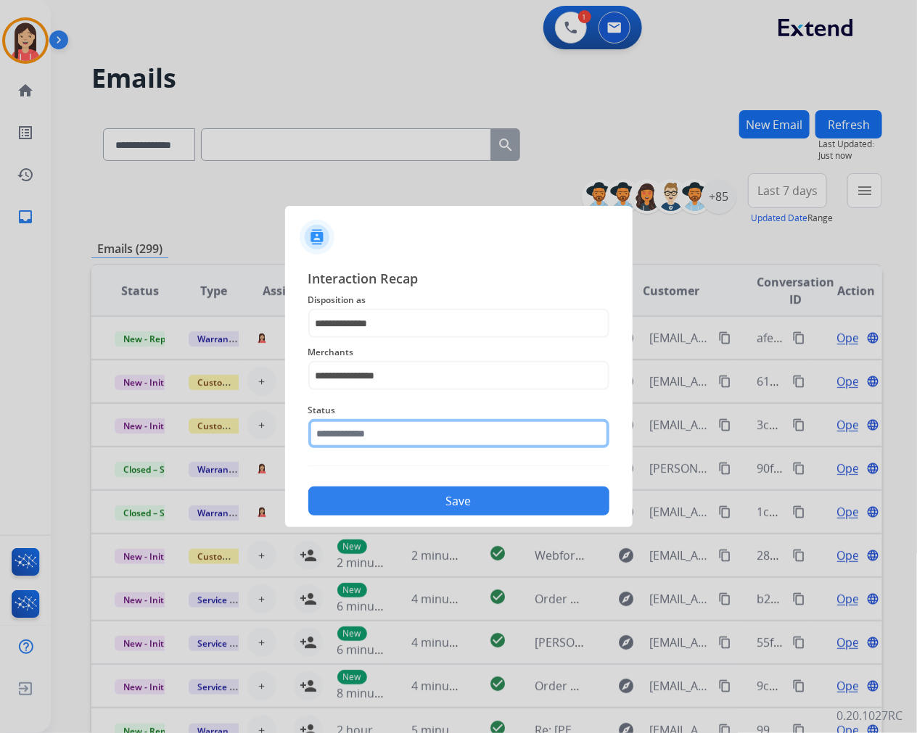
click at [395, 429] on input "text" at bounding box center [458, 433] width 301 height 29
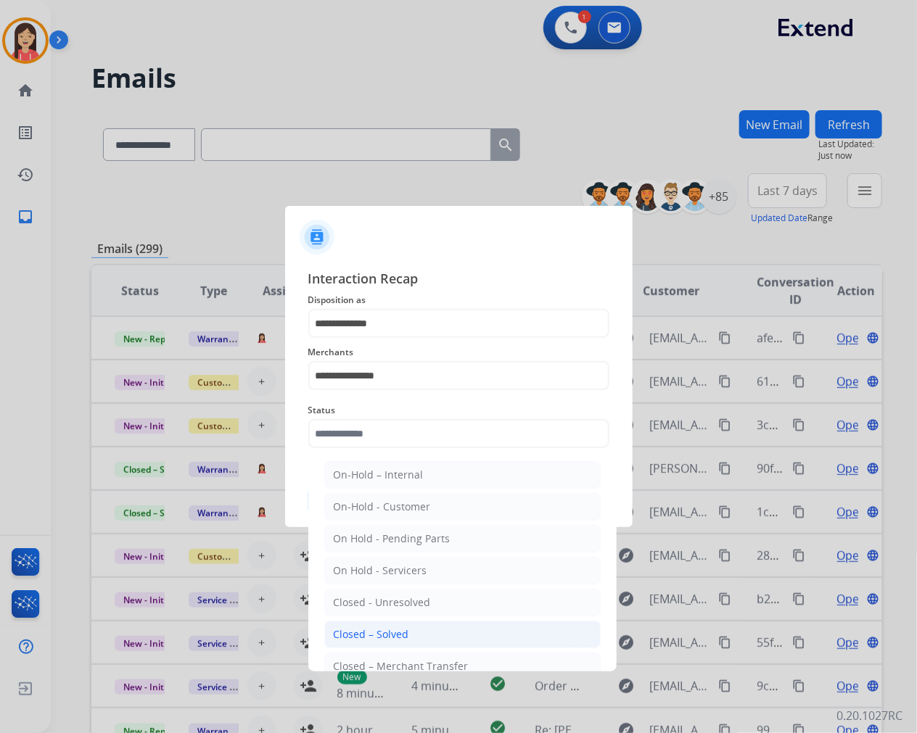
click at [405, 631] on div "Closed – Solved" at bounding box center [371, 634] width 75 height 15
type input "**********"
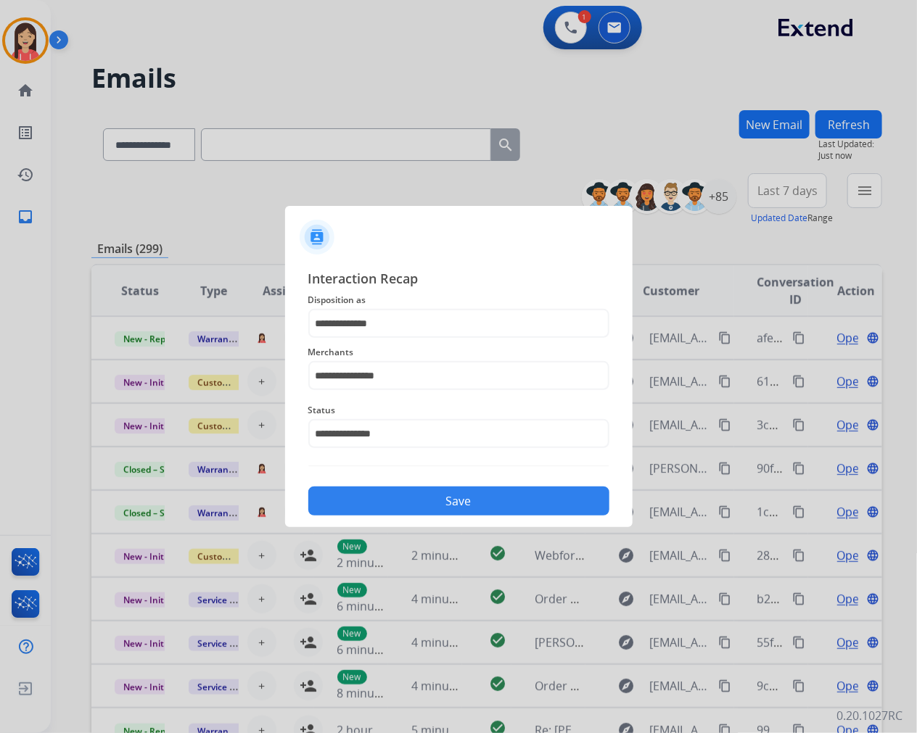
click at [411, 510] on button "Save" at bounding box center [458, 501] width 301 height 29
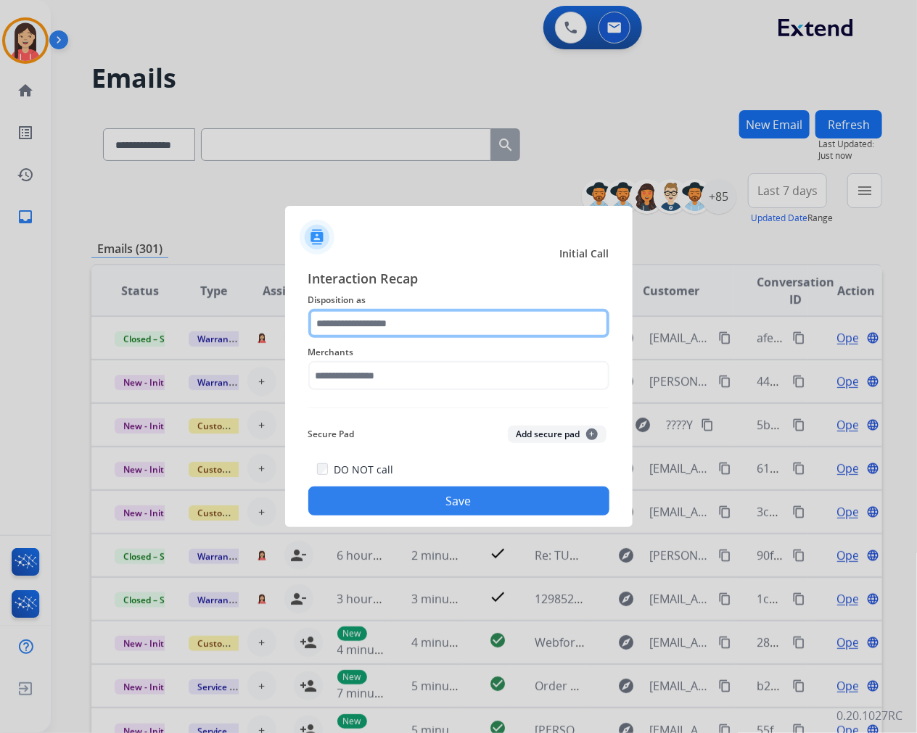
click at [465, 334] on input "text" at bounding box center [458, 323] width 301 height 29
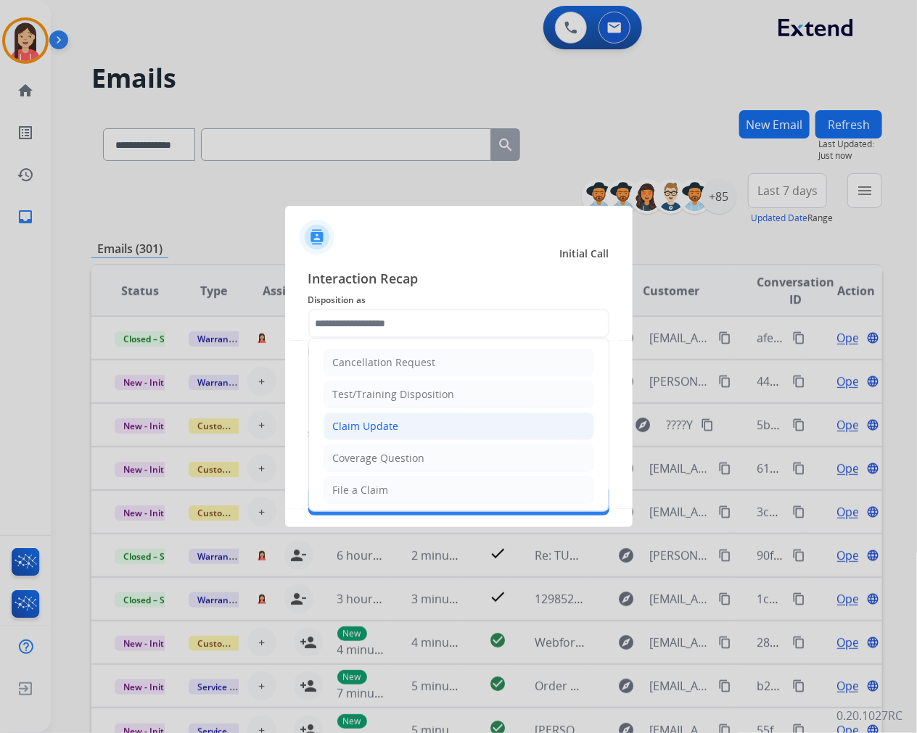
click at [387, 424] on div "Claim Update" at bounding box center [366, 426] width 66 height 15
type input "**********"
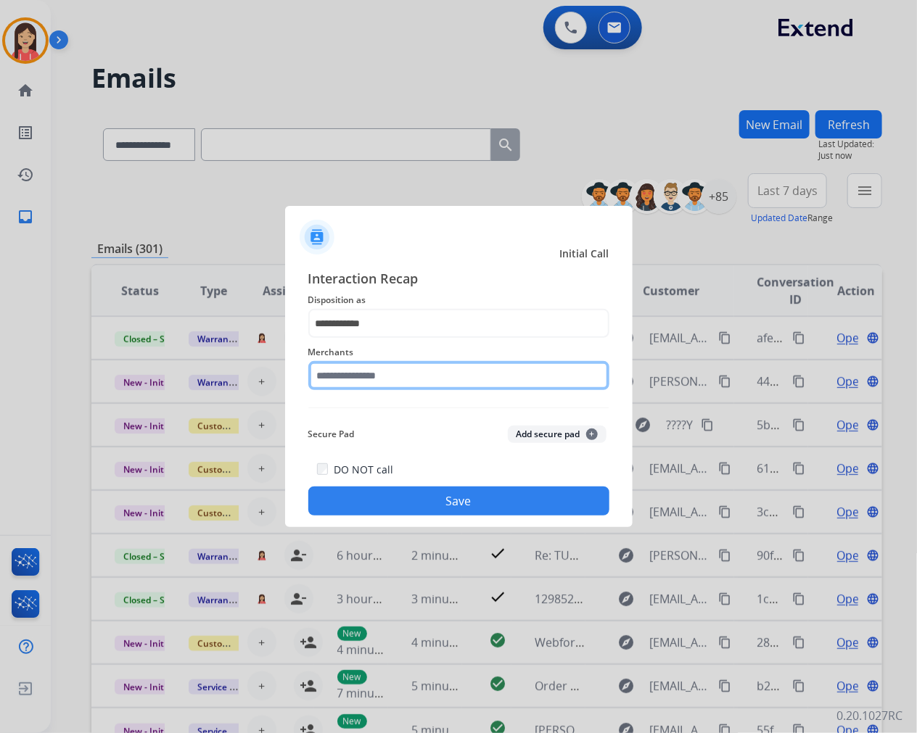
click at [382, 371] on input "text" at bounding box center [458, 375] width 301 height 29
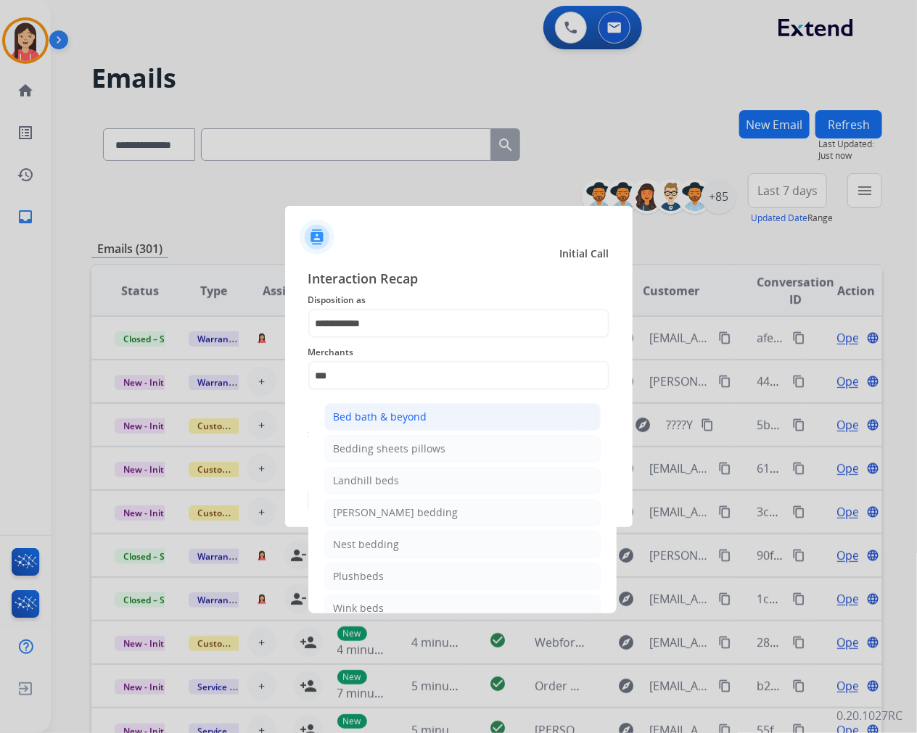
click at [412, 412] on div "Bed bath & beyond" at bounding box center [381, 417] width 94 height 15
type input "**********"
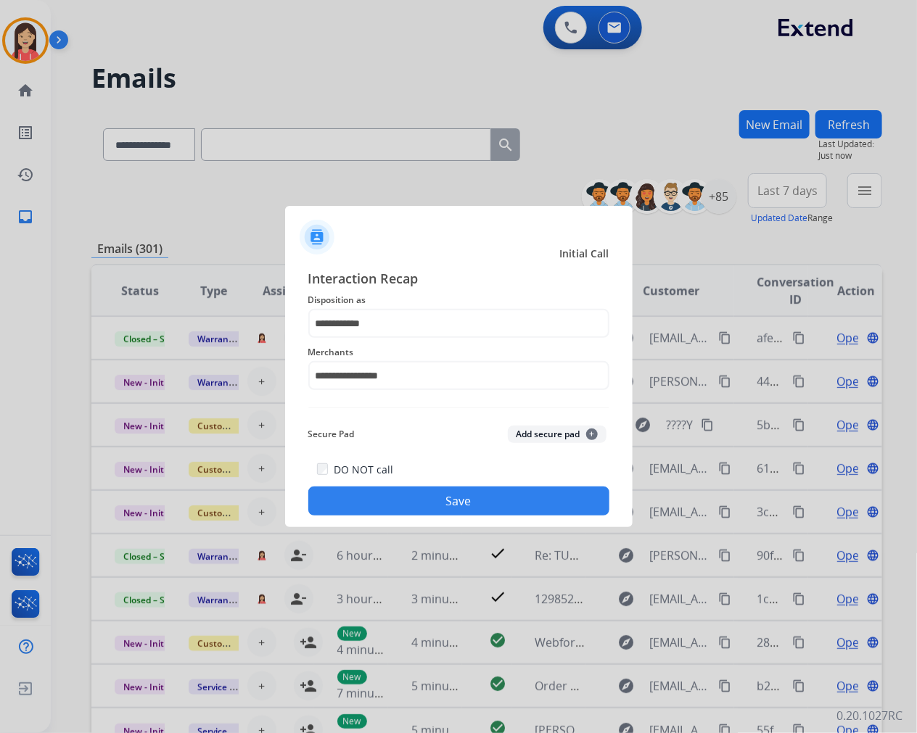
click at [432, 510] on button "Save" at bounding box center [458, 501] width 301 height 29
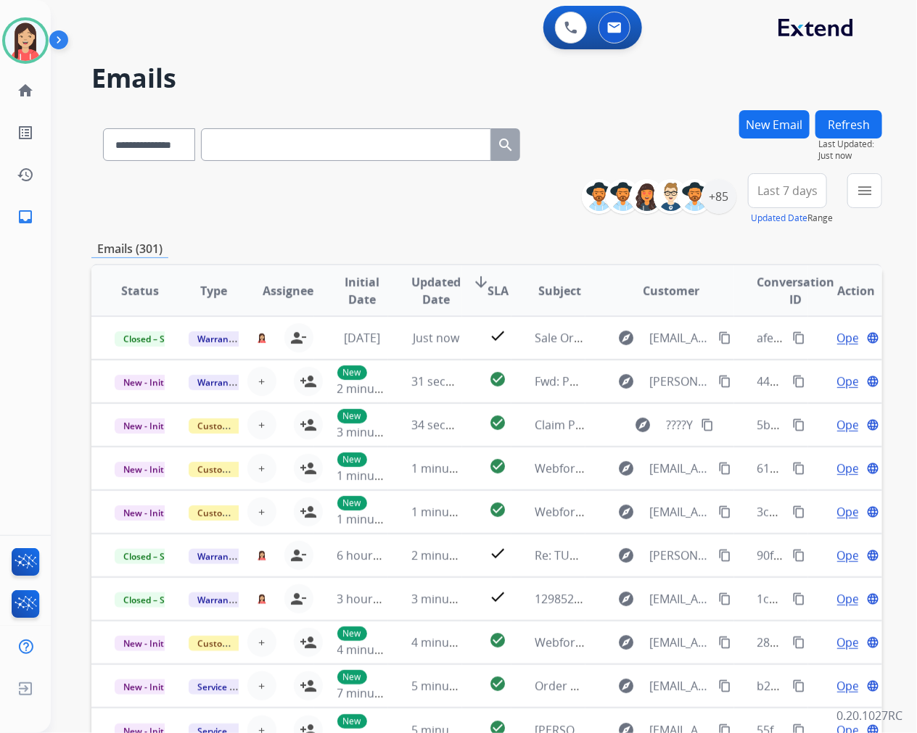
click at [364, 228] on div "**********" at bounding box center [486, 467] width 791 height 715
click at [719, 199] on div "+85" at bounding box center [718, 196] width 35 height 35
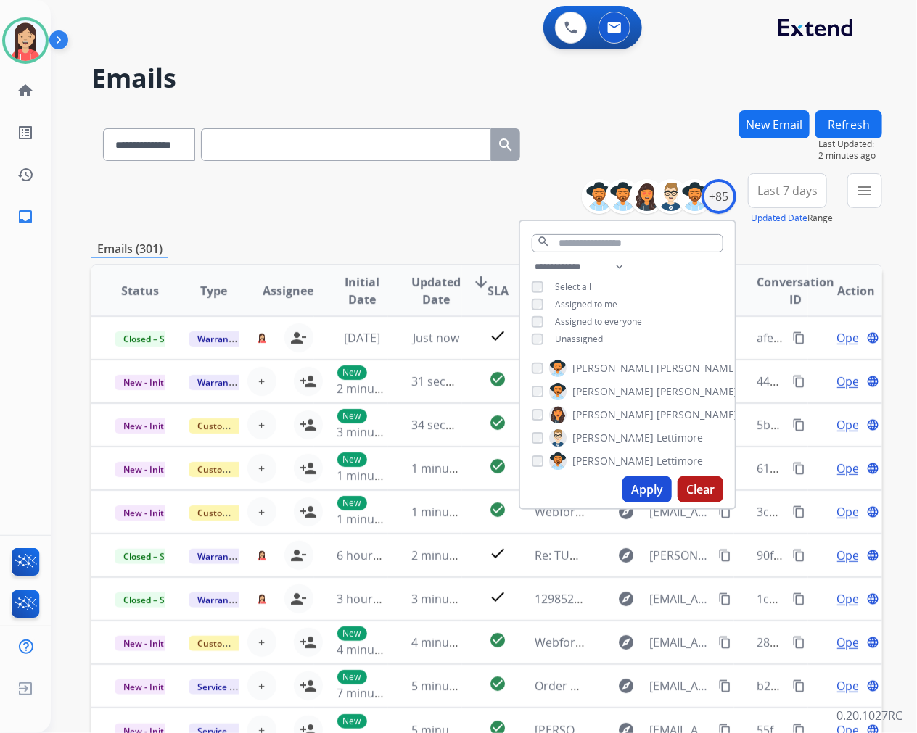
click at [561, 337] on span "Unassigned" at bounding box center [579, 339] width 48 height 12
click at [654, 493] on button "Apply" at bounding box center [646, 490] width 49 height 26
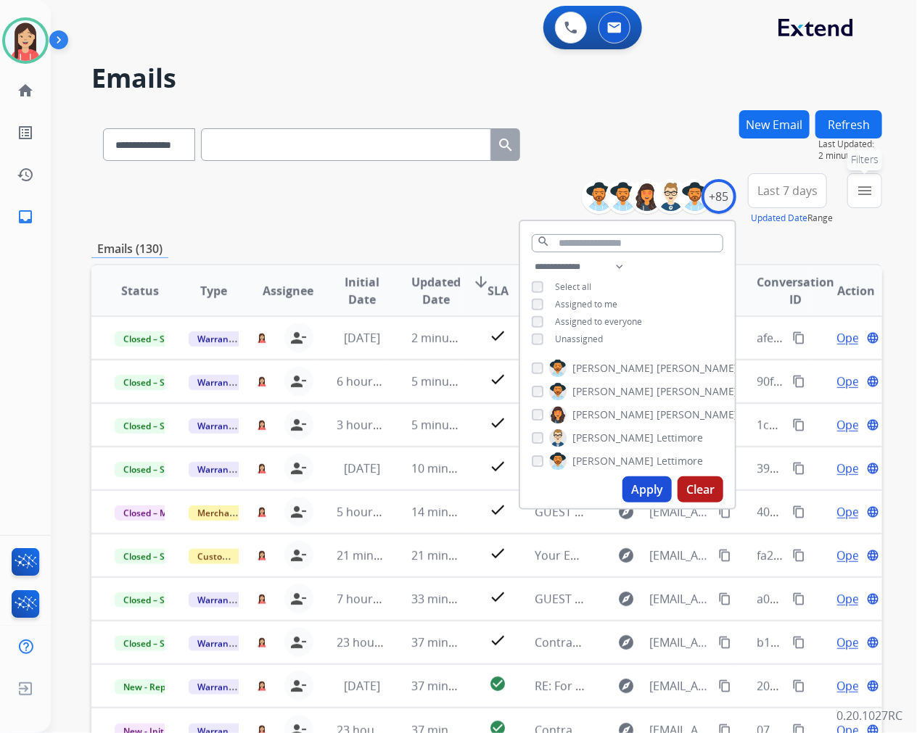
click at [857, 190] on mat-icon "menu" at bounding box center [864, 190] width 17 height 17
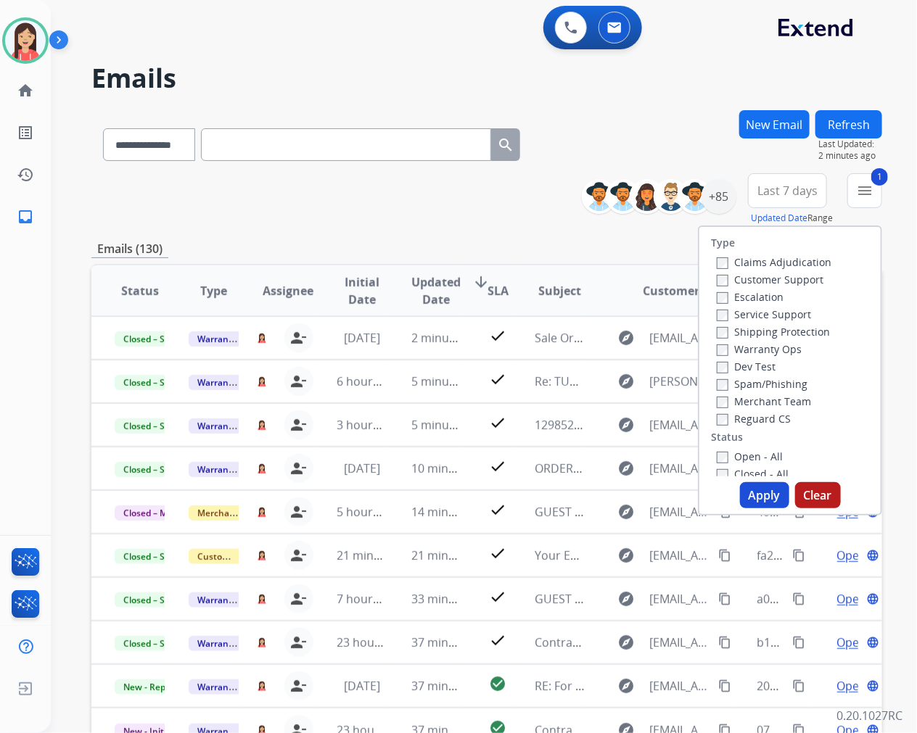
click at [748, 489] on button "Apply" at bounding box center [764, 495] width 49 height 26
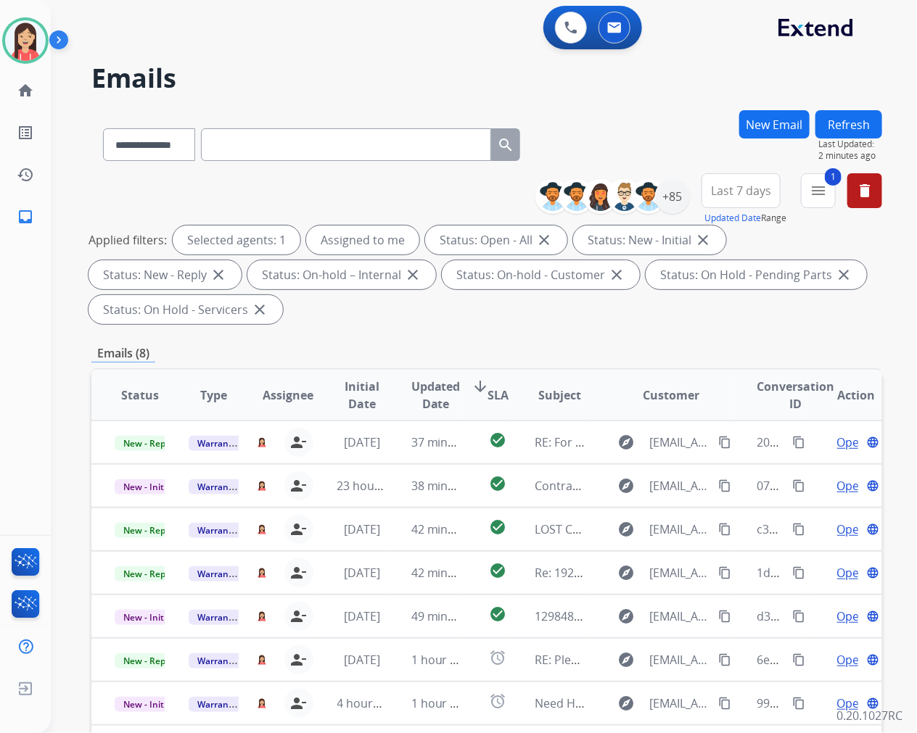
click at [429, 392] on span "Updated Date" at bounding box center [435, 395] width 49 height 35
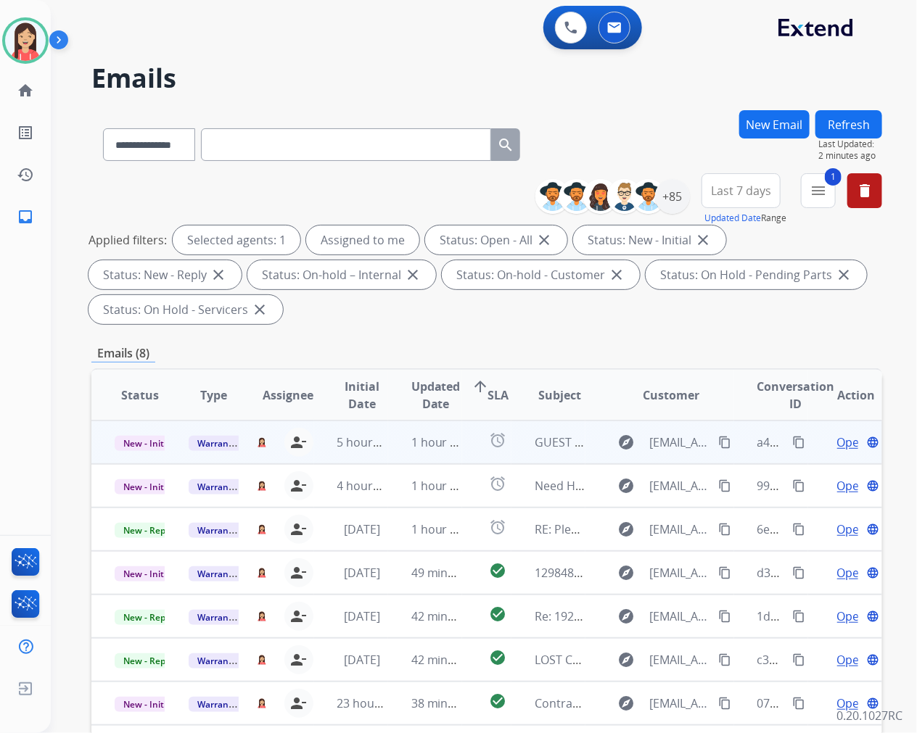
click at [375, 454] on td "5 hours ago" at bounding box center [351, 443] width 74 height 44
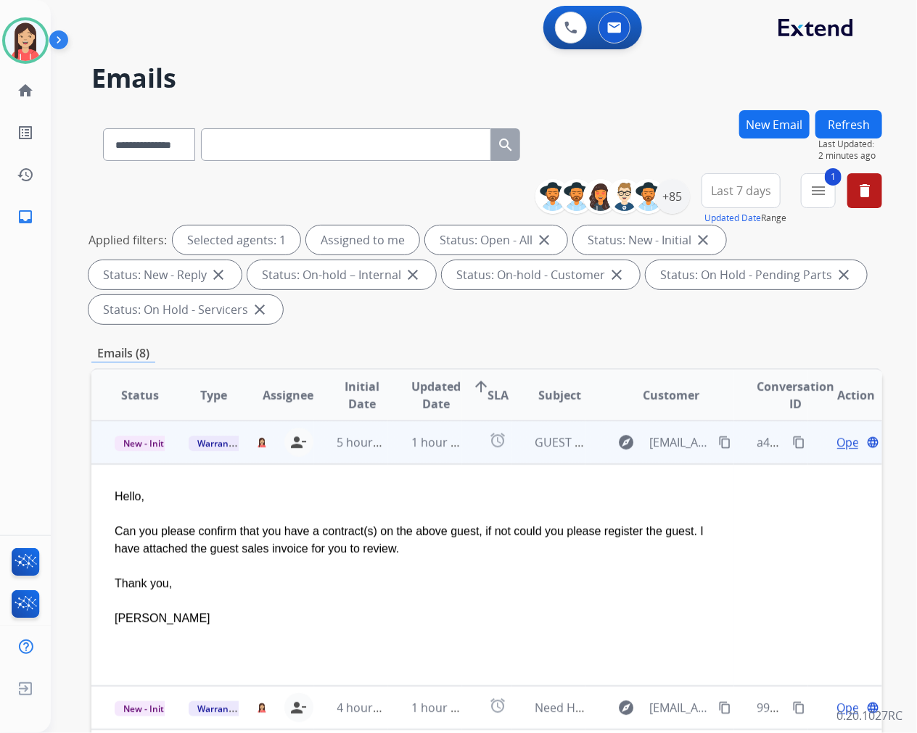
click at [837, 443] on span "Open" at bounding box center [852, 442] width 30 height 17
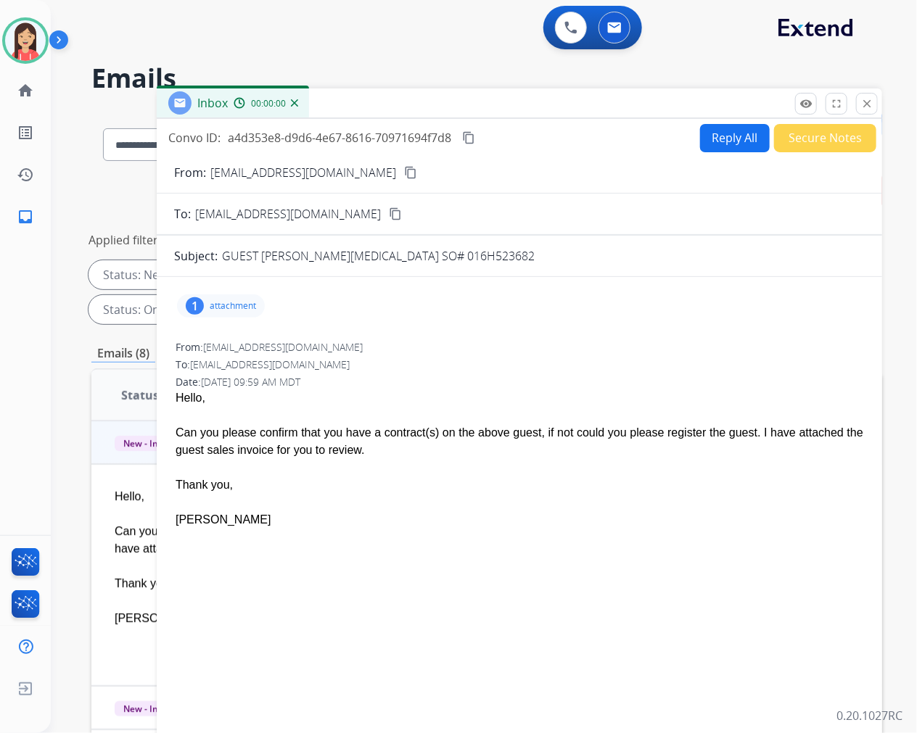
click at [230, 302] on p "attachment" at bounding box center [233, 306] width 46 height 12
click at [566, 345] on mat-icon "download" at bounding box center [572, 340] width 13 height 13
click at [808, 142] on button "Secure Notes" at bounding box center [825, 138] width 102 height 28
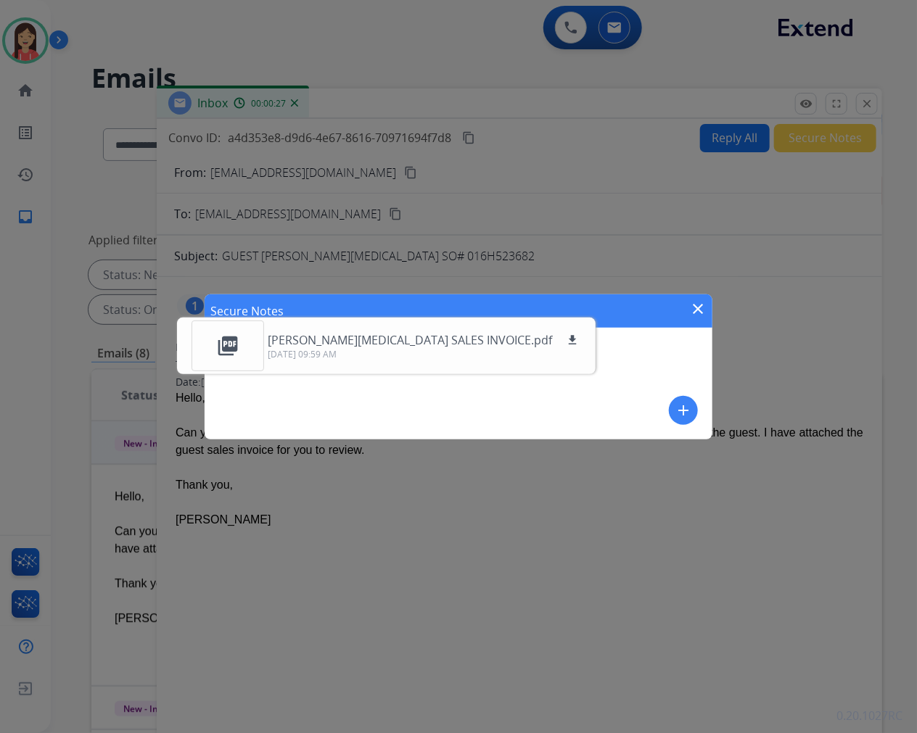
click at [675, 411] on mat-icon "add" at bounding box center [683, 410] width 17 height 17
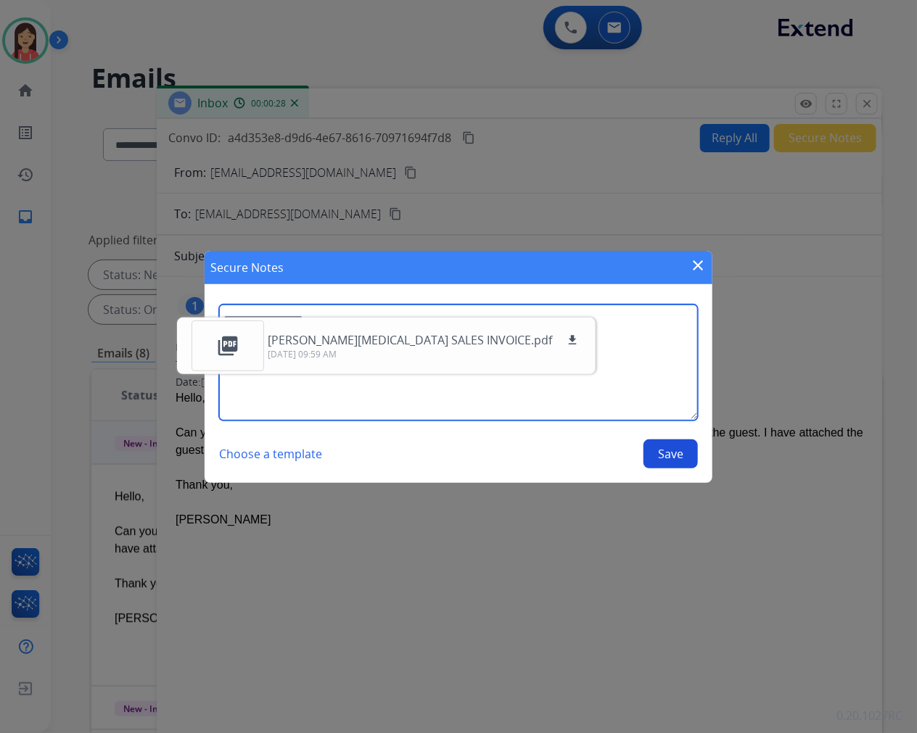
click at [640, 388] on textarea at bounding box center [458, 363] width 479 height 116
type textarea "**********"
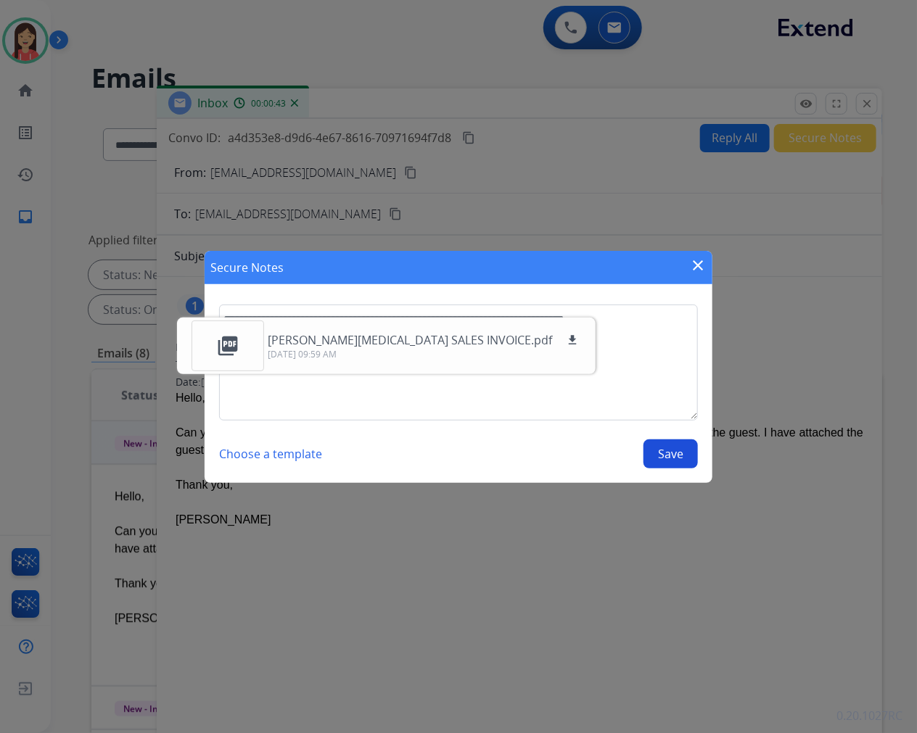
click at [649, 453] on button "Save" at bounding box center [670, 454] width 54 height 29
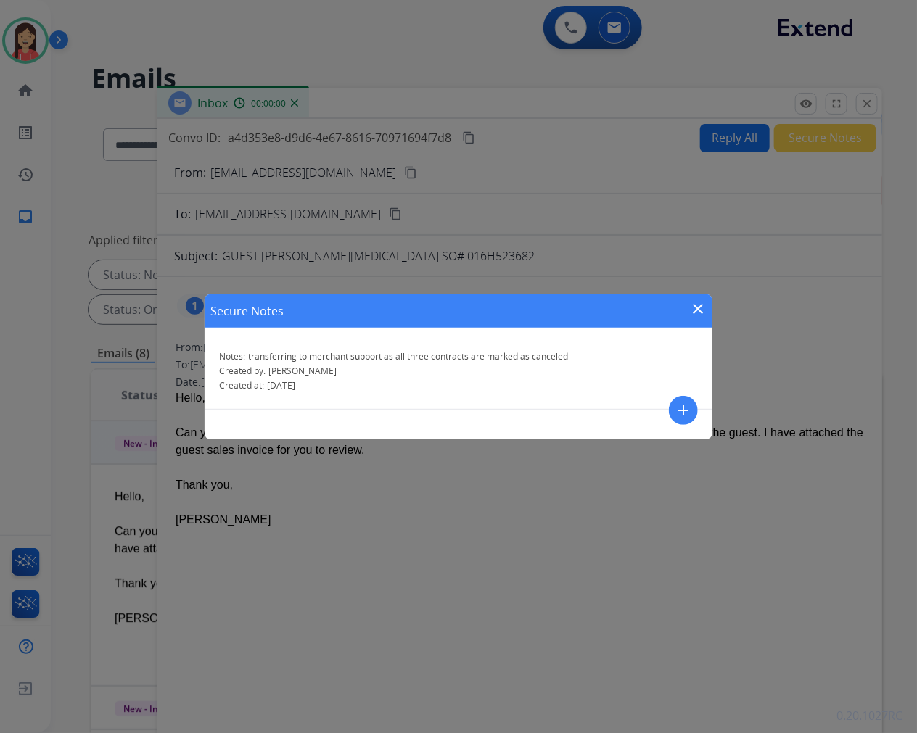
click at [709, 309] on div "Secure Notes close" at bounding box center [459, 310] width 508 height 33
click at [695, 308] on mat-icon "close" at bounding box center [697, 308] width 17 height 17
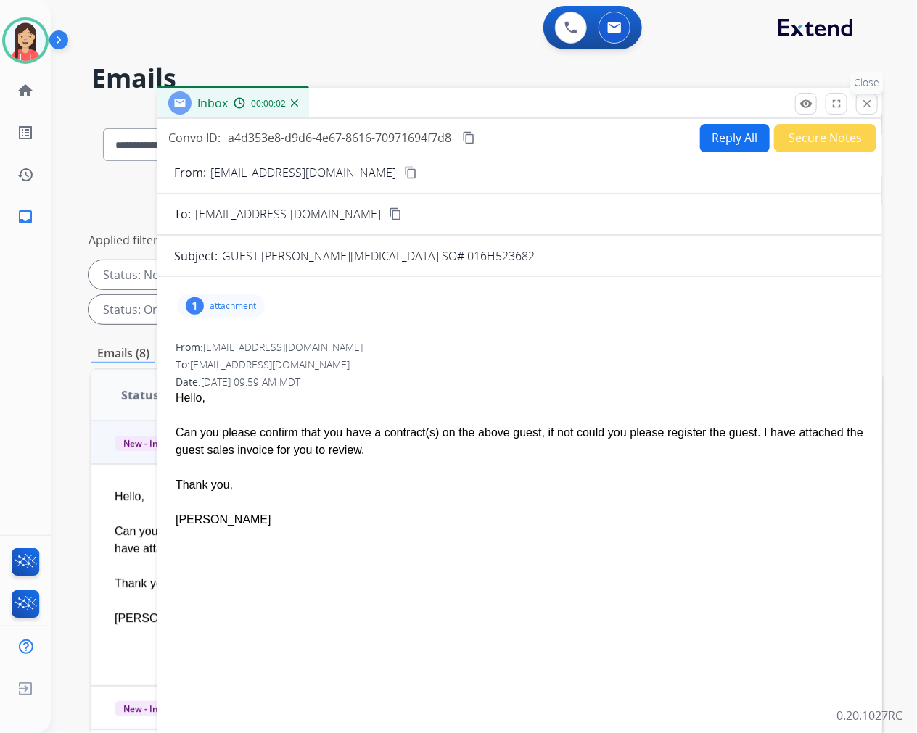
click at [862, 106] on mat-icon "close" at bounding box center [866, 103] width 13 height 13
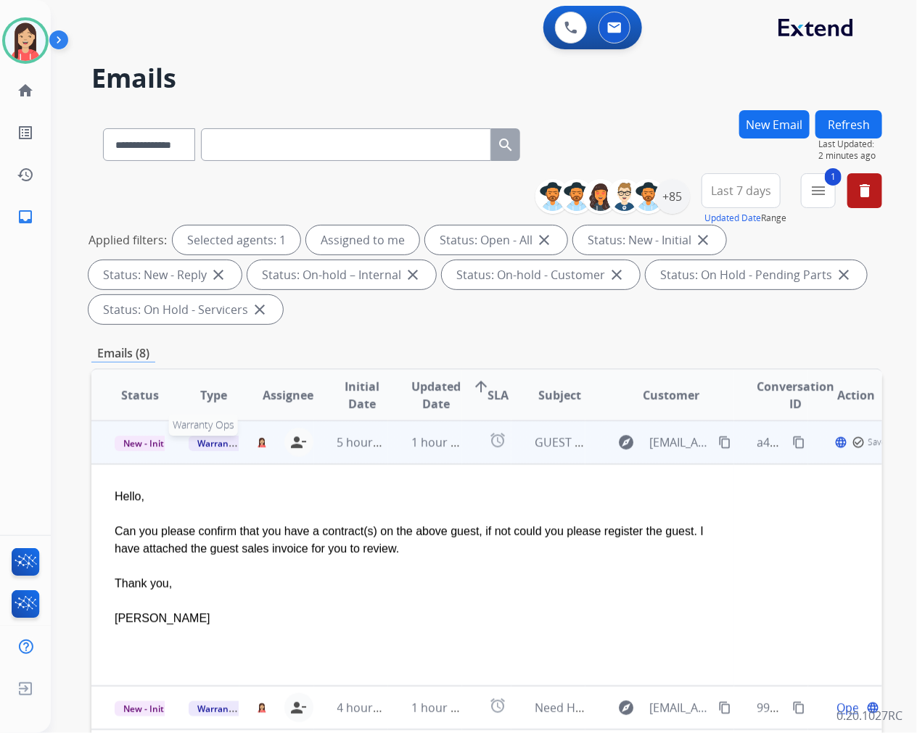
click at [221, 437] on span "Warranty Ops" at bounding box center [226, 443] width 75 height 15
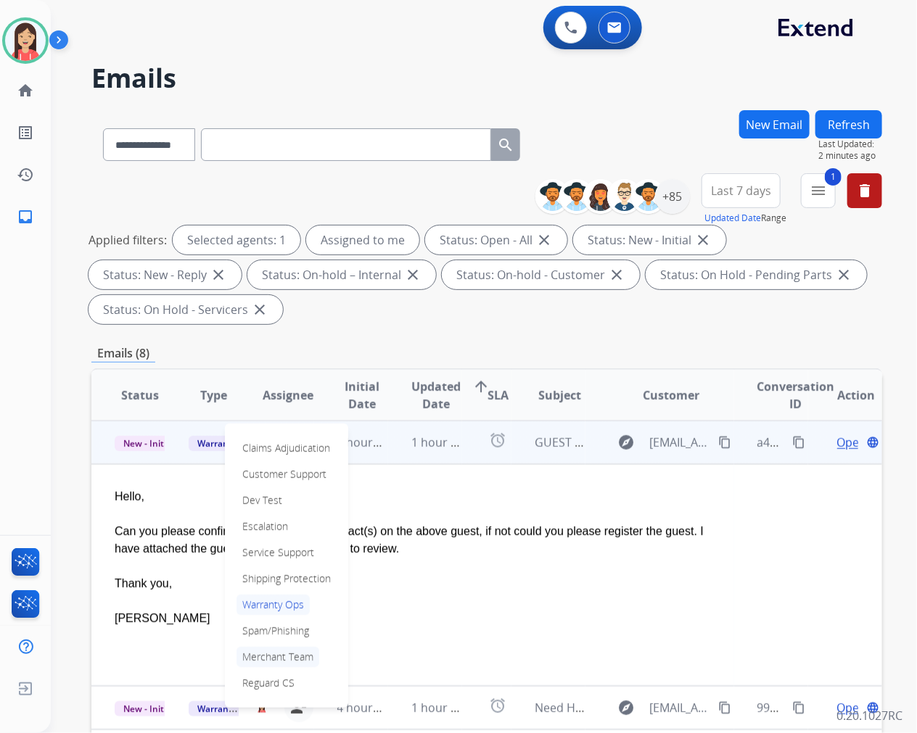
click at [285, 657] on p "Merchant Team" at bounding box center [277, 657] width 83 height 20
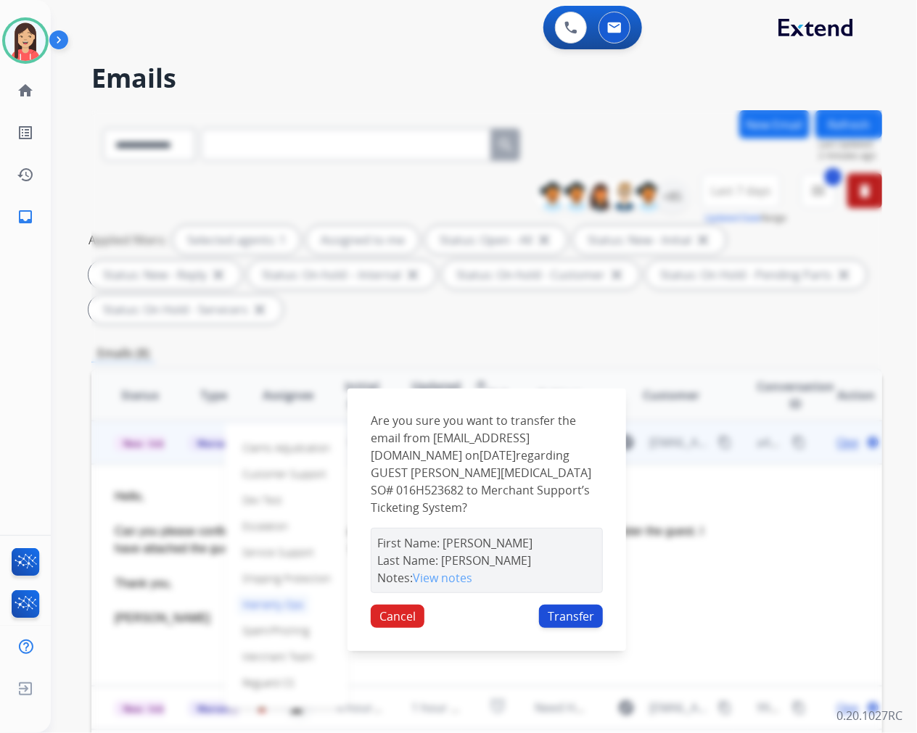
click at [570, 606] on button "Transfer" at bounding box center [571, 616] width 64 height 23
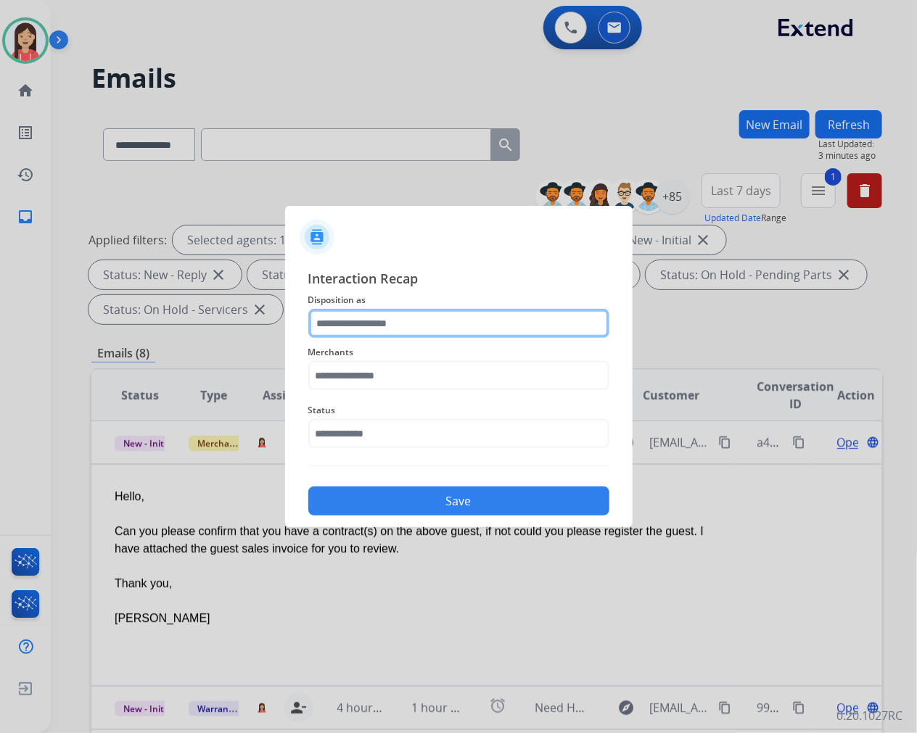
click at [431, 313] on input "text" at bounding box center [458, 323] width 301 height 29
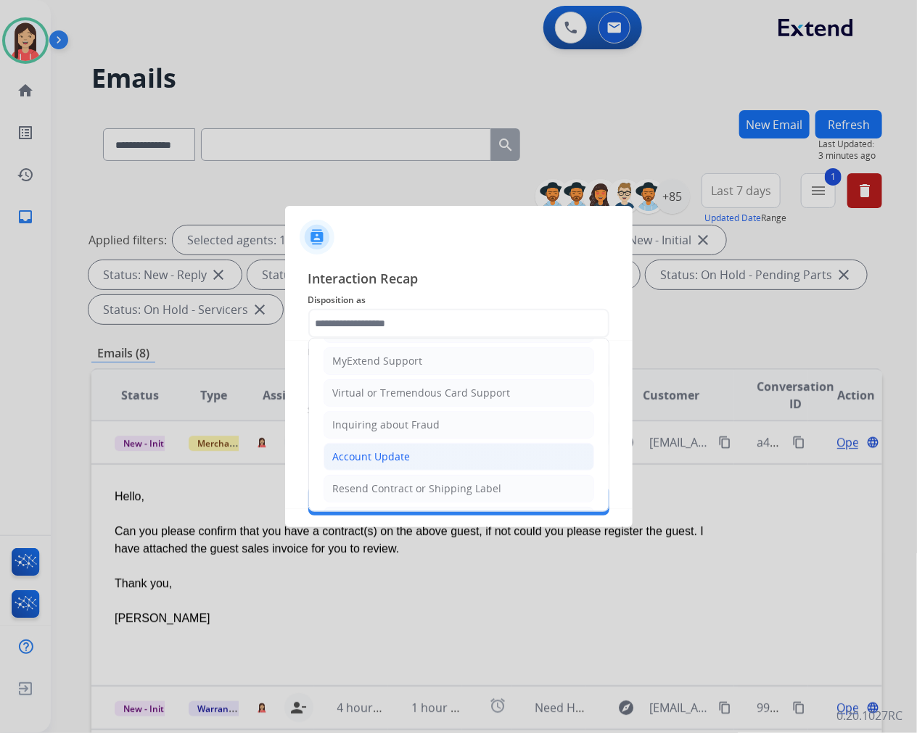
click at [379, 461] on div "Account Update" at bounding box center [372, 457] width 78 height 15
type input "**********"
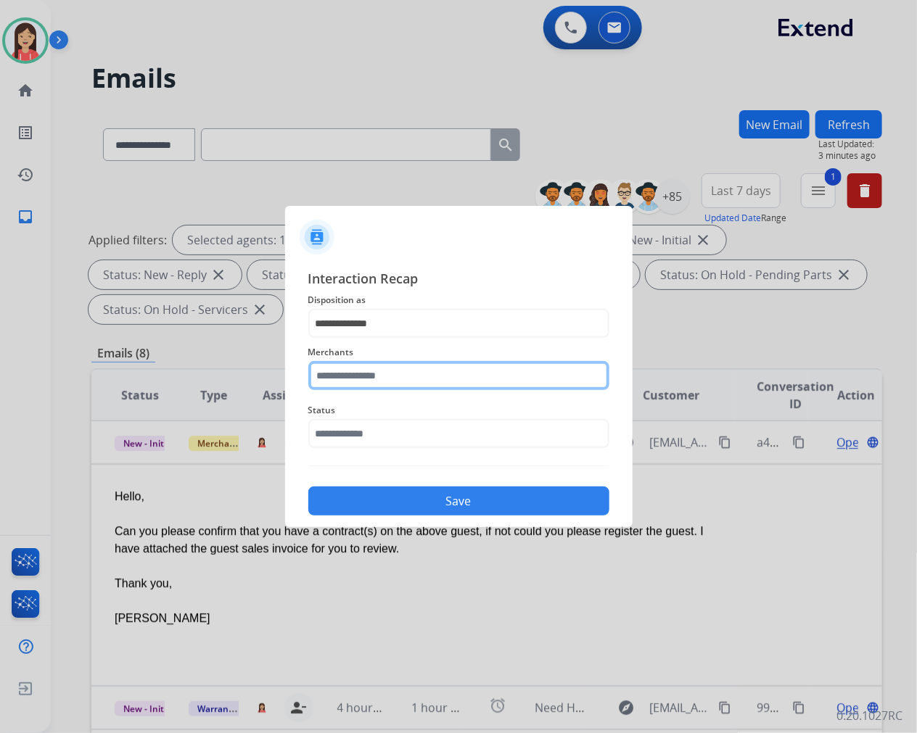
click at [424, 382] on input "text" at bounding box center [458, 375] width 301 height 29
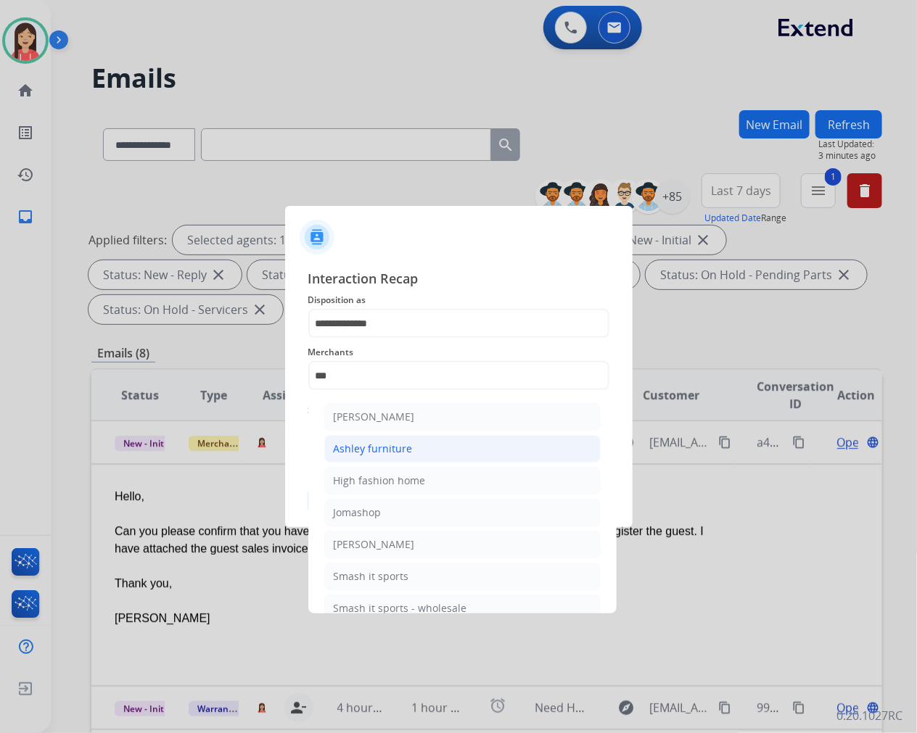
click at [403, 450] on div "Ashley furniture" at bounding box center [373, 449] width 79 height 15
type input "**********"
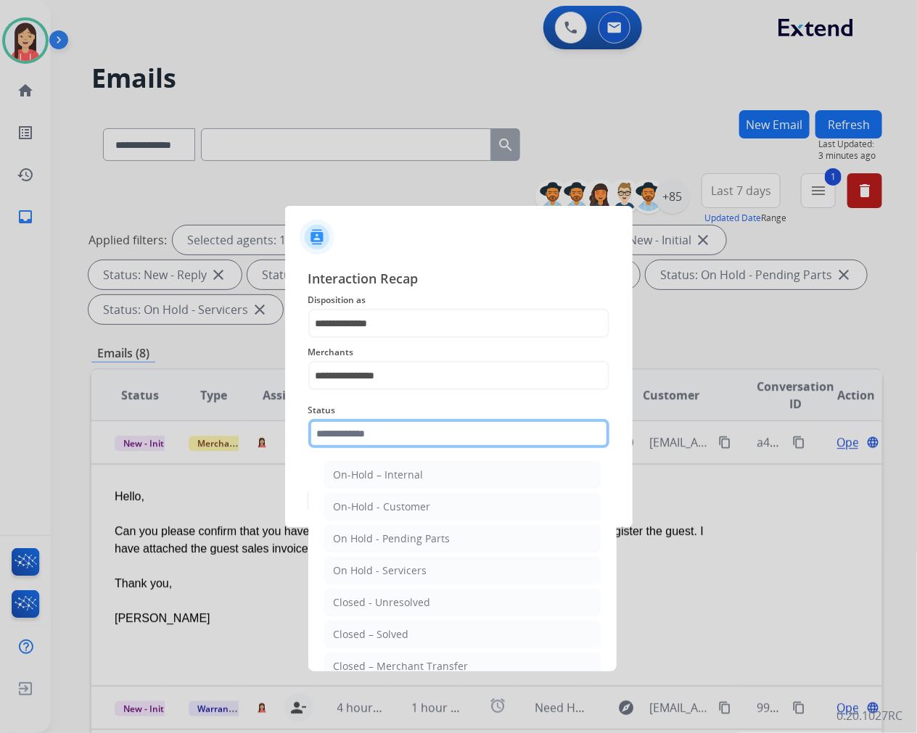
click at [421, 435] on input "text" at bounding box center [458, 433] width 301 height 29
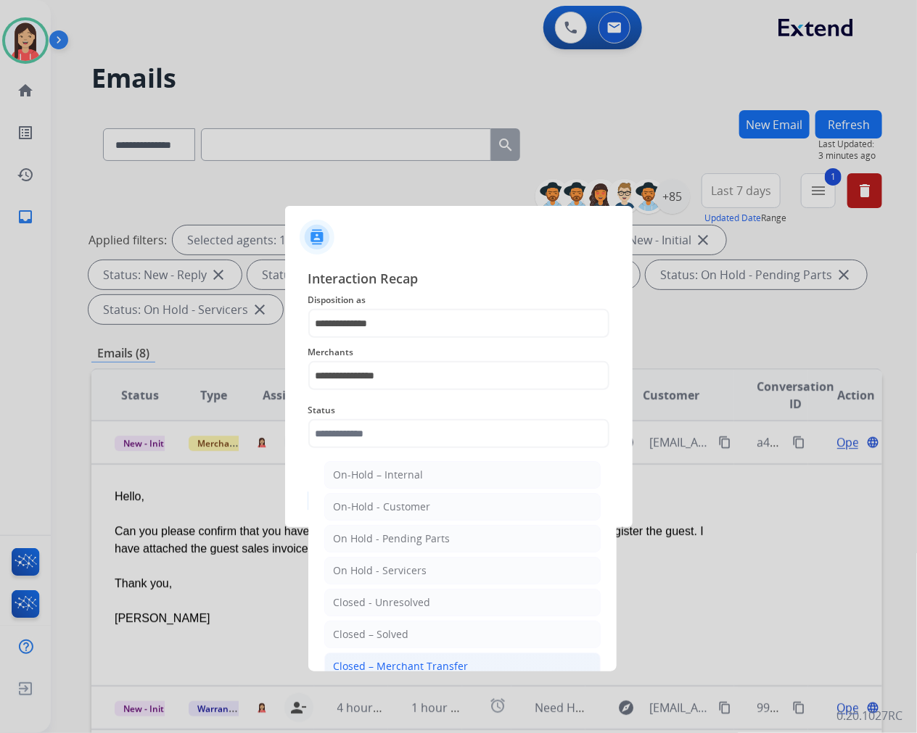
click at [408, 666] on div "Closed – Merchant Transfer" at bounding box center [401, 666] width 135 height 15
type input "**********"
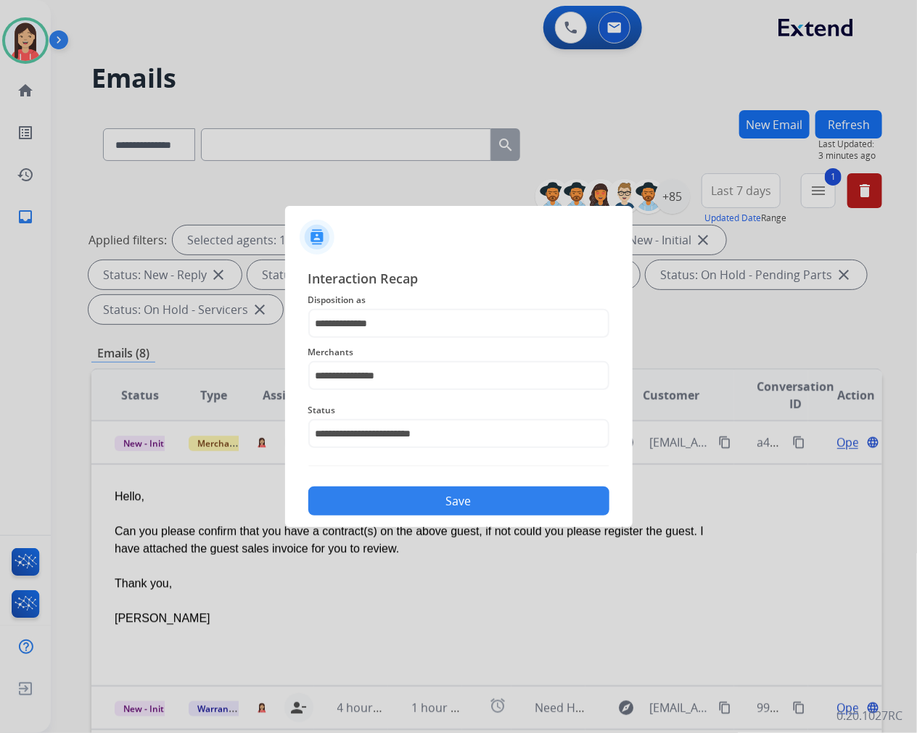
click at [465, 487] on button "Save" at bounding box center [458, 501] width 301 height 29
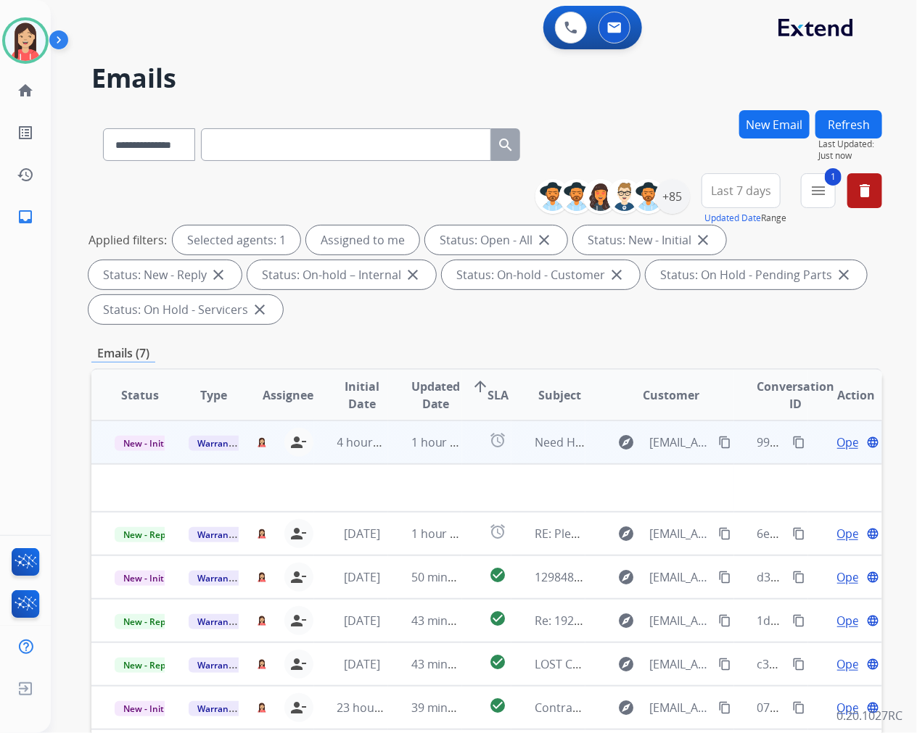
click at [374, 452] on td "4 hours ago" at bounding box center [351, 443] width 74 height 44
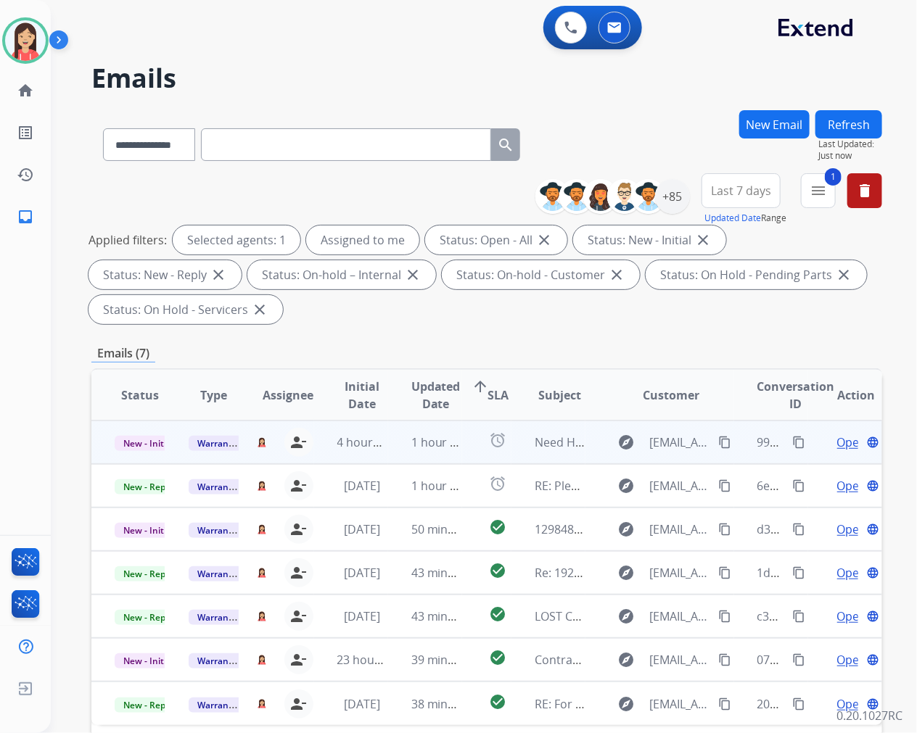
click at [388, 450] on td "1 hour ago" at bounding box center [425, 443] width 74 height 44
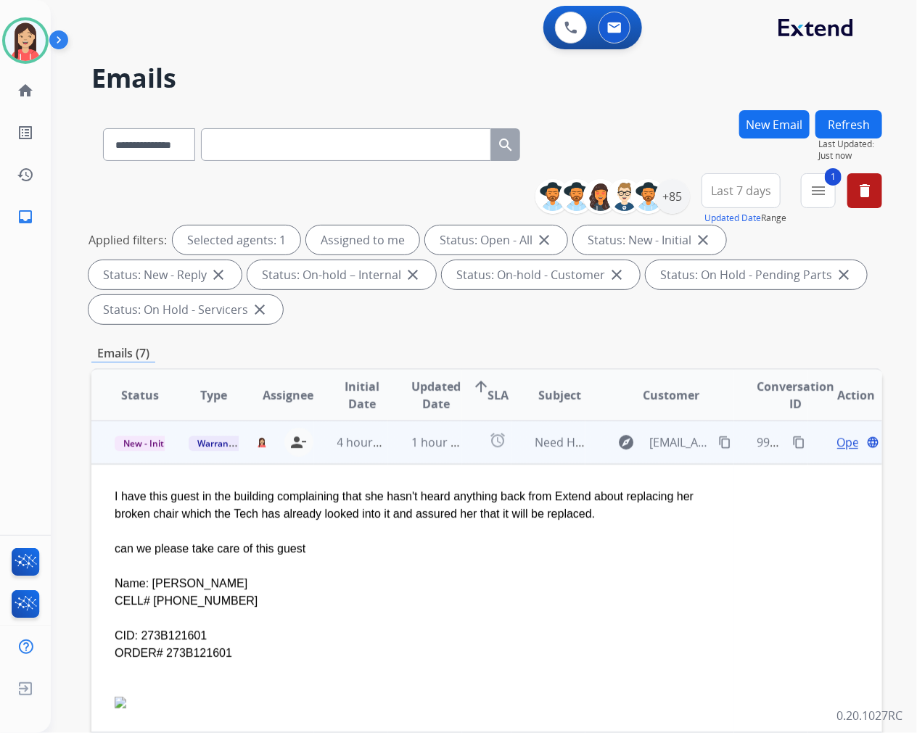
click at [837, 437] on span "Open" at bounding box center [852, 442] width 30 height 17
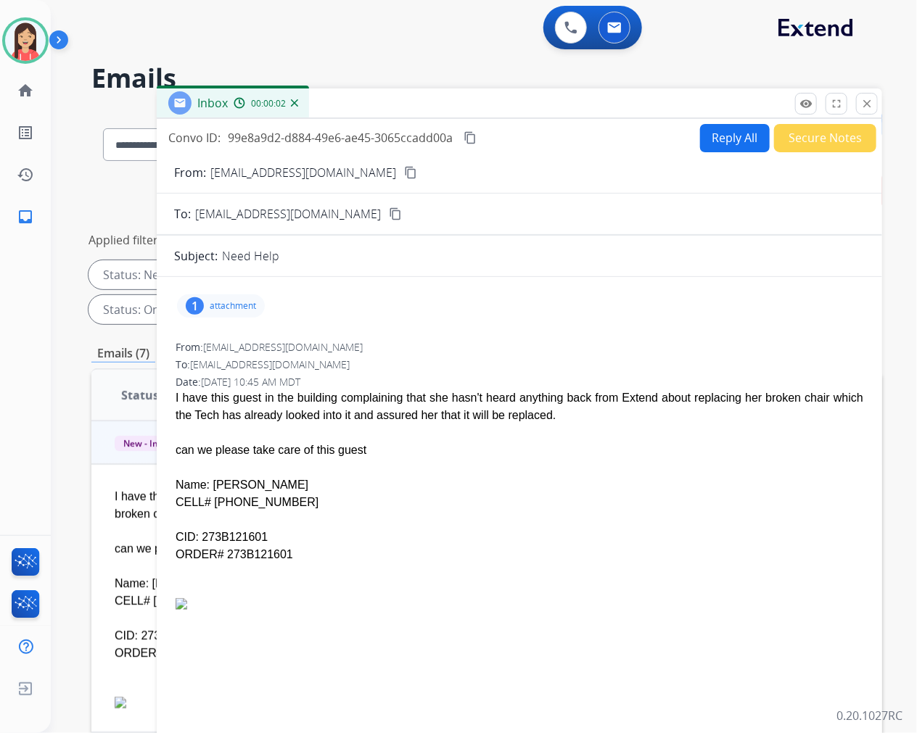
click at [236, 300] on p "attachment" at bounding box center [233, 306] width 46 height 12
click at [232, 299] on div "1 attachment Outlook-adul2aio.png download [DATE] 10:45 AM" at bounding box center [221, 305] width 88 height 23
drag, startPoint x: 279, startPoint y: 500, endPoint x: 206, endPoint y: 498, distance: 72.6
click at [206, 498] on div "CELL# [PHONE_NUMBER]" at bounding box center [520, 502] width 688 height 17
click at [496, 375] on div "Date: [DATE] 10:45 AM MDT" at bounding box center [520, 382] width 688 height 15
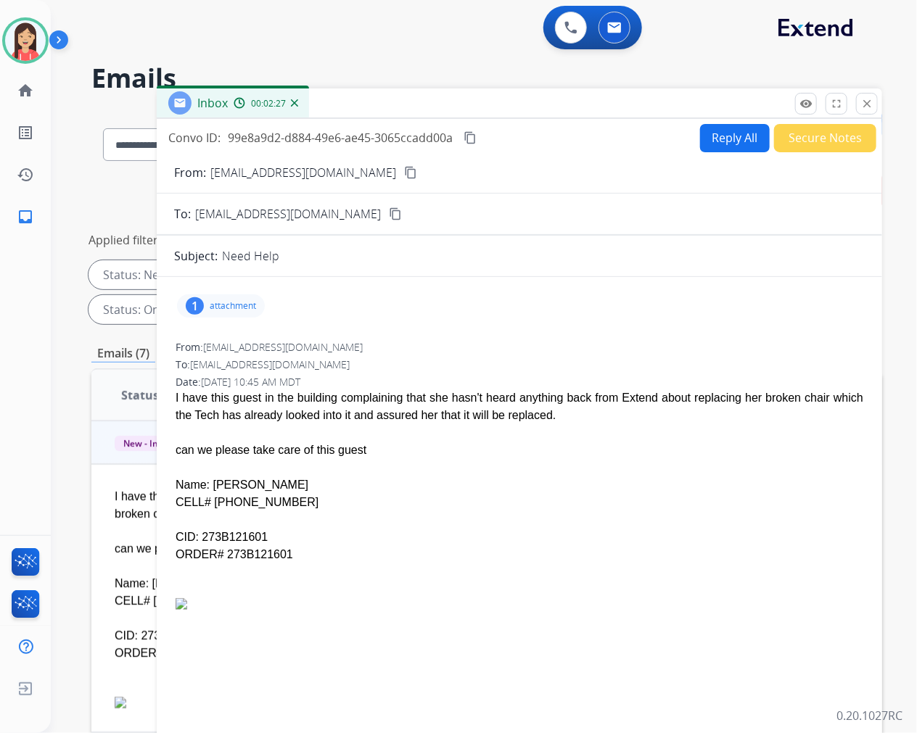
click at [392, 452] on div "can we please take care of this guest" at bounding box center [520, 450] width 688 height 17
click at [716, 143] on button "Reply All" at bounding box center [735, 138] width 70 height 28
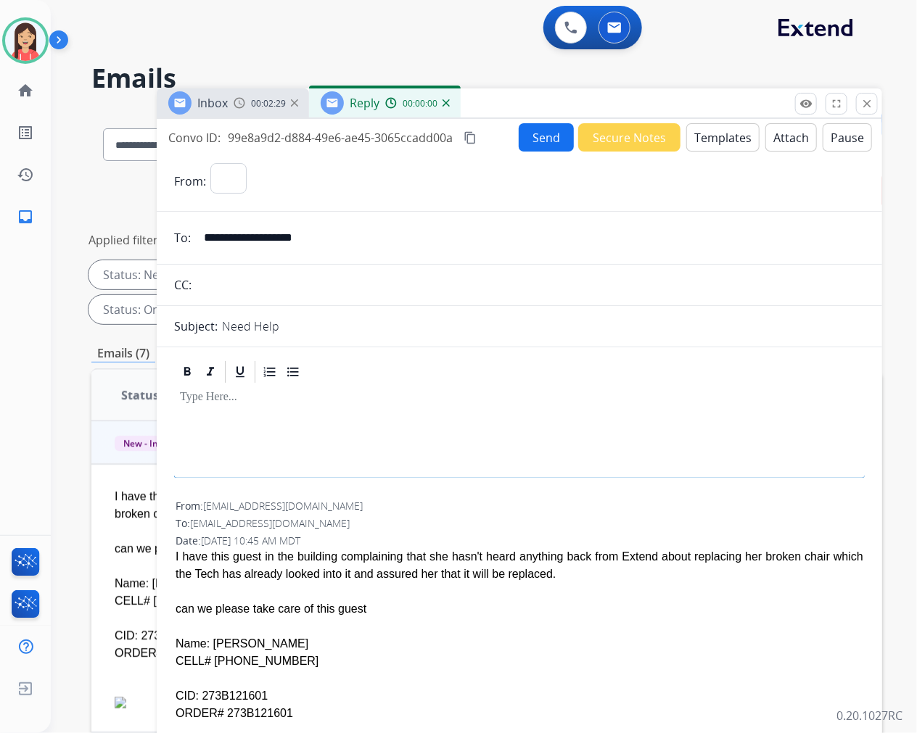
select select "**********"
click at [726, 141] on button "Templates" at bounding box center [722, 137] width 73 height 28
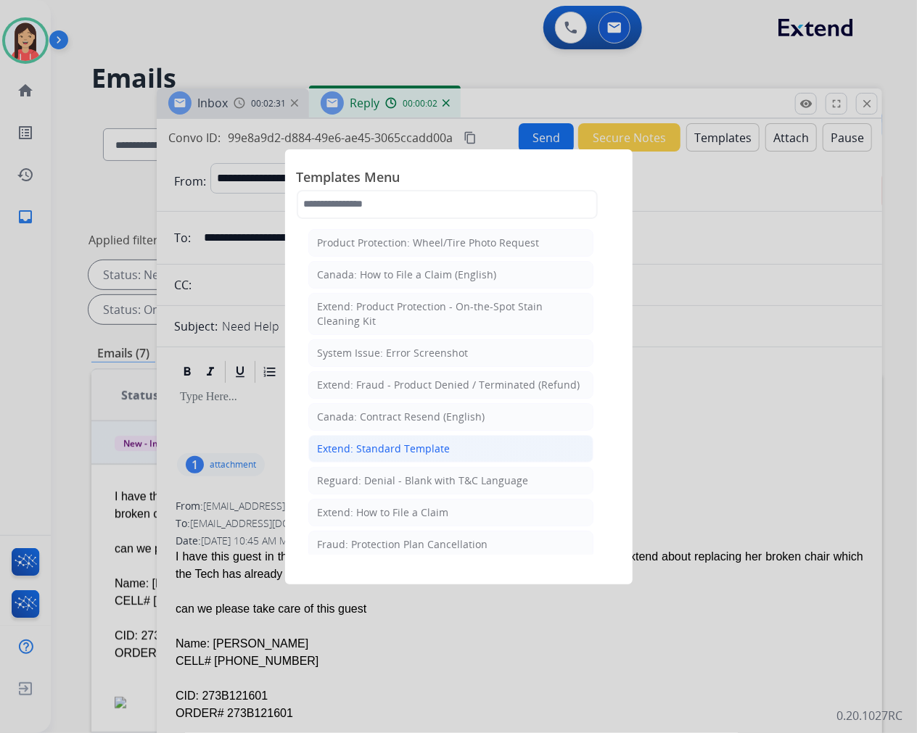
click at [353, 454] on div "Extend: Standard Template" at bounding box center [384, 449] width 133 height 15
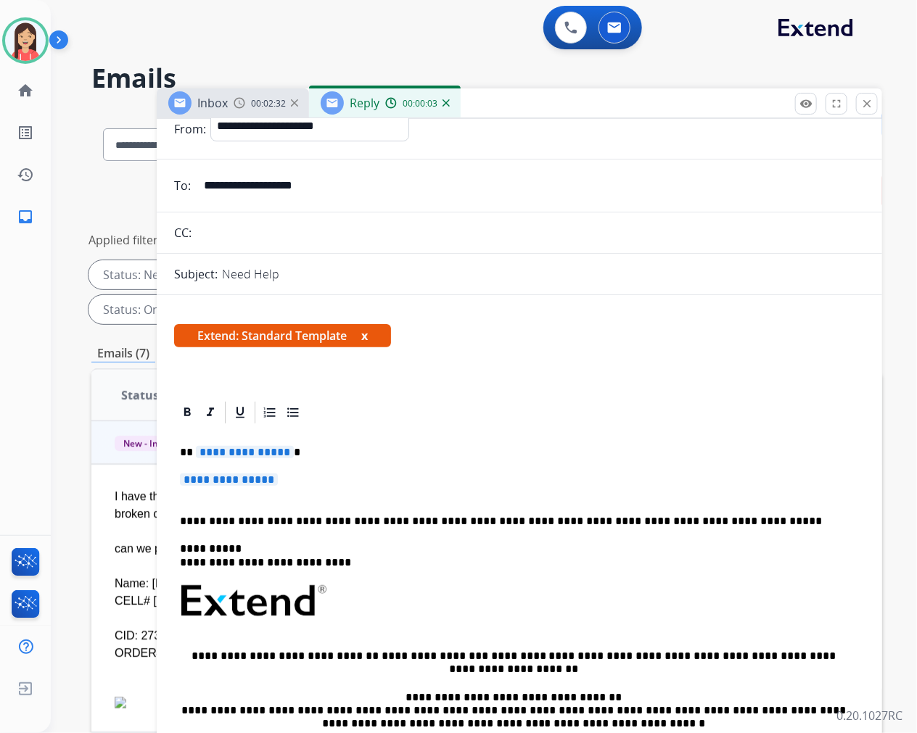
scroll to position [81, 0]
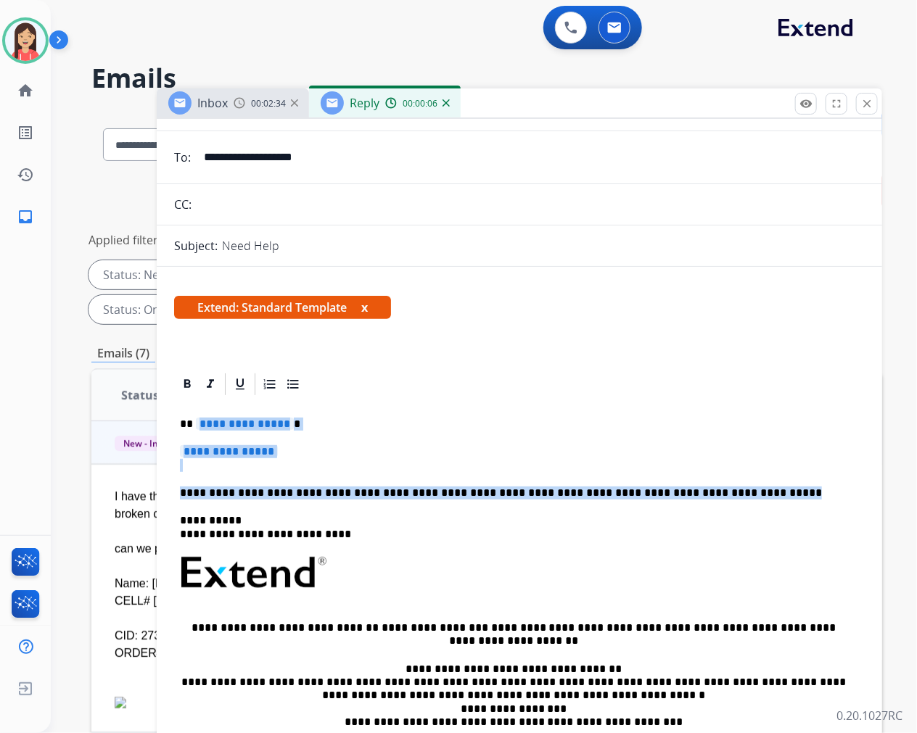
drag, startPoint x: 199, startPoint y: 425, endPoint x: 712, endPoint y: 493, distance: 517.3
click at [712, 493] on div "**********" at bounding box center [519, 606] width 691 height 419
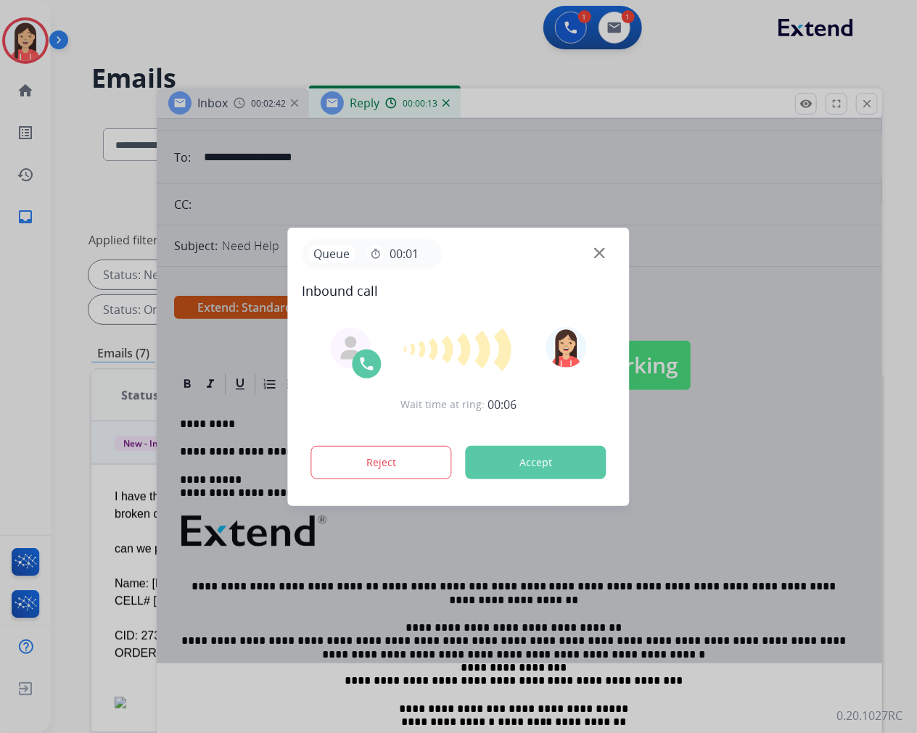
click at [518, 473] on button "Accept" at bounding box center [536, 462] width 141 height 33
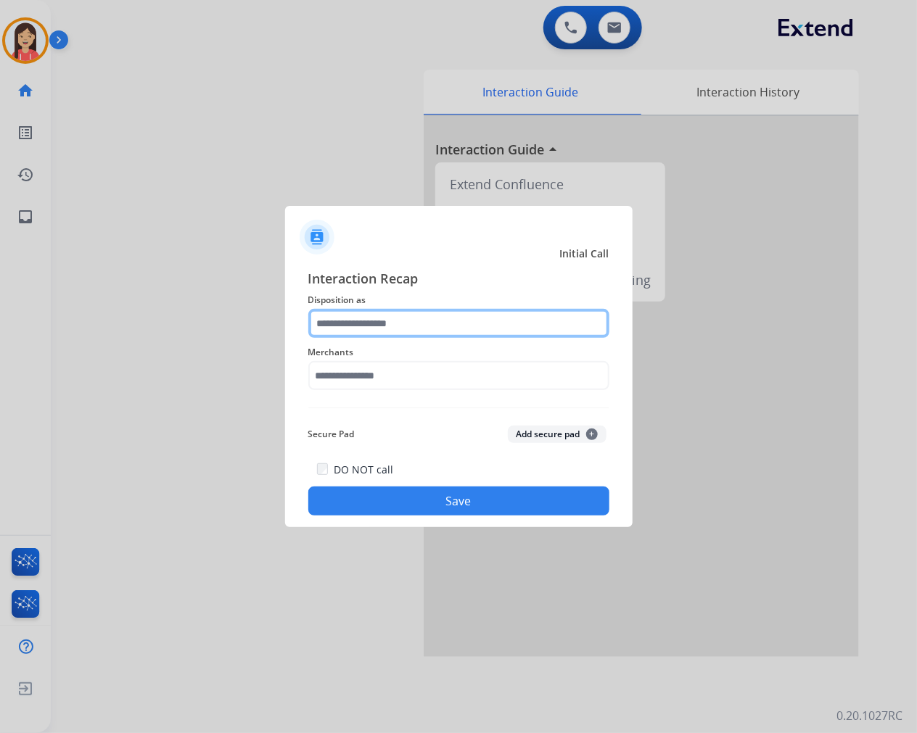
click at [379, 329] on input "text" at bounding box center [458, 323] width 301 height 29
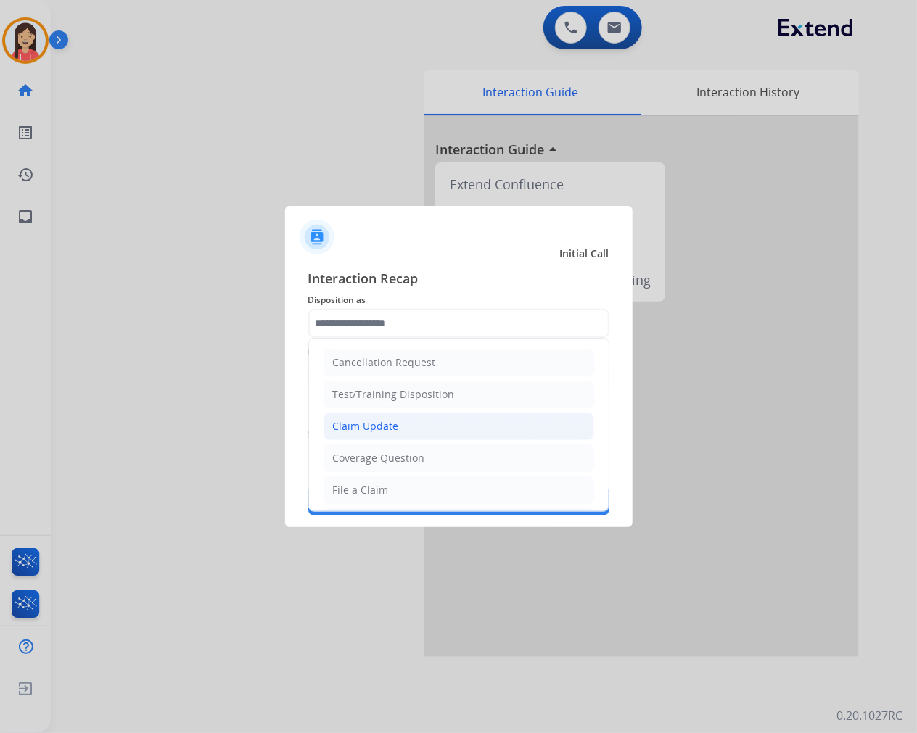
click at [376, 426] on div "Claim Update" at bounding box center [366, 426] width 66 height 15
type input "**********"
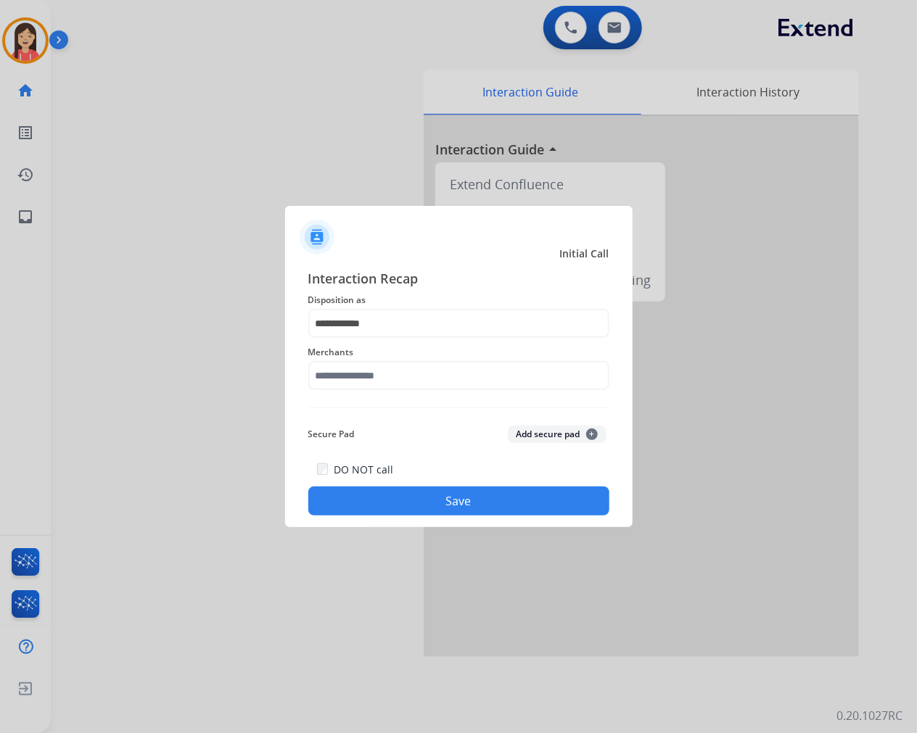
click at [374, 357] on span "Merchants" at bounding box center [458, 352] width 301 height 17
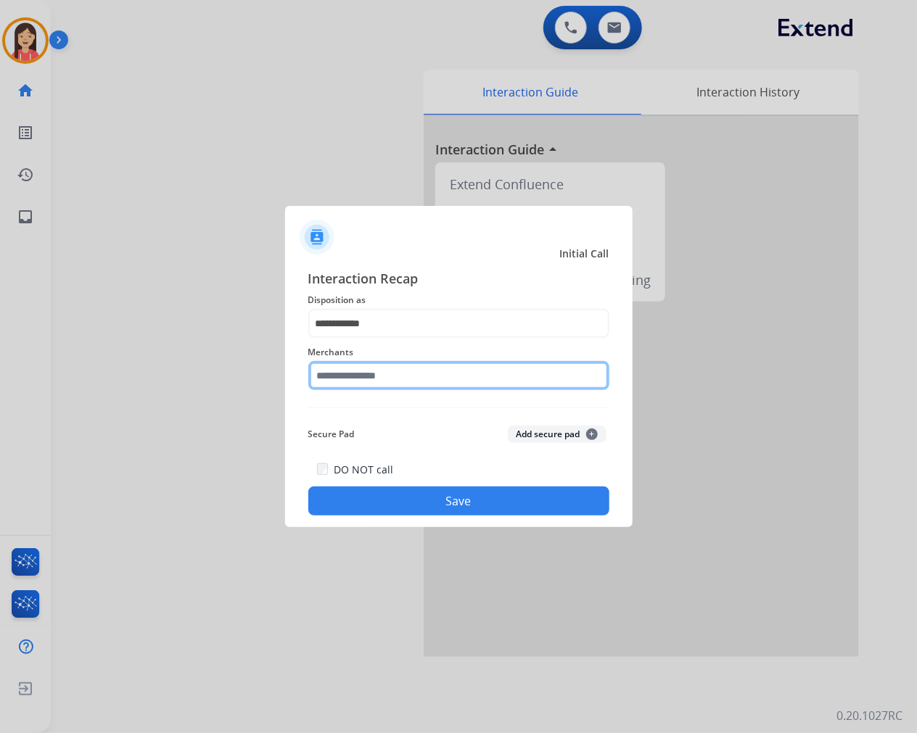
click at [359, 382] on input "text" at bounding box center [458, 375] width 301 height 29
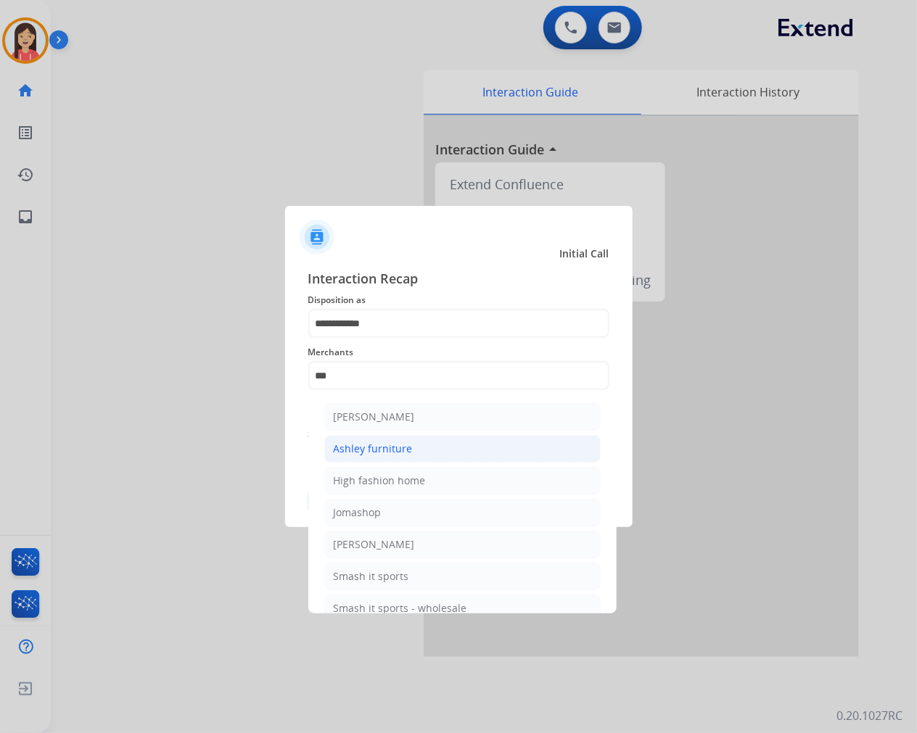
click at [363, 442] on div "Ashley furniture" at bounding box center [373, 449] width 79 height 15
type input "**********"
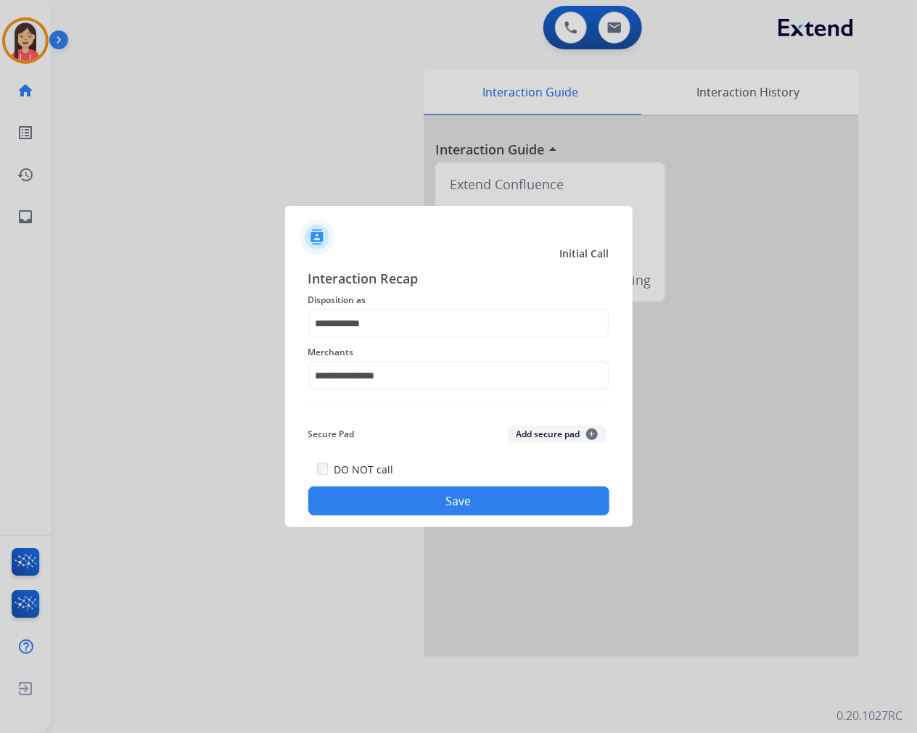
click at [412, 502] on button "Save" at bounding box center [458, 501] width 301 height 29
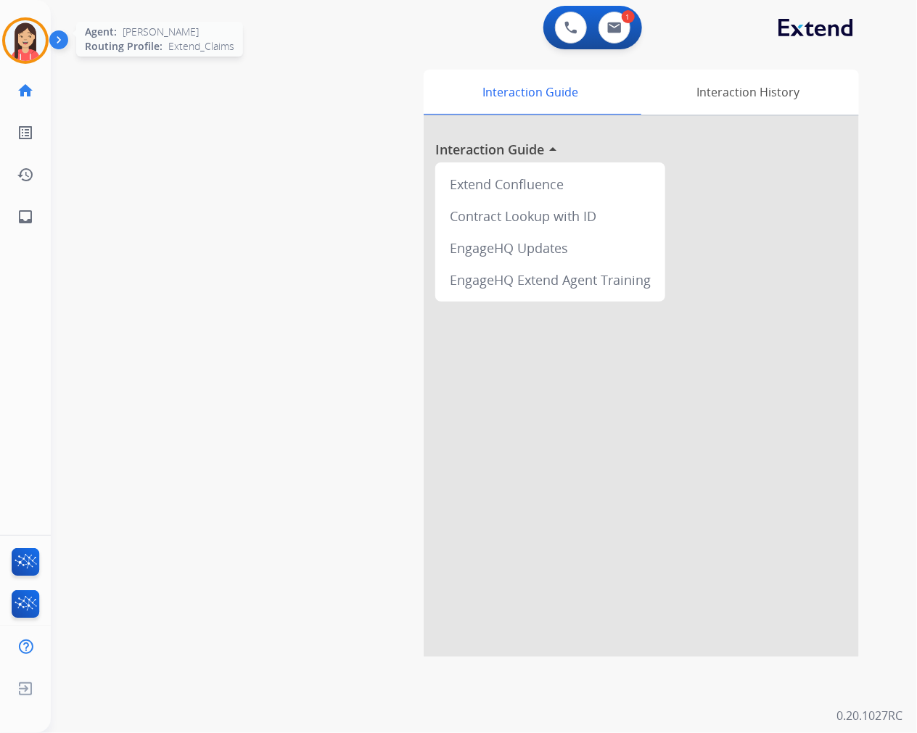
click at [25, 53] on img at bounding box center [25, 40] width 41 height 41
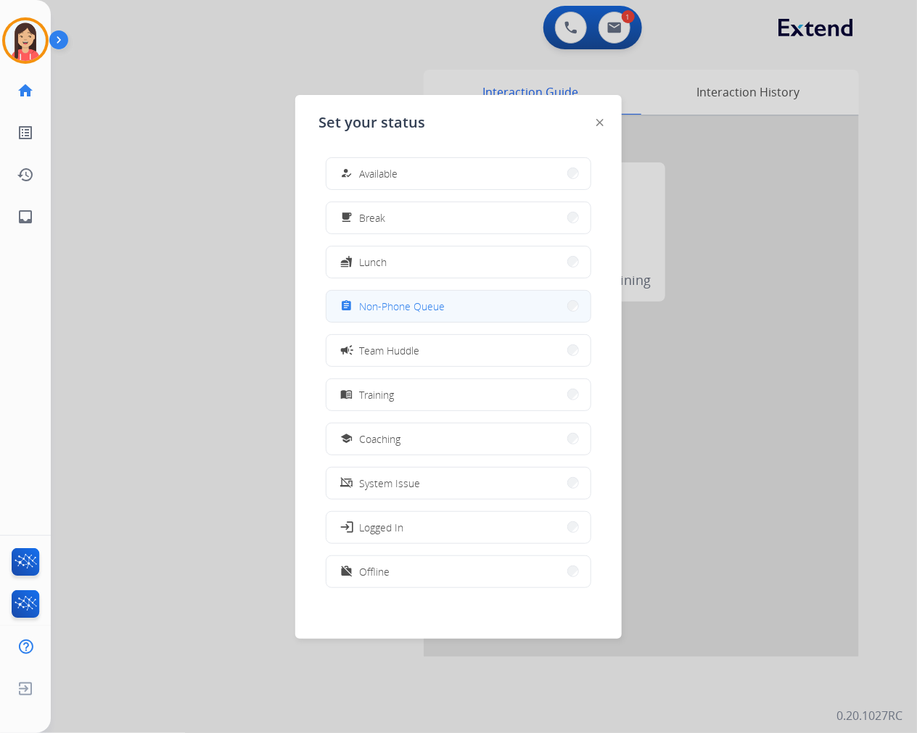
click at [403, 312] on span "Non-Phone Queue" at bounding box center [402, 306] width 86 height 15
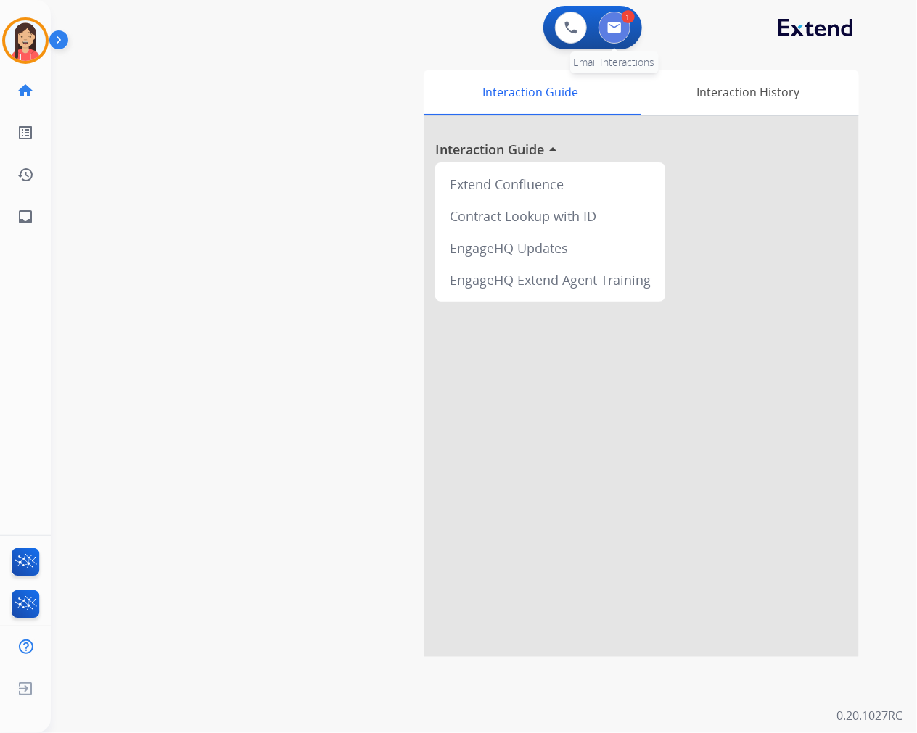
click at [620, 26] on img at bounding box center [614, 28] width 15 height 12
select select "**********"
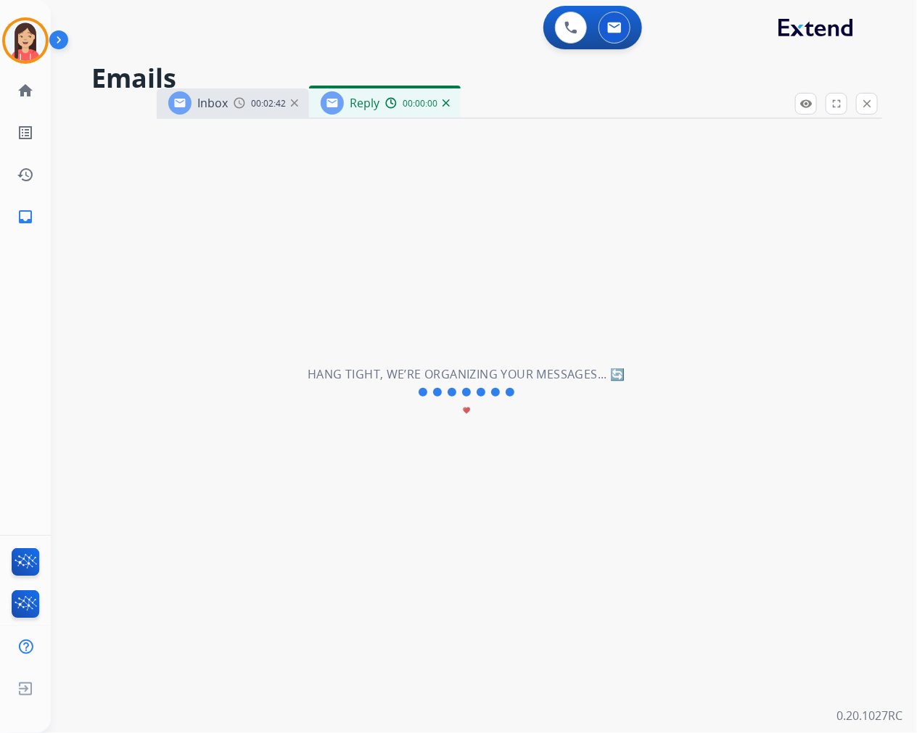
click at [548, 262] on div "**********" at bounding box center [466, 392] width 831 height 681
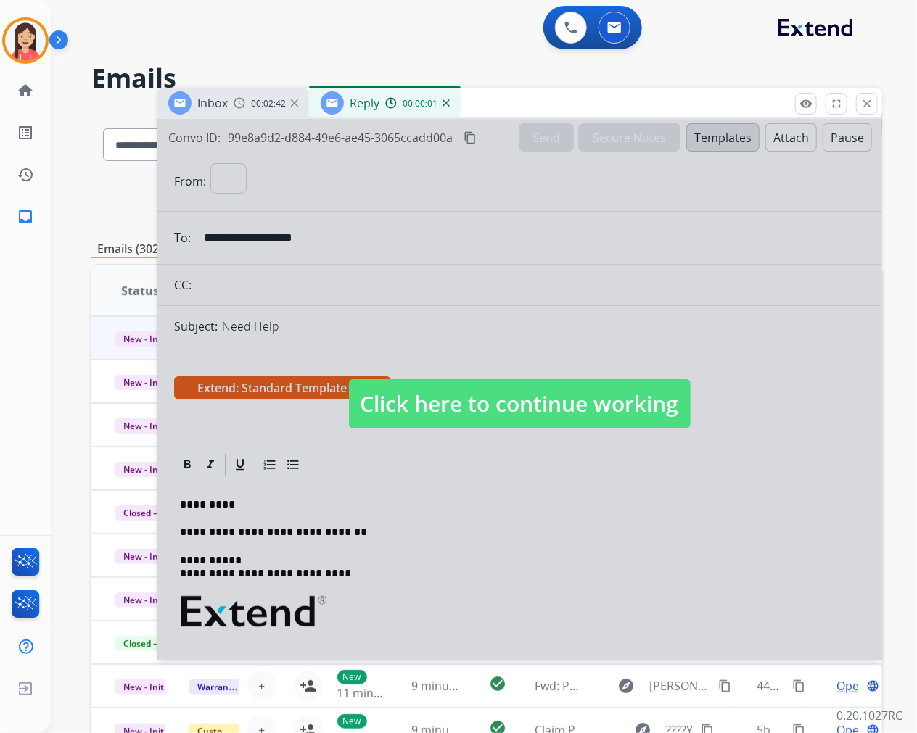
select select "**********"
click at [532, 519] on div at bounding box center [519, 390] width 725 height 542
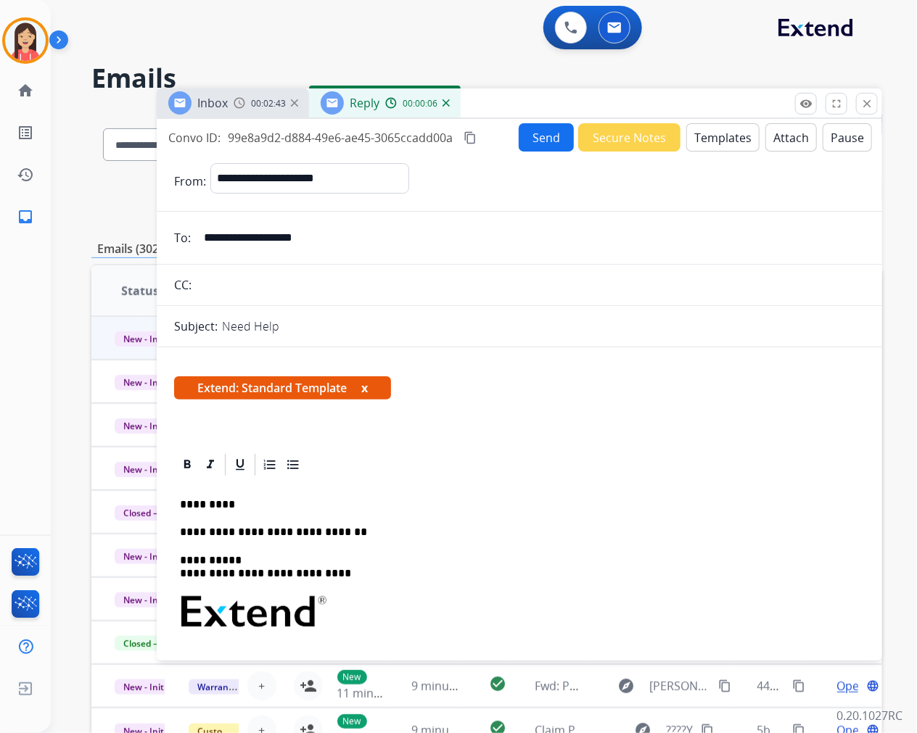
click at [353, 529] on p "**********" at bounding box center [513, 532] width 667 height 13
click at [531, 154] on form "**********" at bounding box center [519, 675] width 725 height 1047
click at [535, 143] on button "Send" at bounding box center [546, 137] width 55 height 28
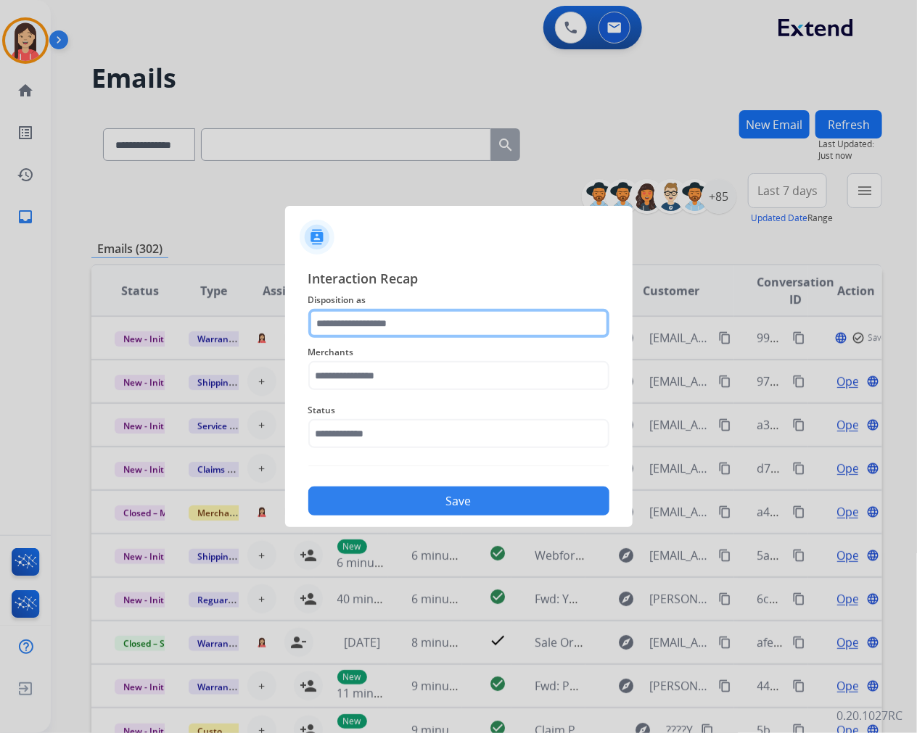
click at [501, 329] on input "text" at bounding box center [458, 323] width 301 height 29
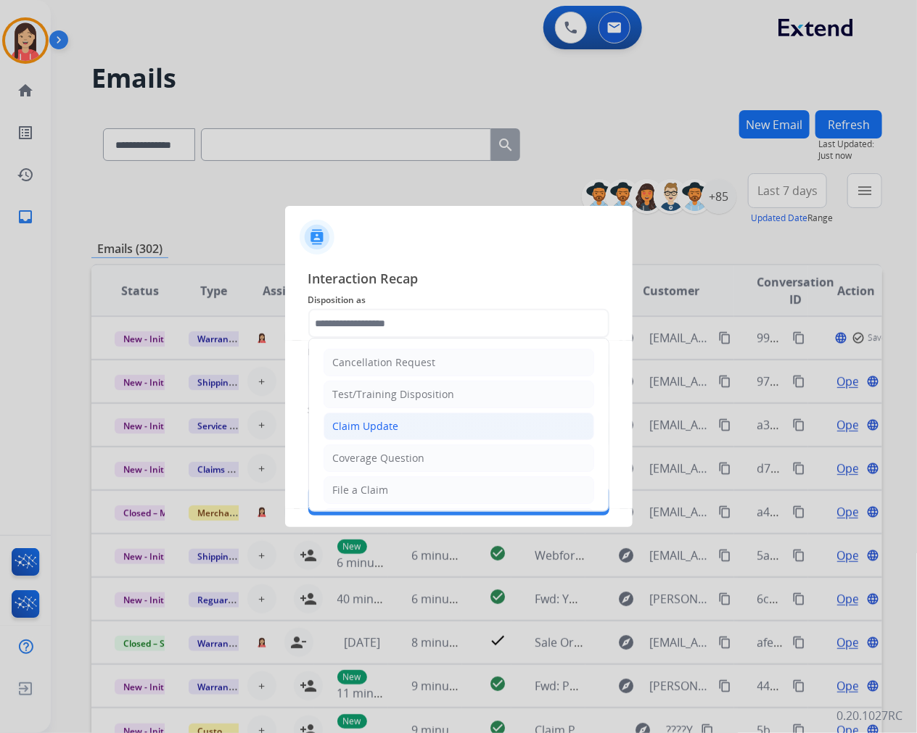
click at [408, 430] on li "Claim Update" at bounding box center [458, 427] width 271 height 28
type input "**********"
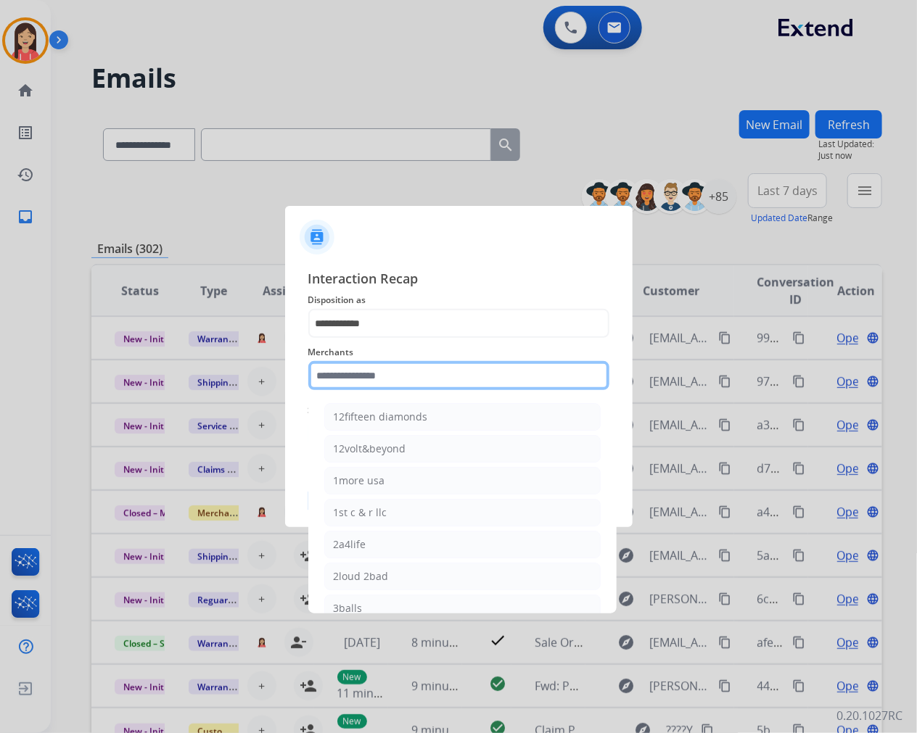
click at [379, 365] on input "text" at bounding box center [458, 375] width 301 height 29
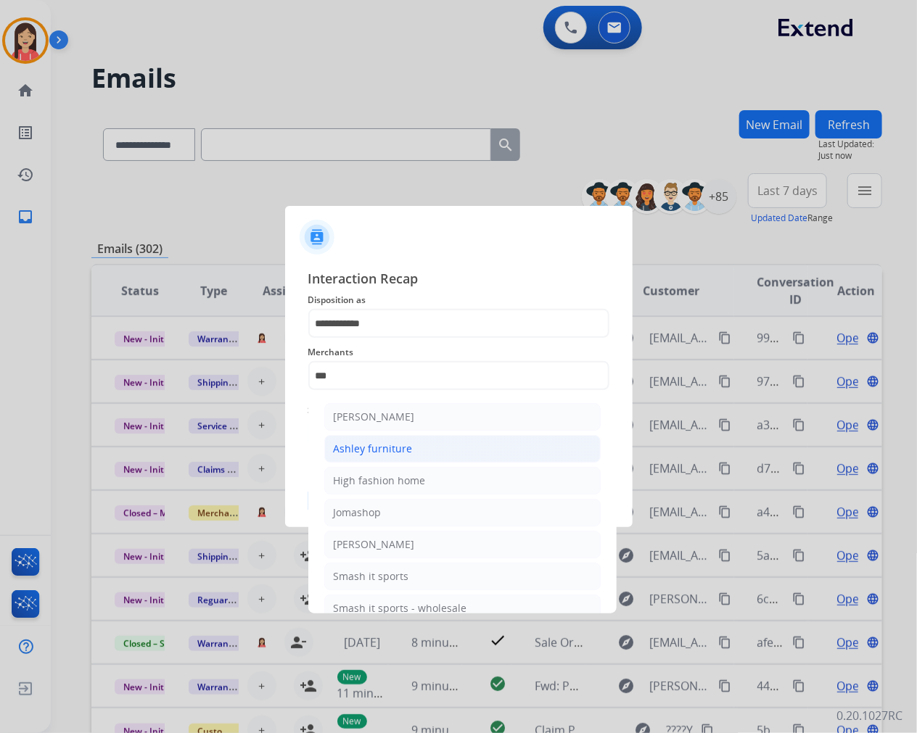
click at [358, 445] on div "Ashley furniture" at bounding box center [373, 449] width 79 height 15
type input "**********"
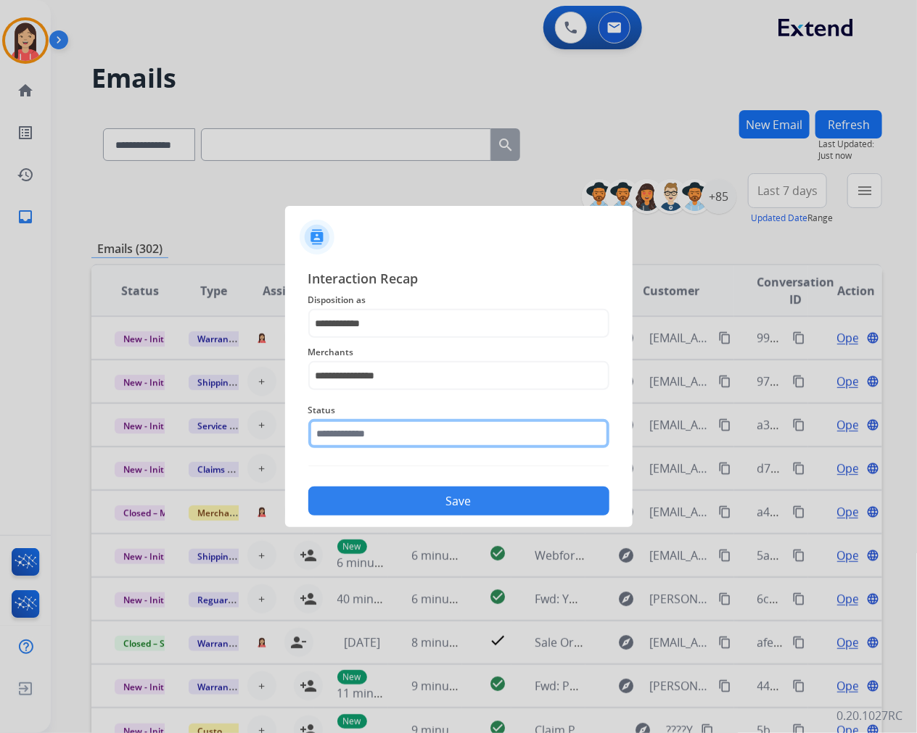
click at [368, 437] on input "text" at bounding box center [458, 433] width 301 height 29
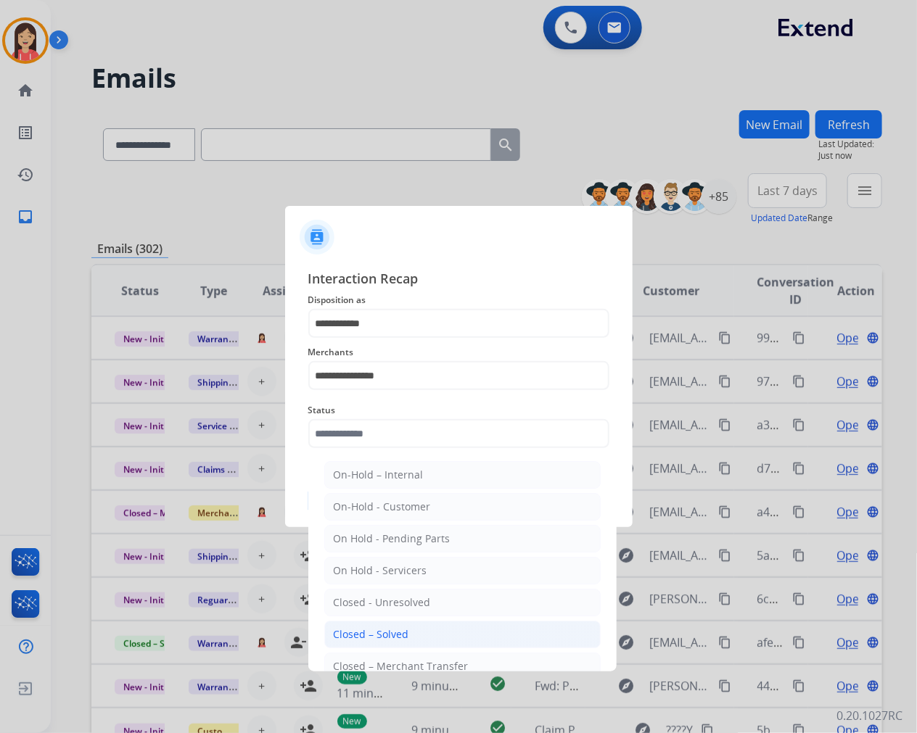
click at [382, 624] on li "Closed – Solved" at bounding box center [462, 635] width 276 height 28
type input "**********"
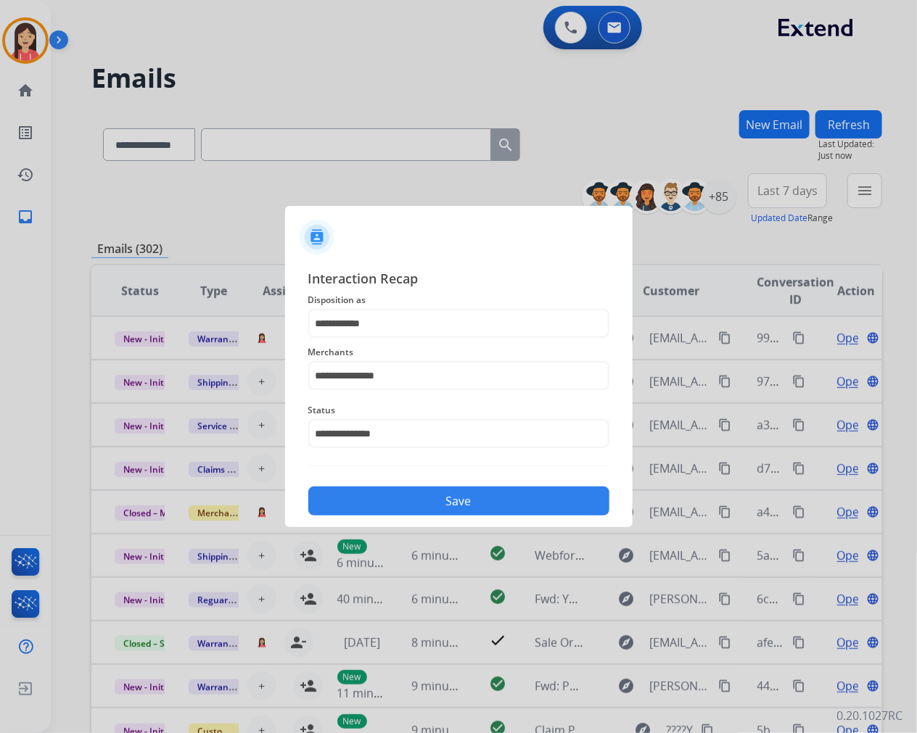
click at [411, 506] on button "Save" at bounding box center [458, 501] width 301 height 29
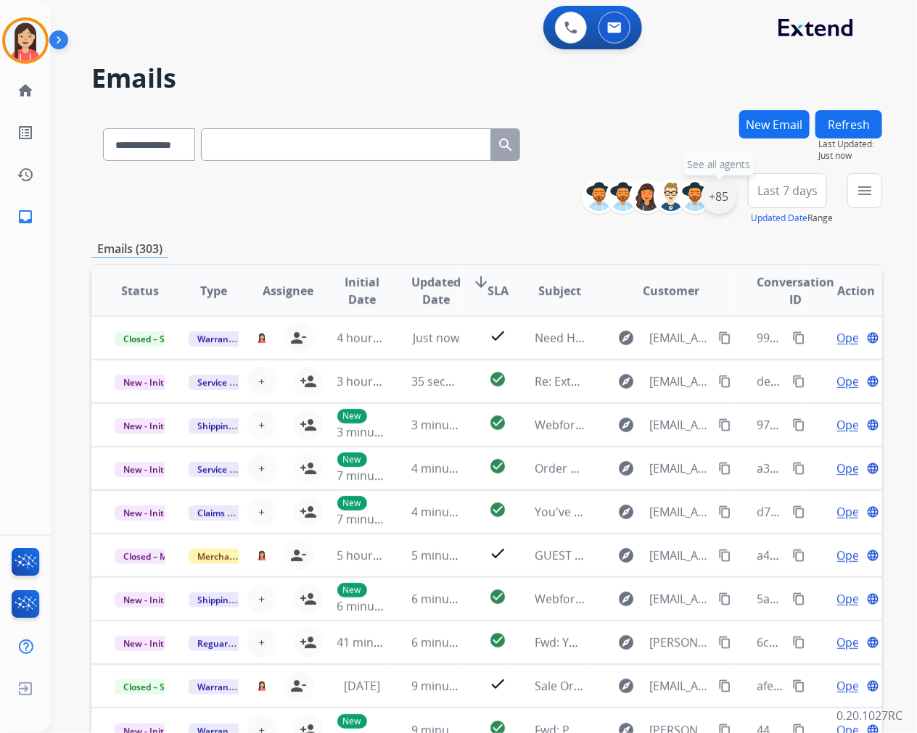
click at [730, 203] on div "+85" at bounding box center [718, 196] width 35 height 35
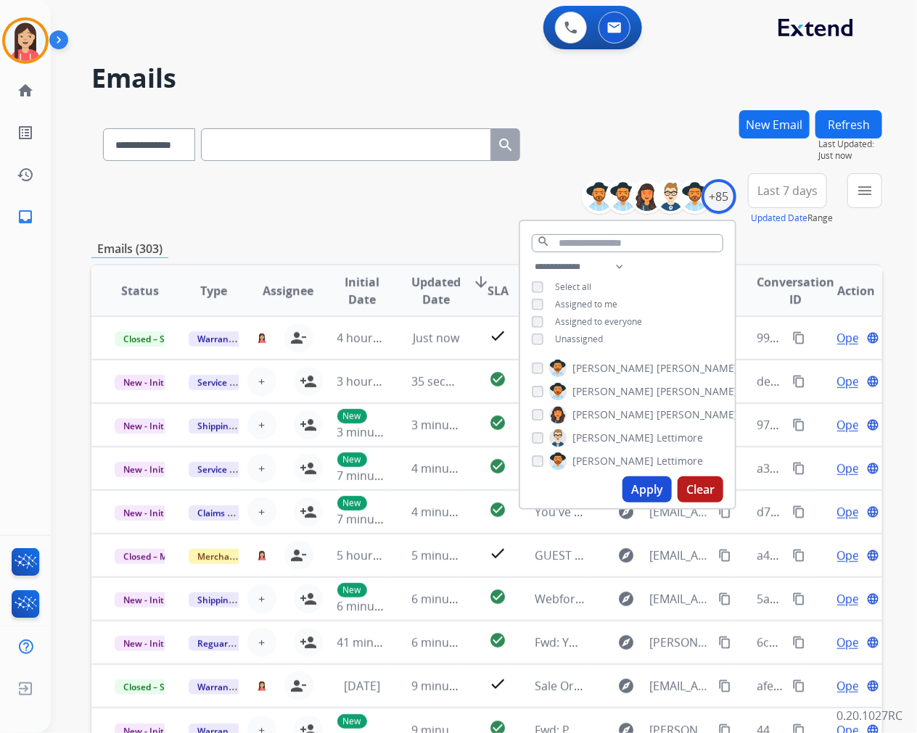
click at [593, 339] on span "Unassigned" at bounding box center [579, 339] width 48 height 12
click at [635, 494] on button "Apply" at bounding box center [646, 490] width 49 height 26
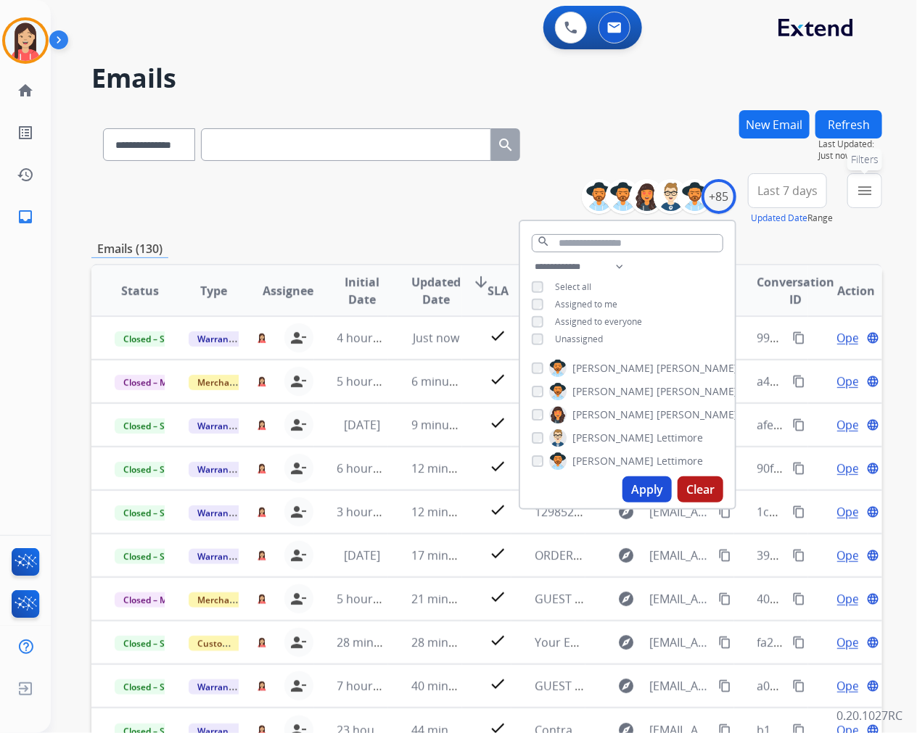
click at [867, 199] on button "menu Filters" at bounding box center [864, 190] width 35 height 35
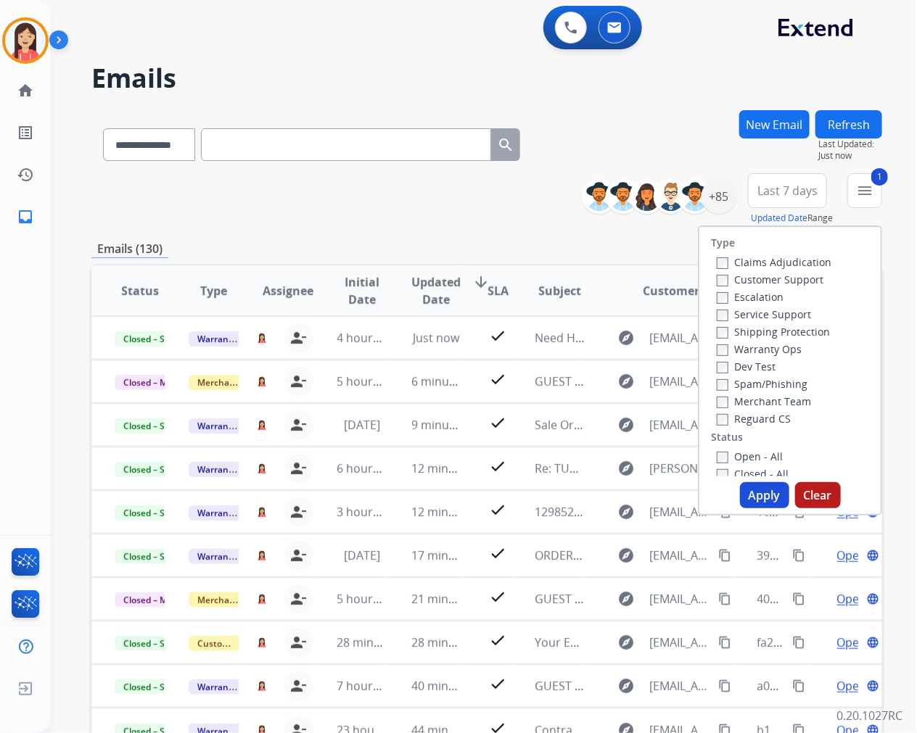
click at [749, 496] on button "Apply" at bounding box center [764, 495] width 49 height 26
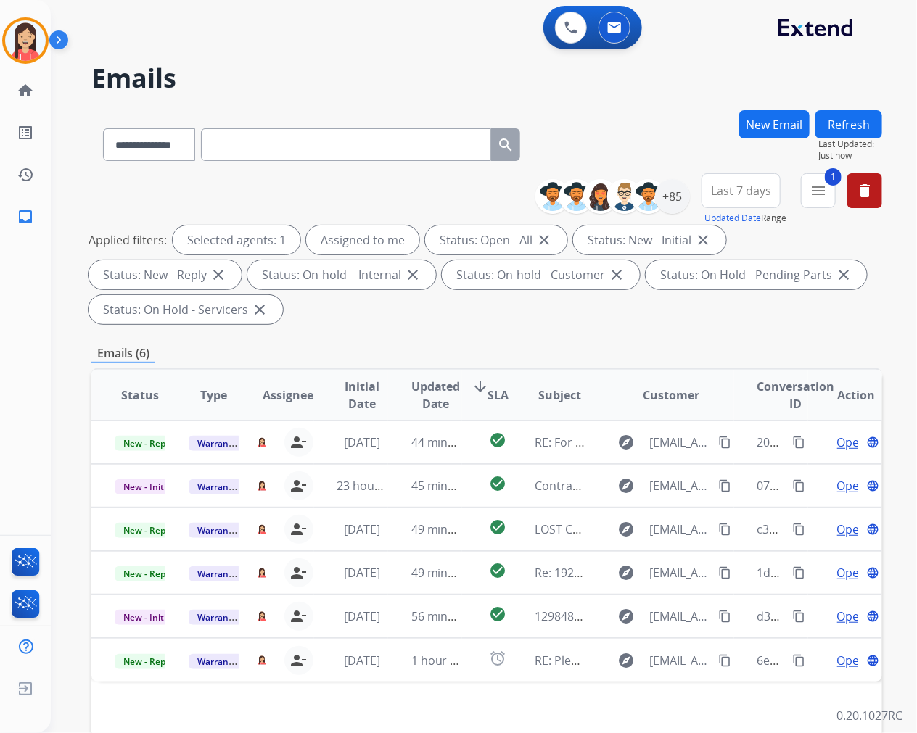
click at [435, 395] on span "Updated Date" at bounding box center [435, 395] width 49 height 35
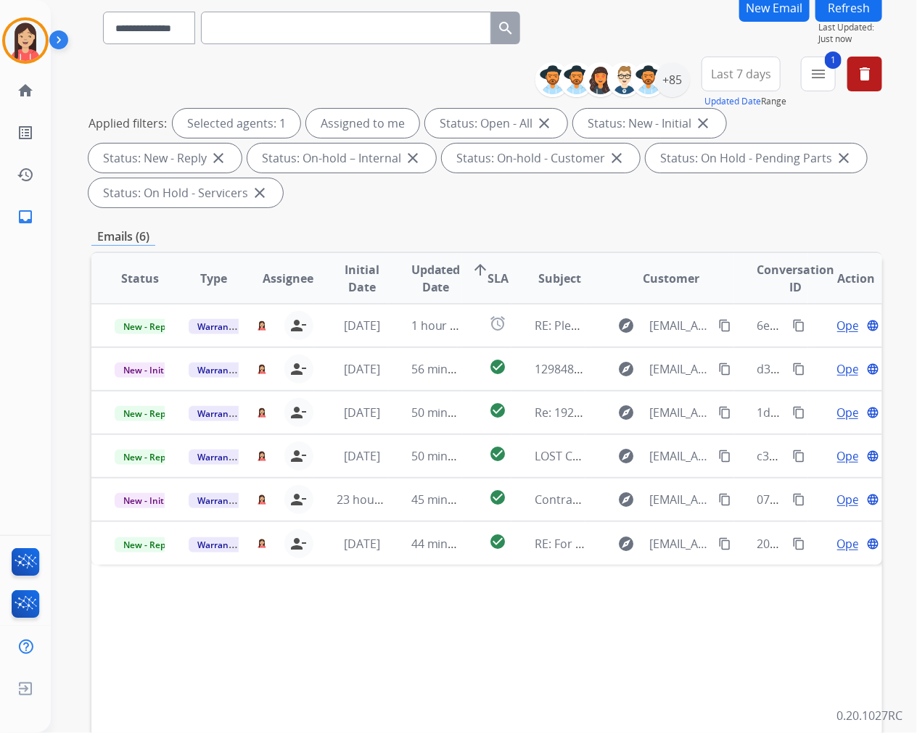
scroll to position [161, 0]
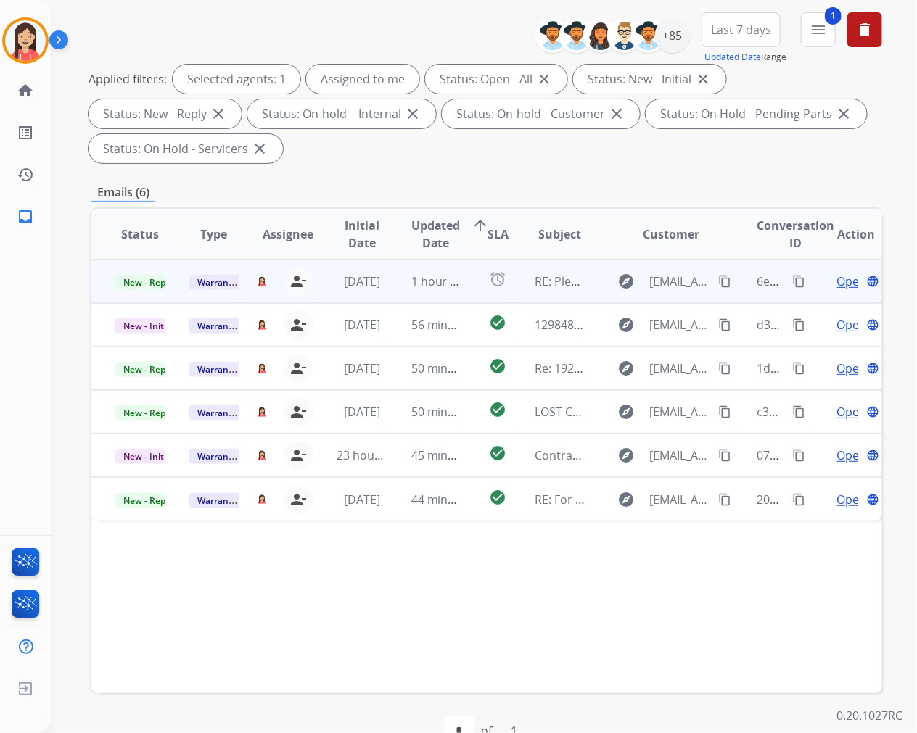
click at [393, 298] on td "1 hour ago" at bounding box center [425, 282] width 74 height 44
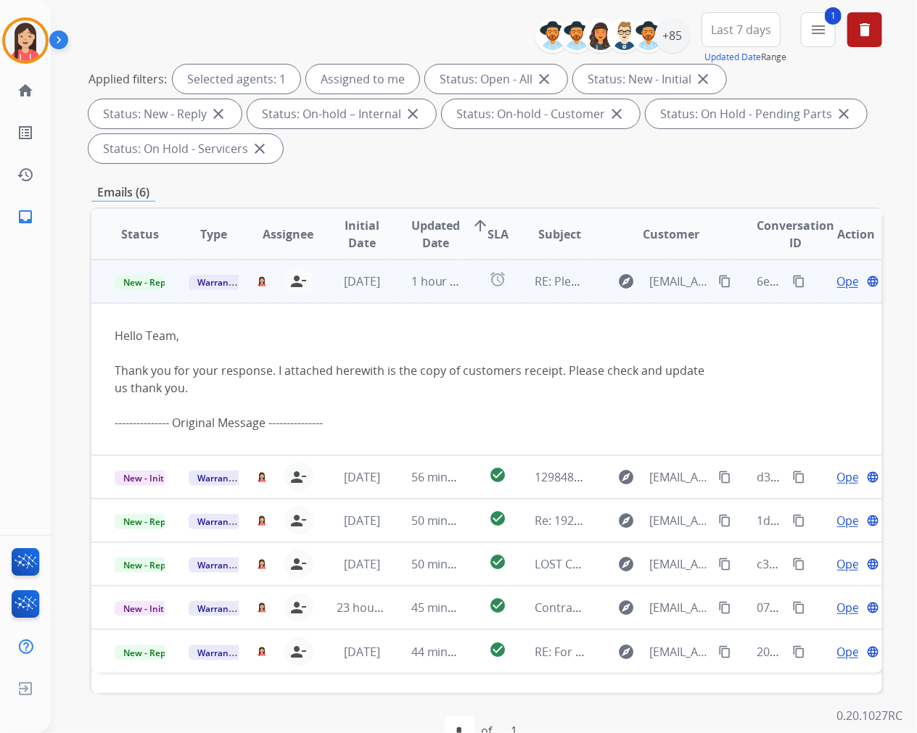
click at [837, 279] on span "Open" at bounding box center [852, 281] width 30 height 17
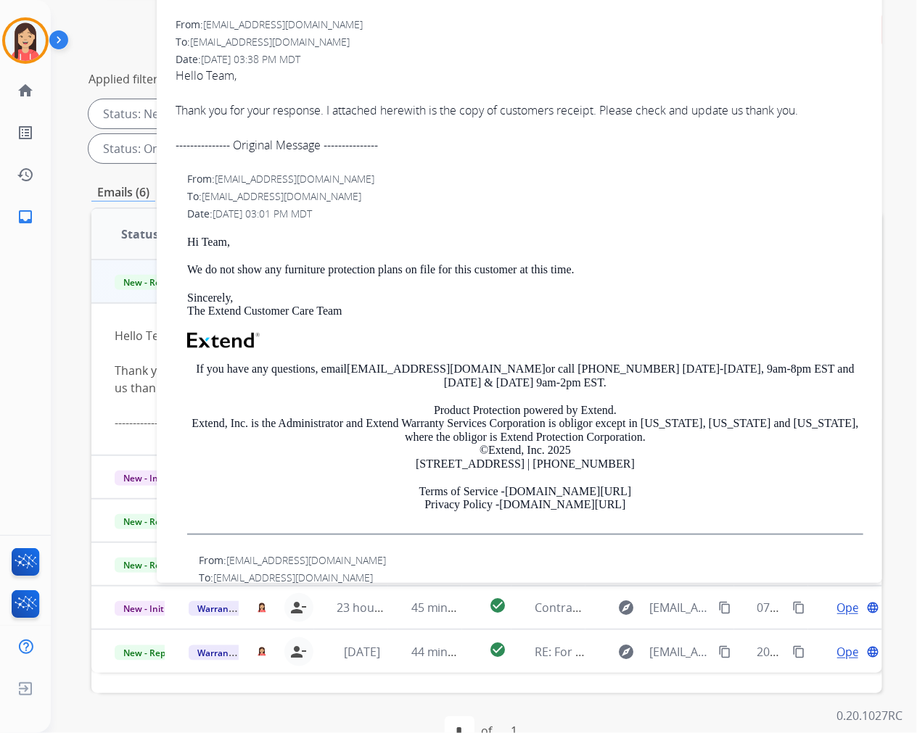
scroll to position [0, 0]
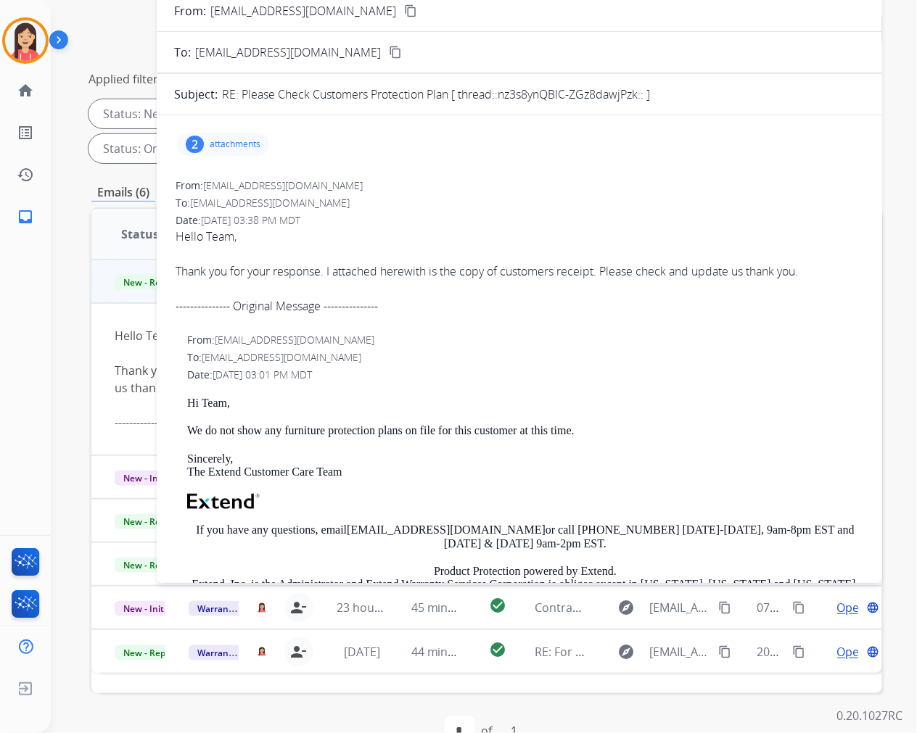
click at [241, 153] on div "2 attachments" at bounding box center [223, 144] width 92 height 23
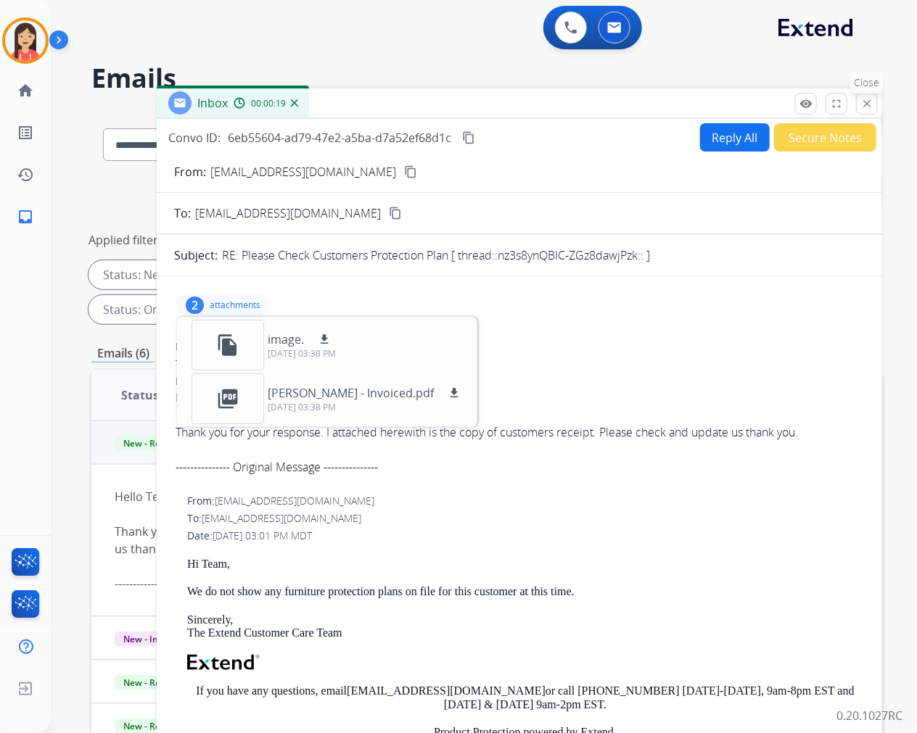
click at [863, 107] on mat-icon "close" at bounding box center [866, 103] width 13 height 13
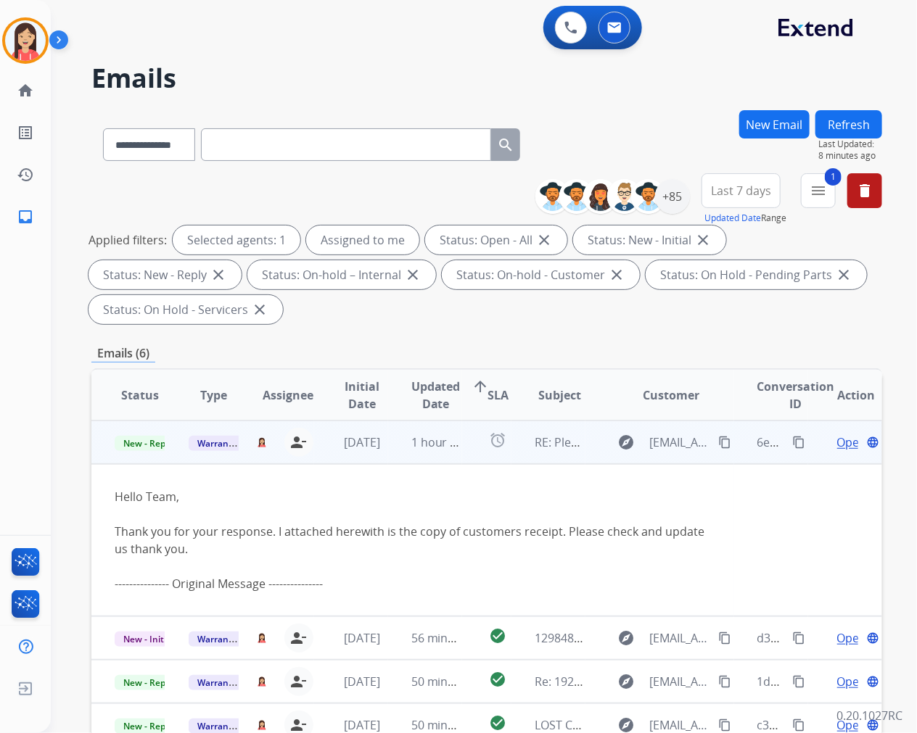
click at [837, 443] on span "Open" at bounding box center [852, 442] width 30 height 17
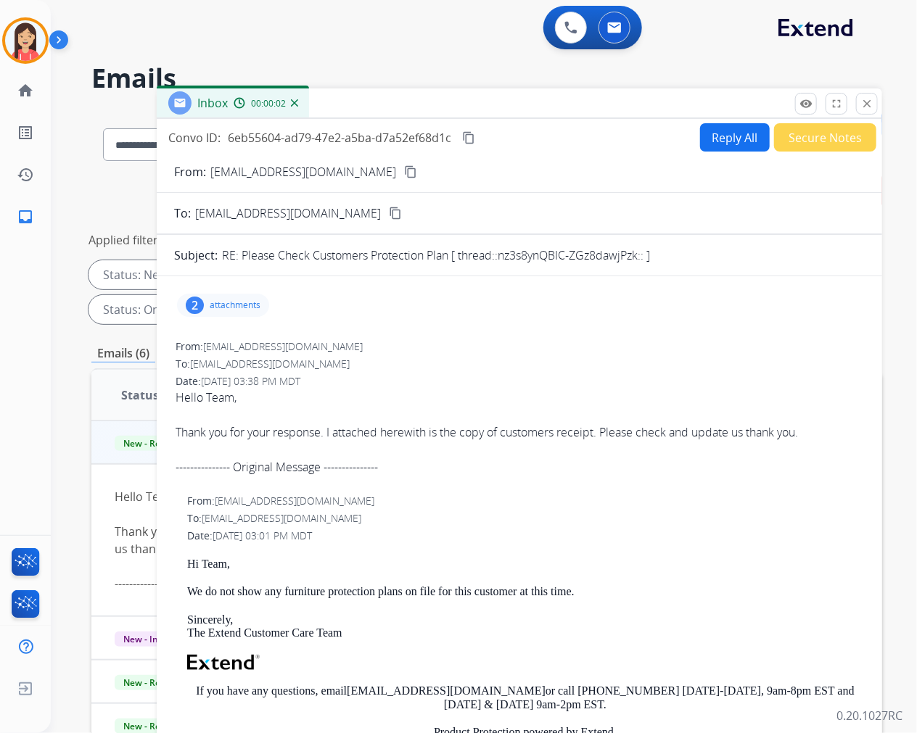
click at [228, 310] on p "attachments" at bounding box center [235, 306] width 51 height 12
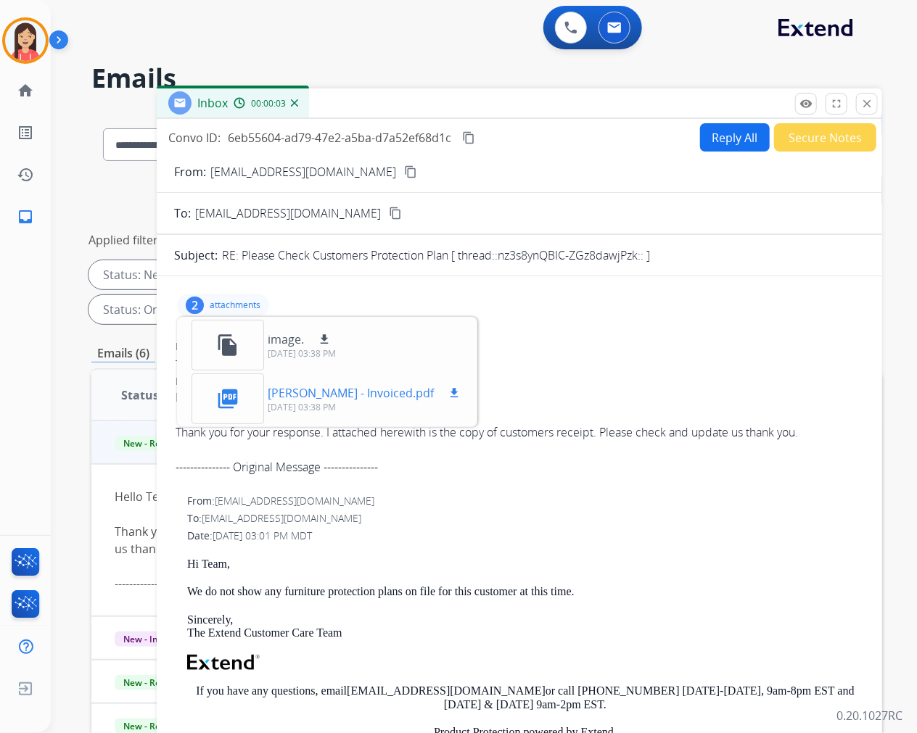
click at [448, 397] on mat-icon "download" at bounding box center [454, 393] width 13 height 13
click at [296, 345] on p "image." at bounding box center [286, 339] width 36 height 17
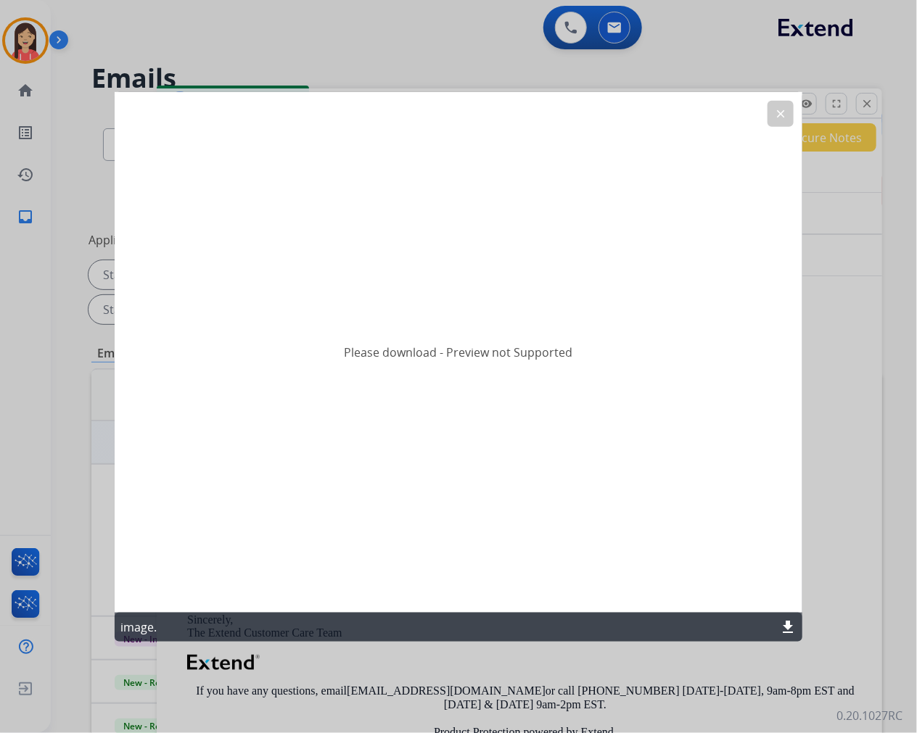
click at [784, 628] on mat-icon "download" at bounding box center [787, 627] width 17 height 17
click at [782, 115] on mat-icon "clear" at bounding box center [780, 113] width 13 height 13
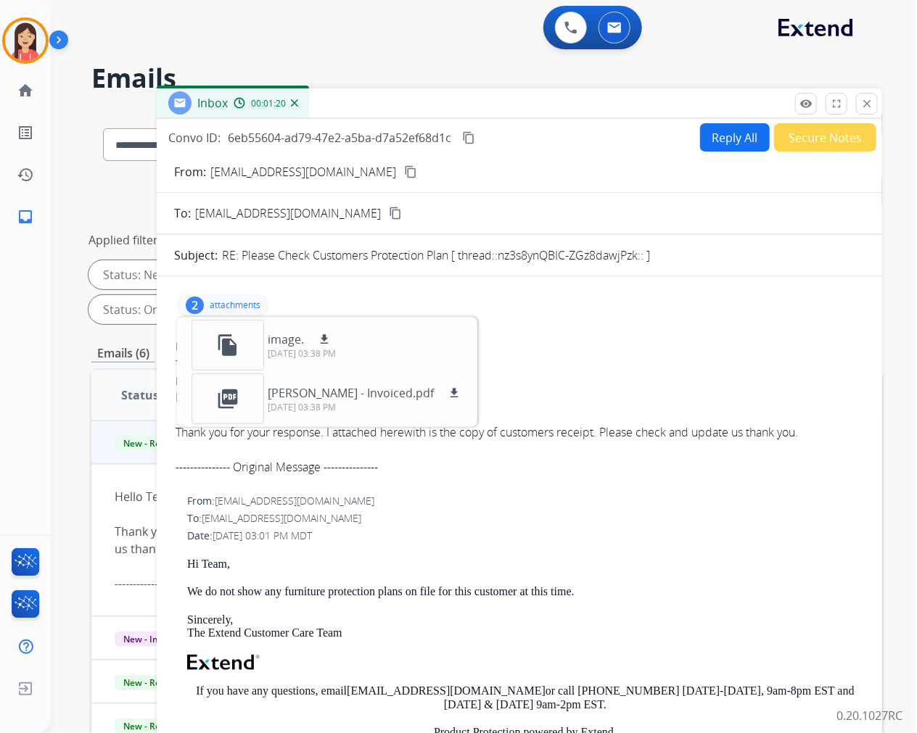
click at [711, 133] on button "Reply All" at bounding box center [735, 137] width 70 height 28
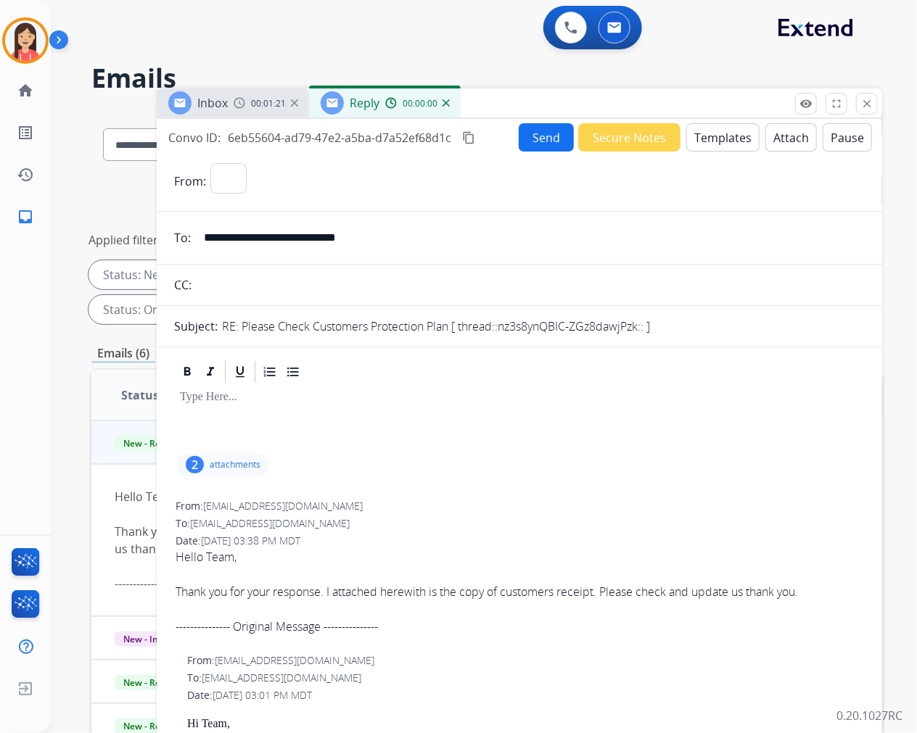
select select "**********"
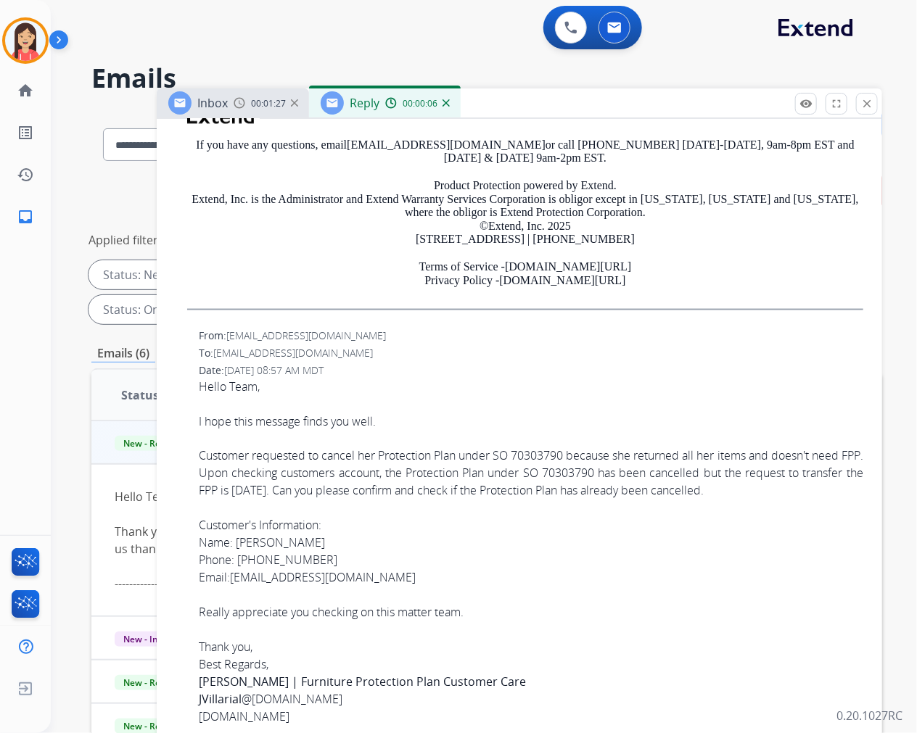
scroll to position [725, 0]
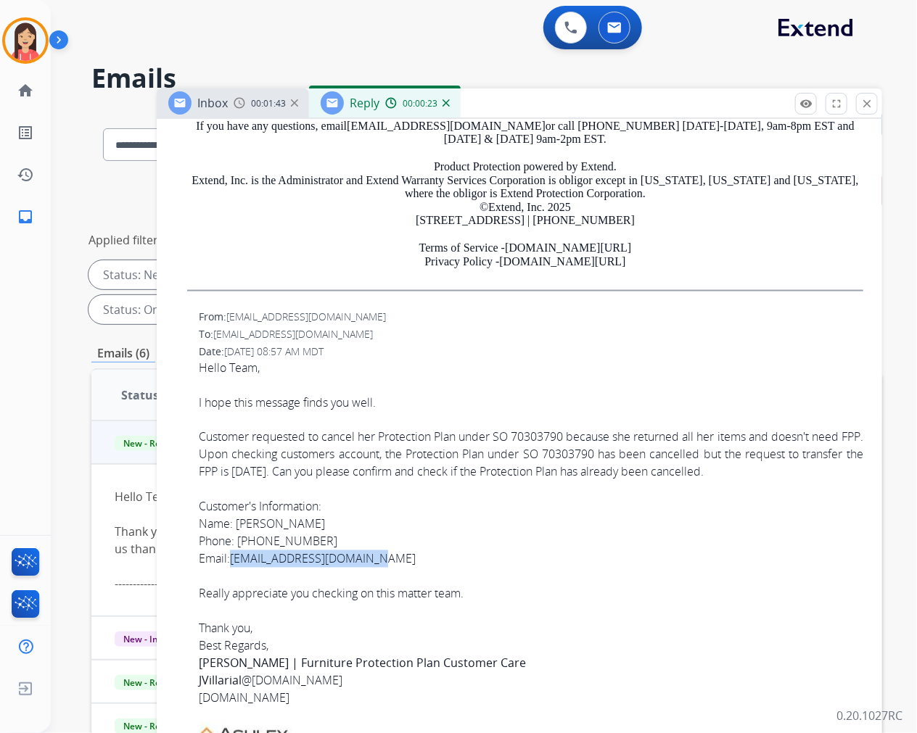
drag, startPoint x: 399, startPoint y: 561, endPoint x: 232, endPoint y: 562, distance: 166.8
click at [232, 562] on span "Hello Team, I hope this message finds you well. Customer requested to cancel he…" at bounding box center [531, 634] width 664 height 551
drag, startPoint x: 322, startPoint y: 537, endPoint x: 237, endPoint y: 545, distance: 85.2
click at [237, 545] on span "Hello Team, I hope this message finds you well. Customer requested to cancel he…" at bounding box center [531, 634] width 664 height 551
click at [549, 437] on span "Hello Team, I hope this message finds you well. Customer requested to cancel he…" at bounding box center [531, 634] width 664 height 551
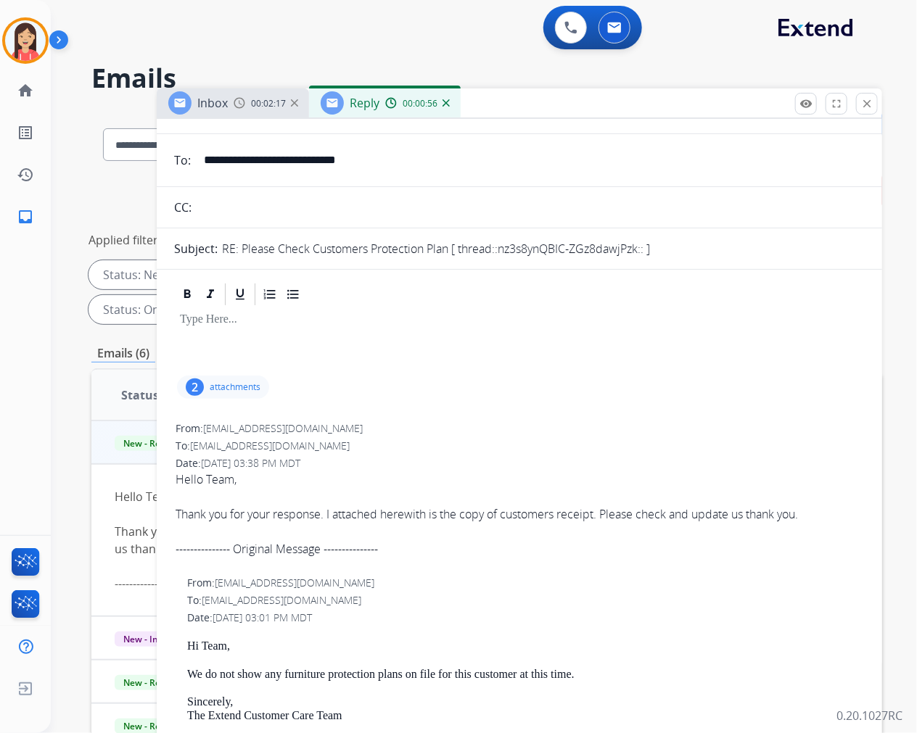
scroll to position [0, 0]
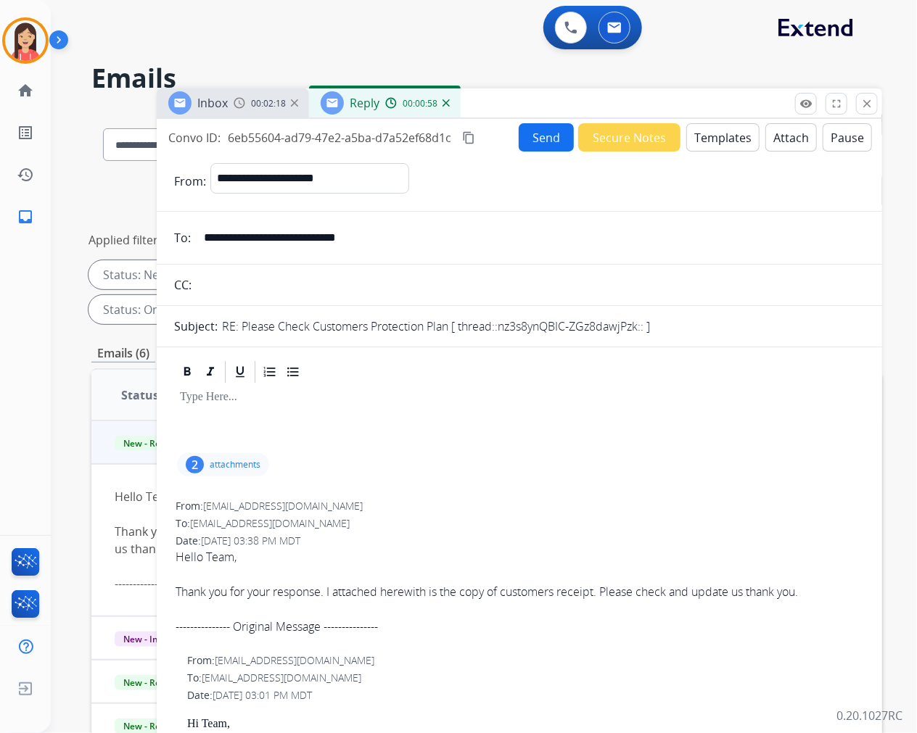
click at [697, 128] on button "Templates" at bounding box center [722, 137] width 73 height 28
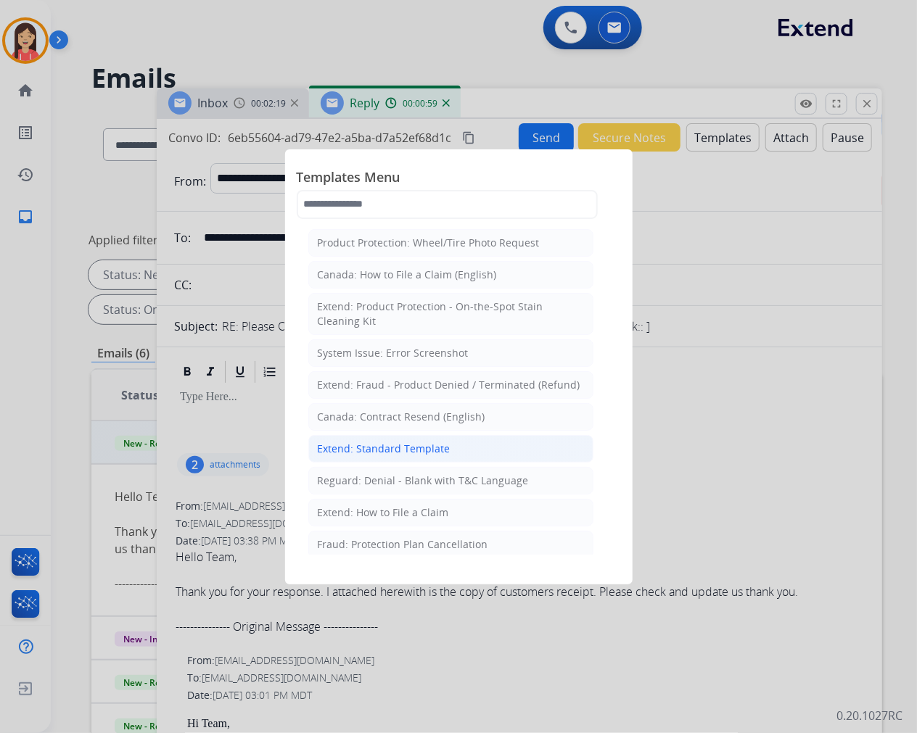
click at [393, 451] on div "Extend: Standard Template" at bounding box center [384, 449] width 133 height 15
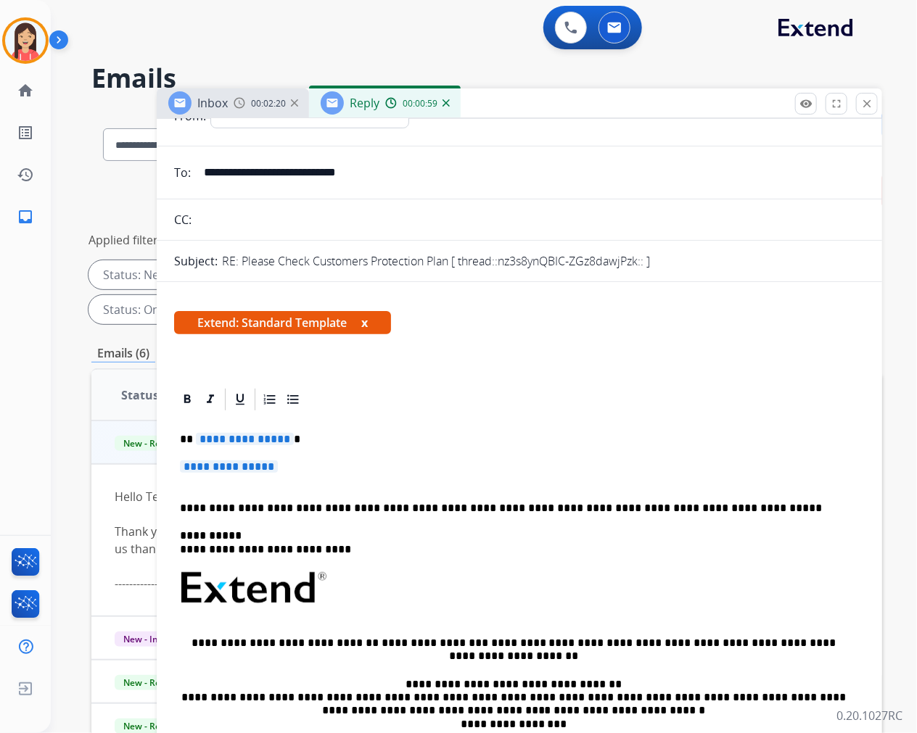
scroll to position [81, 0]
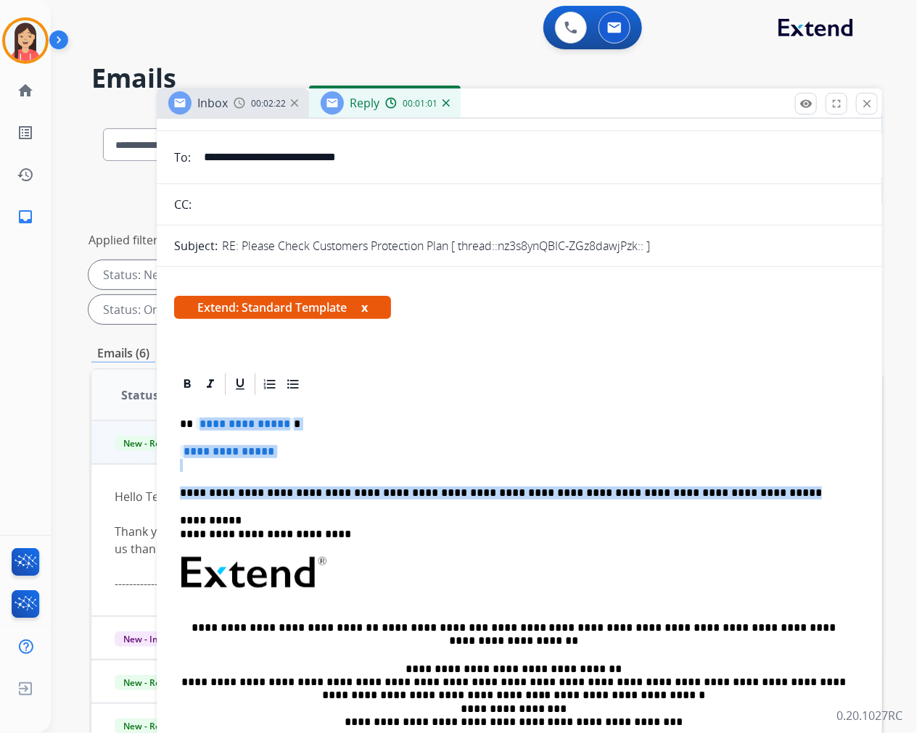
drag, startPoint x: 196, startPoint y: 430, endPoint x: 734, endPoint y: 491, distance: 541.6
click at [734, 491] on div "**********" at bounding box center [519, 606] width 691 height 419
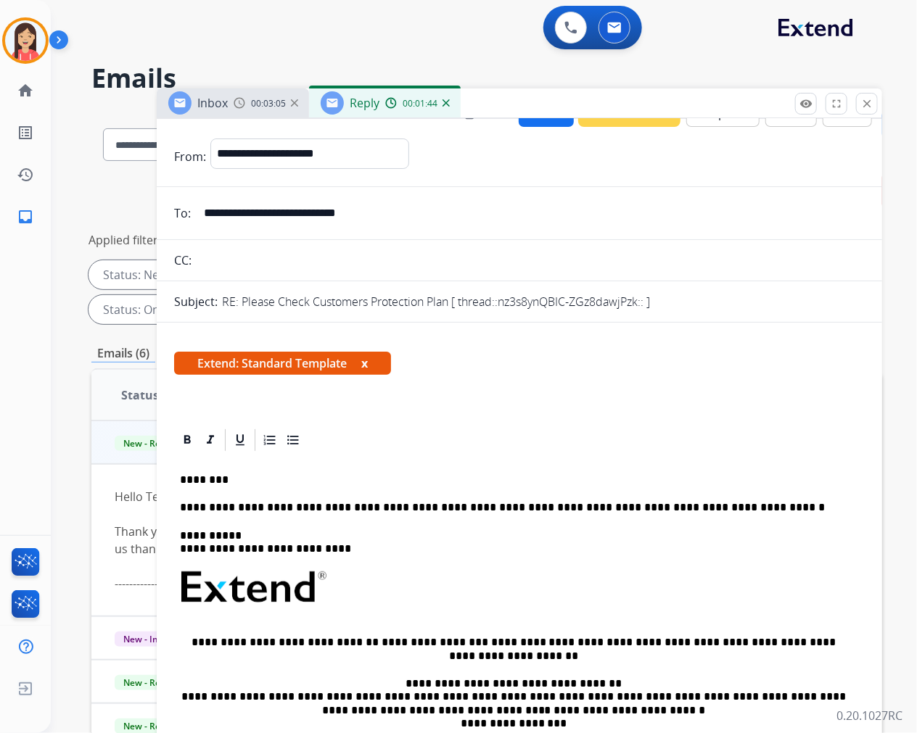
scroll to position [0, 0]
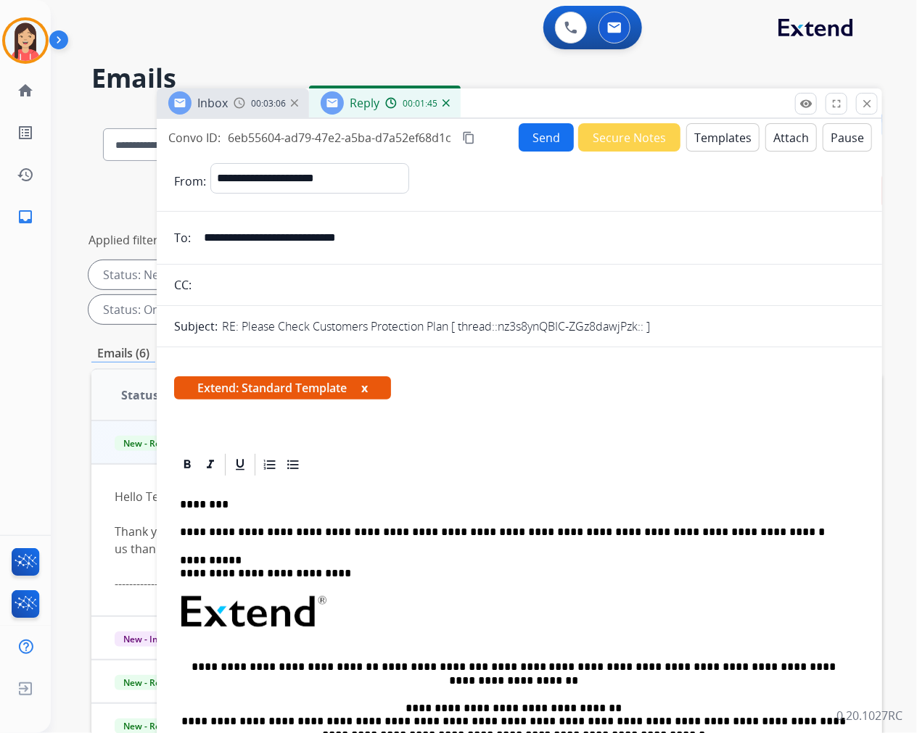
click at [540, 143] on button "Send" at bounding box center [546, 137] width 55 height 28
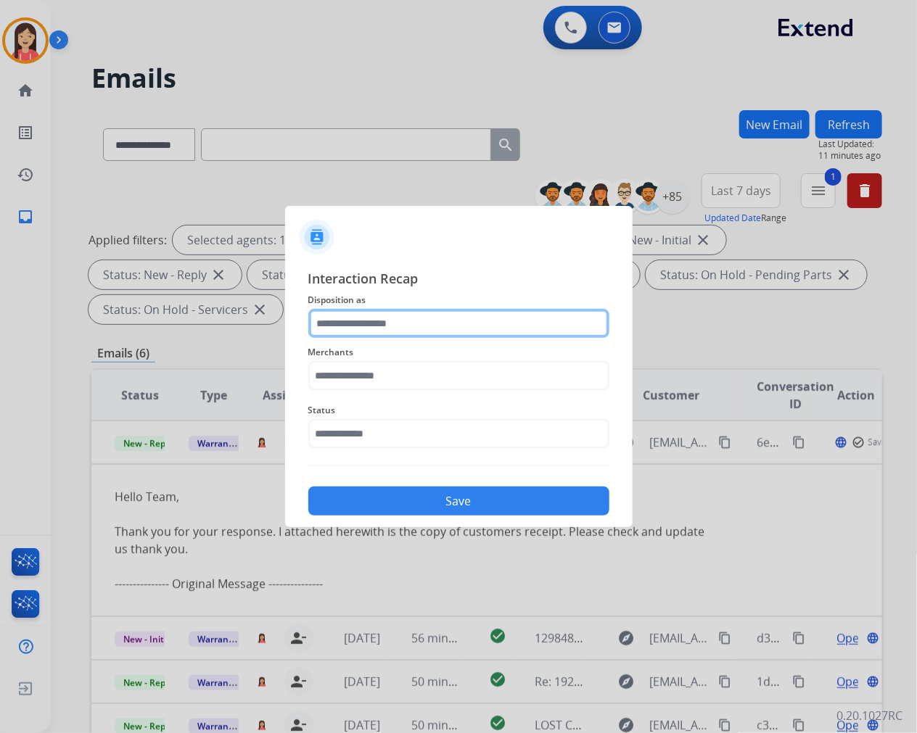
click at [461, 329] on input "text" at bounding box center [458, 323] width 301 height 29
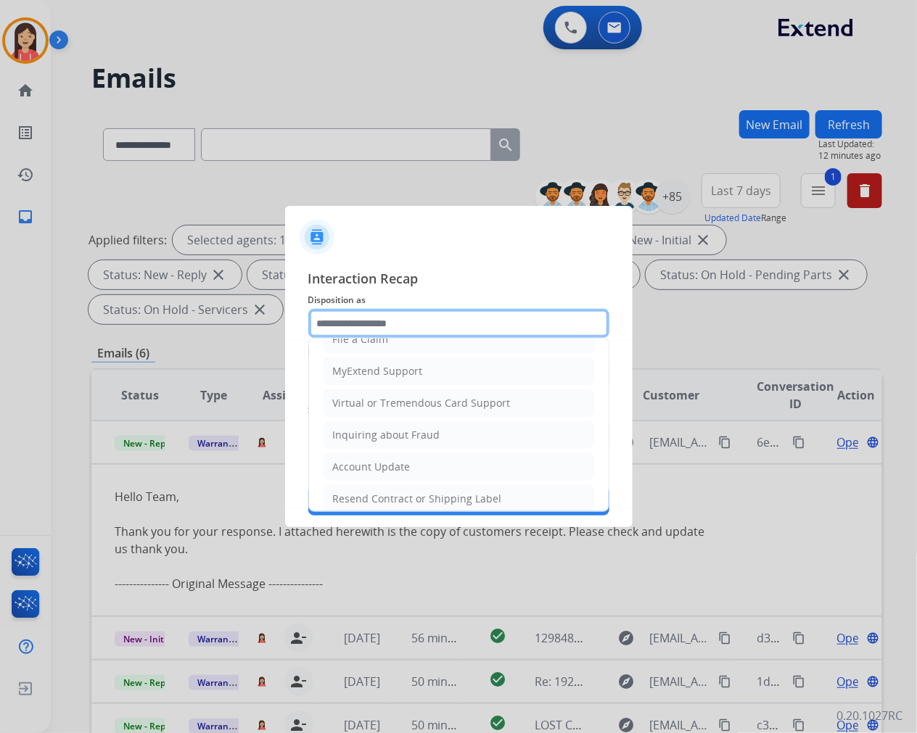
scroll to position [161, 0]
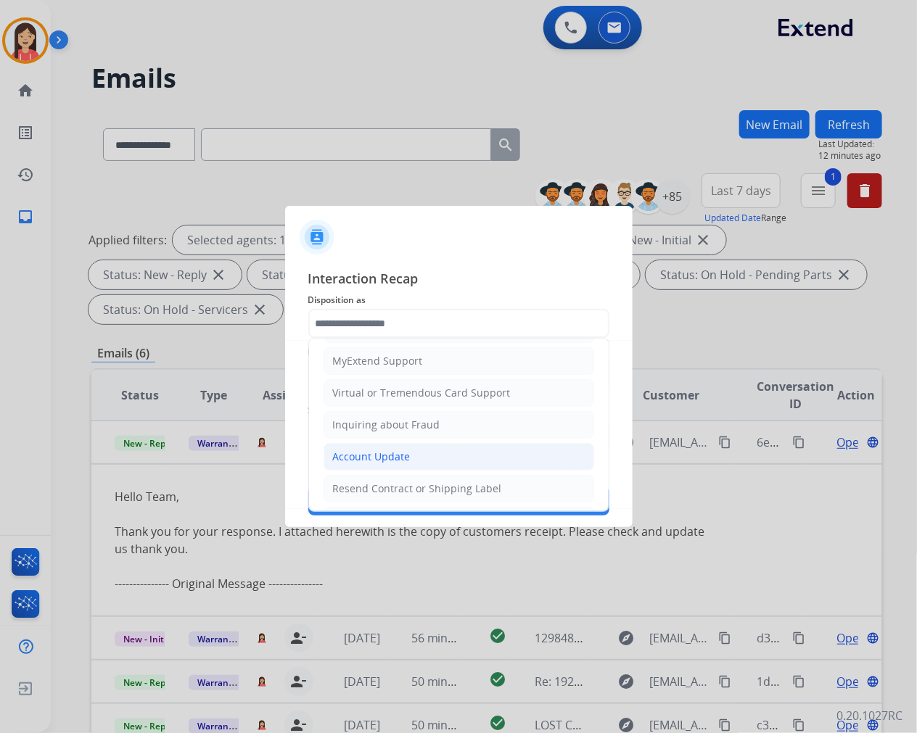
click at [397, 452] on div "Account Update" at bounding box center [372, 457] width 78 height 15
type input "**********"
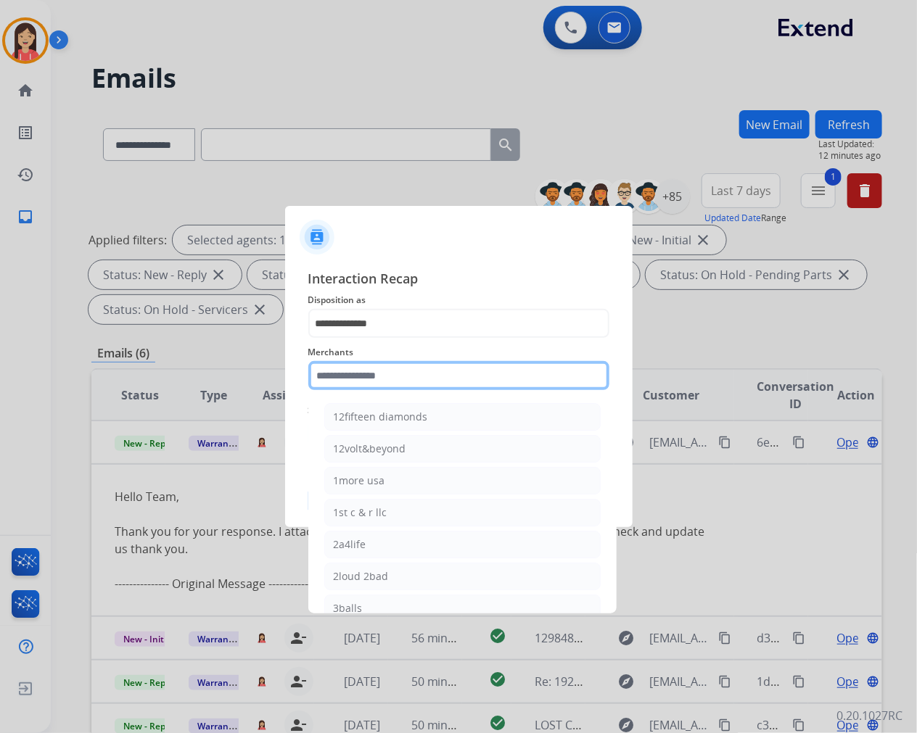
click at [382, 368] on input "text" at bounding box center [458, 375] width 301 height 29
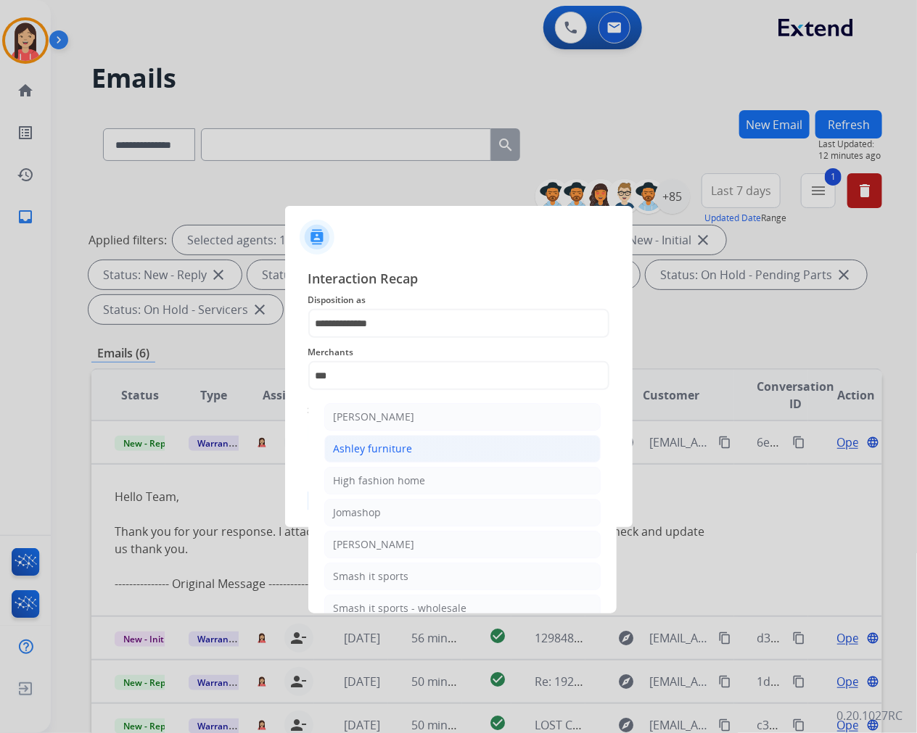
click at [378, 452] on div "Ashley furniture" at bounding box center [373, 449] width 79 height 15
type input "**********"
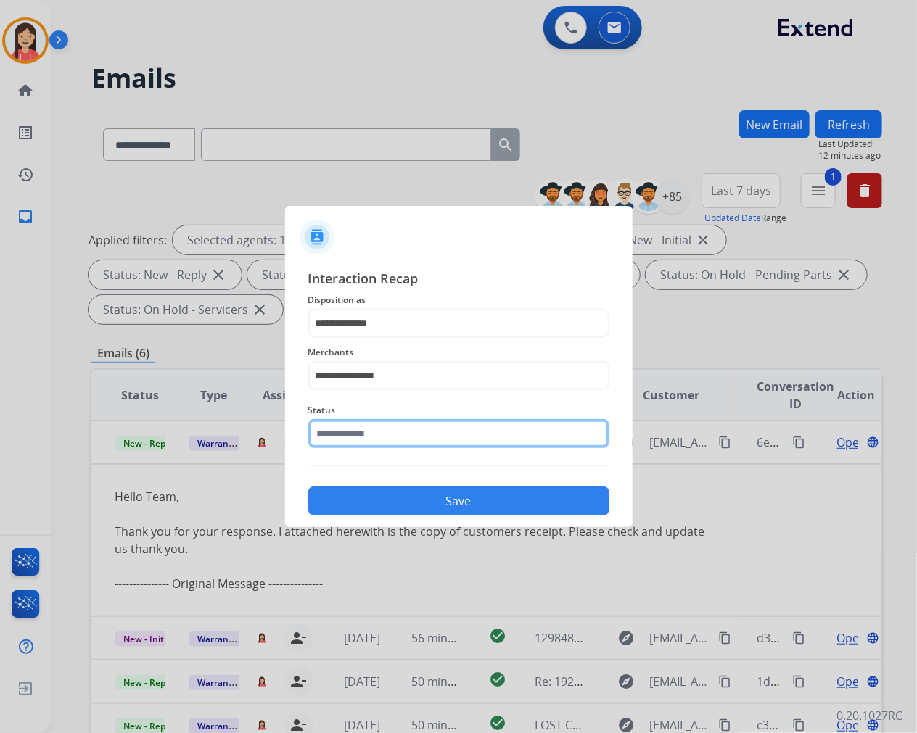
click at [372, 432] on input "text" at bounding box center [458, 433] width 301 height 29
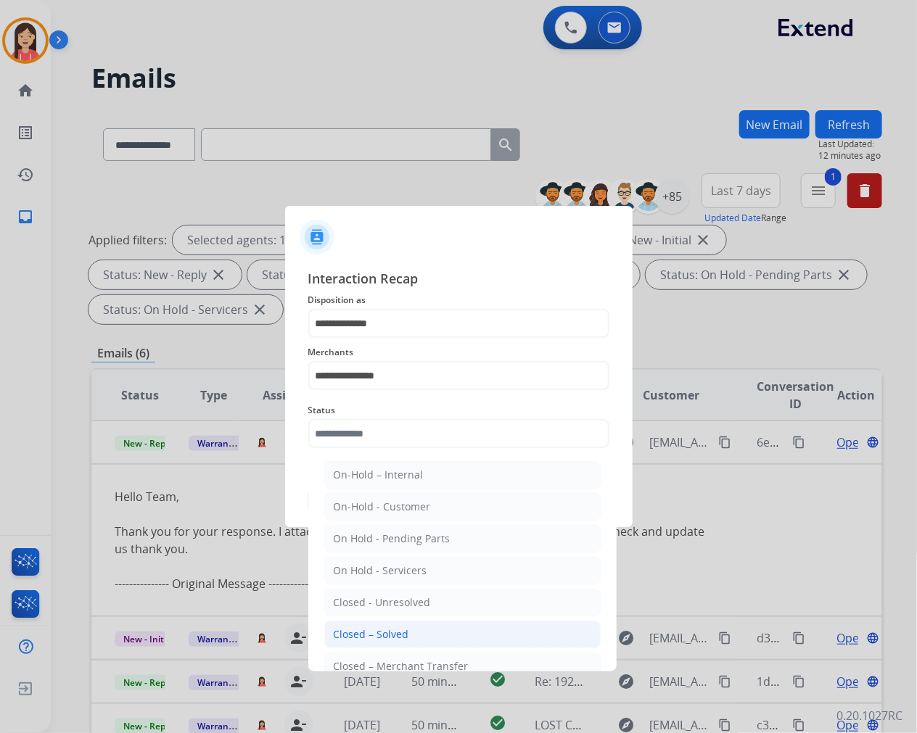
click at [429, 629] on li "Closed – Solved" at bounding box center [462, 635] width 276 height 28
type input "**********"
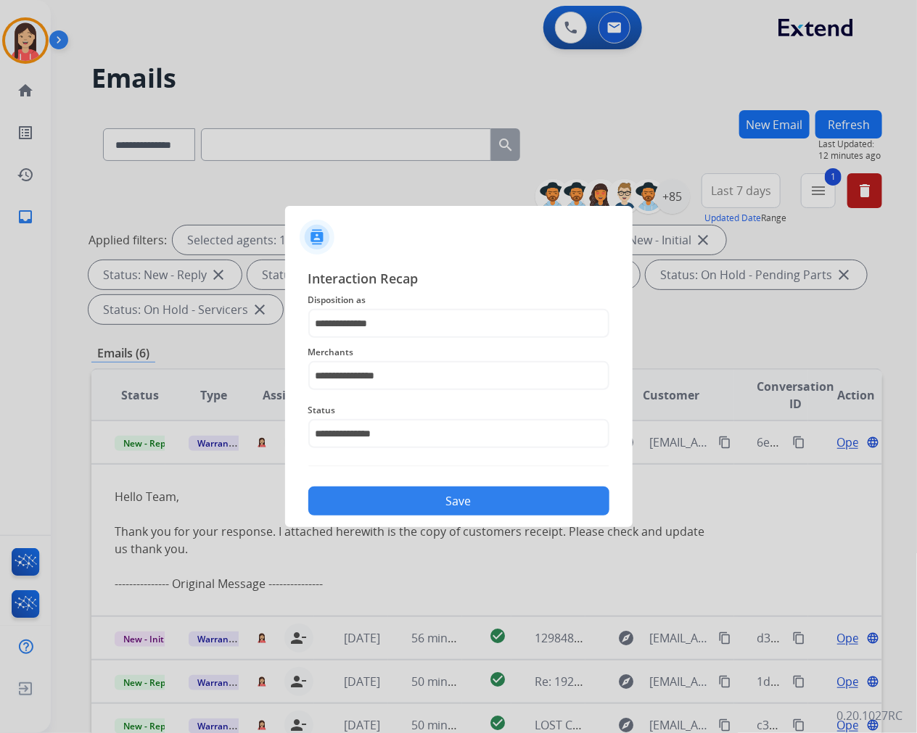
click at [461, 500] on button "Save" at bounding box center [458, 501] width 301 height 29
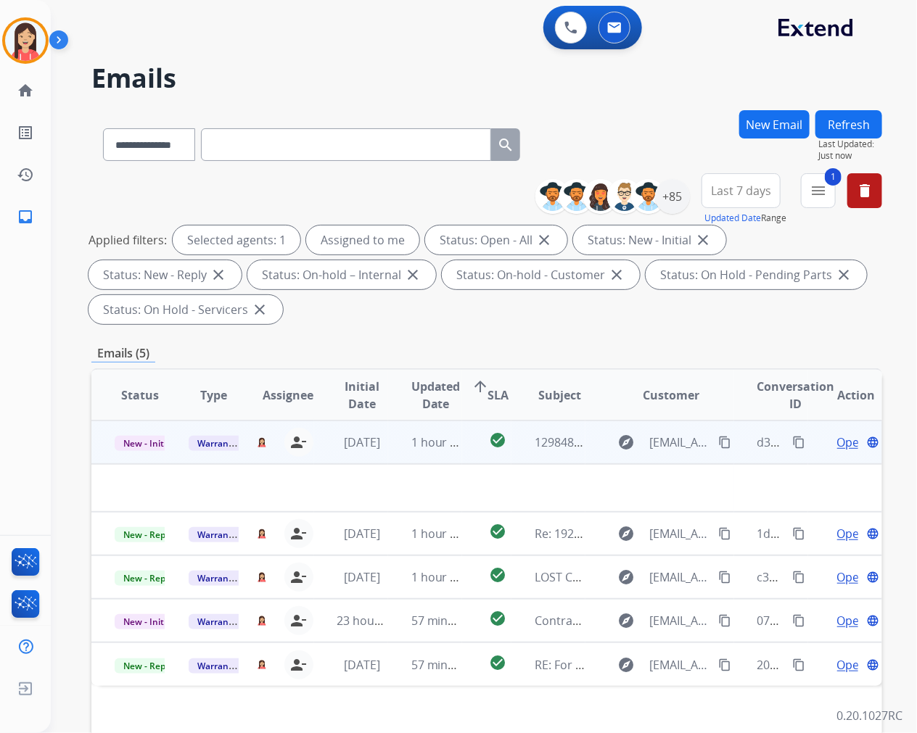
click at [432, 453] on td "1 hour ago" at bounding box center [425, 443] width 74 height 44
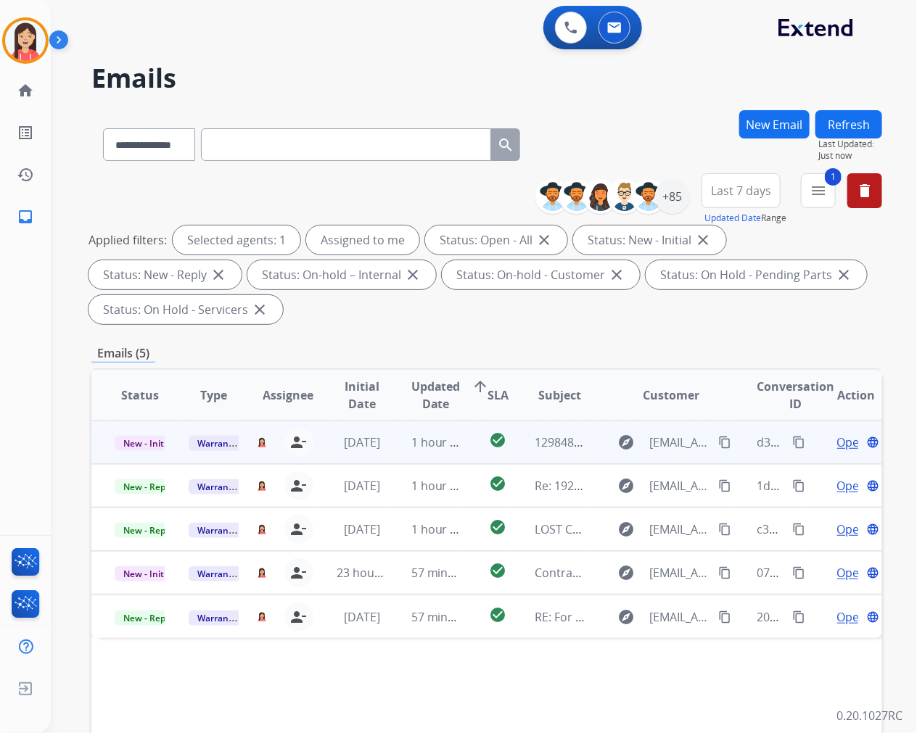
click at [462, 457] on td "check_circle" at bounding box center [486, 443] width 49 height 44
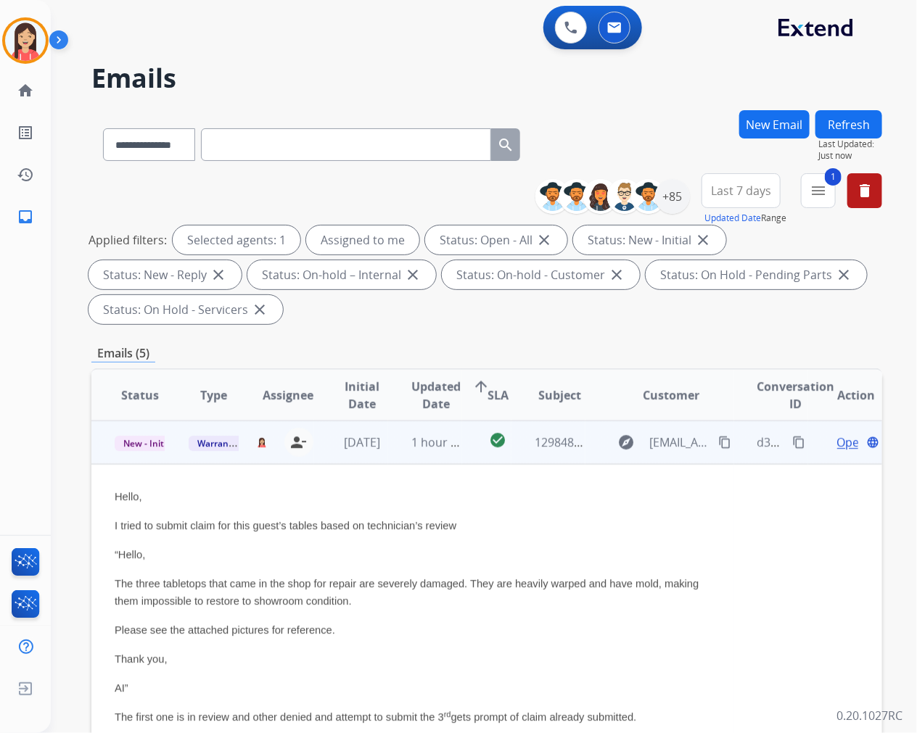
click at [837, 442] on span "Open" at bounding box center [852, 442] width 30 height 17
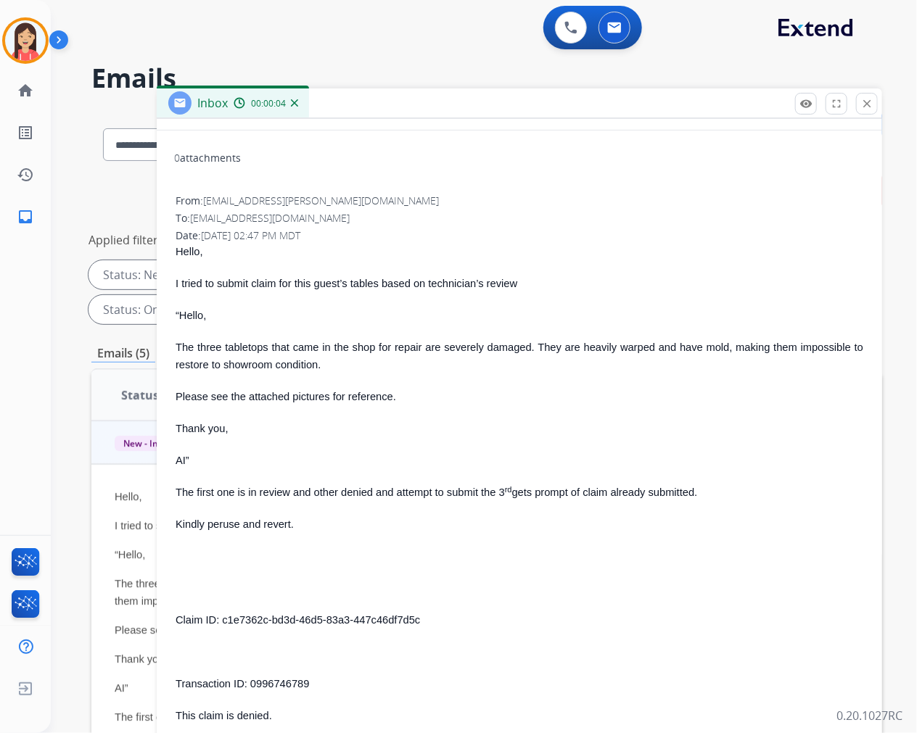
scroll to position [0, 0]
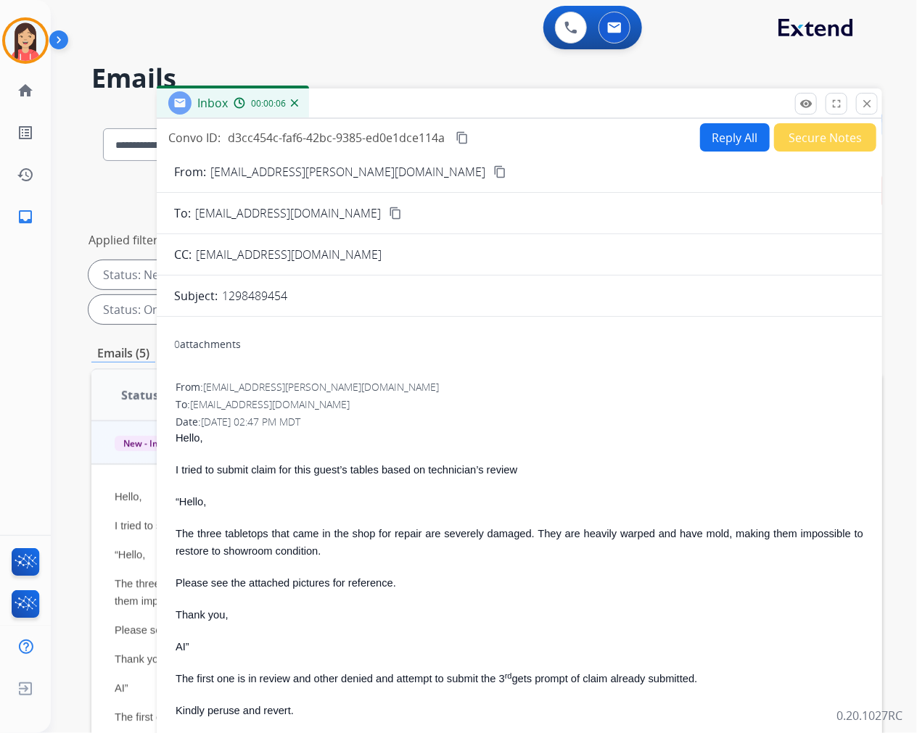
click at [803, 133] on button "Secure Notes" at bounding box center [825, 137] width 102 height 28
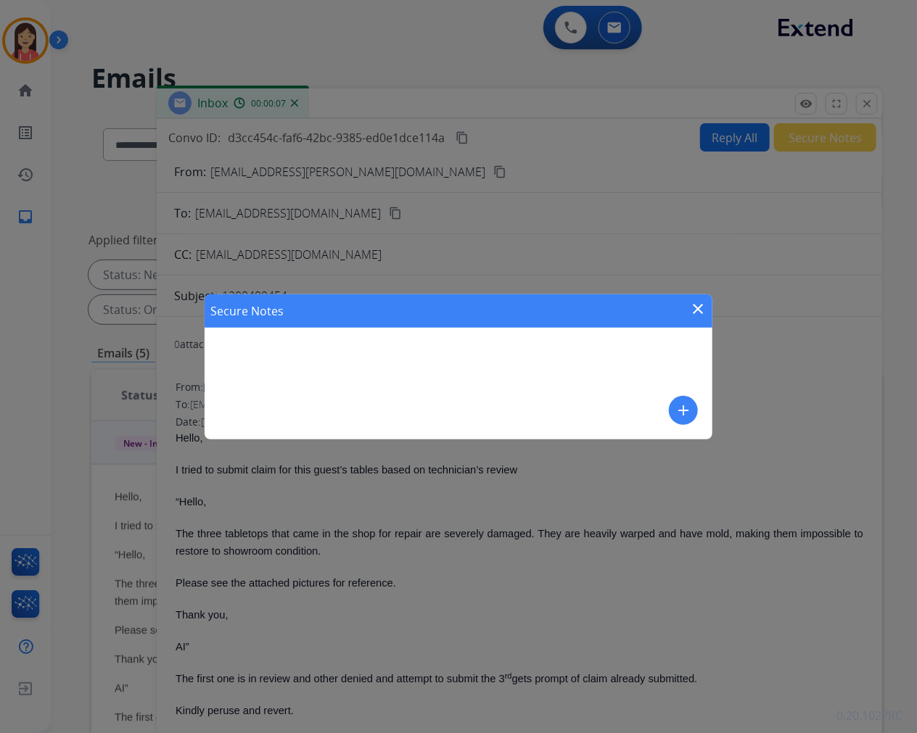
click at [683, 402] on mat-icon "add" at bounding box center [683, 410] width 17 height 17
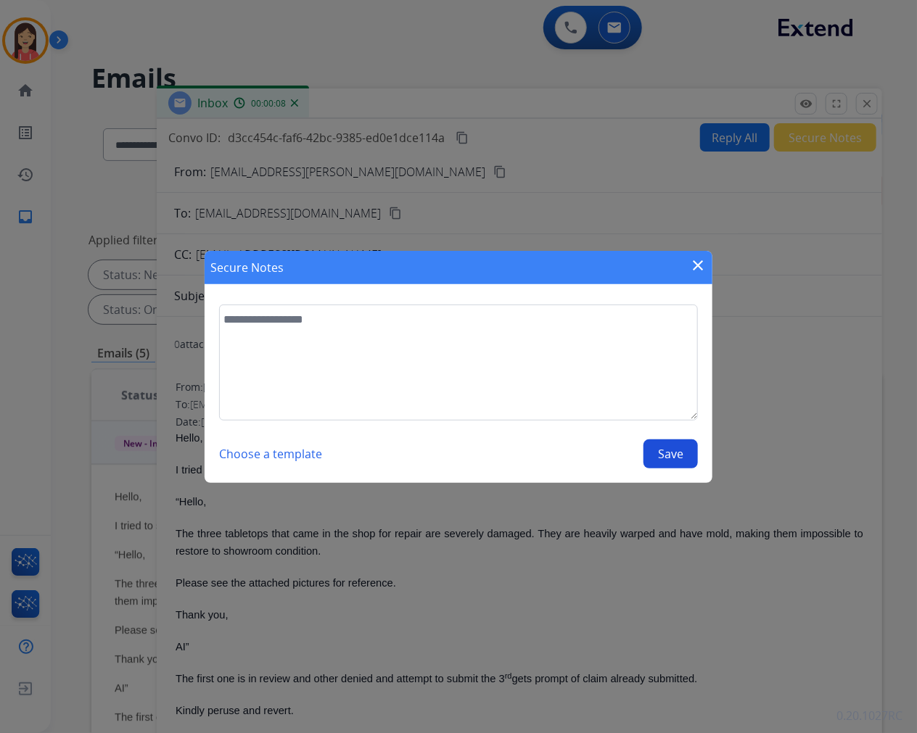
click at [558, 389] on textarea at bounding box center [458, 363] width 479 height 116
type textarea "**********"
click at [684, 457] on button "Save" at bounding box center [670, 454] width 54 height 29
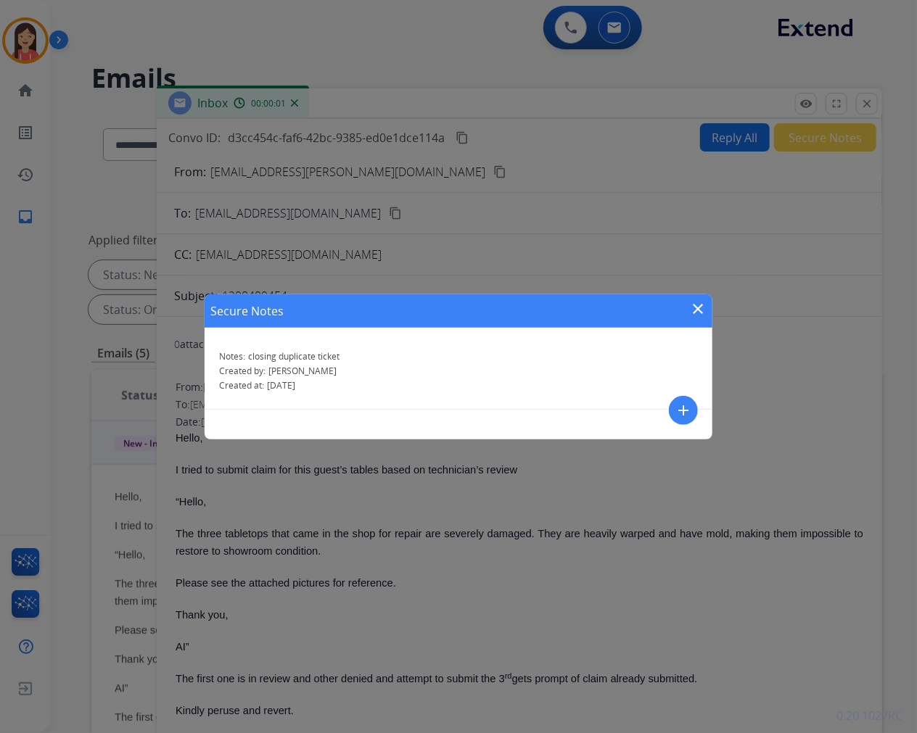
click at [701, 308] on mat-icon "close" at bounding box center [697, 308] width 17 height 17
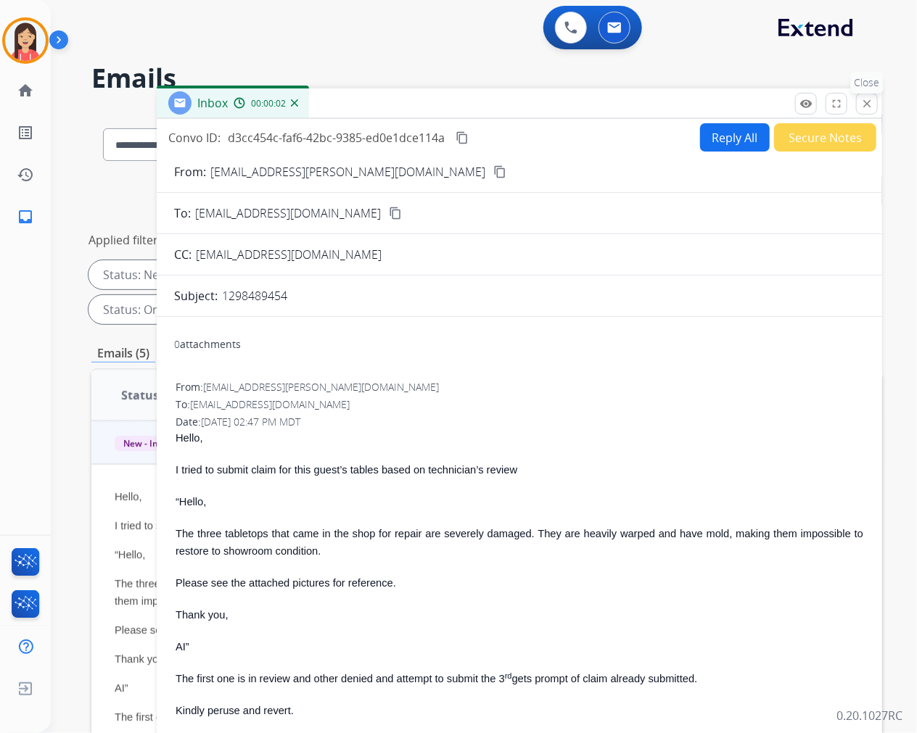
click at [865, 106] on mat-icon "close" at bounding box center [866, 103] width 13 height 13
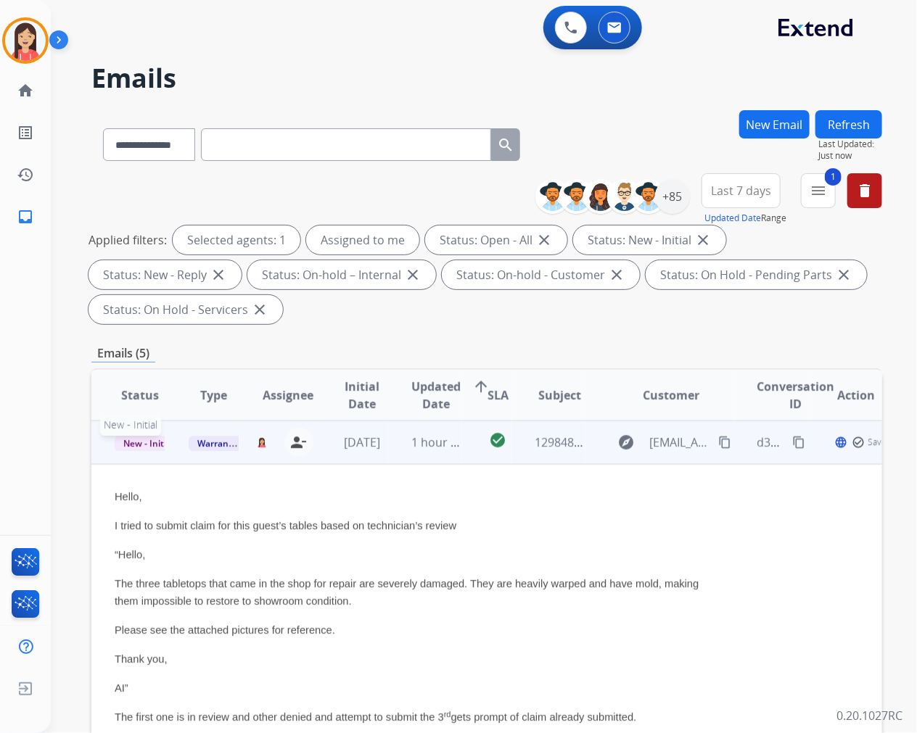
click at [162, 439] on span "New - Initial" at bounding box center [148, 443] width 67 height 15
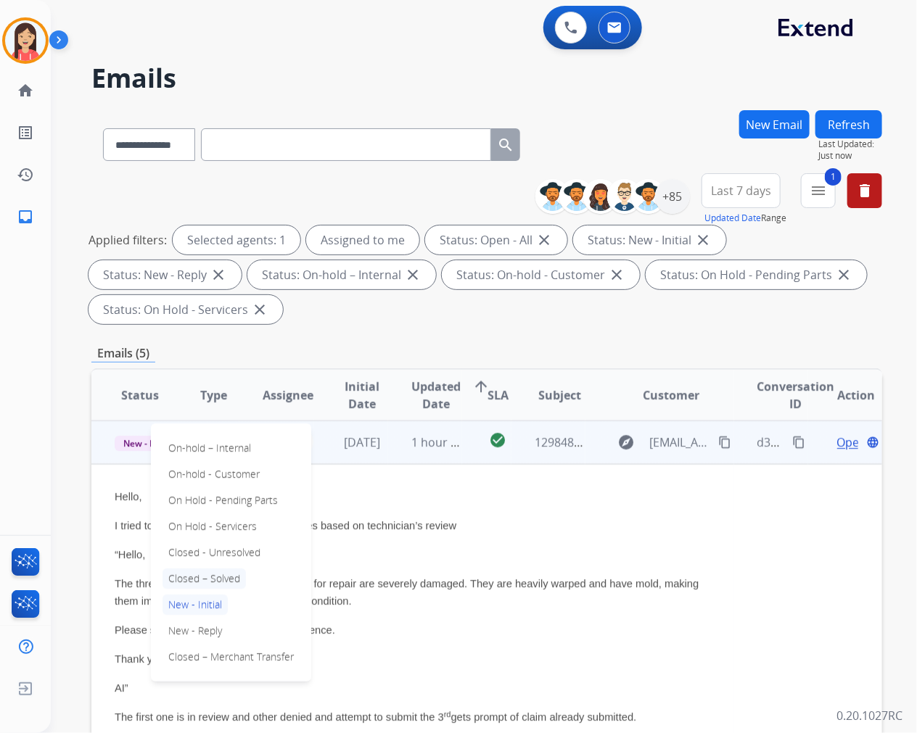
click at [201, 576] on p "Closed – Solved" at bounding box center [203, 579] width 83 height 20
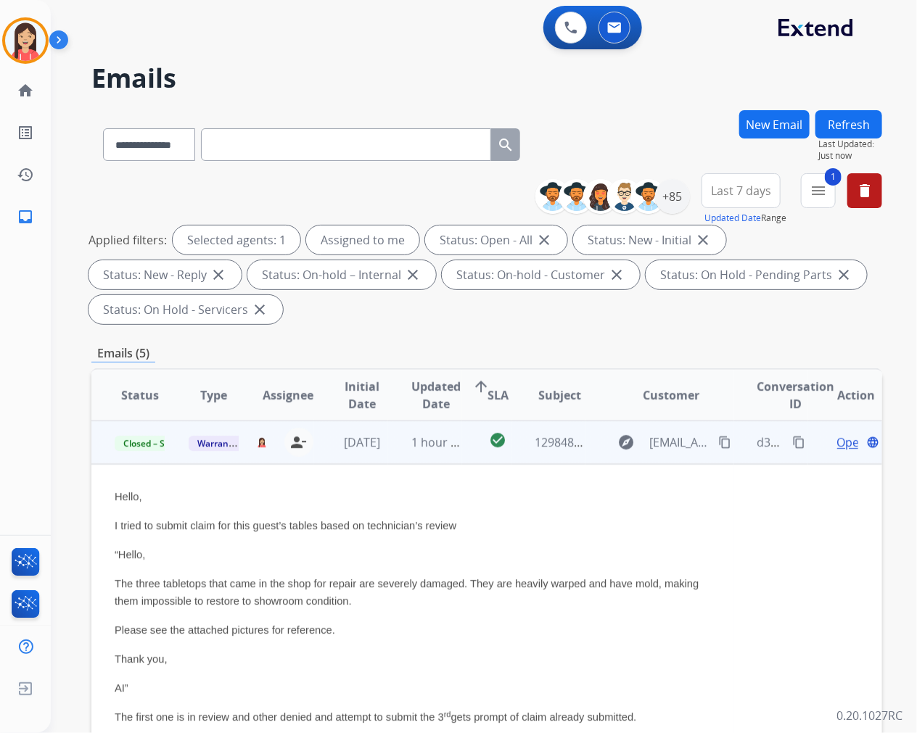
click at [374, 461] on td "[DATE]" at bounding box center [351, 443] width 74 height 44
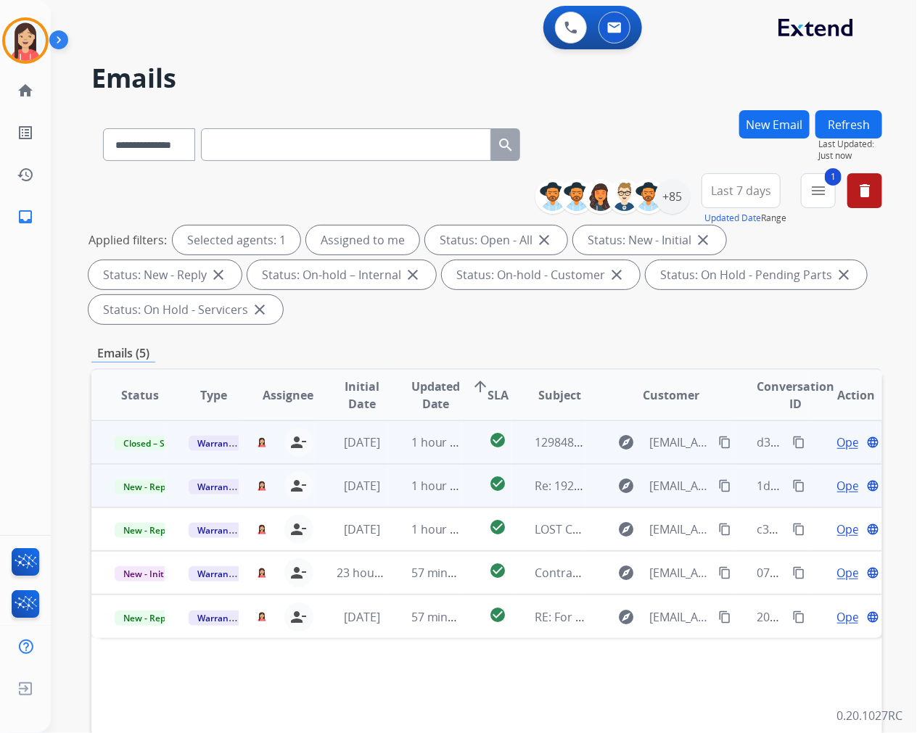
click at [393, 496] on td "1 hour ago" at bounding box center [425, 486] width 74 height 44
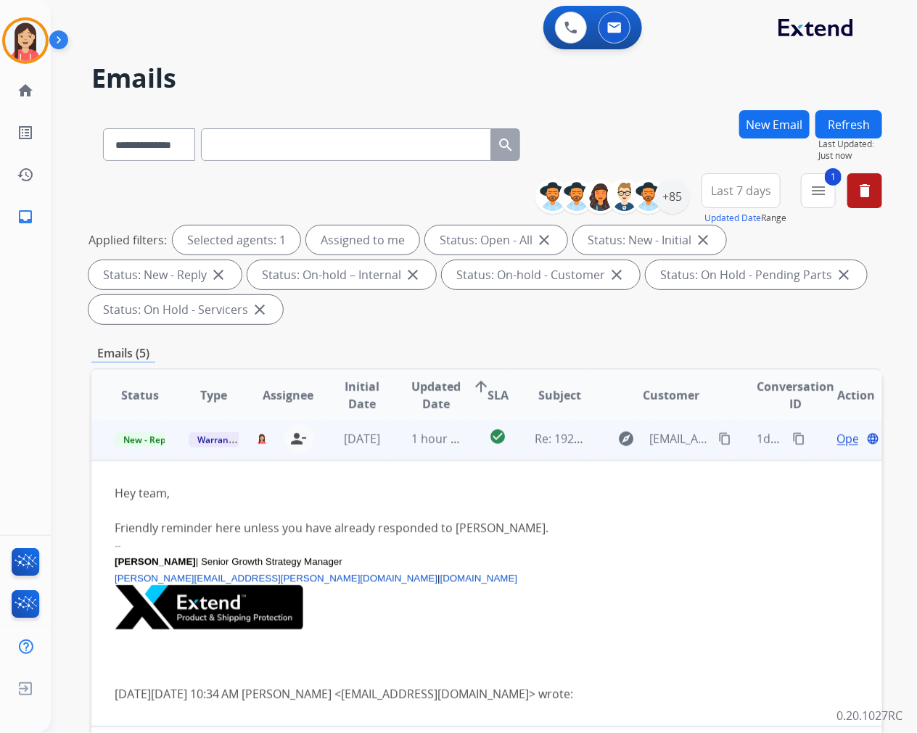
scroll to position [48, 0]
click at [838, 434] on span "Open" at bounding box center [852, 437] width 30 height 17
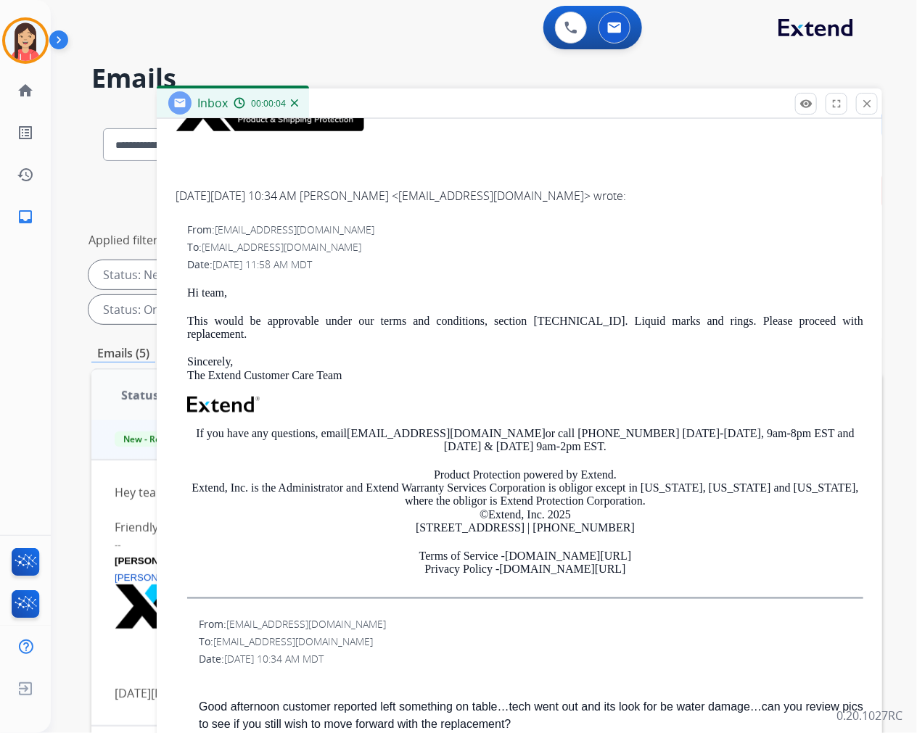
scroll to position [0, 0]
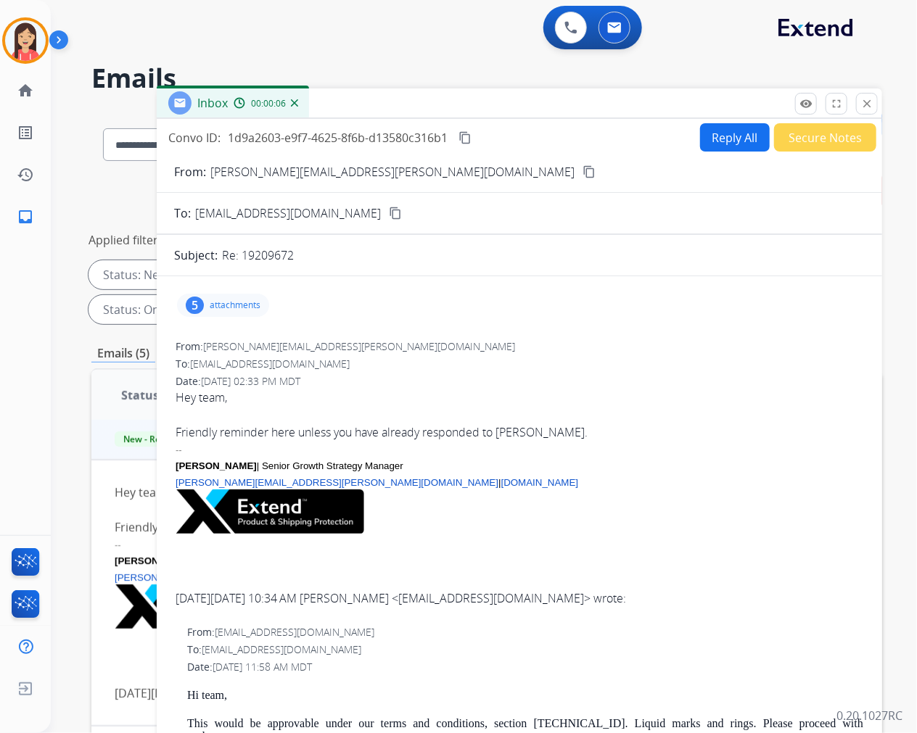
click at [709, 143] on button "Reply All" at bounding box center [735, 137] width 70 height 28
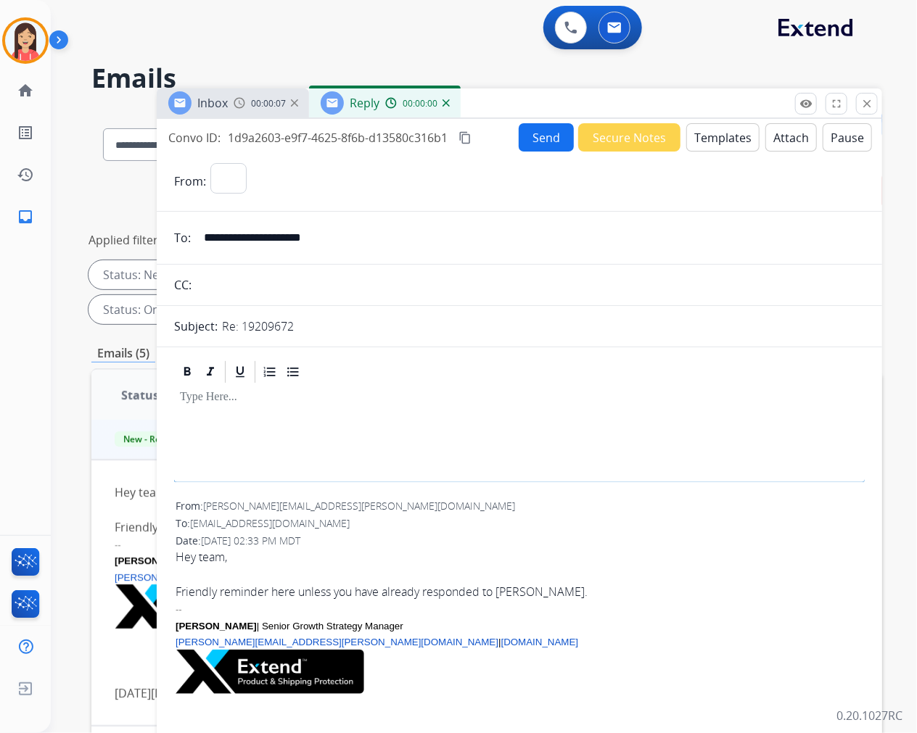
select select "**********"
click at [722, 138] on button "Templates" at bounding box center [722, 137] width 73 height 28
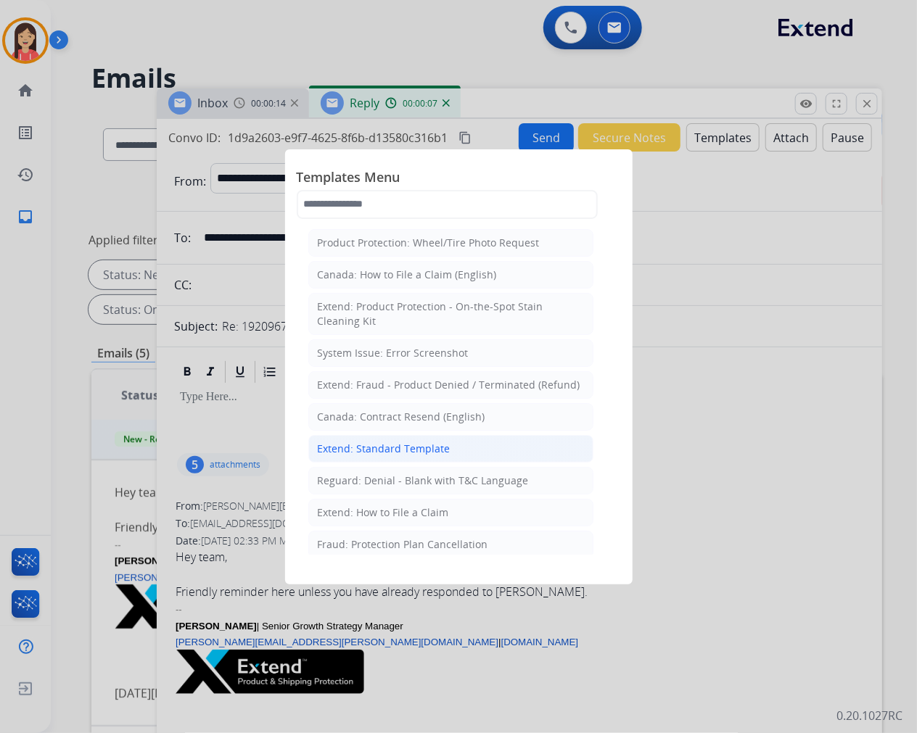
click at [361, 454] on div "Extend: Standard Template" at bounding box center [384, 449] width 133 height 15
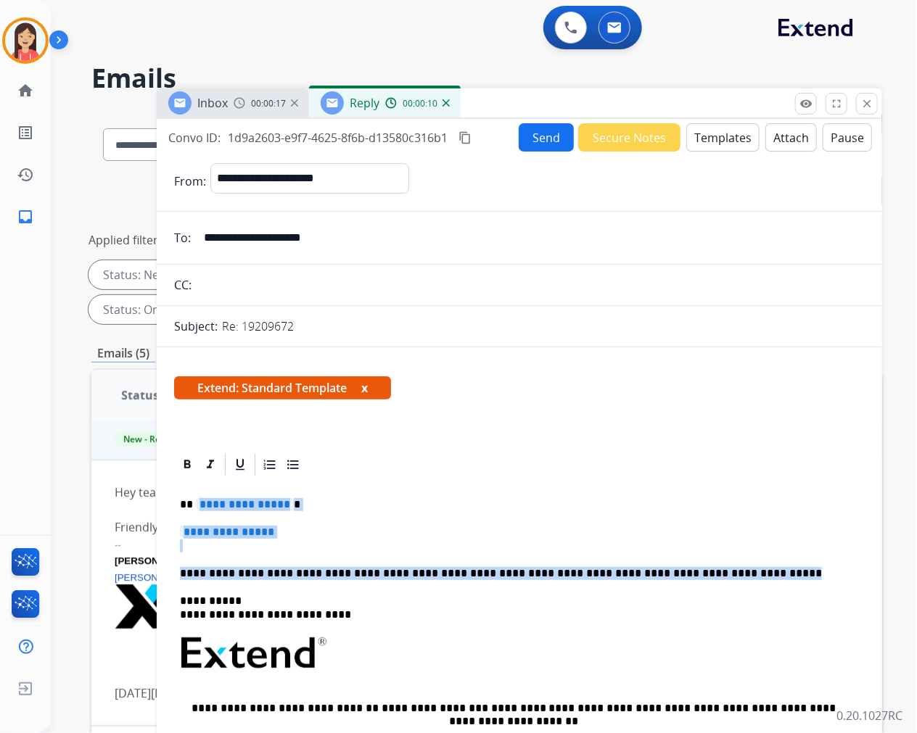
drag, startPoint x: 196, startPoint y: 500, endPoint x: 731, endPoint y: 559, distance: 538.5
click at [731, 559] on div "**********" at bounding box center [519, 687] width 691 height 419
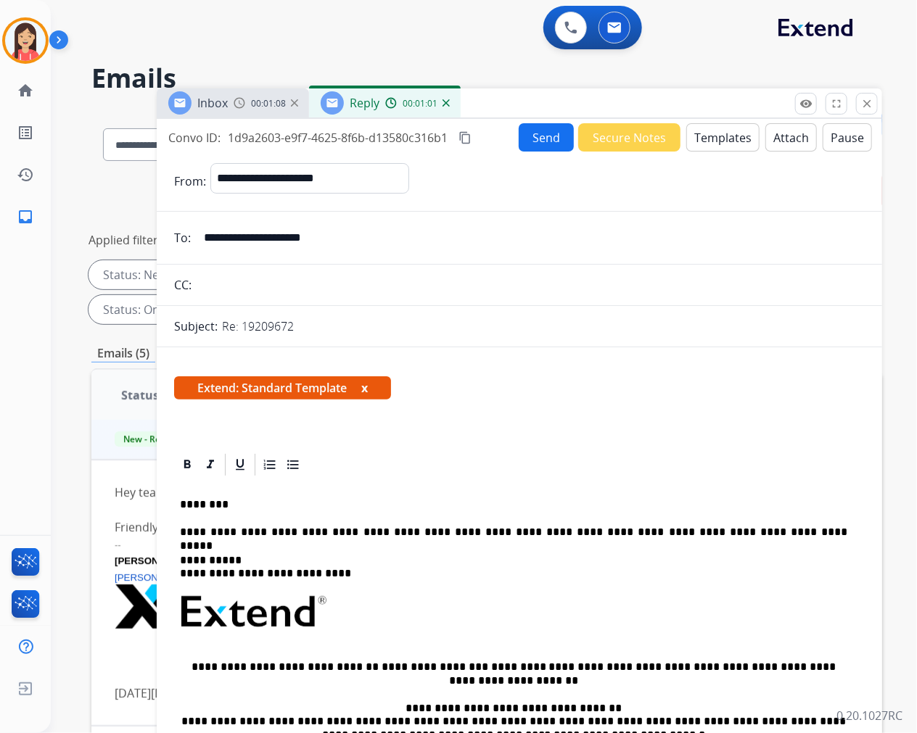
click at [527, 134] on button "Send" at bounding box center [546, 137] width 55 height 28
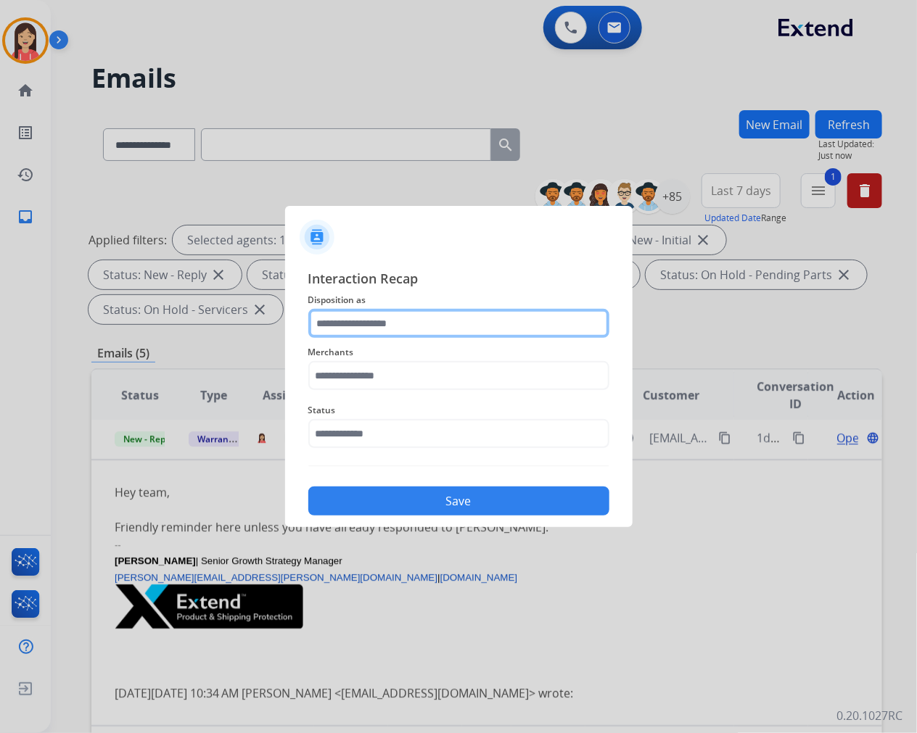
click at [409, 328] on input "text" at bounding box center [458, 323] width 301 height 29
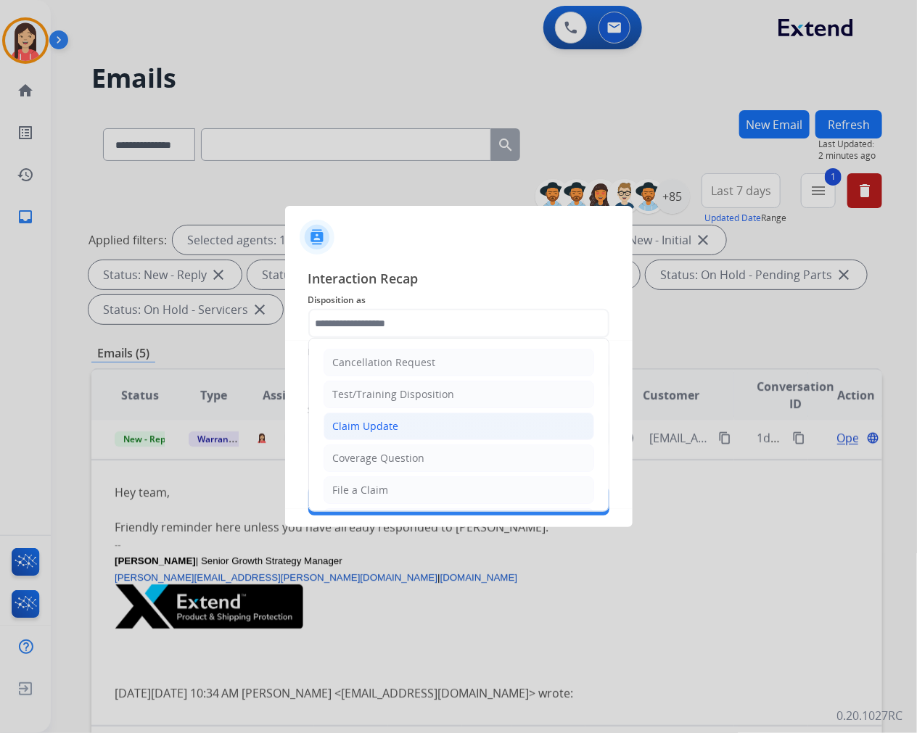
click at [403, 424] on li "Claim Update" at bounding box center [458, 427] width 271 height 28
type input "**********"
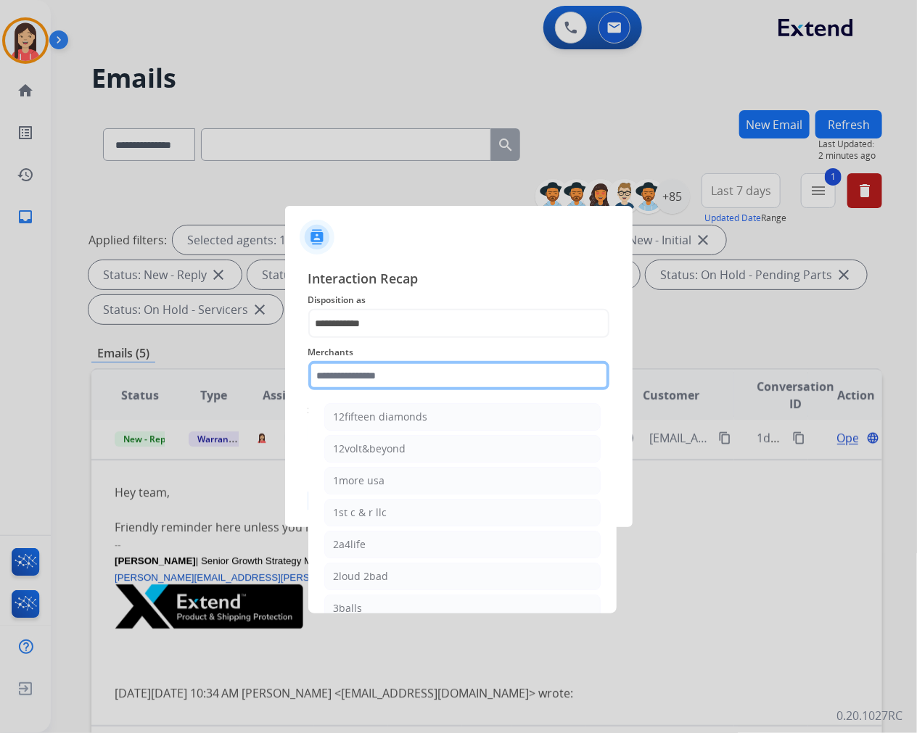
click at [402, 372] on input "text" at bounding box center [458, 375] width 301 height 29
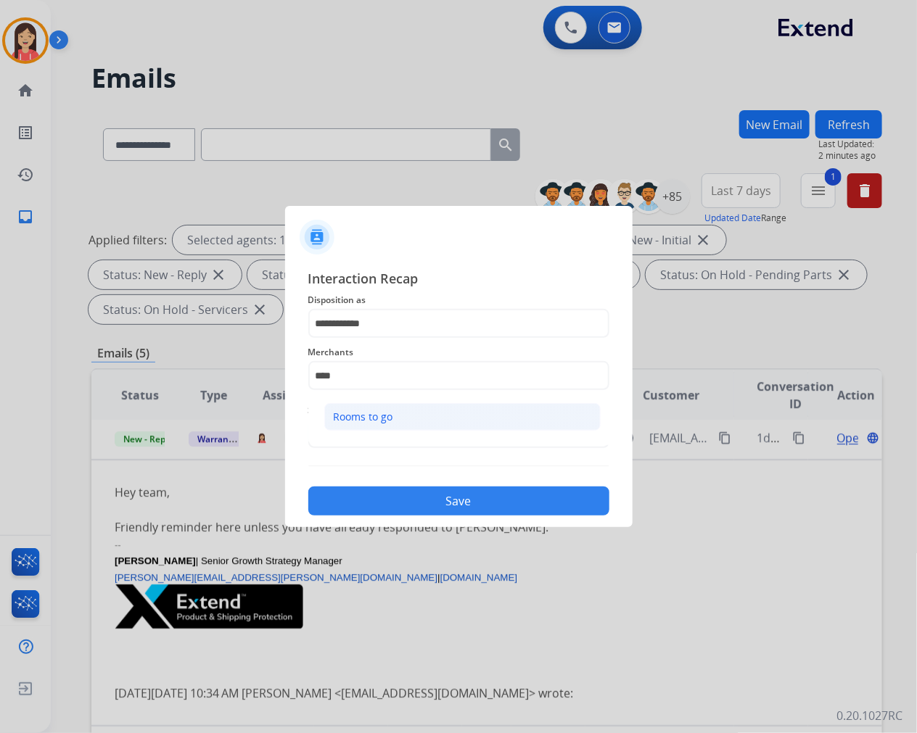
click at [354, 413] on div "Rooms to go" at bounding box center [363, 417] width 59 height 15
type input "**********"
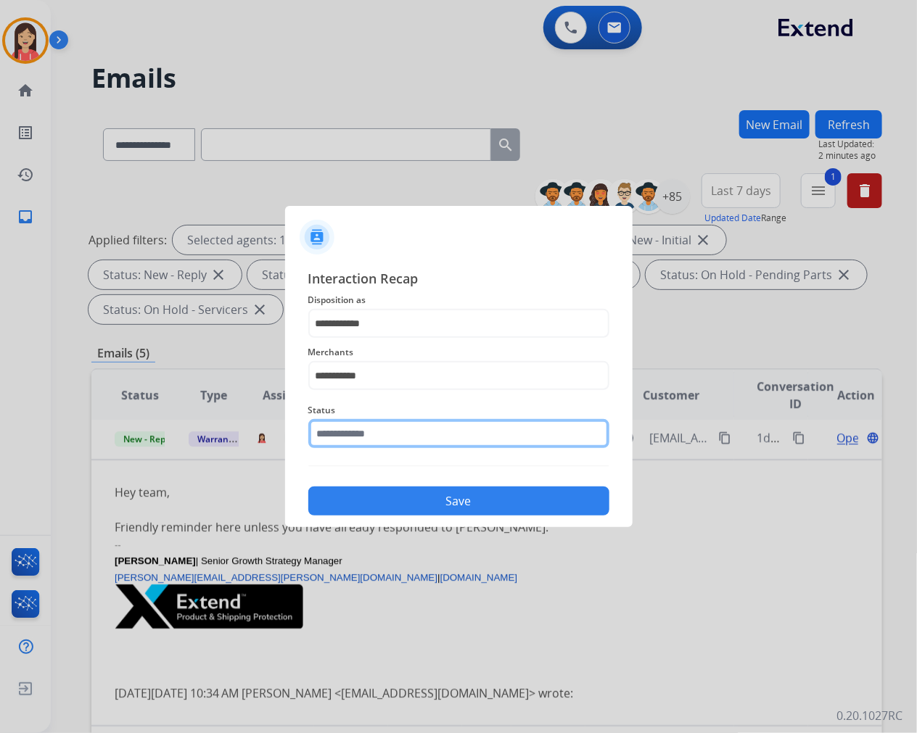
click at [349, 430] on input "text" at bounding box center [458, 433] width 301 height 29
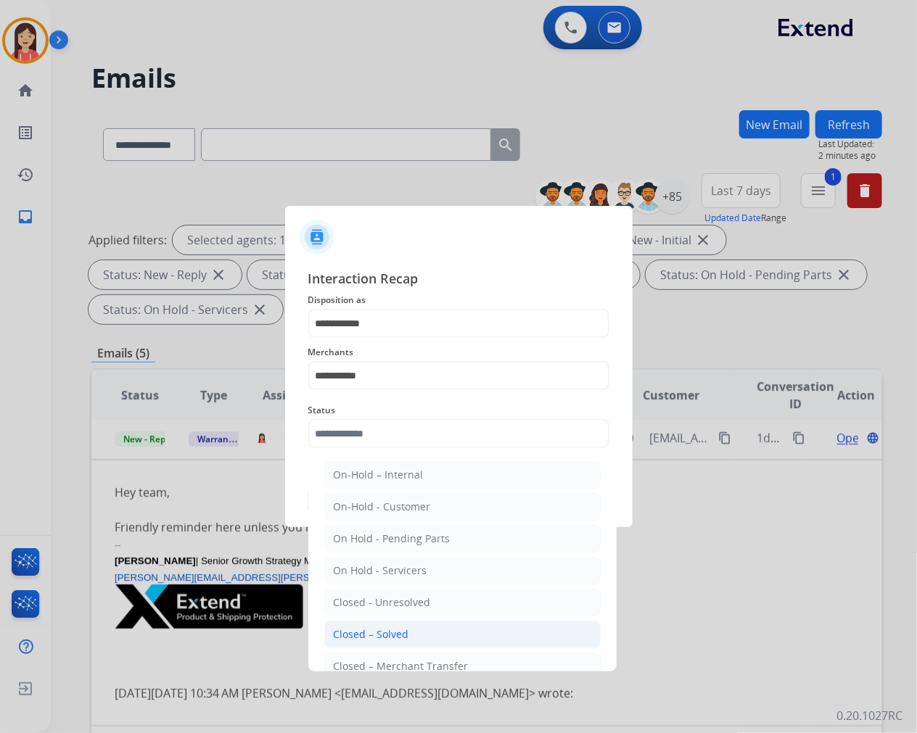
click at [408, 639] on li "Closed – Solved" at bounding box center [462, 635] width 276 height 28
type input "**********"
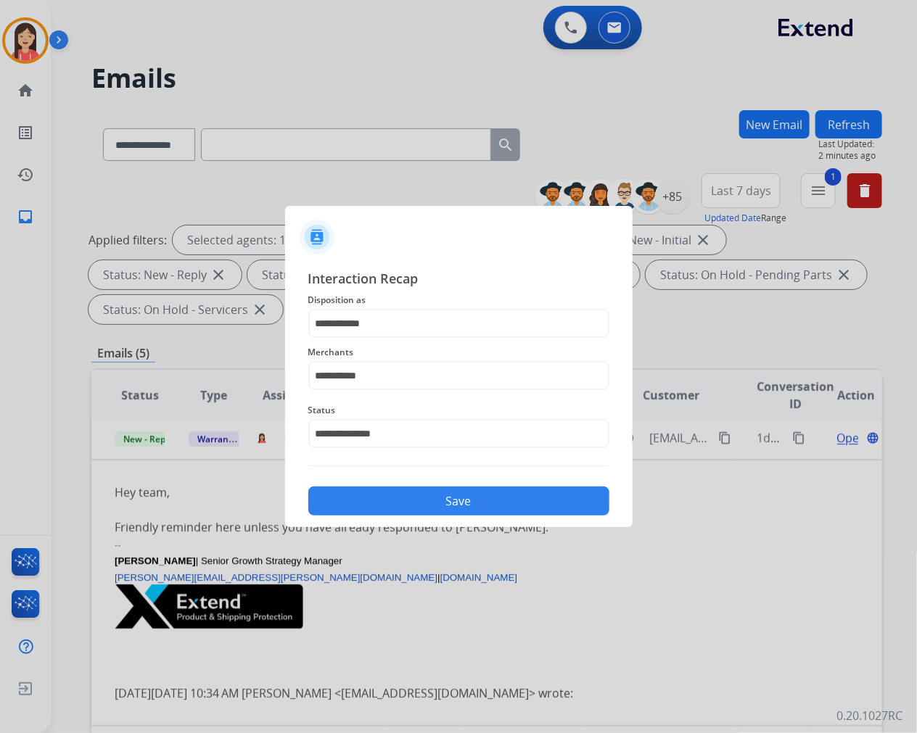
click at [433, 505] on button "Save" at bounding box center [458, 501] width 301 height 29
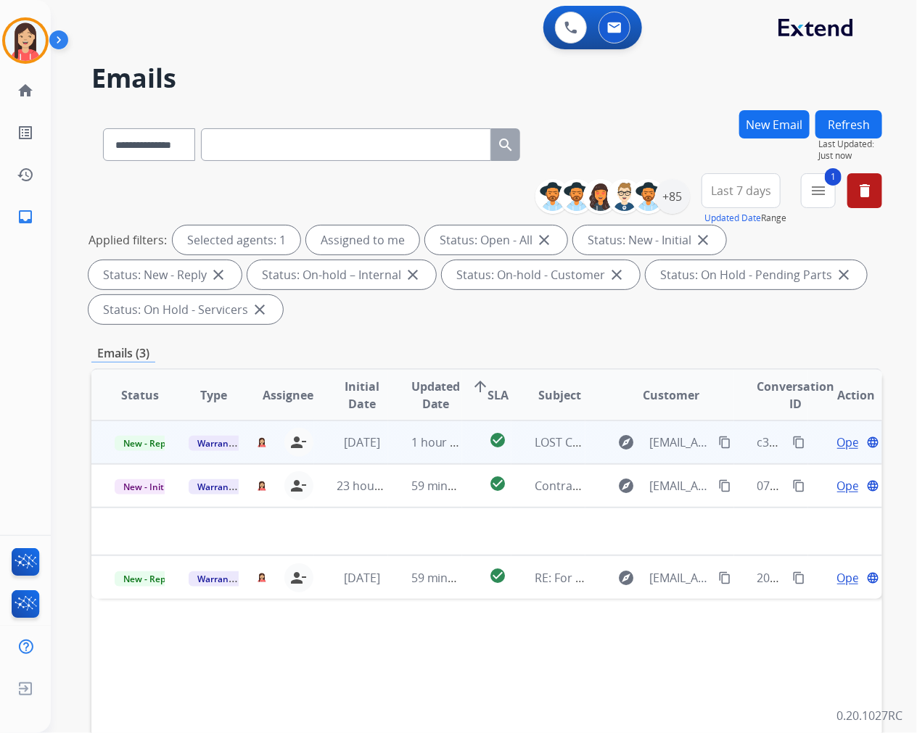
click at [405, 458] on td "1 hour ago" at bounding box center [425, 443] width 74 height 44
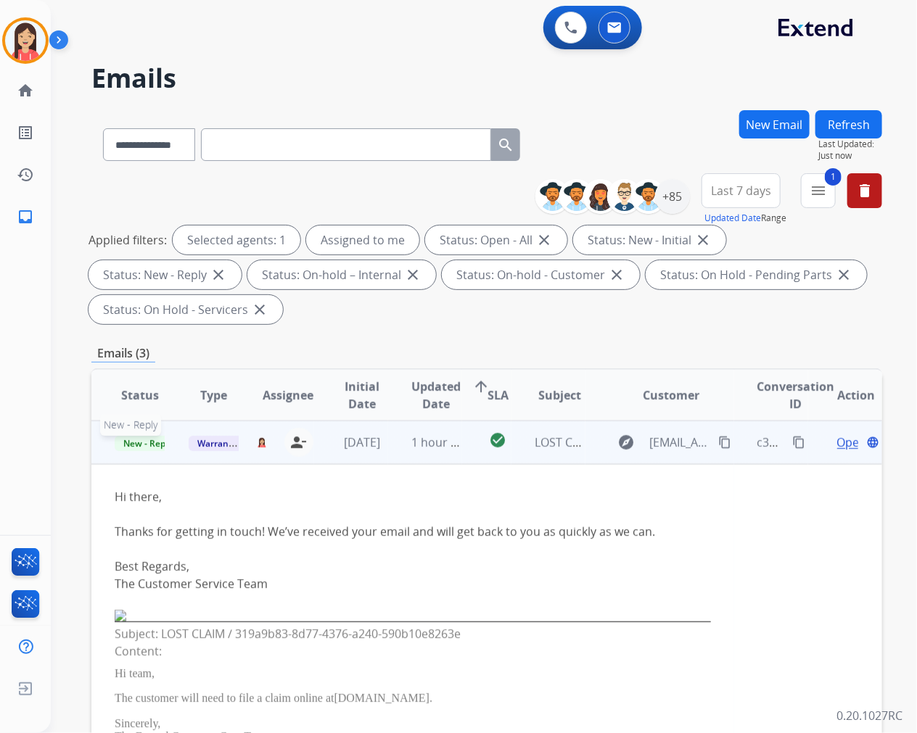
click at [141, 448] on span "New - Reply" at bounding box center [148, 443] width 66 height 15
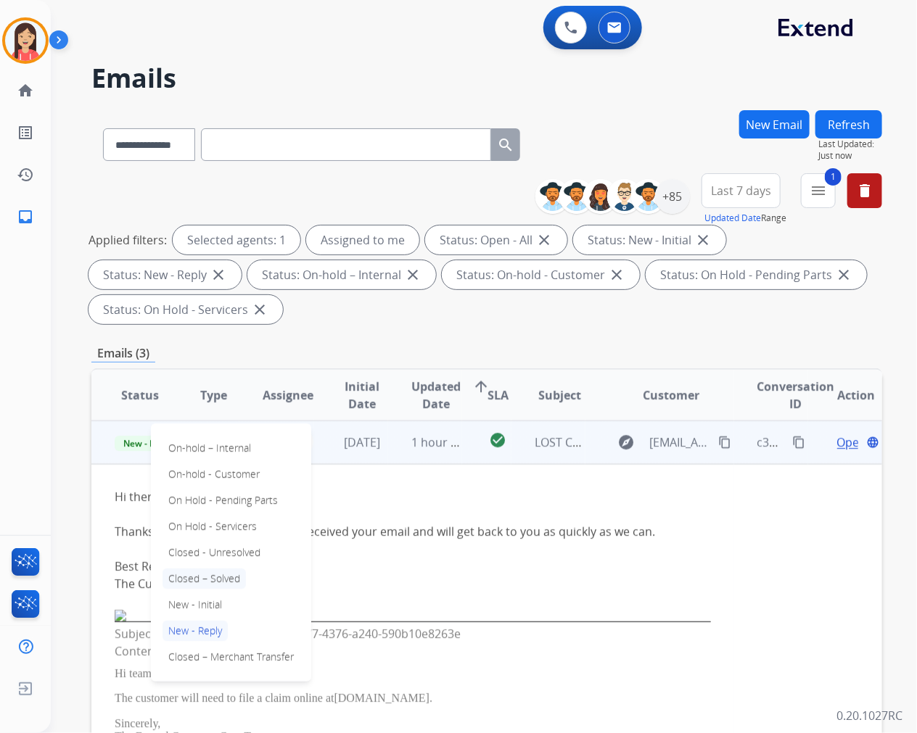
click at [234, 580] on p "Closed – Solved" at bounding box center [203, 579] width 83 height 20
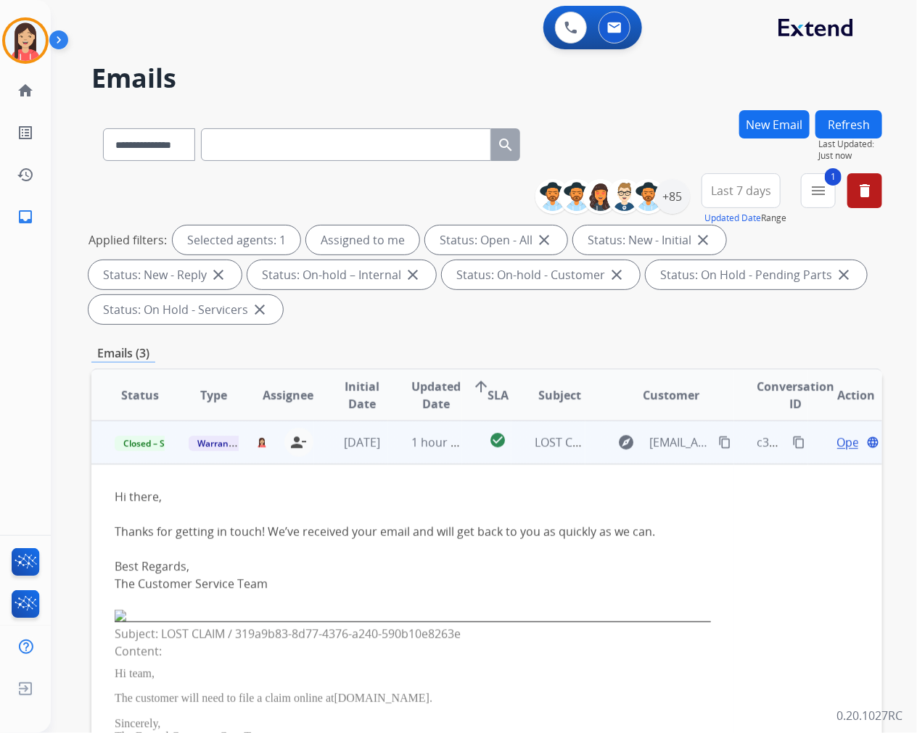
click at [379, 458] on td "[DATE]" at bounding box center [351, 443] width 74 height 44
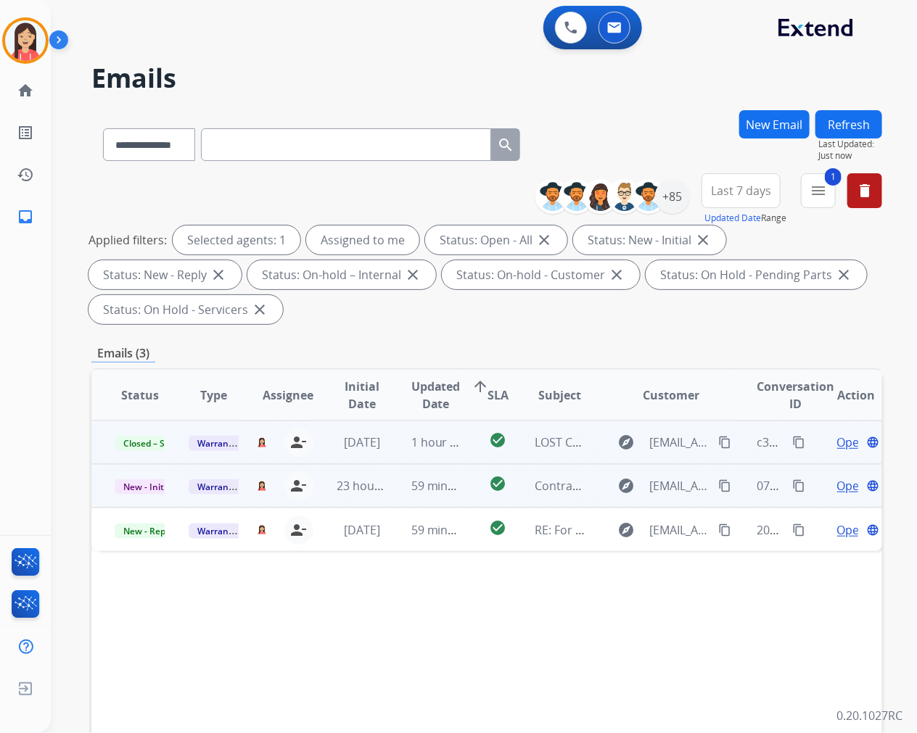
click at [395, 501] on td "59 minutes ago" at bounding box center [425, 486] width 74 height 44
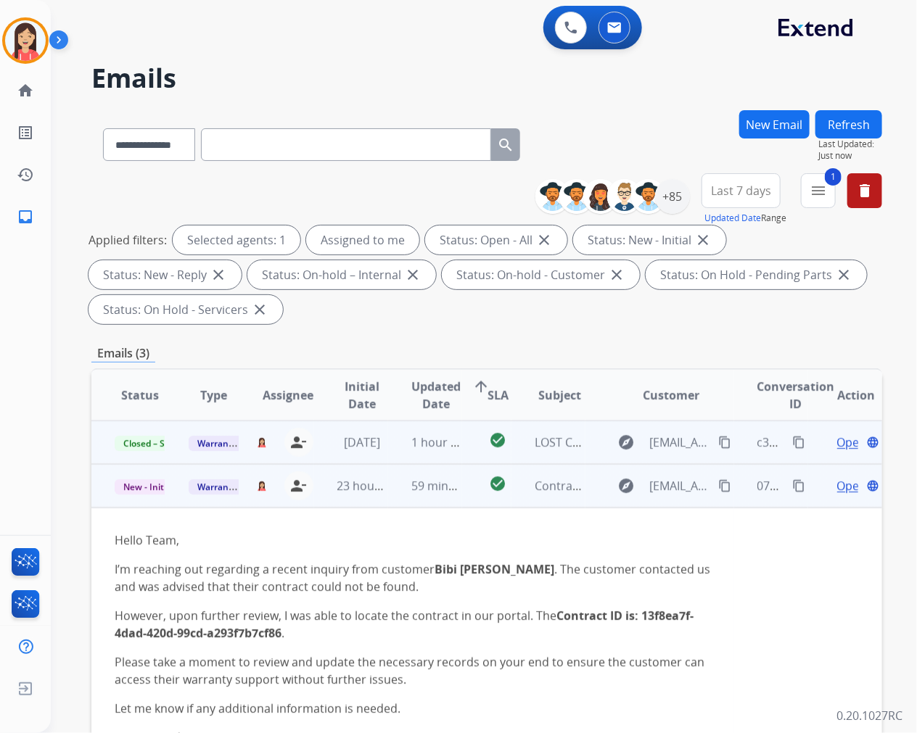
scroll to position [44, 0]
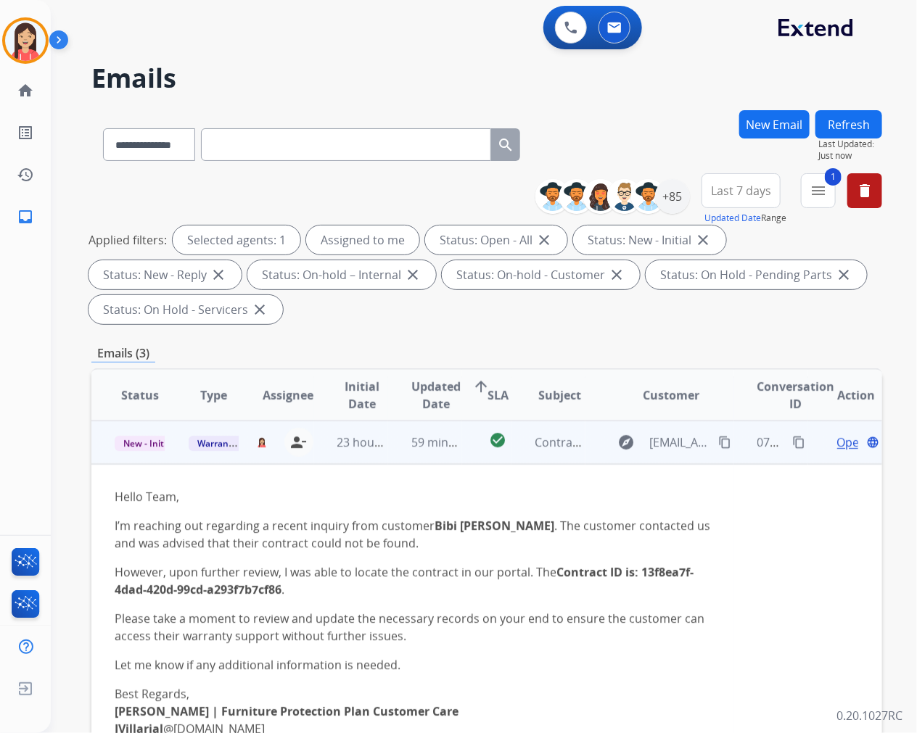
click at [837, 439] on span "Open" at bounding box center [852, 442] width 30 height 17
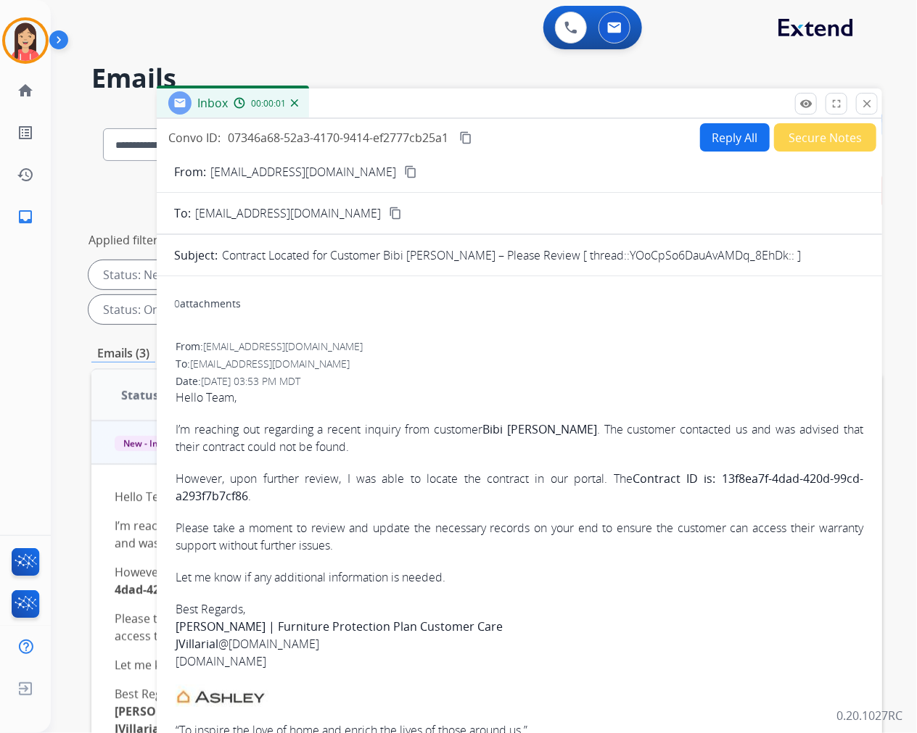
click at [803, 142] on button "Secure Notes" at bounding box center [825, 137] width 102 height 28
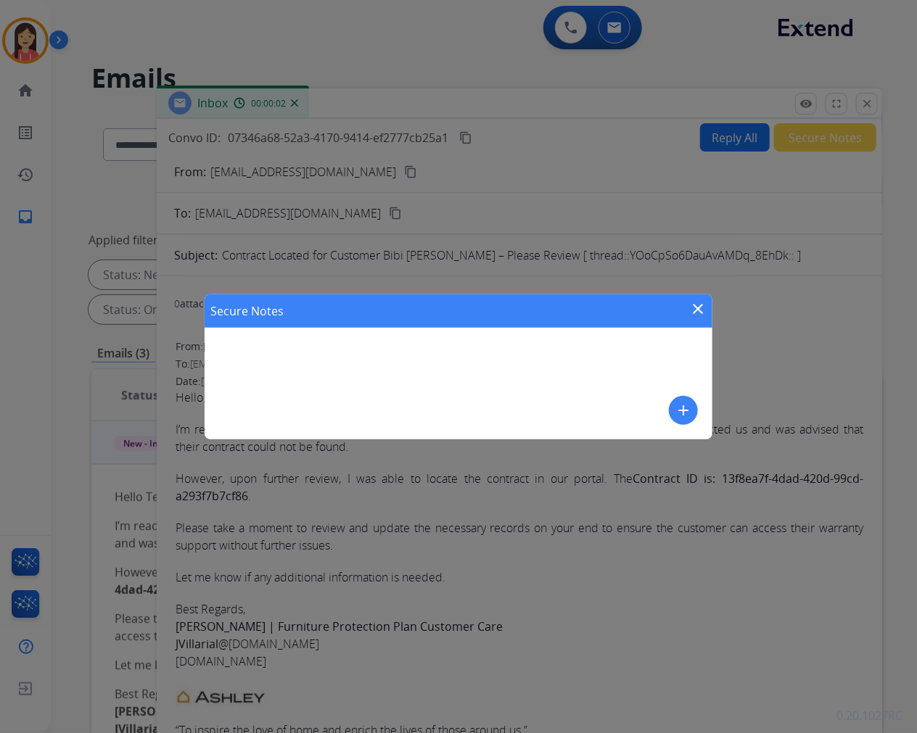
click at [685, 412] on mat-icon "add" at bounding box center [683, 410] width 17 height 17
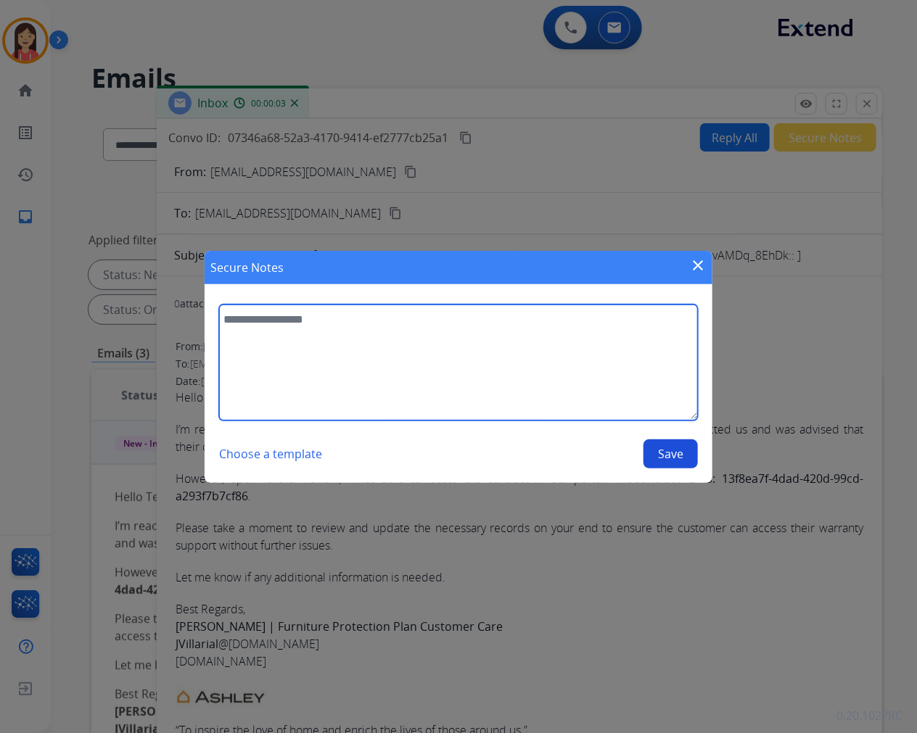
click at [519, 392] on textarea at bounding box center [458, 363] width 479 height 116
type textarea "**********"
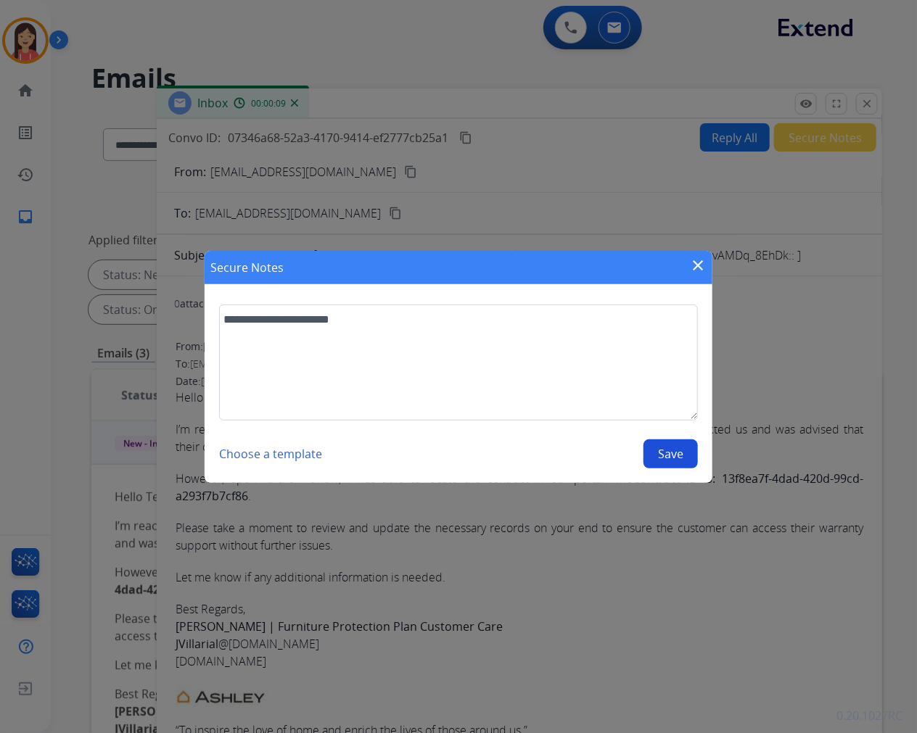
click at [654, 455] on button "Save" at bounding box center [670, 454] width 54 height 29
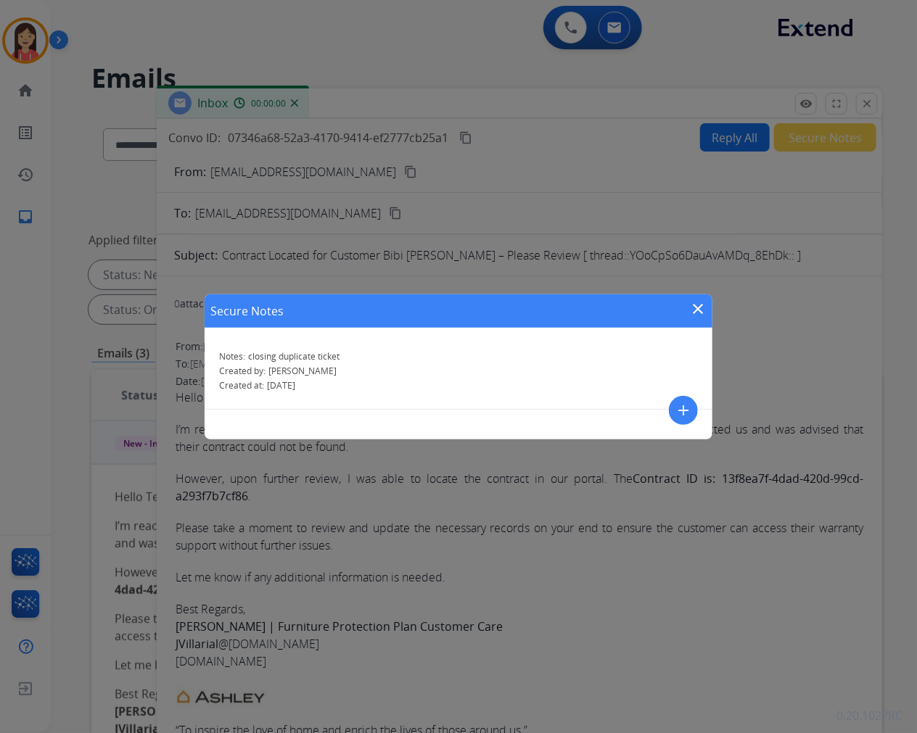
click at [693, 297] on div "Secure Notes close" at bounding box center [459, 310] width 508 height 33
click at [693, 303] on mat-icon "close" at bounding box center [697, 308] width 17 height 17
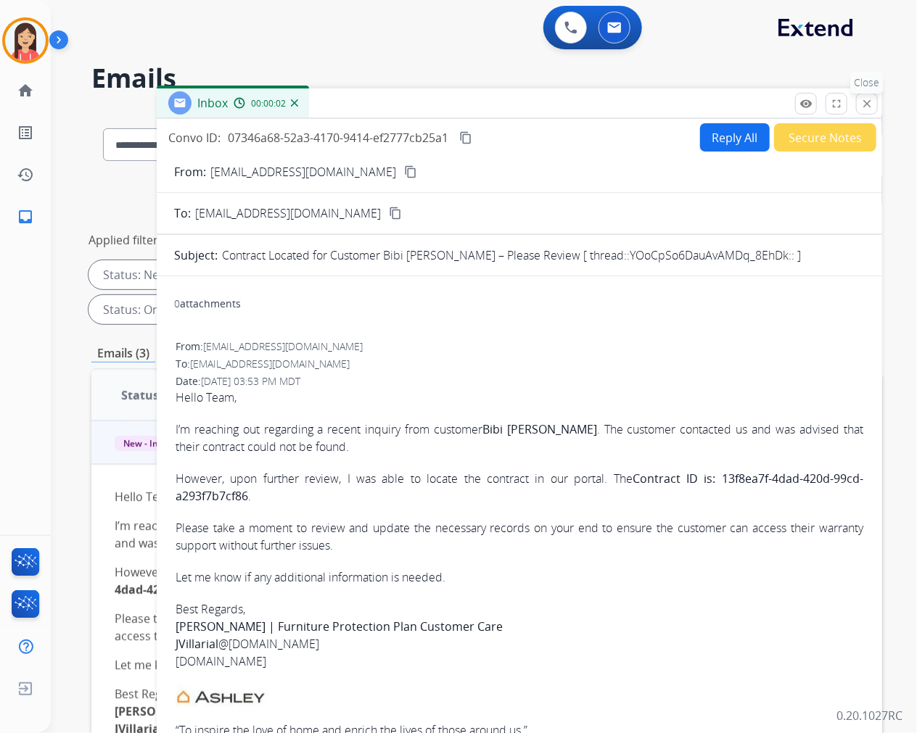
click at [867, 104] on mat-icon "close" at bounding box center [866, 103] width 13 height 13
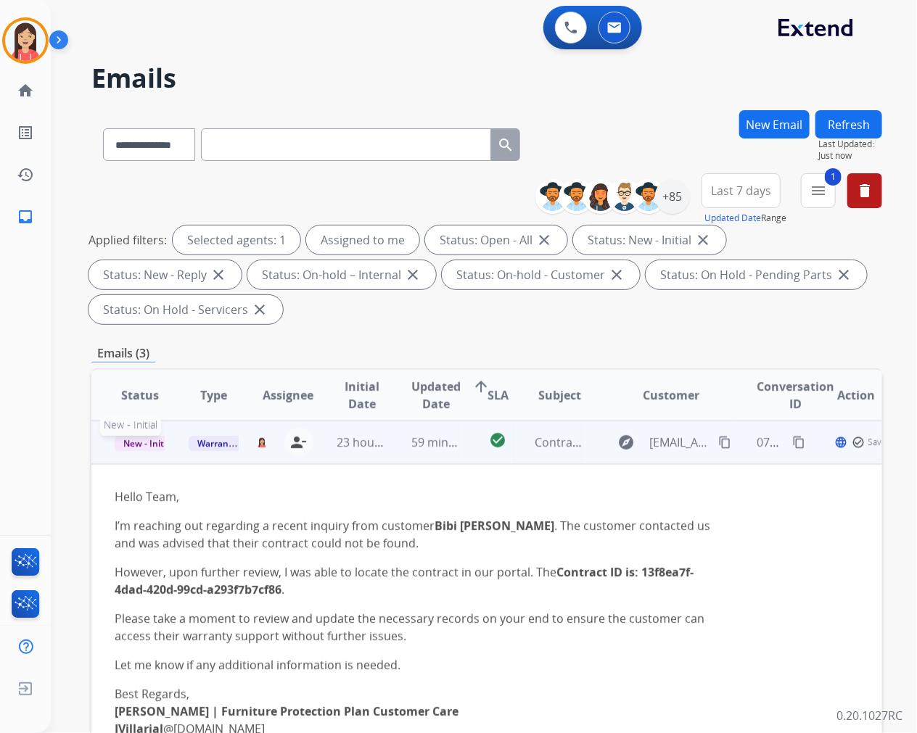
click at [127, 444] on span "New - Initial" at bounding box center [148, 443] width 67 height 15
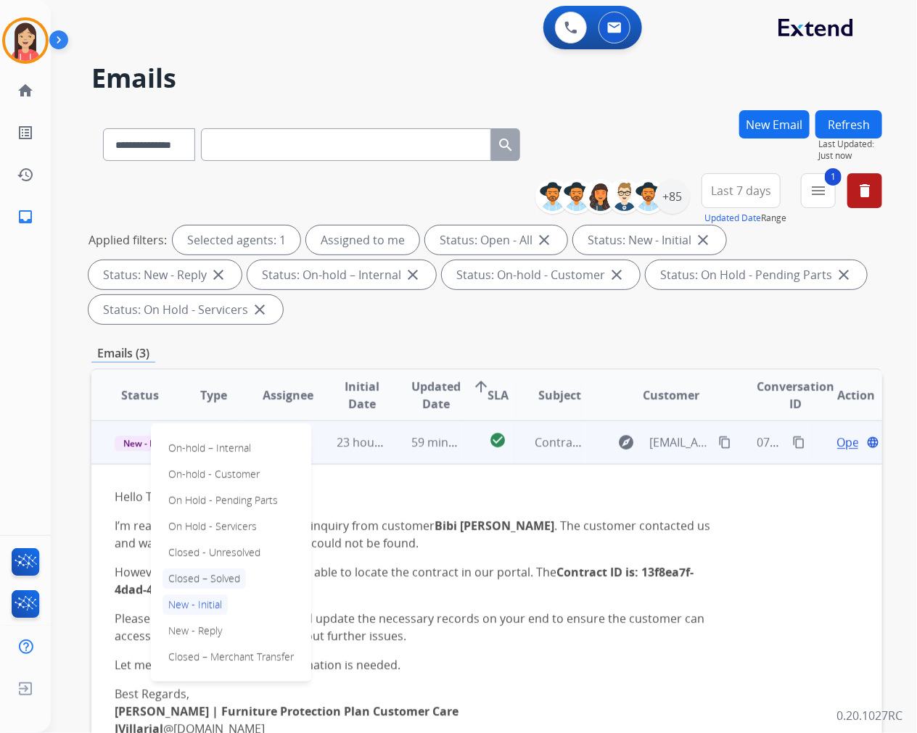
click at [184, 575] on p "Closed – Solved" at bounding box center [203, 579] width 83 height 20
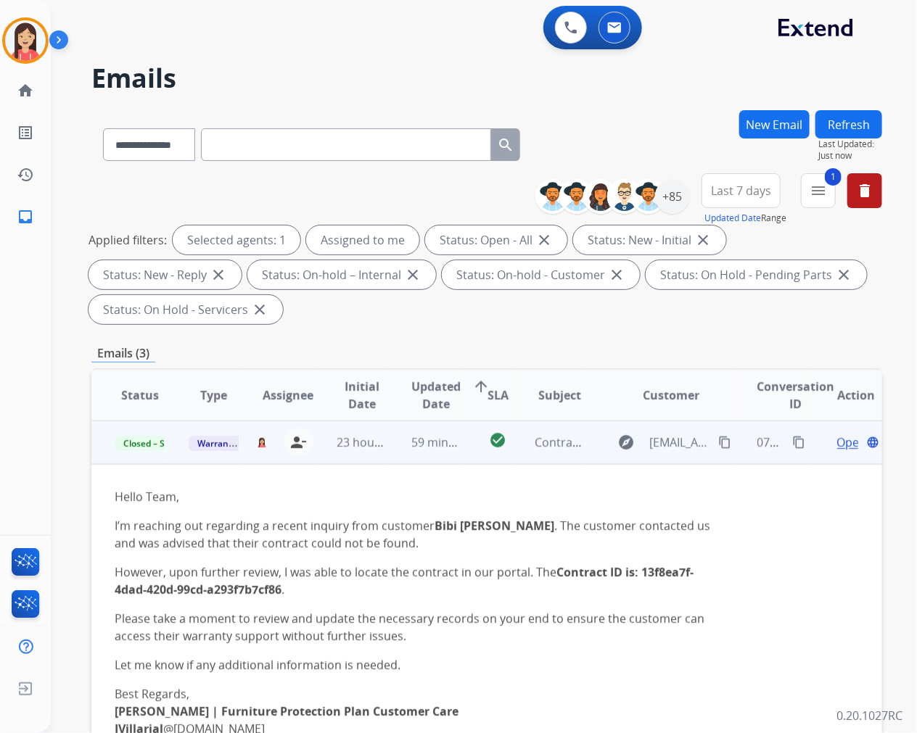
click at [367, 453] on td "23 hours ago" at bounding box center [351, 443] width 74 height 44
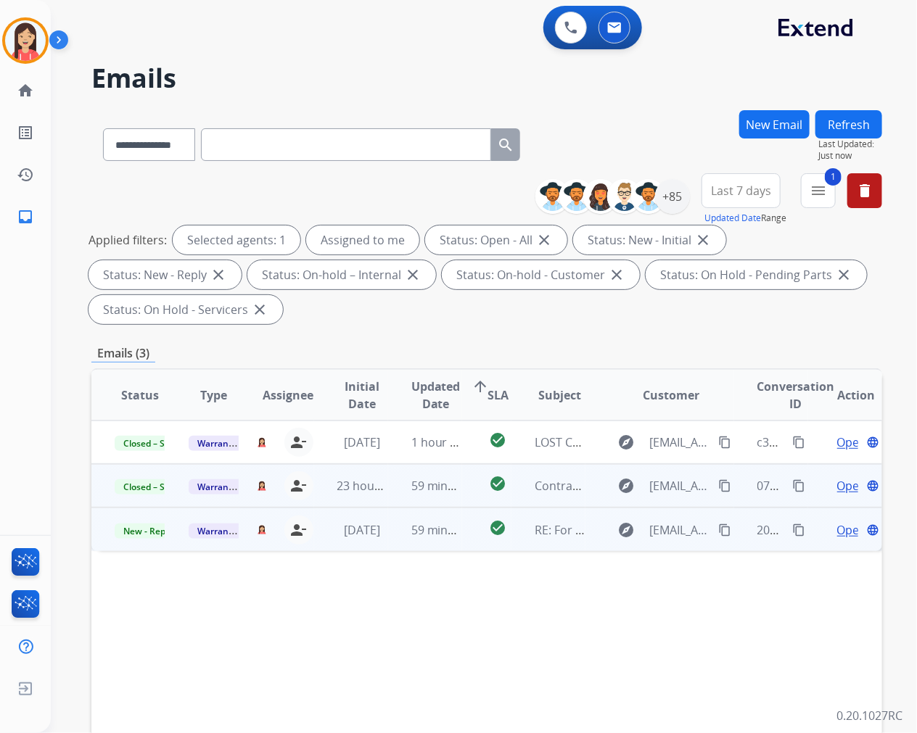
click at [399, 542] on td "59 minutes ago" at bounding box center [425, 530] width 74 height 44
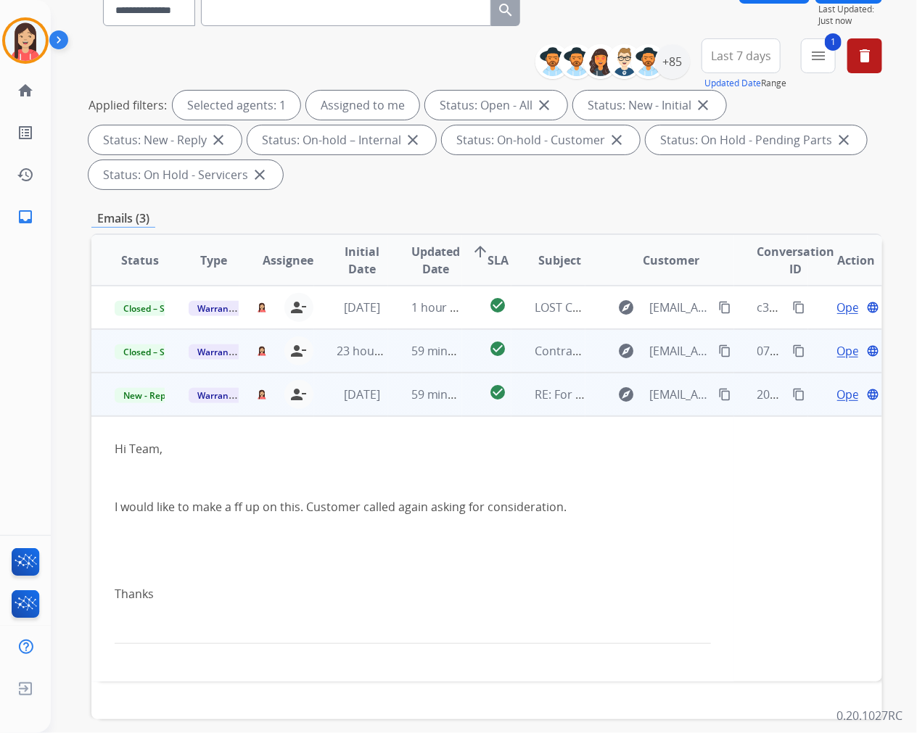
scroll to position [161, 0]
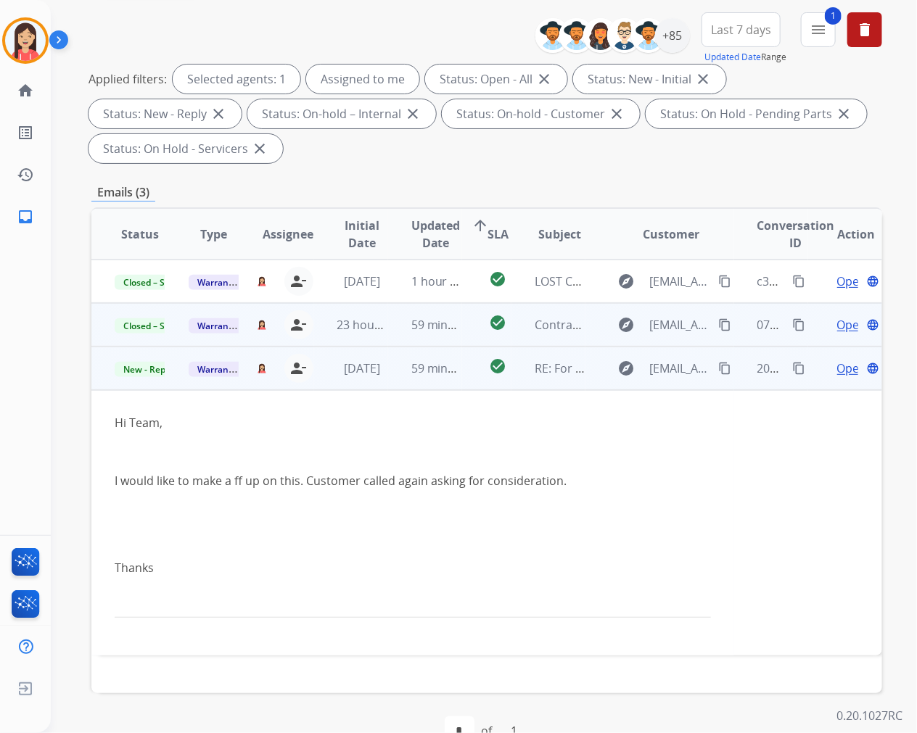
click at [841, 370] on span "Open" at bounding box center [852, 368] width 30 height 17
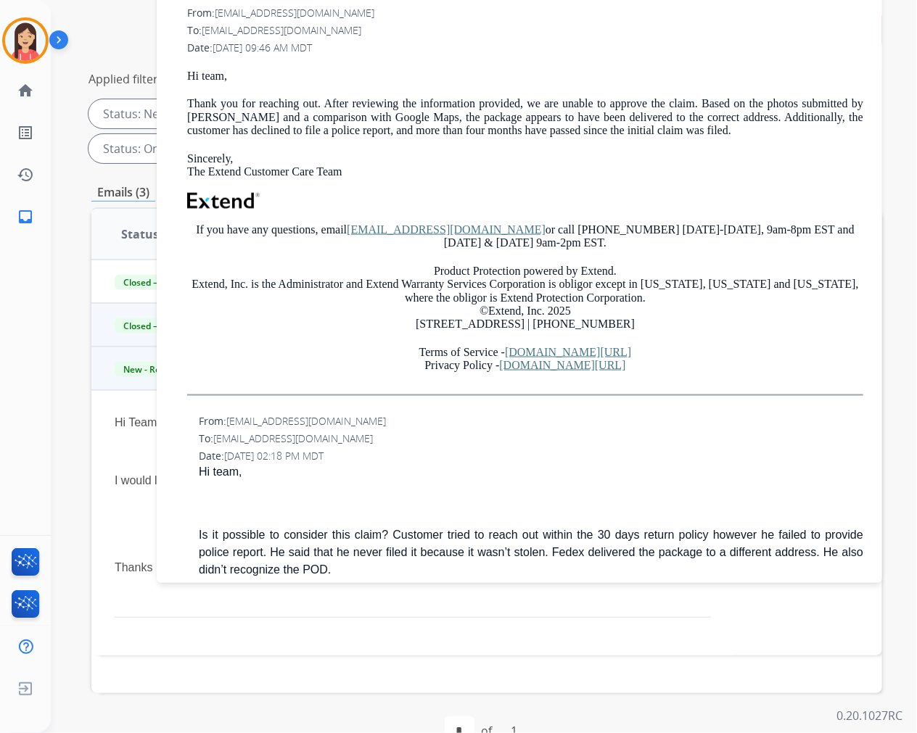
scroll to position [483, 0]
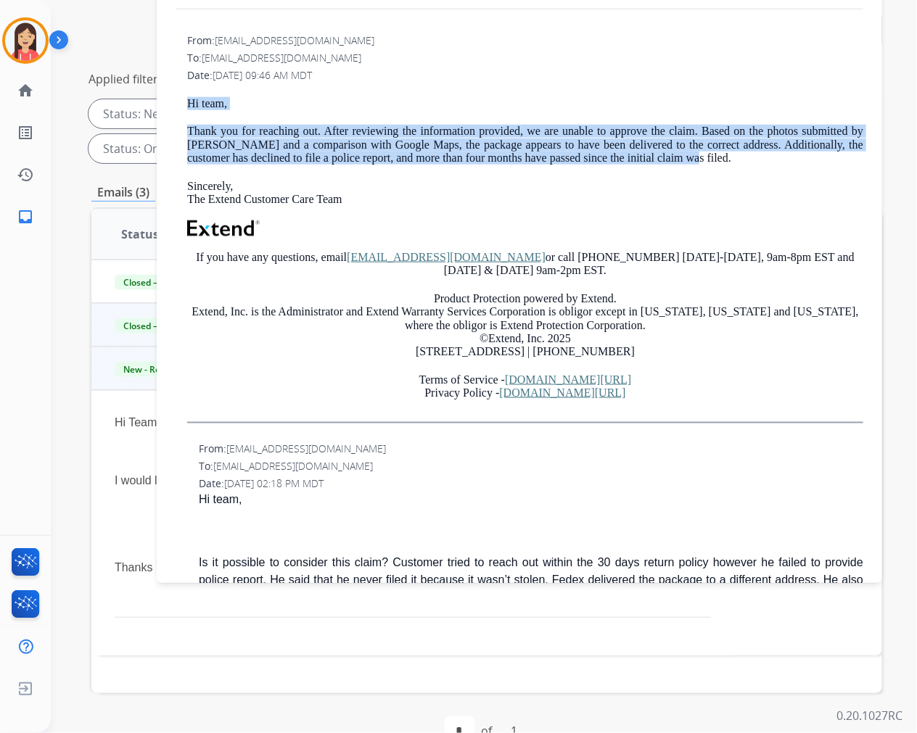
drag, startPoint x: 183, startPoint y: 103, endPoint x: 690, endPoint y: 155, distance: 509.7
click at [690, 155] on div "From: [EMAIL_ADDRESS][DOMAIN_NAME] To: [EMAIL_ADDRESS][DOMAIN_NAME] Date: [DATE…" at bounding box center [519, 234] width 691 height 405
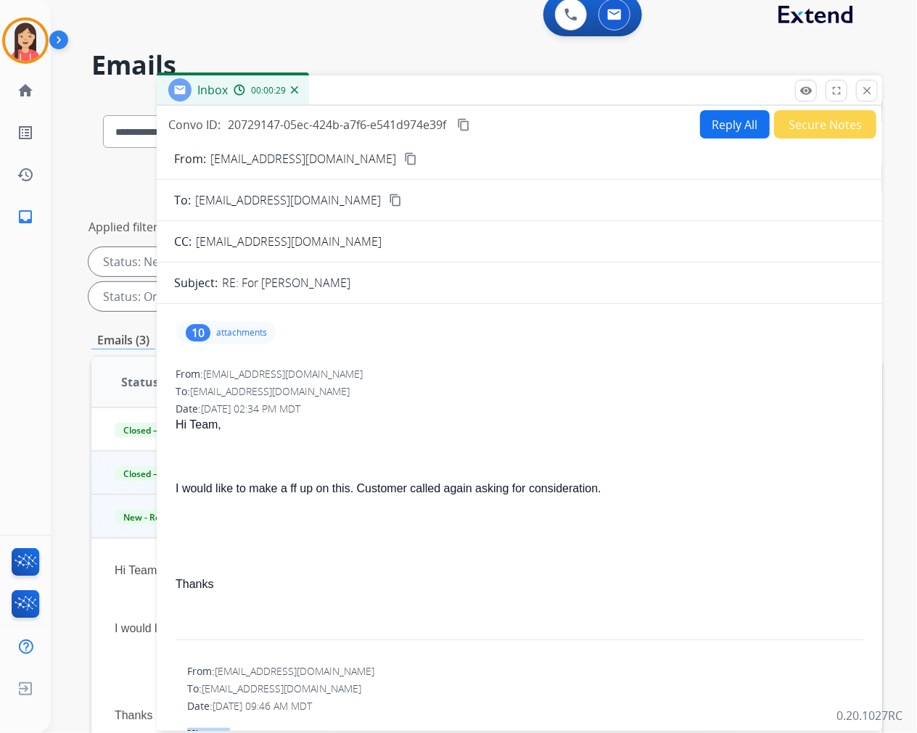
scroll to position [0, 0]
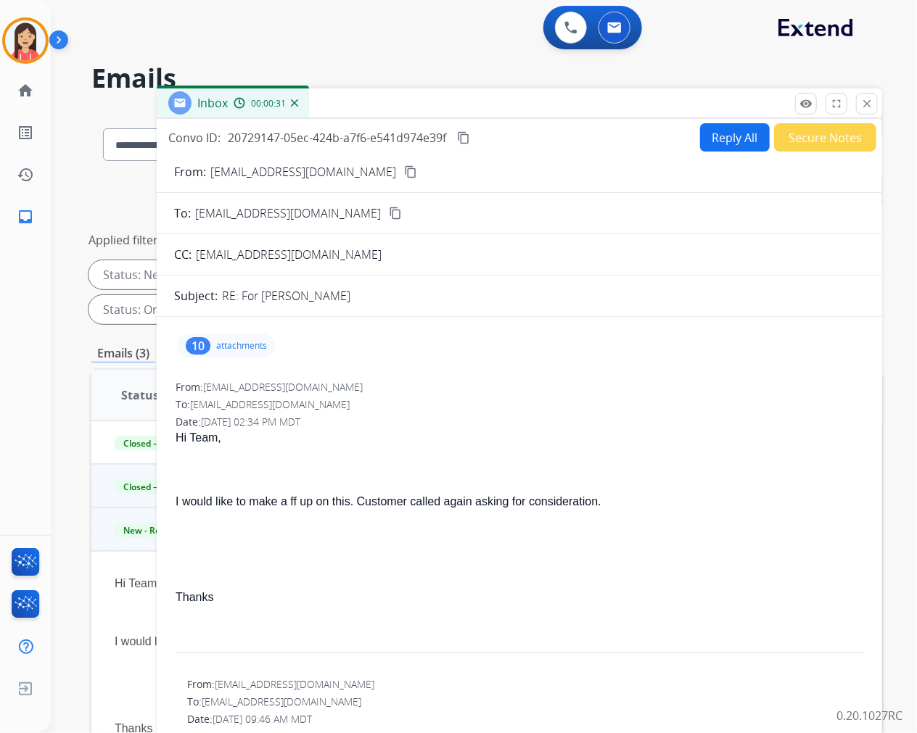
click at [733, 131] on button "Reply All" at bounding box center [735, 137] width 70 height 28
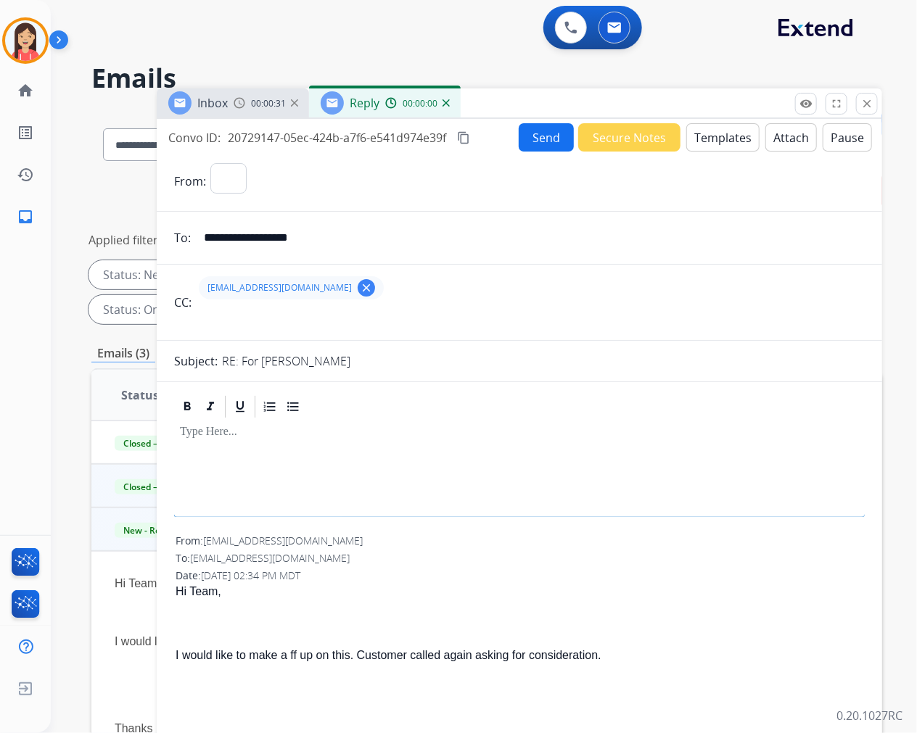
select select "**********"
click at [722, 133] on button "Templates" at bounding box center [722, 137] width 73 height 28
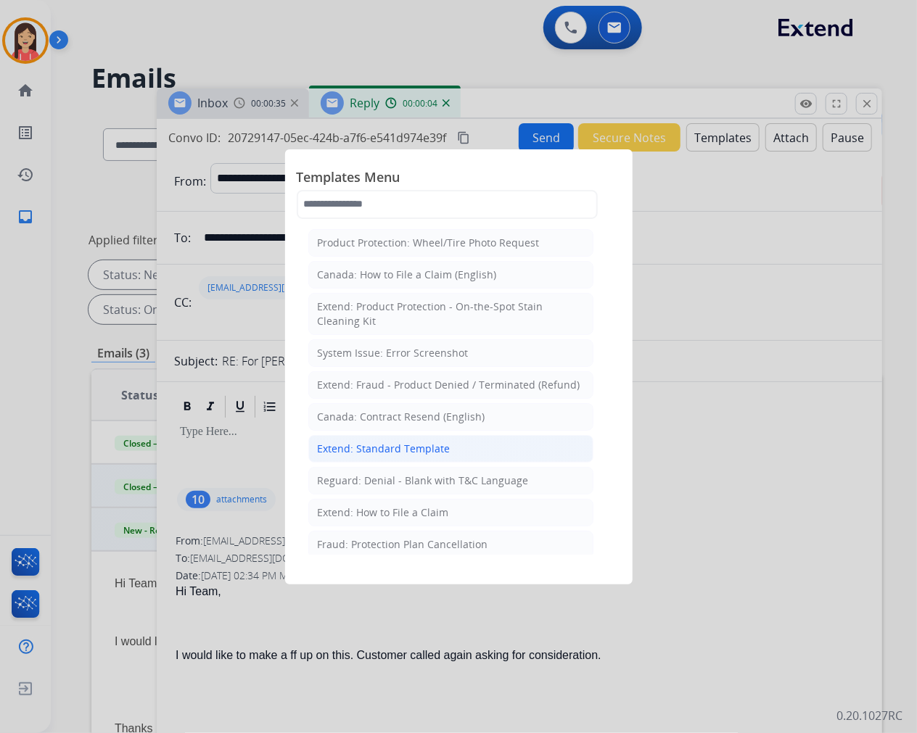
click at [361, 445] on div "Extend: Standard Template" at bounding box center [384, 449] width 133 height 15
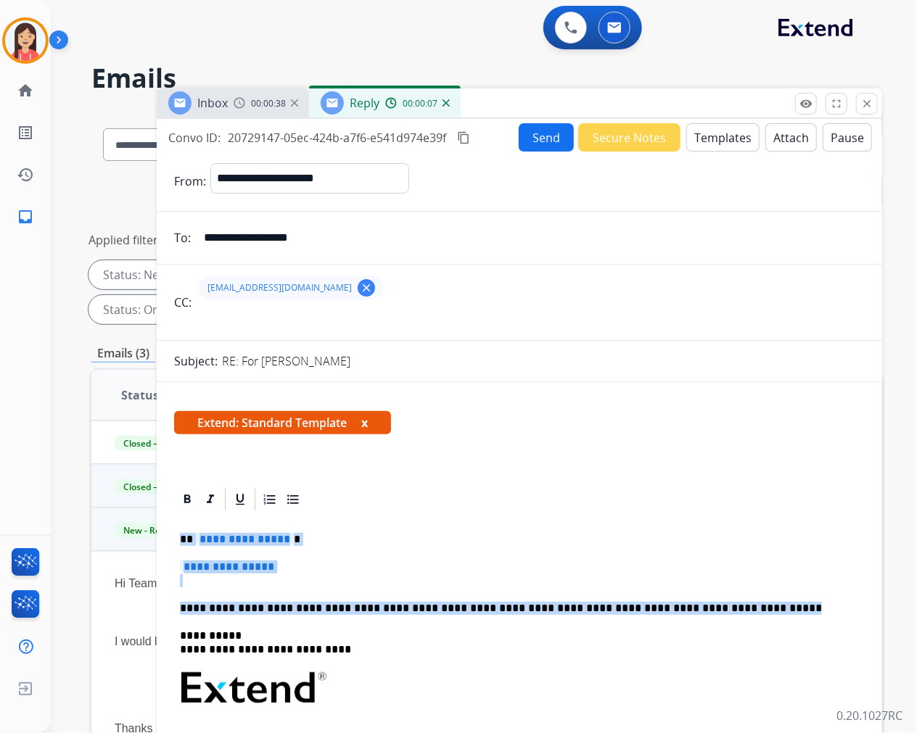
drag, startPoint x: 176, startPoint y: 539, endPoint x: 736, endPoint y: 585, distance: 561.9
click at [733, 590] on div "**********" at bounding box center [519, 722] width 691 height 419
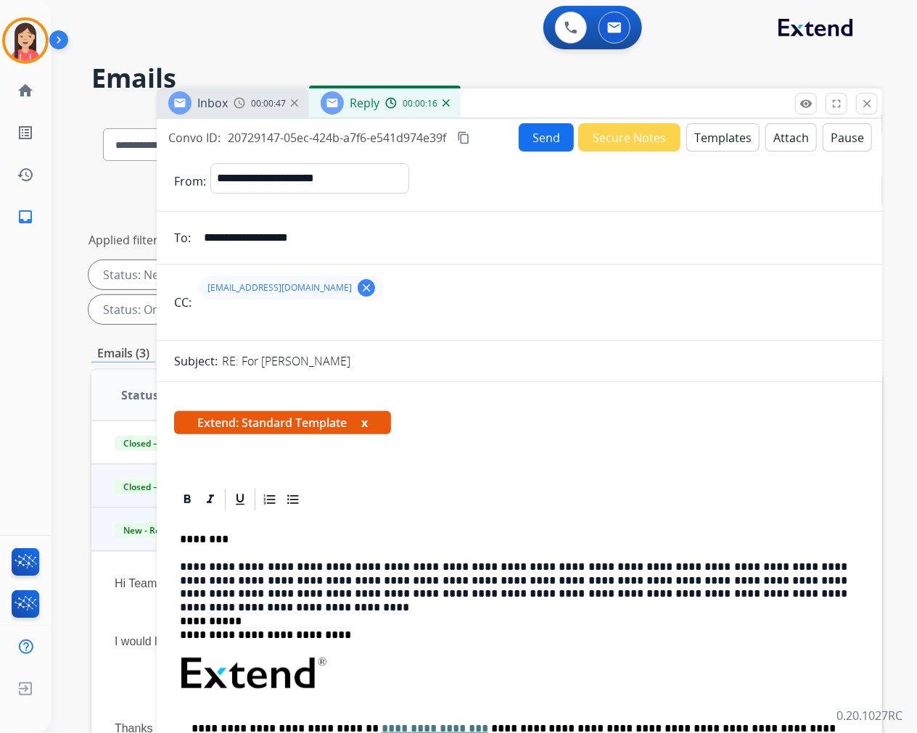
click at [534, 139] on button "Send" at bounding box center [546, 137] width 55 height 28
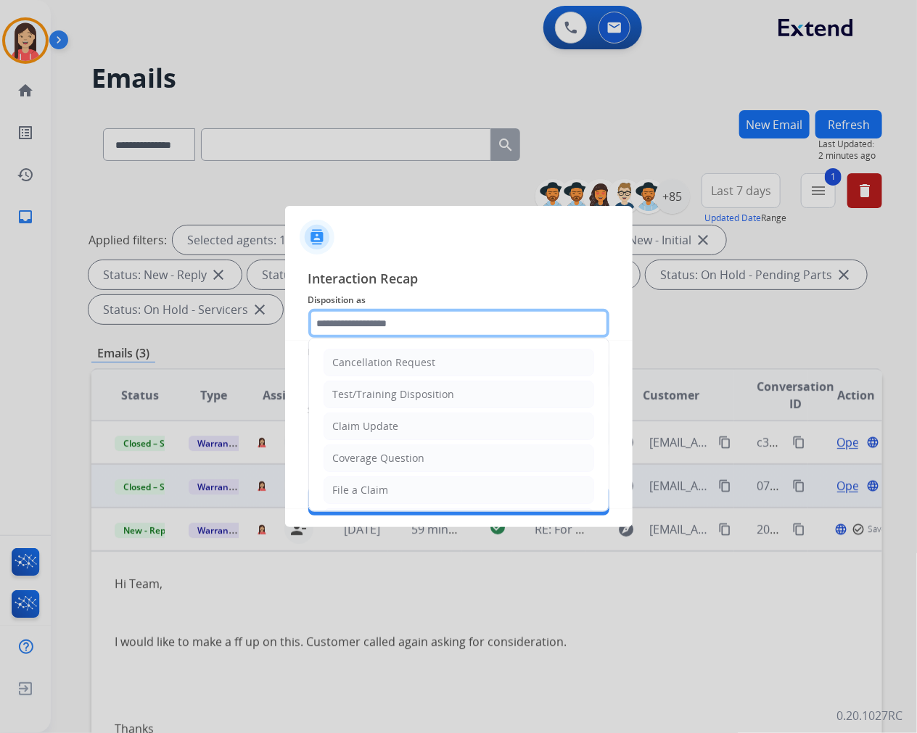
click at [400, 329] on input "text" at bounding box center [458, 323] width 301 height 29
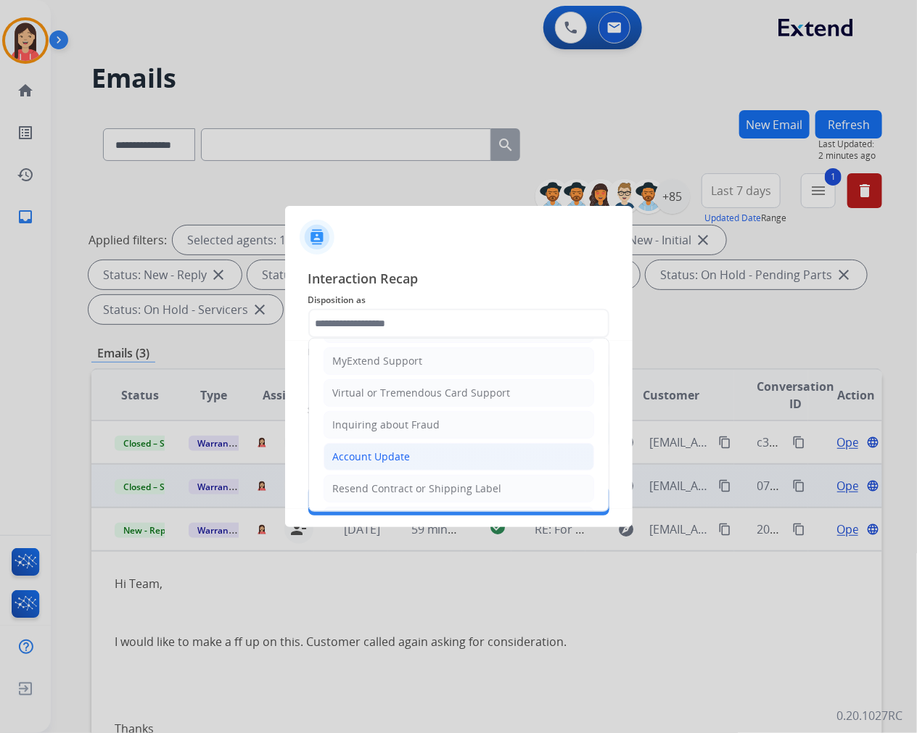
click at [382, 453] on div "Account Update" at bounding box center [372, 457] width 78 height 15
type input "**********"
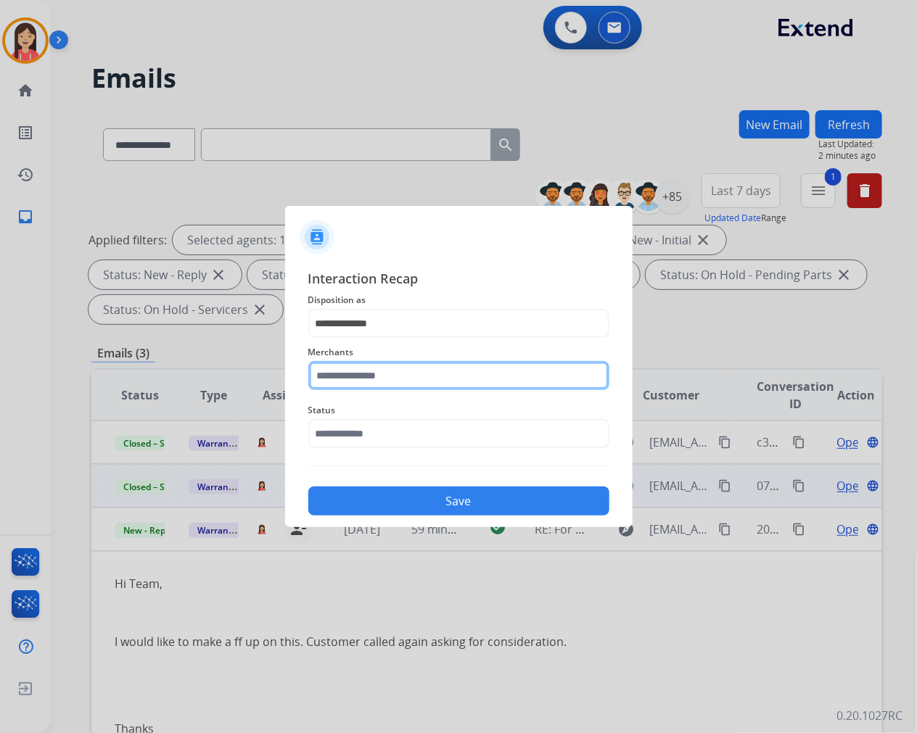
click at [392, 376] on input "text" at bounding box center [458, 375] width 301 height 29
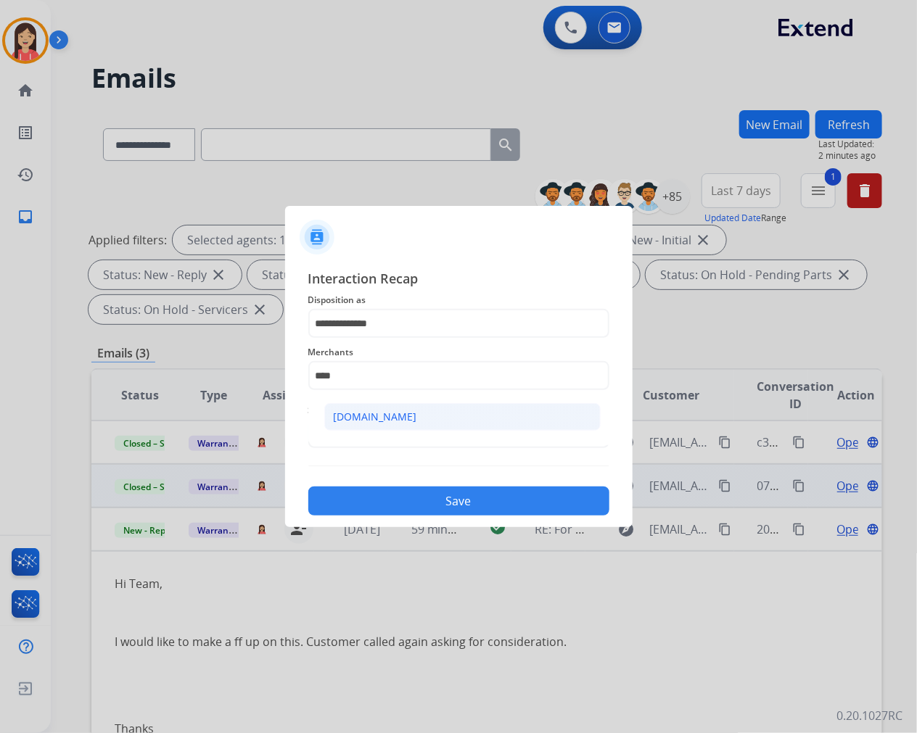
click at [389, 419] on div "[DOMAIN_NAME]" at bounding box center [375, 417] width 83 height 15
type input "**********"
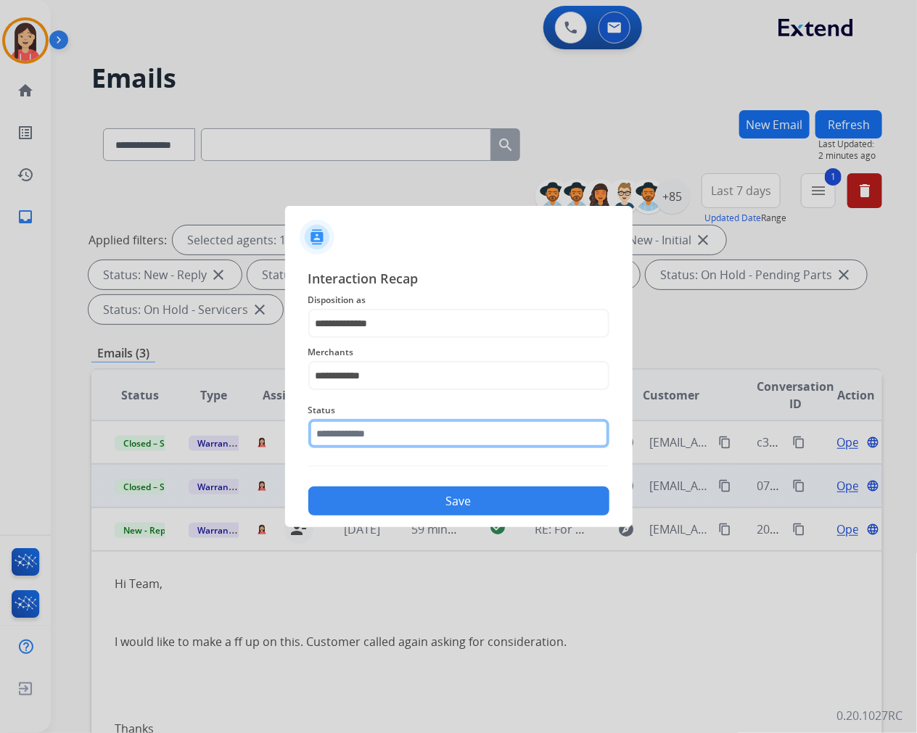
click at [375, 421] on input "text" at bounding box center [458, 433] width 301 height 29
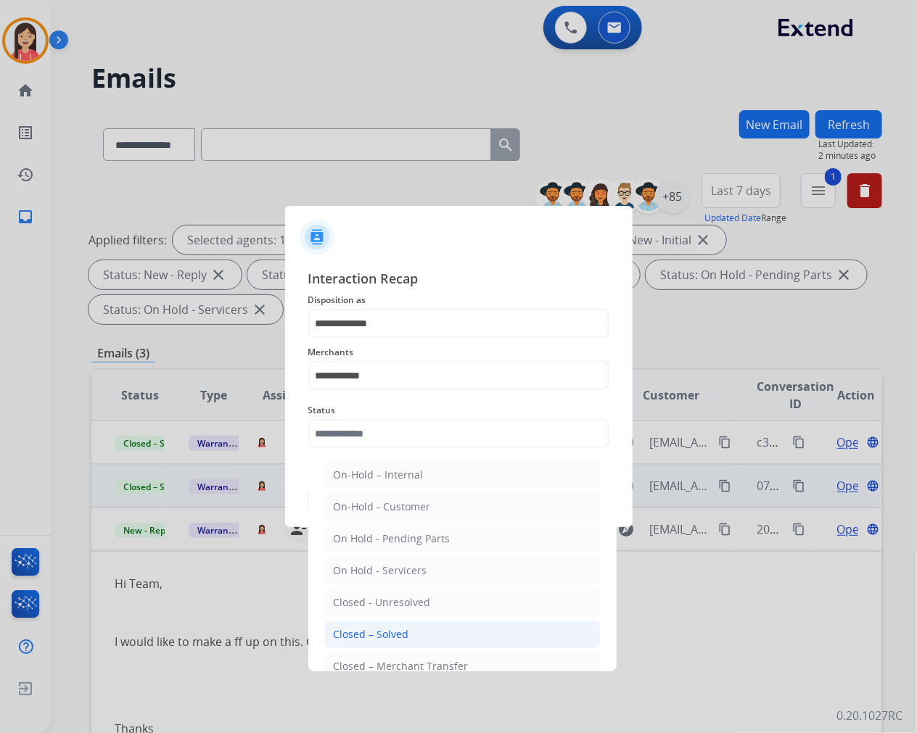
click at [371, 627] on li "Closed – Solved" at bounding box center [462, 635] width 276 height 28
type input "**********"
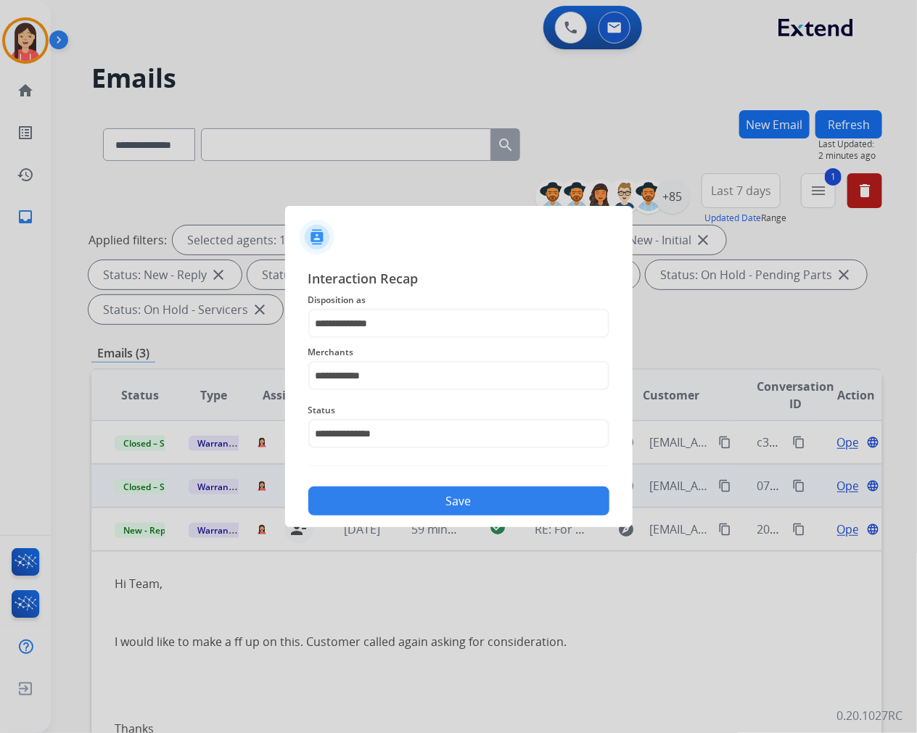
click at [412, 502] on button "Save" at bounding box center [458, 501] width 301 height 29
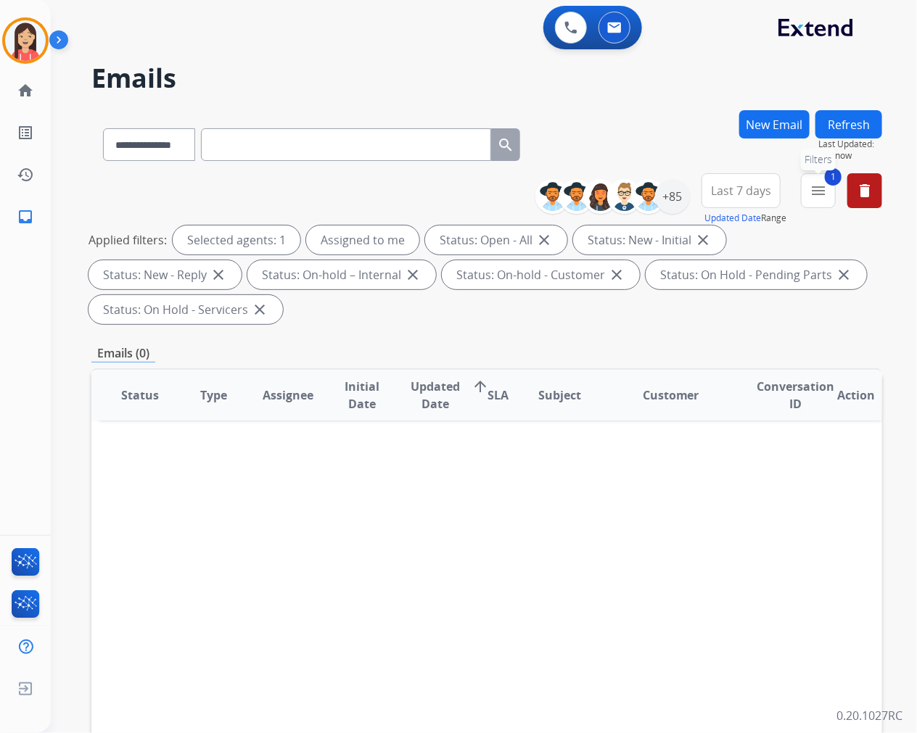
click at [823, 186] on mat-icon "menu" at bounding box center [817, 190] width 17 height 17
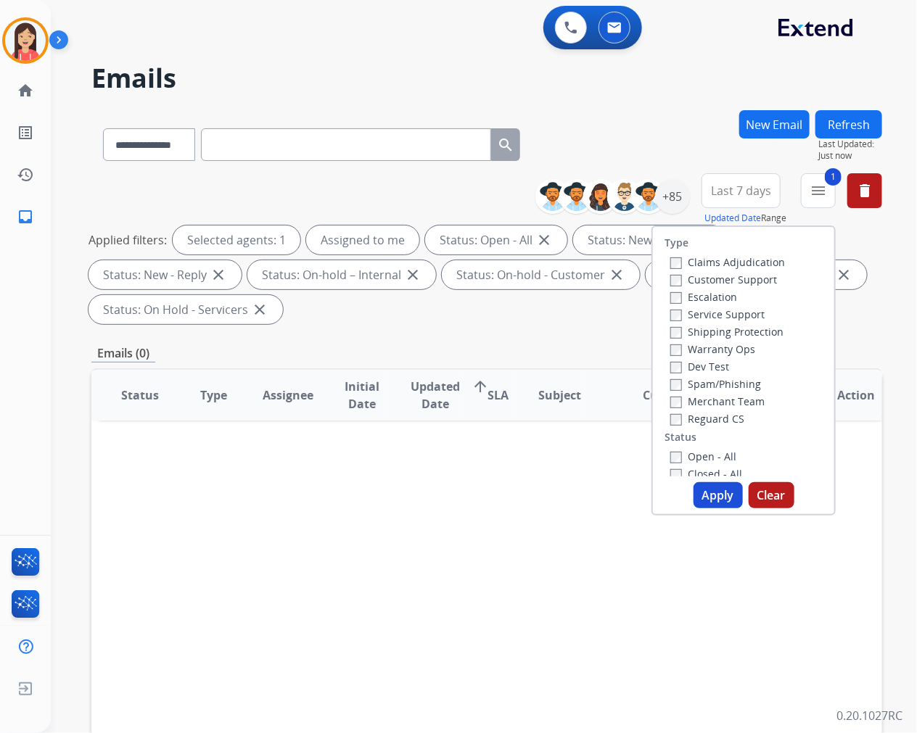
click at [678, 350] on label "Warranty Ops" at bounding box center [712, 349] width 85 height 14
click at [713, 503] on button "Apply" at bounding box center [717, 495] width 49 height 26
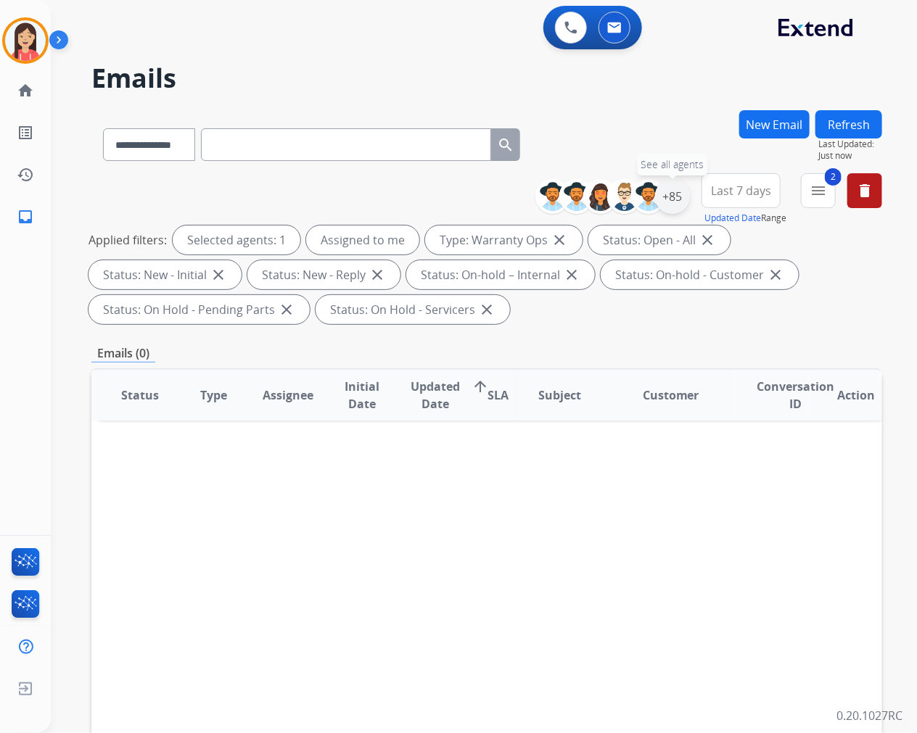
click at [677, 197] on div "+85" at bounding box center [672, 196] width 35 height 35
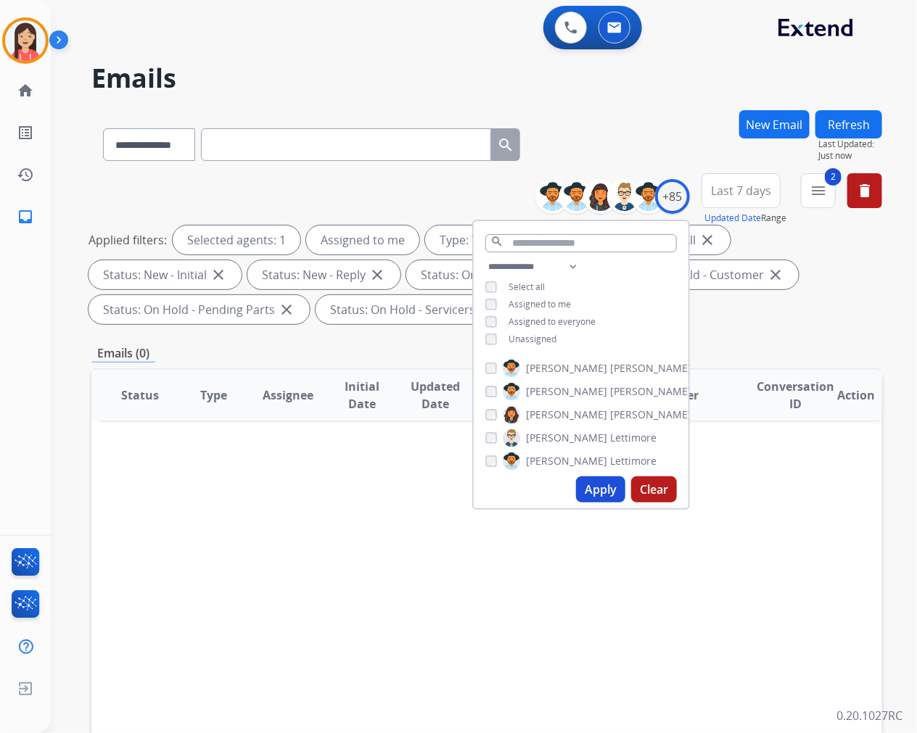
click at [537, 342] on span "Unassigned" at bounding box center [532, 339] width 48 height 12
click at [592, 494] on button "Apply" at bounding box center [600, 490] width 49 height 26
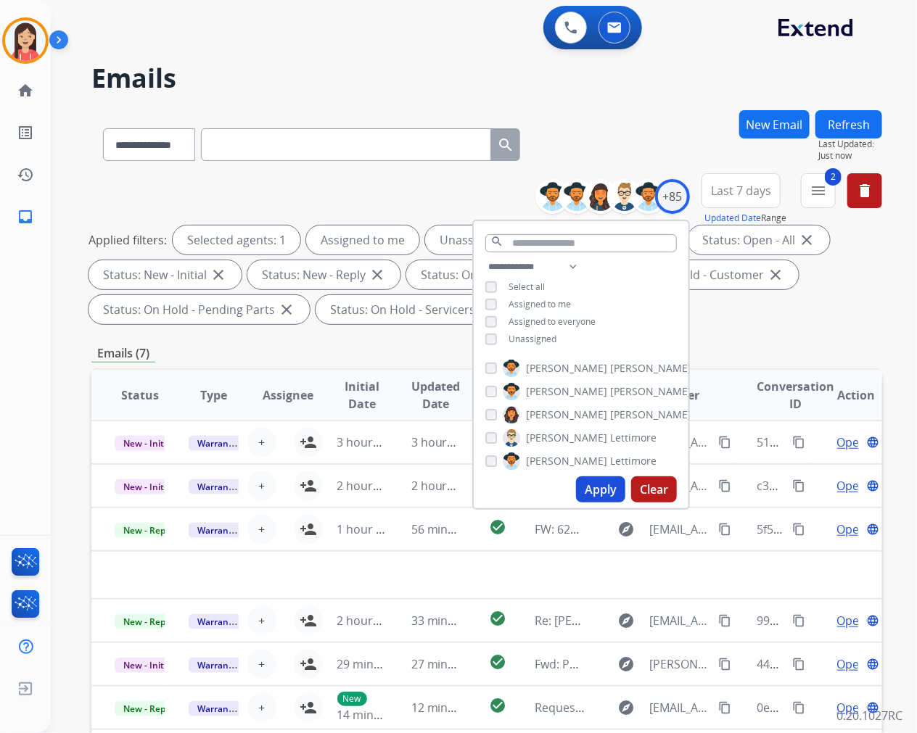
click at [408, 347] on div "Emails (7)" at bounding box center [486, 354] width 791 height 18
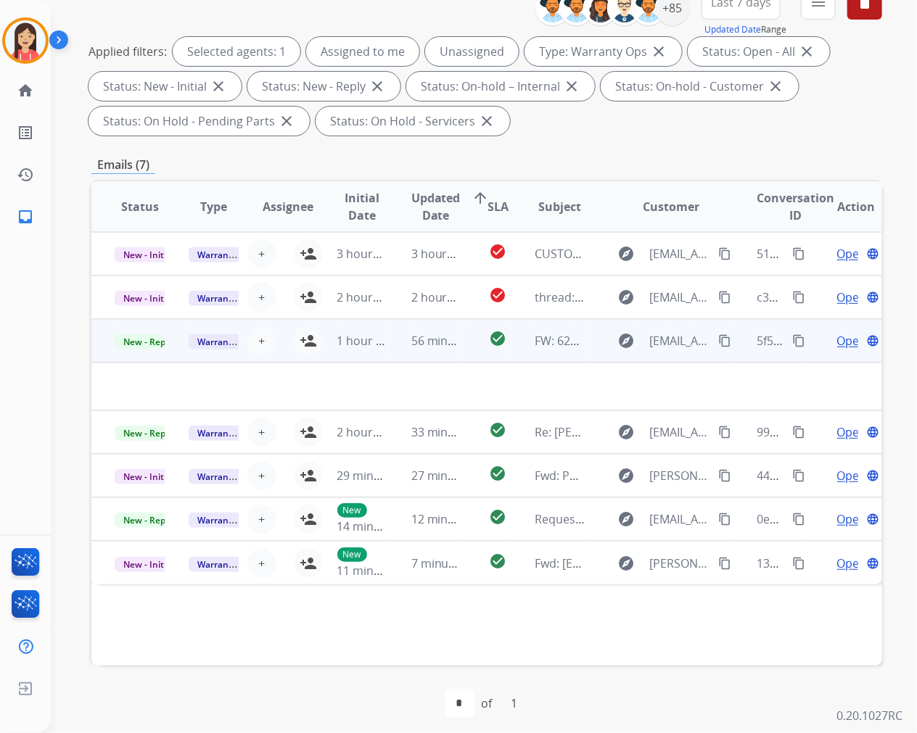
scroll to position [197, 0]
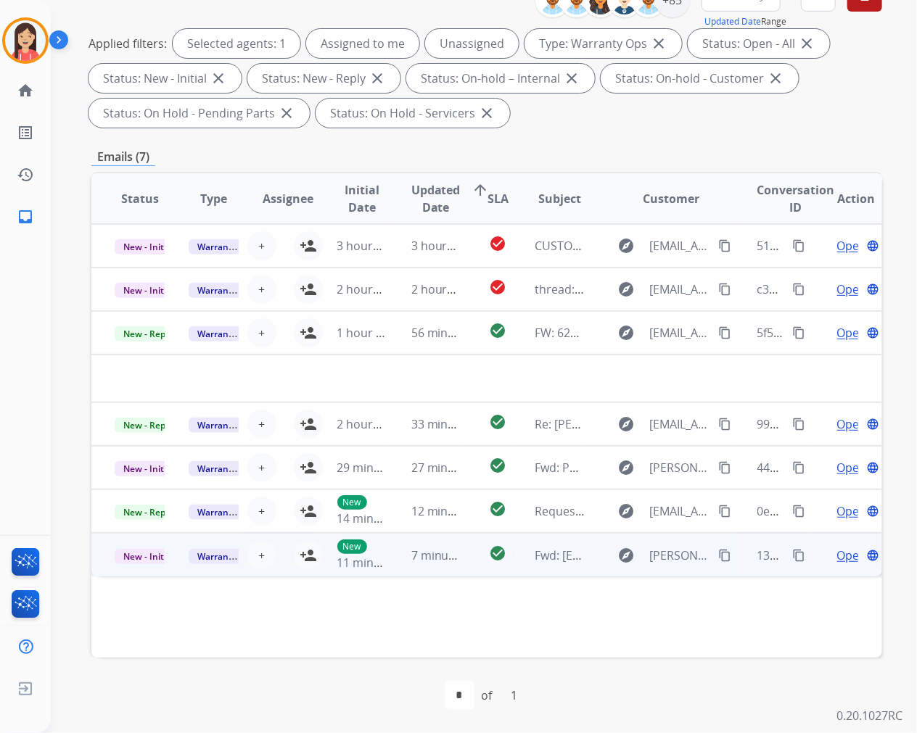
click at [406, 572] on td "7 minutes ago" at bounding box center [425, 555] width 74 height 44
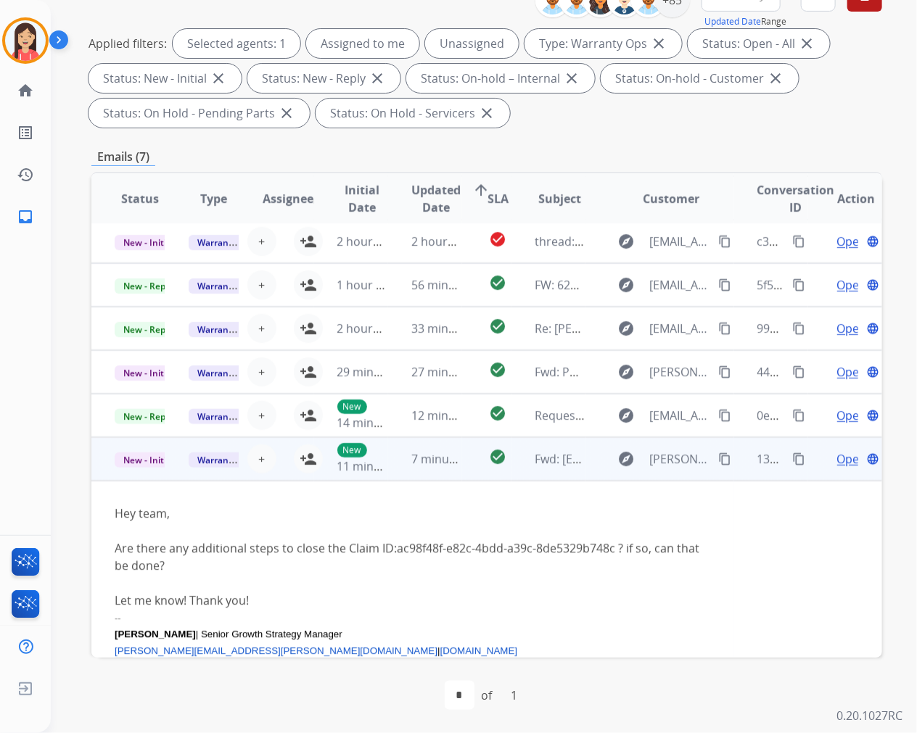
scroll to position [0, 0]
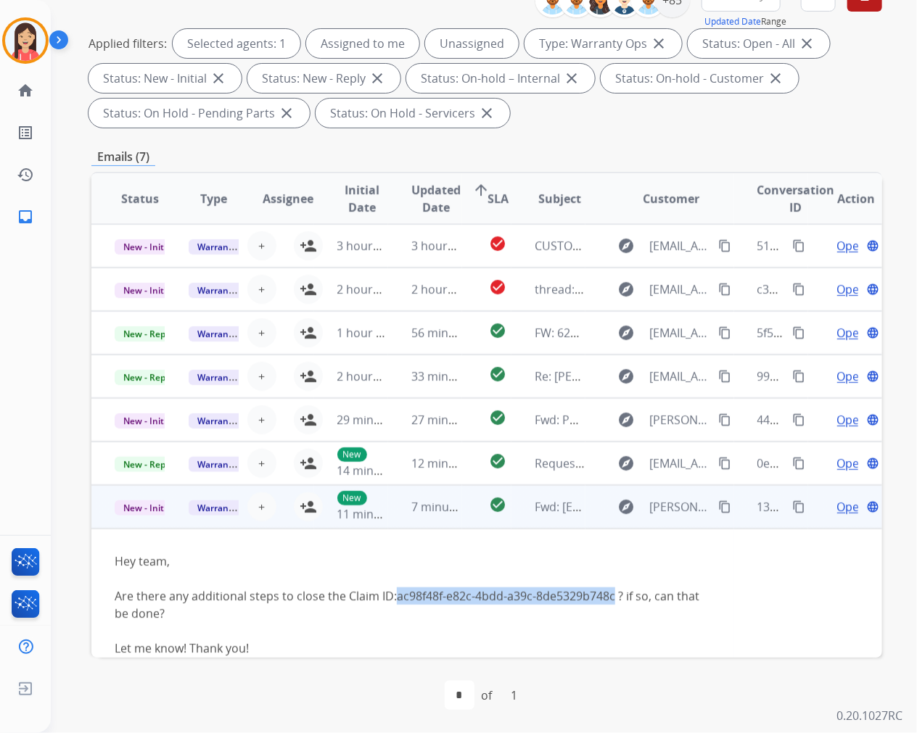
drag, startPoint x: 395, startPoint y: 596, endPoint x: 611, endPoint y: 588, distance: 216.3
click at [611, 588] on div "Are there any additional steps to close the Claim ID:ac98f48f-e82c-4bdd-a39c-8d…" at bounding box center [413, 623] width 596 height 70
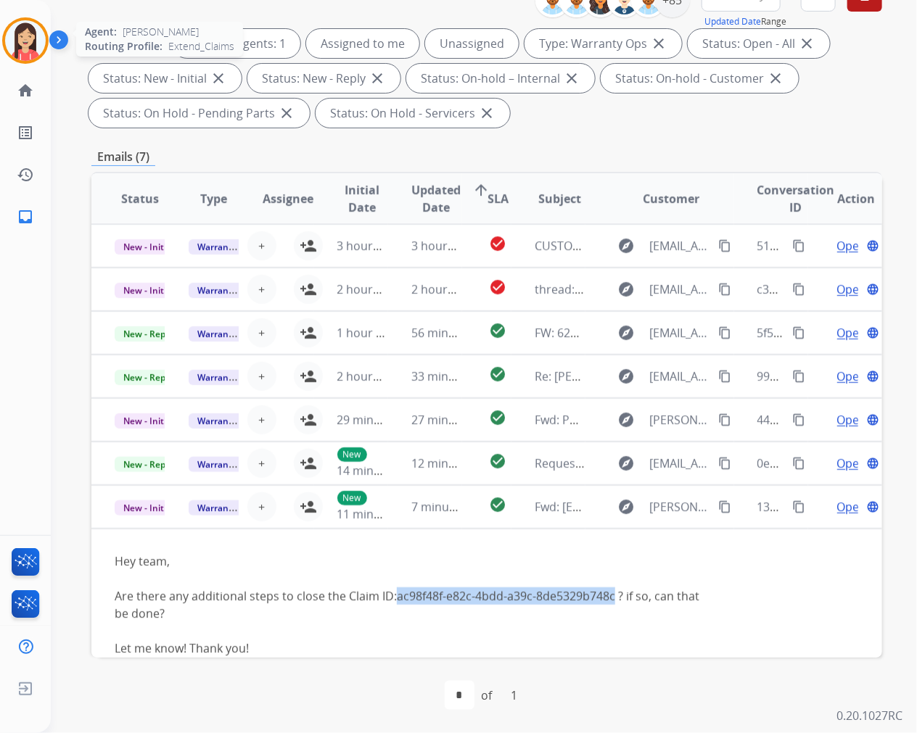
click at [22, 44] on img at bounding box center [25, 40] width 41 height 41
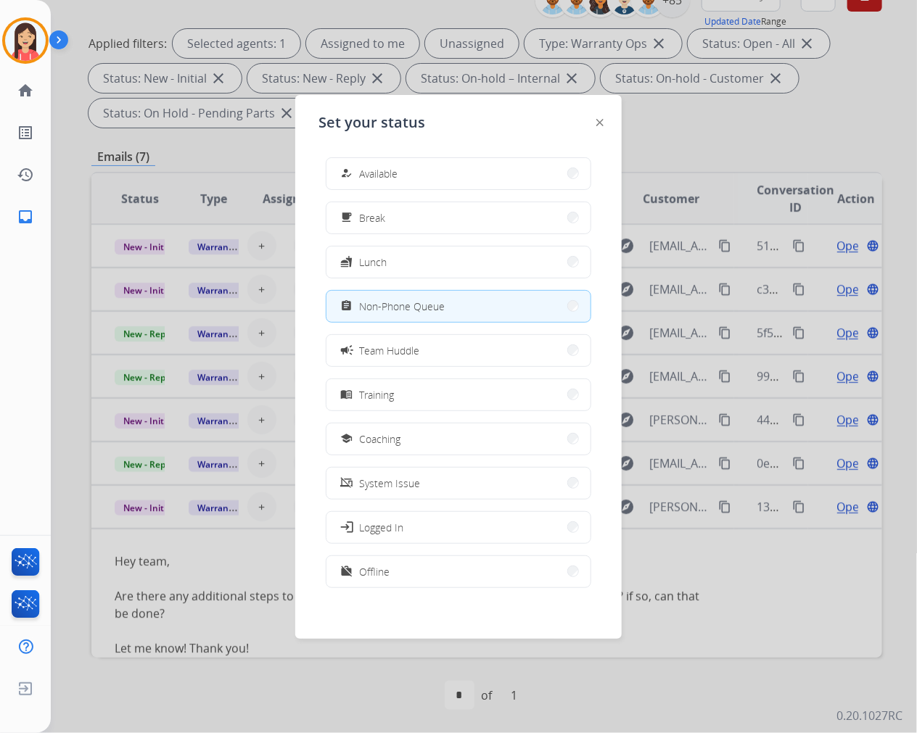
click at [401, 191] on div "how_to_reg Available free_breakfast Break fastfood Lunch assignment Non-Phone Q…" at bounding box center [458, 374] width 280 height 457
click at [421, 176] on button "how_to_reg Available" at bounding box center [458, 173] width 264 height 31
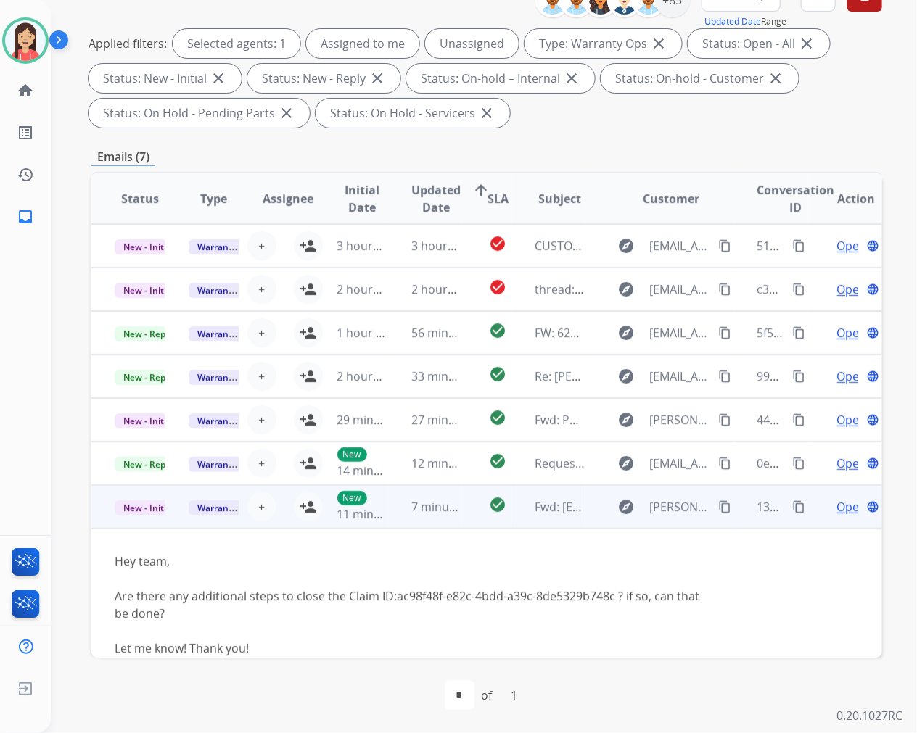
click at [474, 556] on div "Hey team," at bounding box center [413, 561] width 596 height 17
click at [837, 503] on span "Open" at bounding box center [852, 506] width 30 height 17
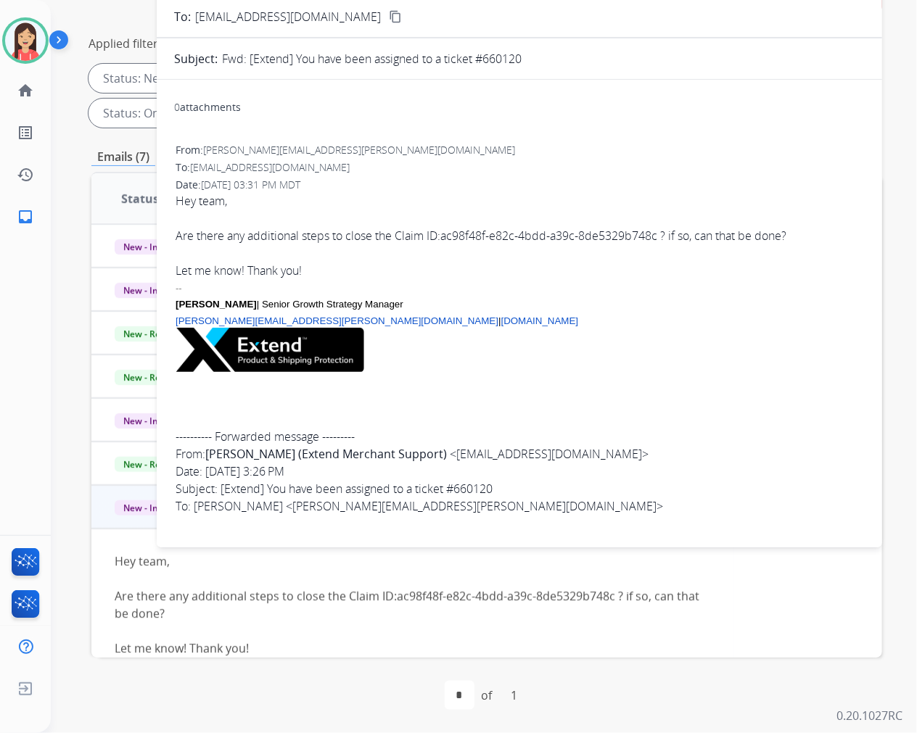
scroll to position [116, 0]
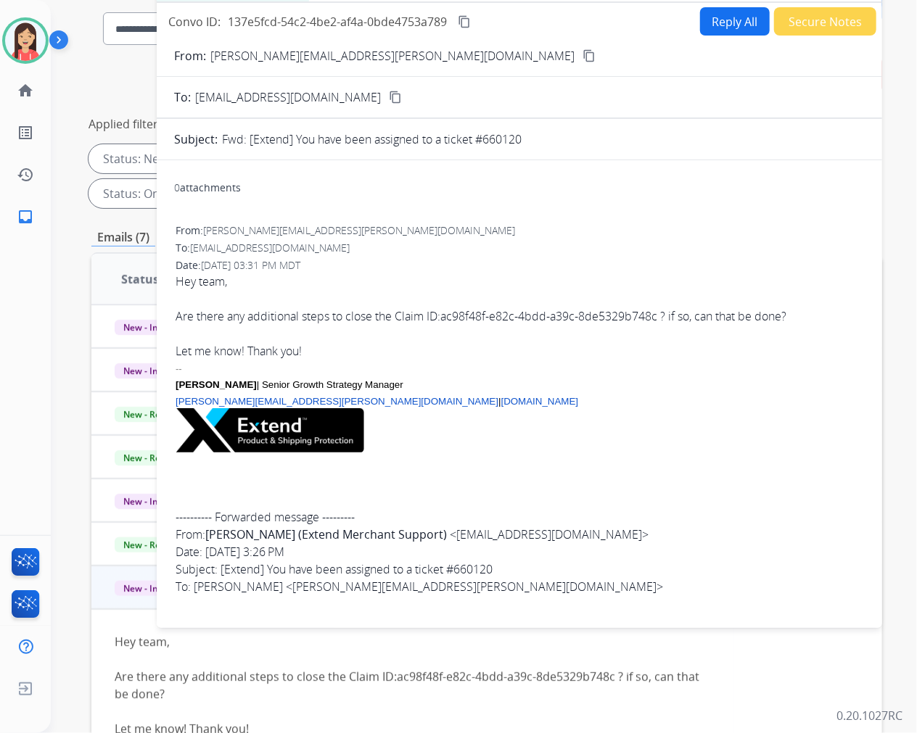
click at [713, 32] on button "Reply All" at bounding box center [735, 21] width 70 height 28
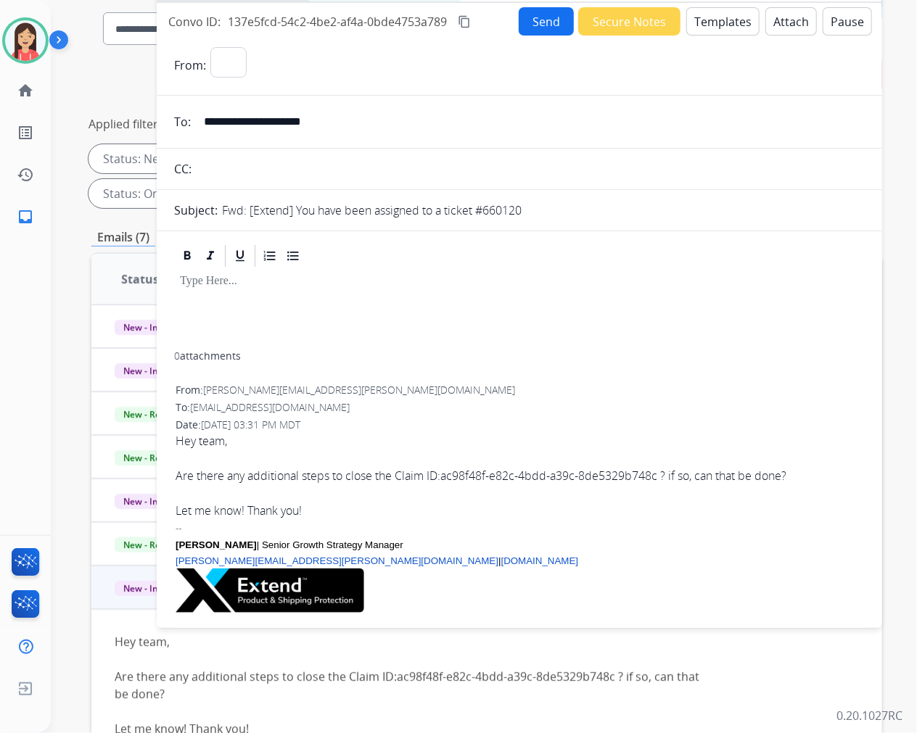
select select "**********"
click at [714, 25] on button "Templates" at bounding box center [722, 21] width 73 height 28
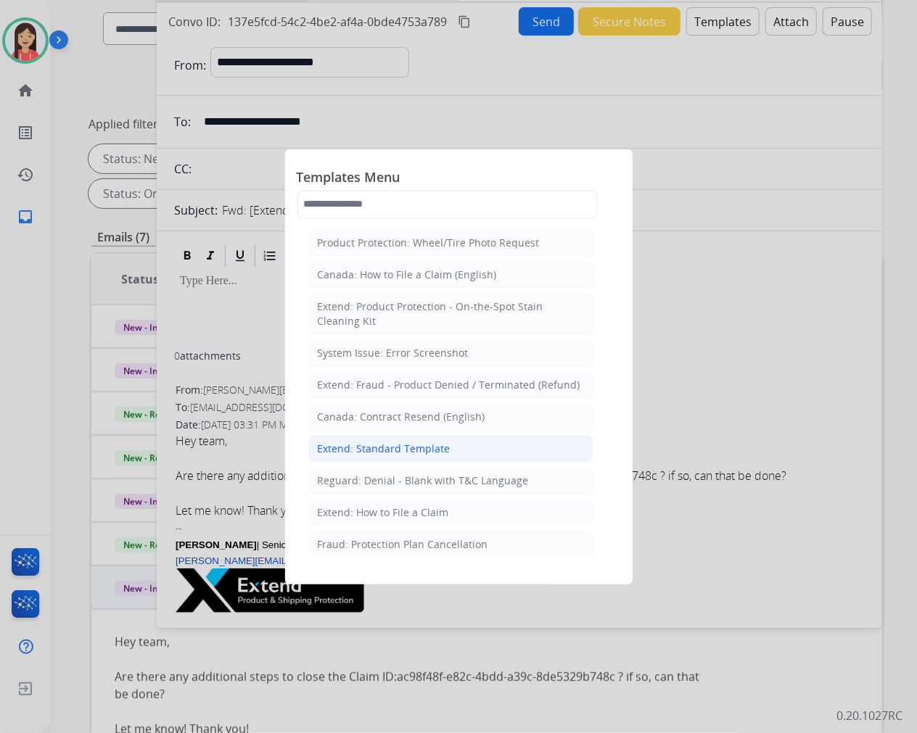
click at [411, 442] on div "Extend: Standard Template" at bounding box center [384, 449] width 133 height 15
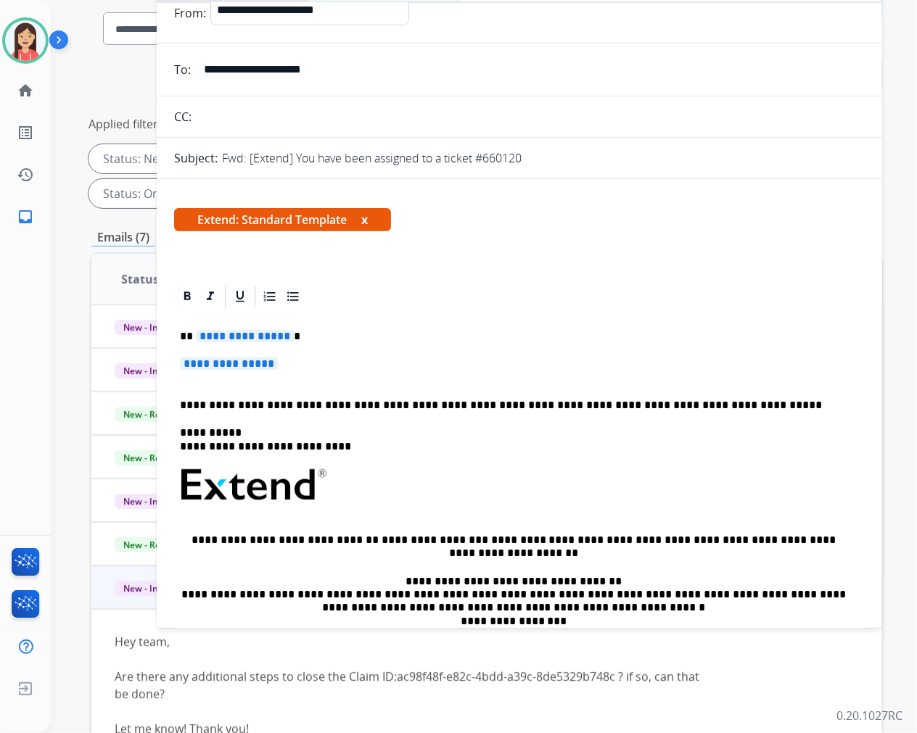
scroll to position [81, 0]
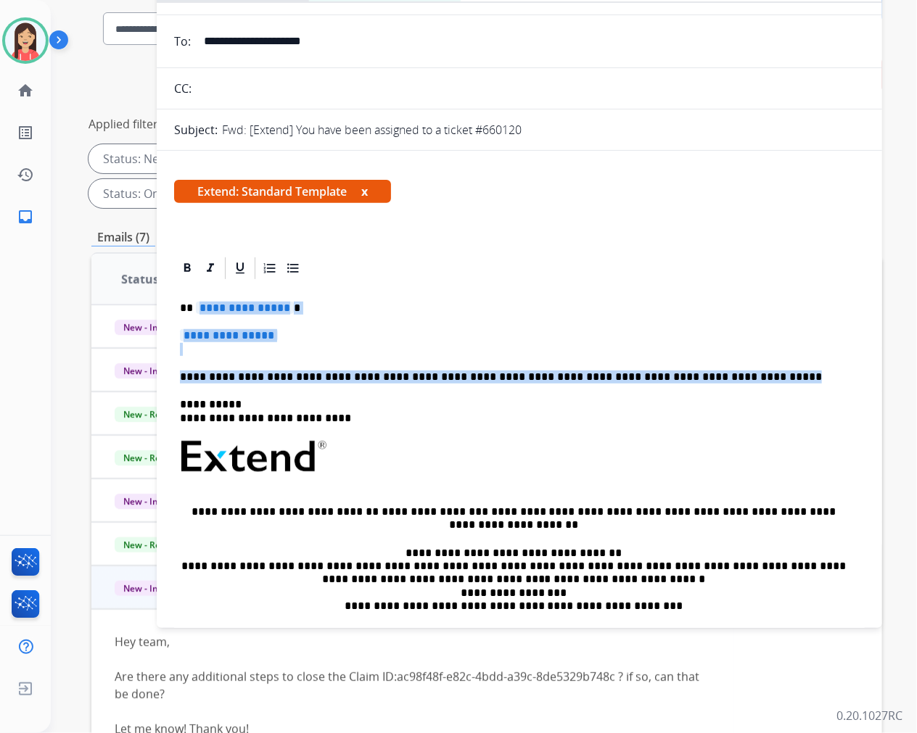
drag, startPoint x: 197, startPoint y: 309, endPoint x: 753, endPoint y: 374, distance: 559.3
click at [753, 374] on div "**********" at bounding box center [519, 499] width 691 height 437
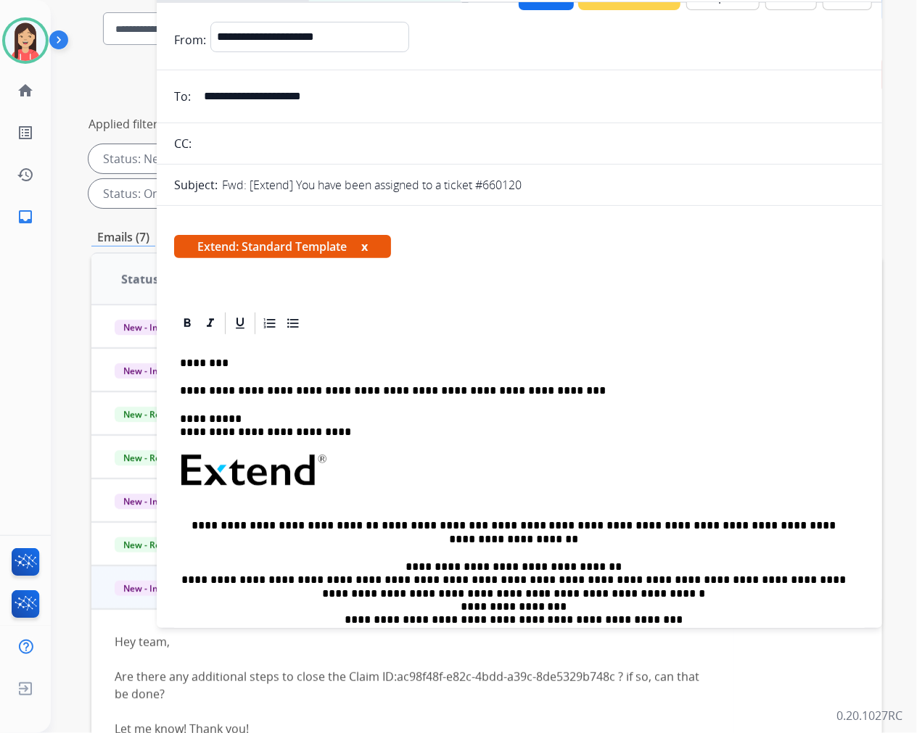
scroll to position [0, 0]
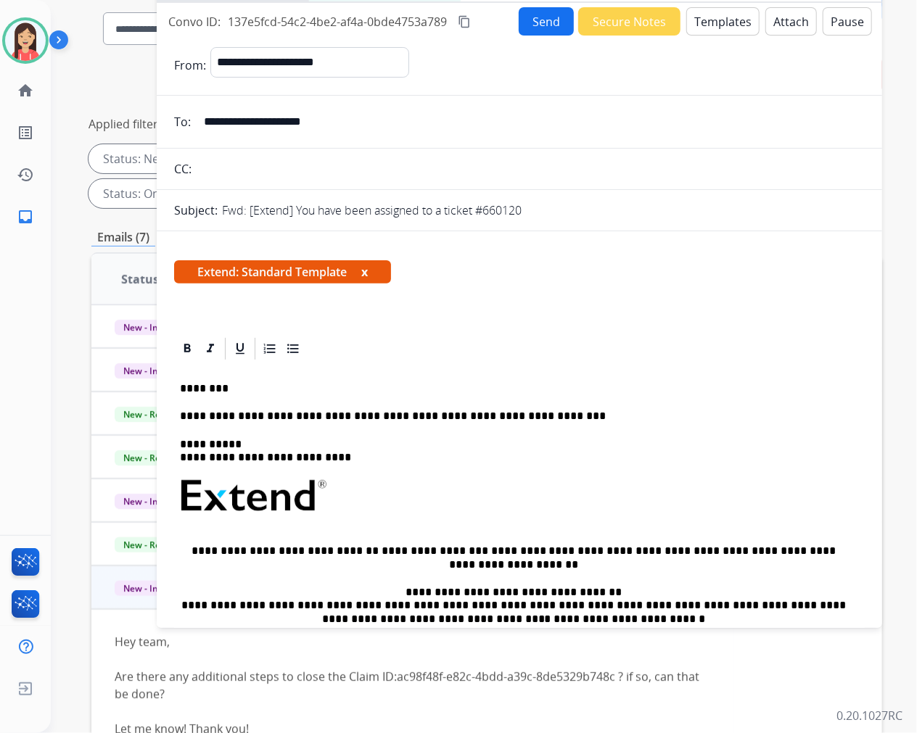
click at [535, 23] on button "Send" at bounding box center [546, 21] width 55 height 28
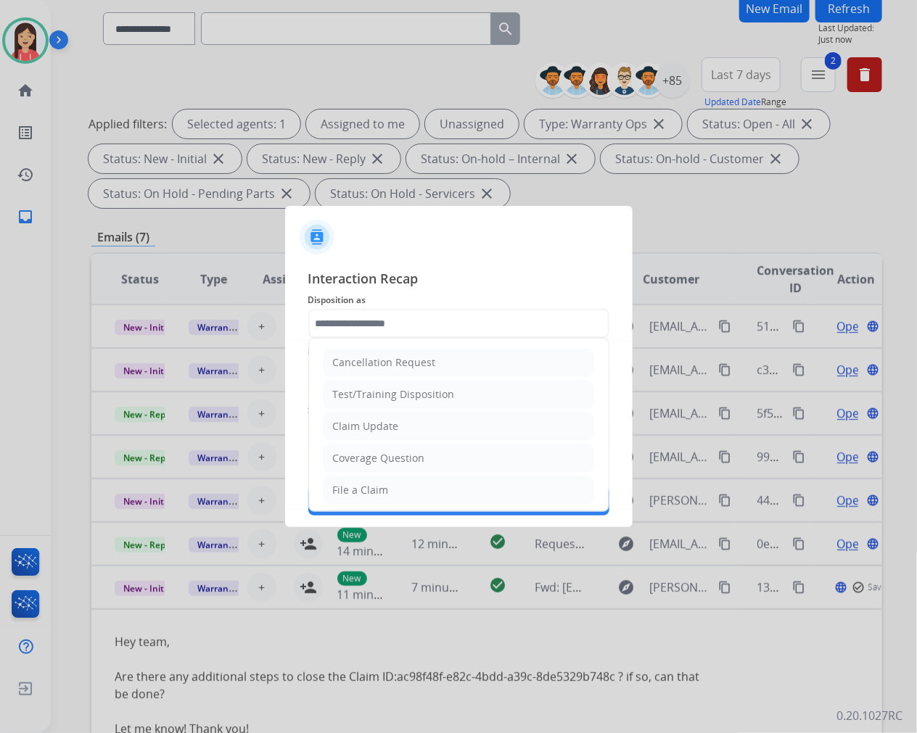
click at [419, 330] on input "text" at bounding box center [458, 323] width 301 height 29
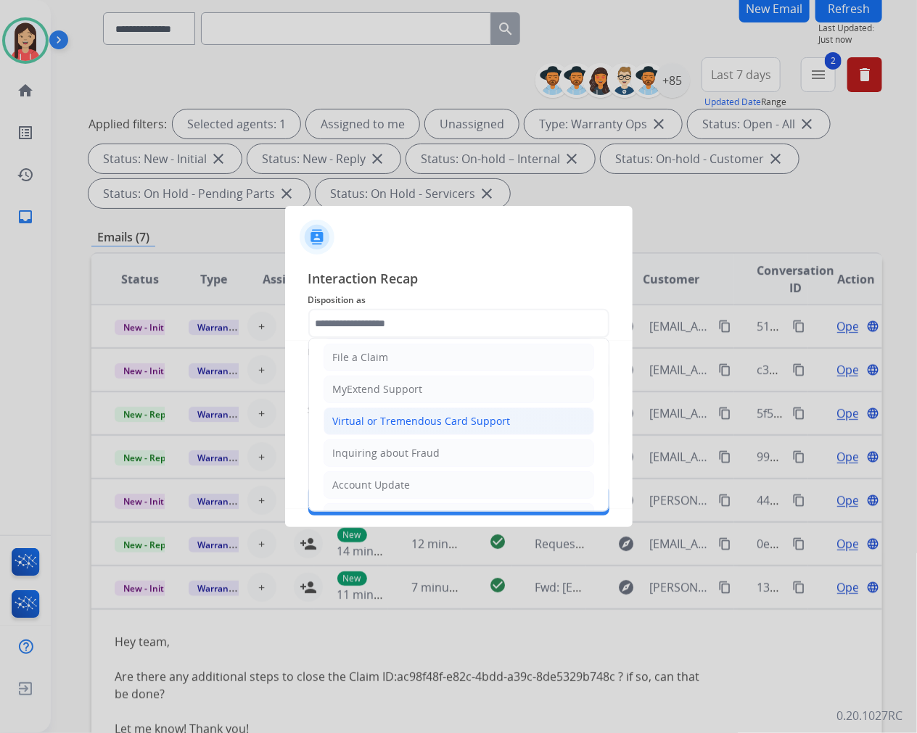
scroll to position [161, 0]
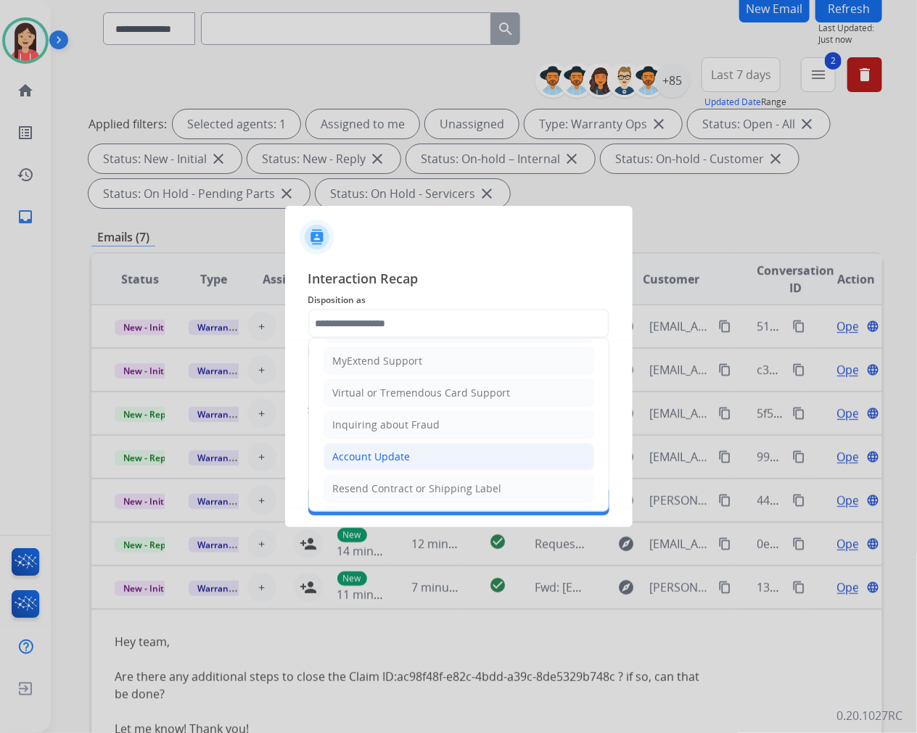
click at [392, 454] on div "Account Update" at bounding box center [372, 457] width 78 height 15
type input "**********"
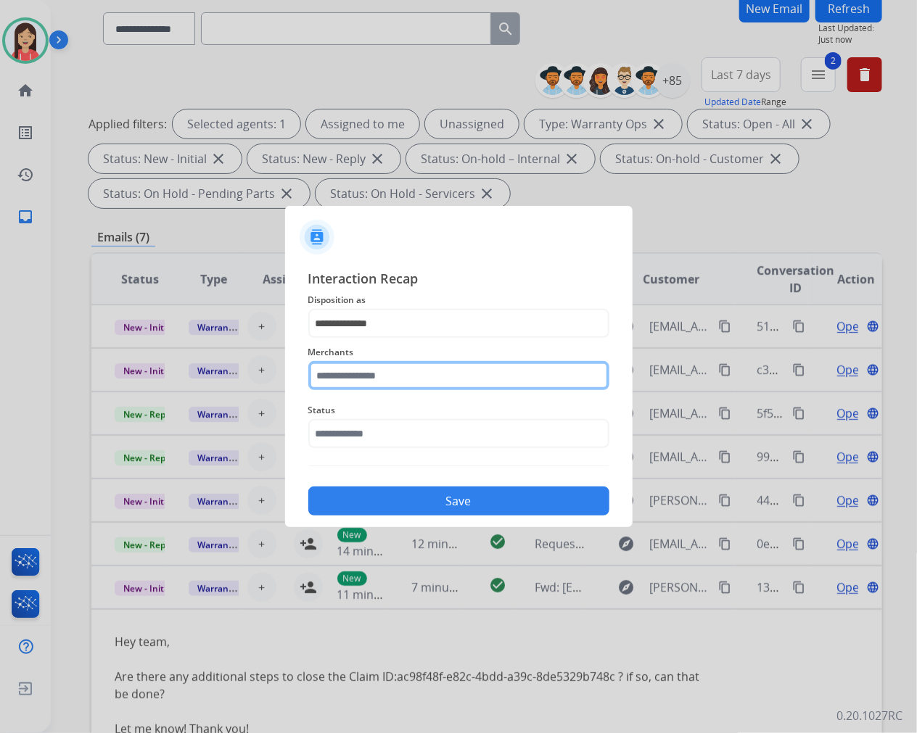
click at [450, 366] on input "text" at bounding box center [458, 375] width 301 height 29
drag, startPoint x: 424, startPoint y: 363, endPoint x: 110, endPoint y: 366, distance: 314.1
click at [0, 366] on app-contact-recap-modal "**********" at bounding box center [0, 366] width 0 height 733
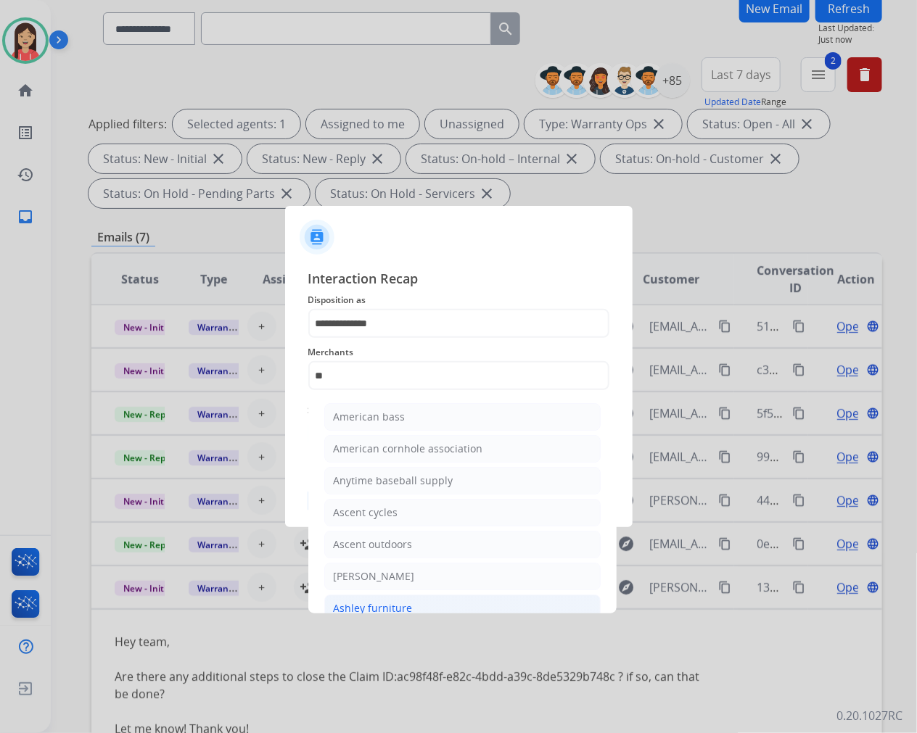
click at [407, 606] on div "Ashley furniture" at bounding box center [373, 608] width 79 height 15
type input "**********"
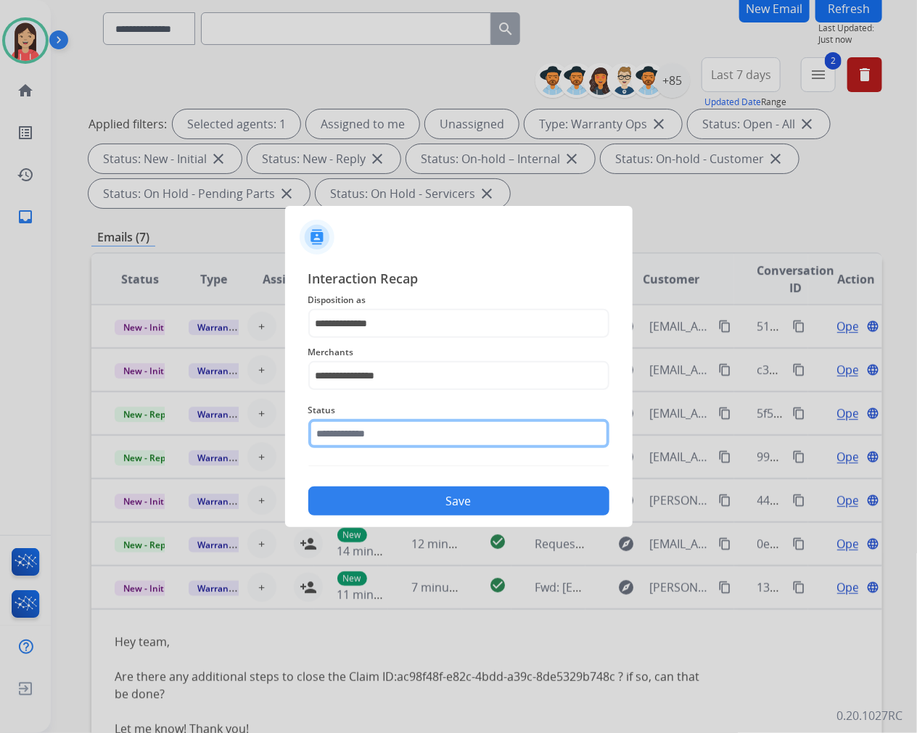
click at [401, 447] on input "text" at bounding box center [458, 433] width 301 height 29
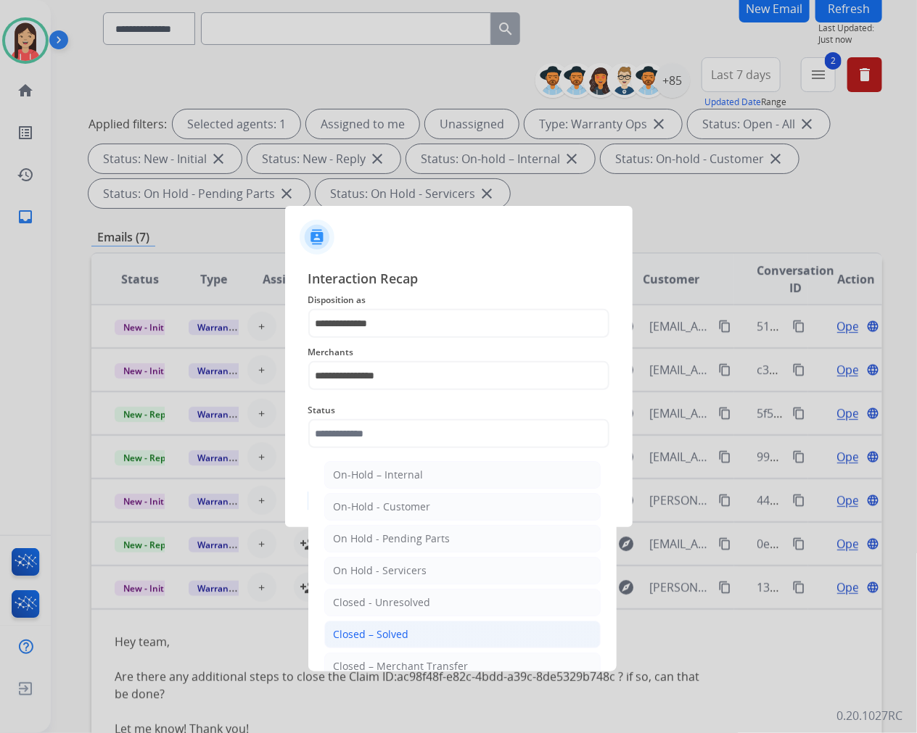
click at [409, 627] on li "Closed – Solved" at bounding box center [462, 635] width 276 height 28
type input "**********"
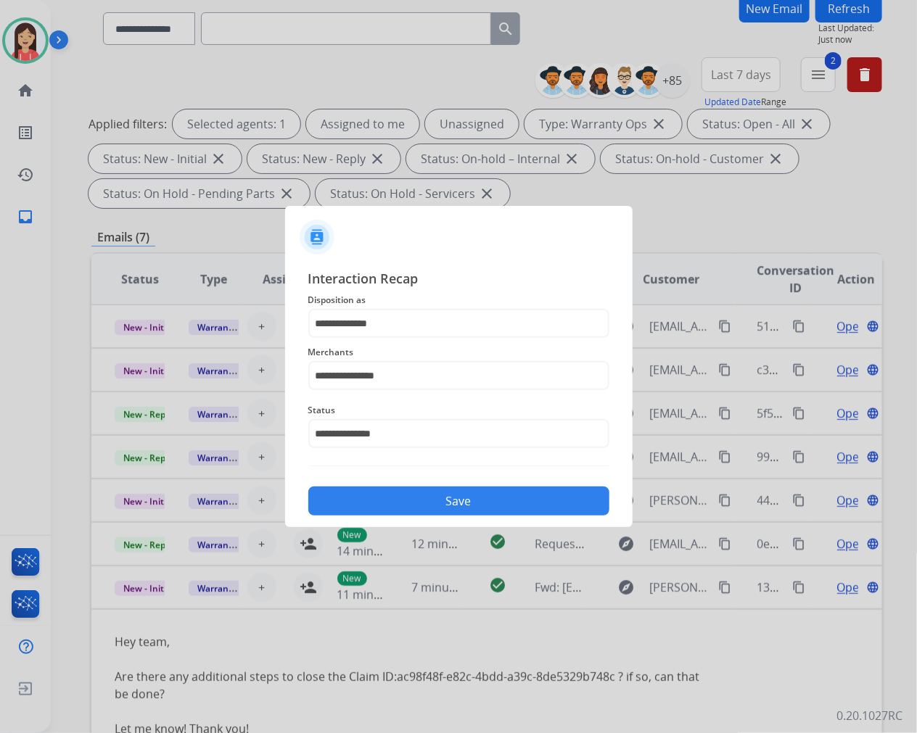
click at [442, 498] on button "Save" at bounding box center [458, 501] width 301 height 29
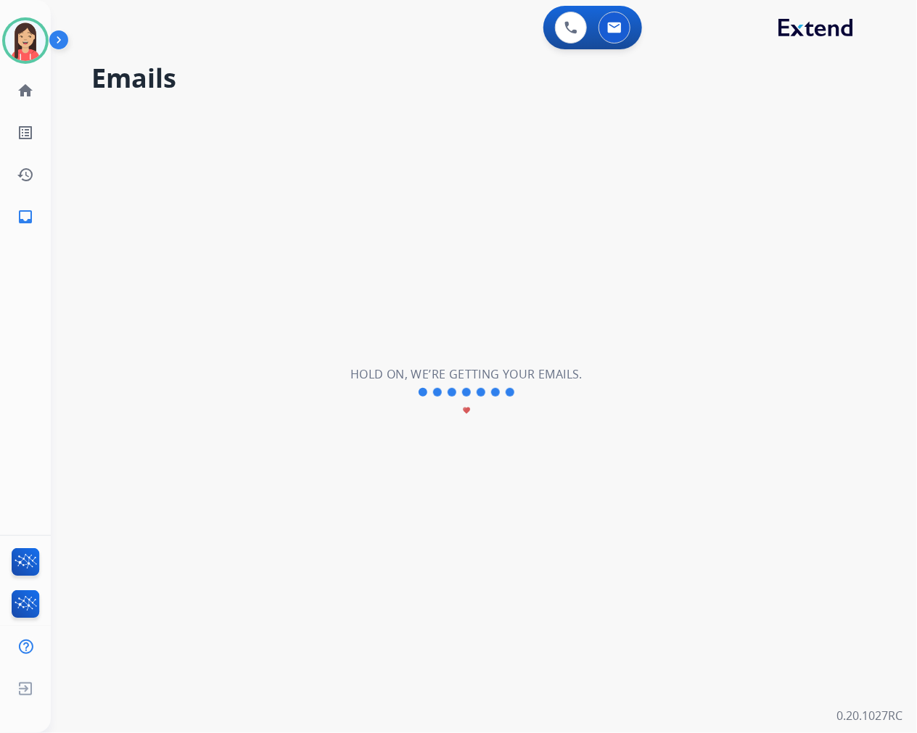
scroll to position [0, 0]
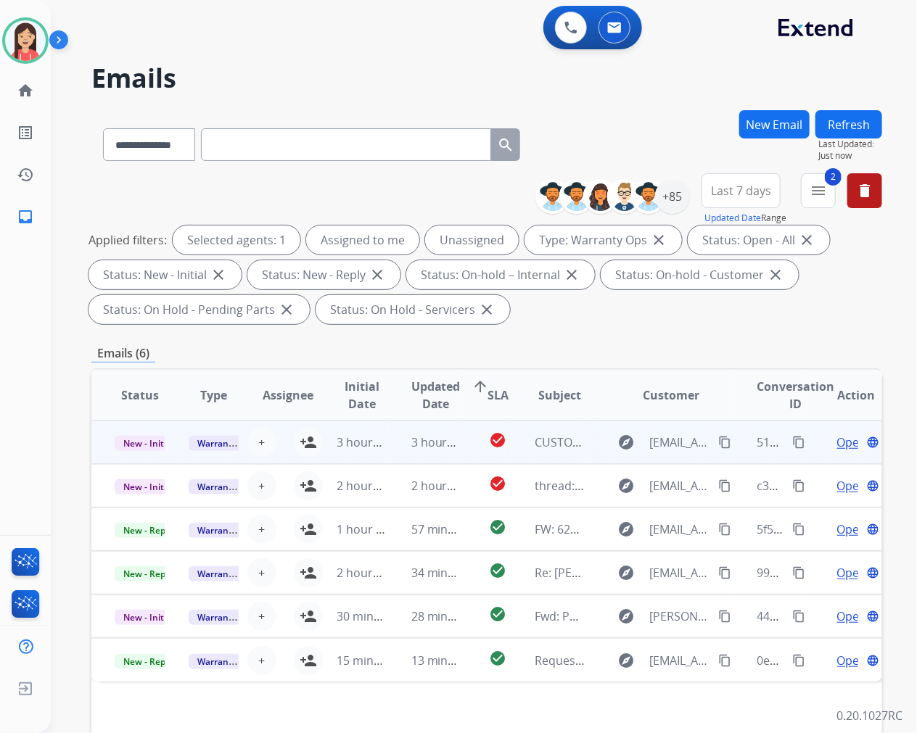
click at [380, 459] on td "3 hours ago" at bounding box center [351, 443] width 74 height 44
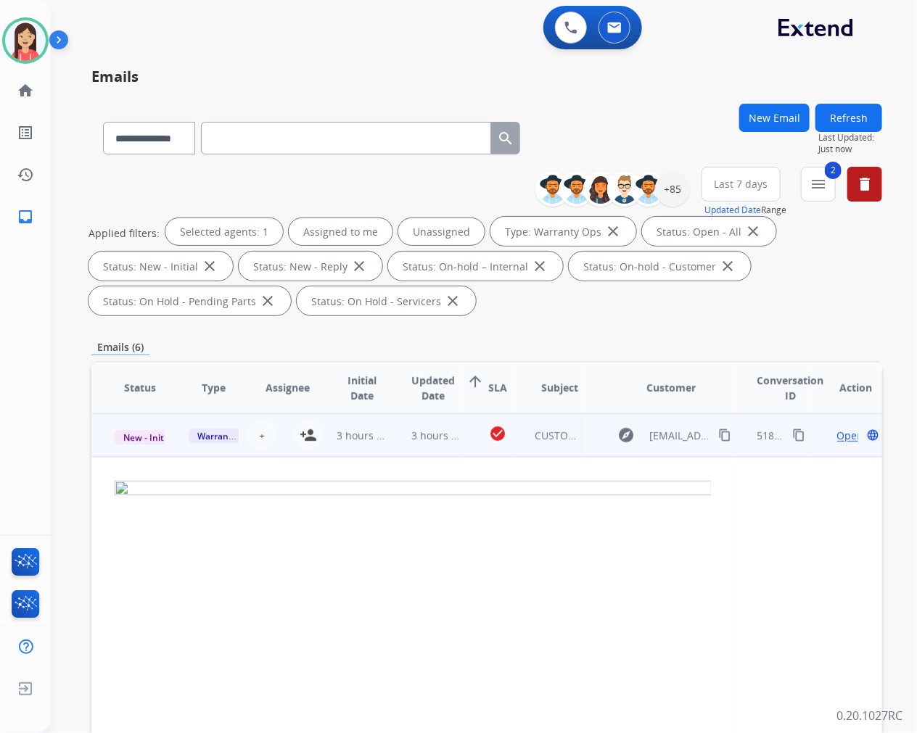
click at [837, 440] on span "Open" at bounding box center [850, 435] width 27 height 15
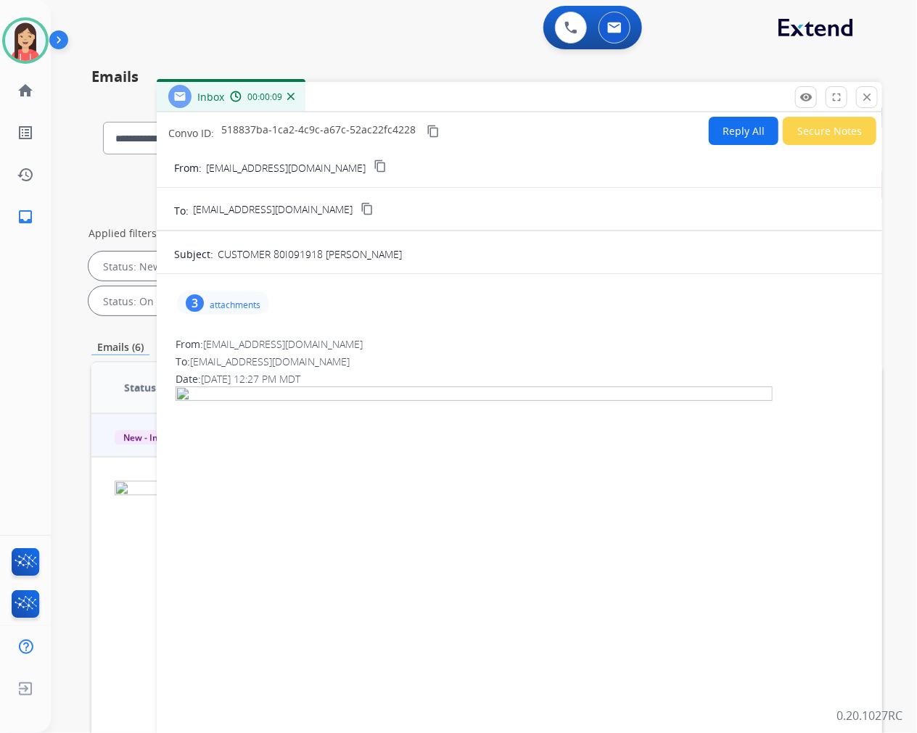
click at [236, 302] on p "attachments" at bounding box center [235, 306] width 51 height 12
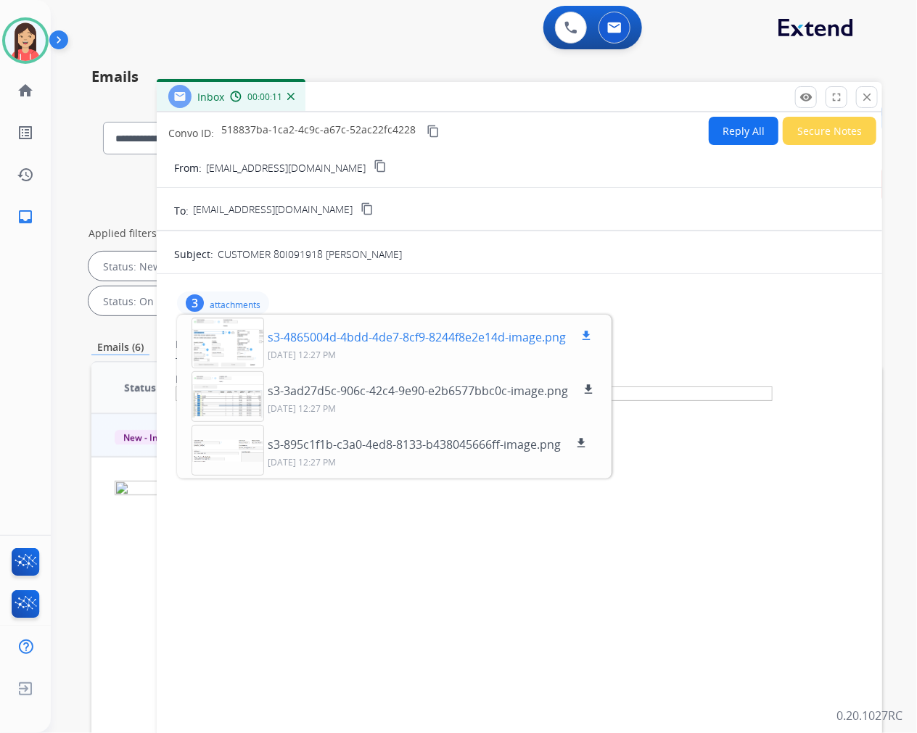
click at [589, 335] on mat-icon "download" at bounding box center [586, 335] width 13 height 13
click at [227, 412] on div at bounding box center [227, 396] width 73 height 51
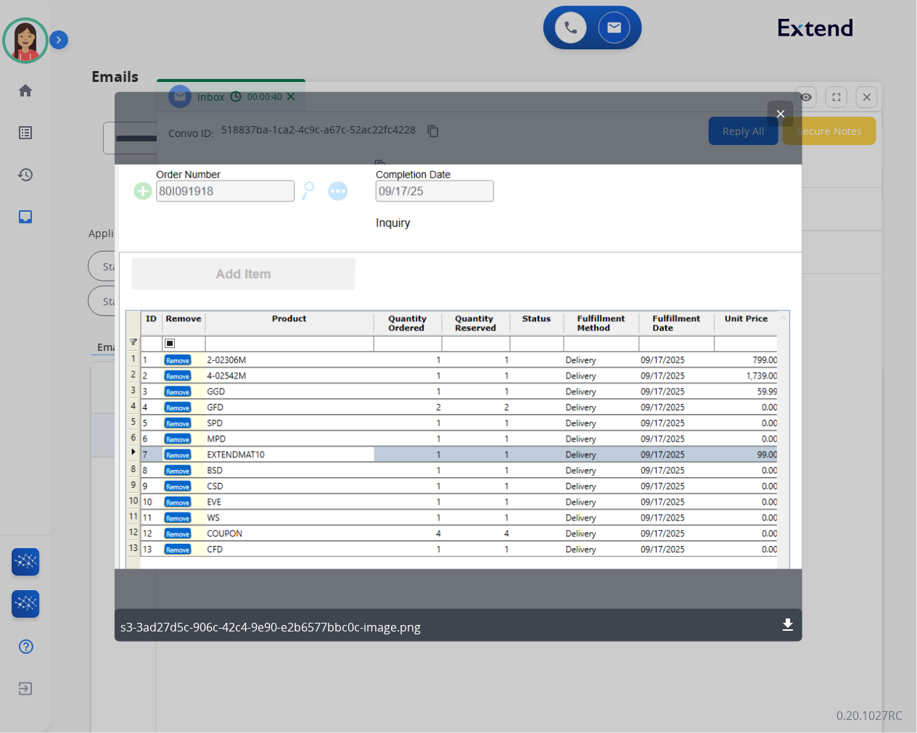
click at [783, 109] on mat-icon "clear" at bounding box center [780, 113] width 13 height 13
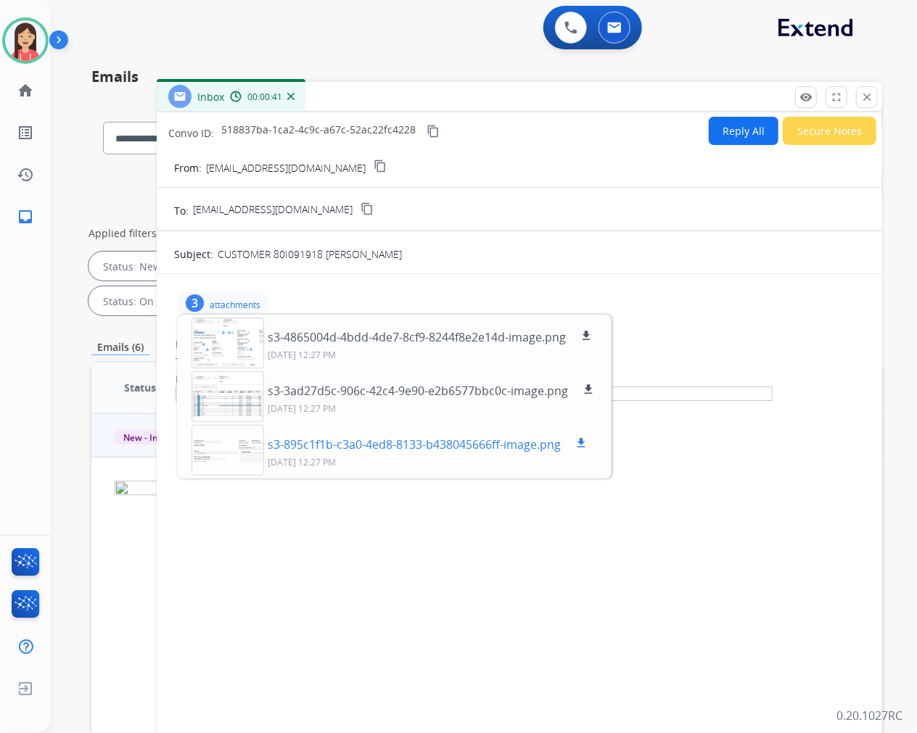
click at [245, 452] on div at bounding box center [227, 450] width 73 height 51
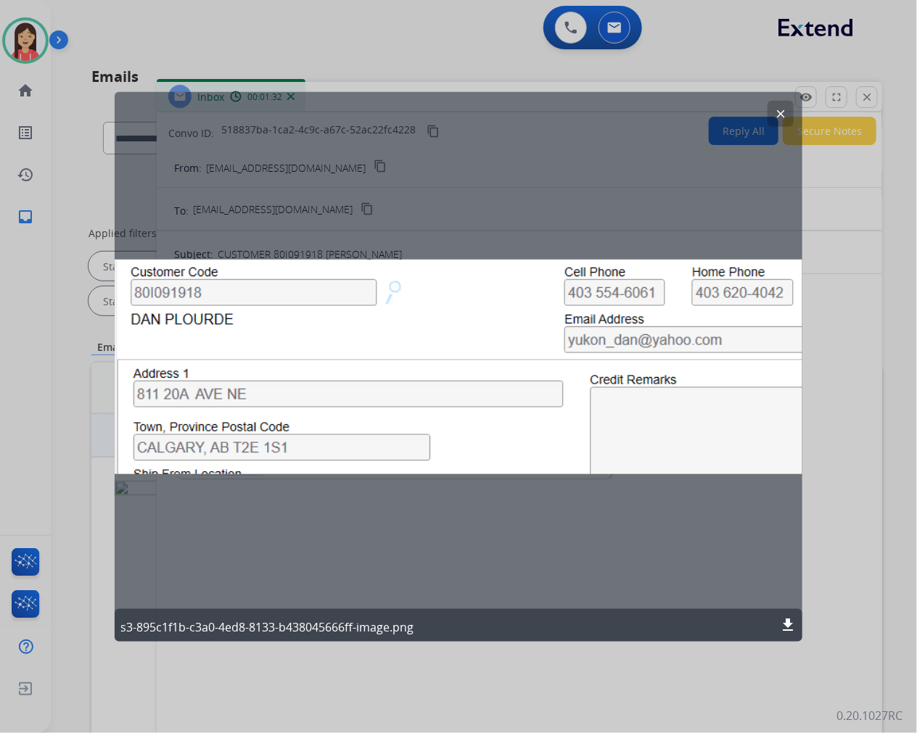
click at [316, 425] on div "clear s3-895c1f1b-c3a0-4ed8-8133-b438045666ff-image.png download" at bounding box center [459, 366] width 688 height 550
click at [788, 120] on button "clear" at bounding box center [780, 113] width 26 height 26
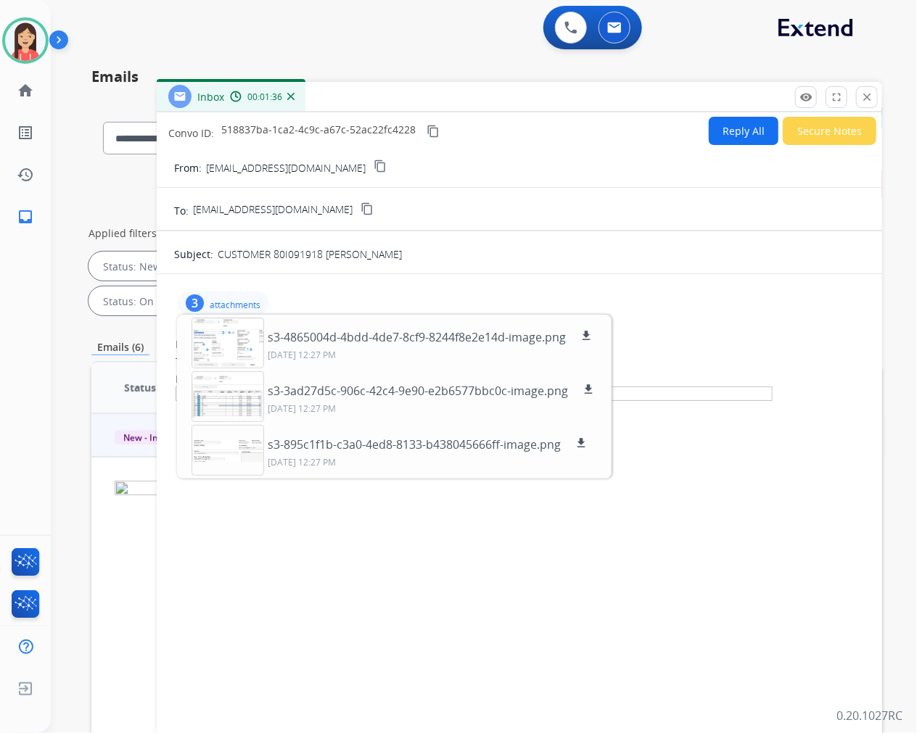
click at [738, 122] on button "Reply All" at bounding box center [744, 131] width 70 height 28
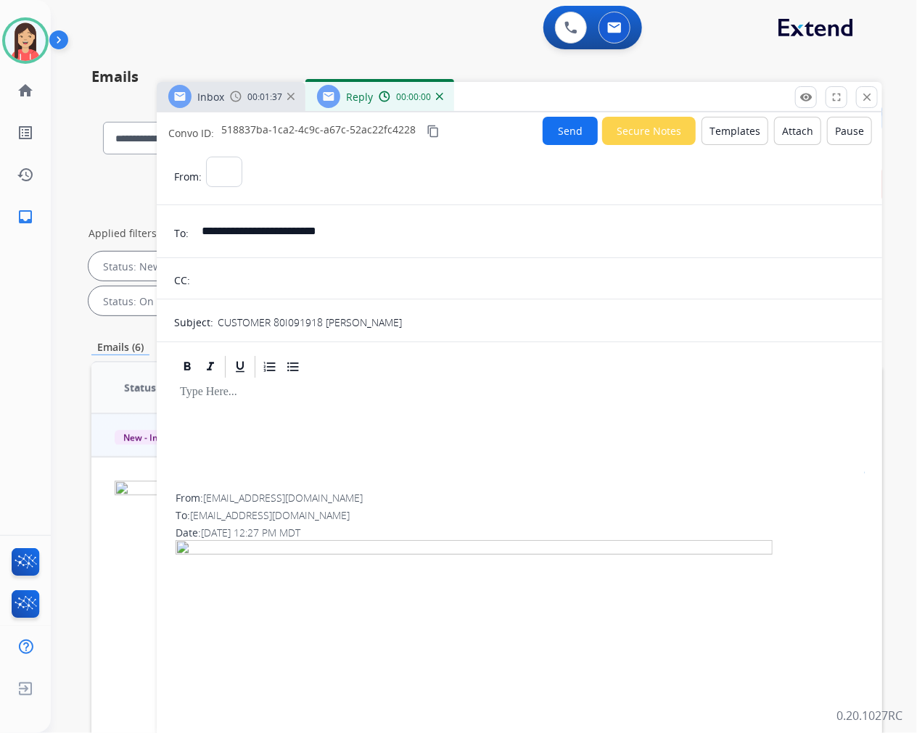
select select "**********"
click at [725, 132] on button "Templates" at bounding box center [734, 131] width 67 height 28
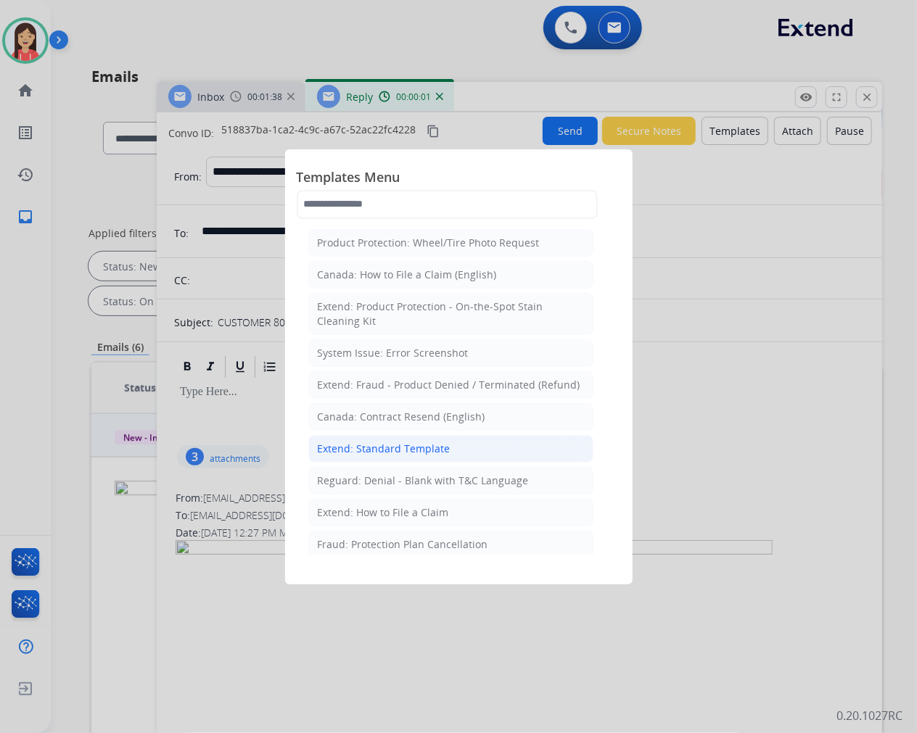
click at [353, 451] on div "Extend: Standard Template" at bounding box center [384, 449] width 133 height 15
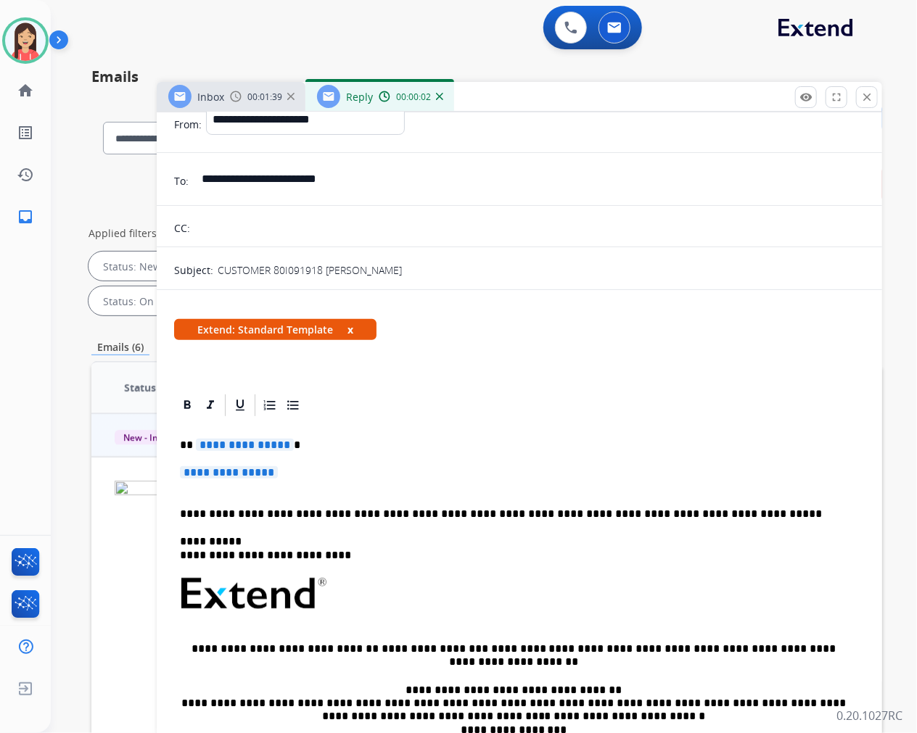
scroll to position [81, 0]
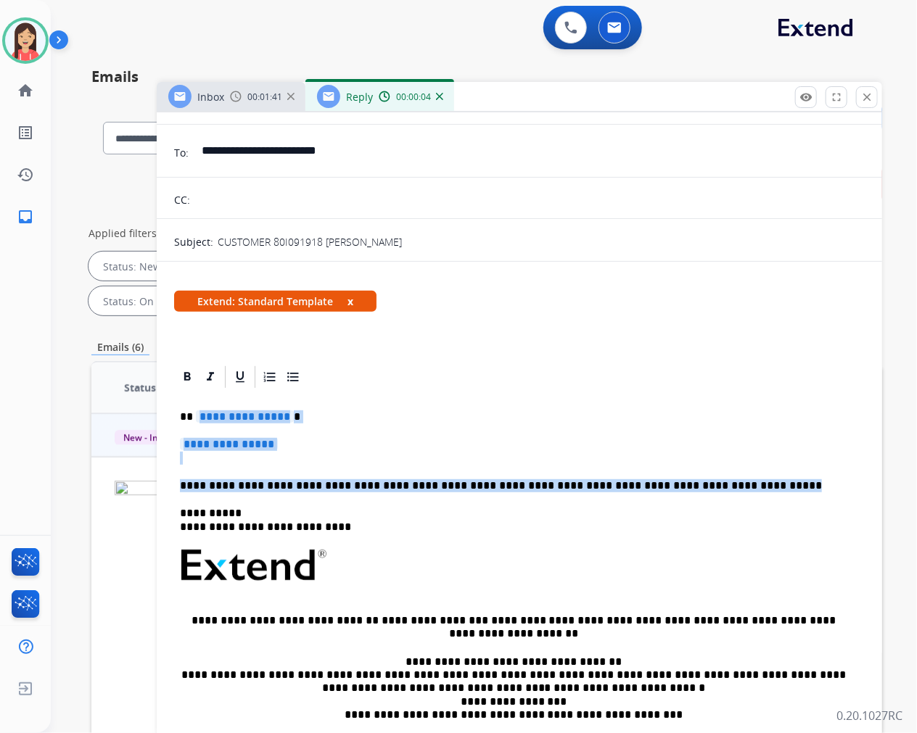
drag, startPoint x: 198, startPoint y: 416, endPoint x: 743, endPoint y: 479, distance: 548.4
click at [743, 479] on div "**********" at bounding box center [519, 599] width 691 height 419
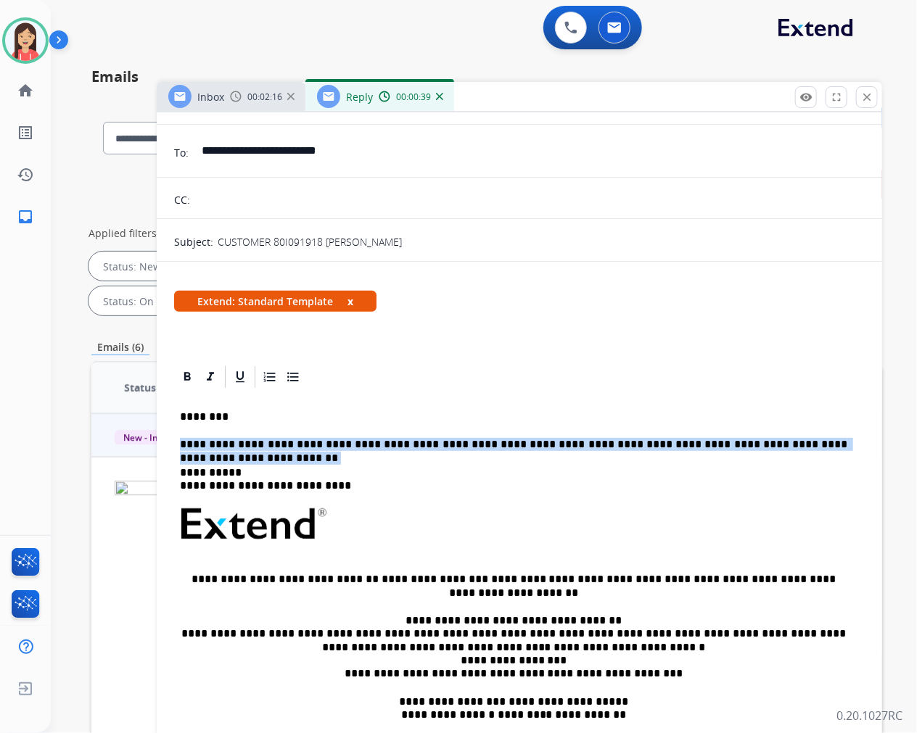
drag, startPoint x: 178, startPoint y: 440, endPoint x: 889, endPoint y: 435, distance: 710.8
click at [889, 435] on div "**********" at bounding box center [484, 366] width 866 height 733
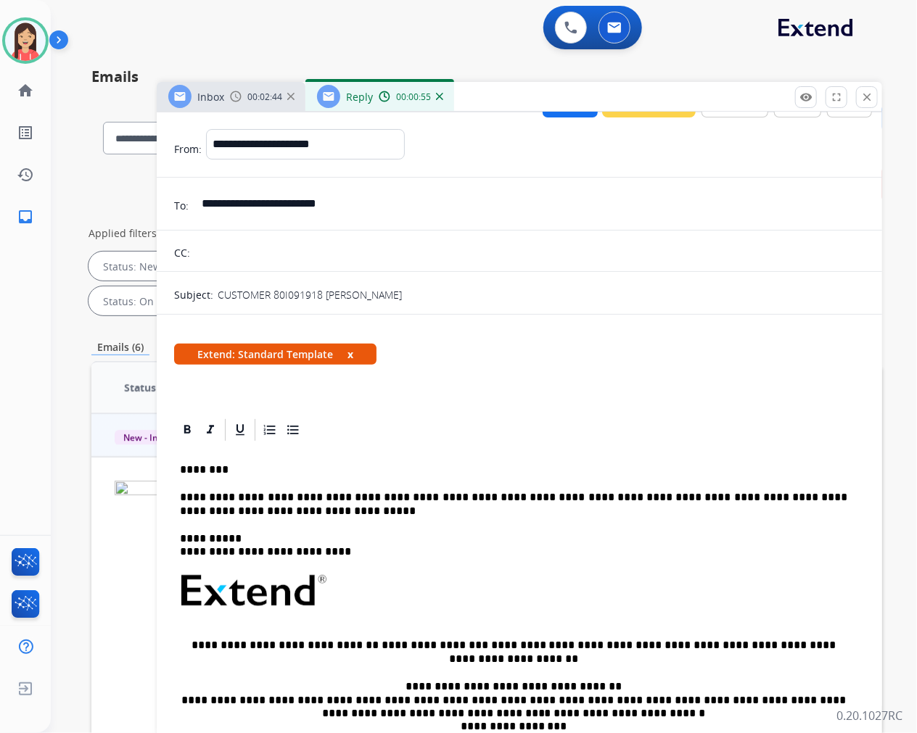
scroll to position [0, 0]
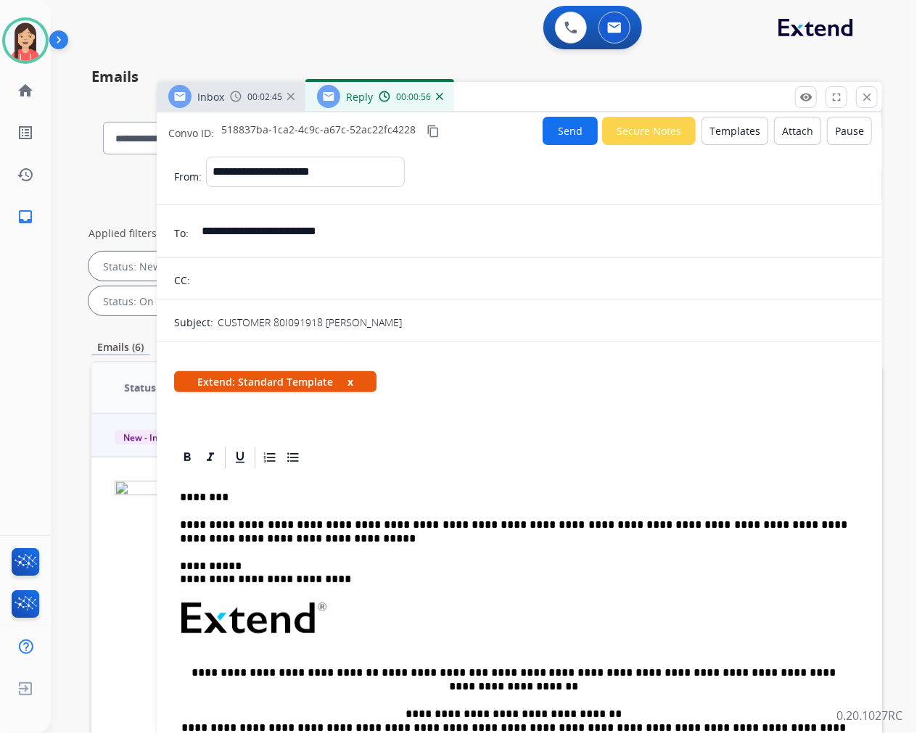
click at [555, 136] on button "Send" at bounding box center [570, 131] width 55 height 28
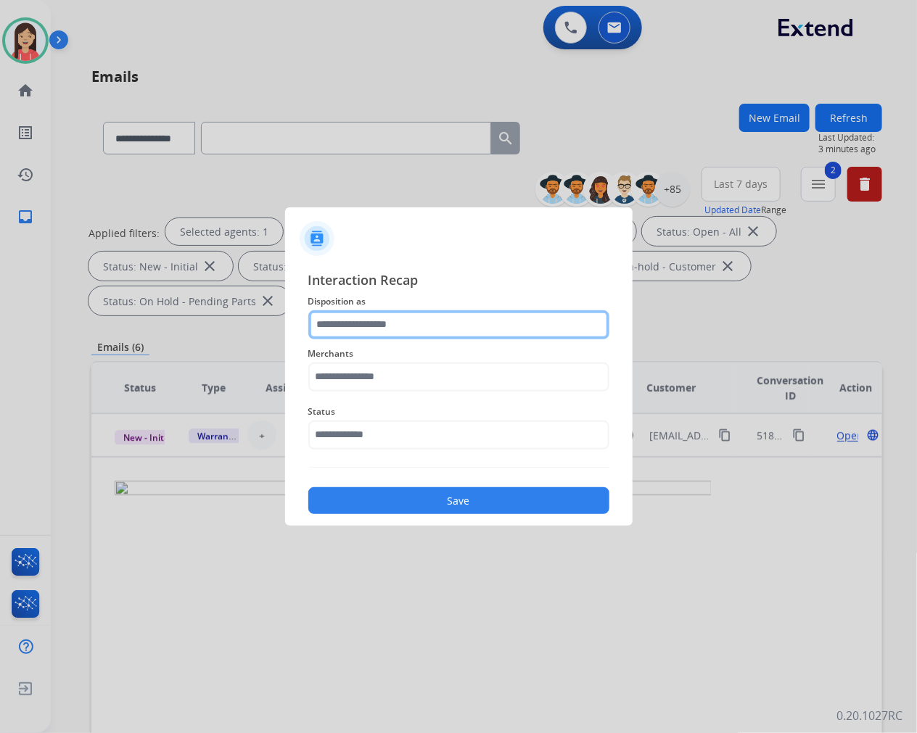
click at [370, 326] on input "text" at bounding box center [458, 324] width 301 height 29
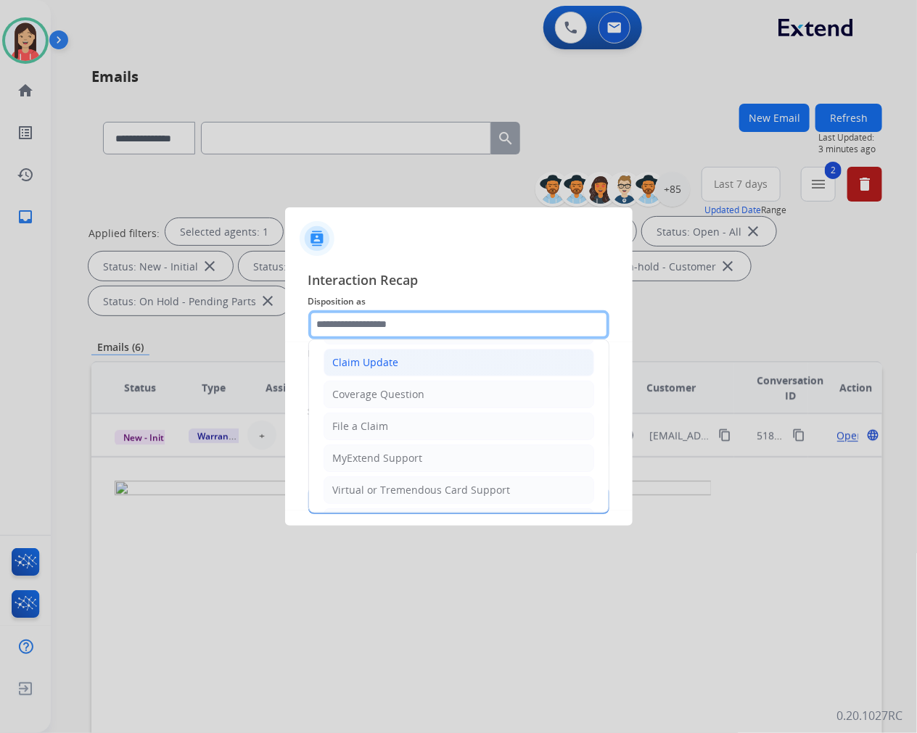
scroll to position [161, 0]
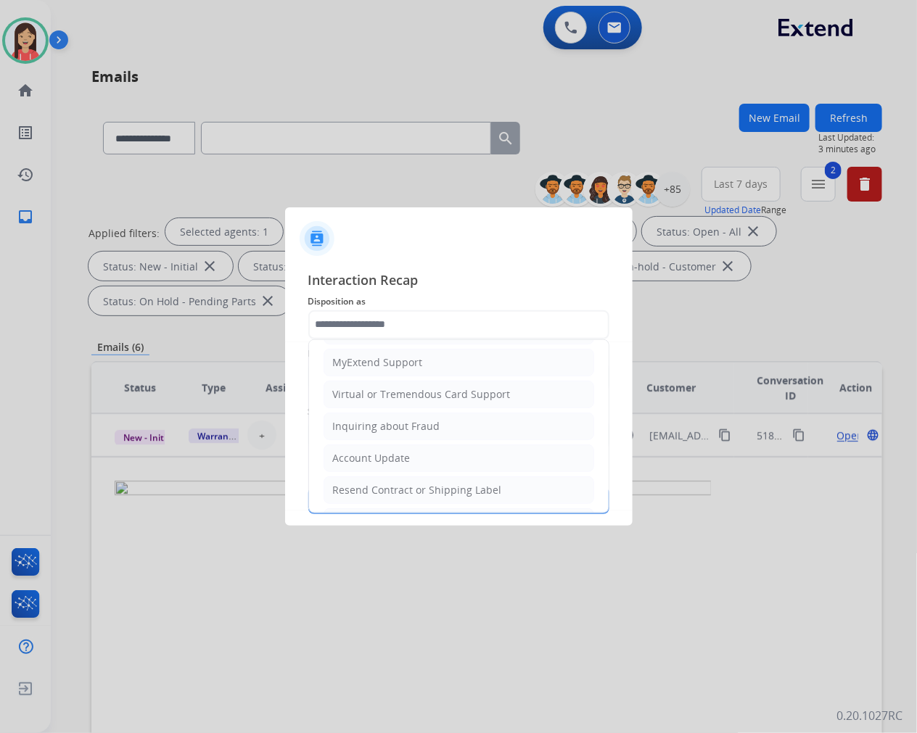
drag, startPoint x: 409, startPoint y: 451, endPoint x: 410, endPoint y: 423, distance: 28.3
click at [410, 451] on li "Account Update" at bounding box center [458, 459] width 271 height 28
type input "**********"
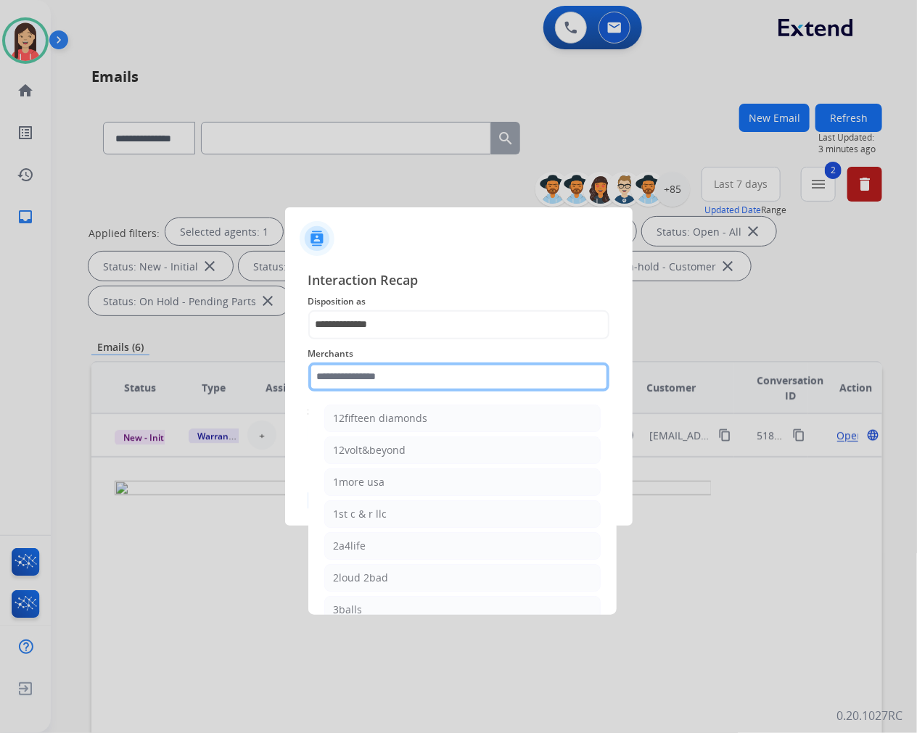
click at [431, 382] on input "text" at bounding box center [458, 377] width 301 height 29
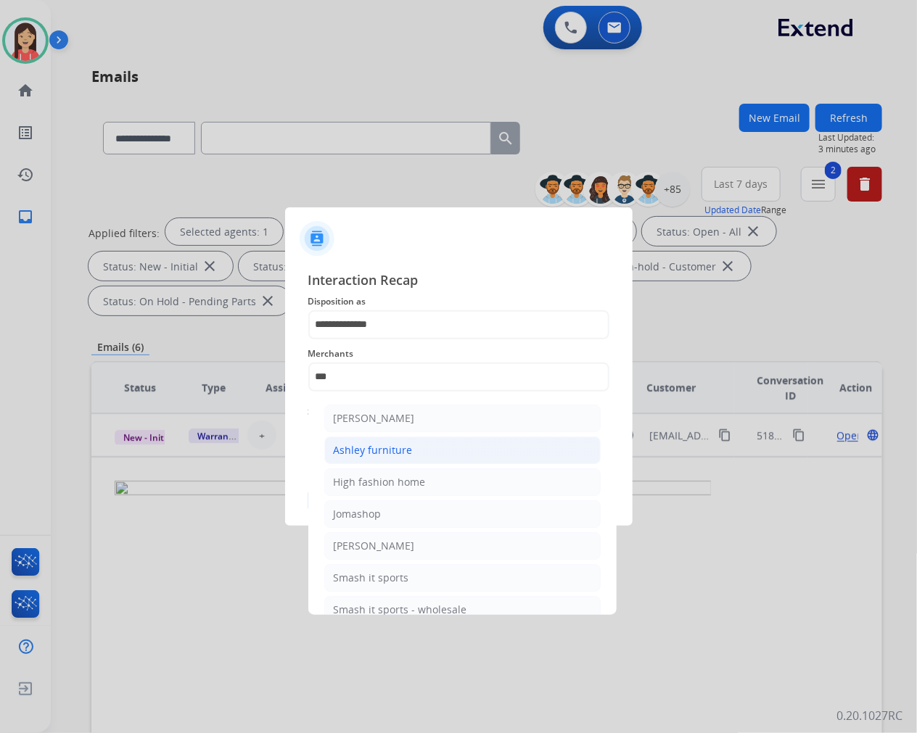
click at [411, 448] on li "Ashley furniture" at bounding box center [462, 451] width 276 height 28
type input "**********"
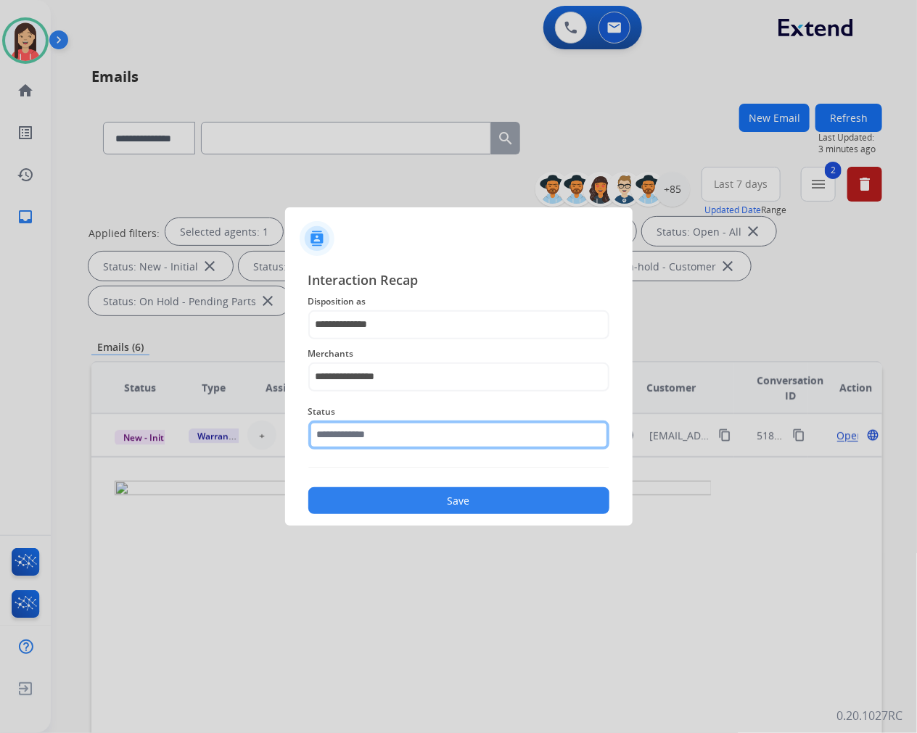
click at [423, 429] on input "text" at bounding box center [458, 435] width 301 height 29
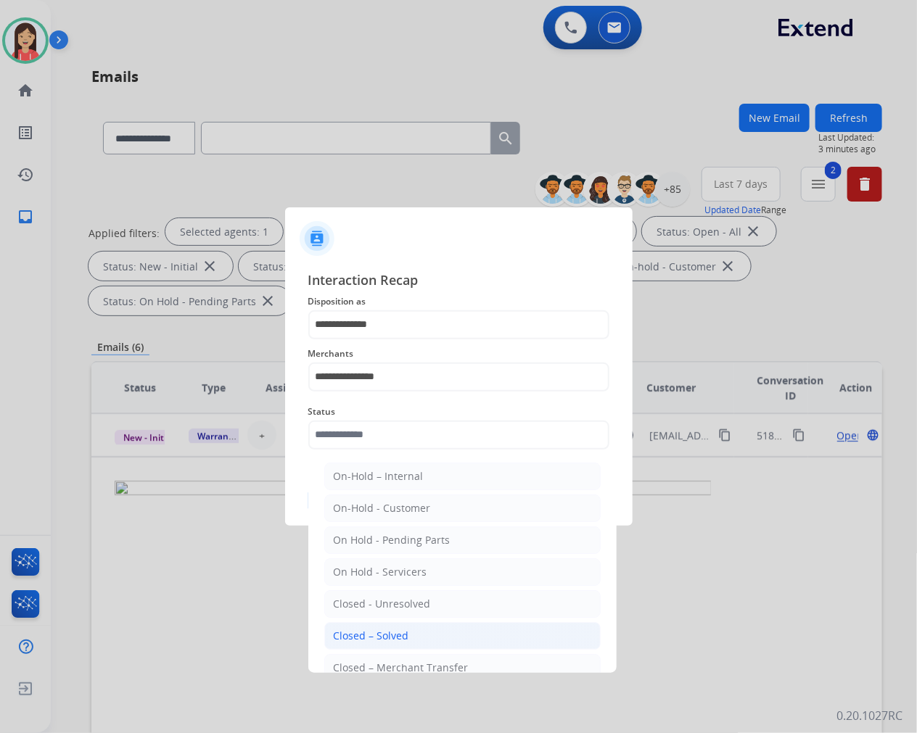
click at [444, 635] on li "Closed – Solved" at bounding box center [462, 636] width 276 height 28
type input "**********"
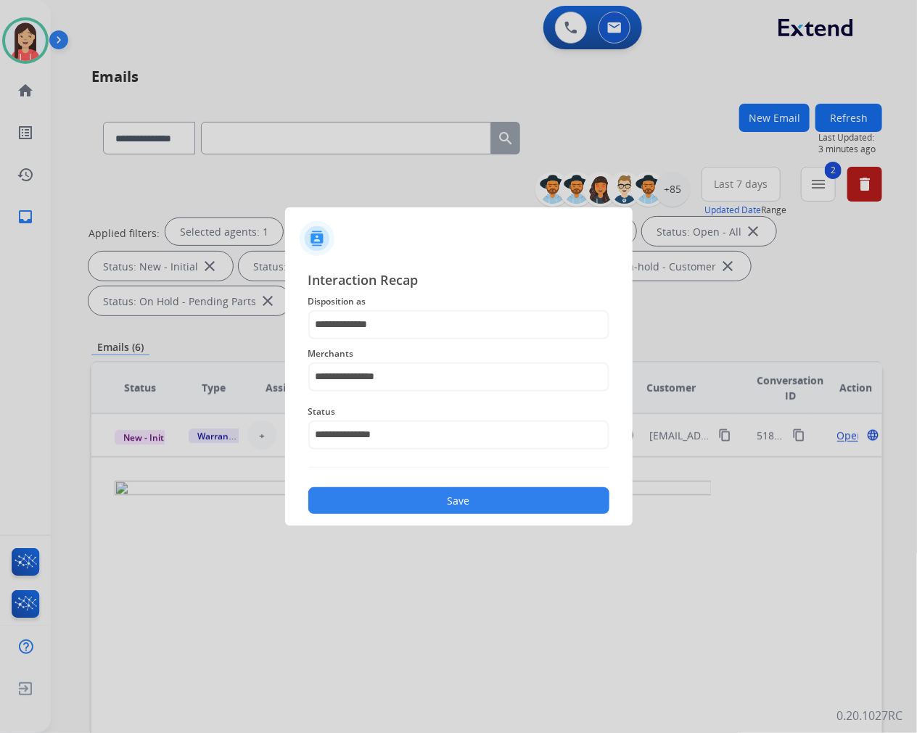
click at [453, 495] on button "Save" at bounding box center [458, 500] width 301 height 27
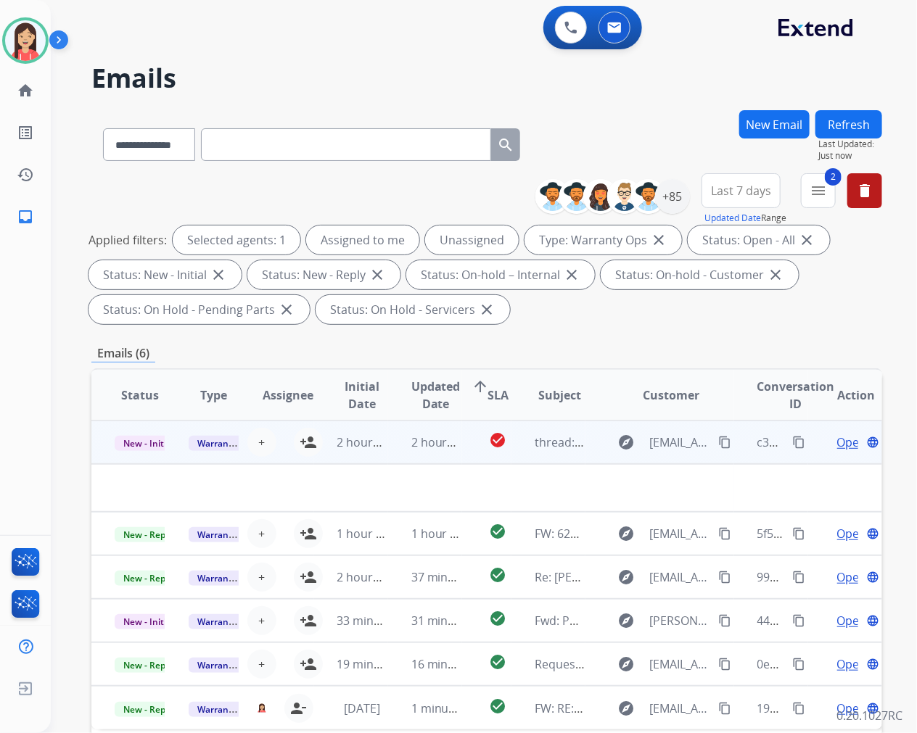
click at [377, 453] on td "2 hours ago" at bounding box center [351, 443] width 74 height 44
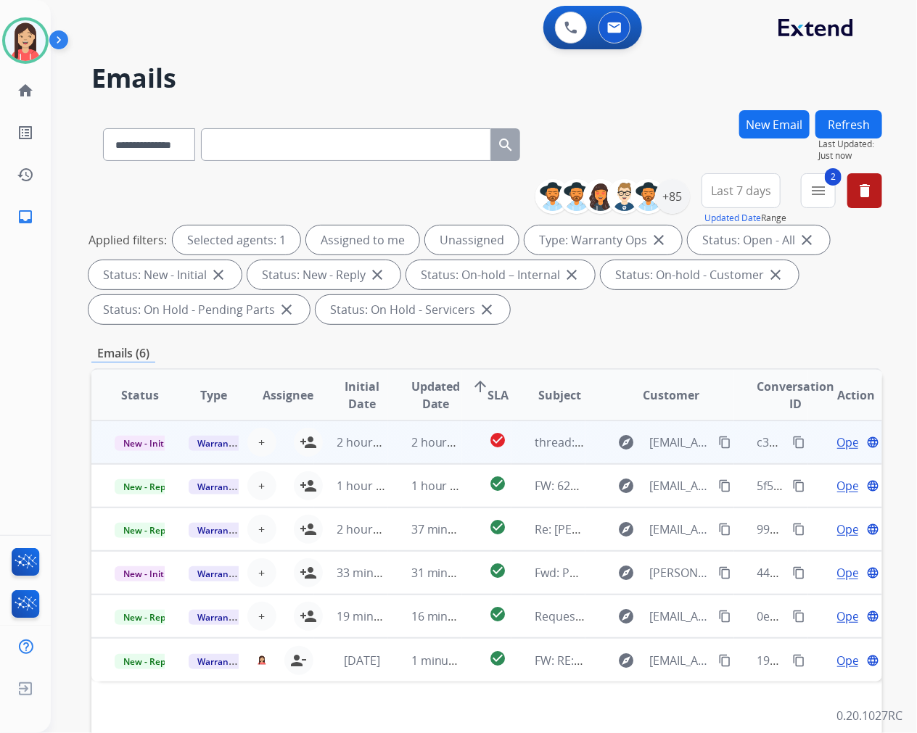
click at [388, 453] on td "2 hours ago" at bounding box center [425, 443] width 74 height 44
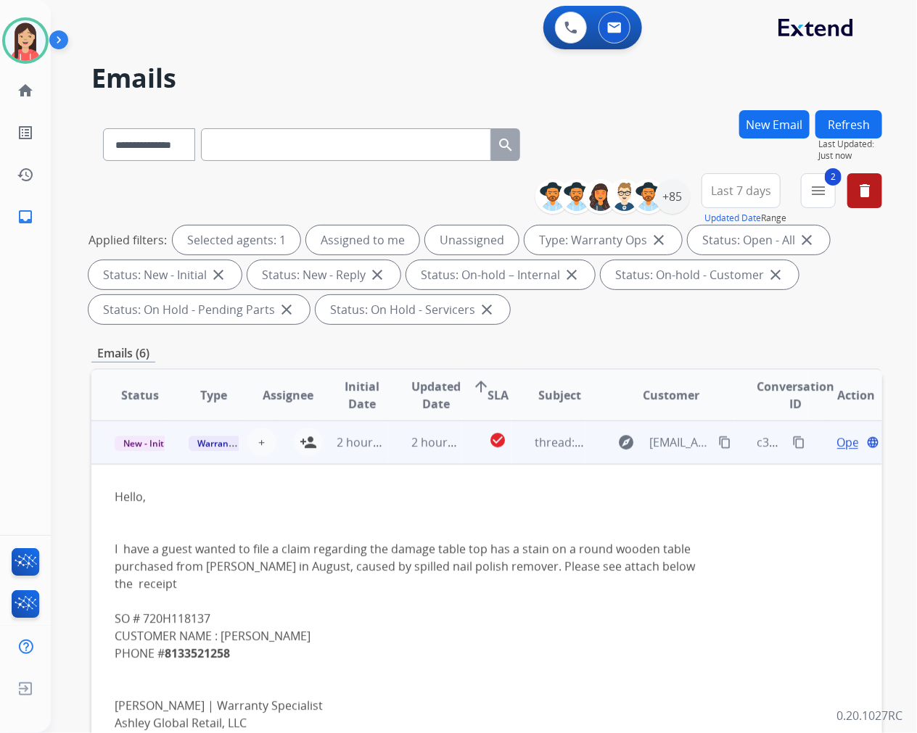
click at [837, 440] on span "Open" at bounding box center [852, 442] width 30 height 17
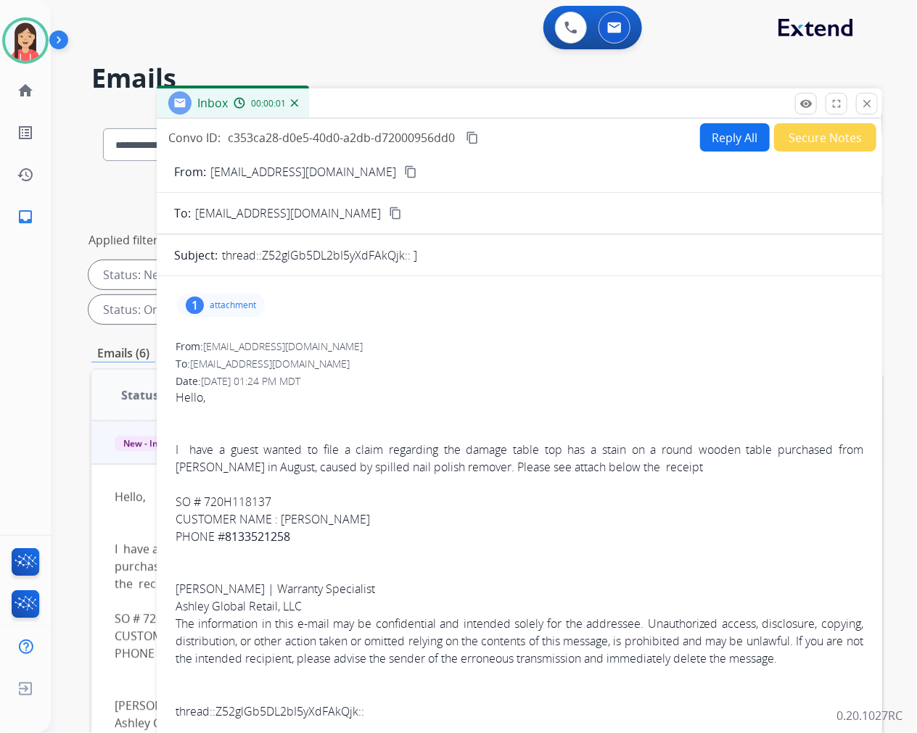
click at [228, 302] on p "attachment" at bounding box center [233, 306] width 46 height 12
click at [363, 338] on mat-icon "download" at bounding box center [356, 339] width 13 height 13
click at [801, 140] on button "Secure Notes" at bounding box center [825, 137] width 102 height 28
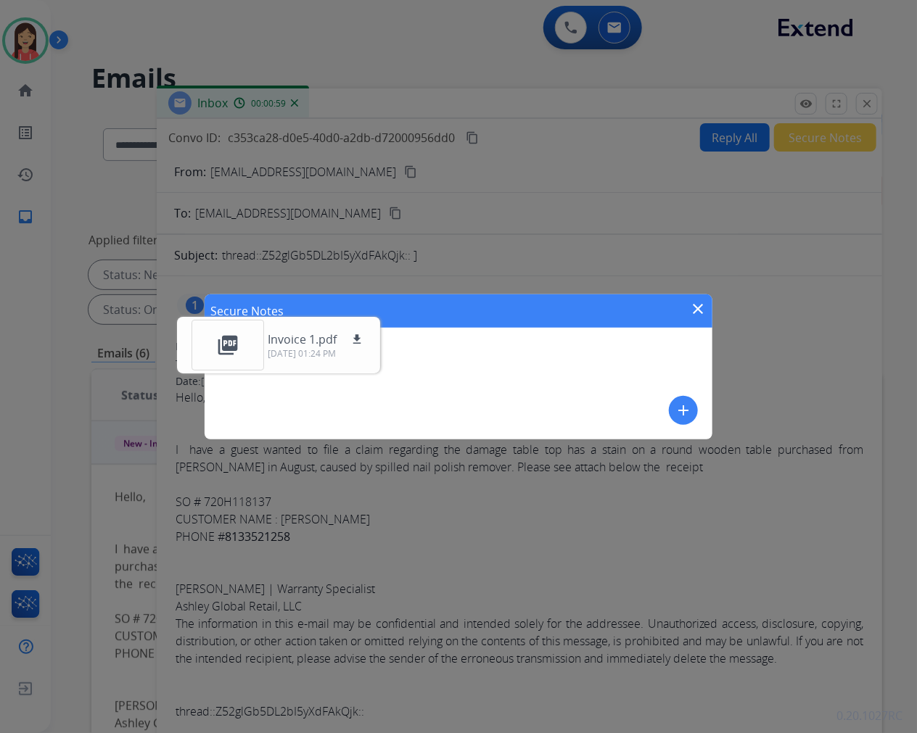
click at [680, 417] on mat-icon "add" at bounding box center [683, 410] width 17 height 17
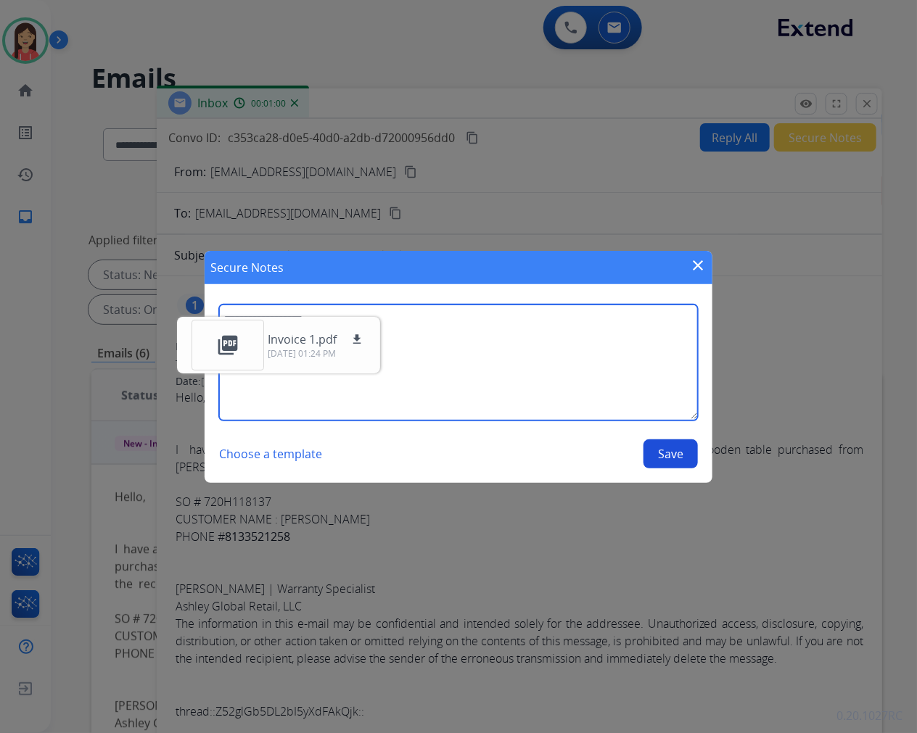
click at [572, 386] on textarea at bounding box center [458, 363] width 479 height 116
click at [592, 368] on textarea at bounding box center [458, 363] width 479 height 116
type textarea "*"
paste textarea "**********"
type textarea "**********"
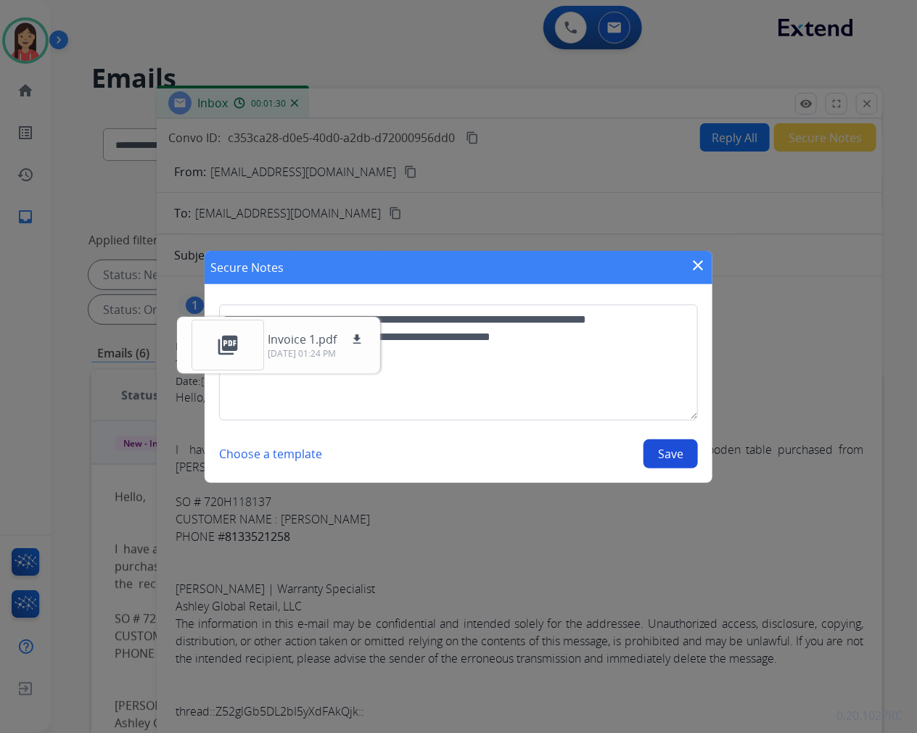
click at [669, 457] on button "Save" at bounding box center [670, 454] width 54 height 29
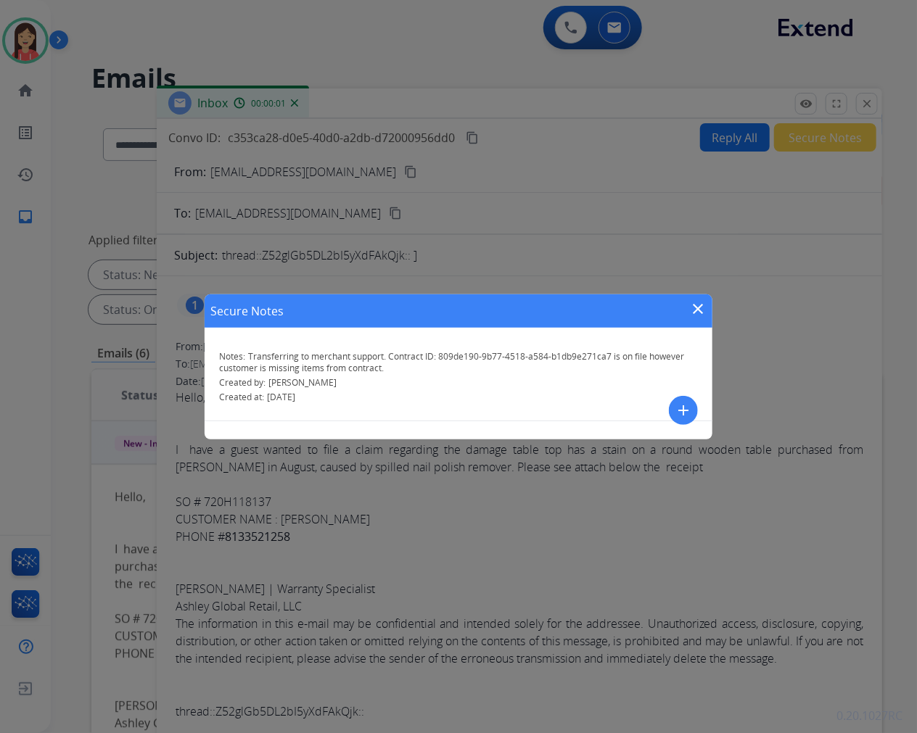
click at [699, 314] on mat-icon "close" at bounding box center [697, 308] width 17 height 17
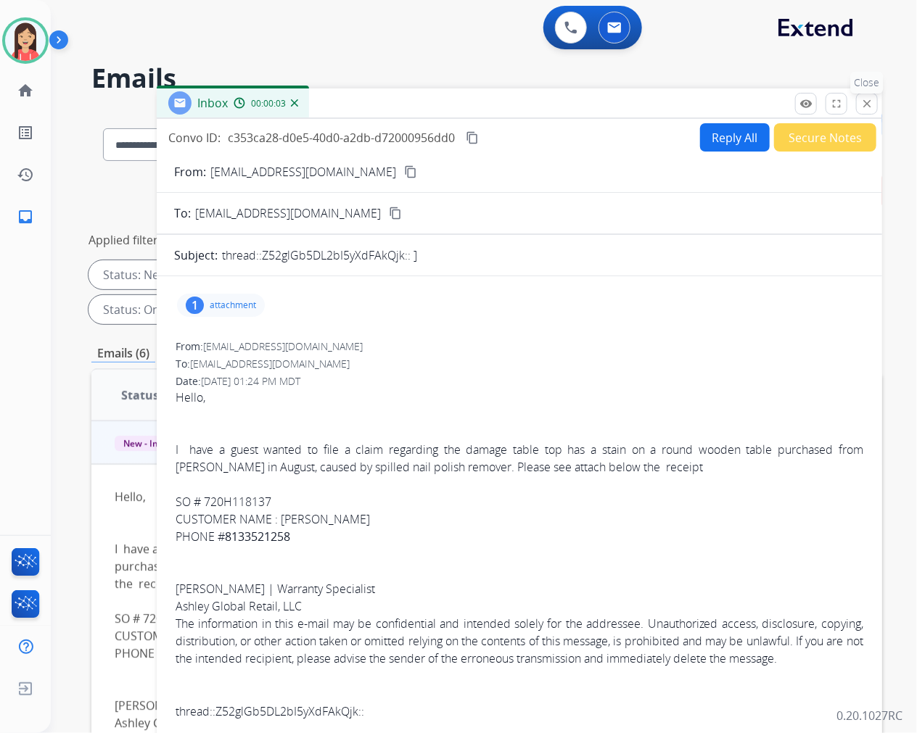
click at [867, 100] on mat-icon "close" at bounding box center [866, 103] width 13 height 13
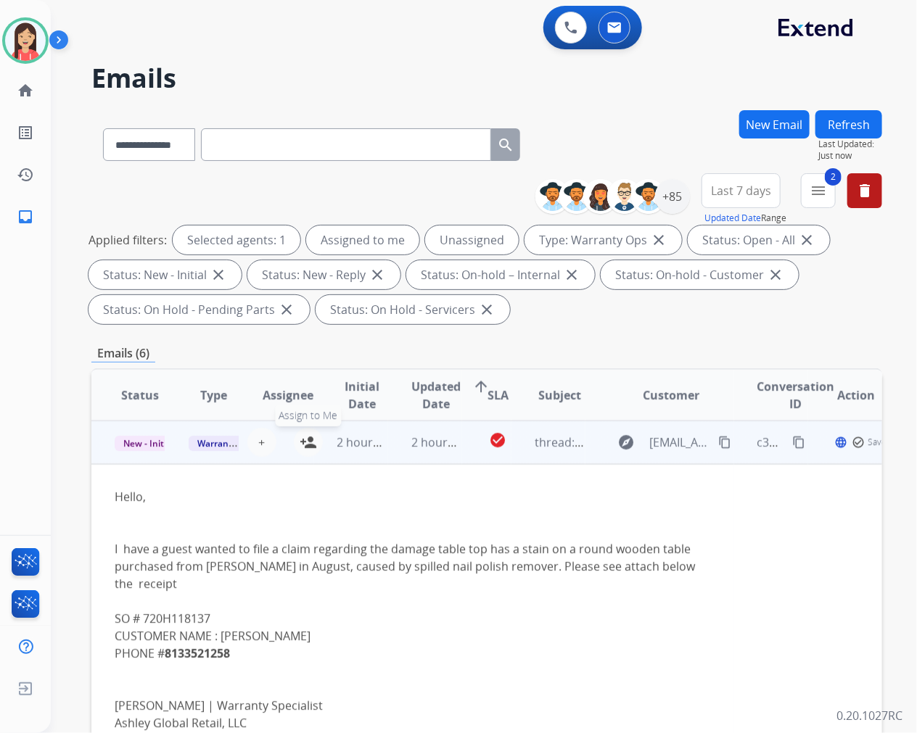
click at [307, 435] on mat-icon "person_add" at bounding box center [308, 442] width 17 height 17
click at [204, 446] on span "Warranty Ops" at bounding box center [226, 443] width 75 height 15
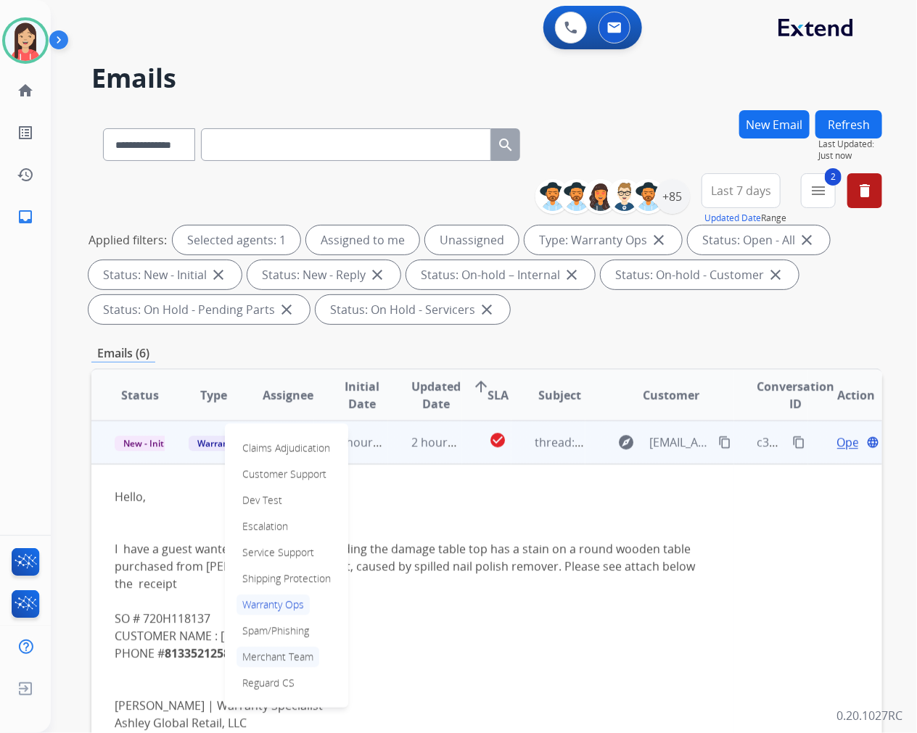
click at [278, 656] on p "Merchant Team" at bounding box center [277, 657] width 83 height 20
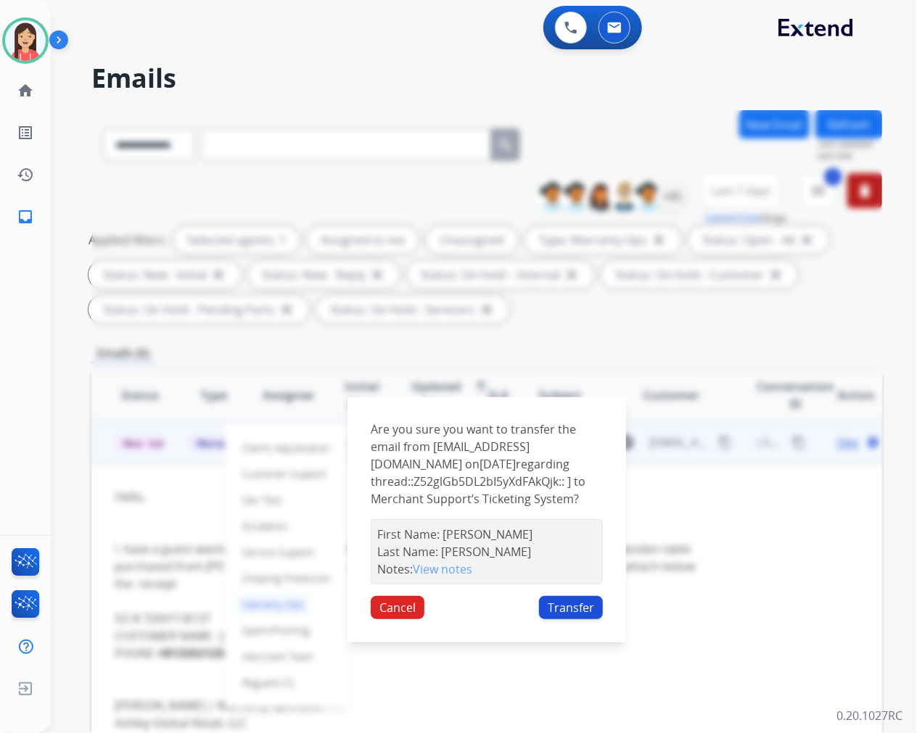
click at [555, 614] on button "Transfer" at bounding box center [571, 607] width 64 height 23
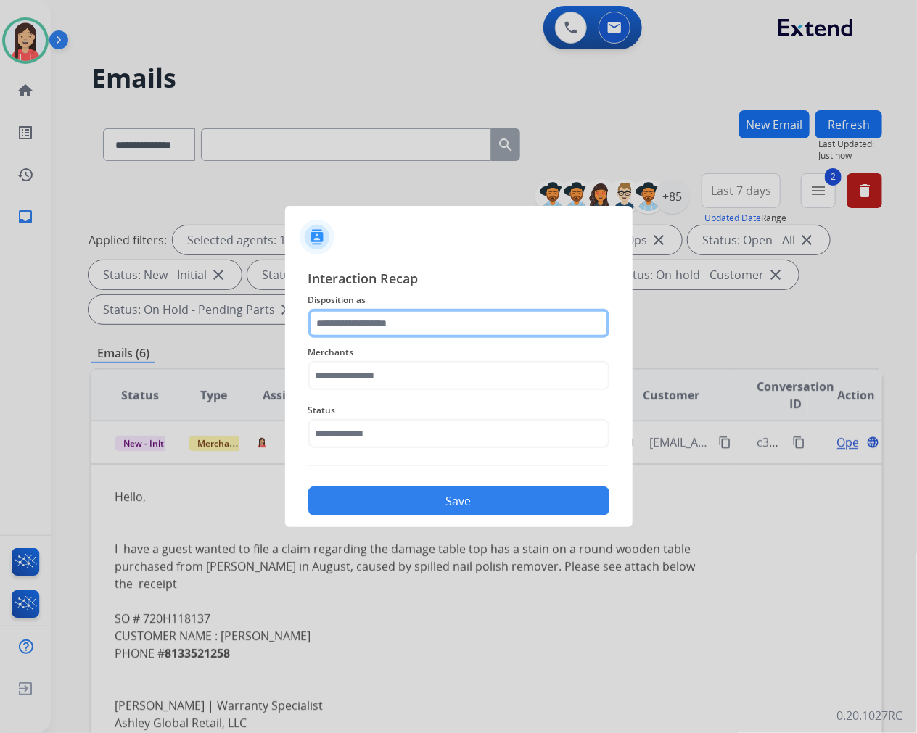
click at [488, 326] on input "text" at bounding box center [458, 323] width 301 height 29
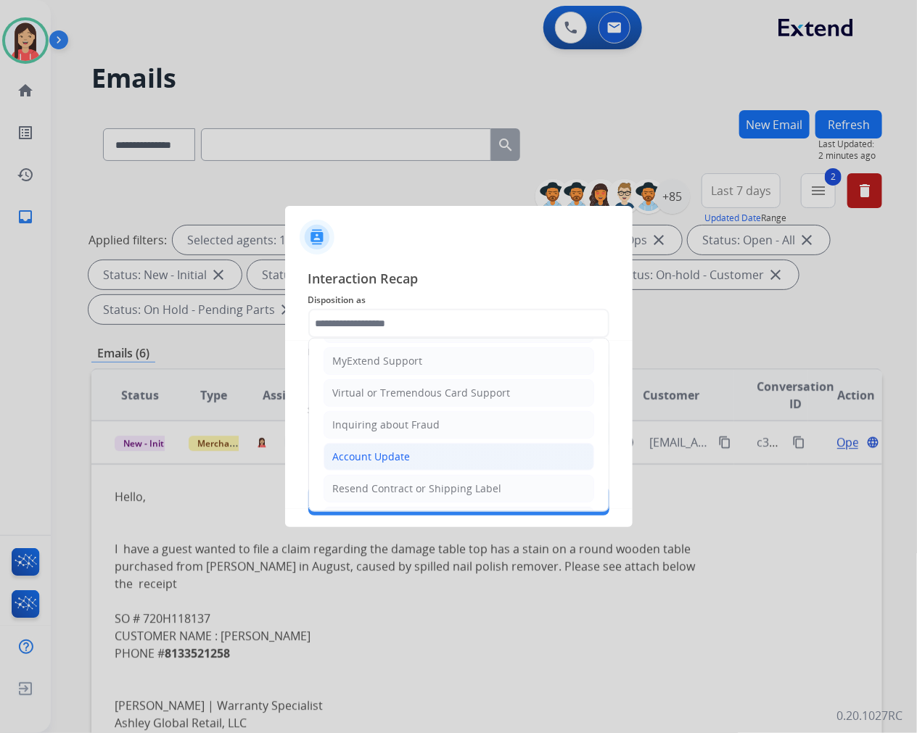
click at [378, 457] on div "Account Update" at bounding box center [372, 457] width 78 height 15
type input "**********"
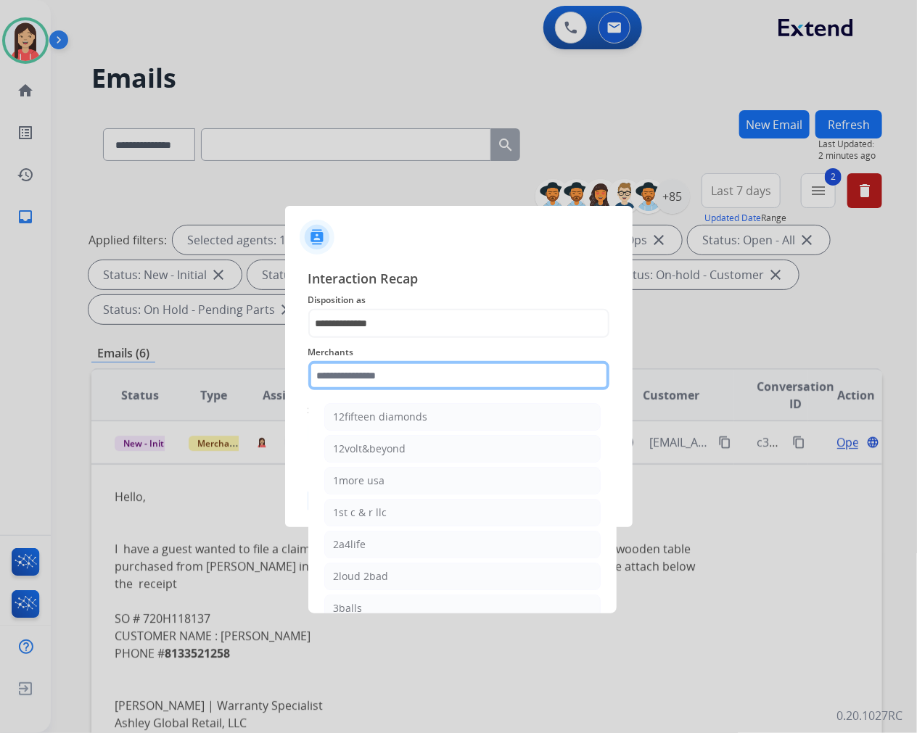
click at [445, 379] on input "text" at bounding box center [458, 375] width 301 height 29
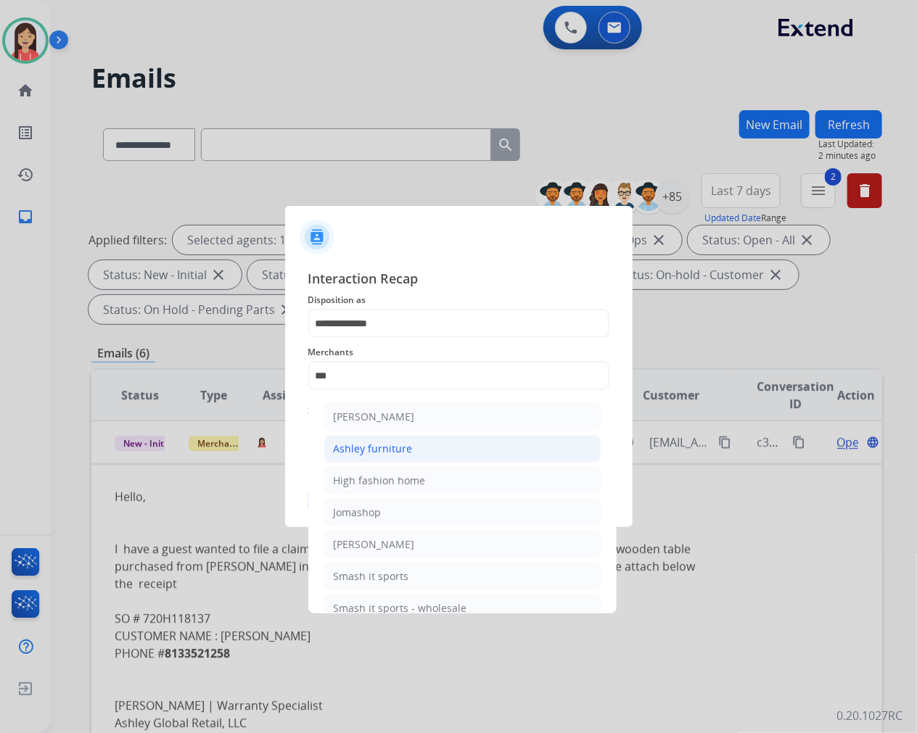
click at [416, 447] on li "Ashley furniture" at bounding box center [462, 449] width 276 height 28
type input "**********"
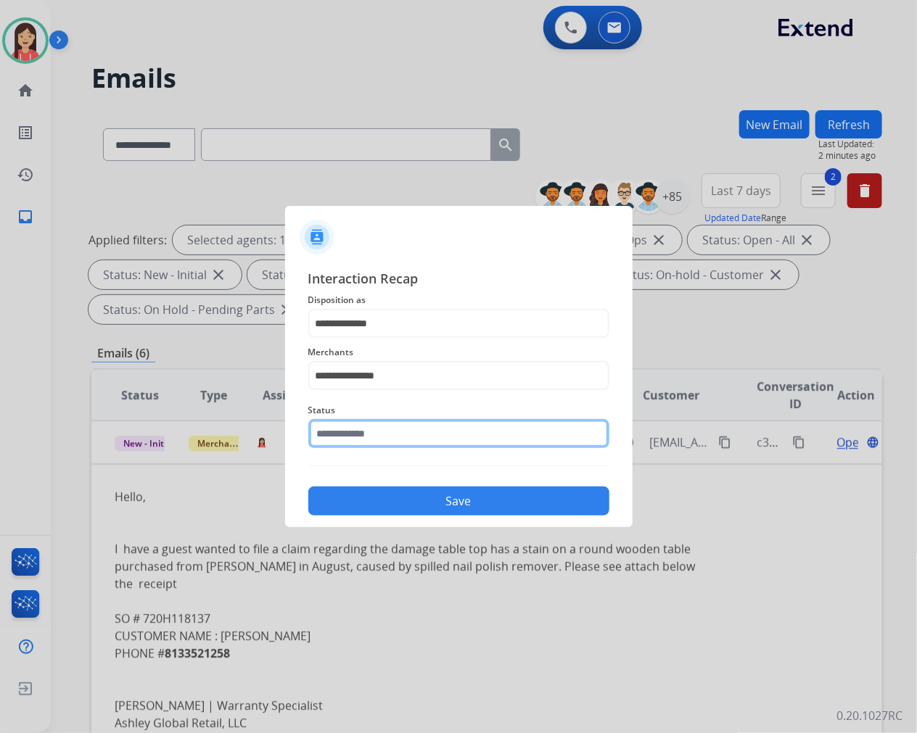
click at [416, 440] on input "text" at bounding box center [458, 433] width 301 height 29
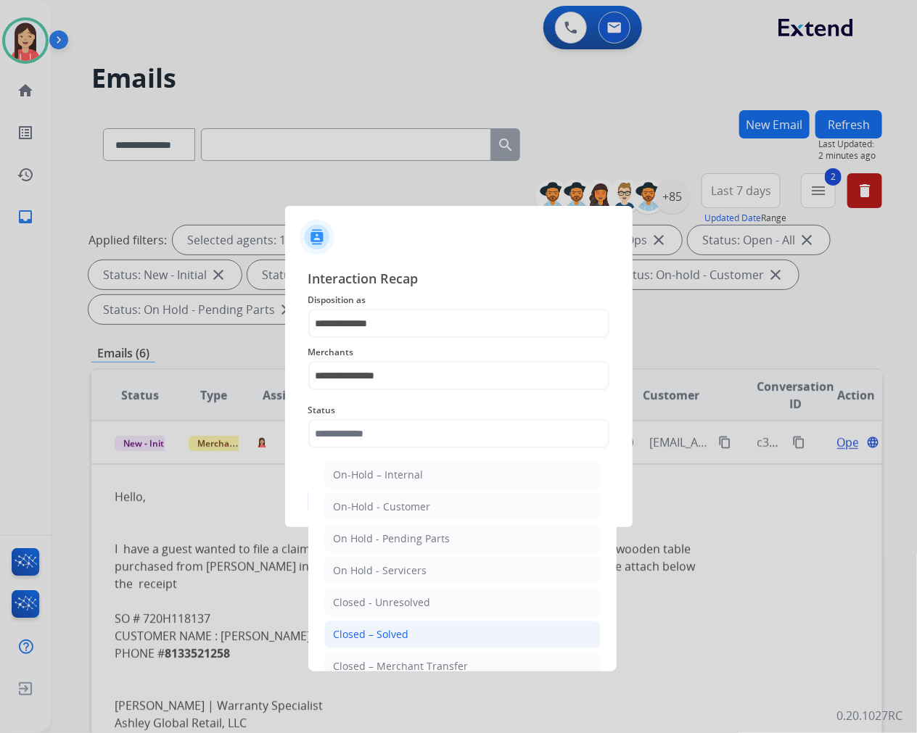
click at [392, 626] on li "Closed – Solved" at bounding box center [462, 635] width 276 height 28
type input "**********"
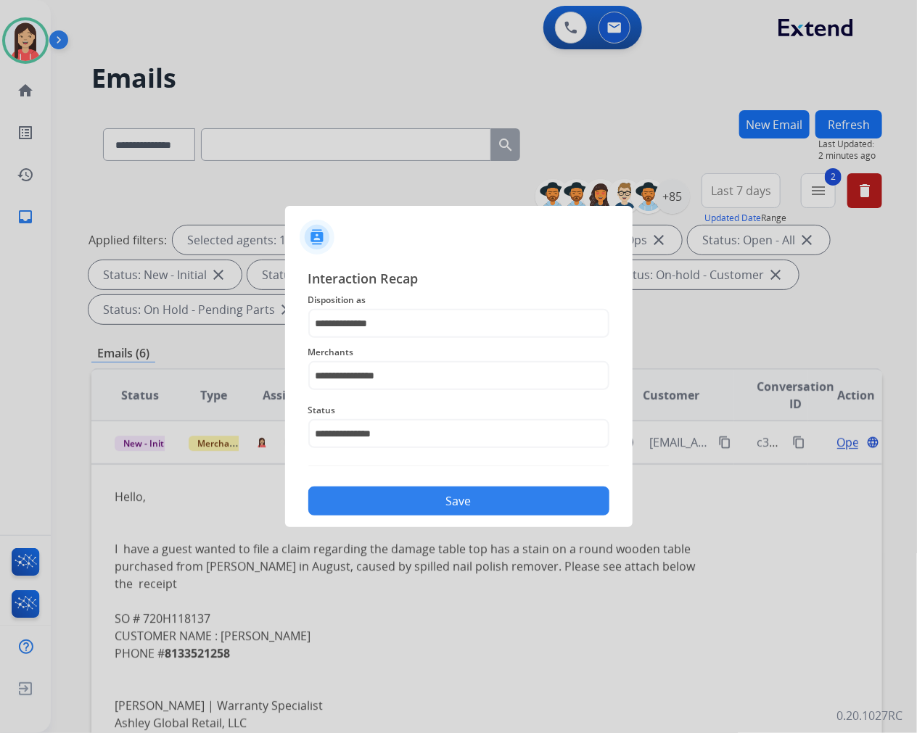
click at [453, 499] on button "Save" at bounding box center [458, 501] width 301 height 29
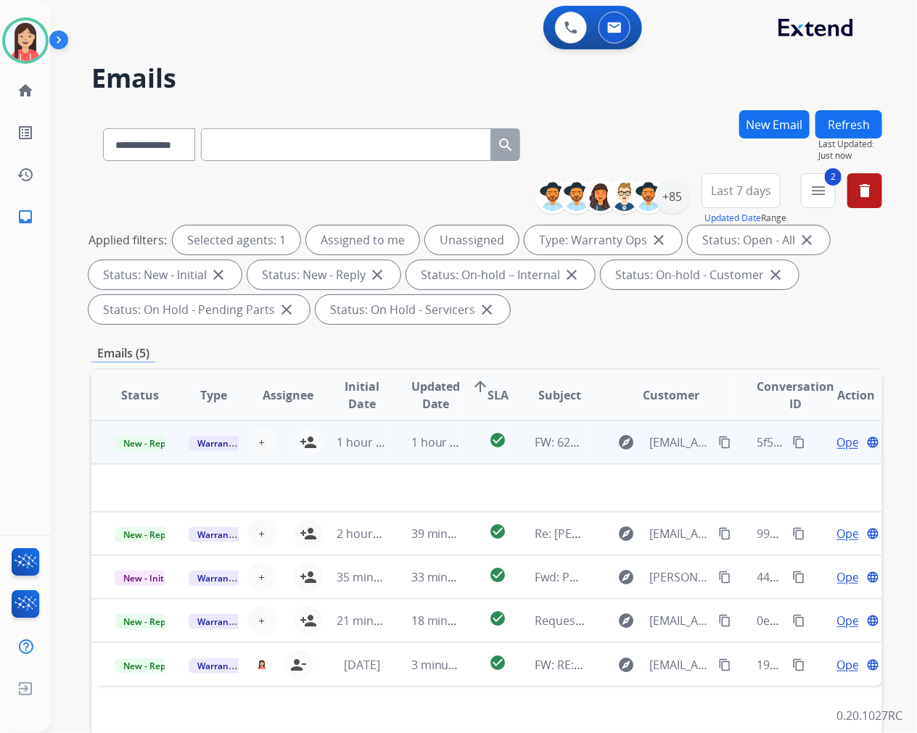
click at [409, 458] on td "1 hour ago" at bounding box center [425, 443] width 74 height 44
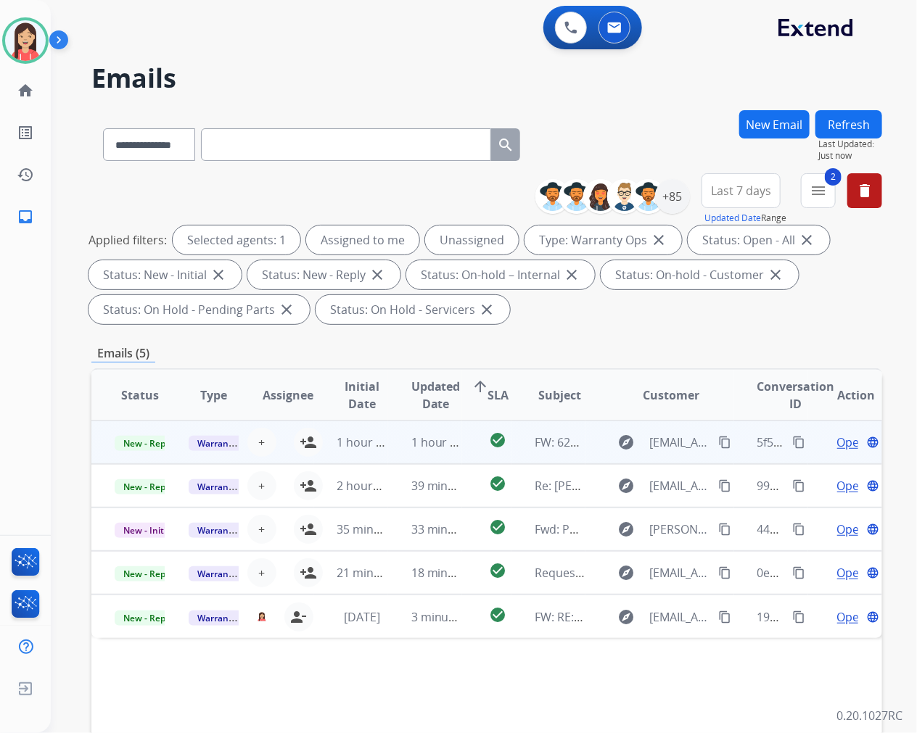
click at [397, 458] on td "1 hour ago" at bounding box center [425, 443] width 74 height 44
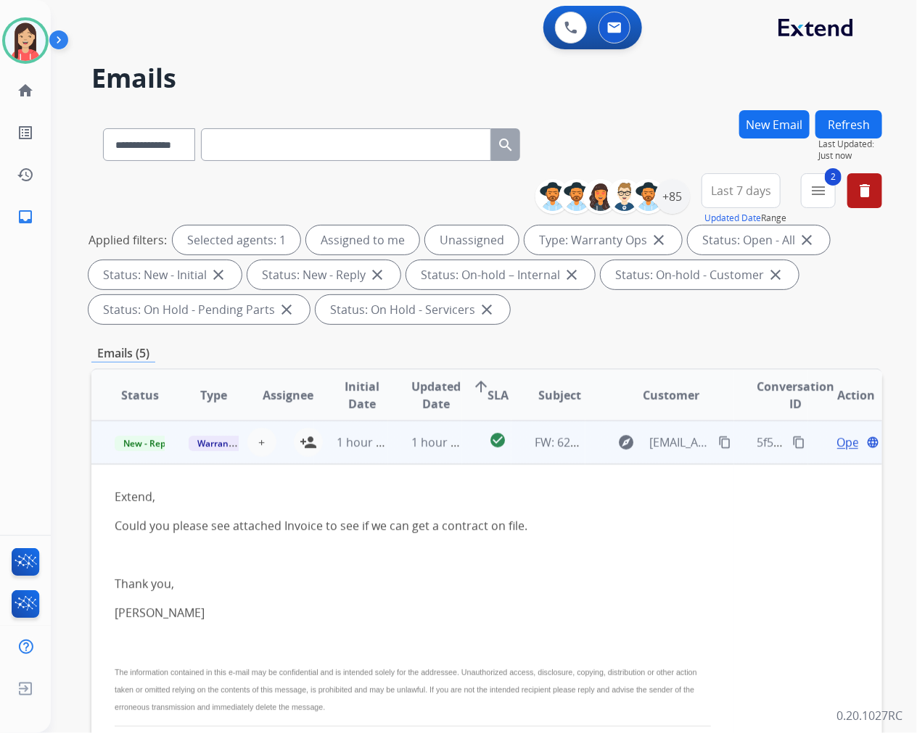
click at [837, 447] on span "Open" at bounding box center [852, 442] width 30 height 17
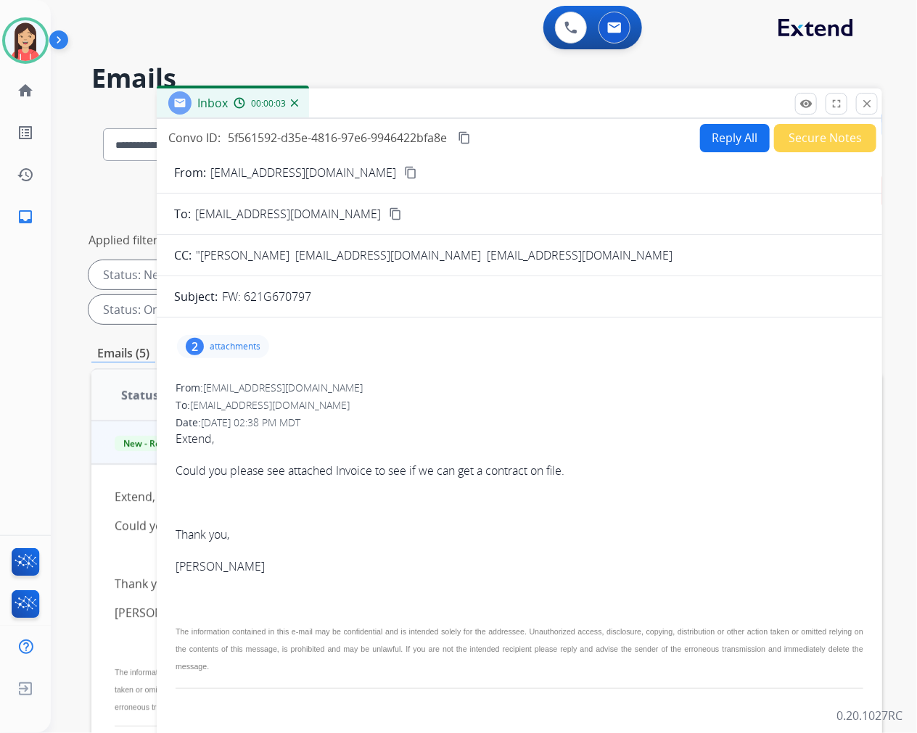
click at [241, 345] on p "attachments" at bounding box center [235, 347] width 51 height 12
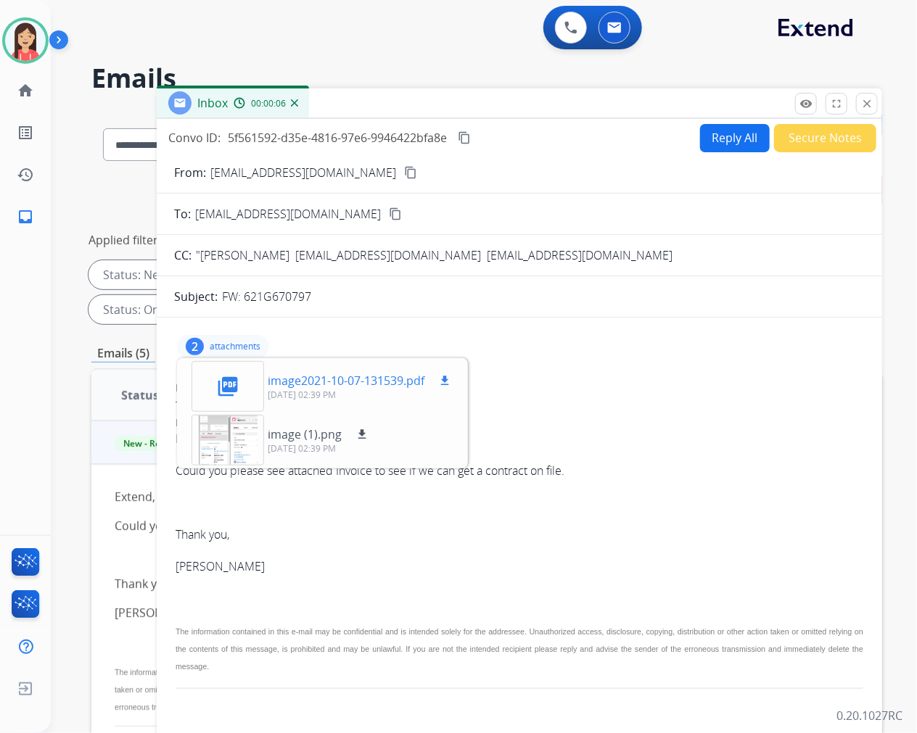
click at [447, 387] on button "download" at bounding box center [444, 380] width 17 height 17
click at [741, 141] on button "Reply All" at bounding box center [735, 138] width 70 height 28
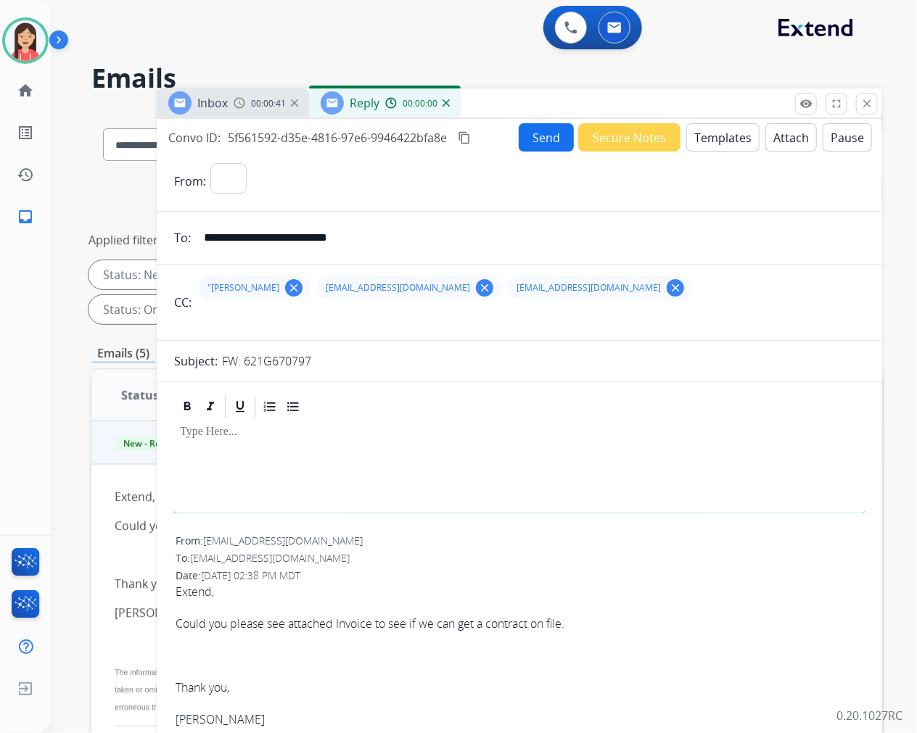
select select "**********"
click at [711, 138] on button "Templates" at bounding box center [722, 137] width 73 height 28
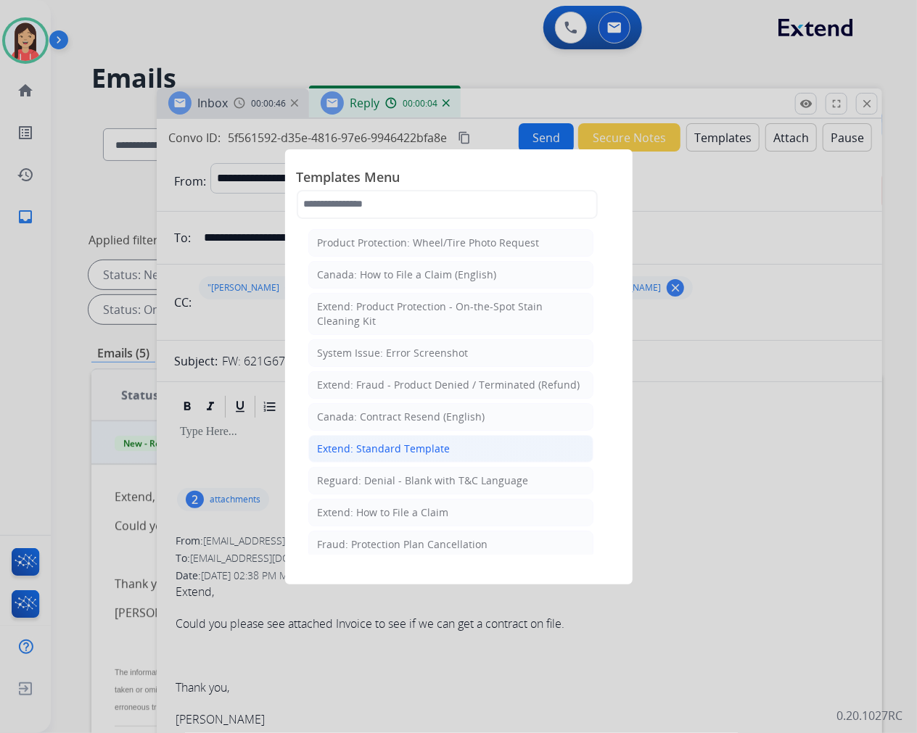
click at [384, 445] on div "Extend: Standard Template" at bounding box center [384, 449] width 133 height 15
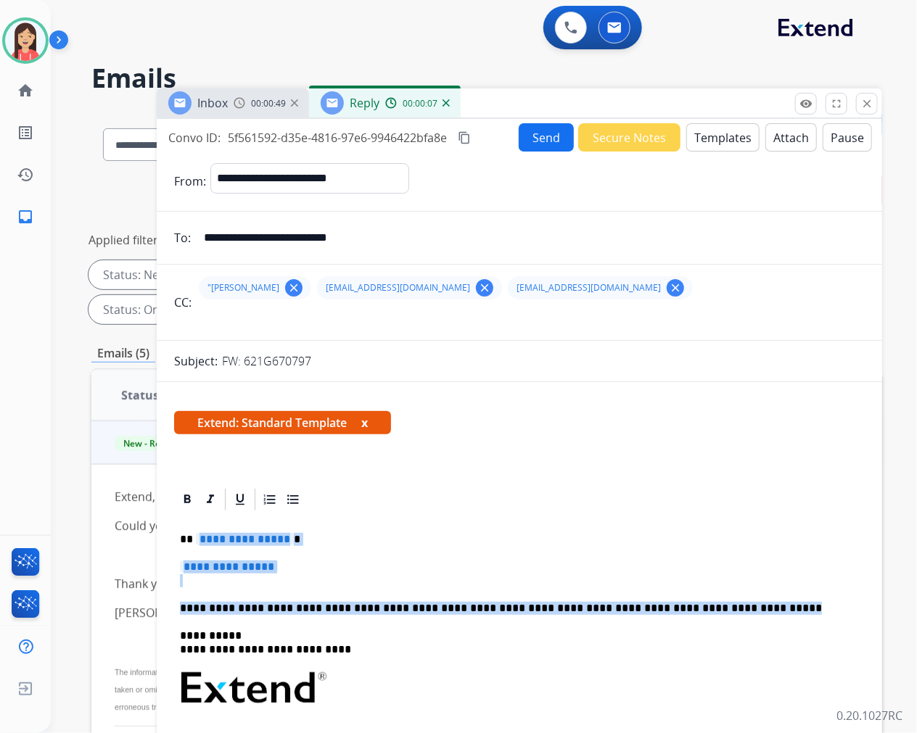
drag, startPoint x: 199, startPoint y: 540, endPoint x: 741, endPoint y: 598, distance: 545.0
click at [741, 598] on div "**********" at bounding box center [519, 722] width 691 height 419
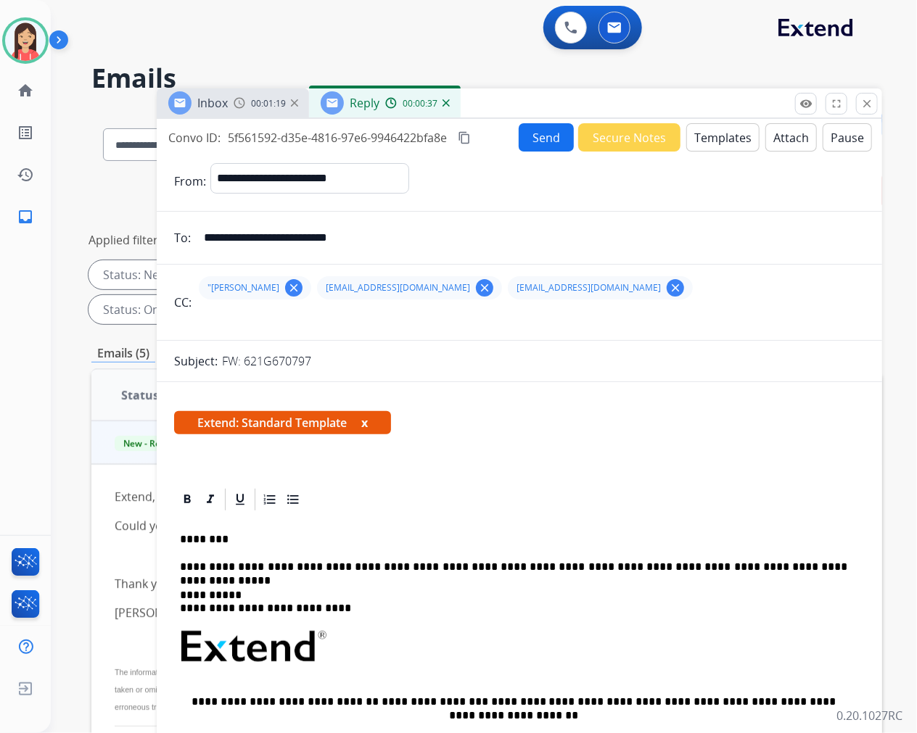
click at [531, 132] on button "Send" at bounding box center [546, 137] width 55 height 28
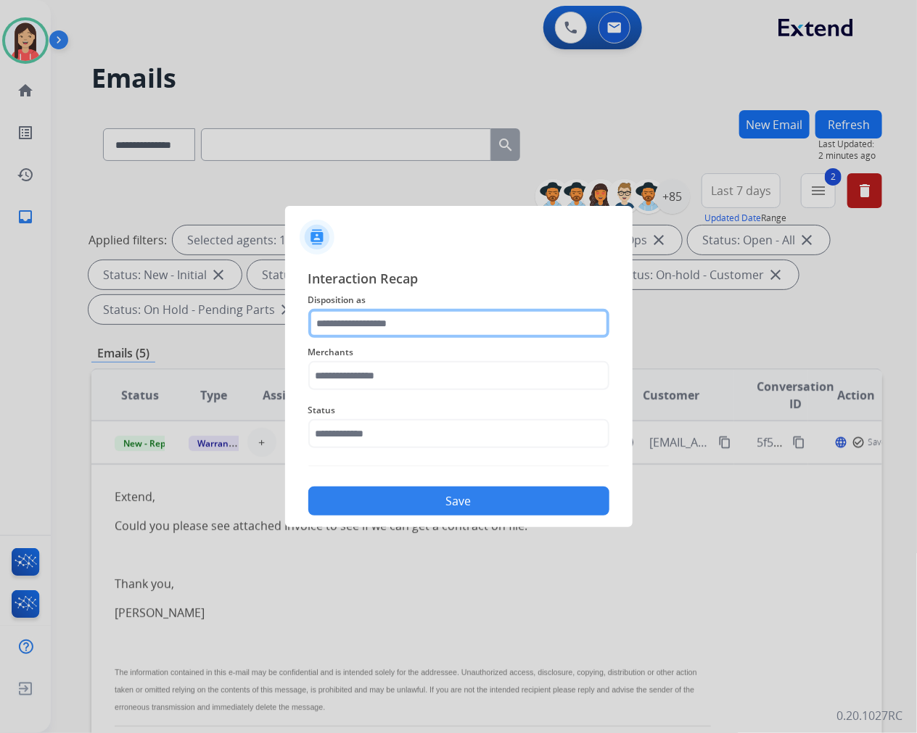
click at [426, 327] on input "text" at bounding box center [458, 323] width 301 height 29
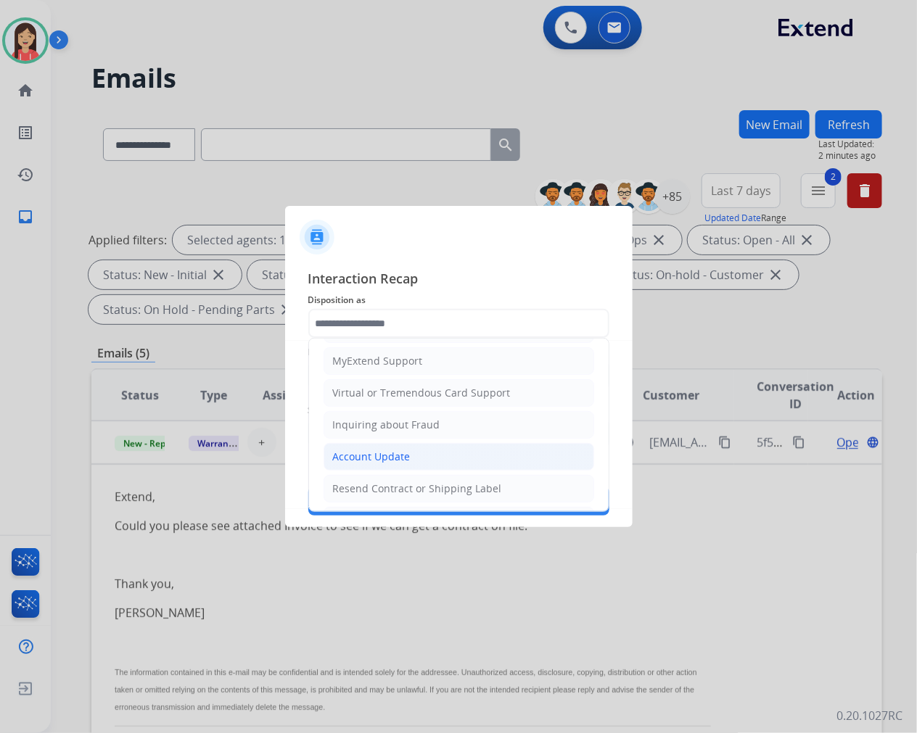
click at [399, 453] on div "Account Update" at bounding box center [372, 457] width 78 height 15
type input "**********"
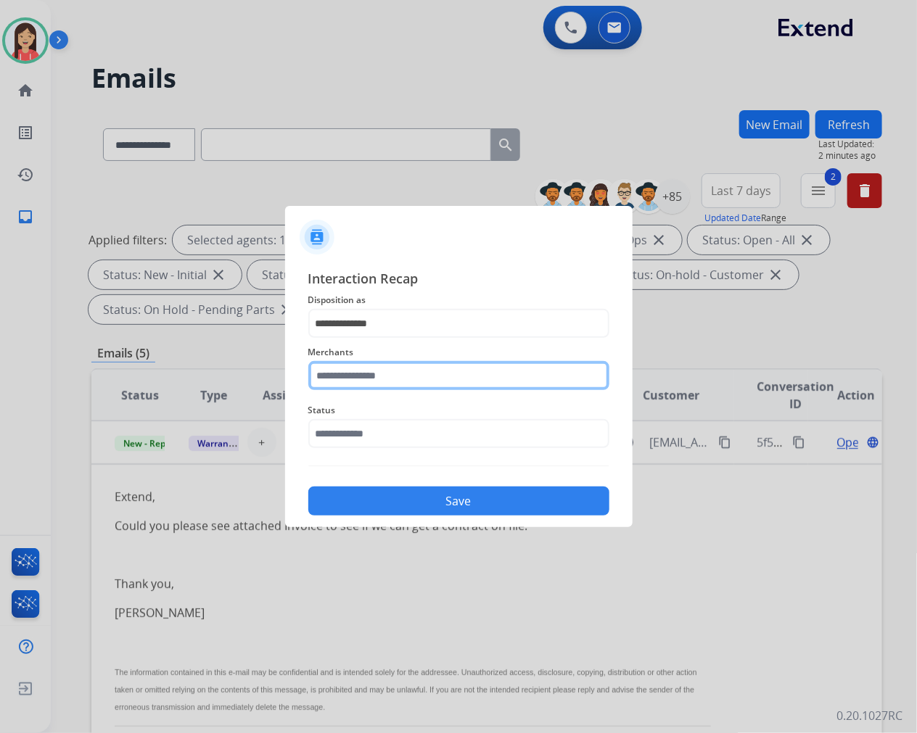
click at [408, 370] on input "text" at bounding box center [458, 375] width 301 height 29
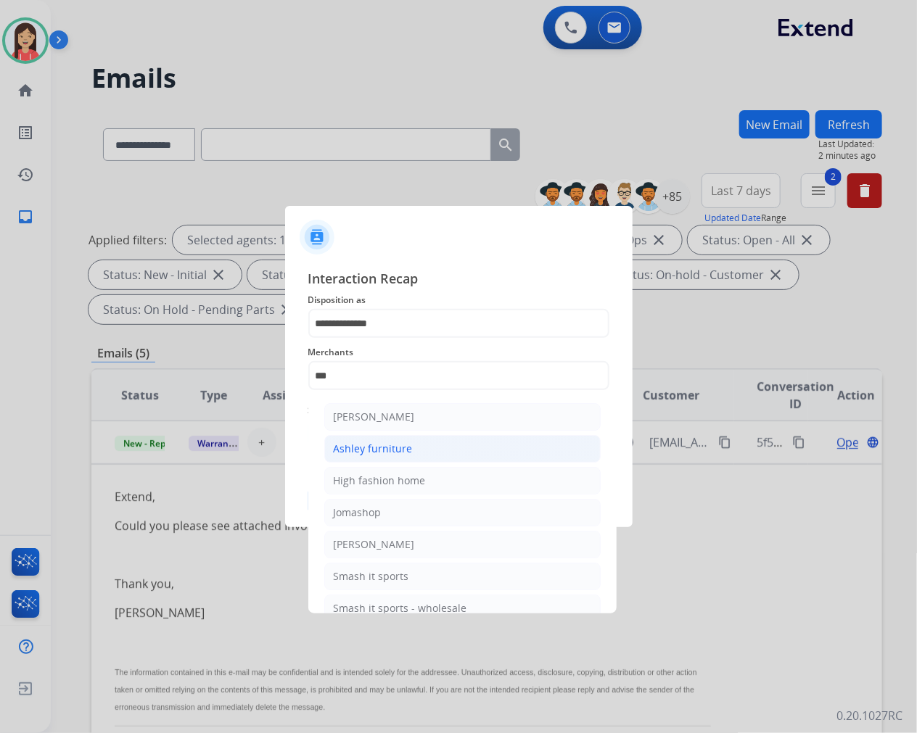
click at [403, 453] on div "Ashley furniture" at bounding box center [373, 449] width 79 height 15
type input "**********"
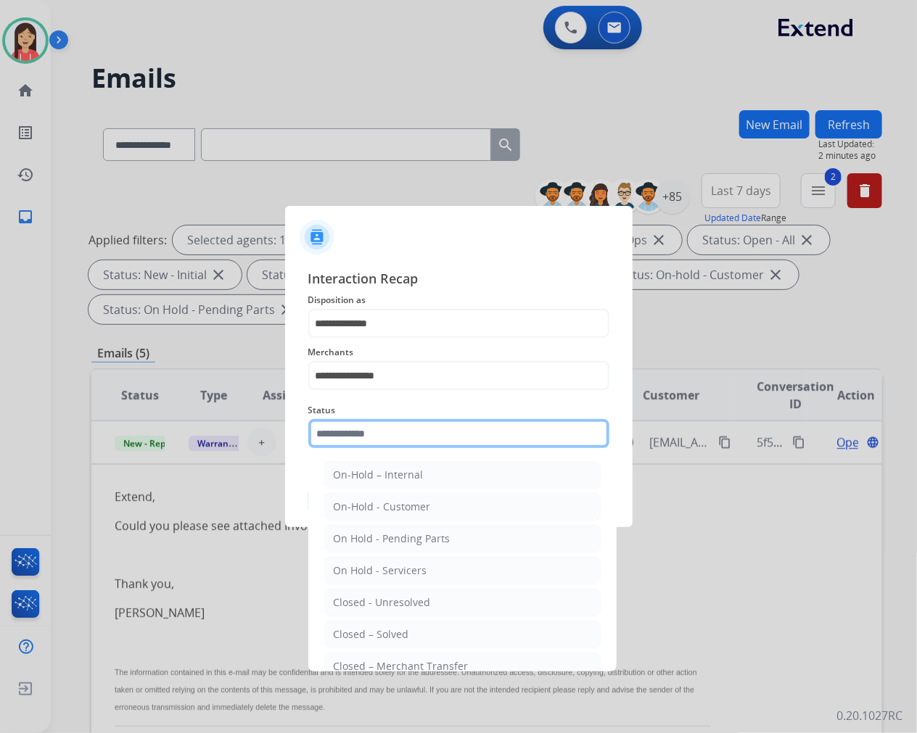
click at [404, 438] on input "text" at bounding box center [458, 433] width 301 height 29
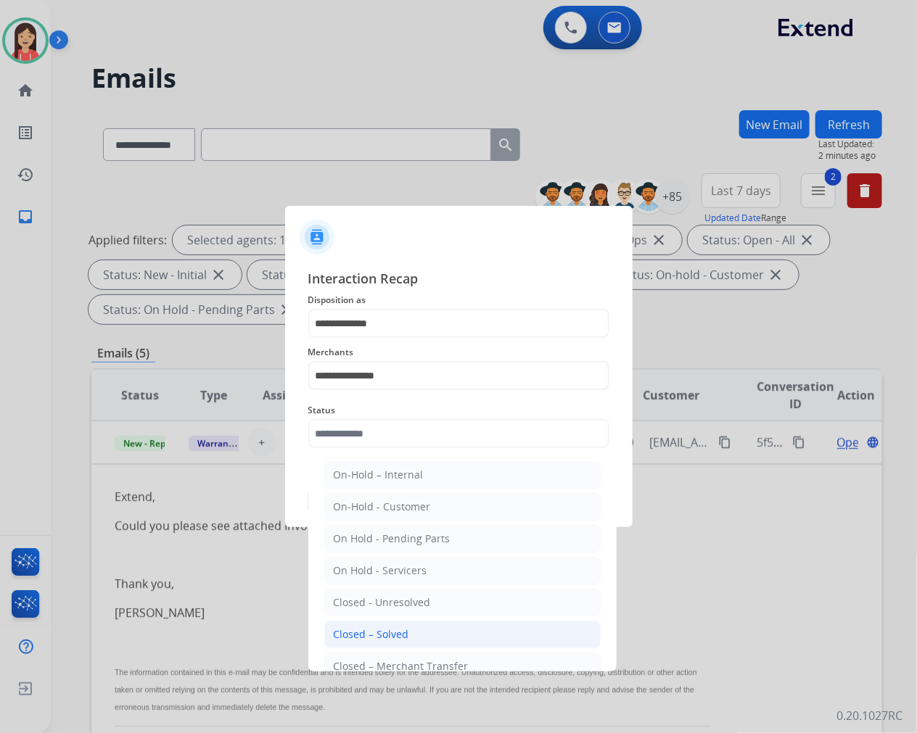
click at [396, 624] on li "Closed – Solved" at bounding box center [462, 635] width 276 height 28
type input "**********"
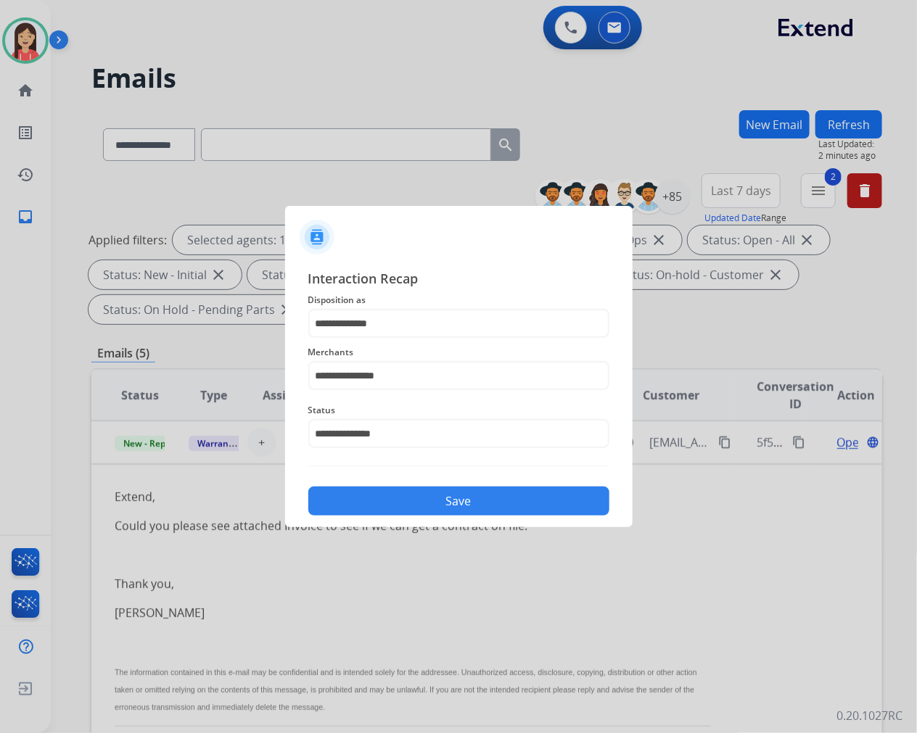
click at [417, 506] on button "Save" at bounding box center [458, 501] width 301 height 29
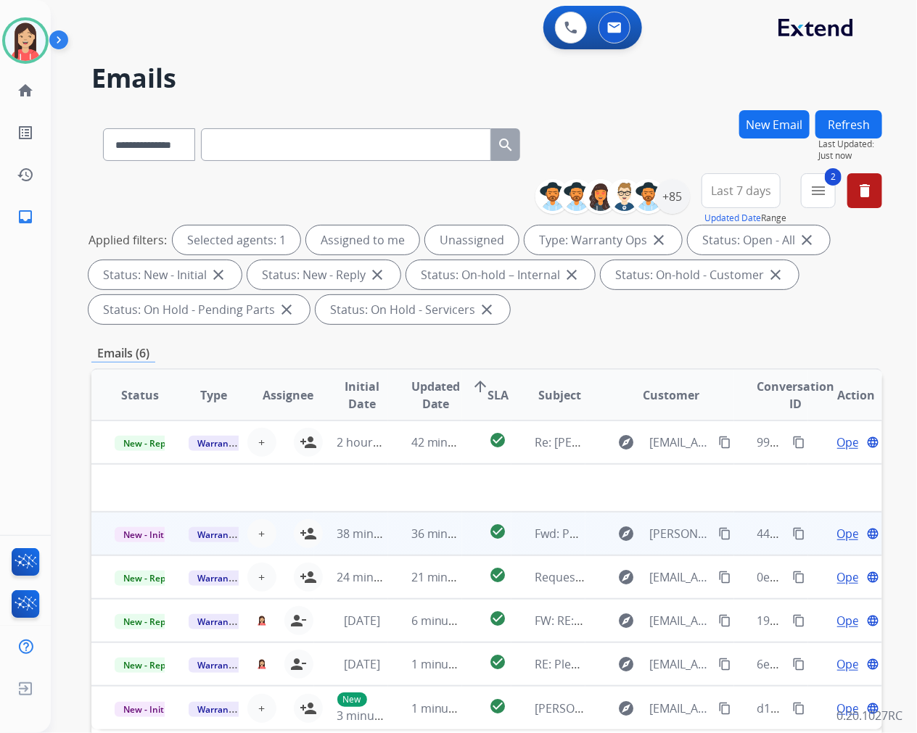
click at [397, 463] on td "42 minutes ago" at bounding box center [425, 443] width 74 height 44
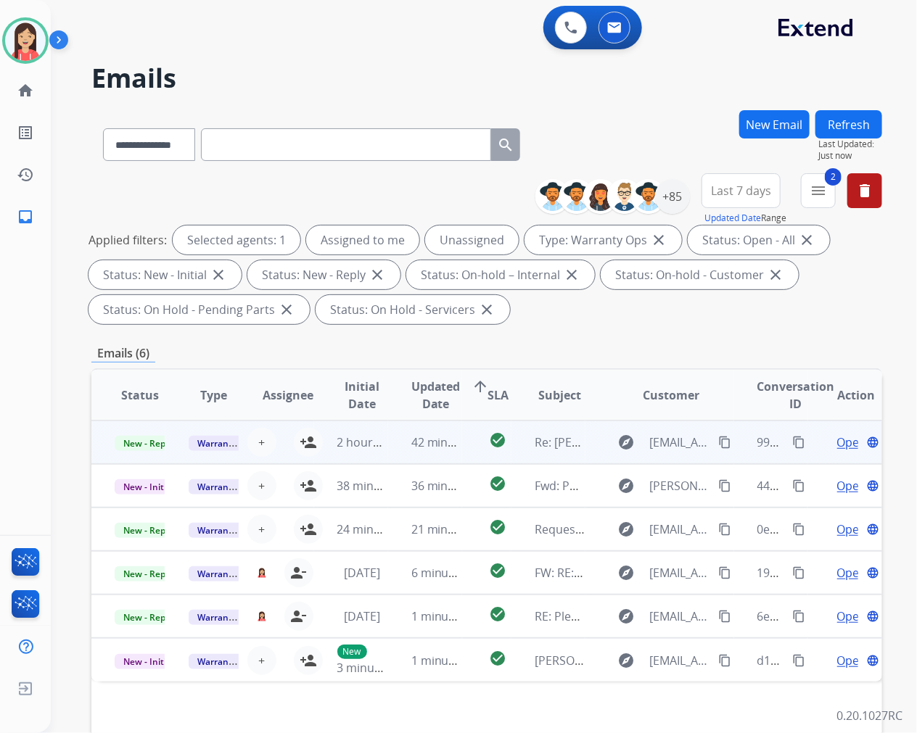
click at [395, 458] on td "42 minutes ago" at bounding box center [425, 443] width 74 height 44
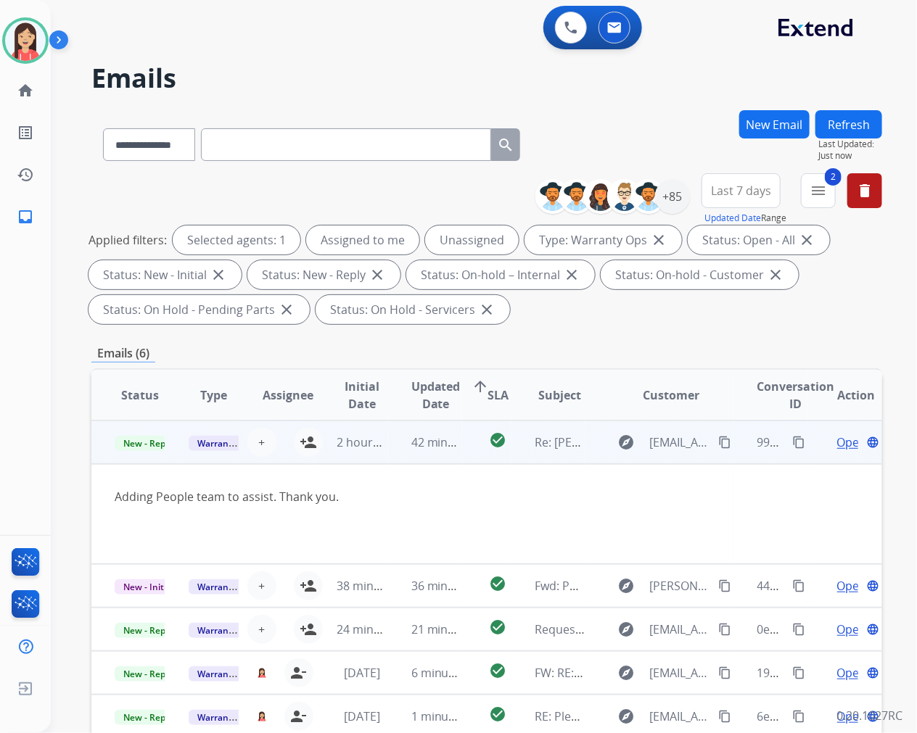
click at [837, 440] on span "Open" at bounding box center [852, 442] width 30 height 17
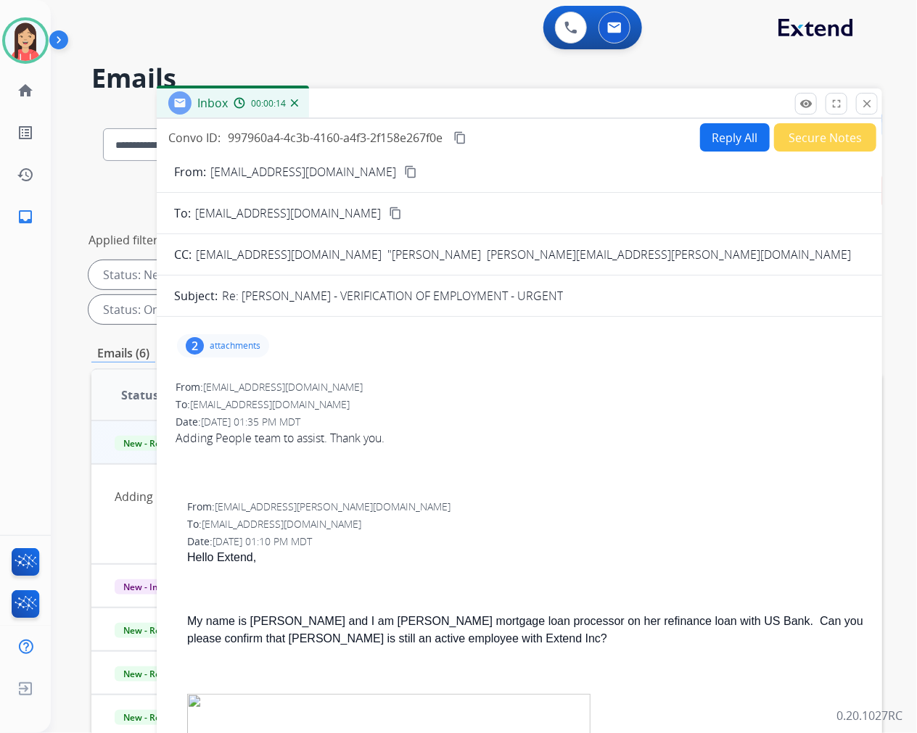
click at [722, 139] on button "Reply All" at bounding box center [735, 137] width 70 height 28
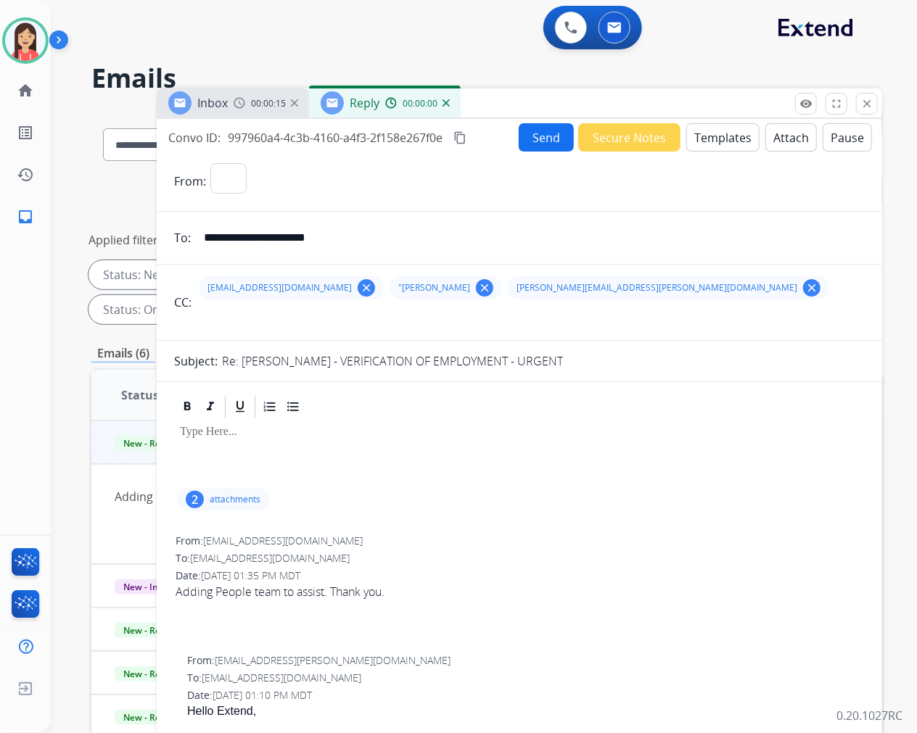
select select "**********"
drag, startPoint x: 364, startPoint y: 244, endPoint x: 206, endPoint y: 235, distance: 158.4
click at [206, 235] on input "**********" at bounding box center [529, 237] width 669 height 29
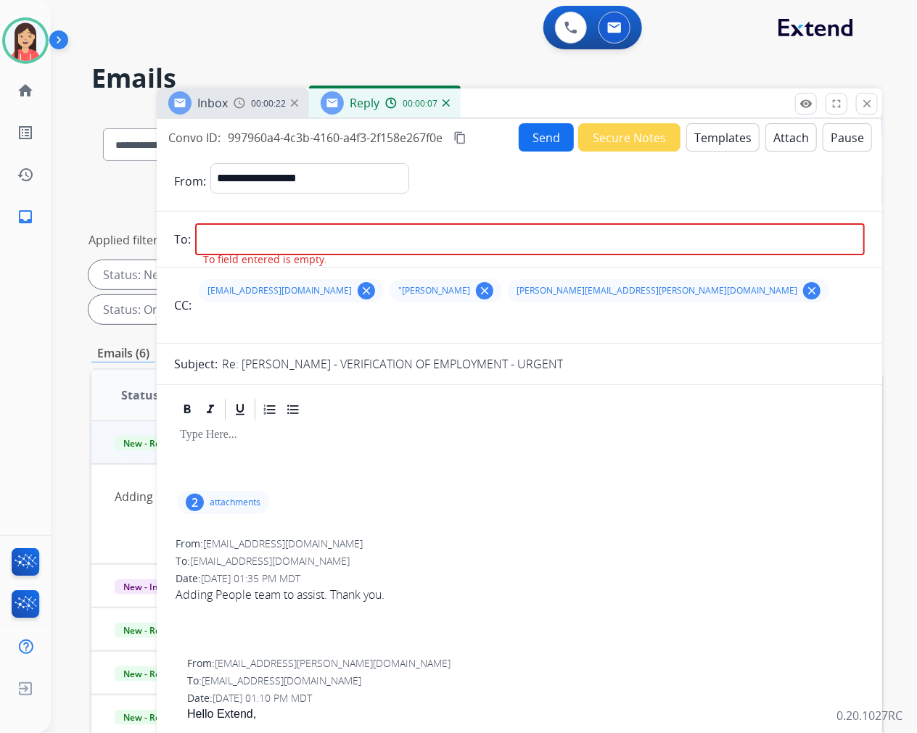
click at [331, 327] on input "text" at bounding box center [530, 322] width 669 height 29
paste input "**********"
type input "**********"
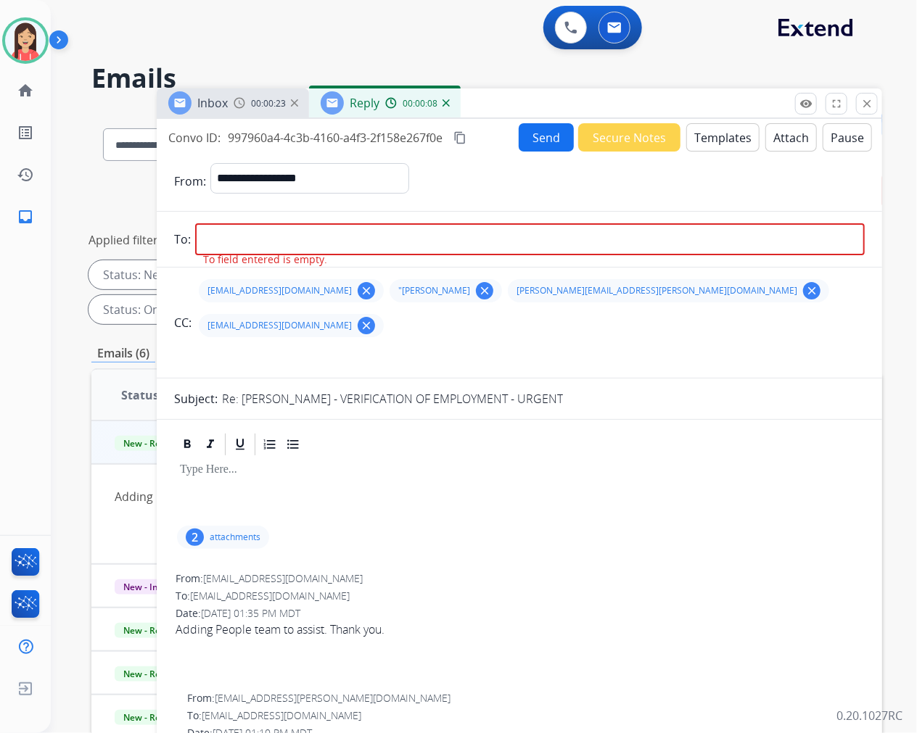
click at [284, 238] on input "email" at bounding box center [529, 239] width 669 height 32
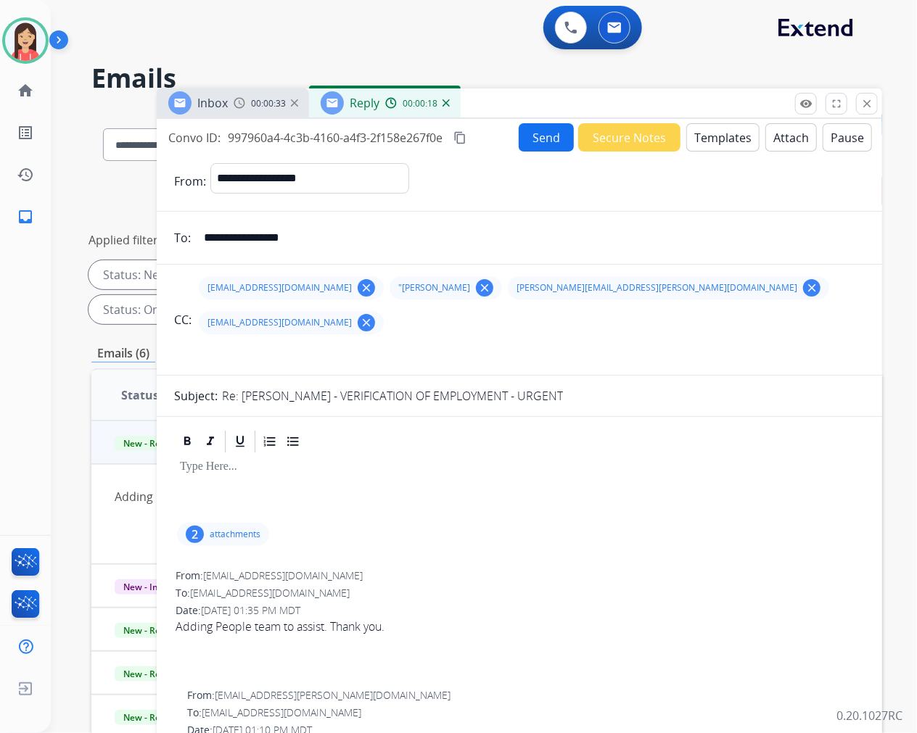
type input "**********"
click at [360, 290] on mat-icon "clear" at bounding box center [366, 287] width 13 height 13
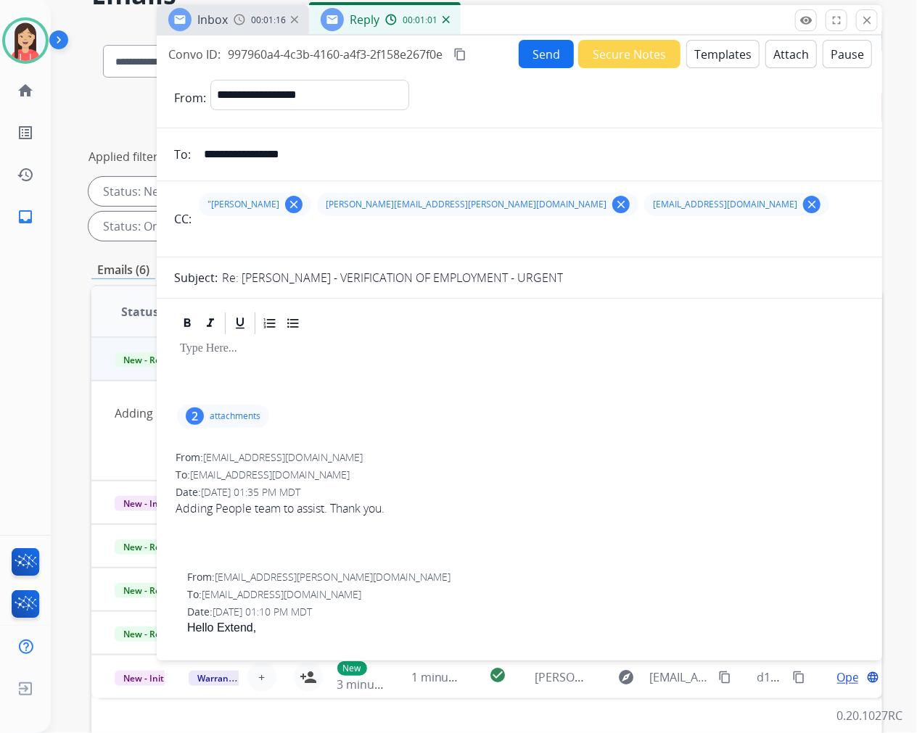
scroll to position [0, 0]
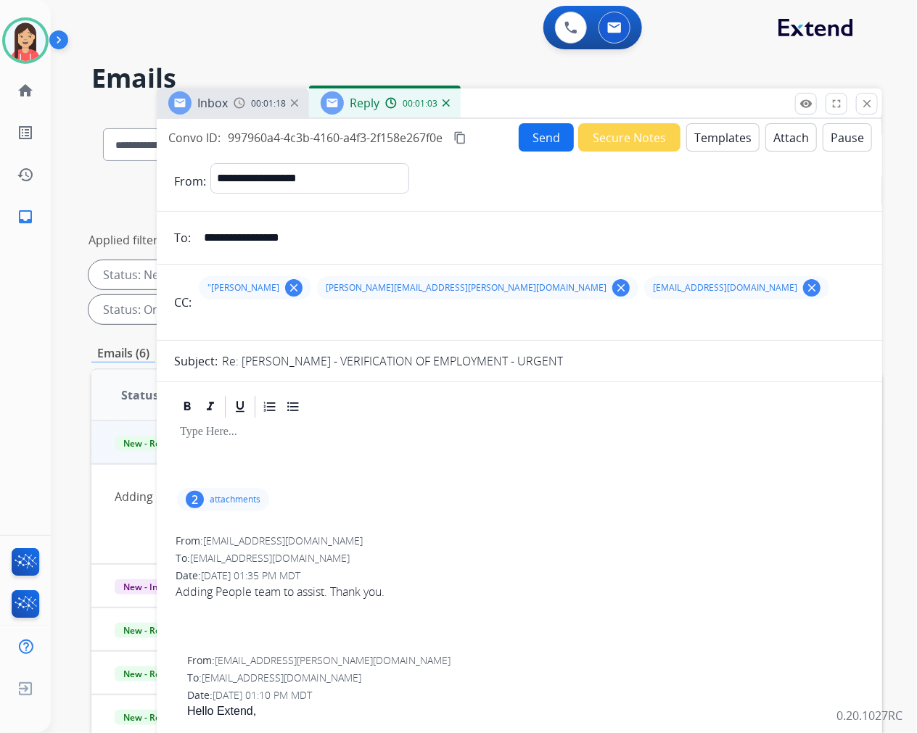
click at [535, 139] on button "Send" at bounding box center [546, 137] width 55 height 28
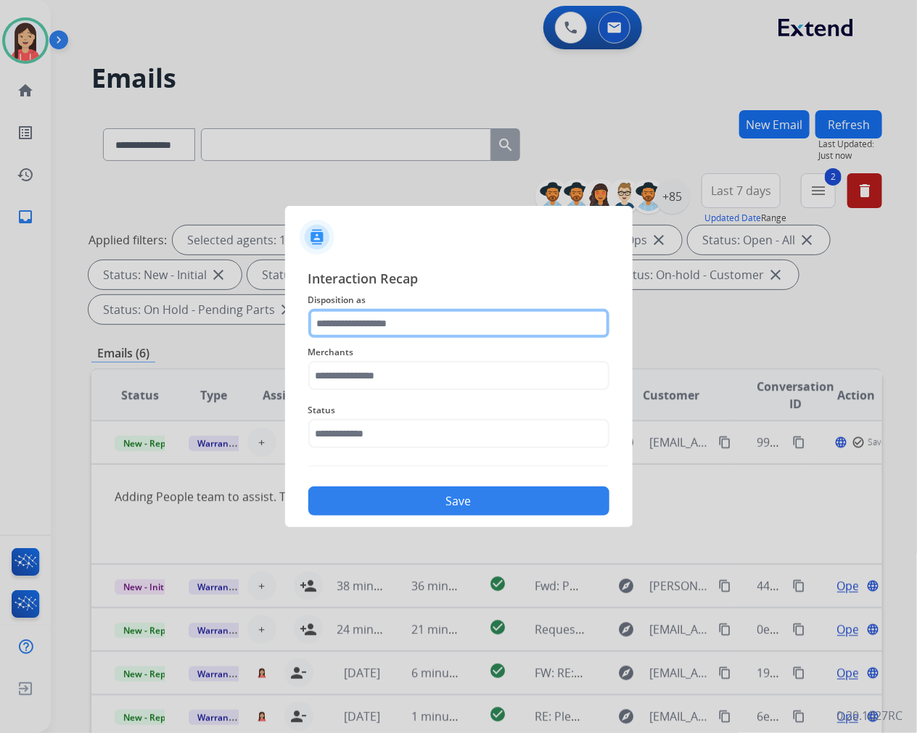
click at [417, 325] on input "text" at bounding box center [458, 323] width 301 height 29
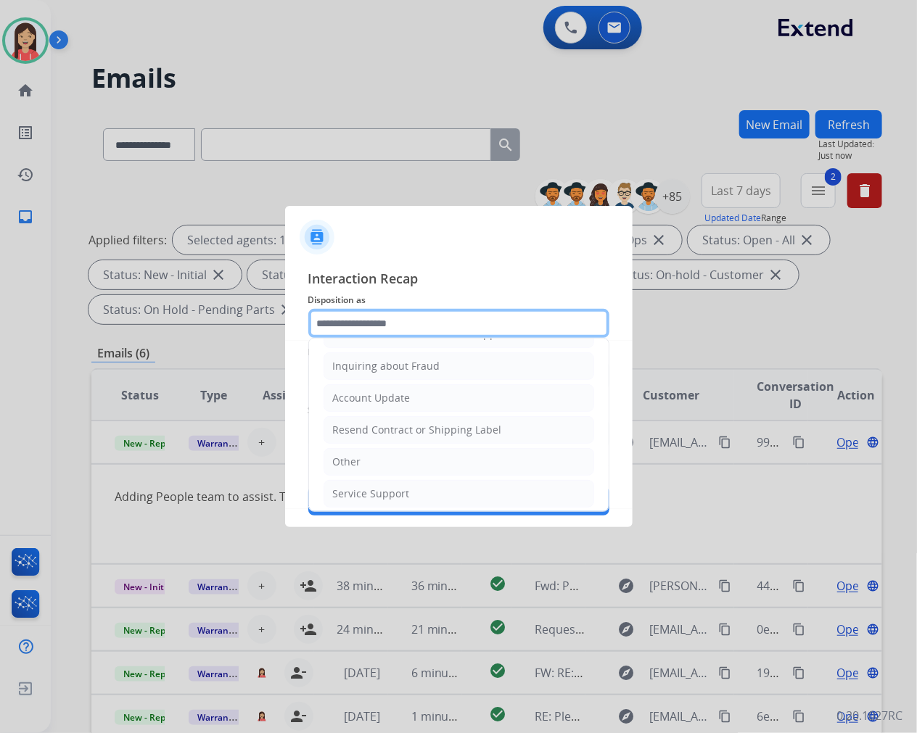
scroll to position [227, 0]
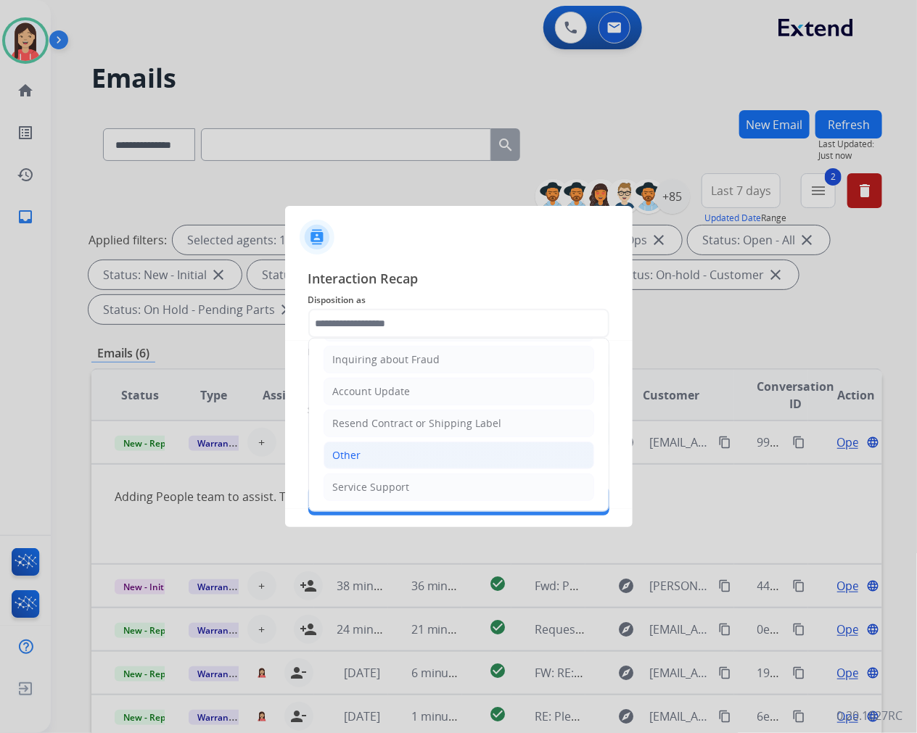
click at [354, 458] on div "Other" at bounding box center [347, 455] width 28 height 15
type input "*****"
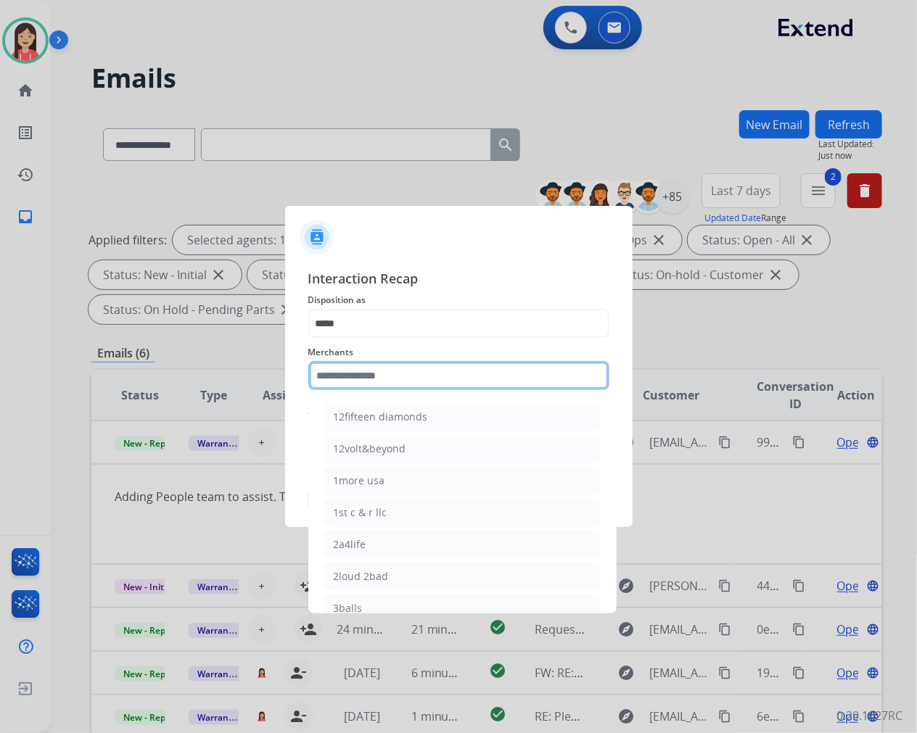
click at [373, 374] on input "text" at bounding box center [458, 375] width 301 height 29
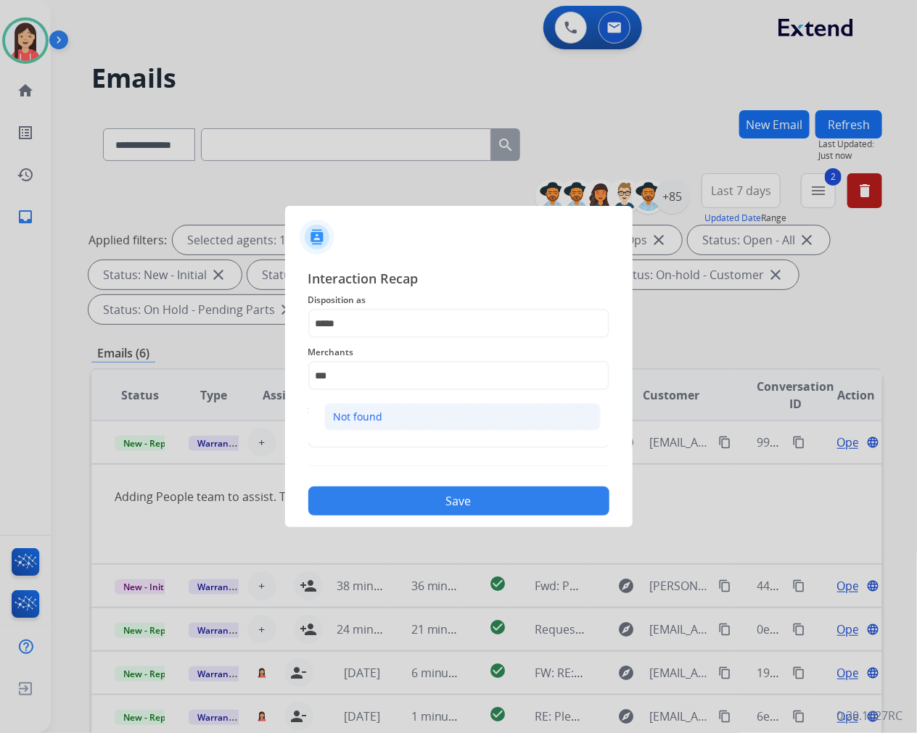
click at [389, 422] on li "Not found" at bounding box center [462, 417] width 276 height 28
type input "*********"
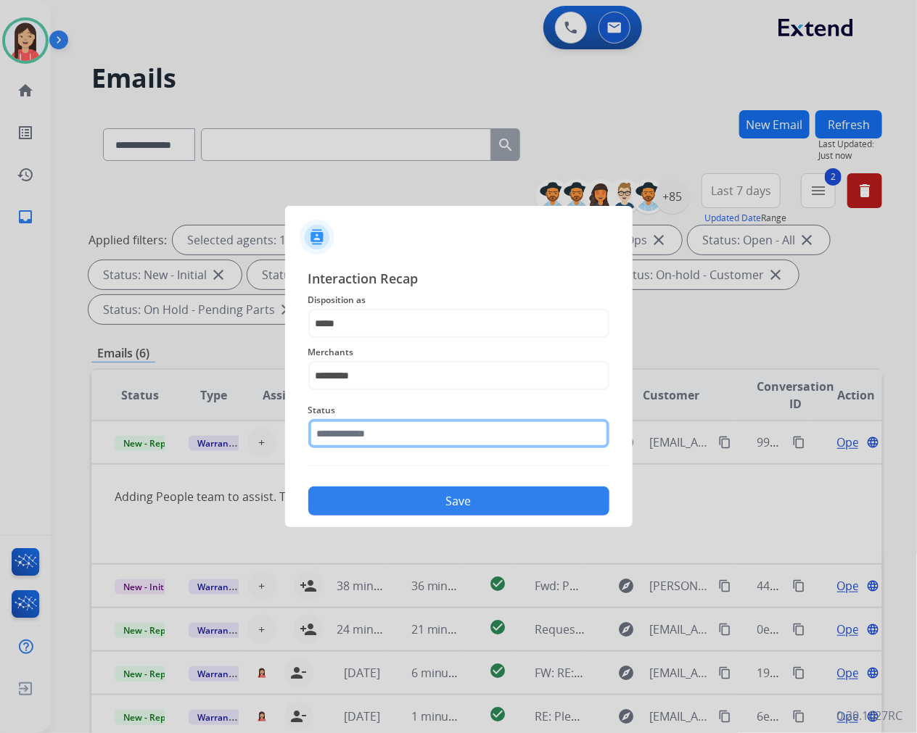
click at [389, 422] on input "text" at bounding box center [458, 433] width 301 height 29
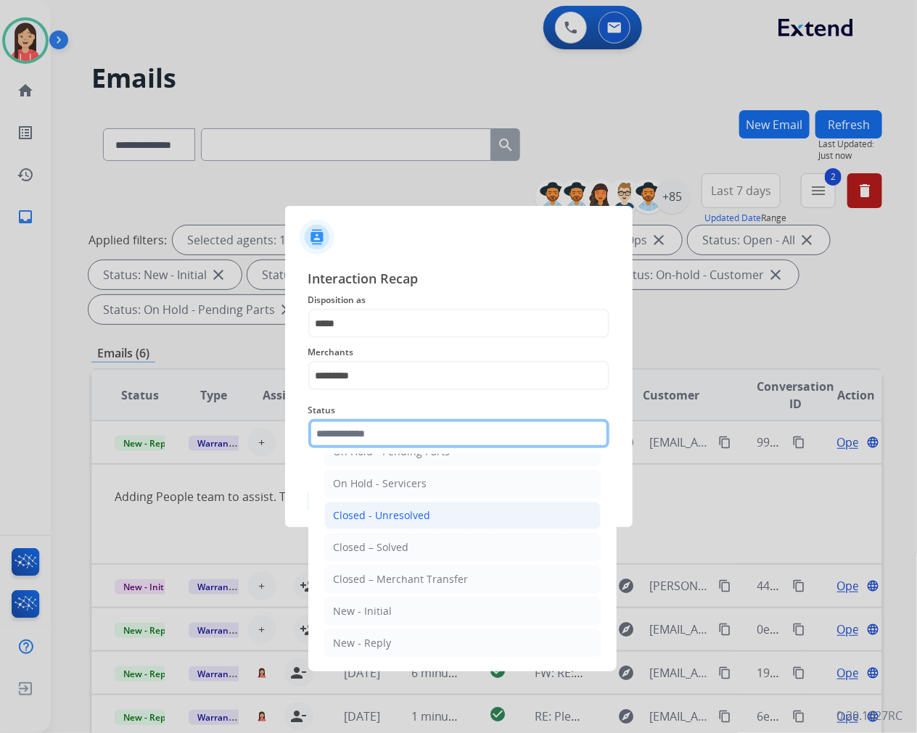
scroll to position [8, 0]
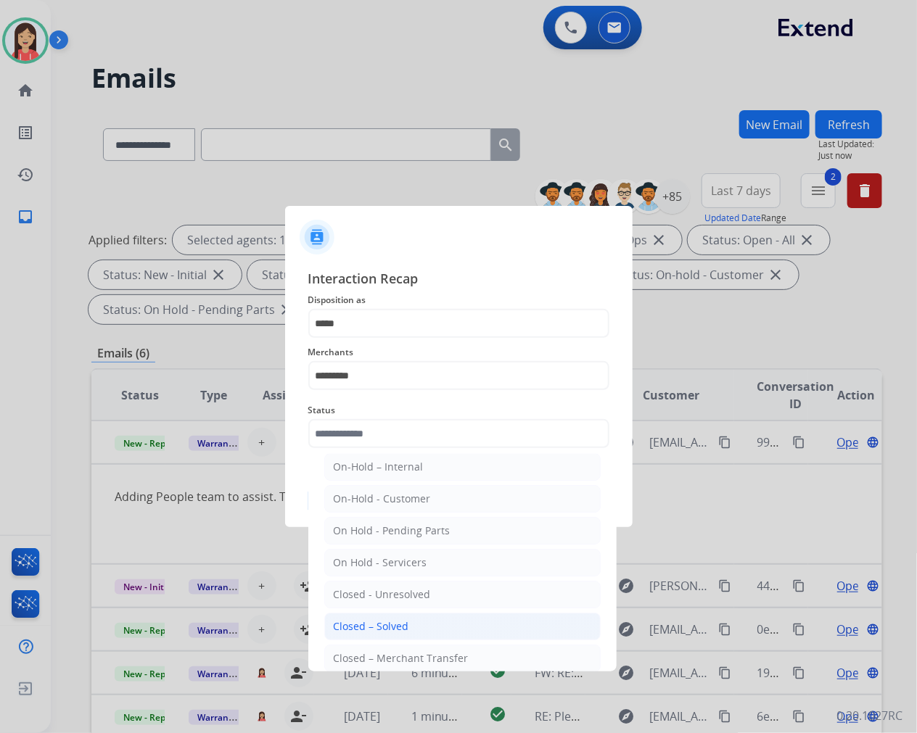
click at [355, 622] on div "Closed – Solved" at bounding box center [371, 626] width 75 height 15
type input "**********"
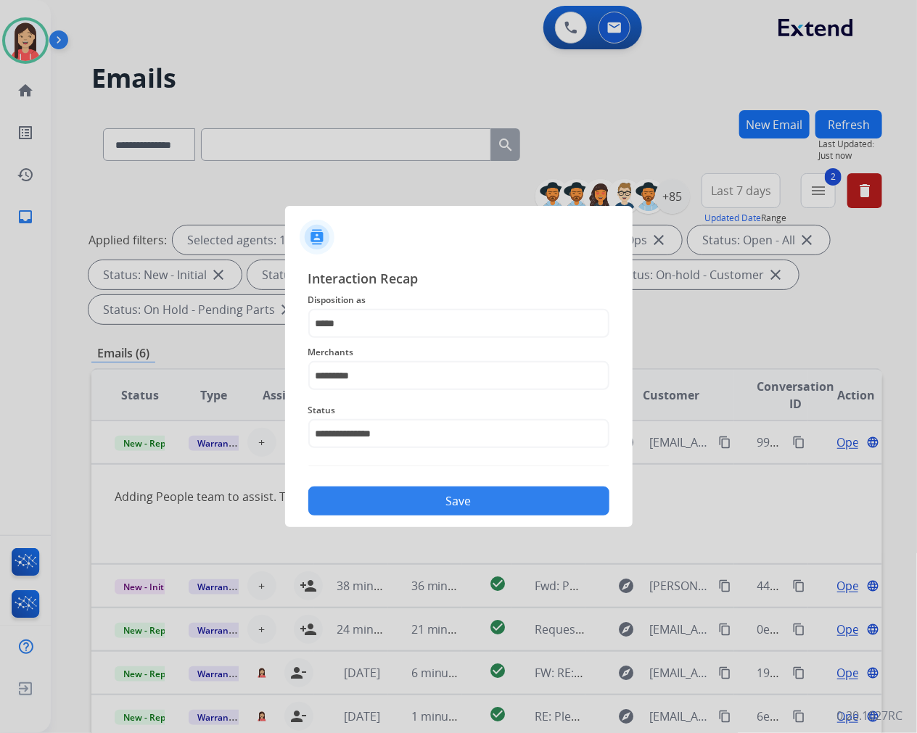
click at [432, 477] on div "**********" at bounding box center [458, 391] width 301 height 247
click at [410, 498] on button "Save" at bounding box center [458, 501] width 301 height 29
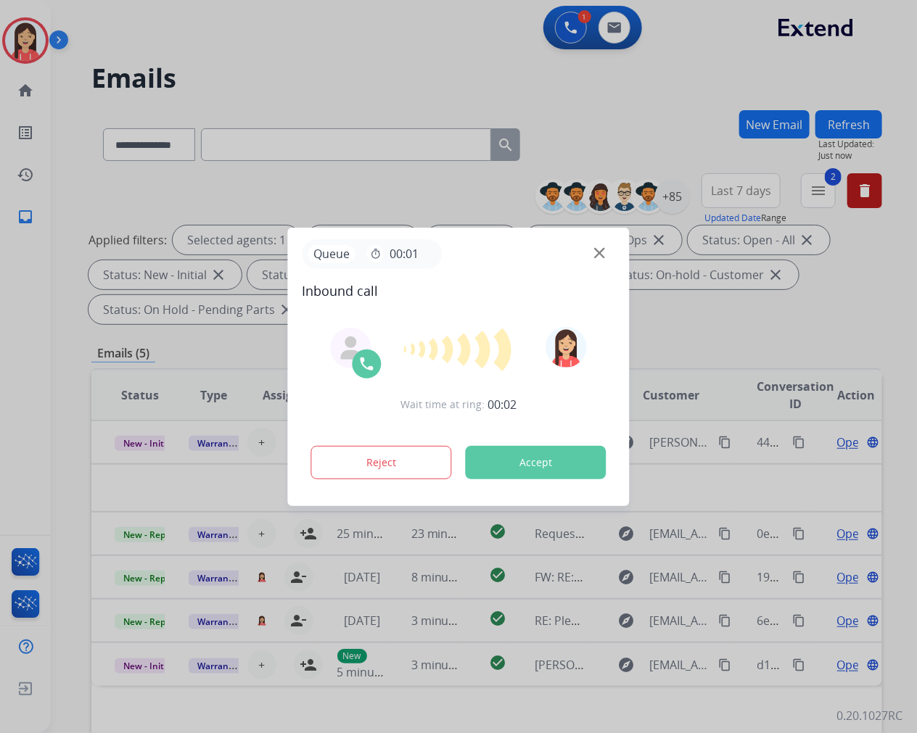
click at [518, 465] on button "Accept" at bounding box center [536, 462] width 141 height 33
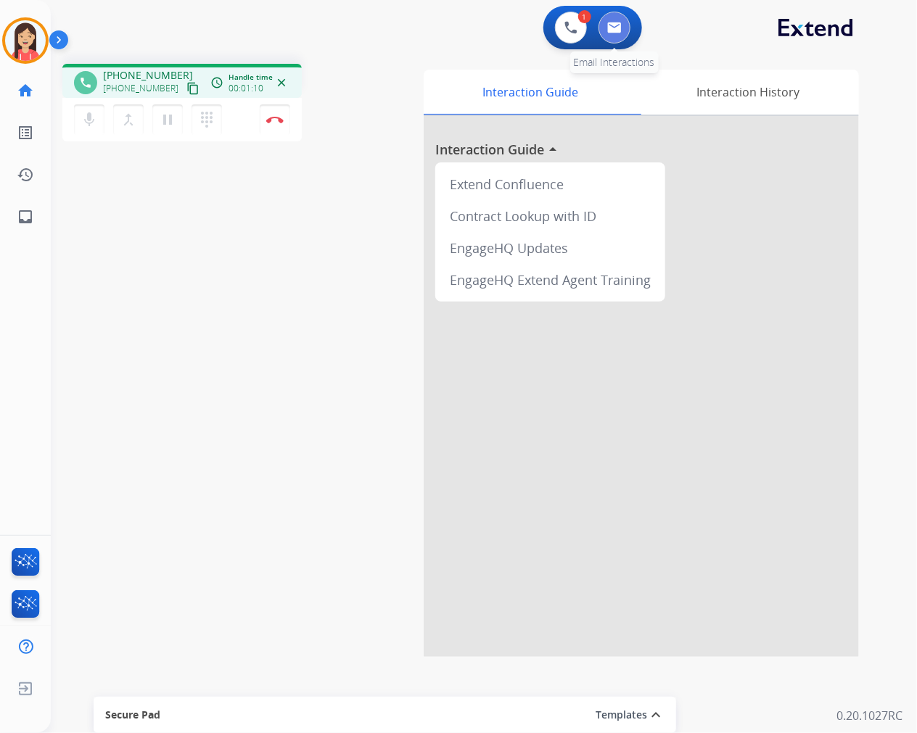
click at [620, 29] on img at bounding box center [614, 28] width 15 height 12
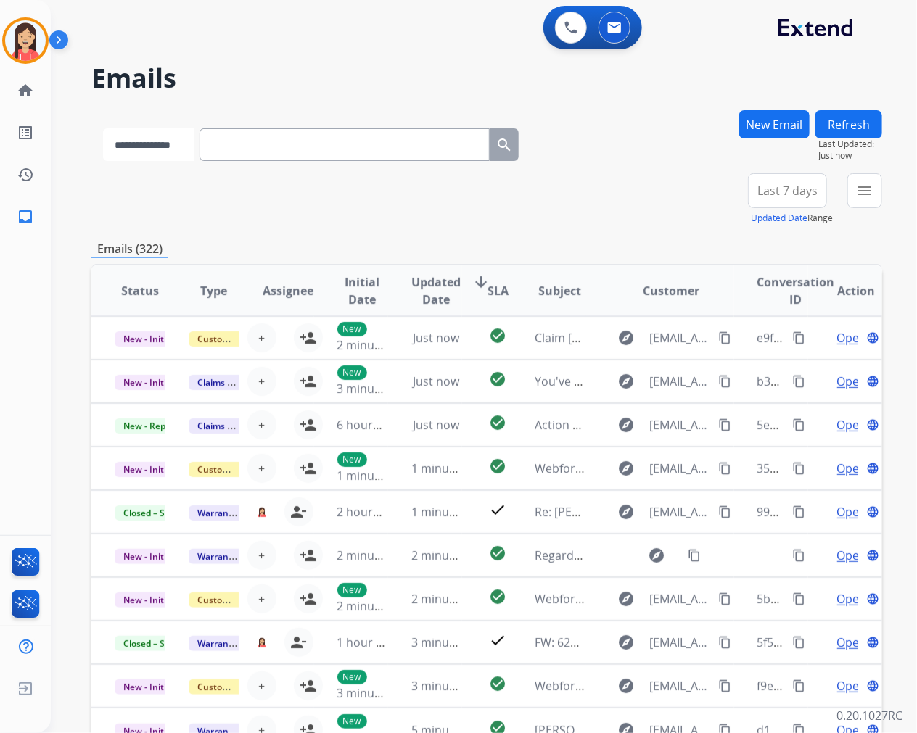
click at [171, 151] on select "**********" at bounding box center [148, 144] width 91 height 33
select select "**********"
click at [103, 128] on select "**********" at bounding box center [148, 144] width 91 height 33
click at [277, 147] on input "text" at bounding box center [346, 144] width 290 height 33
paste input "**********"
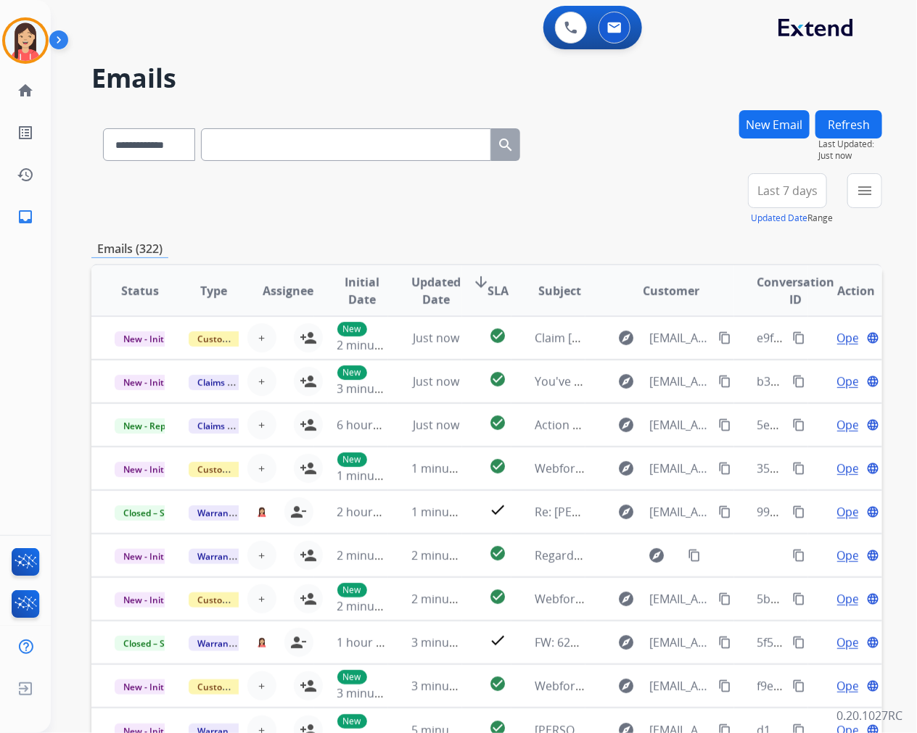
type input "**********"
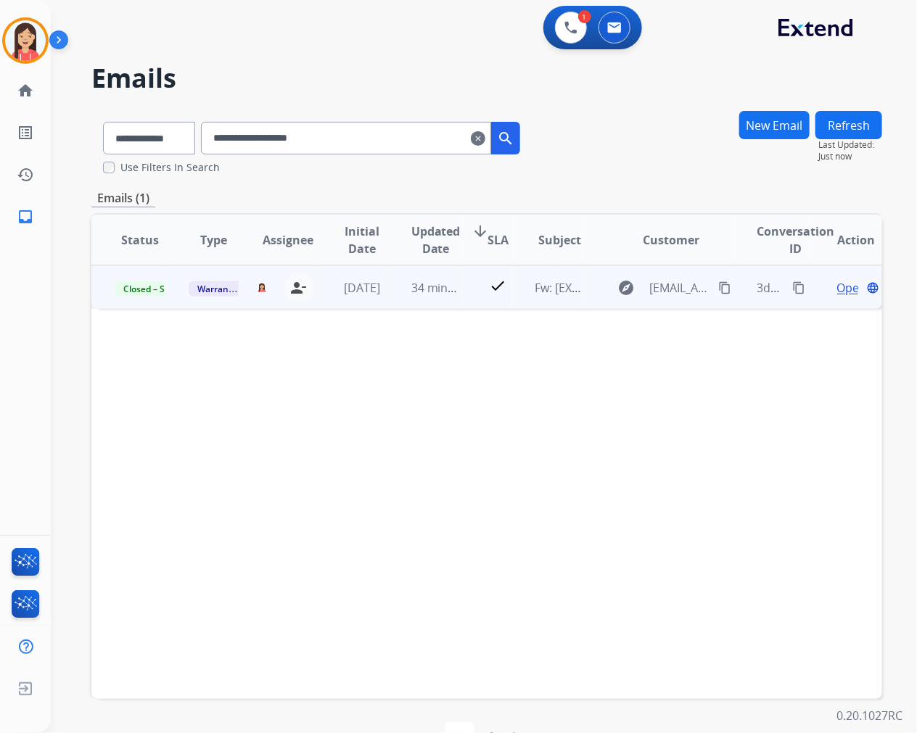
click at [462, 300] on td "check" at bounding box center [486, 287] width 49 height 44
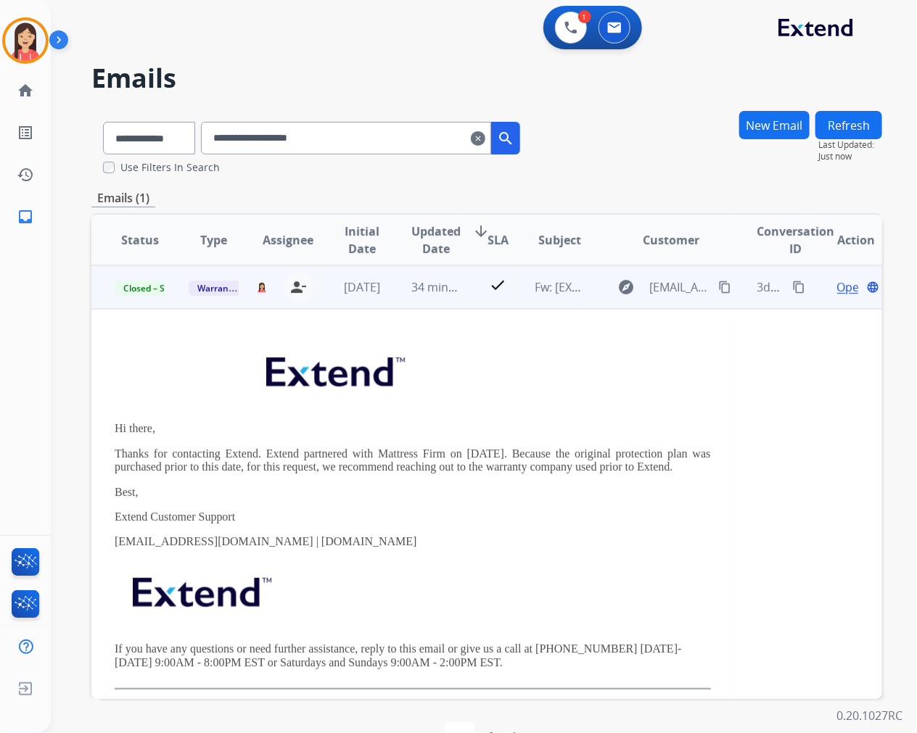
click at [837, 287] on span "Open" at bounding box center [852, 287] width 30 height 17
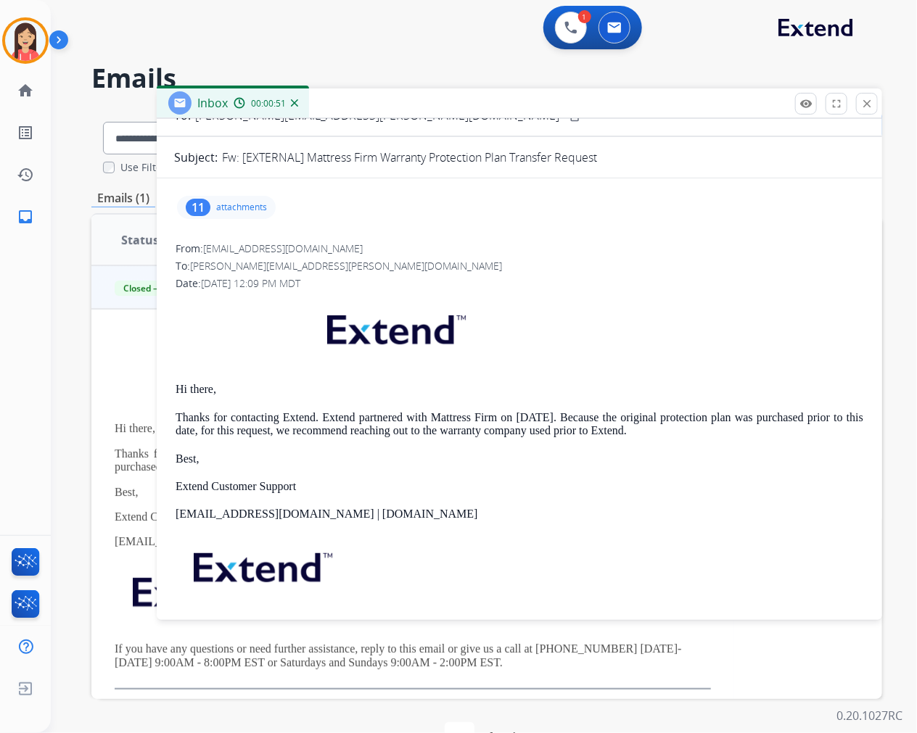
scroll to position [86, 0]
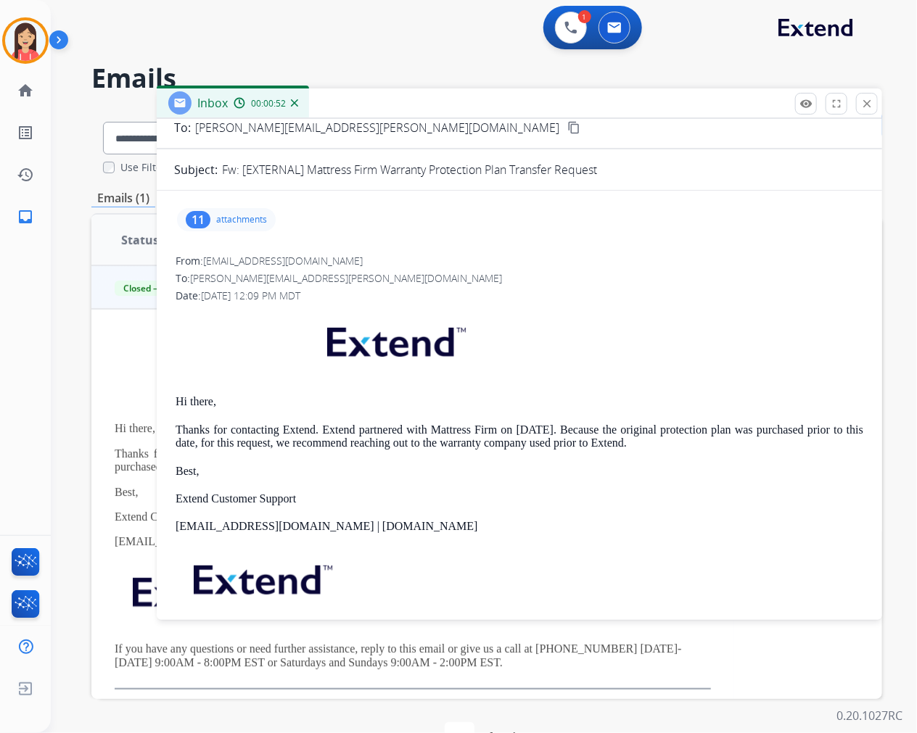
click at [219, 214] on p "attachments" at bounding box center [241, 220] width 51 height 12
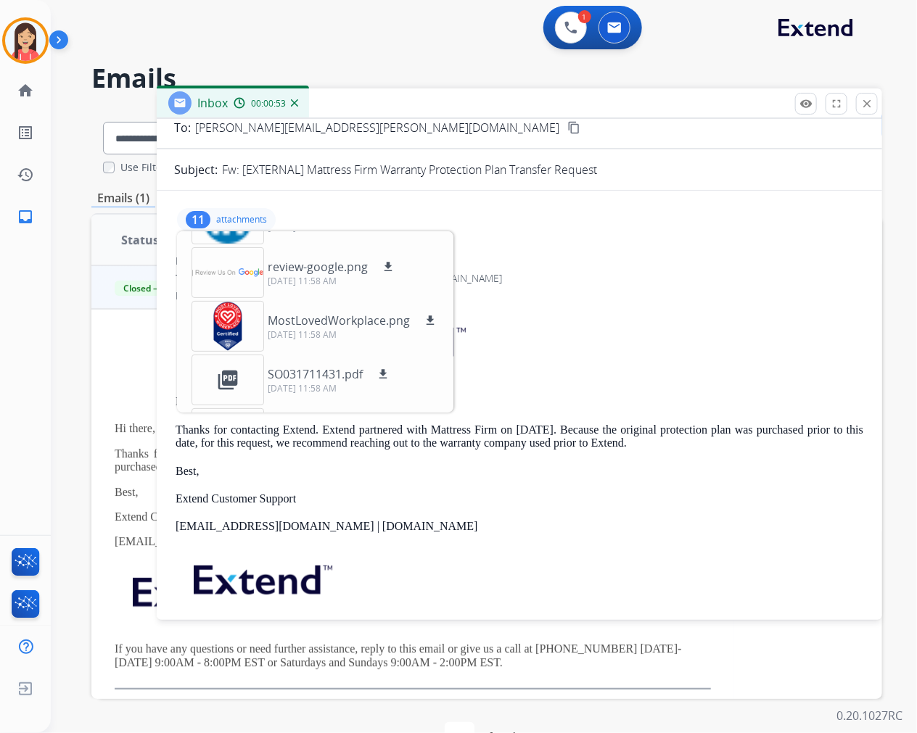
scroll to position [161, 0]
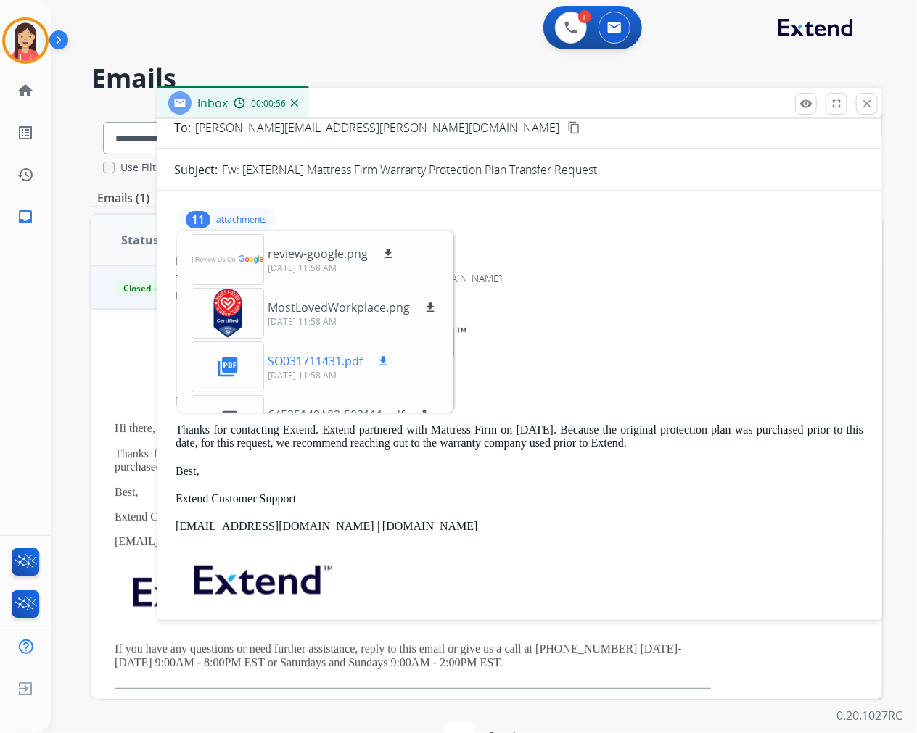
click at [383, 358] on mat-icon "download" at bounding box center [382, 361] width 13 height 13
click at [381, 360] on mat-icon "download" at bounding box center [382, 361] width 13 height 13
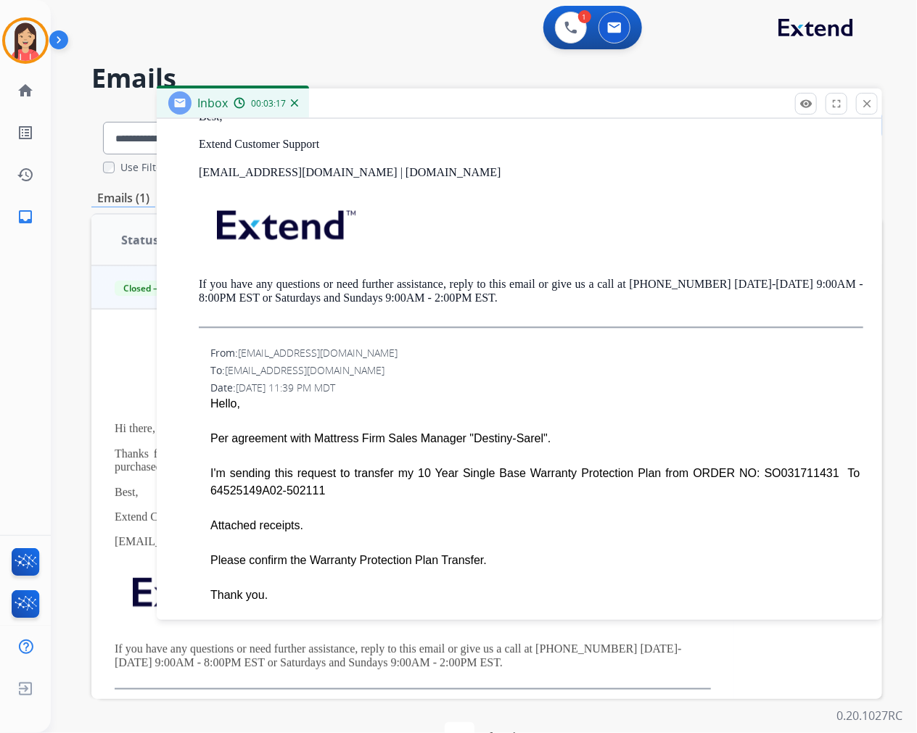
scroll to position [1133, 0]
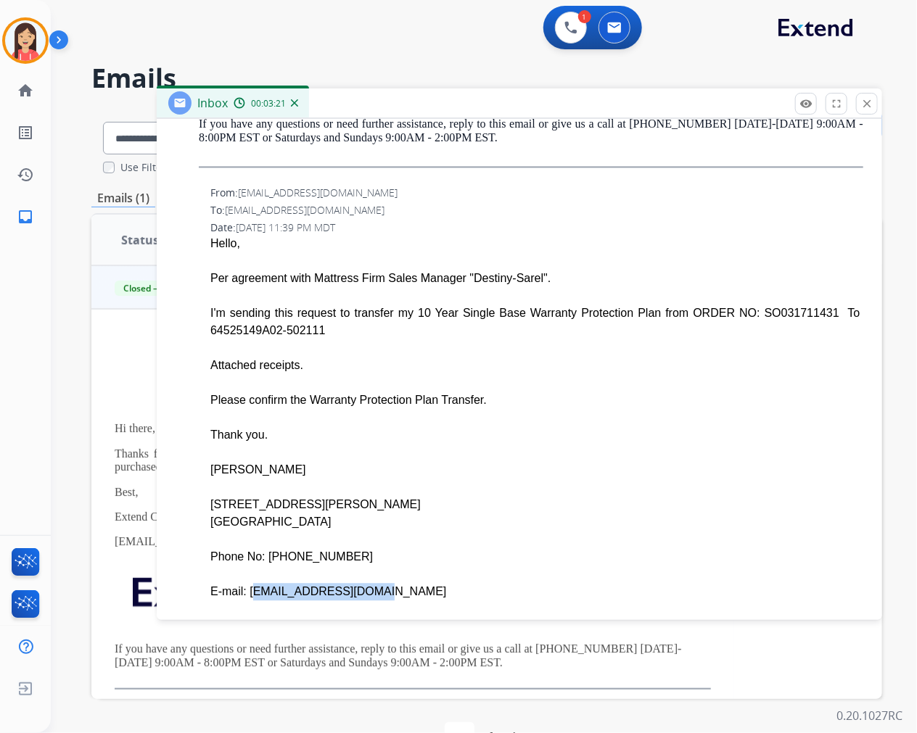
drag, startPoint x: 358, startPoint y: 591, endPoint x: 243, endPoint y: 595, distance: 114.7
click at [243, 595] on div "E-mail: [EMAIL_ADDRESS][DOMAIN_NAME]" at bounding box center [536, 592] width 653 height 17
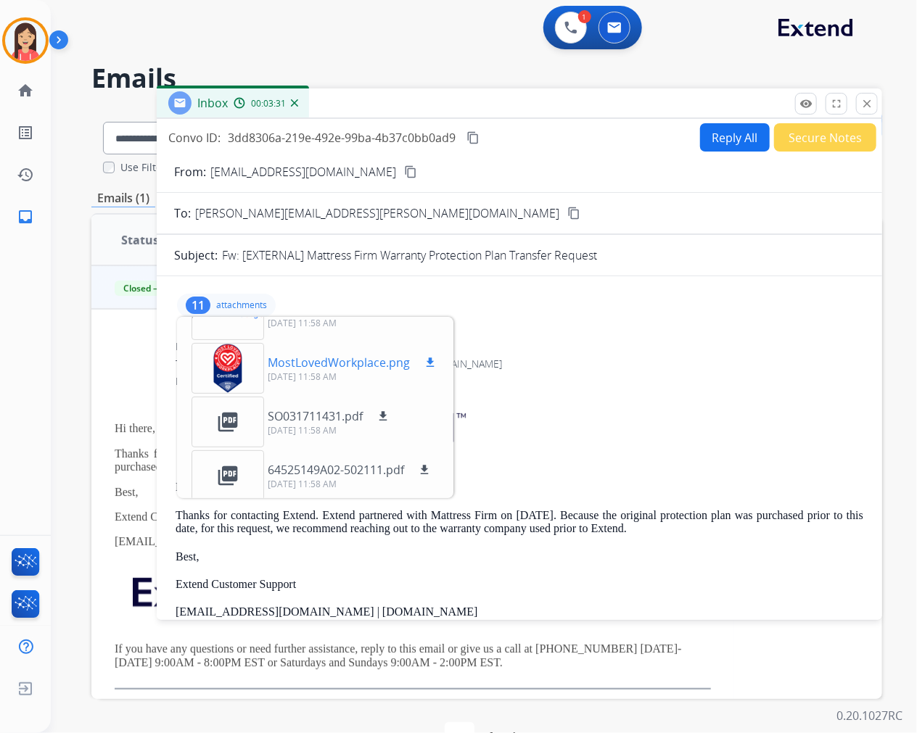
scroll to position [170, 0]
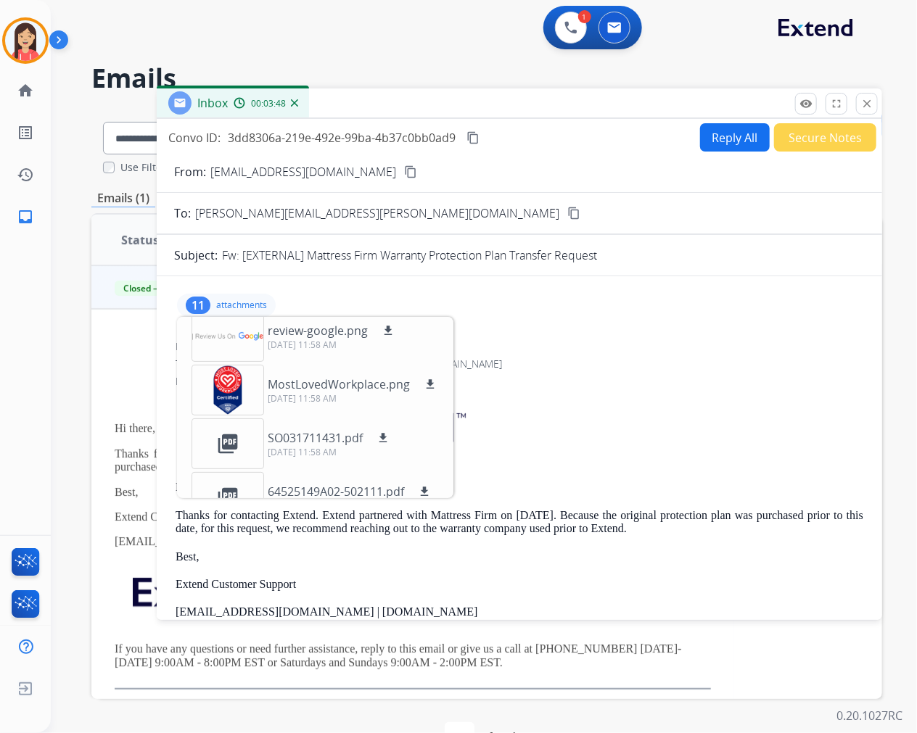
drag, startPoint x: 345, startPoint y: 440, endPoint x: 582, endPoint y: 458, distance: 237.9
click at [588, 459] on p at bounding box center [520, 431] width 688 height 70
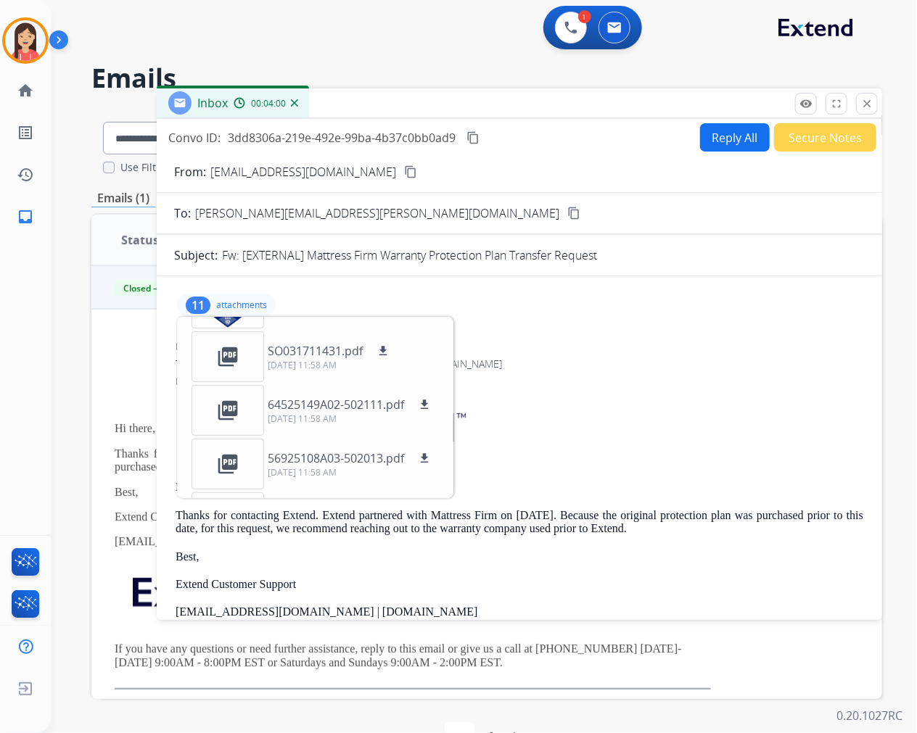
scroll to position [250, 0]
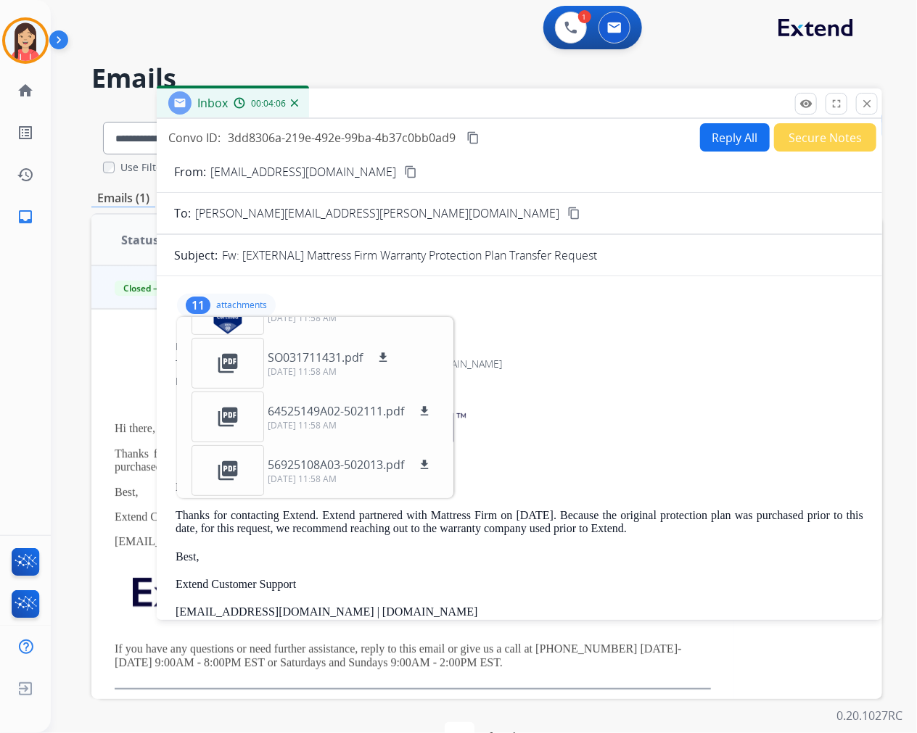
click at [683, 424] on p at bounding box center [520, 431] width 688 height 70
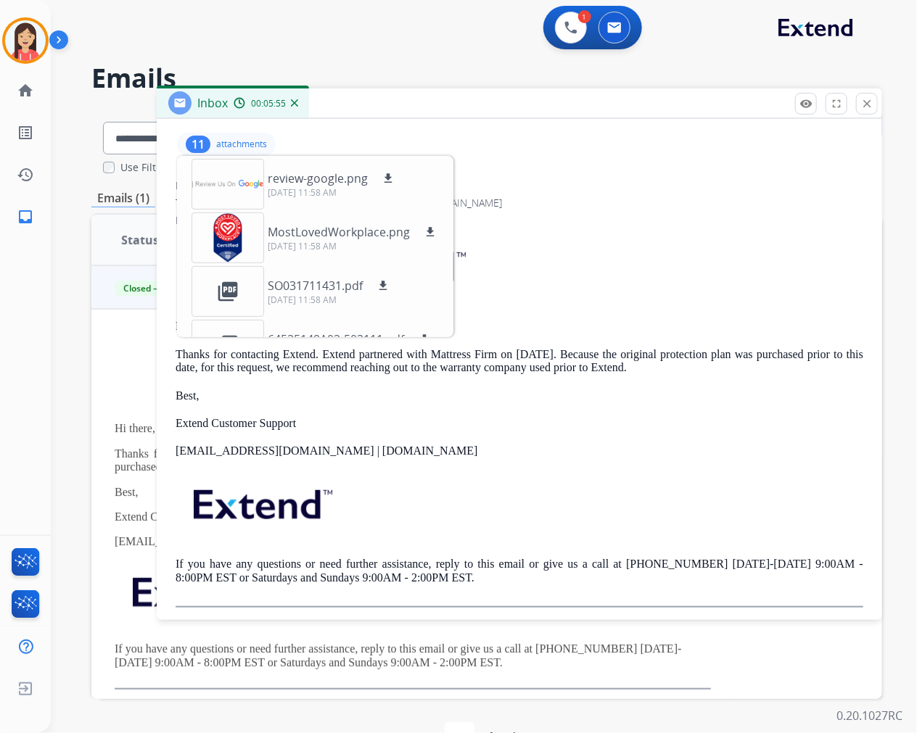
scroll to position [0, 0]
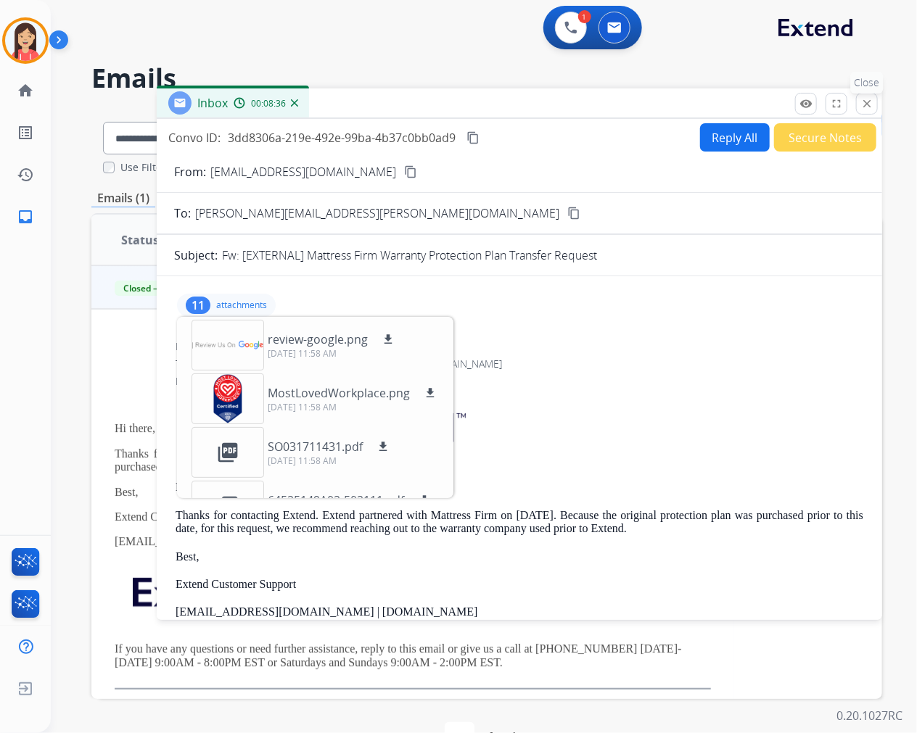
click at [864, 105] on mat-icon "close" at bounding box center [866, 103] width 13 height 13
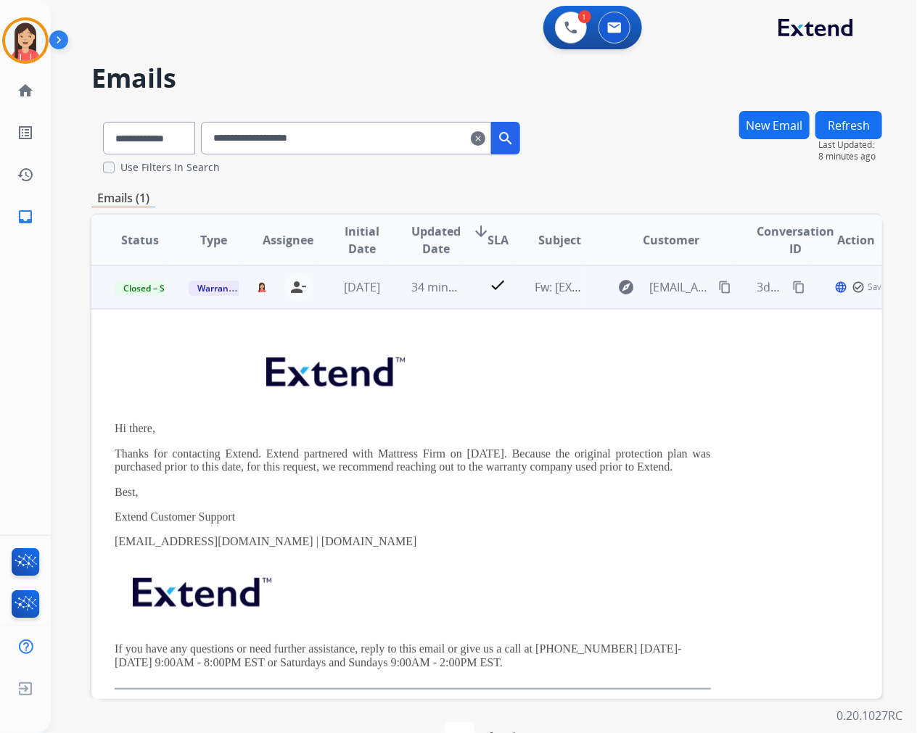
click at [428, 306] on td "34 minutes ago" at bounding box center [425, 287] width 74 height 44
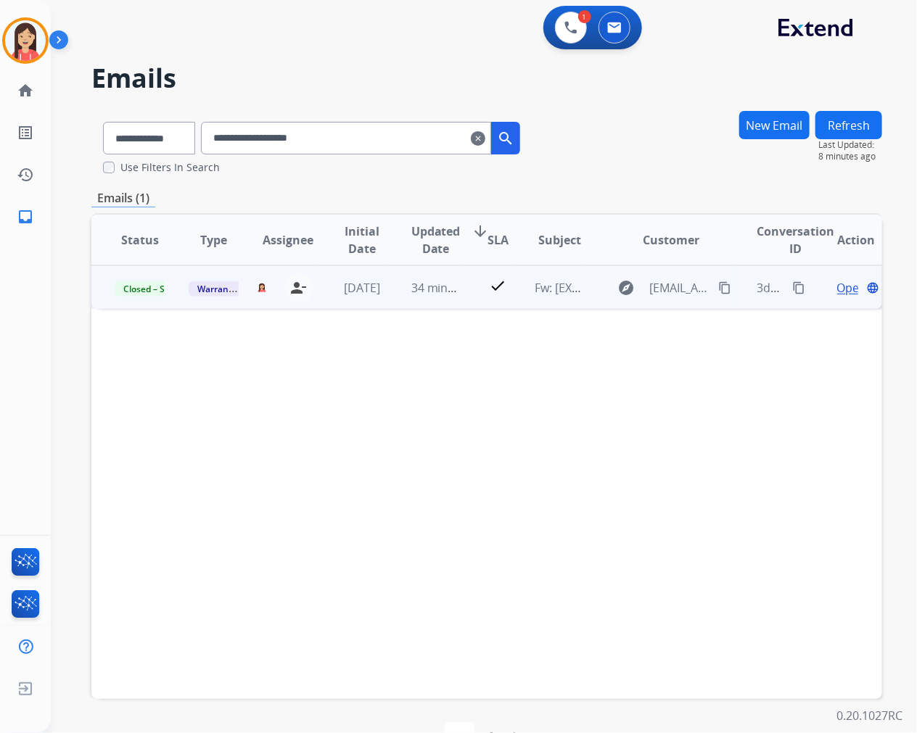
click at [464, 299] on td "check" at bounding box center [486, 287] width 49 height 44
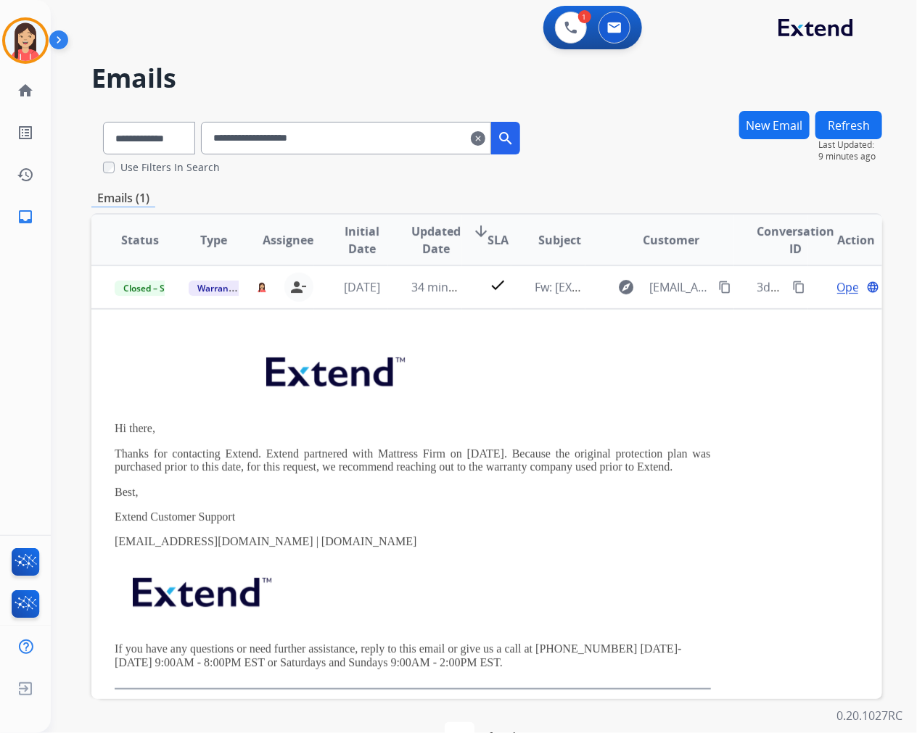
click at [485, 142] on mat-icon "clear" at bounding box center [478, 138] width 15 height 17
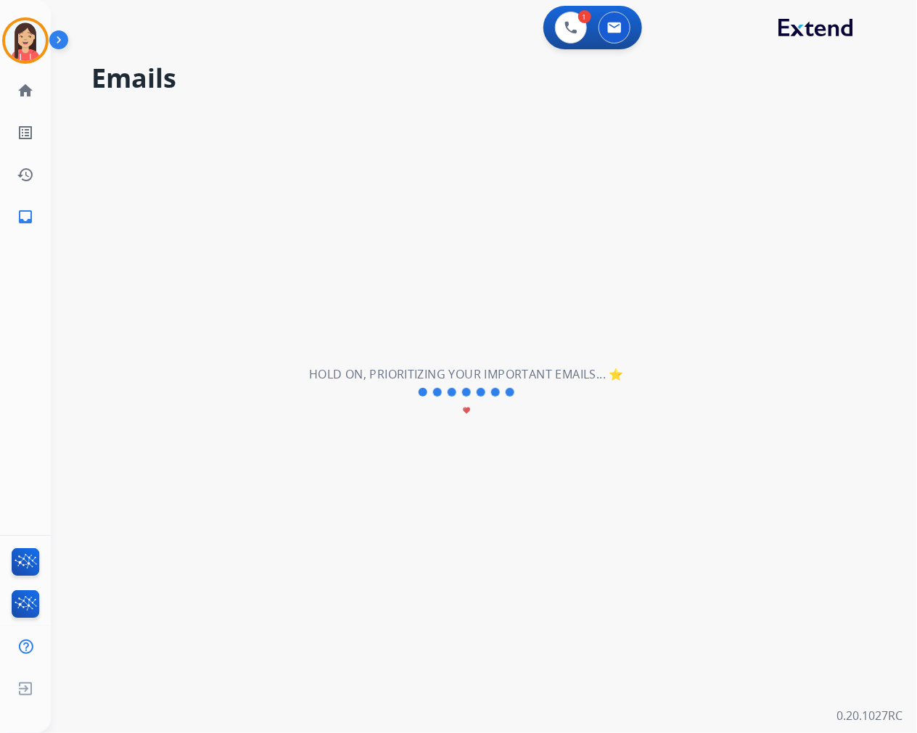
select select "**********"
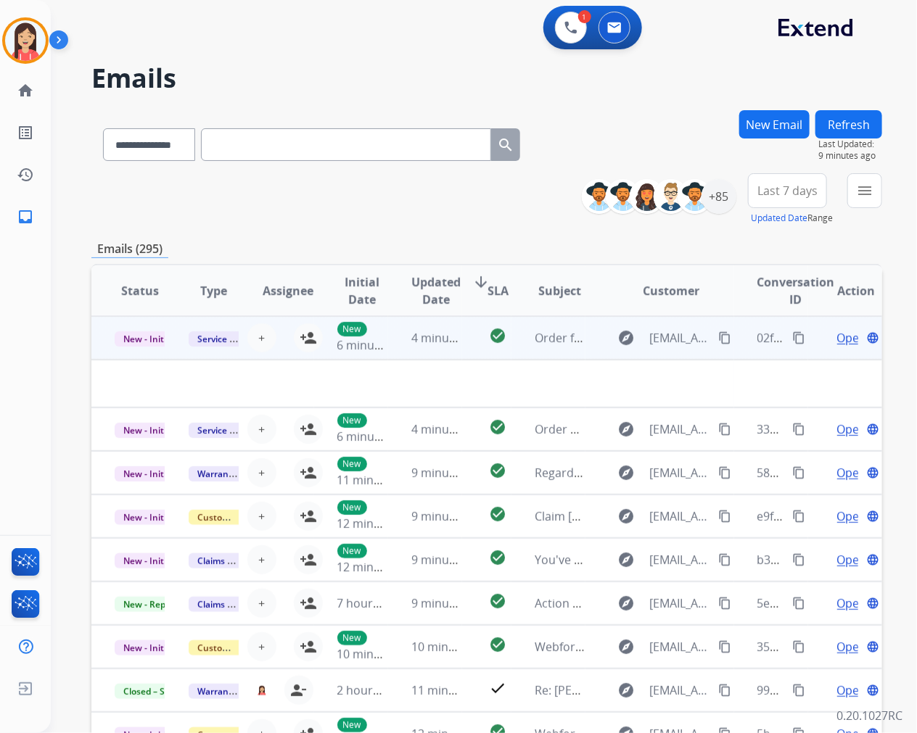
click at [388, 360] on td at bounding box center [412, 384] width 643 height 48
click at [388, 353] on td "4 minutes ago" at bounding box center [425, 338] width 74 height 44
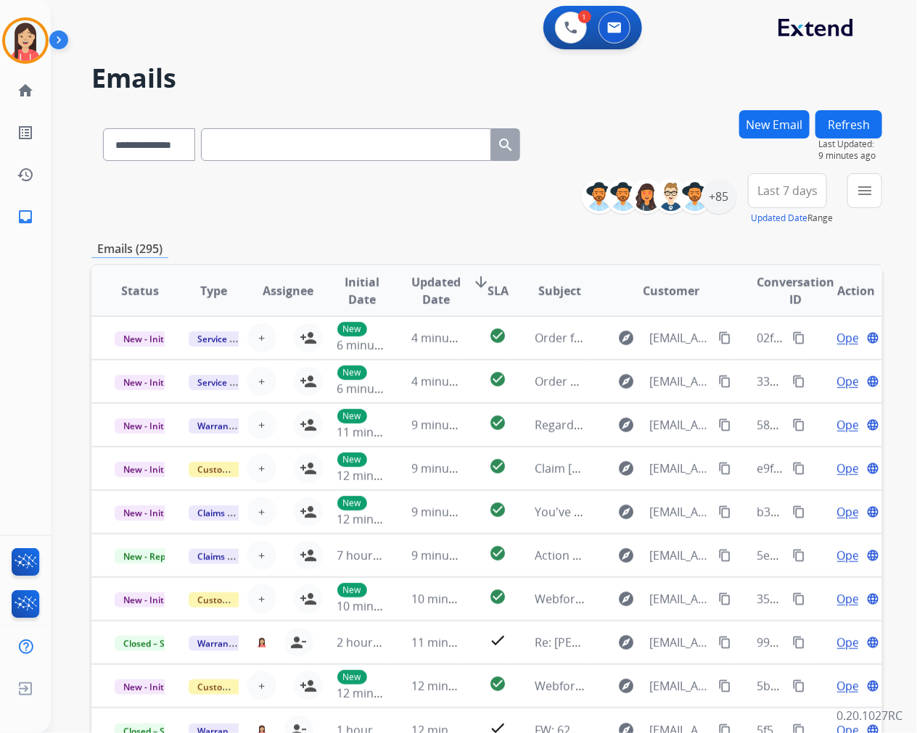
click at [461, 218] on div "**********" at bounding box center [486, 199] width 791 height 52
click at [539, 244] on div "Emails (295)" at bounding box center [486, 249] width 791 height 18
click at [466, 222] on div "**********" at bounding box center [486, 199] width 791 height 52
click at [37, 53] on img at bounding box center [25, 40] width 41 height 41
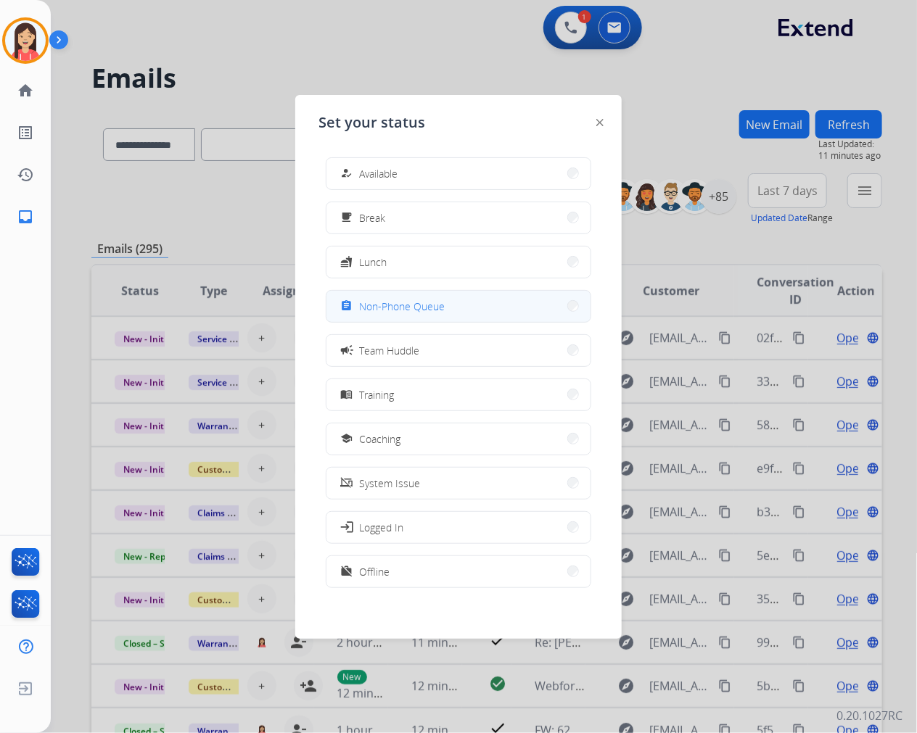
click at [435, 316] on button "assignment Non-Phone Queue" at bounding box center [458, 306] width 264 height 31
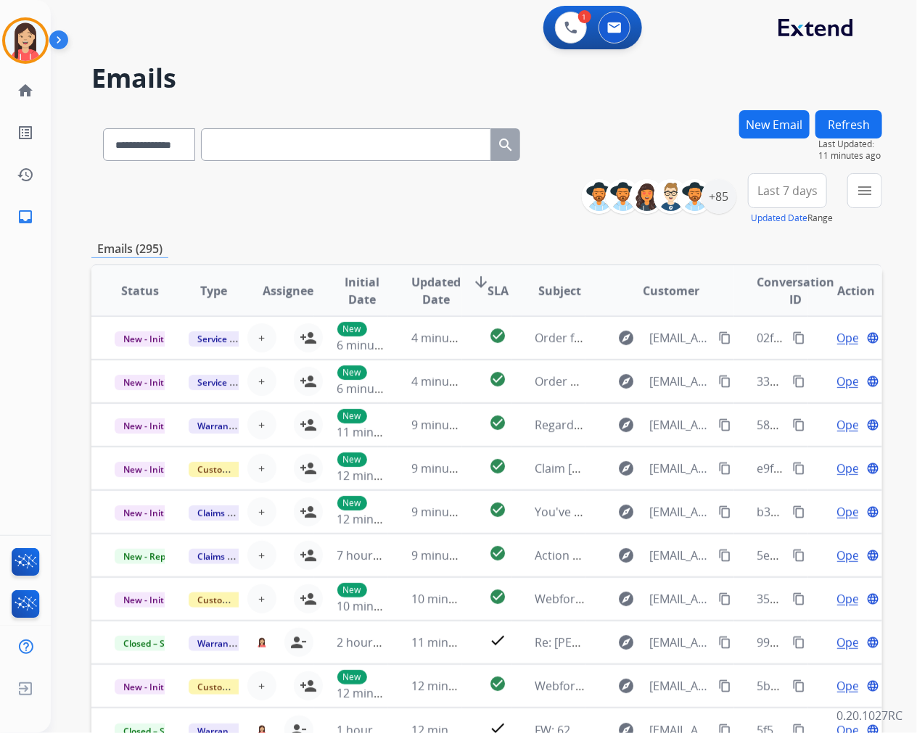
click at [214, 197] on div "**********" at bounding box center [486, 199] width 791 height 52
click at [23, 45] on img at bounding box center [25, 40] width 41 height 41
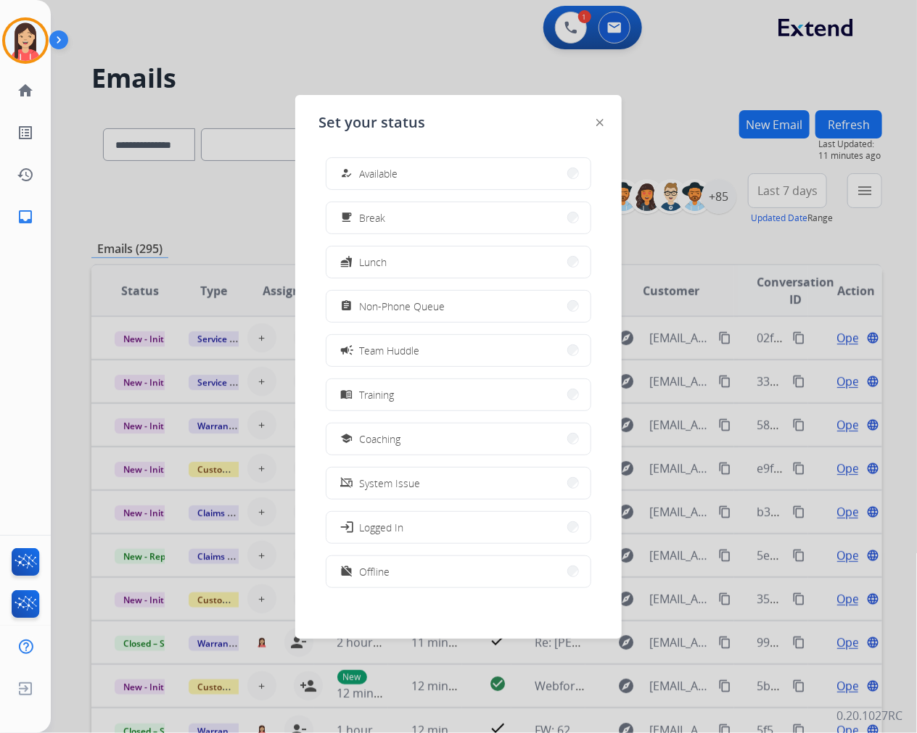
click at [421, 78] on div at bounding box center [458, 366] width 917 height 733
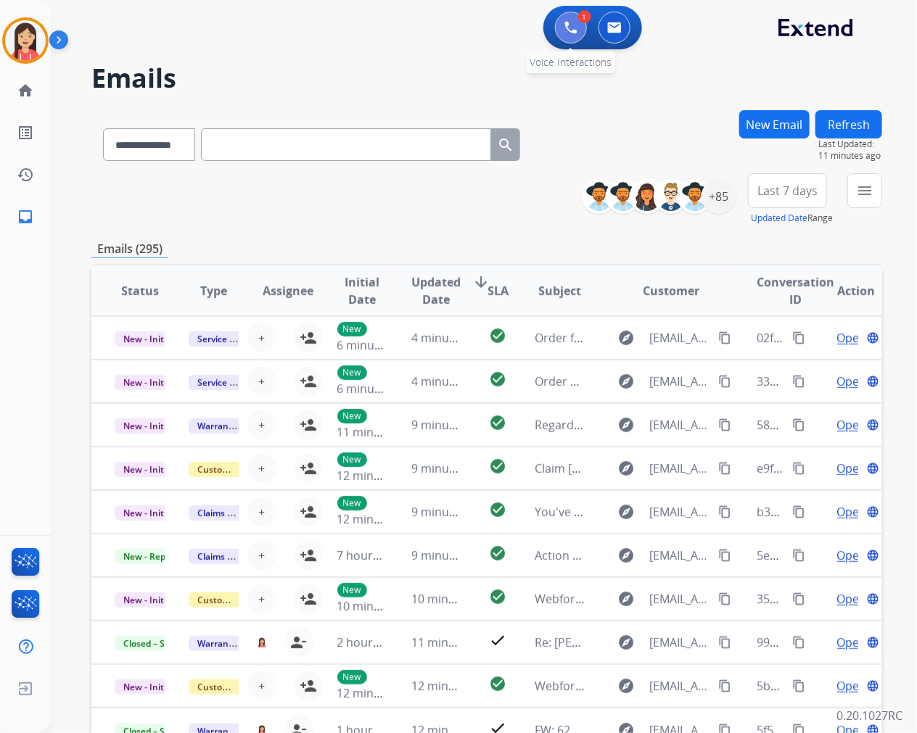
click at [573, 36] on button at bounding box center [571, 28] width 32 height 32
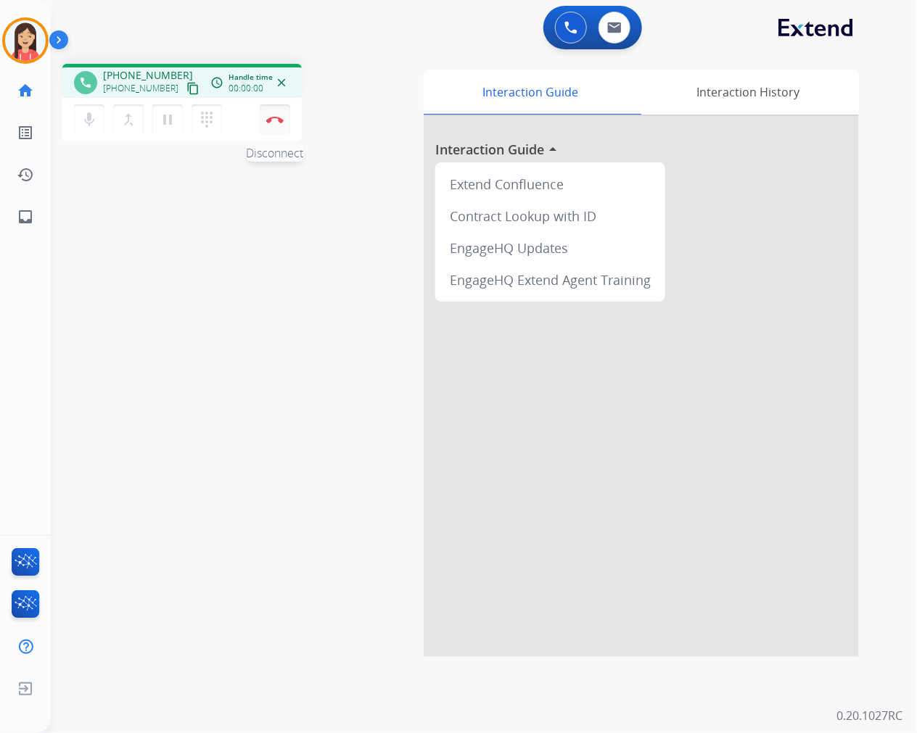
click at [269, 116] on img at bounding box center [274, 119] width 17 height 7
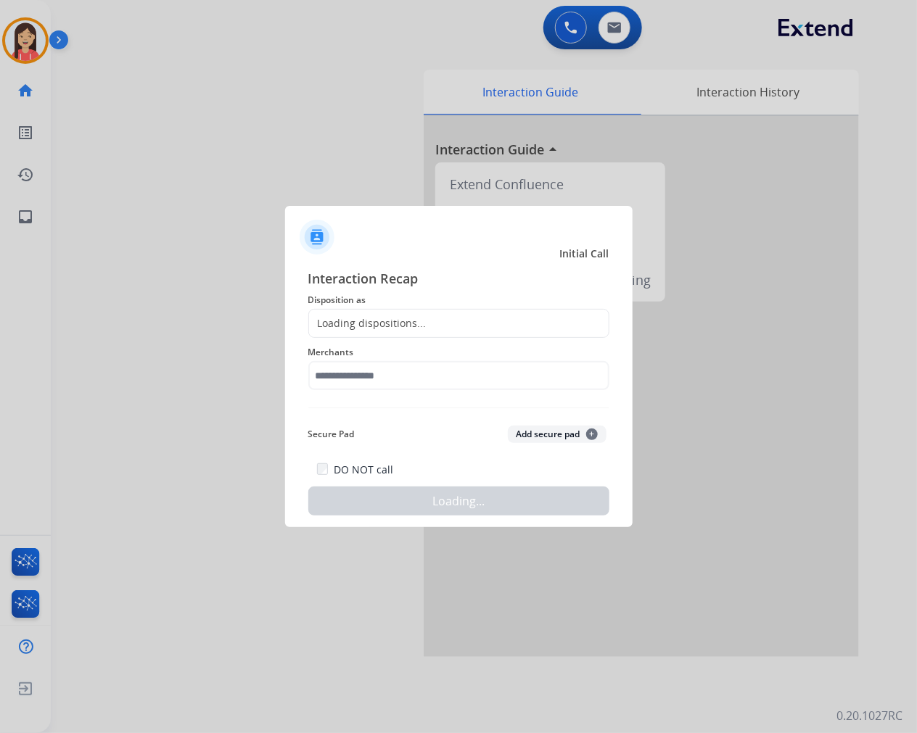
click at [419, 323] on div "Loading dispositions..." at bounding box center [368, 323] width 118 height 15
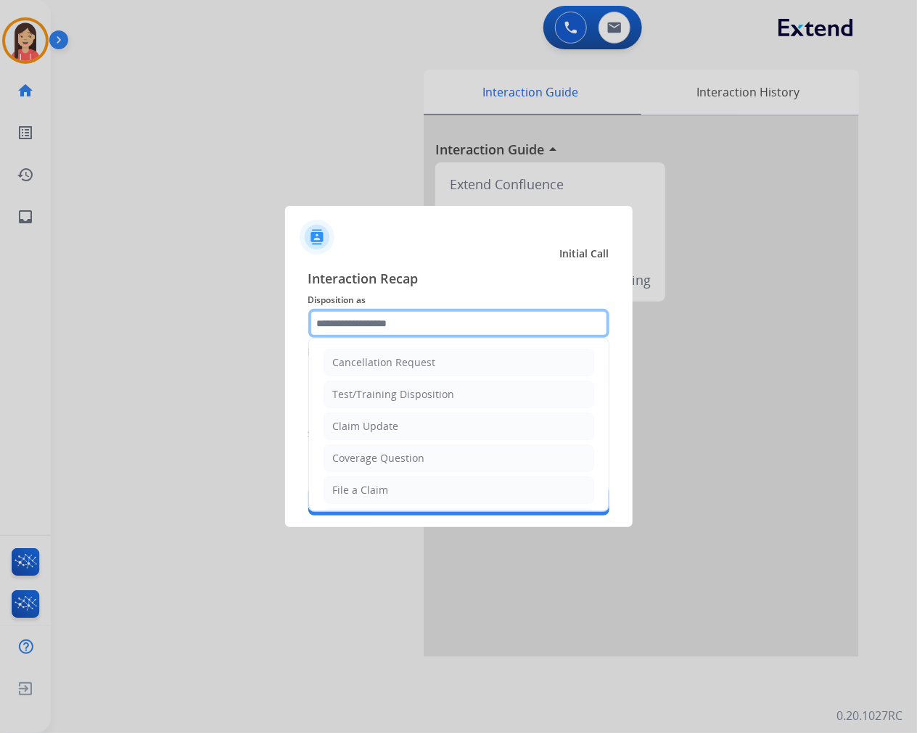
click at [434, 322] on input "text" at bounding box center [458, 323] width 301 height 29
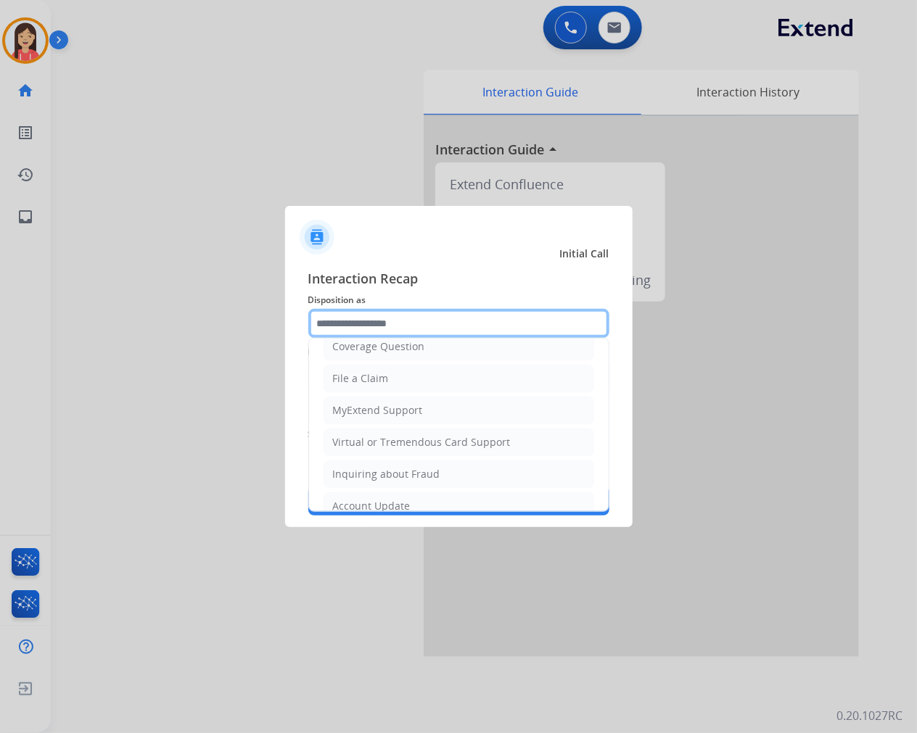
scroll to position [161, 0]
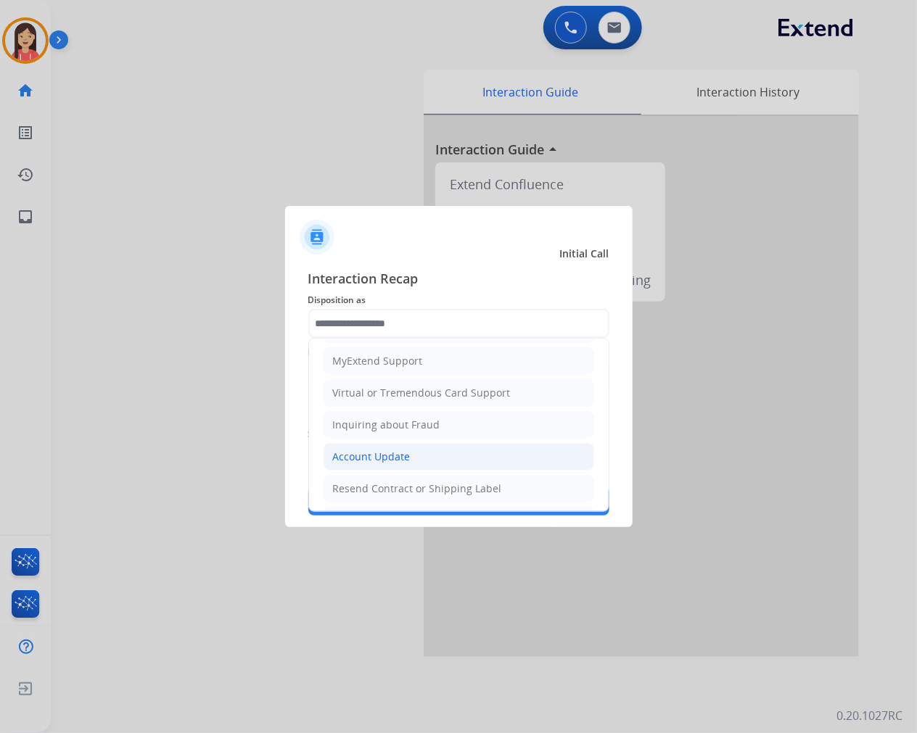
click at [376, 451] on div "Account Update" at bounding box center [372, 457] width 78 height 15
type input "**********"
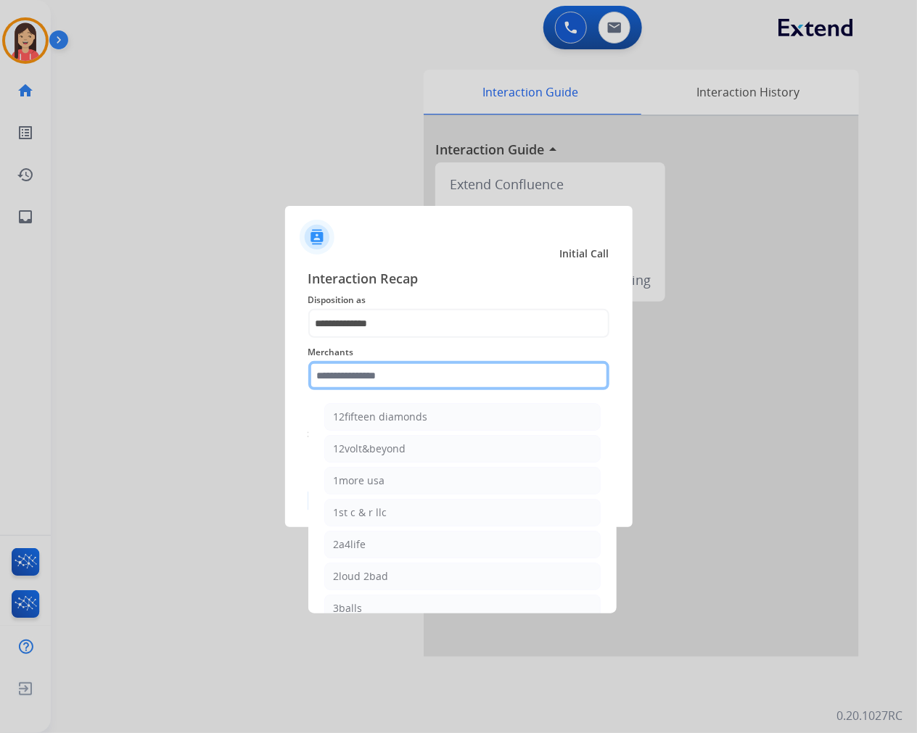
click at [403, 384] on input "text" at bounding box center [458, 375] width 301 height 29
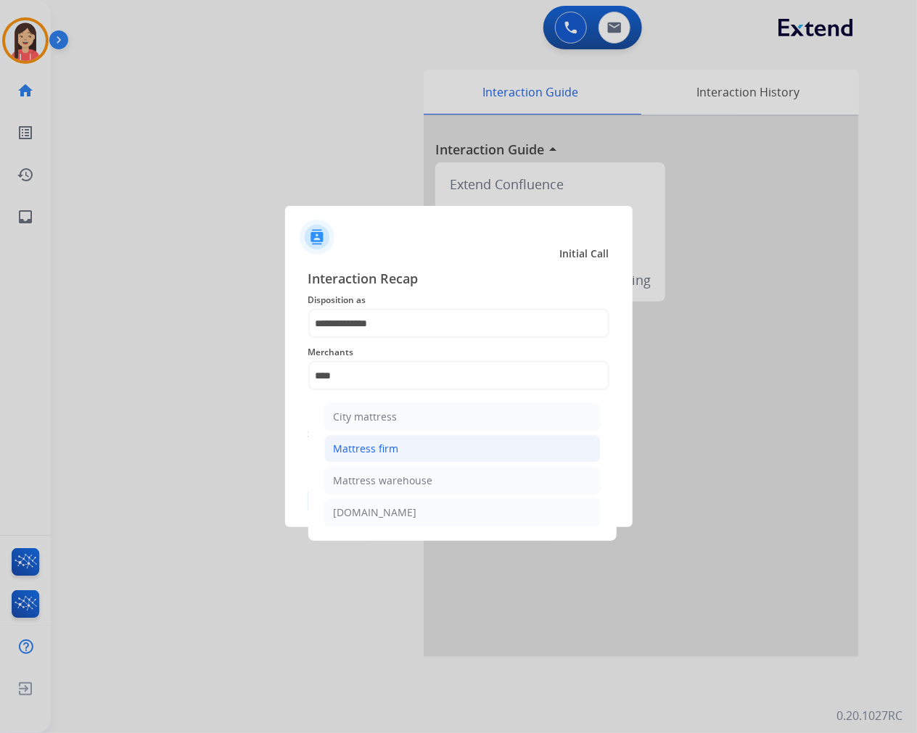
click at [403, 440] on li "Mattress firm" at bounding box center [462, 449] width 276 height 28
type input "**********"
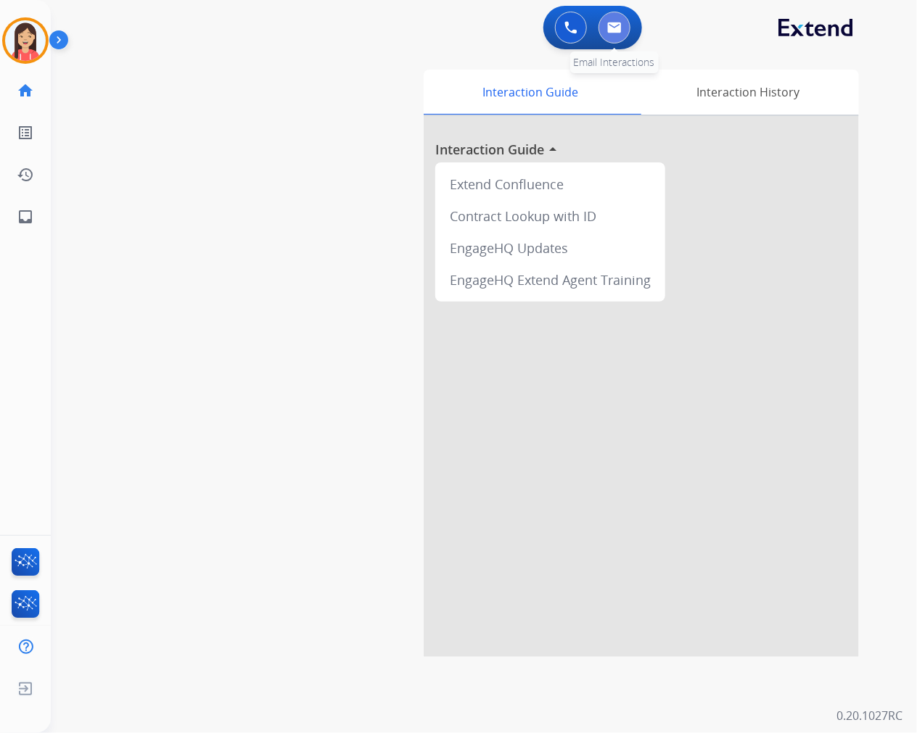
click at [612, 33] on button at bounding box center [614, 28] width 32 height 32
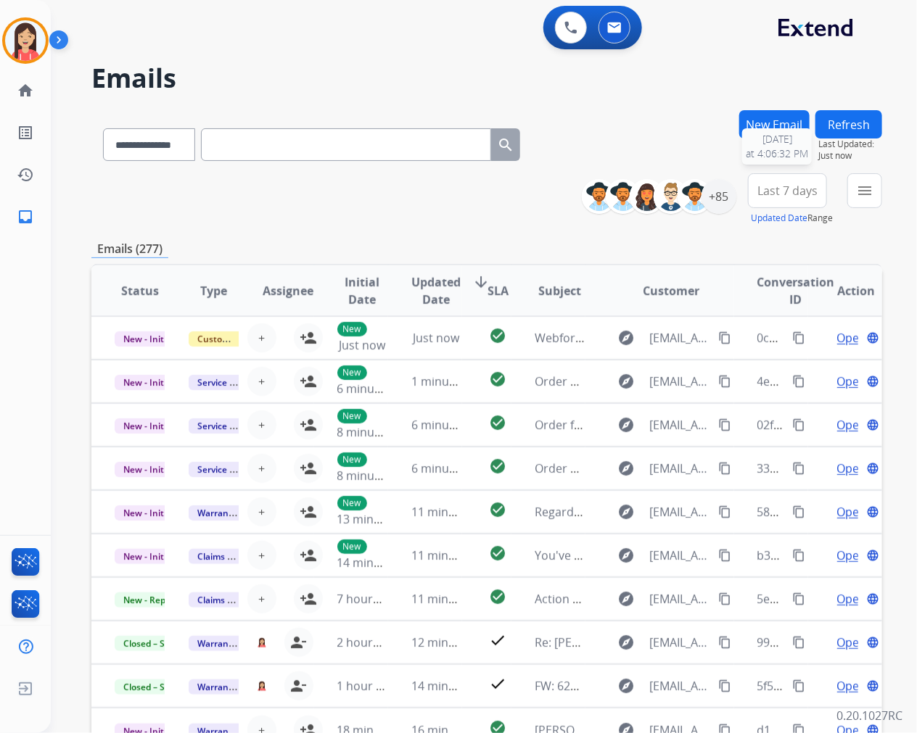
click at [838, 131] on button "Refresh" at bounding box center [848, 124] width 67 height 28
click at [861, 180] on button "menu Filters" at bounding box center [864, 190] width 35 height 35
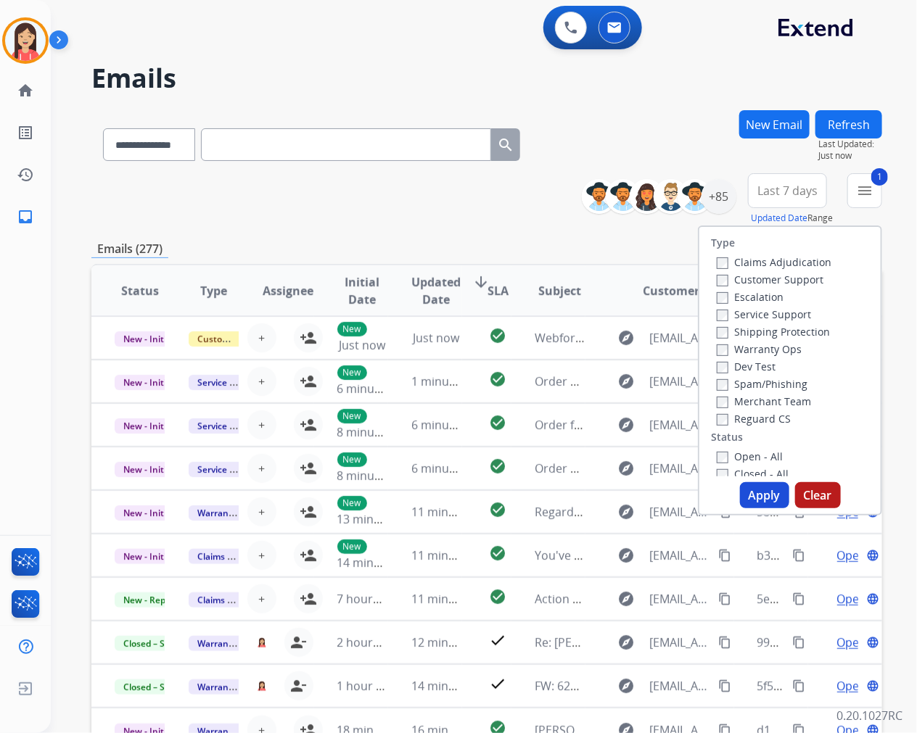
click at [724, 448] on div "Open - All" at bounding box center [793, 456] width 152 height 17
click at [751, 486] on button "Apply" at bounding box center [764, 495] width 49 height 26
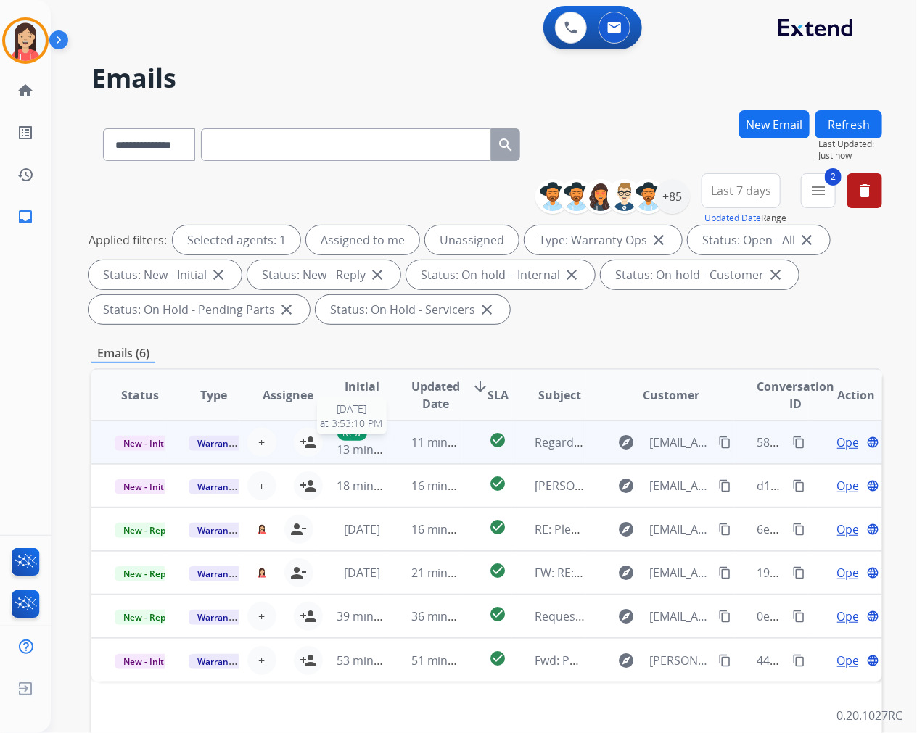
click at [374, 450] on span "13 minutes ago" at bounding box center [379, 450] width 84 height 16
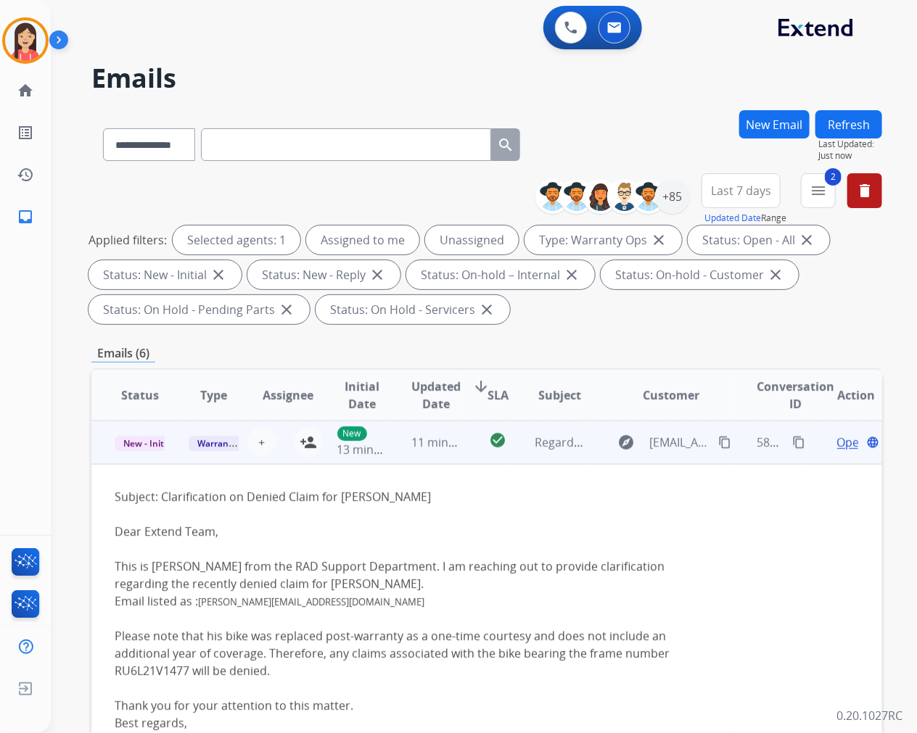
click at [464, 452] on td "check_circle" at bounding box center [486, 443] width 49 height 44
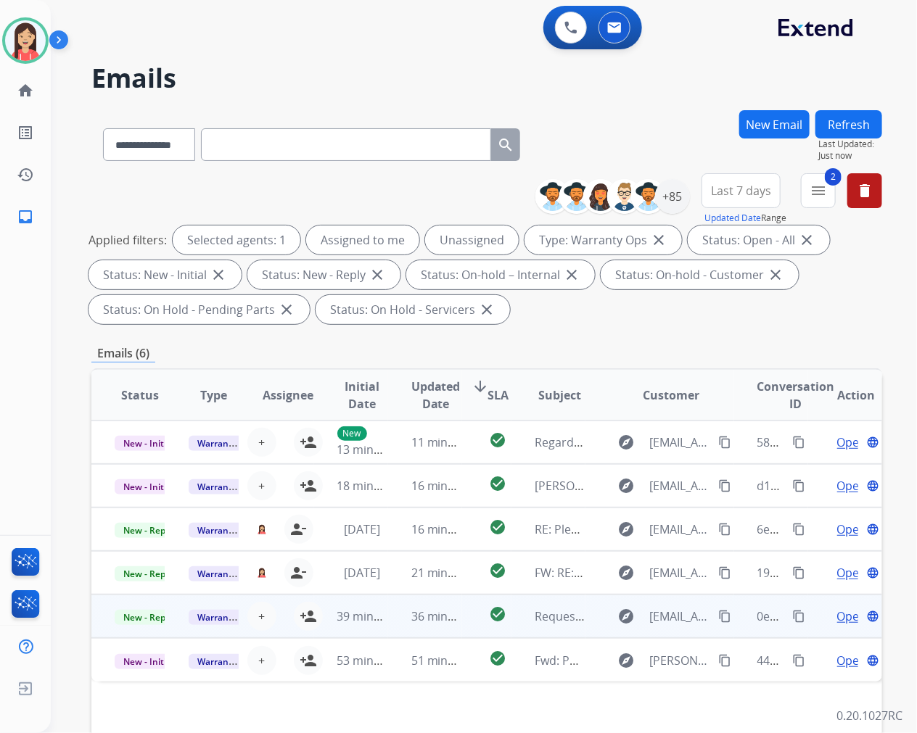
click at [399, 629] on td "36 minutes ago" at bounding box center [425, 617] width 74 height 44
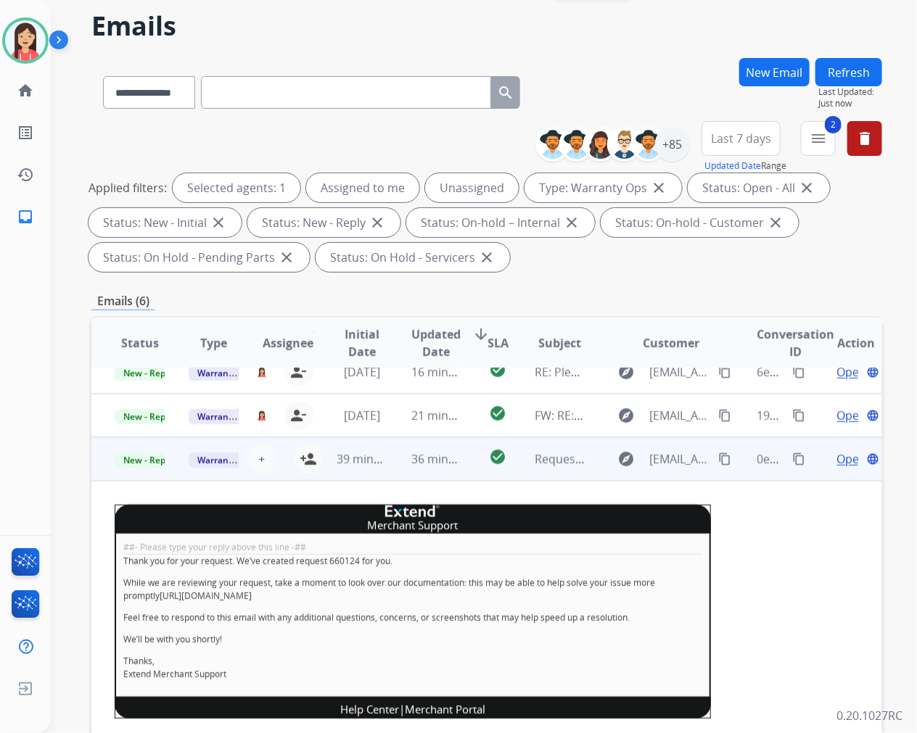
scroll to position [81, 0]
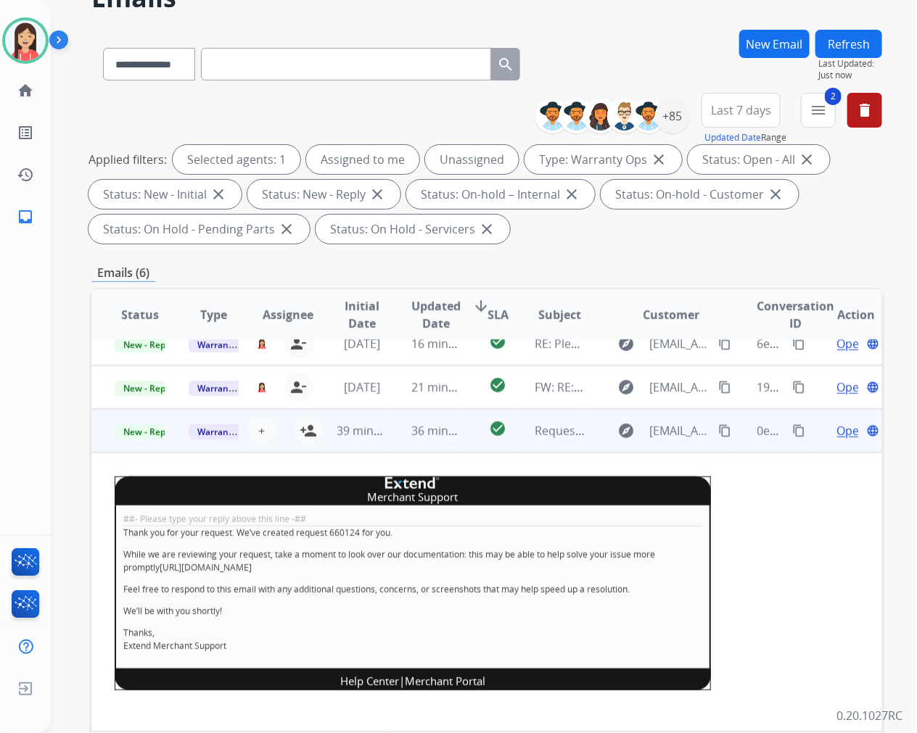
click at [477, 442] on td "check_circle" at bounding box center [486, 431] width 49 height 44
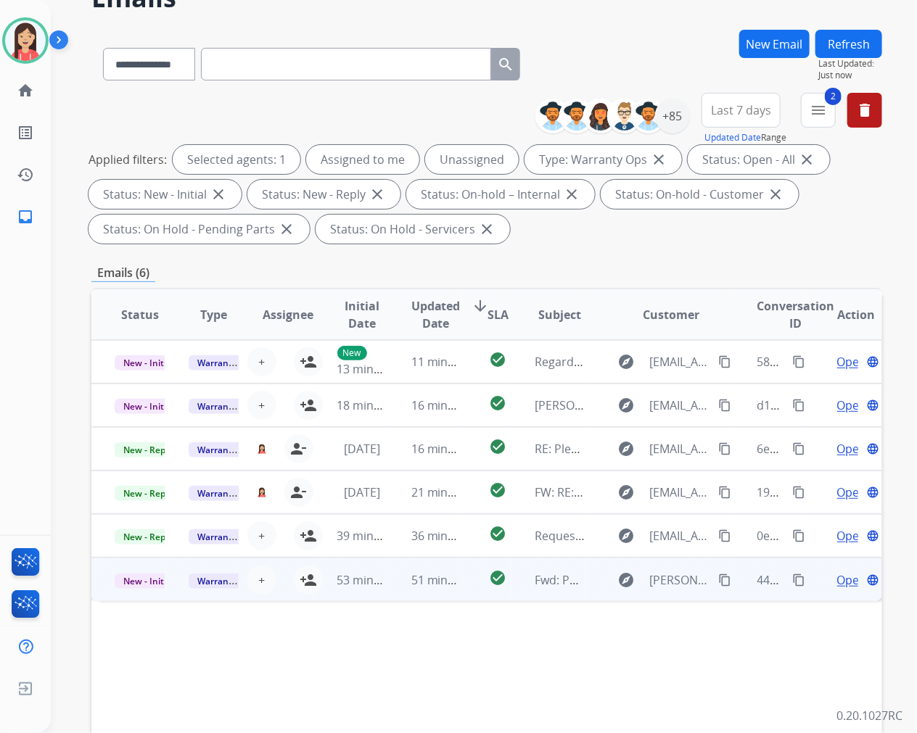
click at [453, 592] on td "51 minutes ago" at bounding box center [425, 580] width 74 height 44
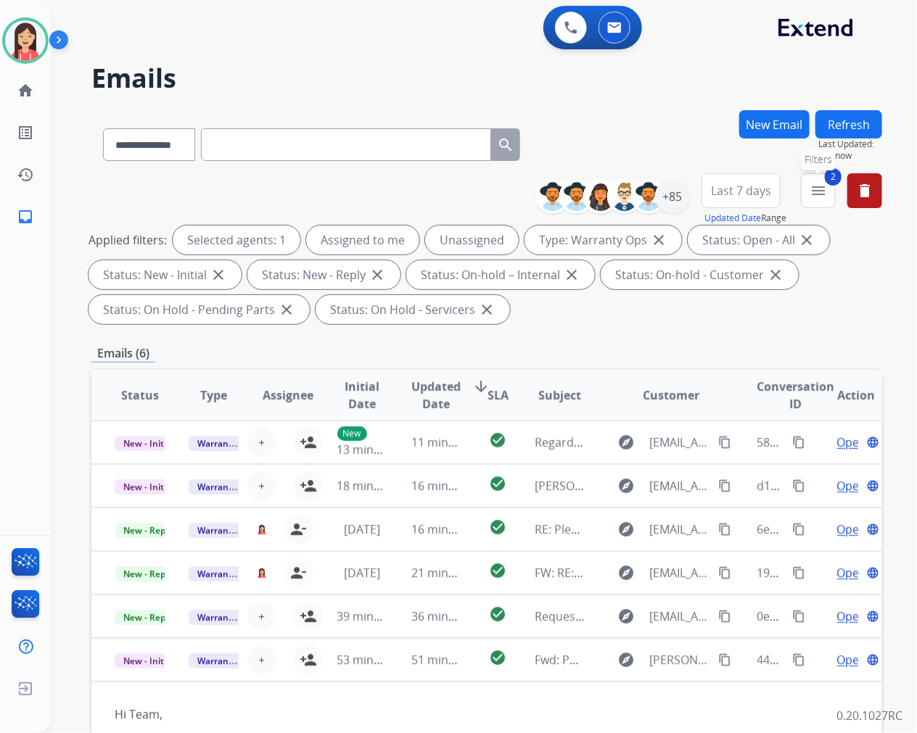
click at [812, 196] on mat-icon "menu" at bounding box center [817, 190] width 17 height 17
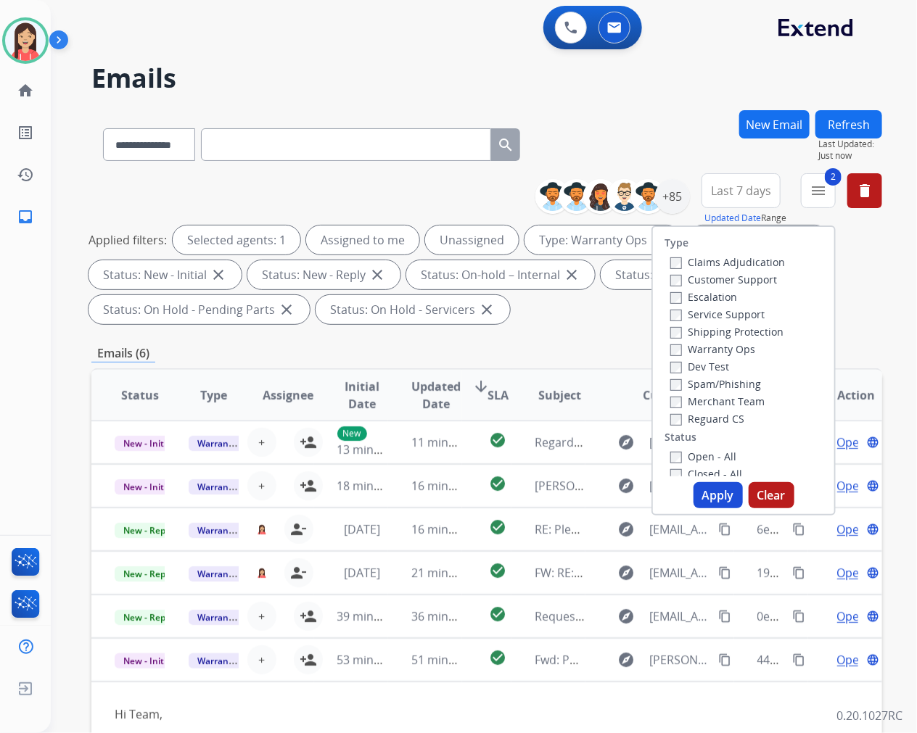
click at [670, 463] on div "Open - All" at bounding box center [746, 456] width 152 height 17
click at [695, 487] on button "Apply" at bounding box center [717, 495] width 49 height 26
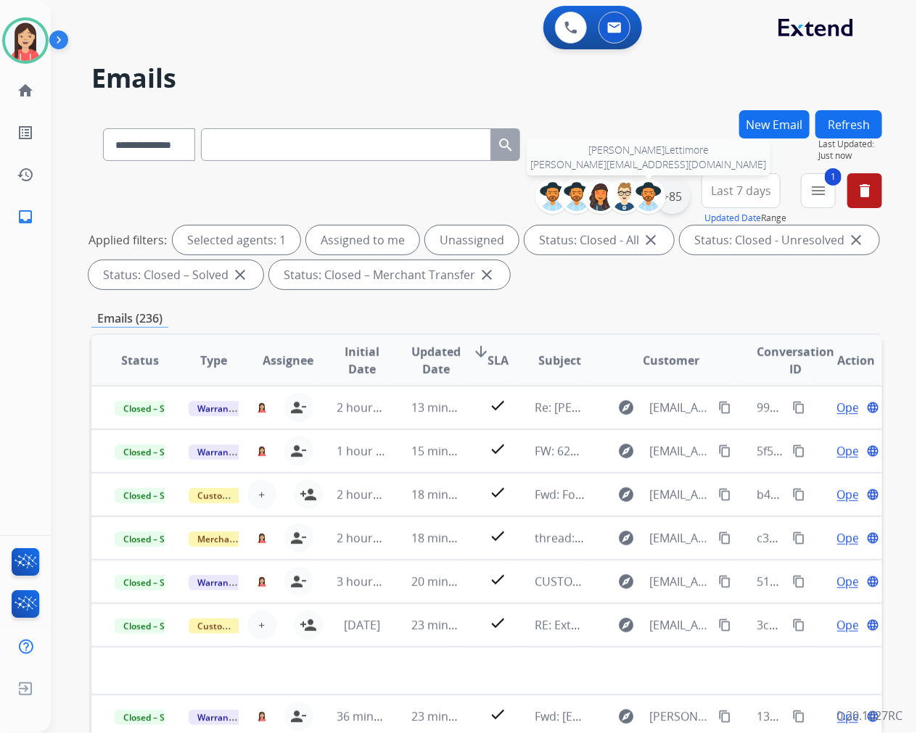
click at [680, 197] on div "+85" at bounding box center [672, 196] width 35 height 35
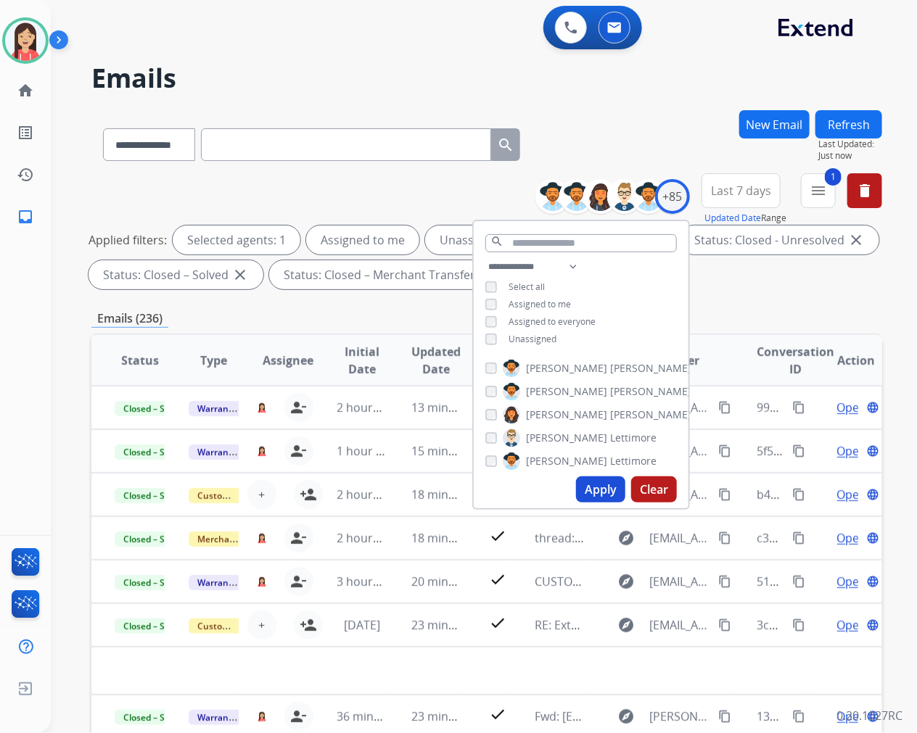
click at [512, 337] on span "Unassigned" at bounding box center [532, 339] width 48 height 12
click at [593, 481] on button "Apply" at bounding box center [600, 490] width 49 height 26
click at [377, 312] on div "Emails (132)" at bounding box center [486, 319] width 791 height 18
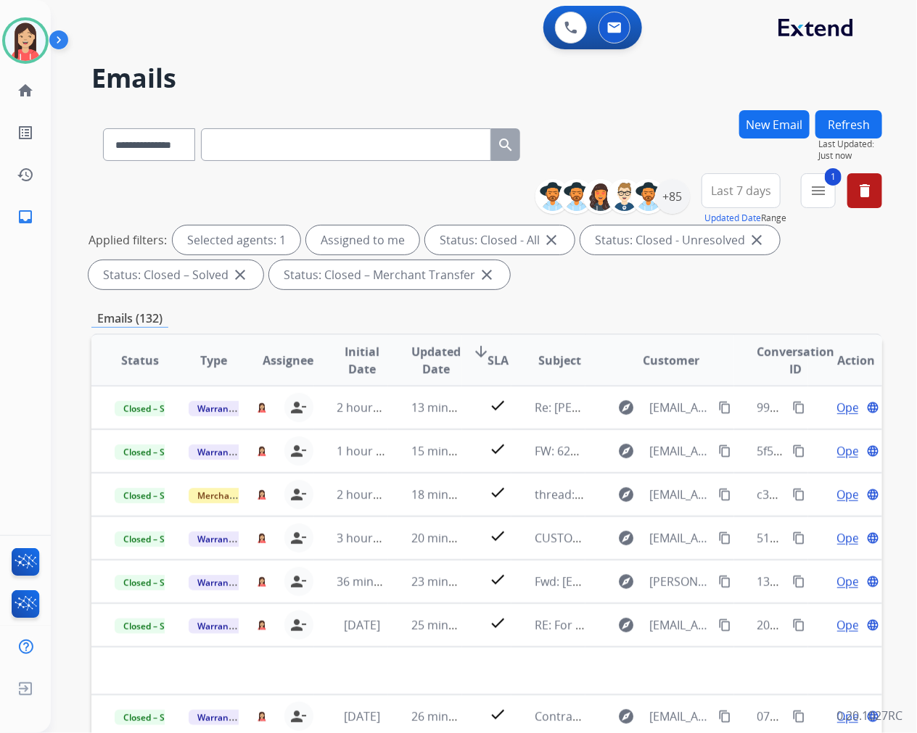
click at [805, 287] on div "Applied filters: Selected agents: 1 Assigned to me Status: Closed - All close S…" at bounding box center [483, 258] width 791 height 64
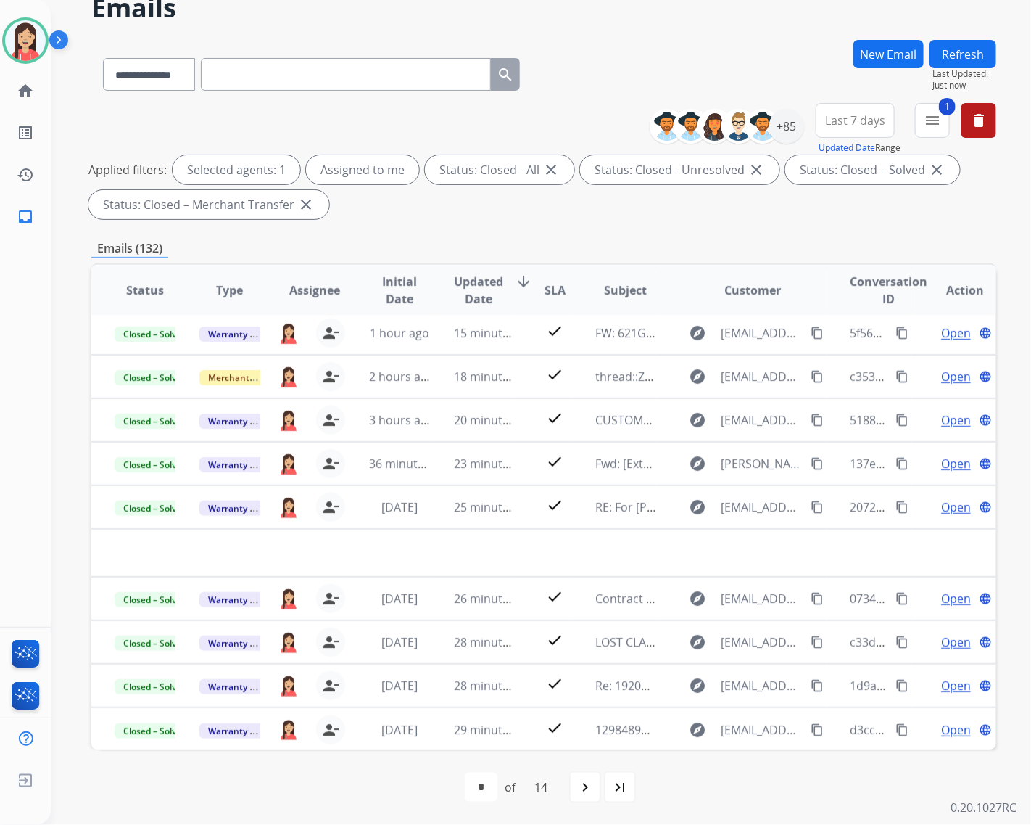
scroll to position [48, 0]
click at [617, 223] on div "**********" at bounding box center [543, 165] width 905 height 122
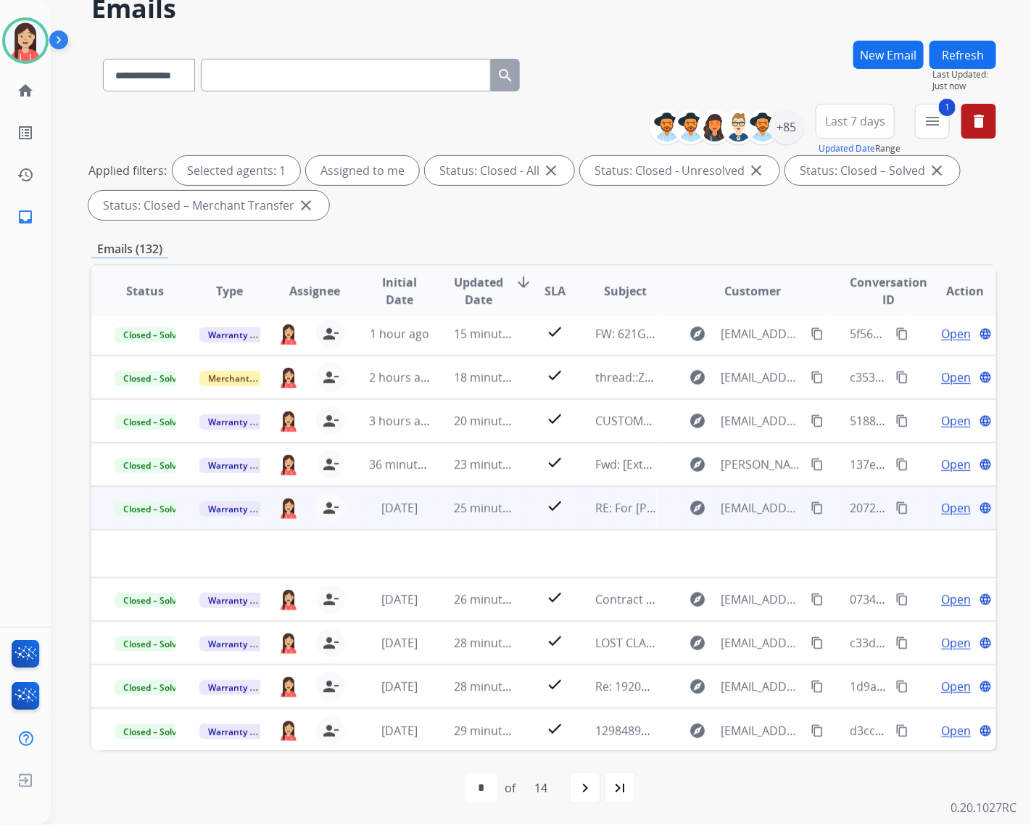
click at [419, 520] on td "[DATE]" at bounding box center [388, 508] width 85 height 44
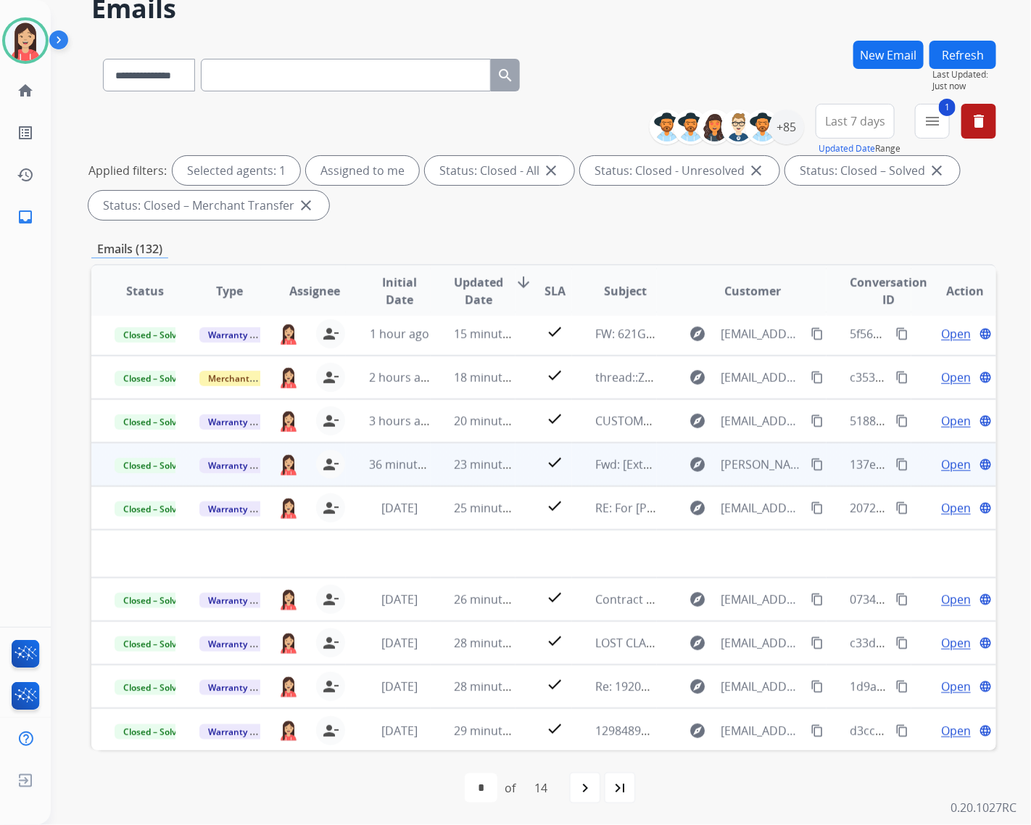
scroll to position [1, 0]
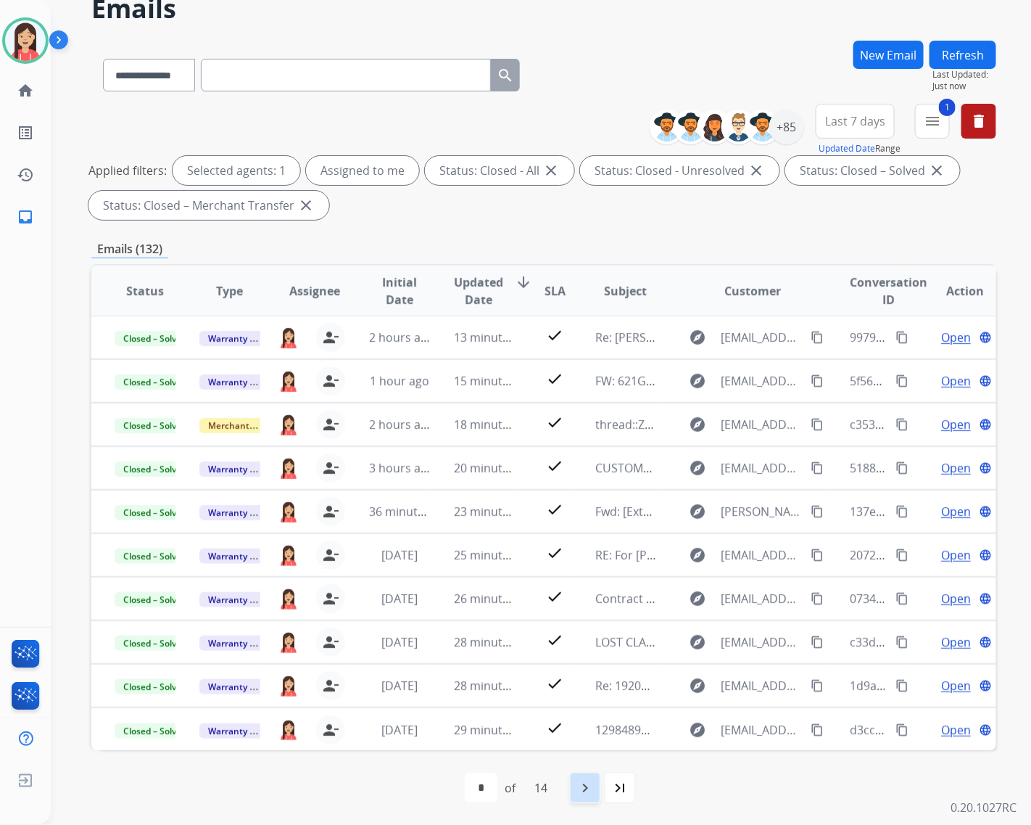
click at [585, 733] on mat-icon "navigate_next" at bounding box center [585, 787] width 17 height 17
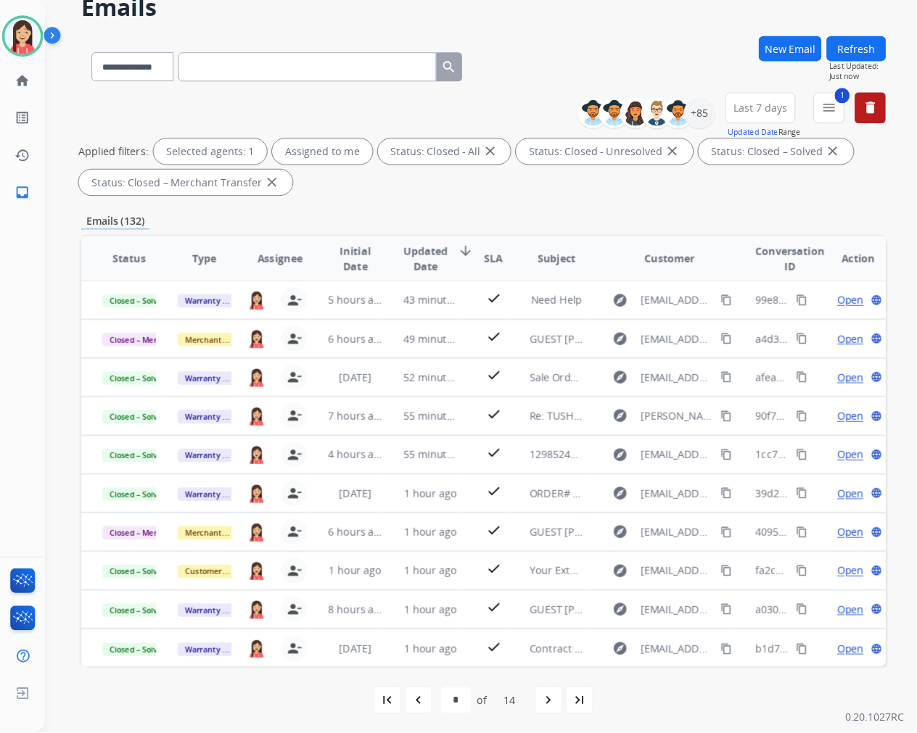
scroll to position [70, 0]
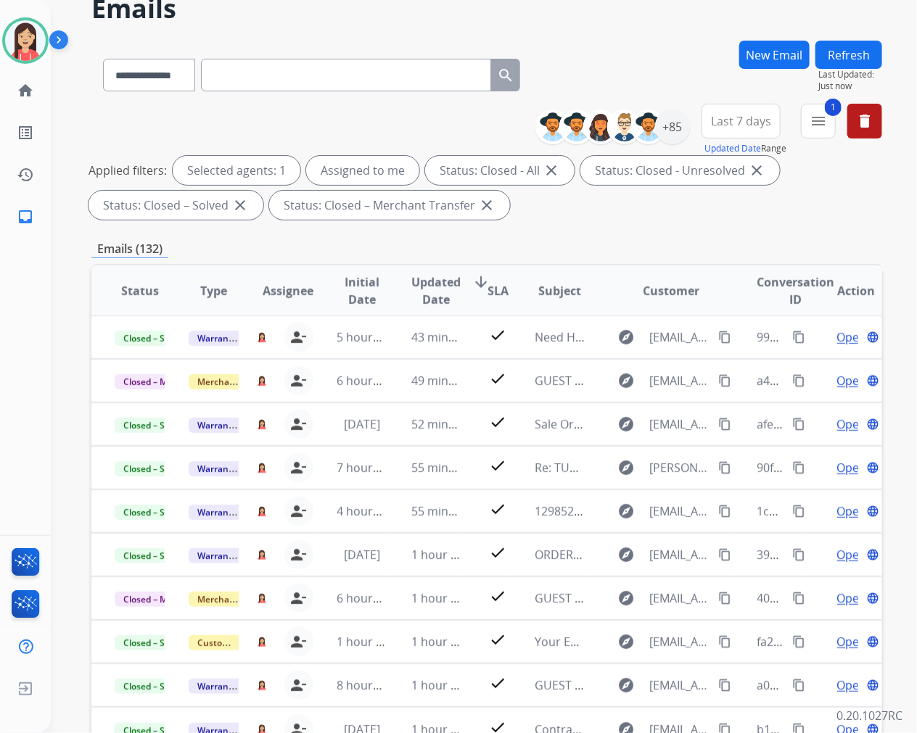
drag, startPoint x: 984, startPoint y: 1, endPoint x: 611, endPoint y: 236, distance: 440.7
click at [611, 236] on div "**********" at bounding box center [486, 433] width 791 height 785
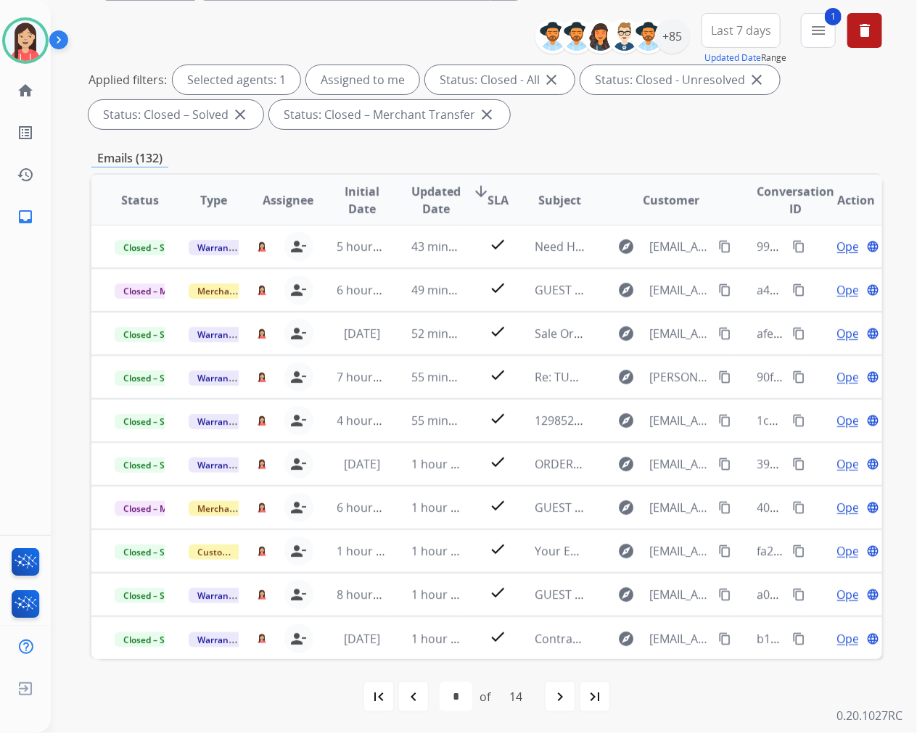
scroll to position [162, 0]
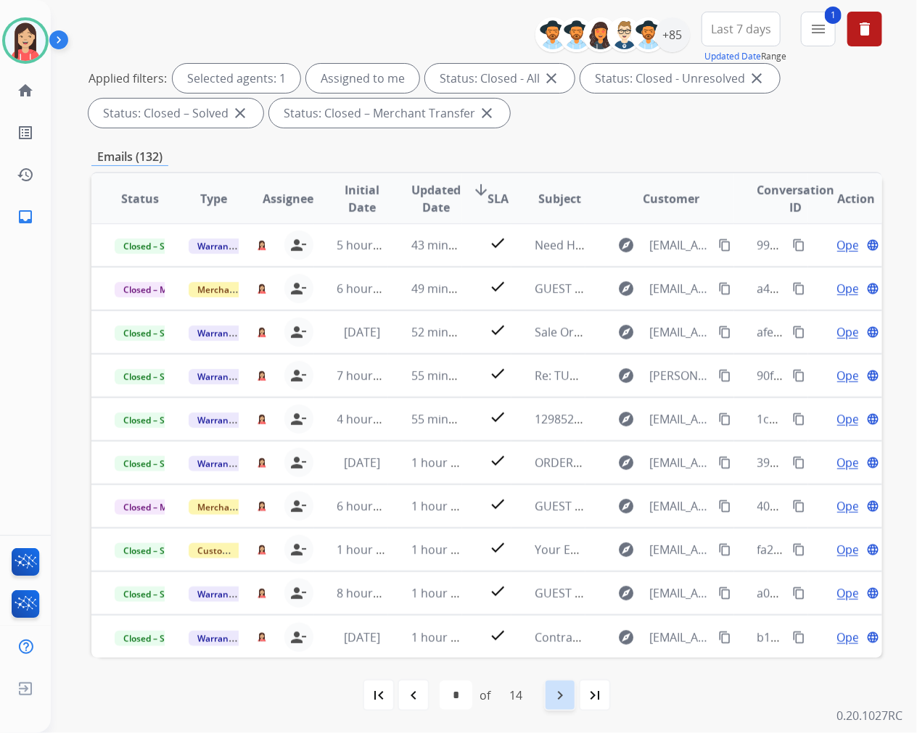
click at [556, 696] on mat-icon "navigate_next" at bounding box center [559, 695] width 17 height 17
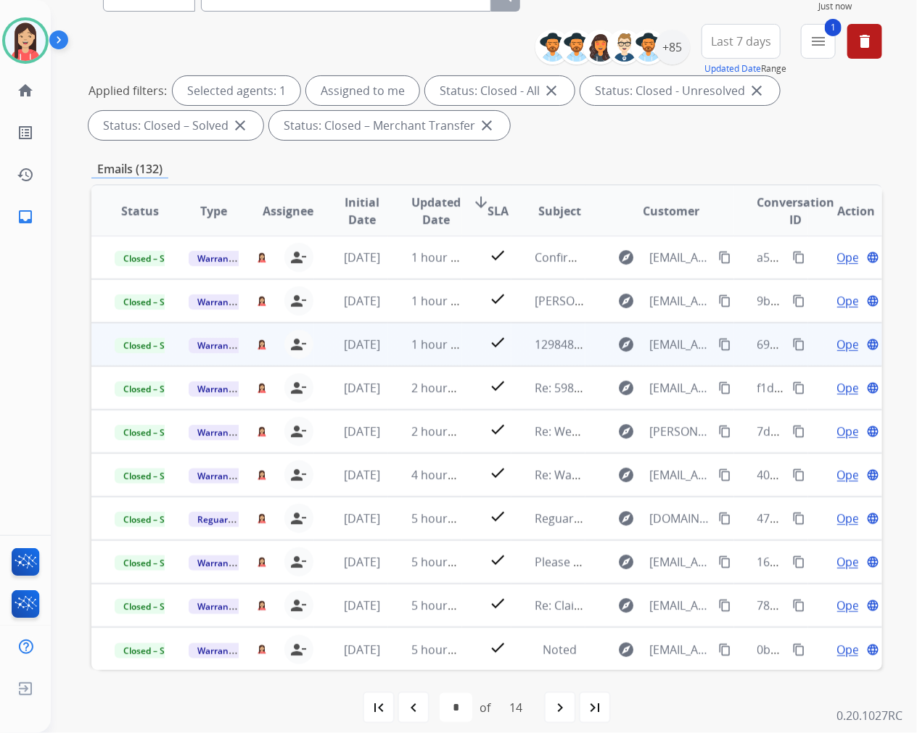
scroll to position [161, 0]
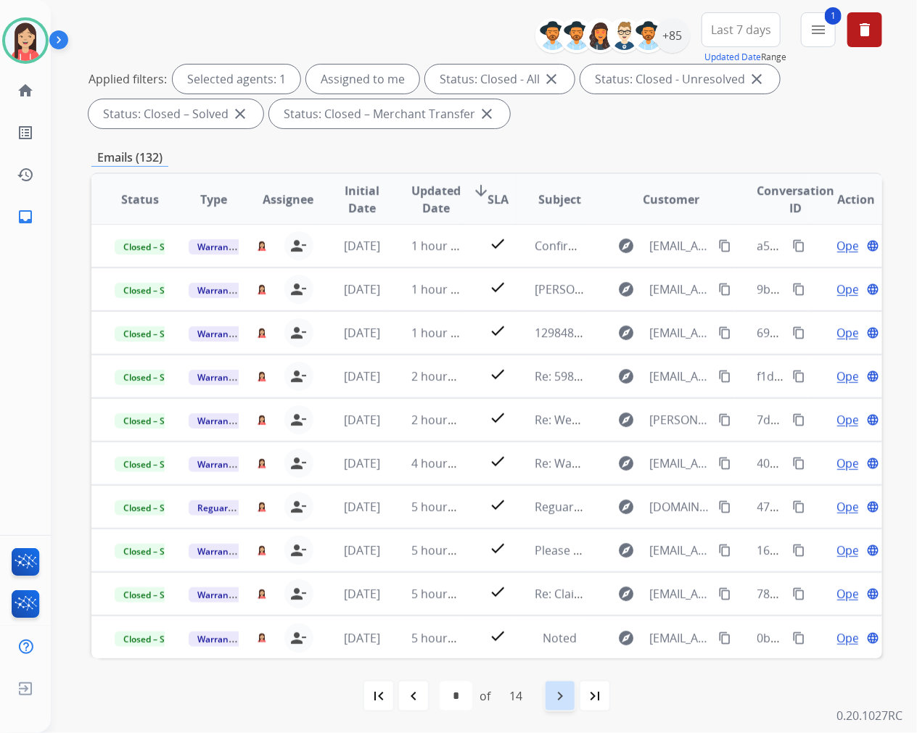
click at [566, 693] on mat-icon "navigate_next" at bounding box center [559, 696] width 17 height 17
select select "*"
click at [27, 693] on img at bounding box center [25, 689] width 26 height 28
